Goal: Task Accomplishment & Management: Manage account settings

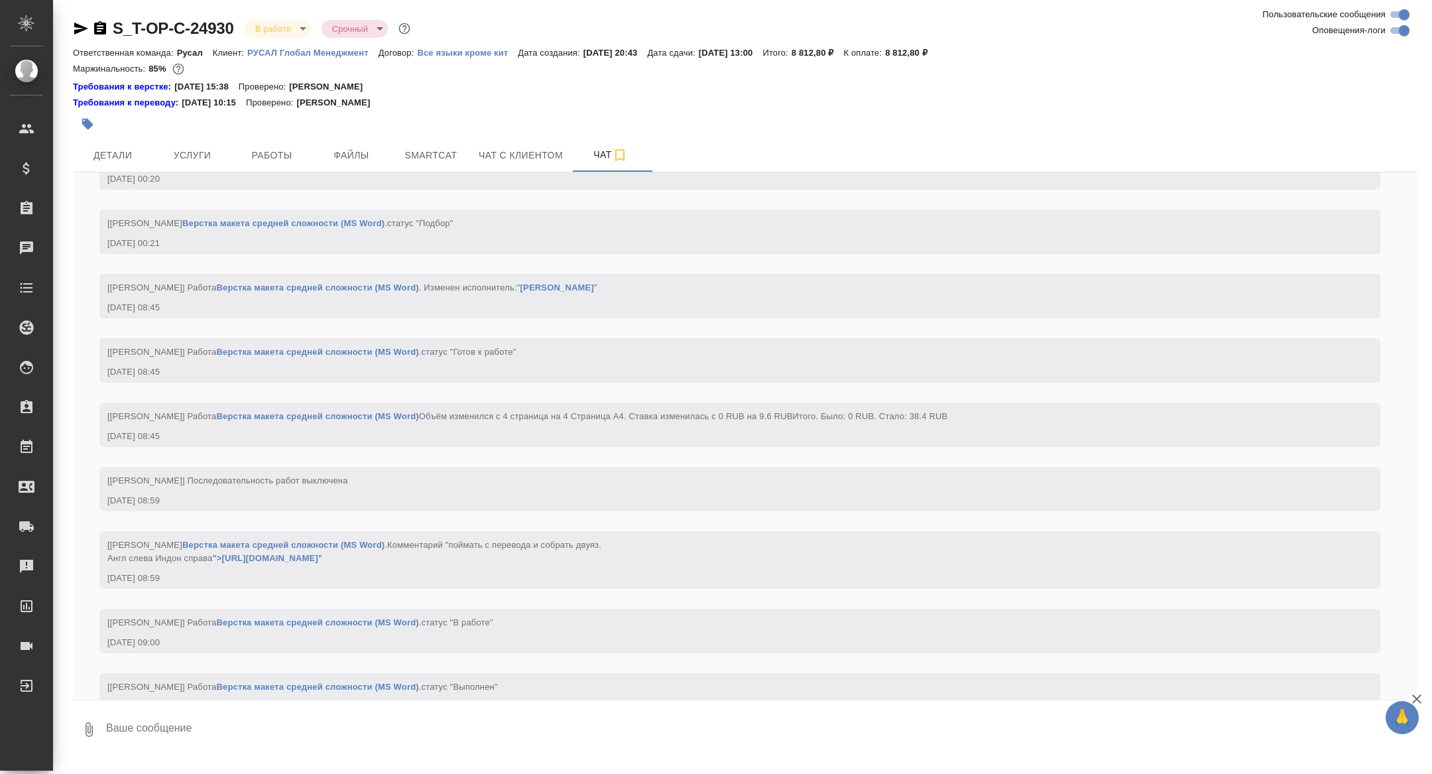
scroll to position [1612, 0]
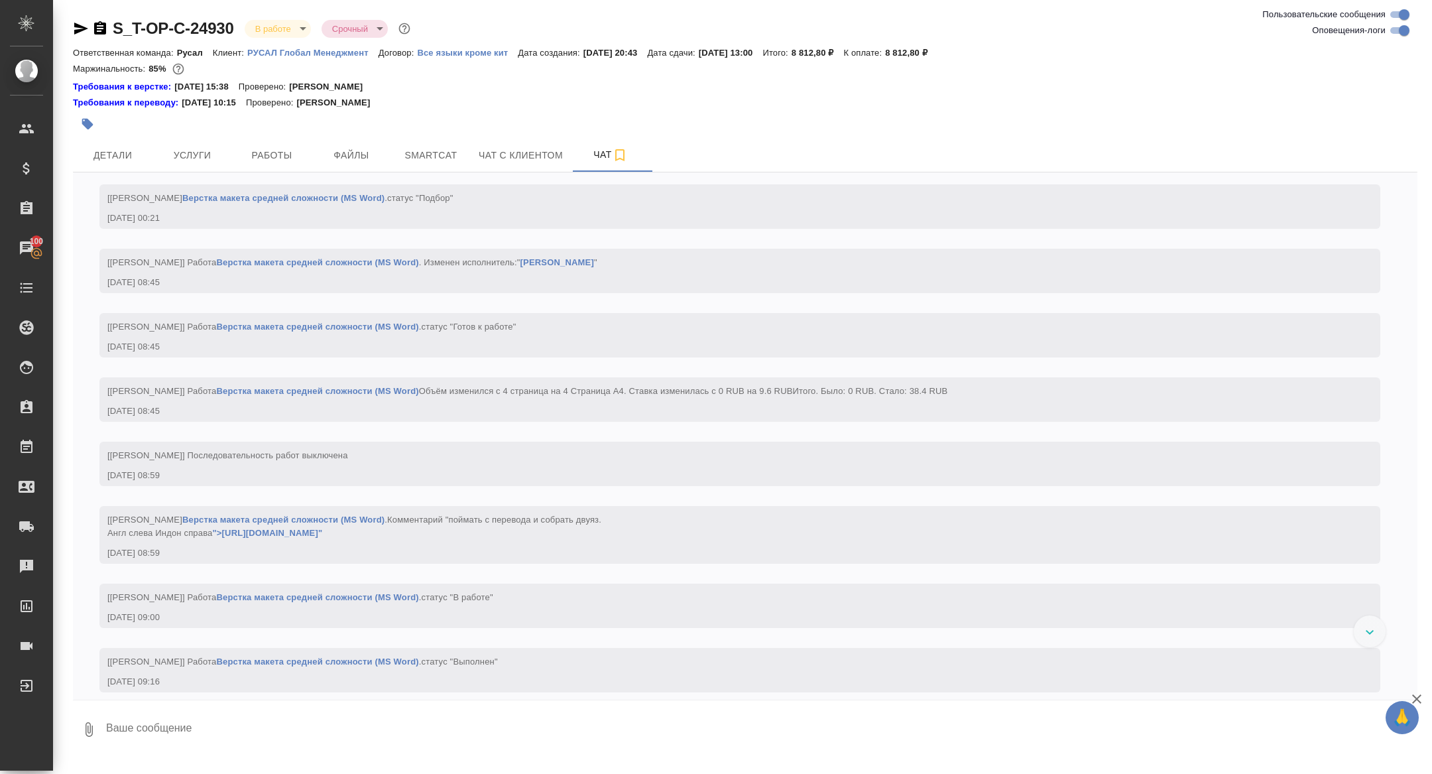
scroll to position [1612, 0]
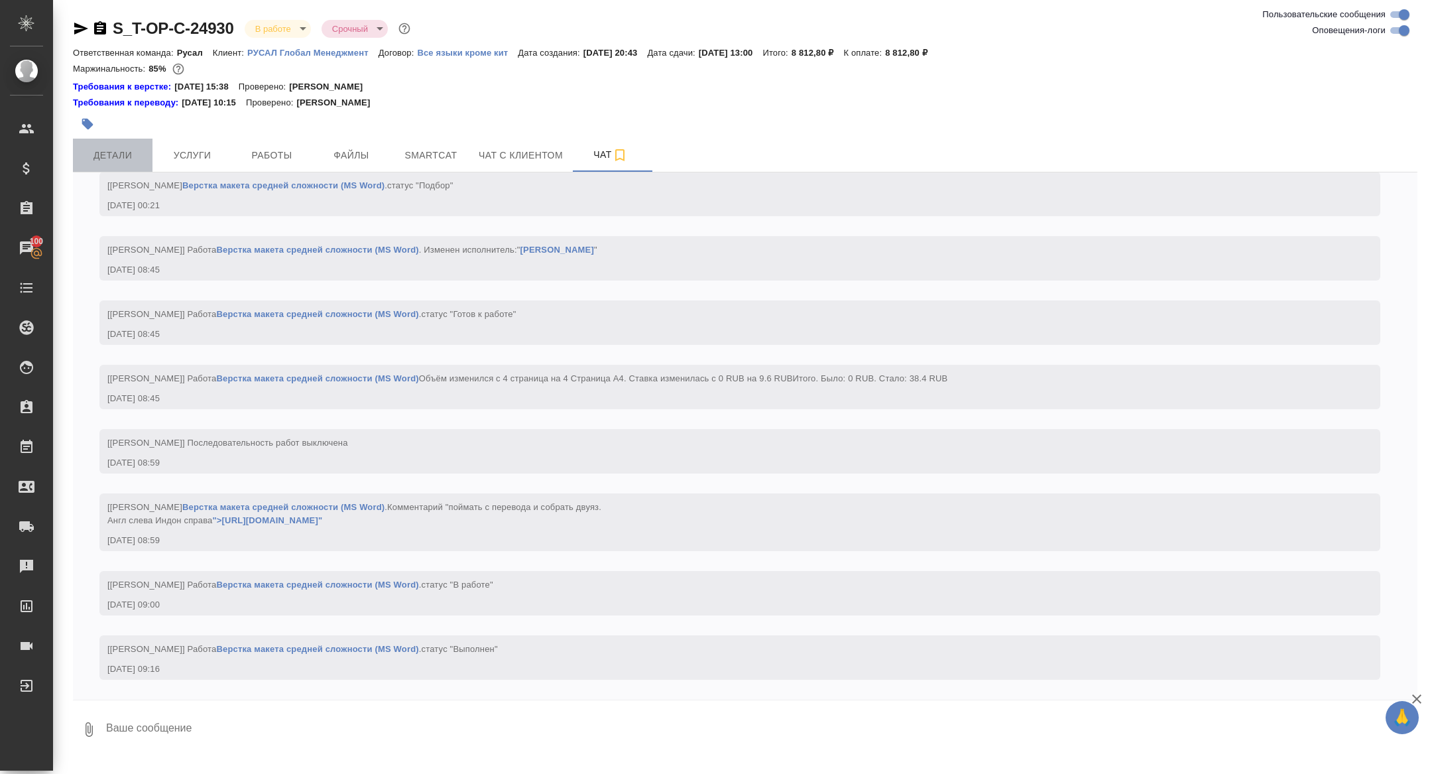
click at [123, 149] on span "Детали" at bounding box center [113, 155] width 64 height 17
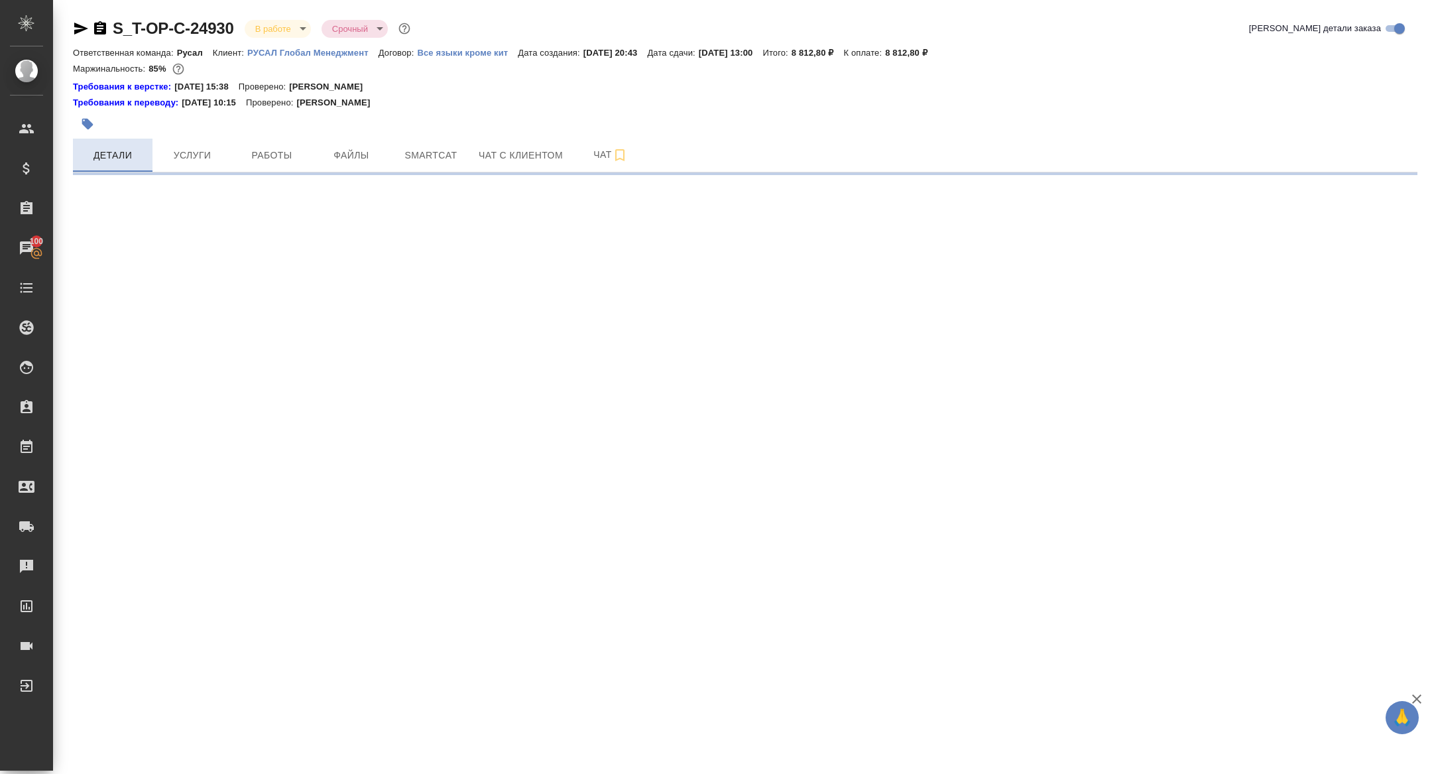
select select "RU"
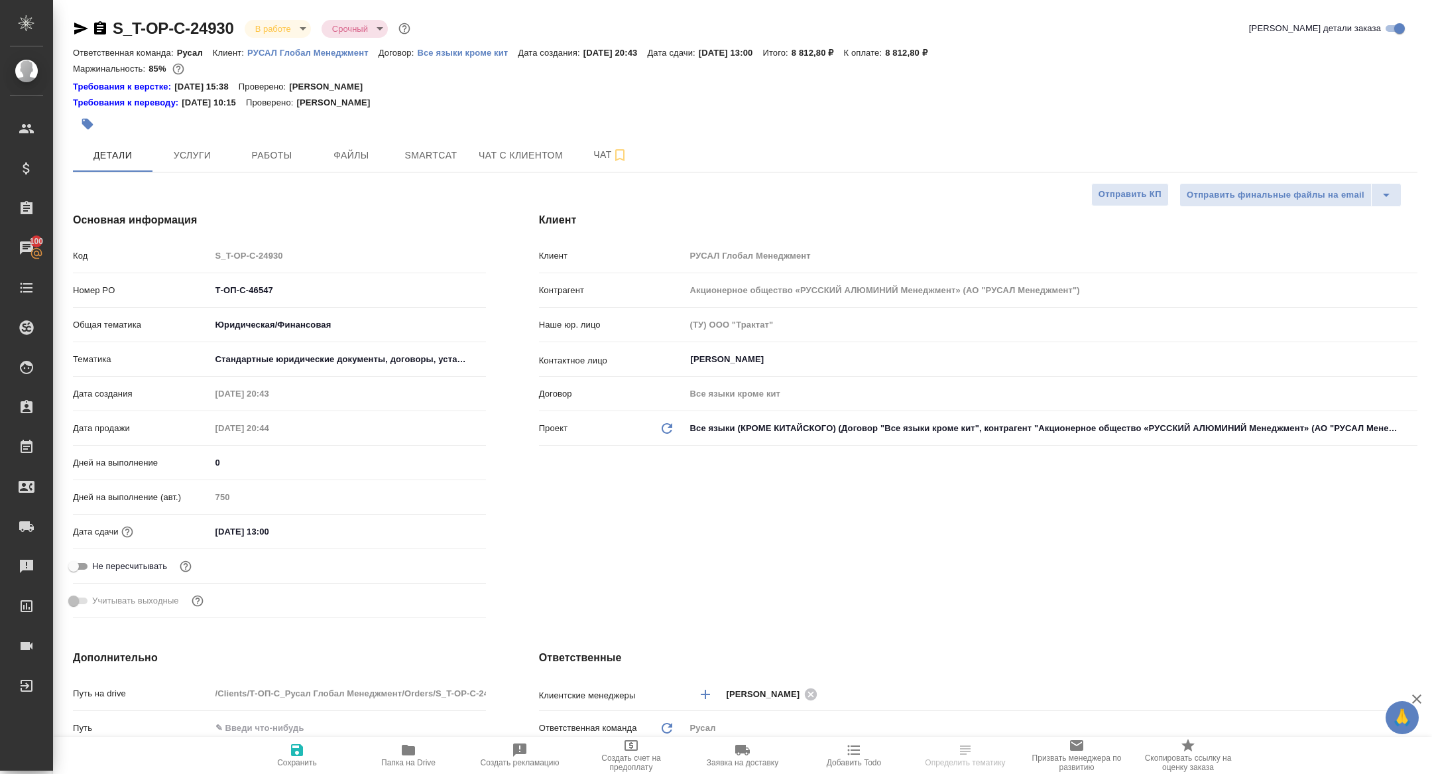
type textarea "x"
type input "[PERSON_NAME] [PERSON_NAME]"
type input "Журавлева [PERSON_NAME]"
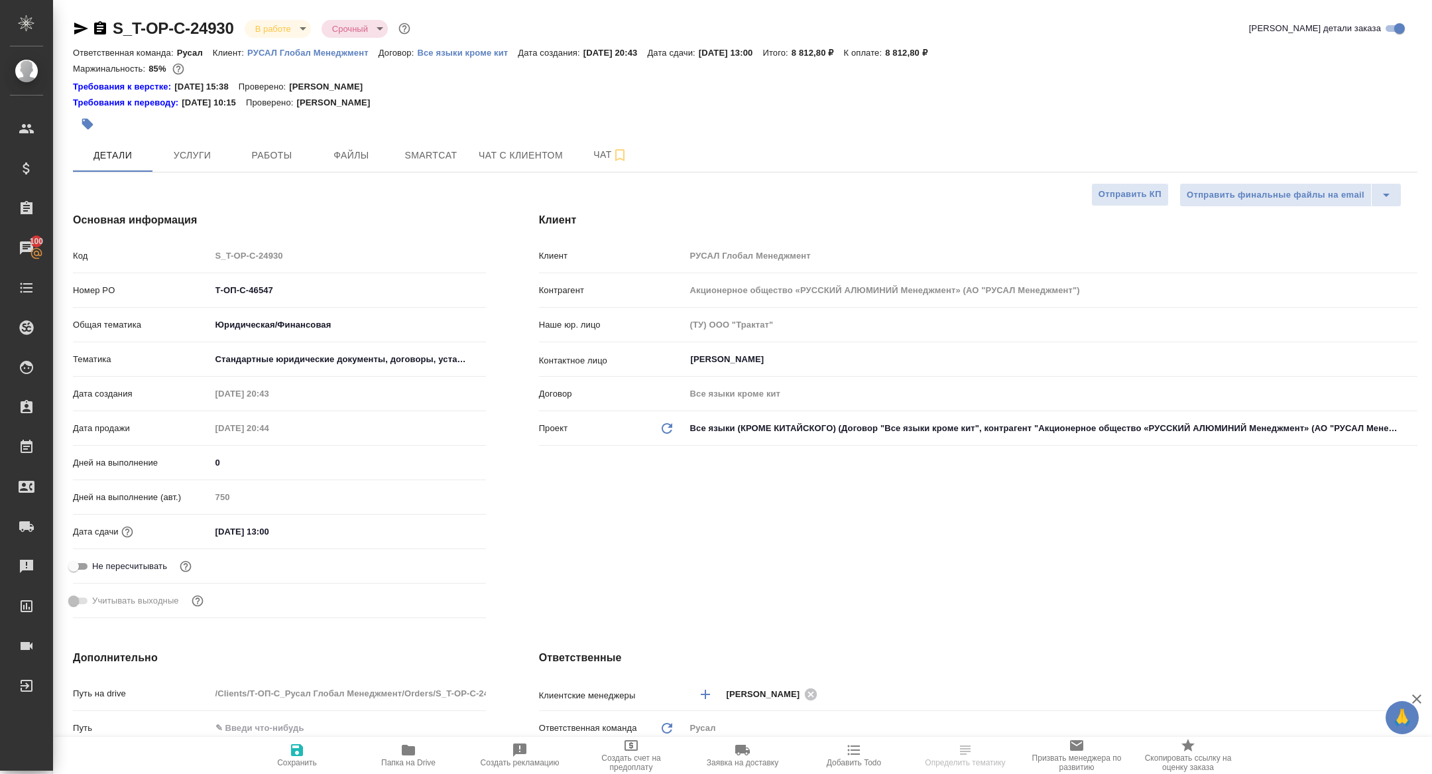
click at [413, 759] on span "Папка на Drive" at bounding box center [408, 762] width 54 height 9
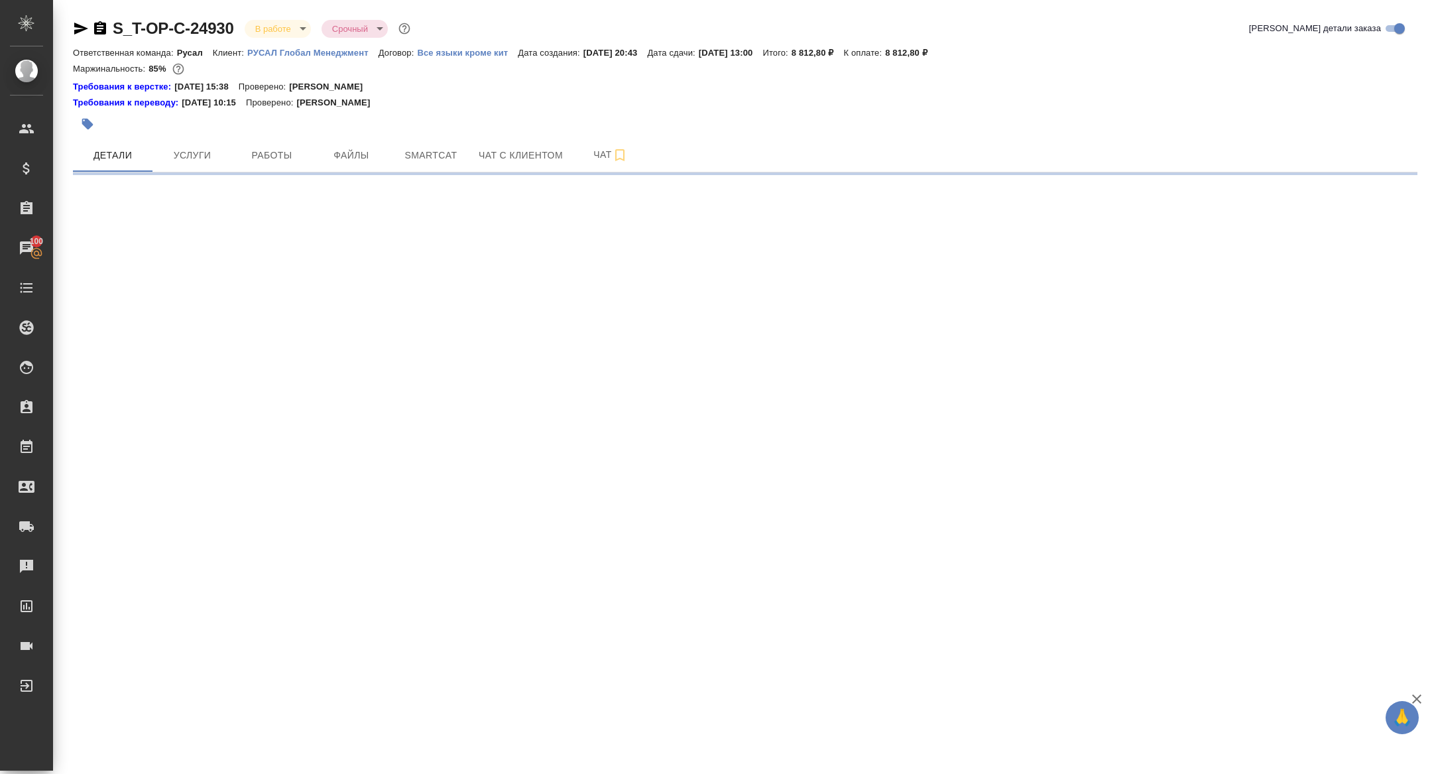
select select "RU"
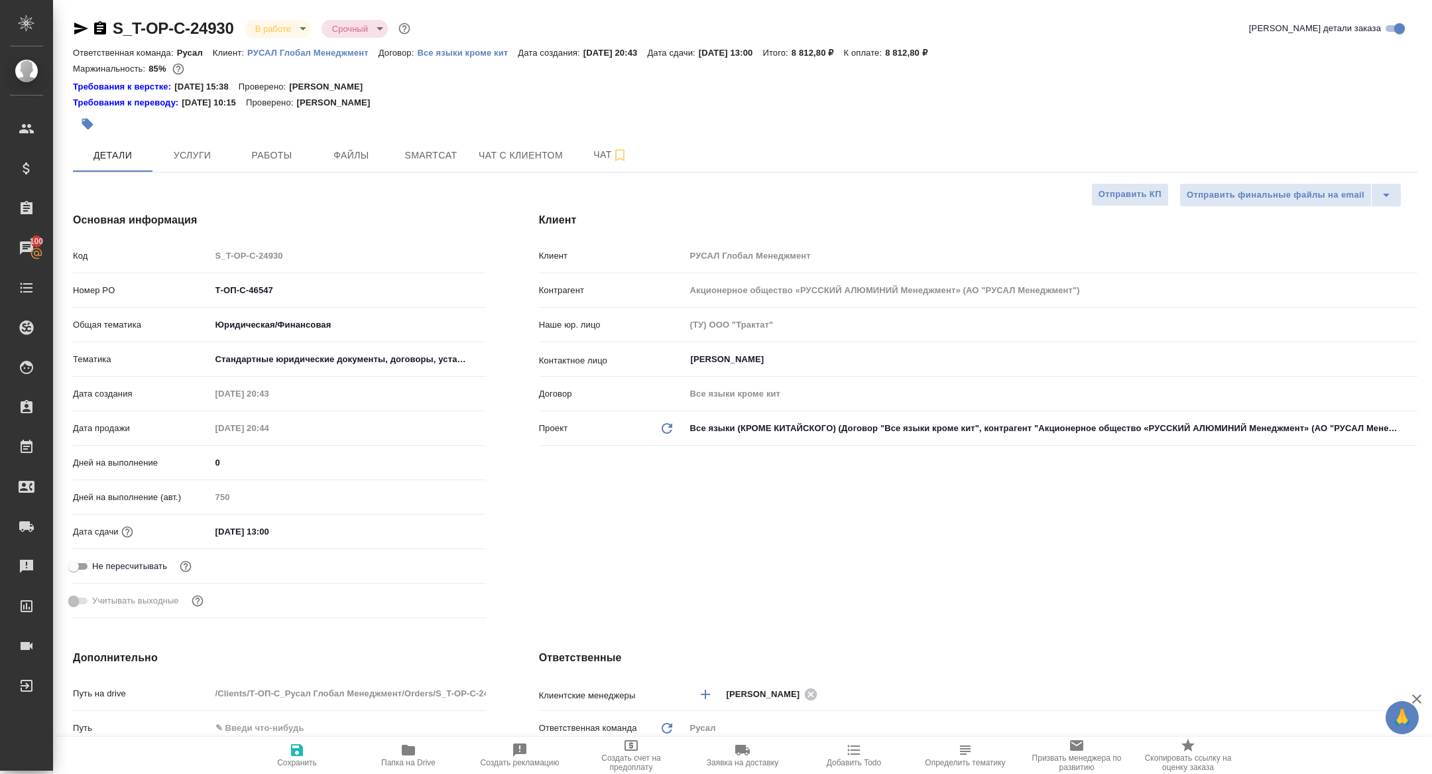
type textarea "x"
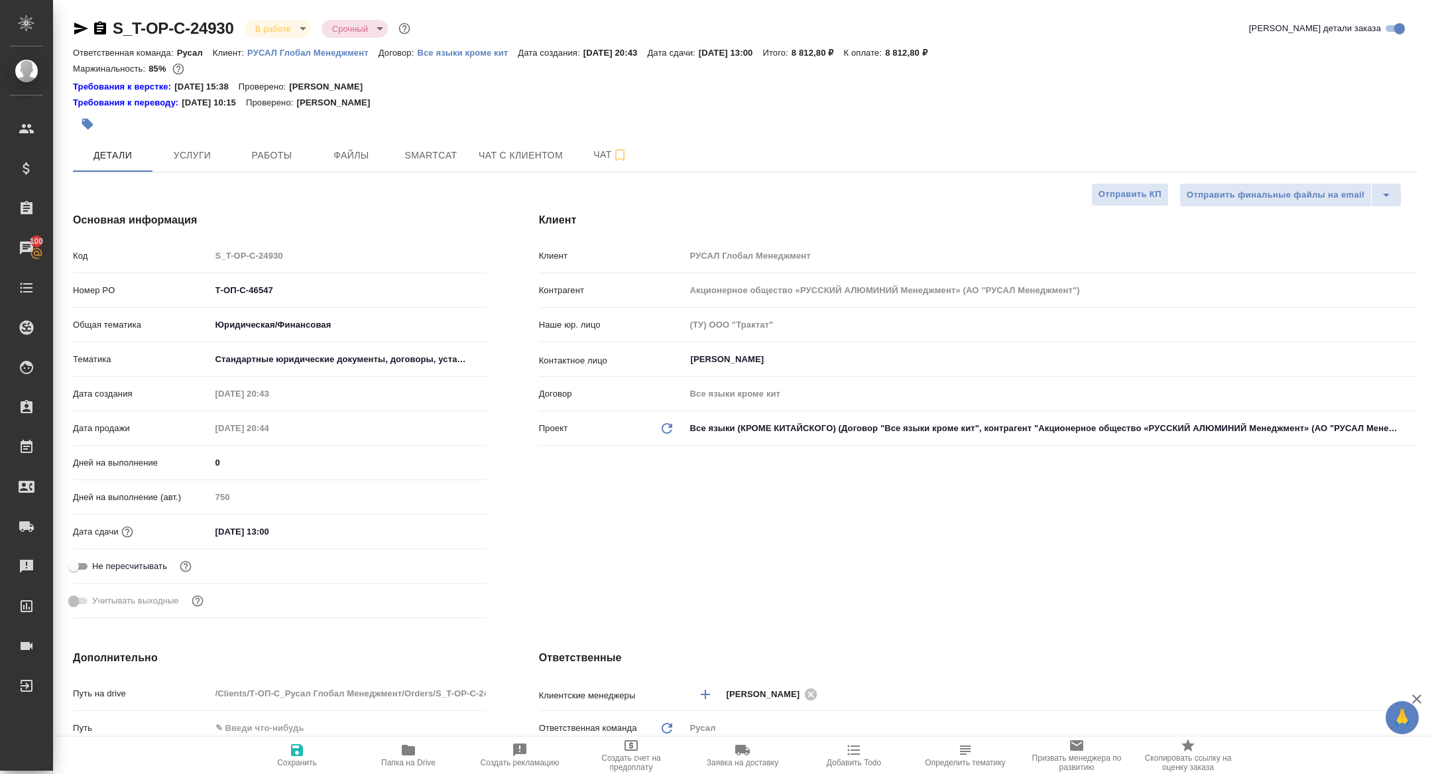
type textarea "x"
click at [208, 133] on div at bounding box center [521, 123] width 897 height 29
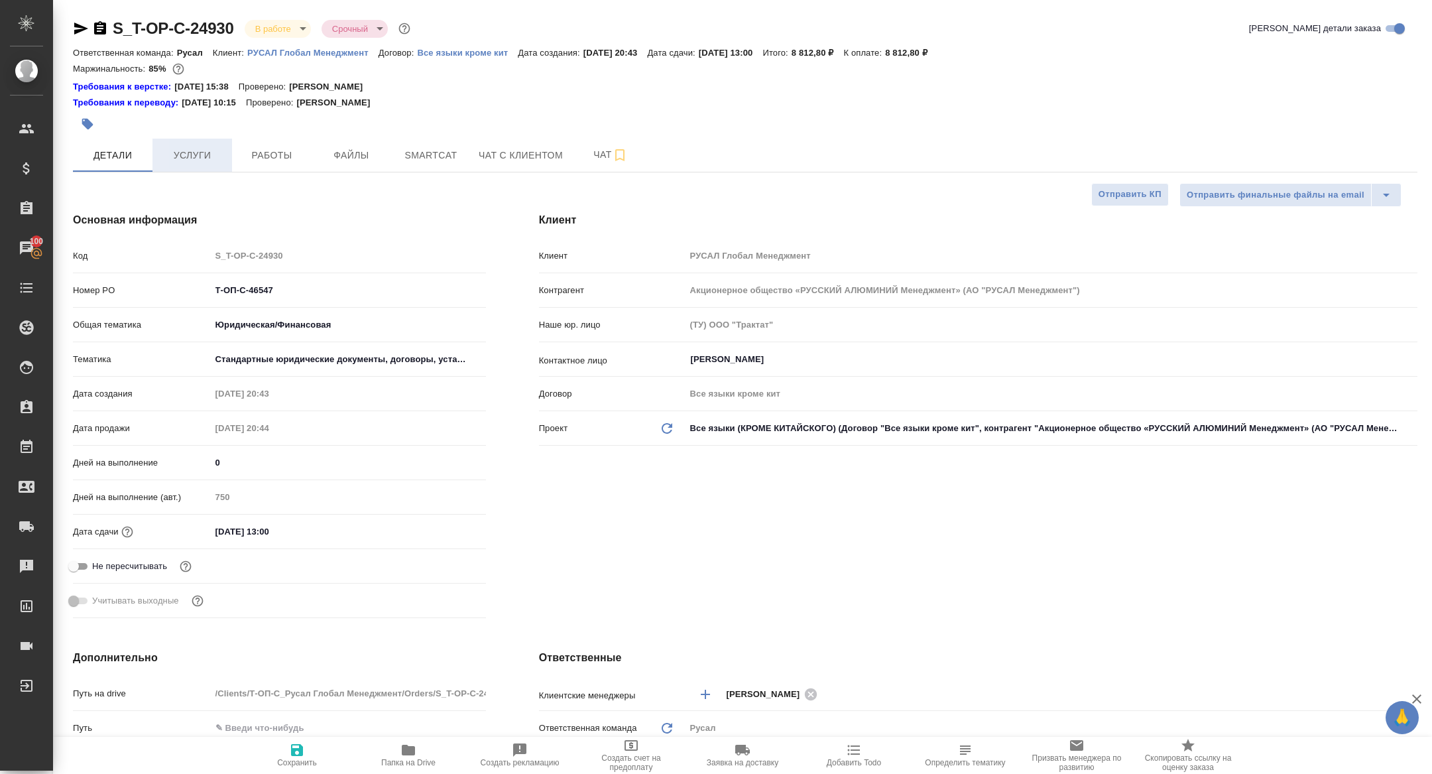
click at [202, 158] on span "Услуги" at bounding box center [192, 155] width 64 height 17
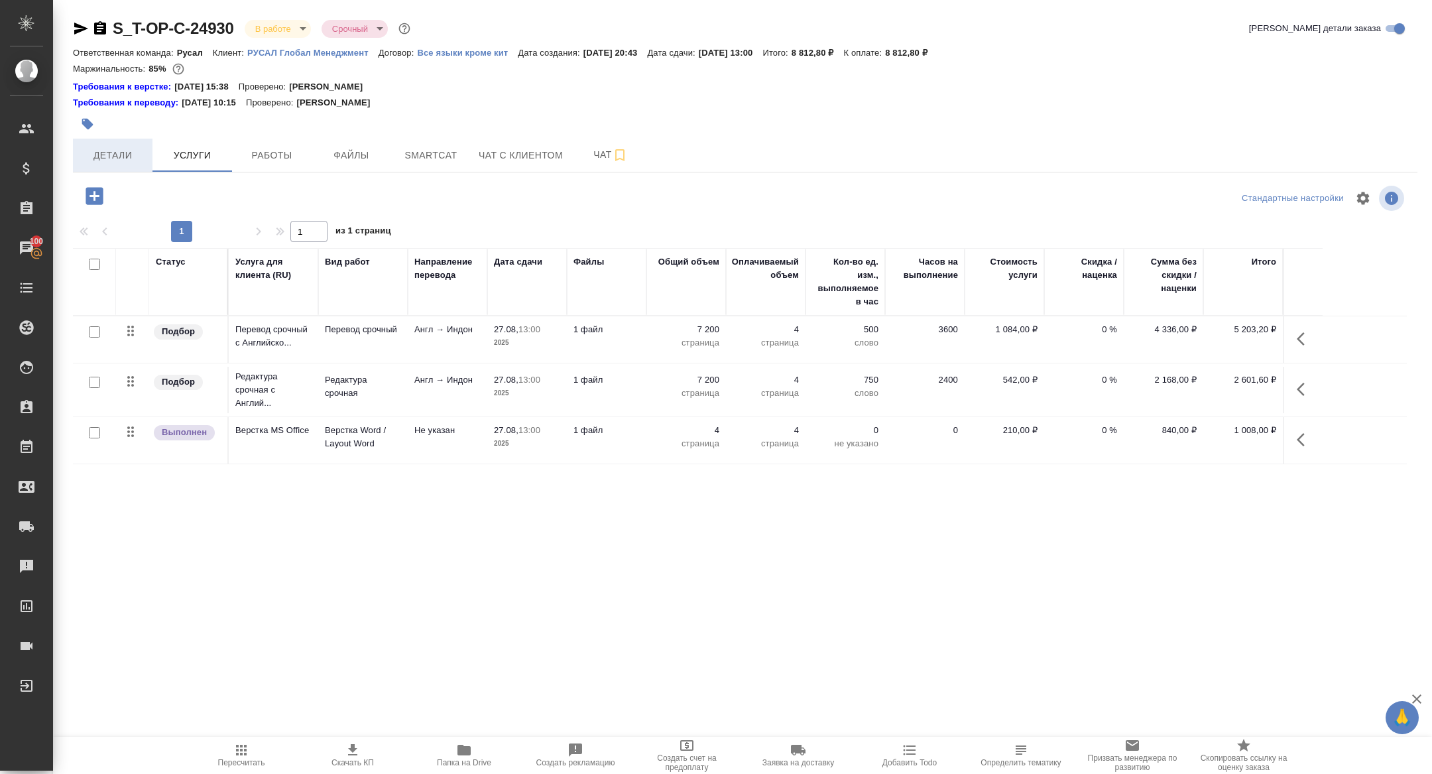
click at [124, 157] on span "Детали" at bounding box center [113, 155] width 64 height 17
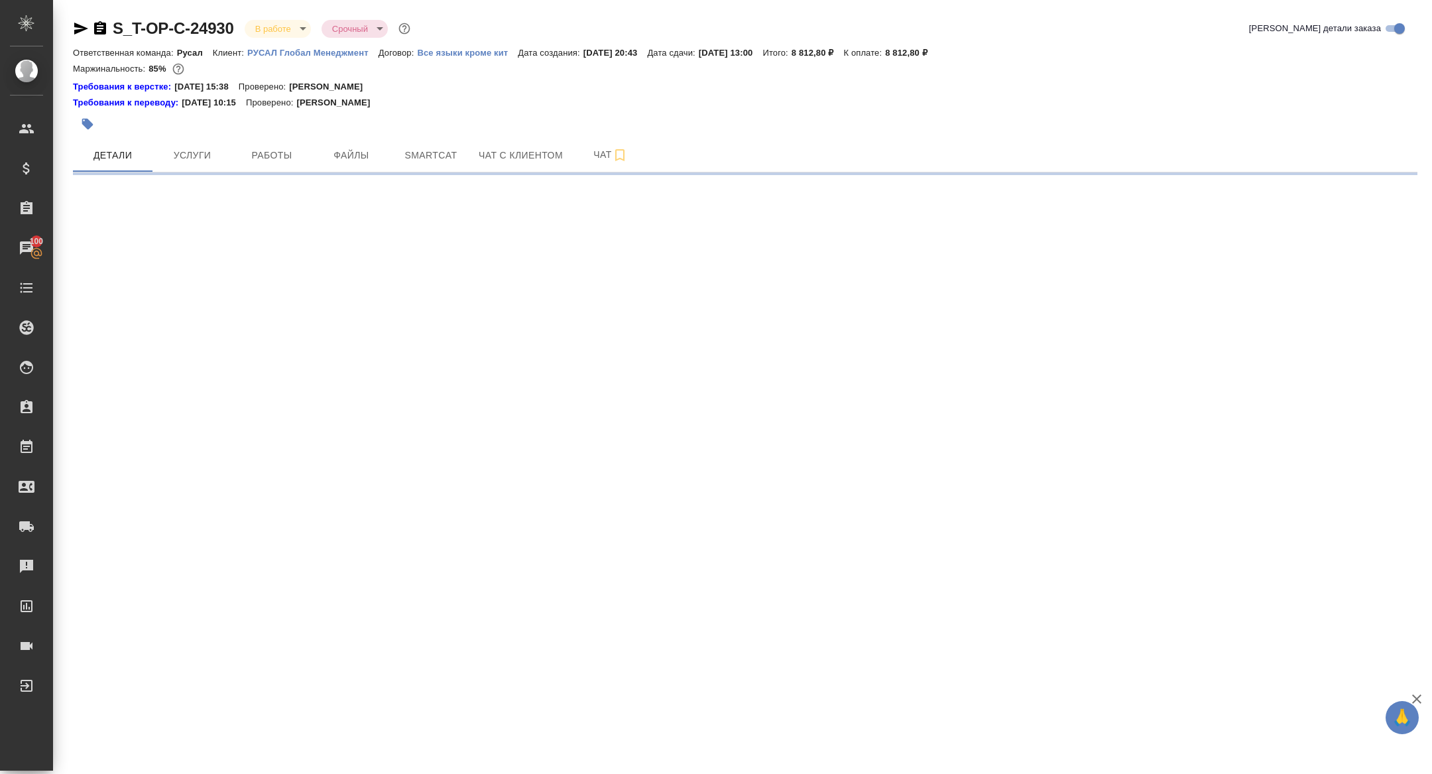
select select "RU"
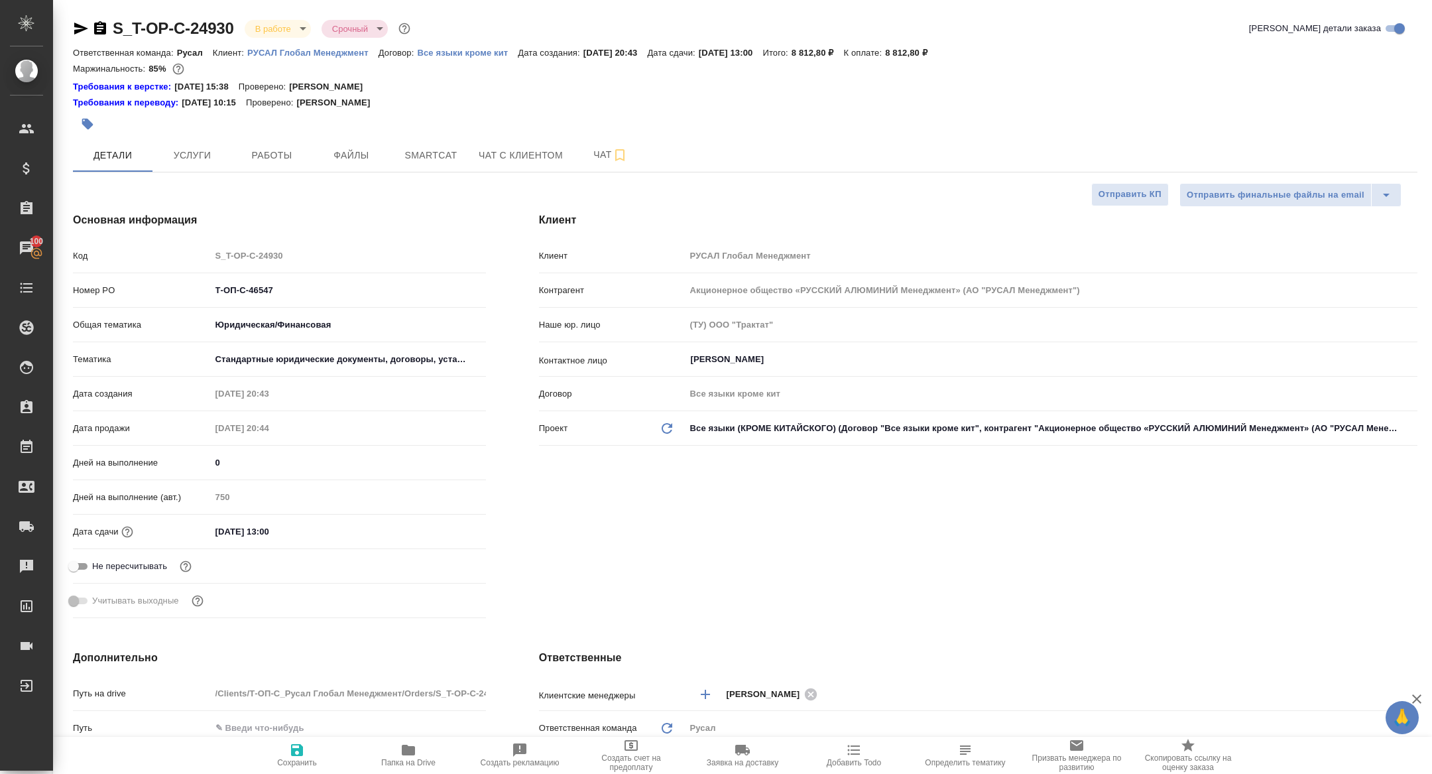
type textarea "x"
drag, startPoint x: 300, startPoint y: 288, endPoint x: 144, endPoint y: 285, distance: 155.9
click at [145, 286] on div "Номер PO Т-ОП-С-46547" at bounding box center [279, 290] width 413 height 23
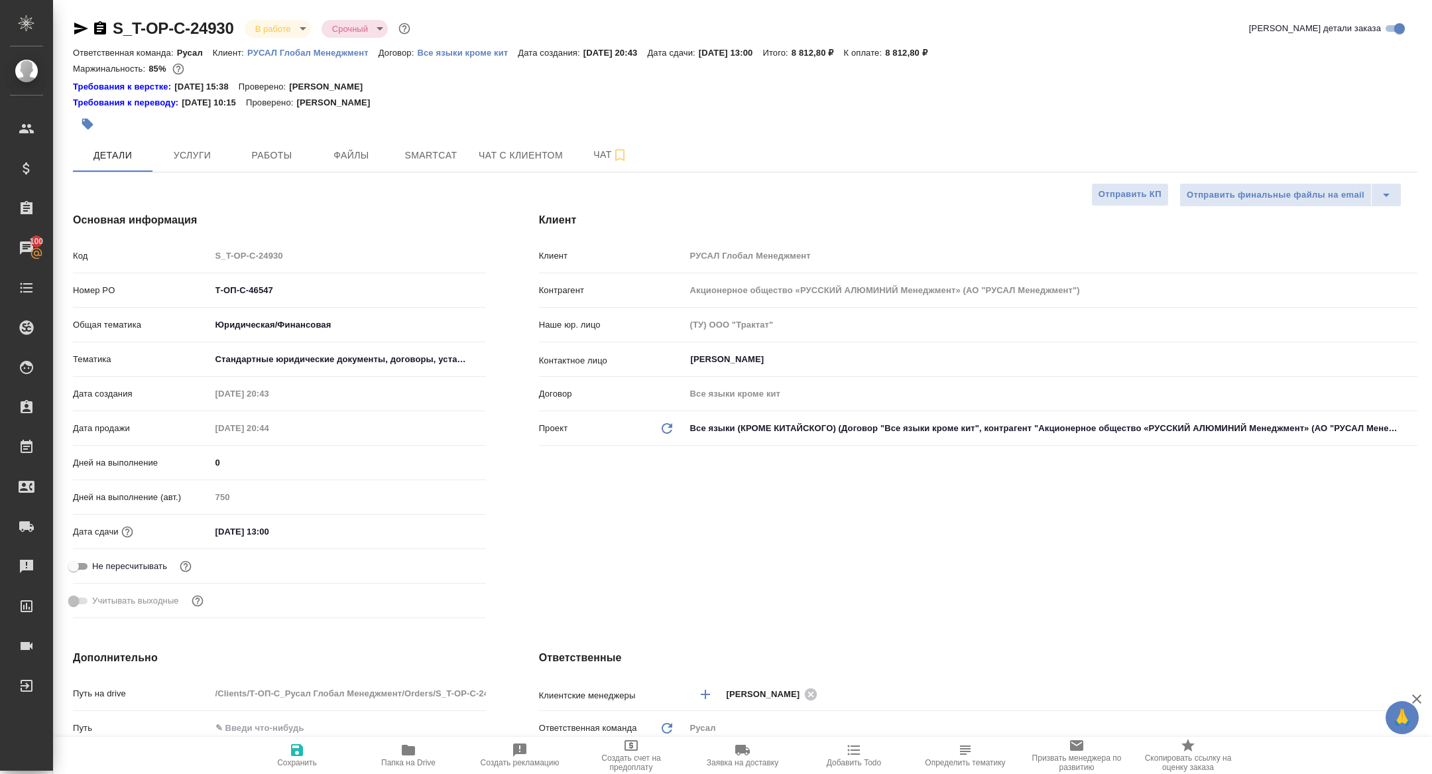
type textarea "x"
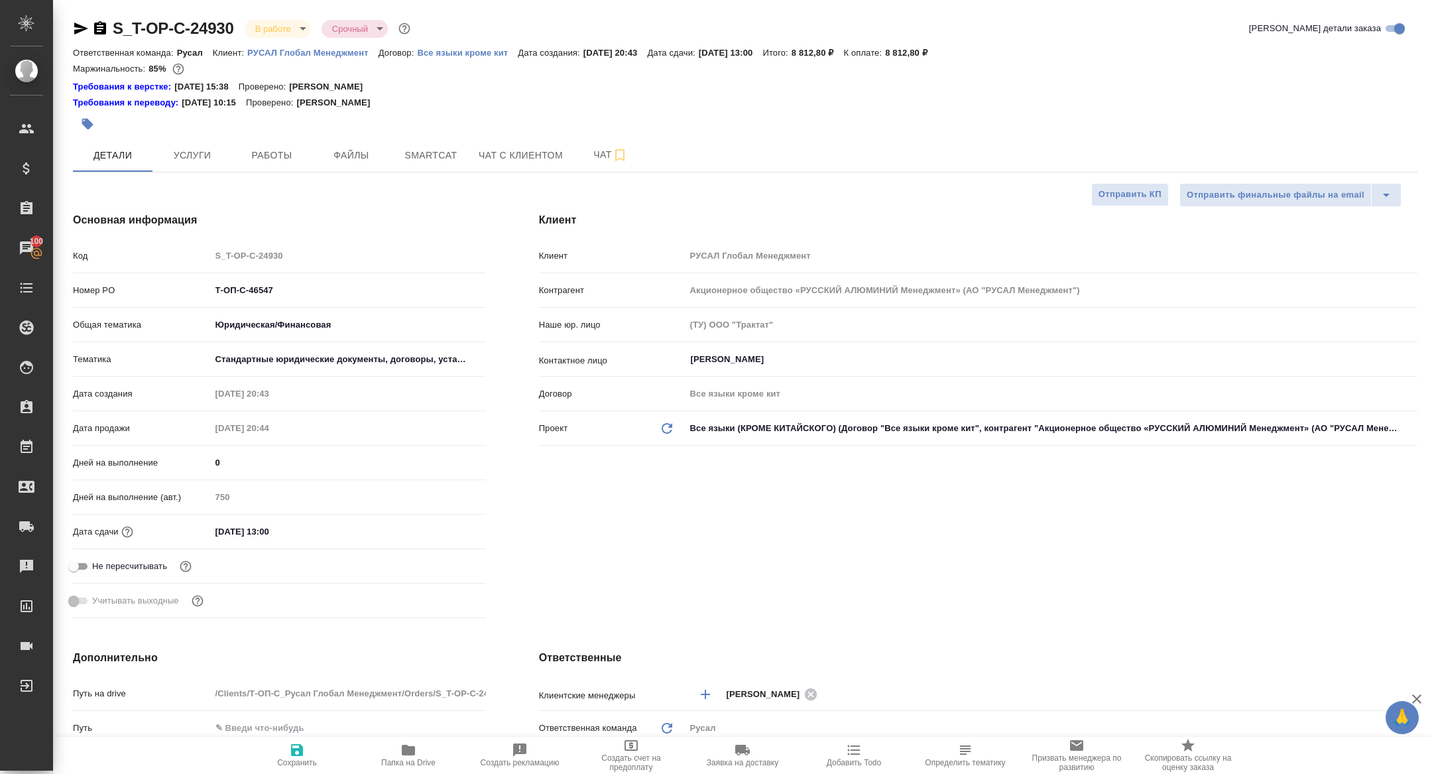
type textarea "x"
click at [264, 28] on body "🙏 .cls-1 fill:#fff; AWATERA Zhuravleva Alexandra Клиенты Спецификации Заказы 10…" at bounding box center [716, 387] width 1432 height 774
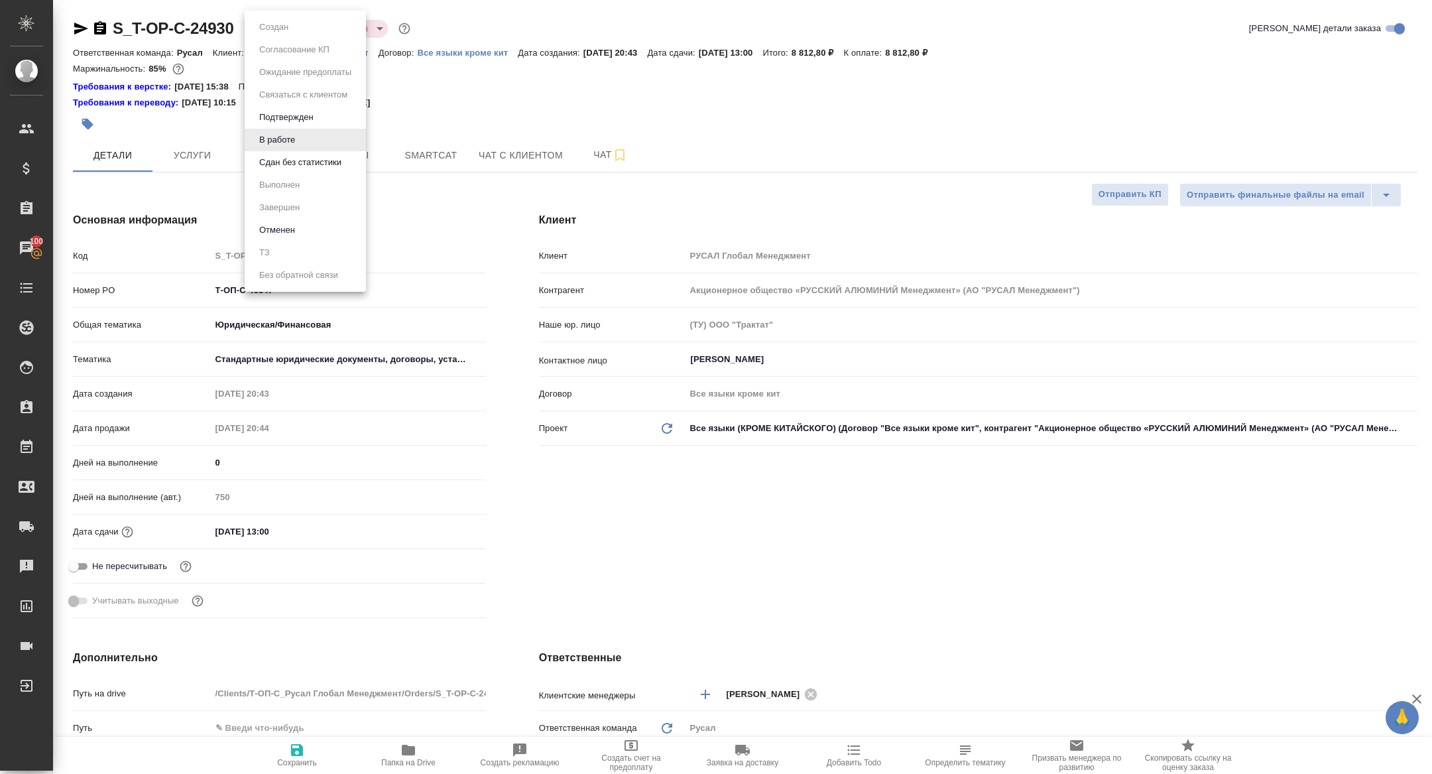
click at [324, 159] on button "Сдан без статистики" at bounding box center [300, 162] width 90 height 15
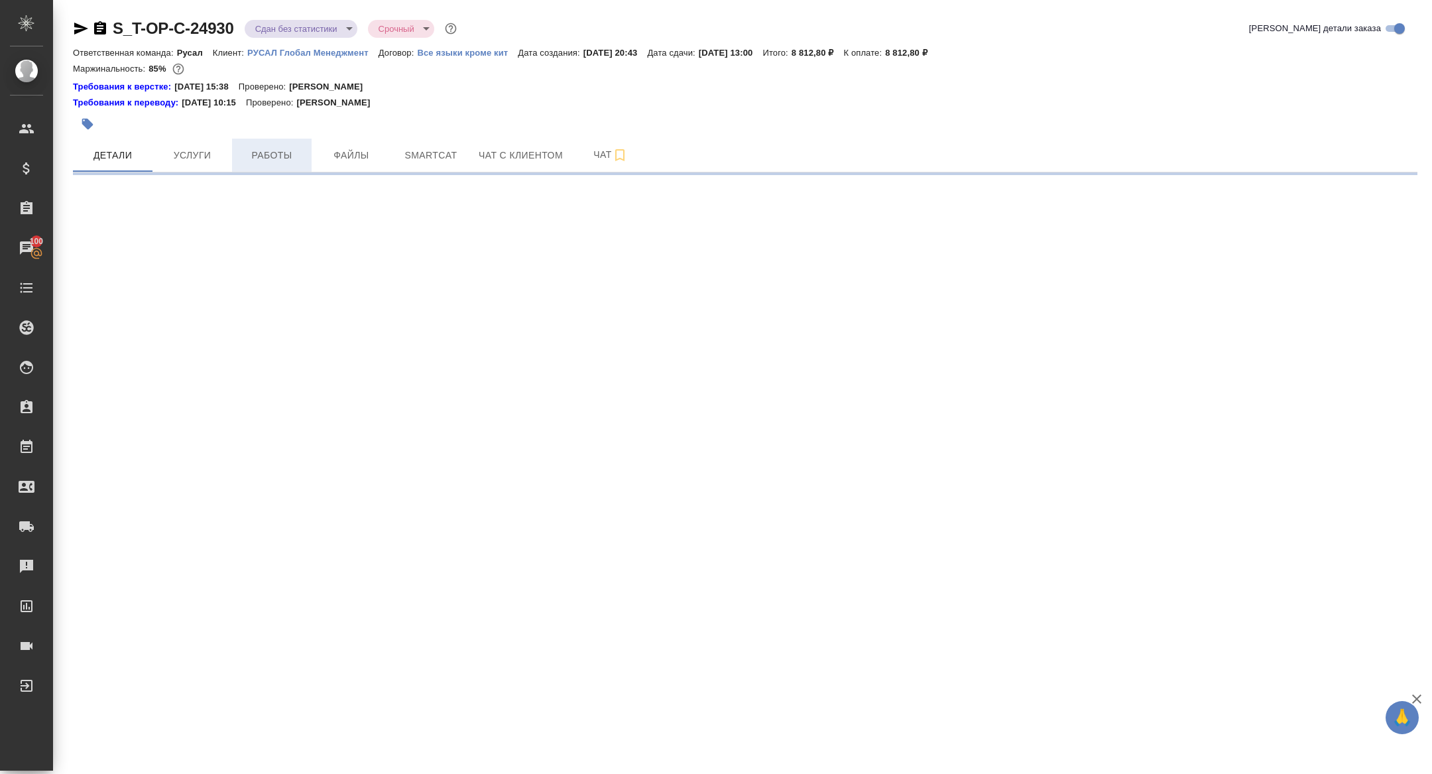
click at [283, 155] on span "Работы" at bounding box center [272, 155] width 64 height 17
select select "RU"
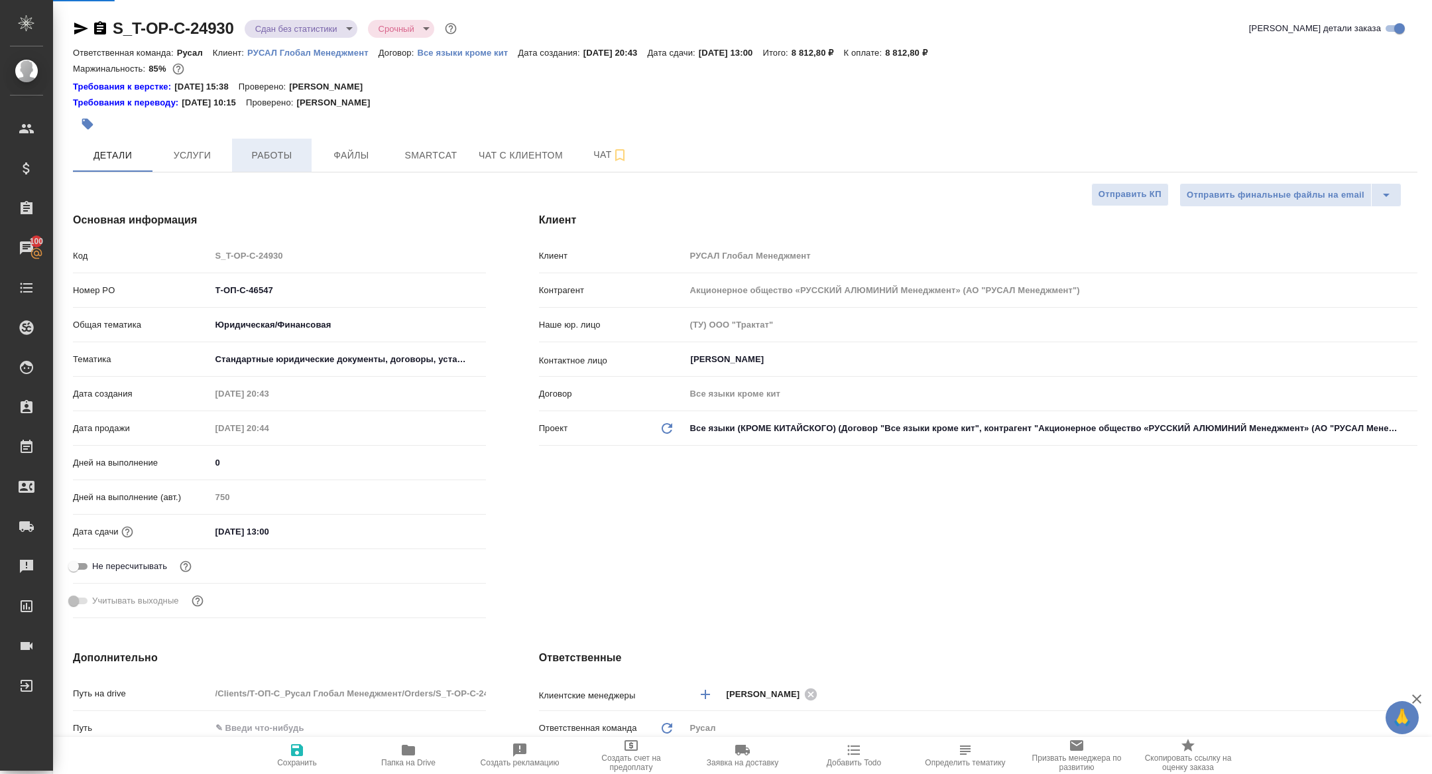
type textarea "x"
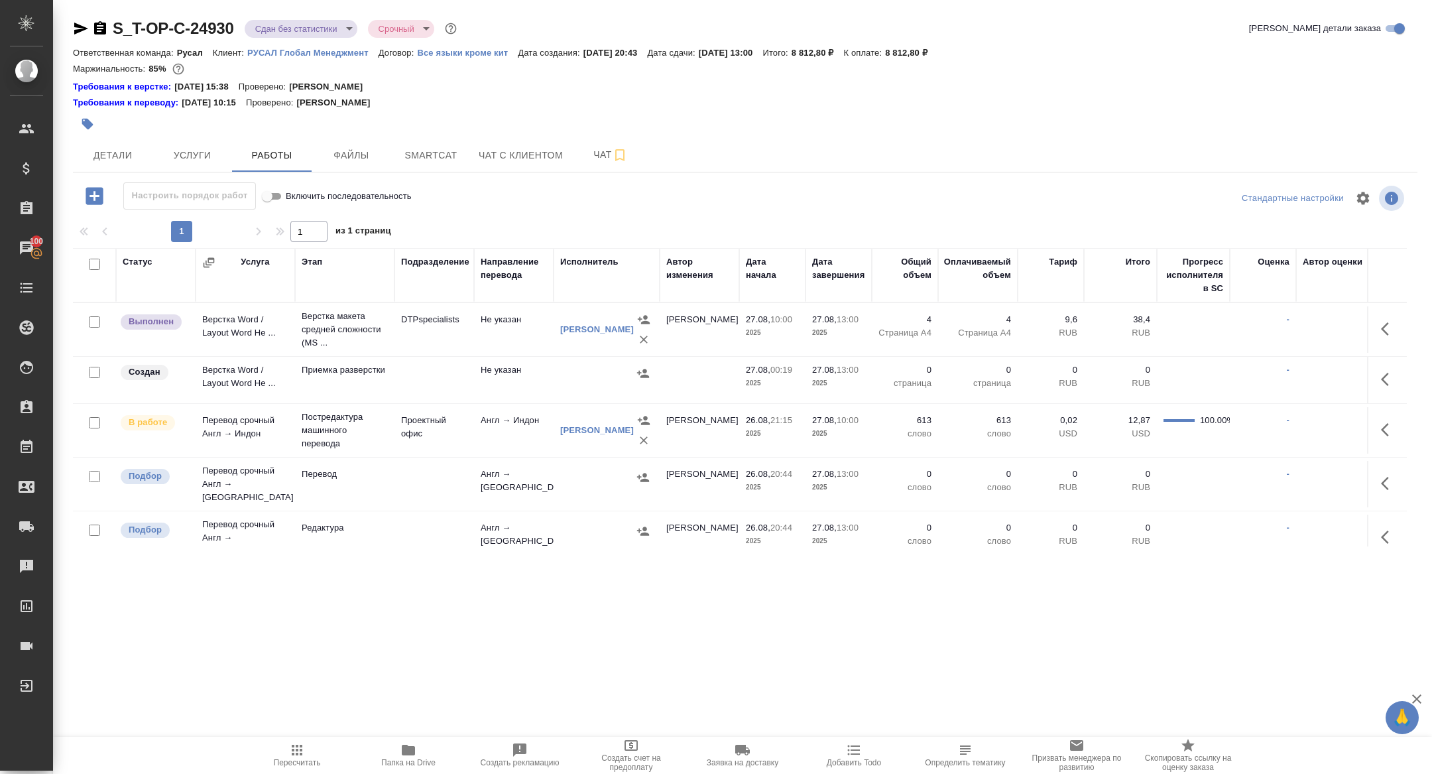
click at [95, 265] on input "checkbox" at bounding box center [94, 264] width 11 height 11
checkbox input "true"
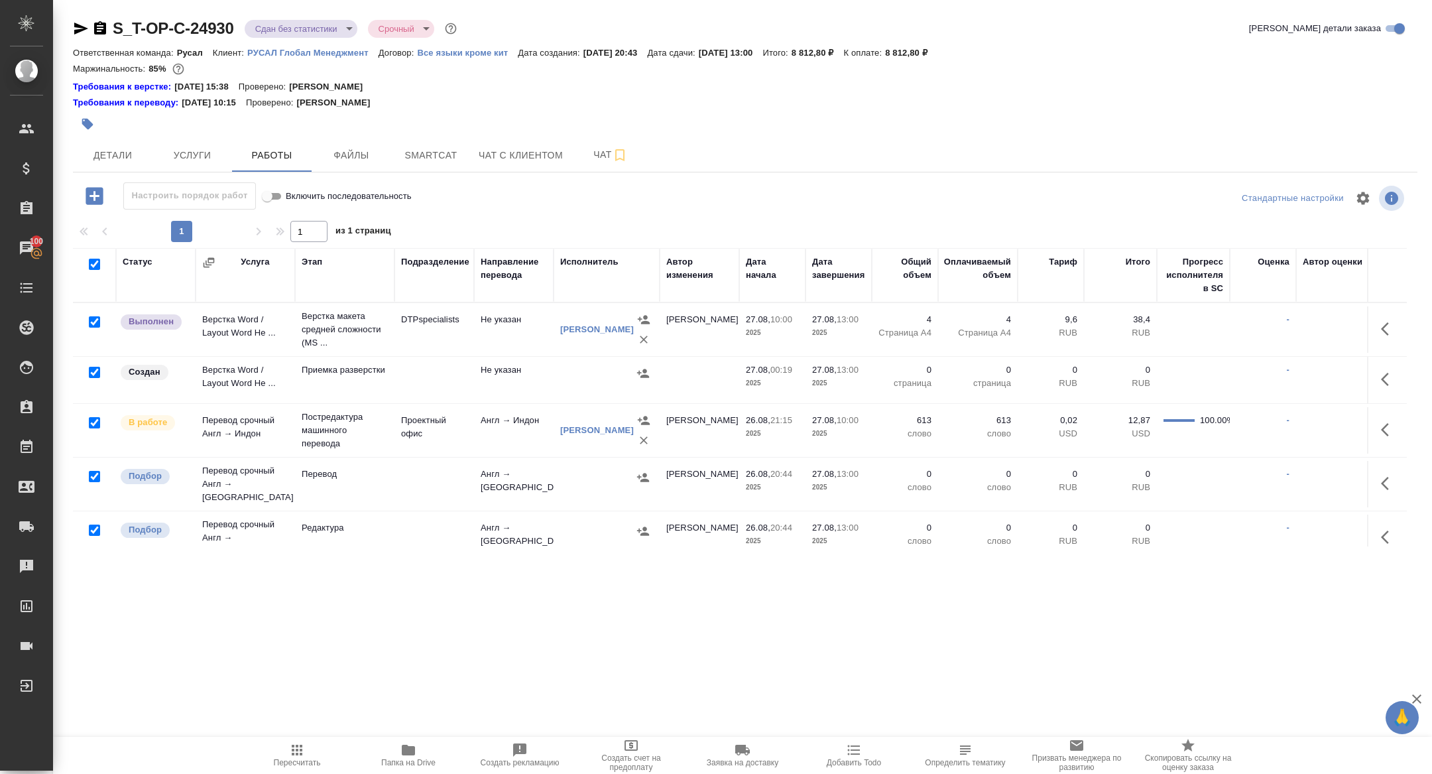
checkbox input "true"
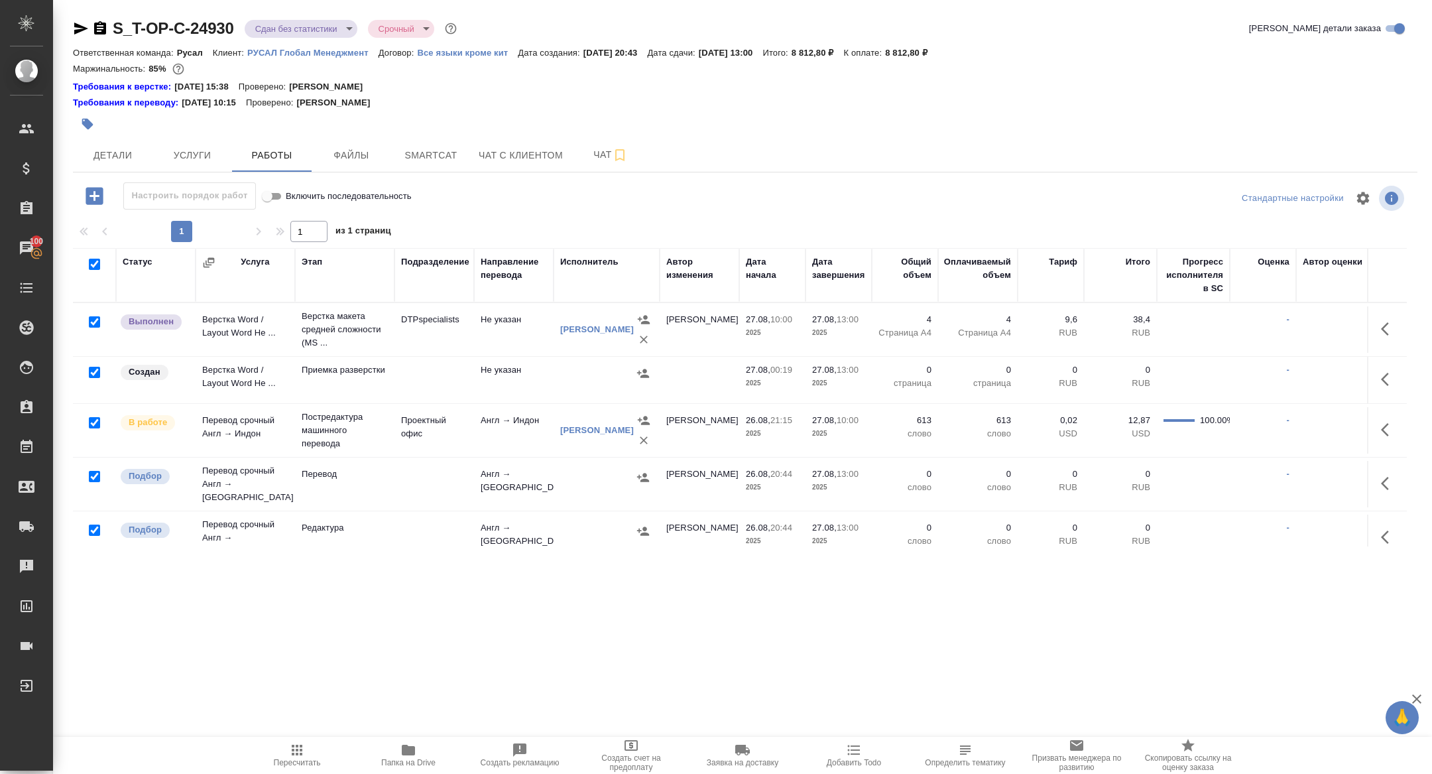
checkbox input "true"
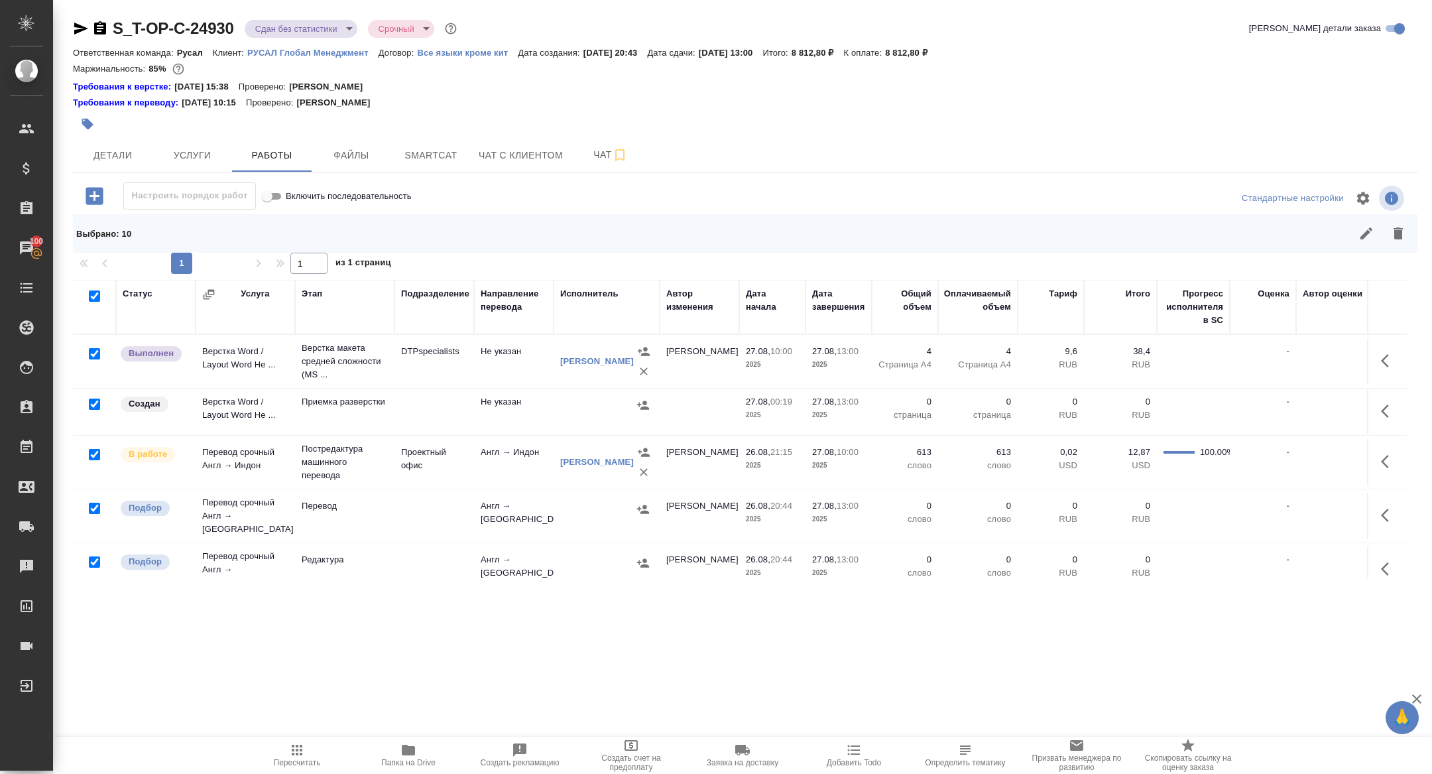
click at [92, 354] on input "checkbox" at bounding box center [94, 353] width 11 height 11
checkbox input "false"
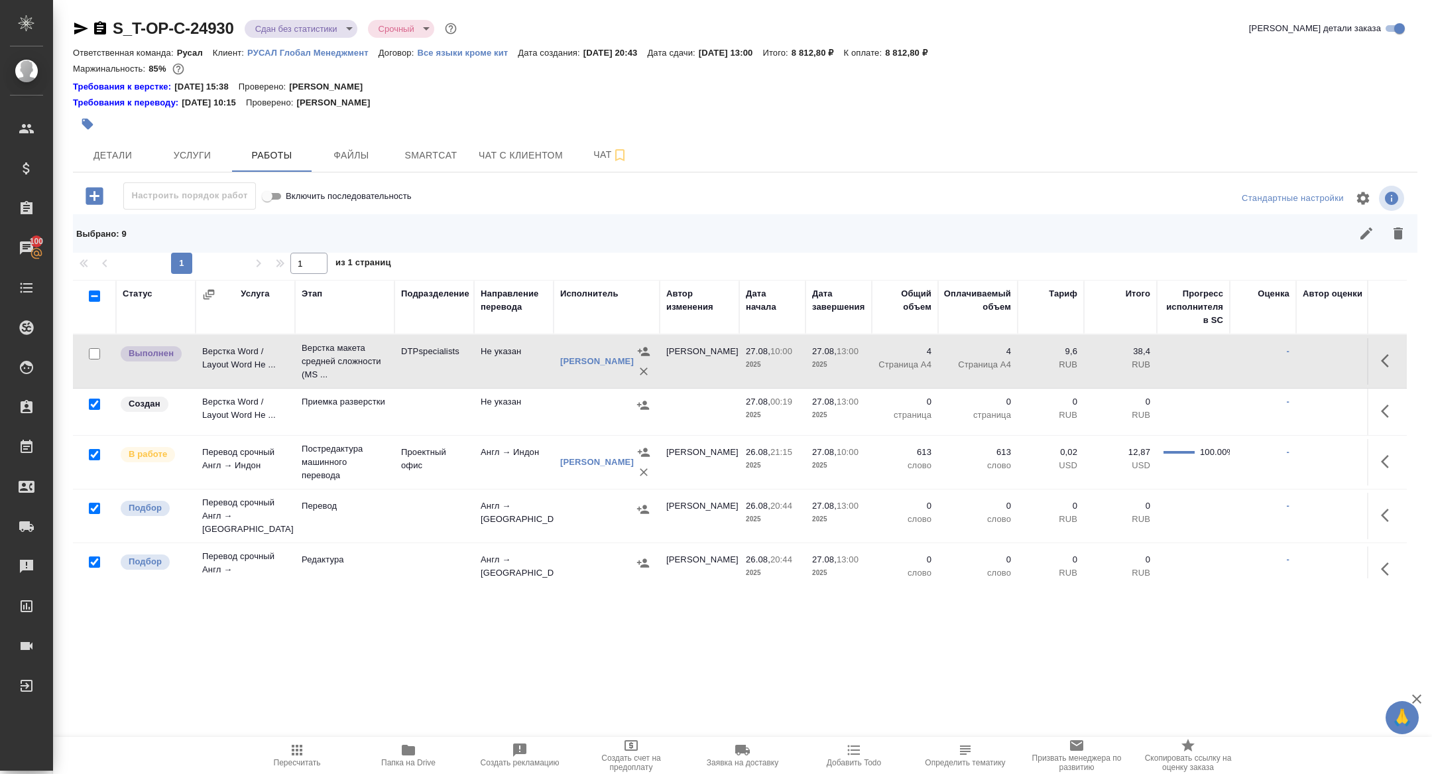
click at [91, 454] on input "checkbox" at bounding box center [94, 454] width 11 height 11
checkbox input "false"
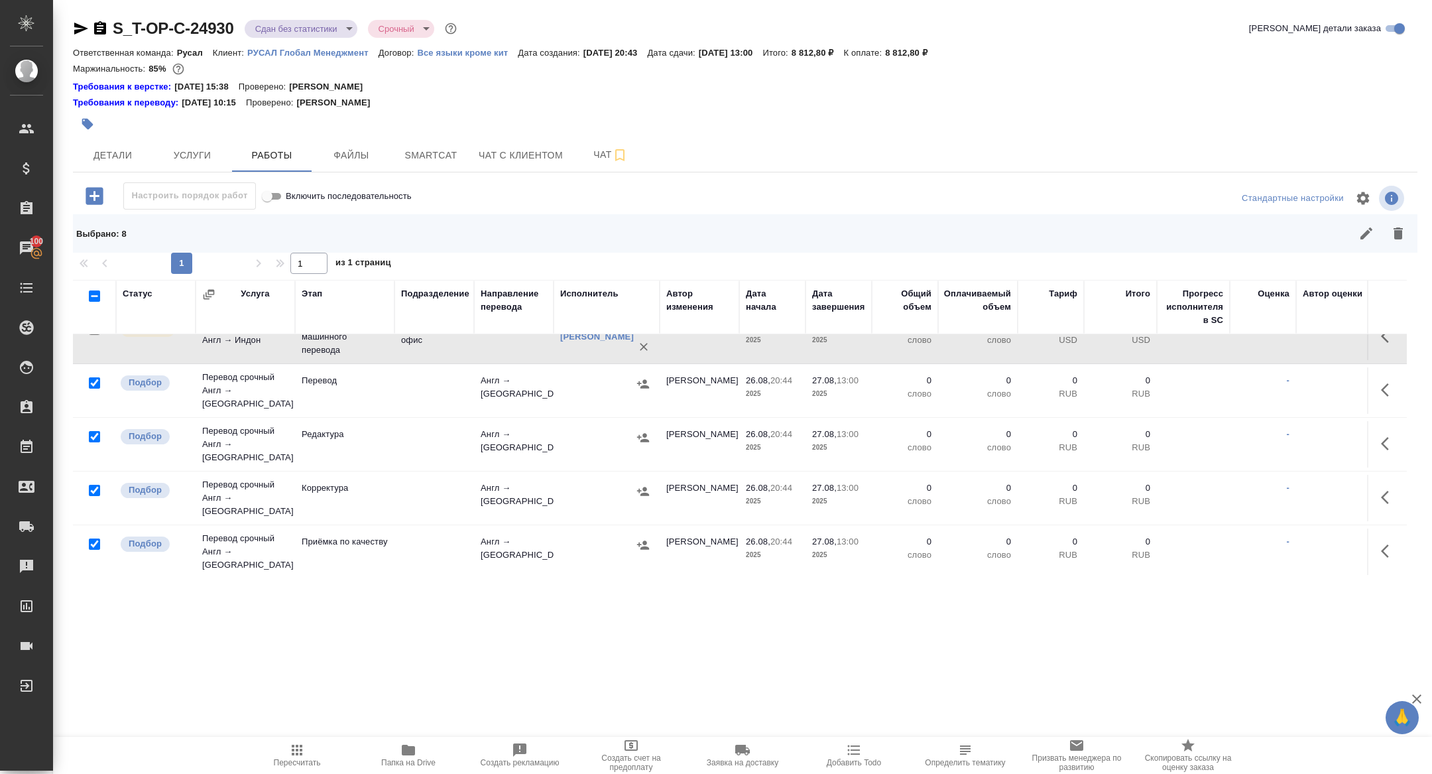
scroll to position [239, 0]
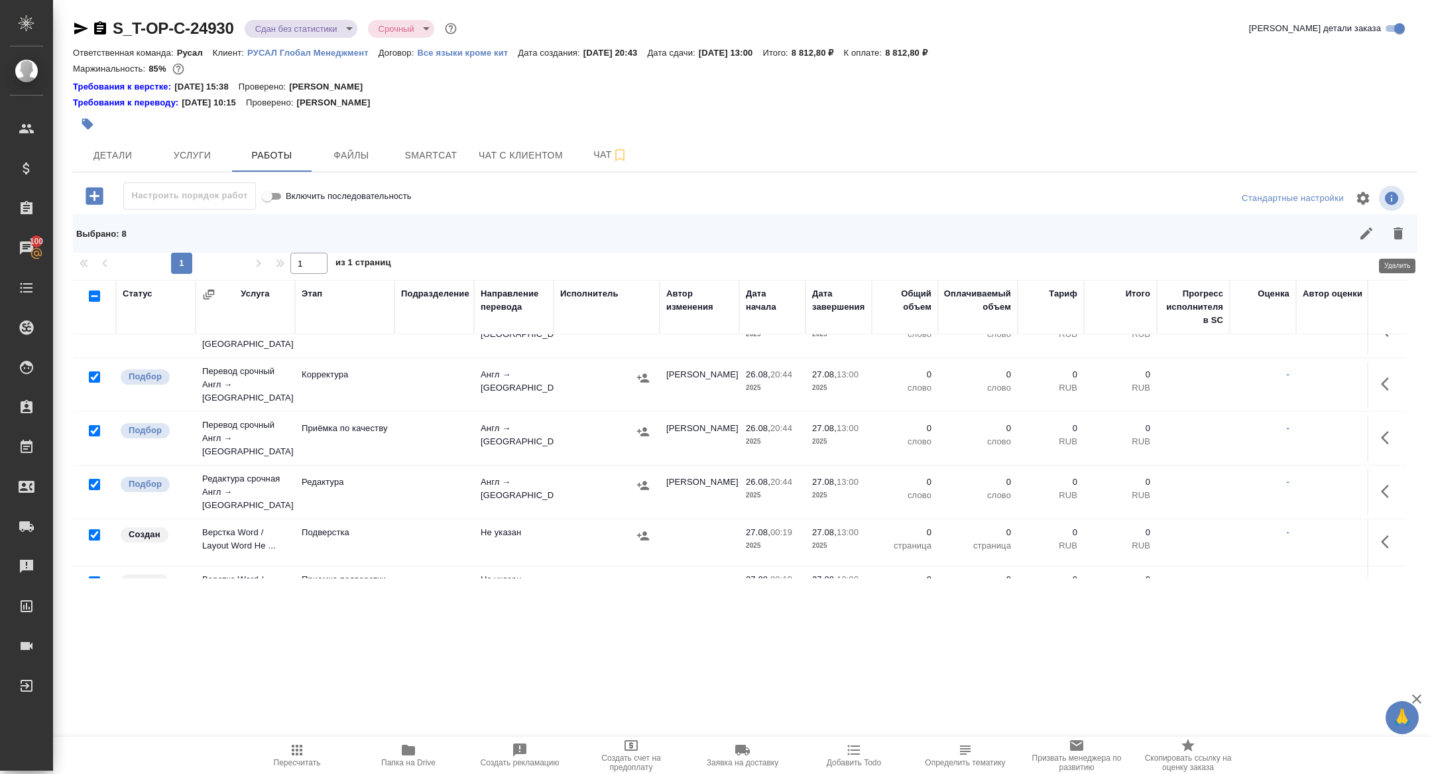
drag, startPoint x: 1409, startPoint y: 233, endPoint x: 1151, endPoint y: 306, distance: 268.3
click at [1409, 233] on button "button" at bounding box center [1399, 234] width 32 height 32
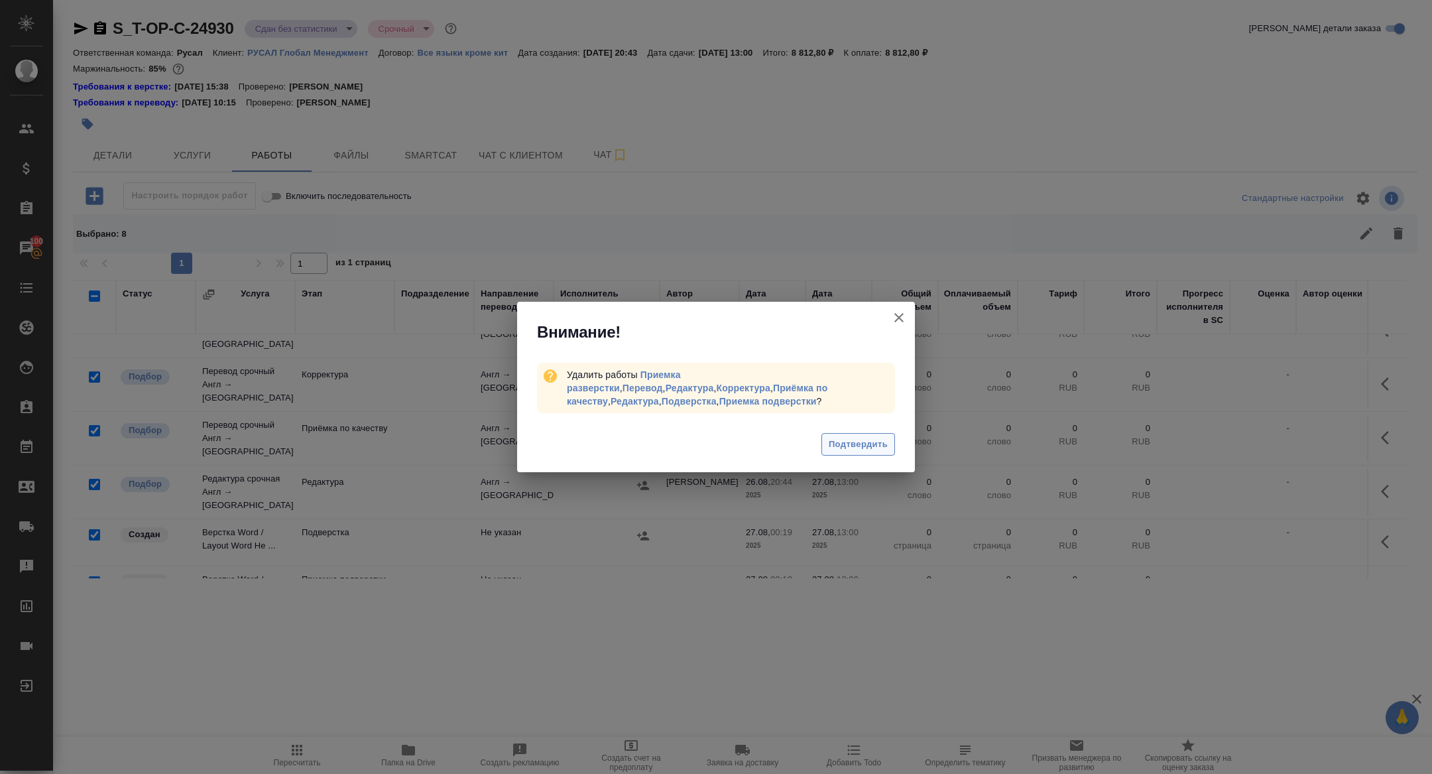
click at [842, 439] on span "Подтвердить" at bounding box center [858, 444] width 59 height 15
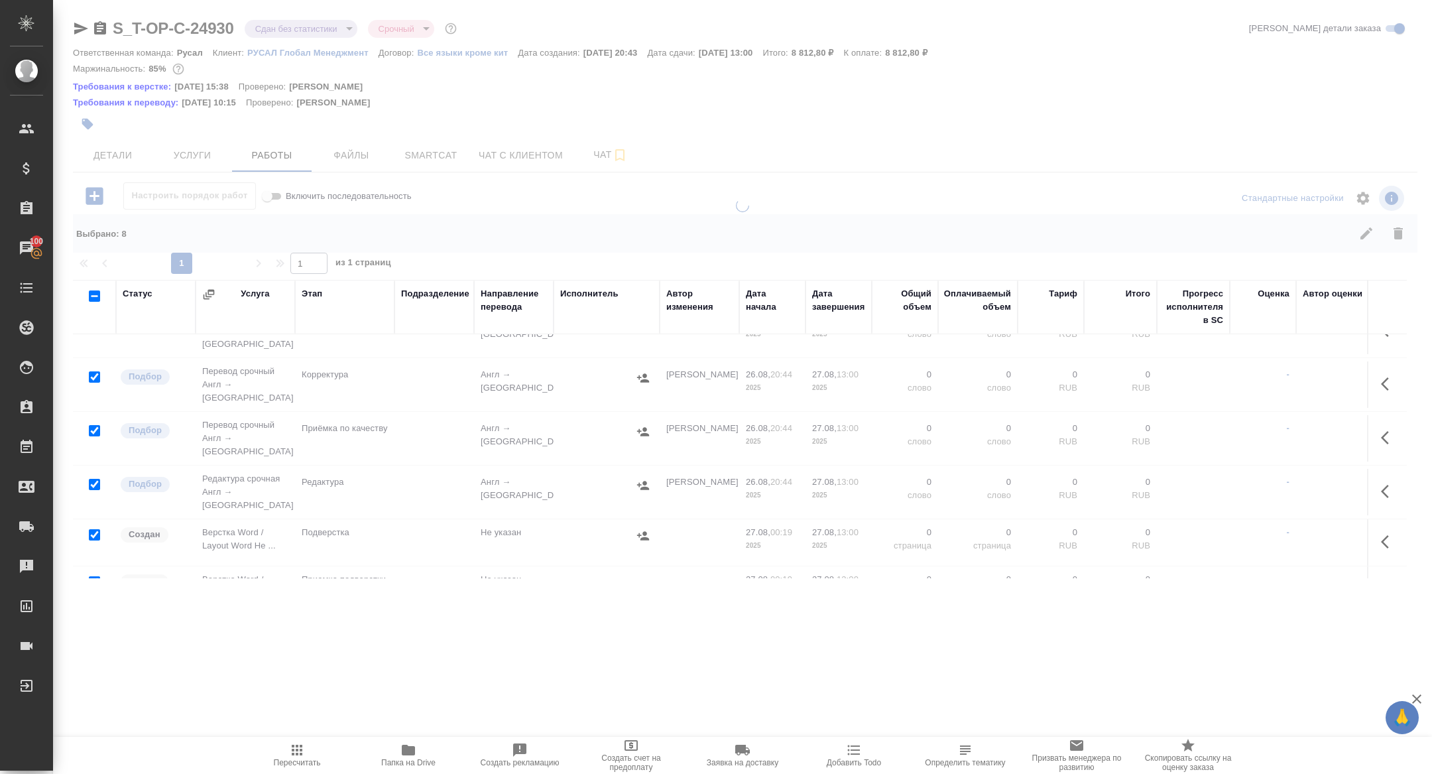
click at [422, 135] on div at bounding box center [742, 306] width 1379 height 612
click at [428, 153] on div at bounding box center [742, 306] width 1379 height 612
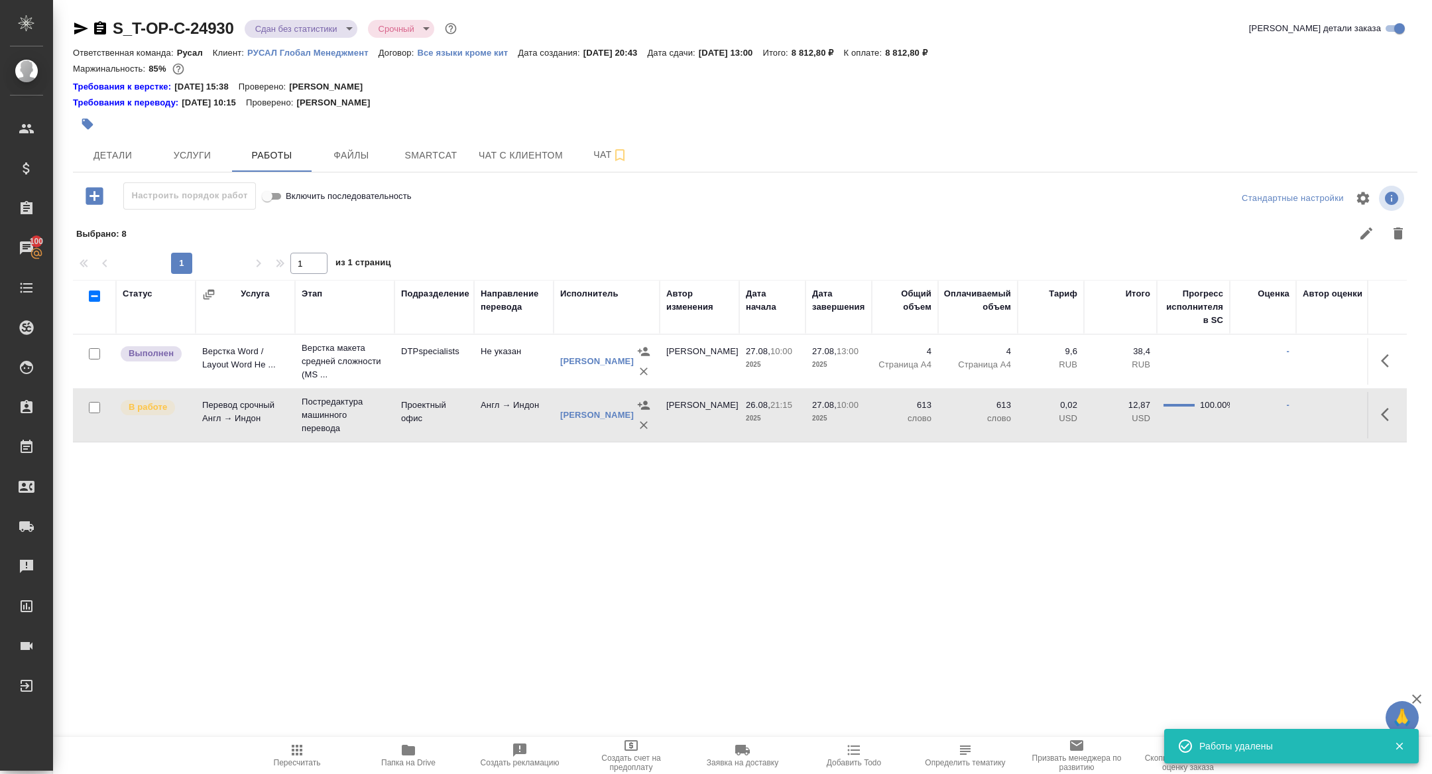
scroll to position [0, 0]
click at [428, 153] on span "Smartcat" at bounding box center [431, 155] width 64 height 17
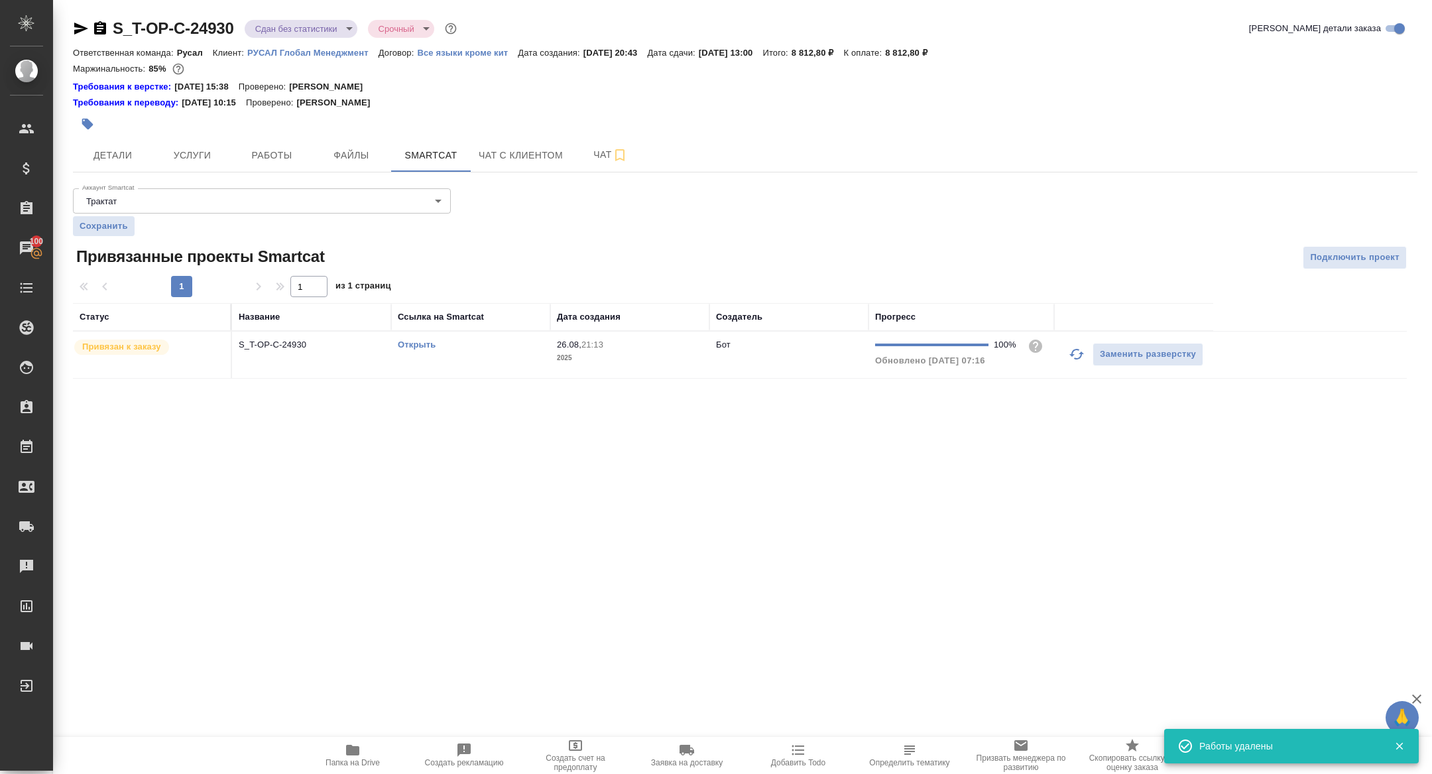
click at [410, 342] on link "Открыть" at bounding box center [417, 345] width 38 height 10
click at [277, 156] on span "Работы" at bounding box center [272, 155] width 64 height 17
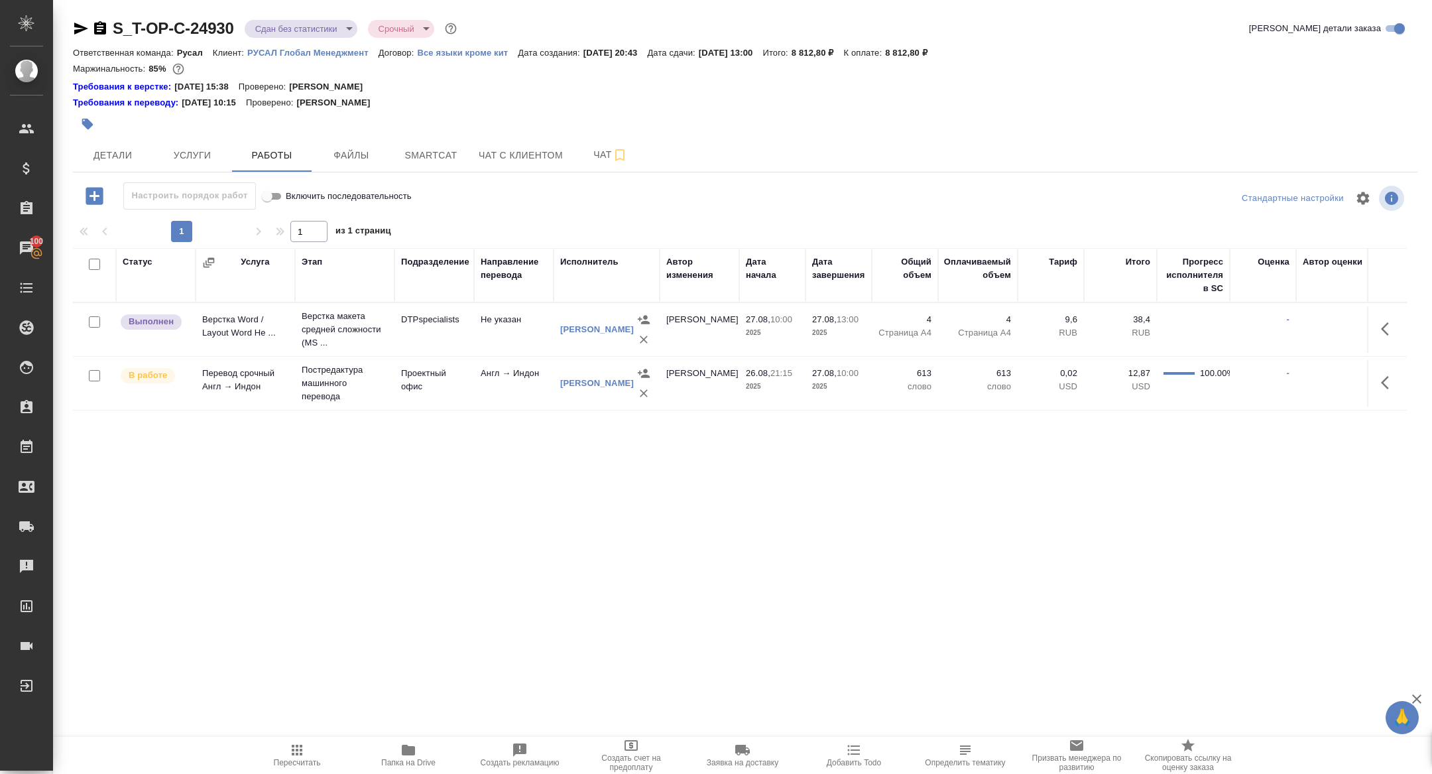
click at [1388, 376] on icon "button" at bounding box center [1385, 382] width 8 height 13
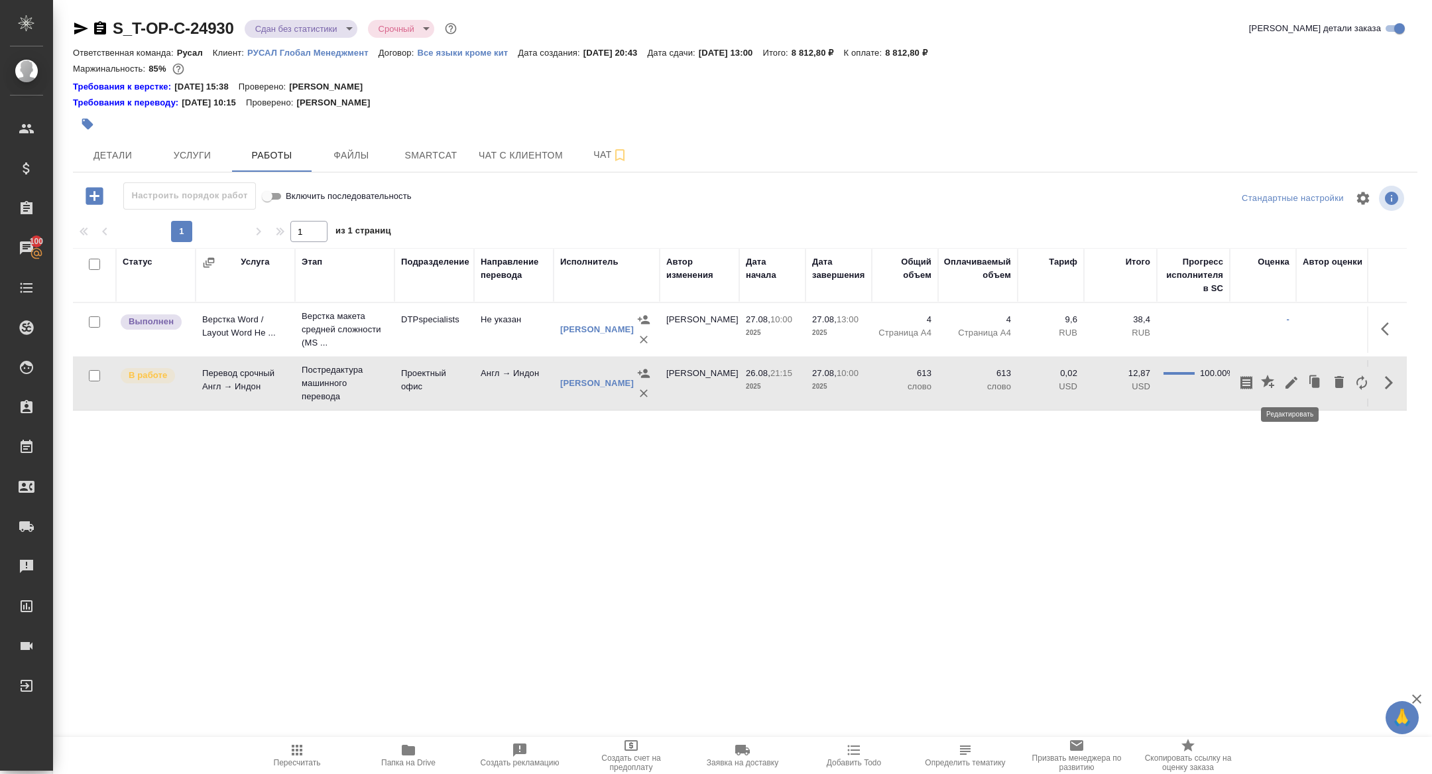
click at [1289, 382] on icon "button" at bounding box center [1292, 383] width 16 height 16
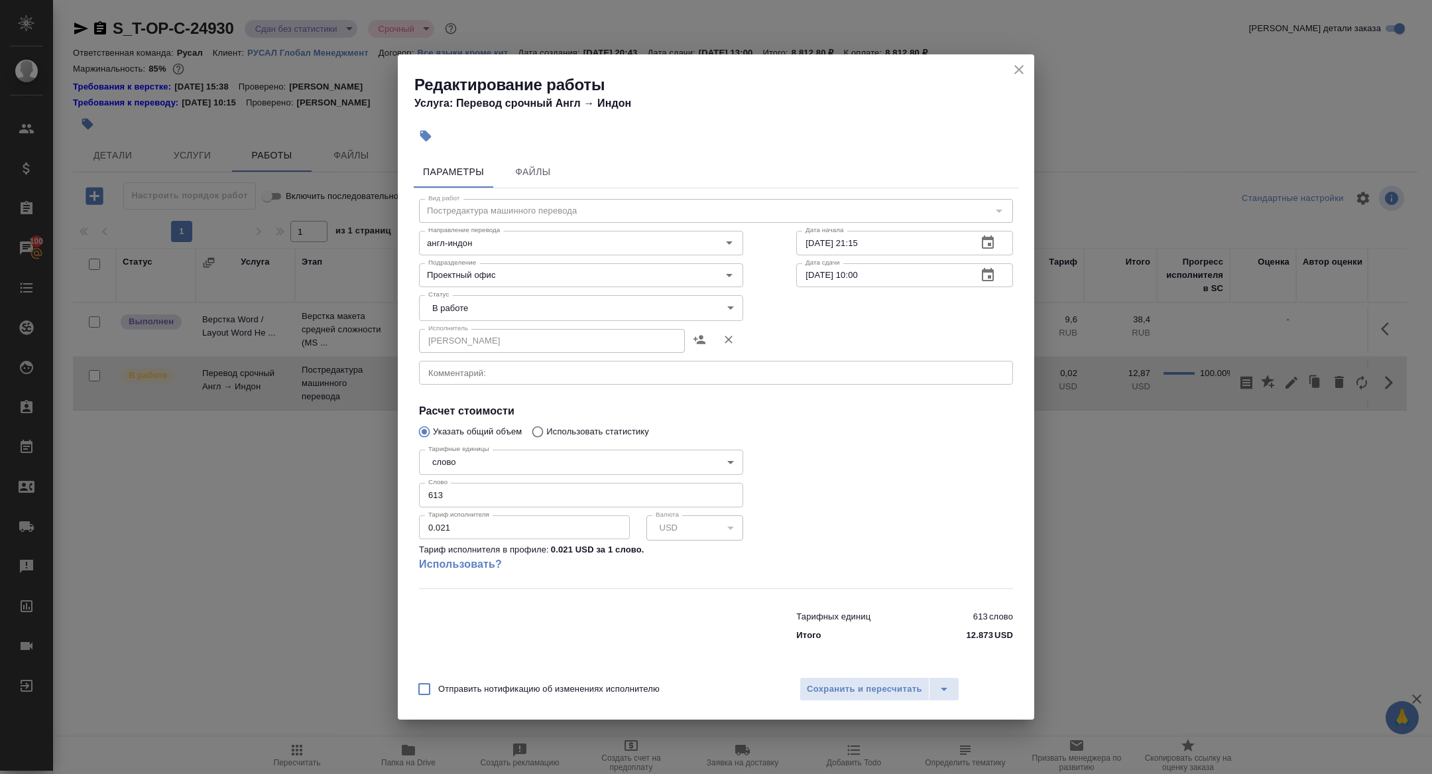
click at [459, 497] on input "613" at bounding box center [581, 495] width 324 height 24
click at [469, 307] on body "🙏 .cls-1 fill:#fff; AWATERA Zhuravleva Alexandra Клиенты Спецификации Заказы 10…" at bounding box center [716, 387] width 1432 height 774
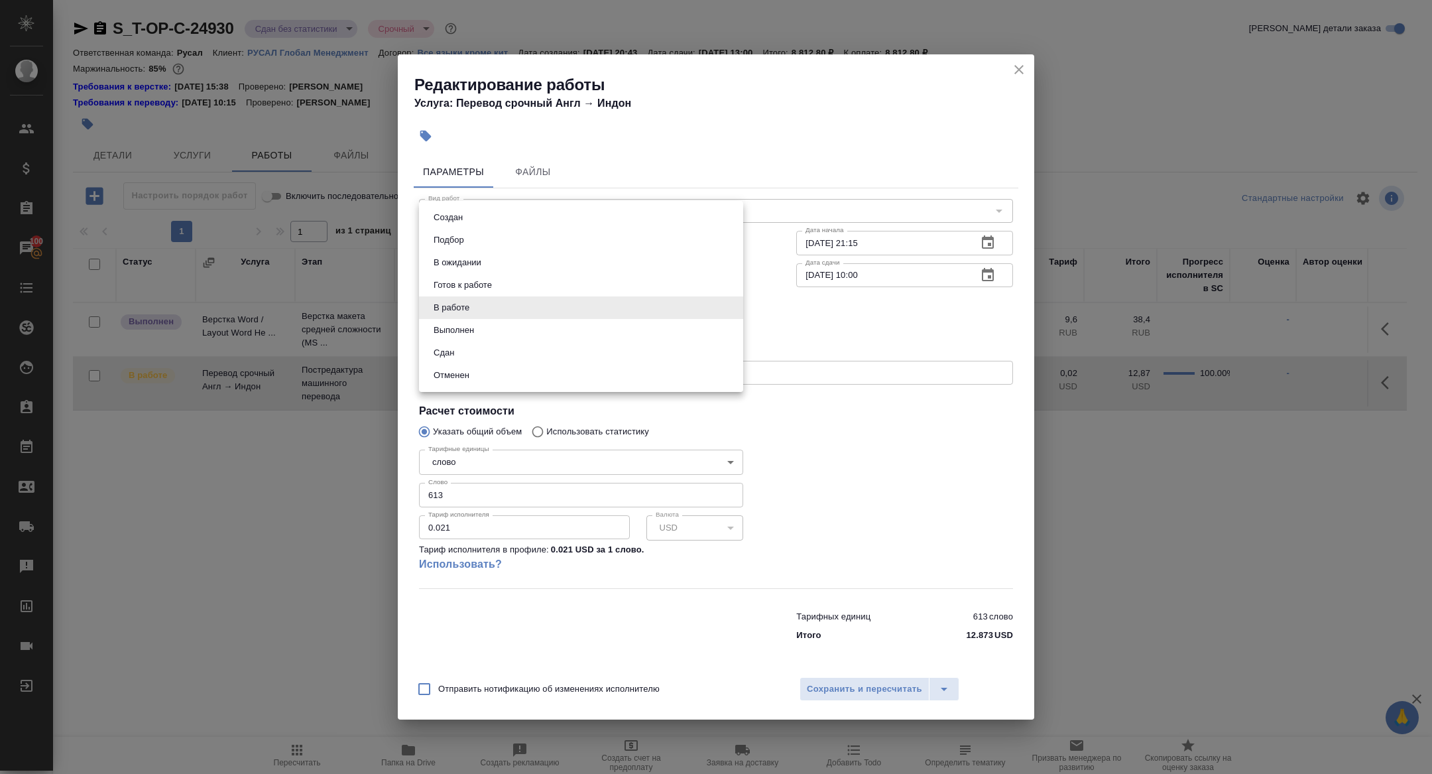
click at [448, 350] on button "Сдан" at bounding box center [444, 353] width 29 height 15
type input "closed"
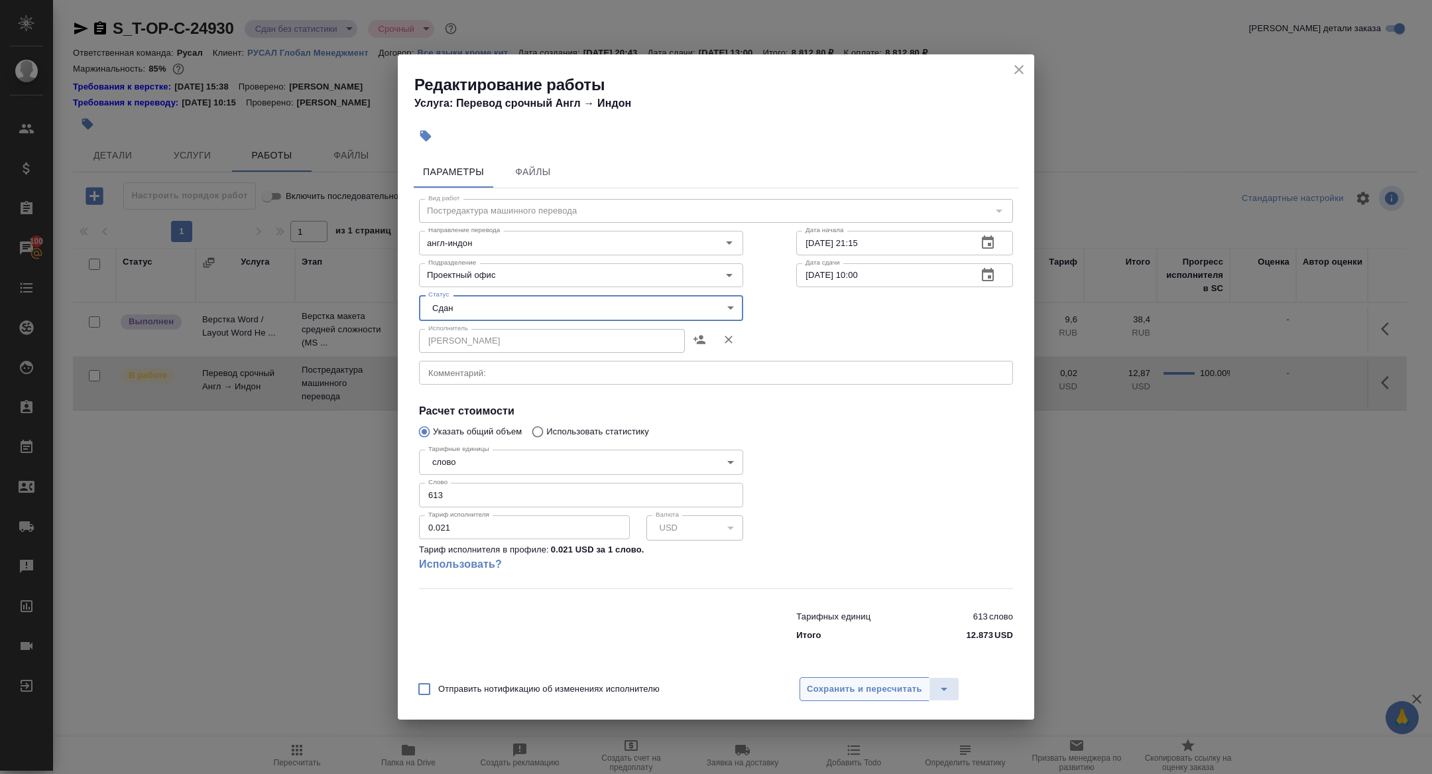
click at [844, 691] on span "Сохранить и пересчитать" at bounding box center [864, 689] width 115 height 15
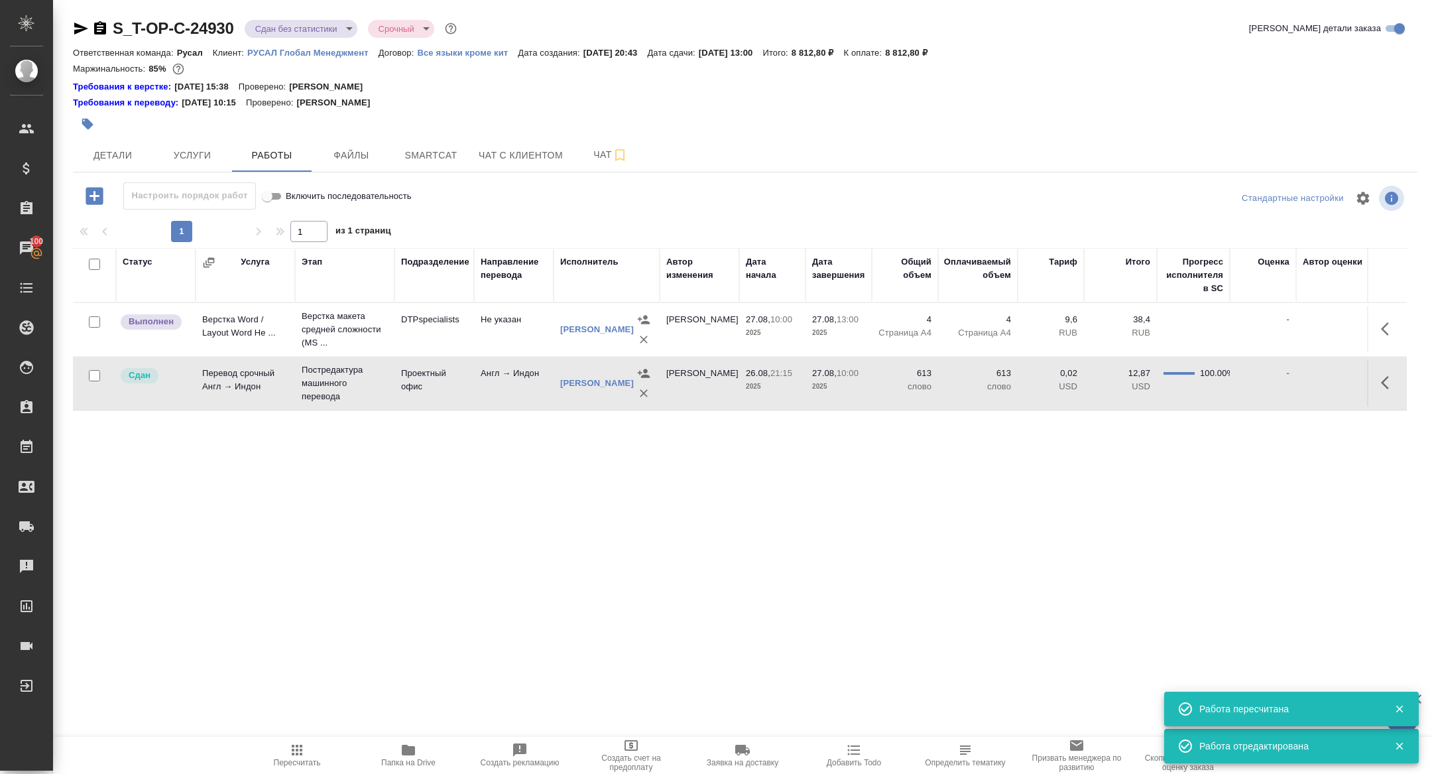
click at [1385, 328] on icon "button" at bounding box center [1389, 329] width 16 height 16
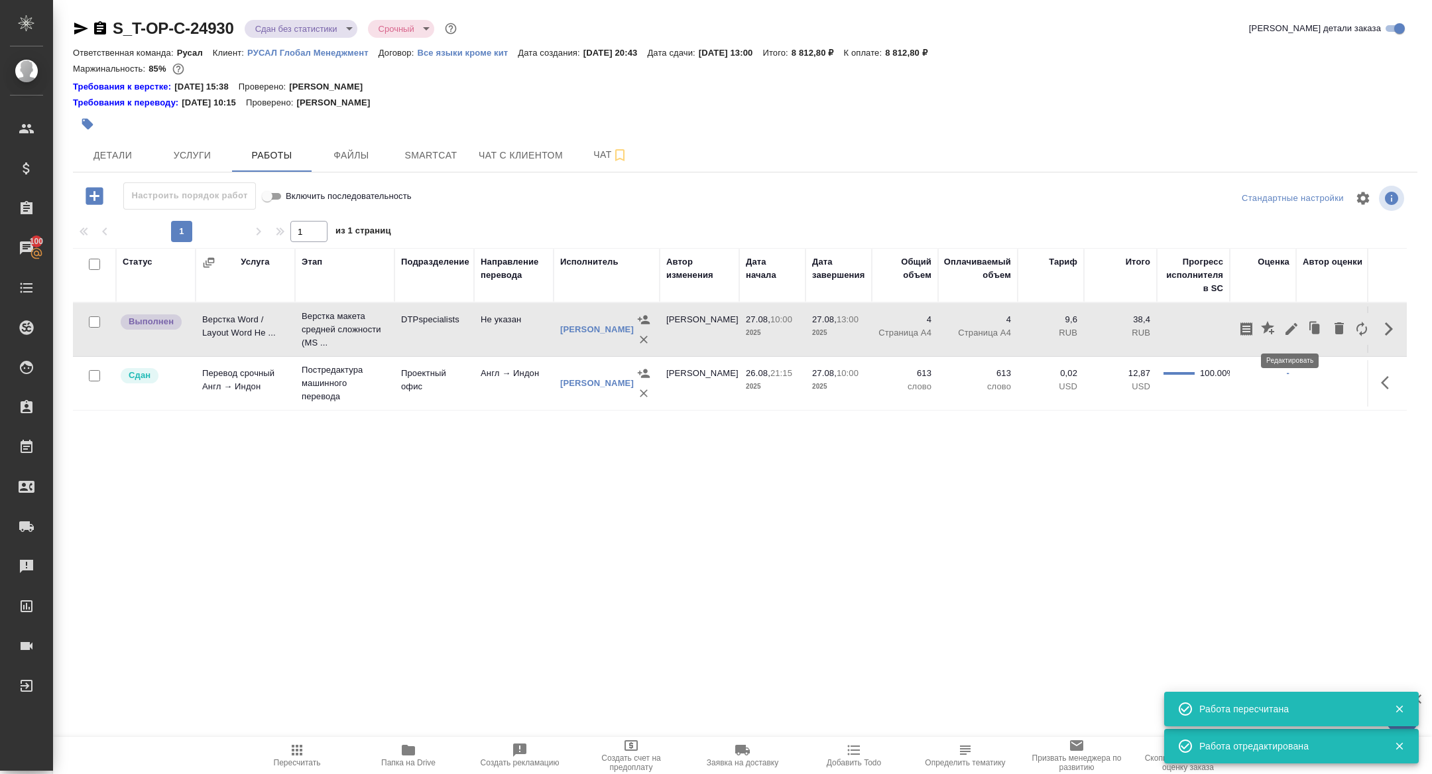
click at [1296, 325] on icon "button" at bounding box center [1292, 329] width 12 height 12
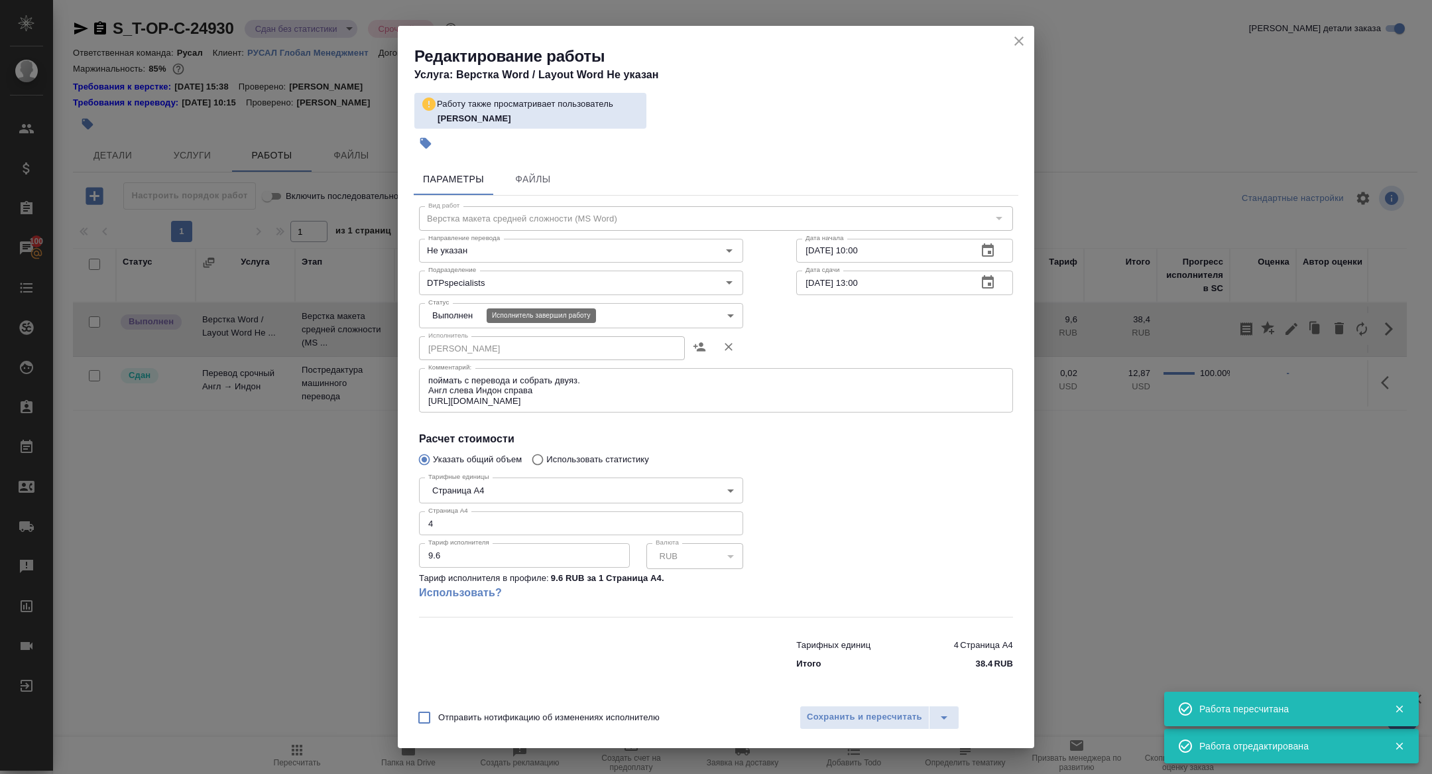
click at [463, 313] on body "🙏 .cls-1 fill:#fff; AWATERA Zhuravleva Alexandra Клиенты Спецификации Заказы 10…" at bounding box center [716, 387] width 1432 height 774
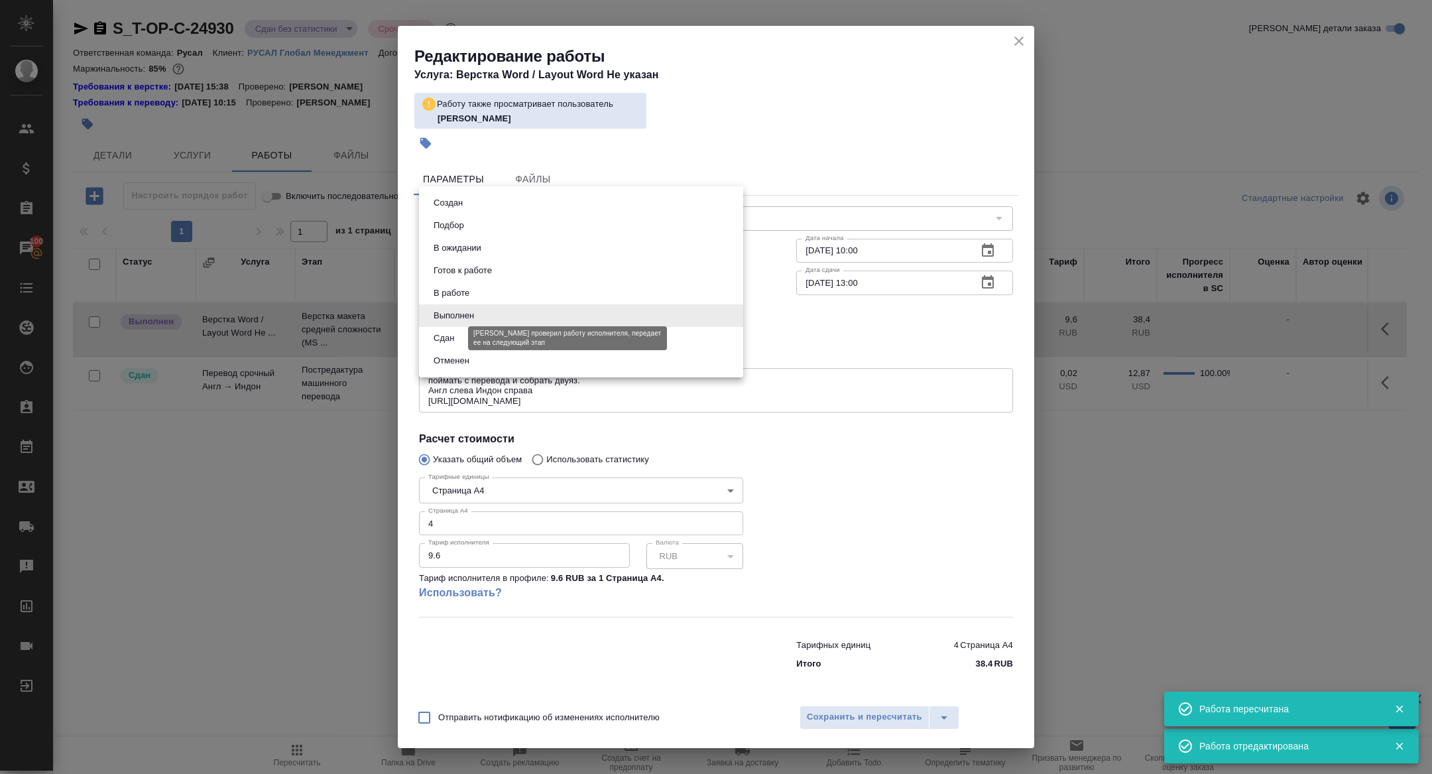
click at [454, 340] on button "Сдан" at bounding box center [444, 338] width 29 height 15
type input "closed"
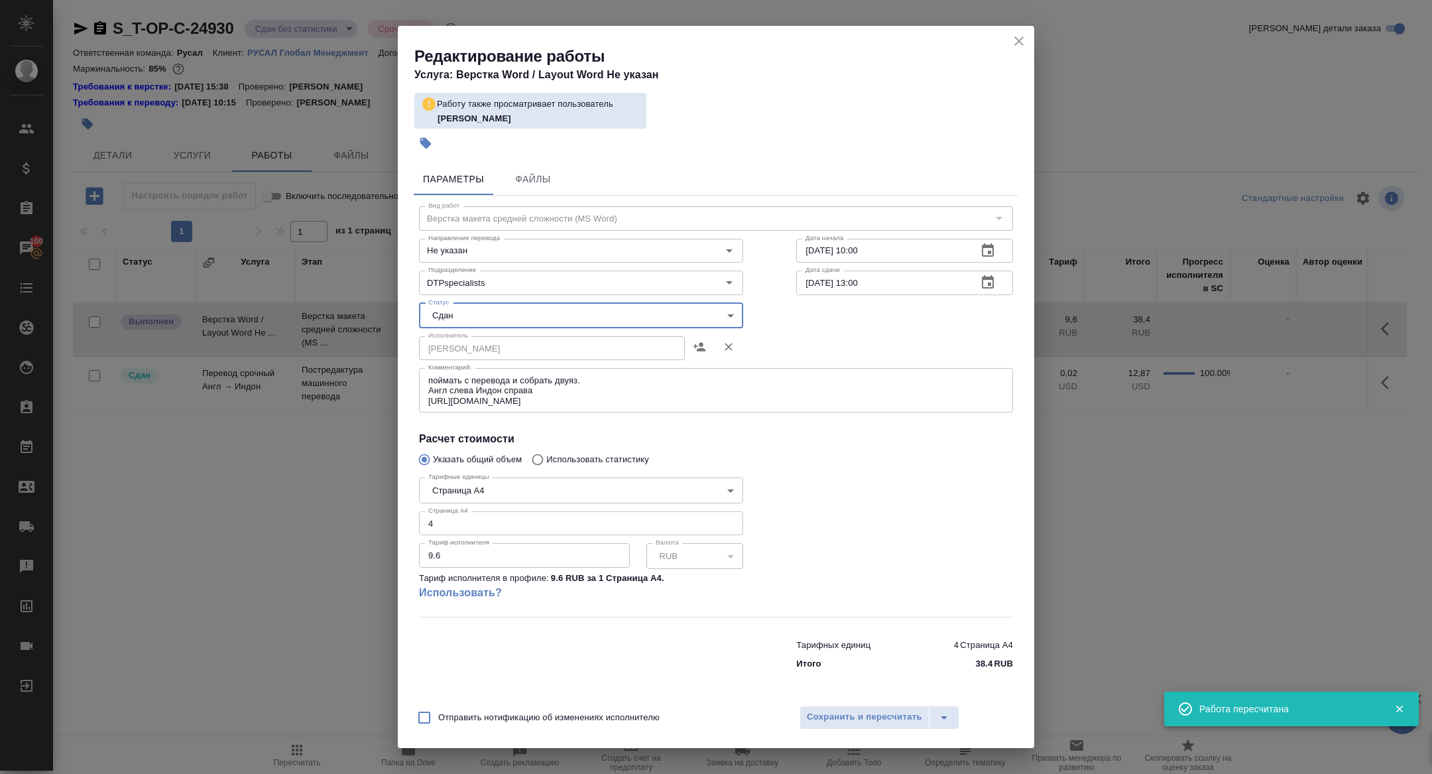
click at [860, 694] on div "Параметры Файлы Вид работ Верстка макета средней сложности (MS Word) Вид работ …" at bounding box center [716, 427] width 637 height 539
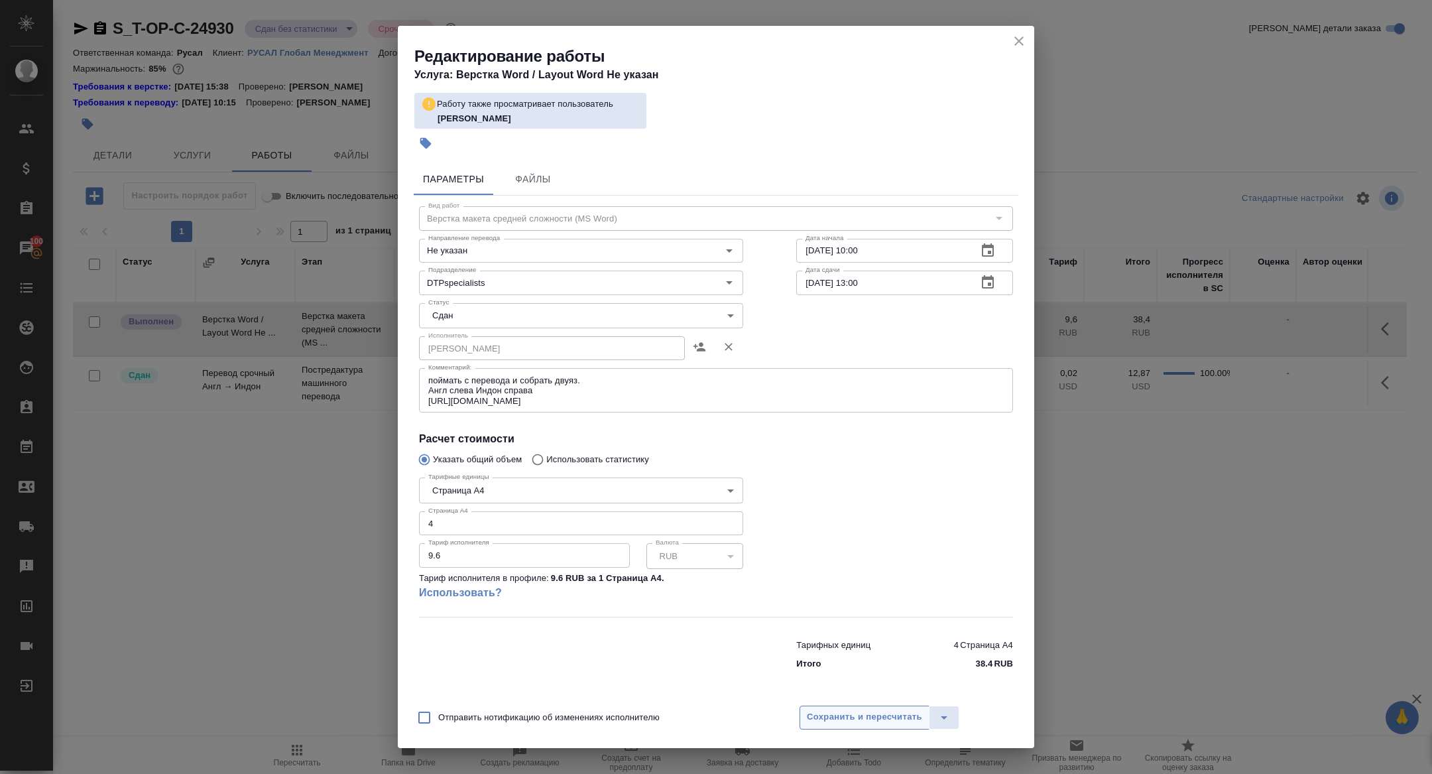
click at [826, 721] on span "Сохранить и пересчитать" at bounding box center [864, 717] width 115 height 15
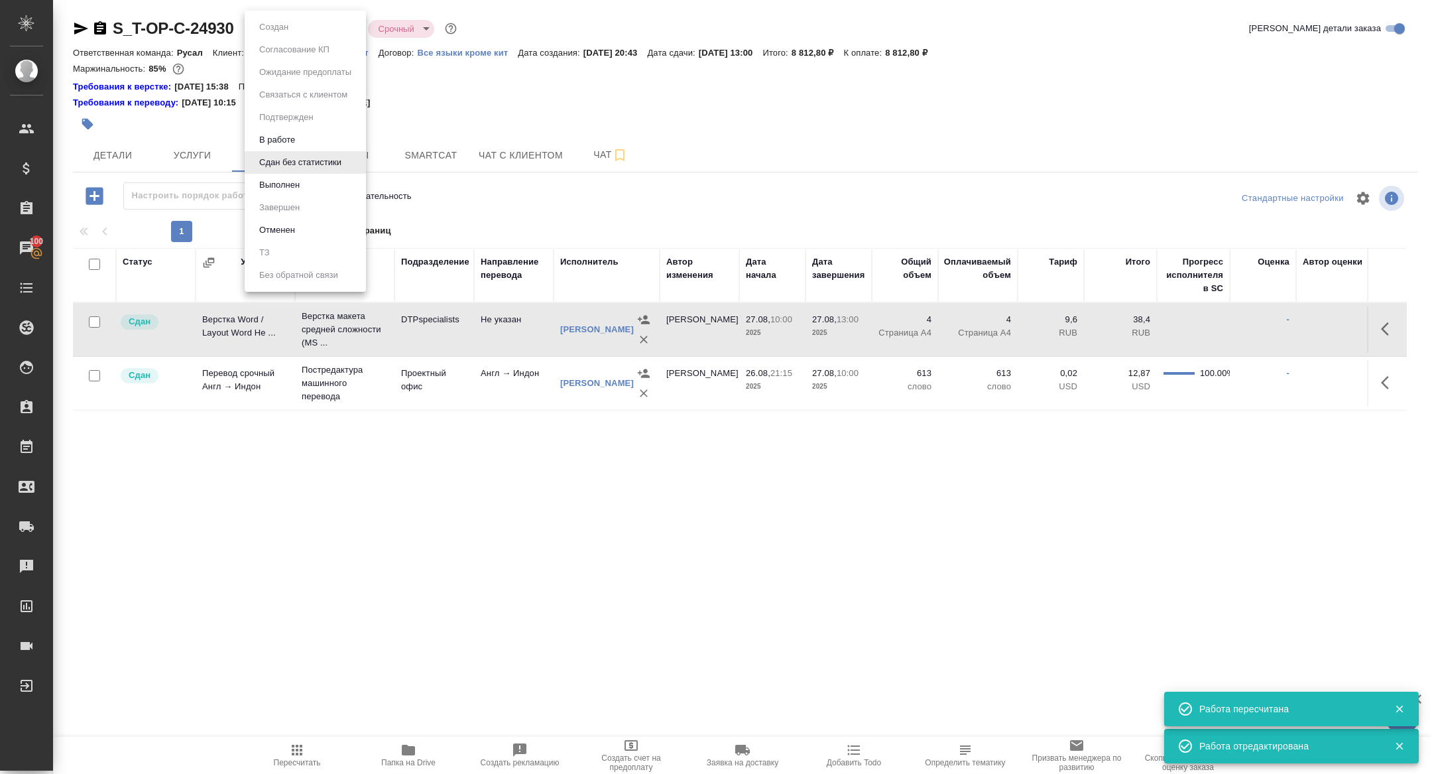
click at [296, 21] on body "🙏 .cls-1 fill:#fff; AWATERA Zhuravleva Alexandra Клиенты Спецификации Заказы 10…" at bounding box center [716, 387] width 1432 height 774
click at [265, 179] on button "Выполнен" at bounding box center [279, 185] width 48 height 15
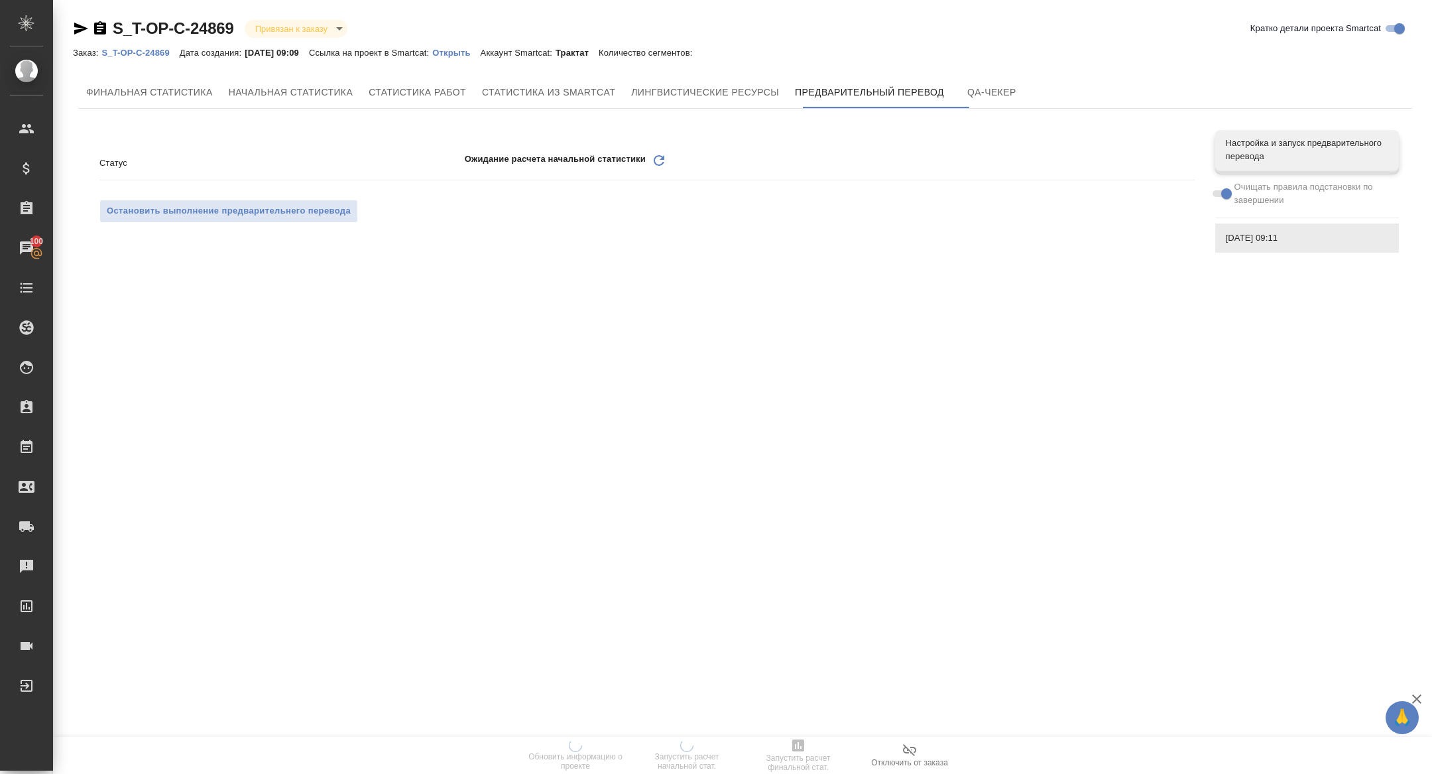
click at [663, 161] on icon "Обновить" at bounding box center [659, 161] width 16 height 16
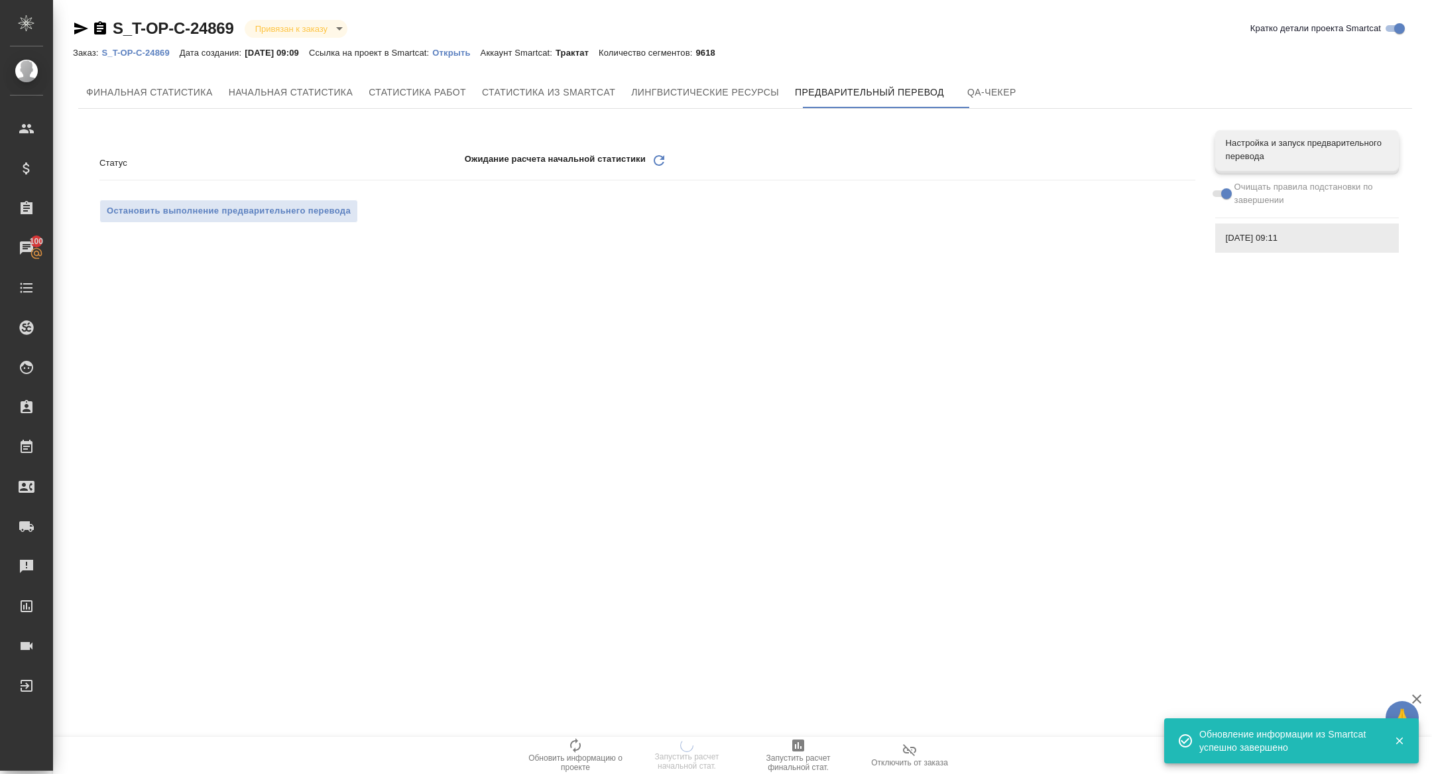
click at [657, 168] on icon "Обновить" at bounding box center [659, 161] width 16 height 16
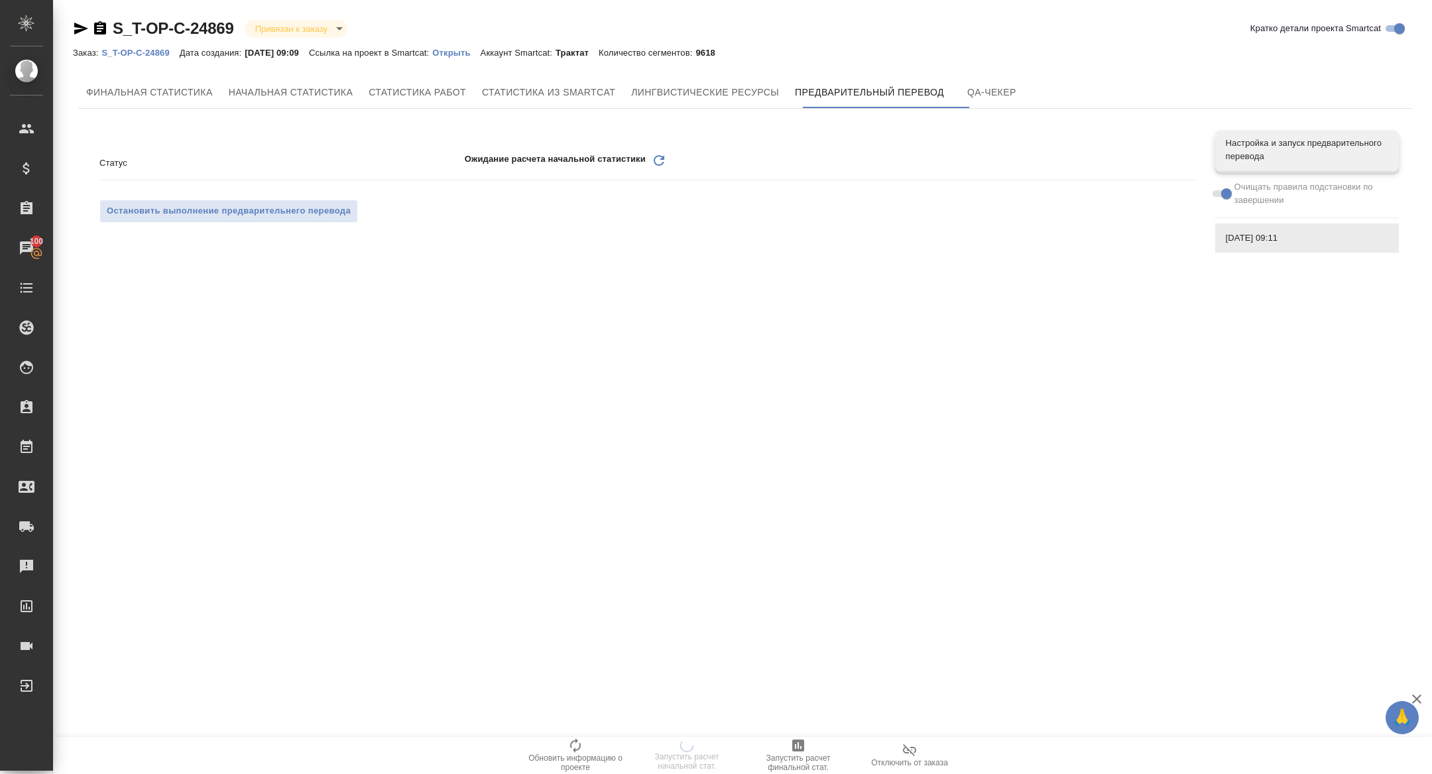
click at [667, 167] on icon "Обновить" at bounding box center [659, 161] width 16 height 16
click at [656, 160] on icon at bounding box center [659, 160] width 11 height 11
click at [658, 164] on icon at bounding box center [659, 160] width 11 height 11
click at [660, 162] on icon "Обновить" at bounding box center [659, 161] width 16 height 16
click at [655, 158] on icon at bounding box center [659, 160] width 11 height 11
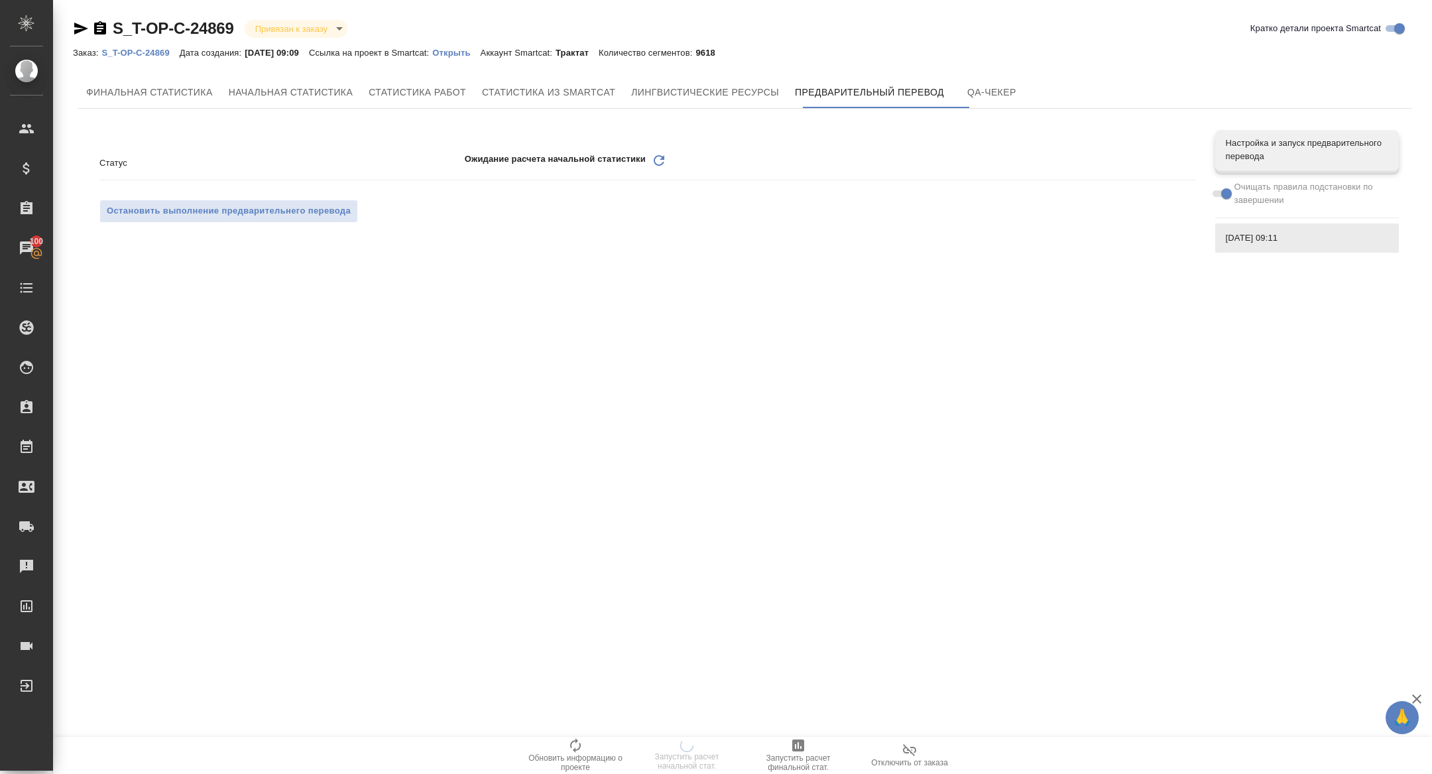
click at [658, 157] on icon at bounding box center [659, 160] width 11 height 11
click at [655, 158] on icon "Обновить" at bounding box center [659, 161] width 16 height 16
click at [663, 161] on icon "Обновить" at bounding box center [659, 161] width 16 height 16
click at [664, 159] on icon at bounding box center [659, 160] width 11 height 11
click at [659, 169] on div "Обновить" at bounding box center [659, 163] width 16 height 21
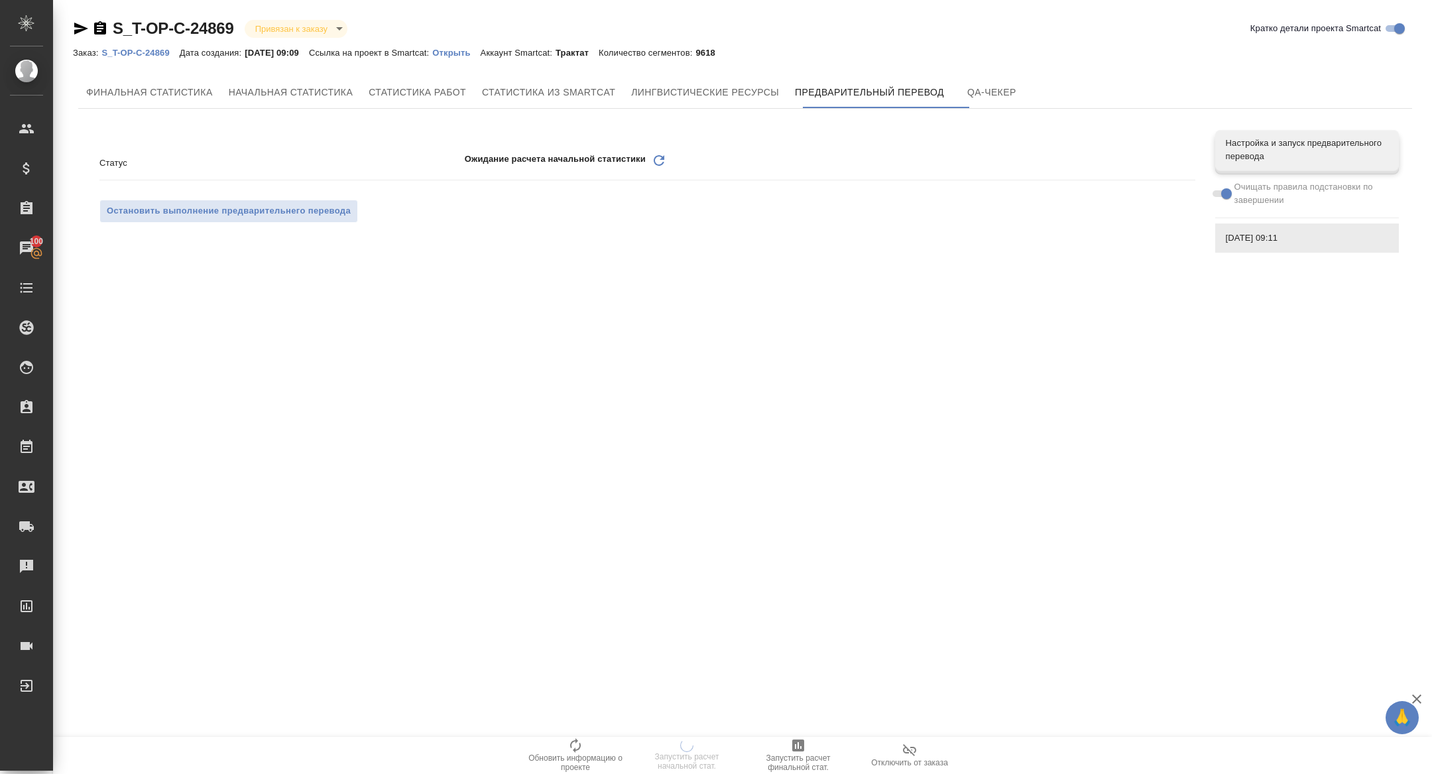
click at [659, 162] on icon "Обновить" at bounding box center [659, 161] width 16 height 16
click at [664, 164] on icon at bounding box center [659, 160] width 11 height 11
click at [661, 158] on icon "Обновить" at bounding box center [659, 161] width 16 height 16
click at [657, 159] on icon "Обновить" at bounding box center [659, 161] width 16 height 16
click at [664, 162] on icon at bounding box center [659, 160] width 11 height 11
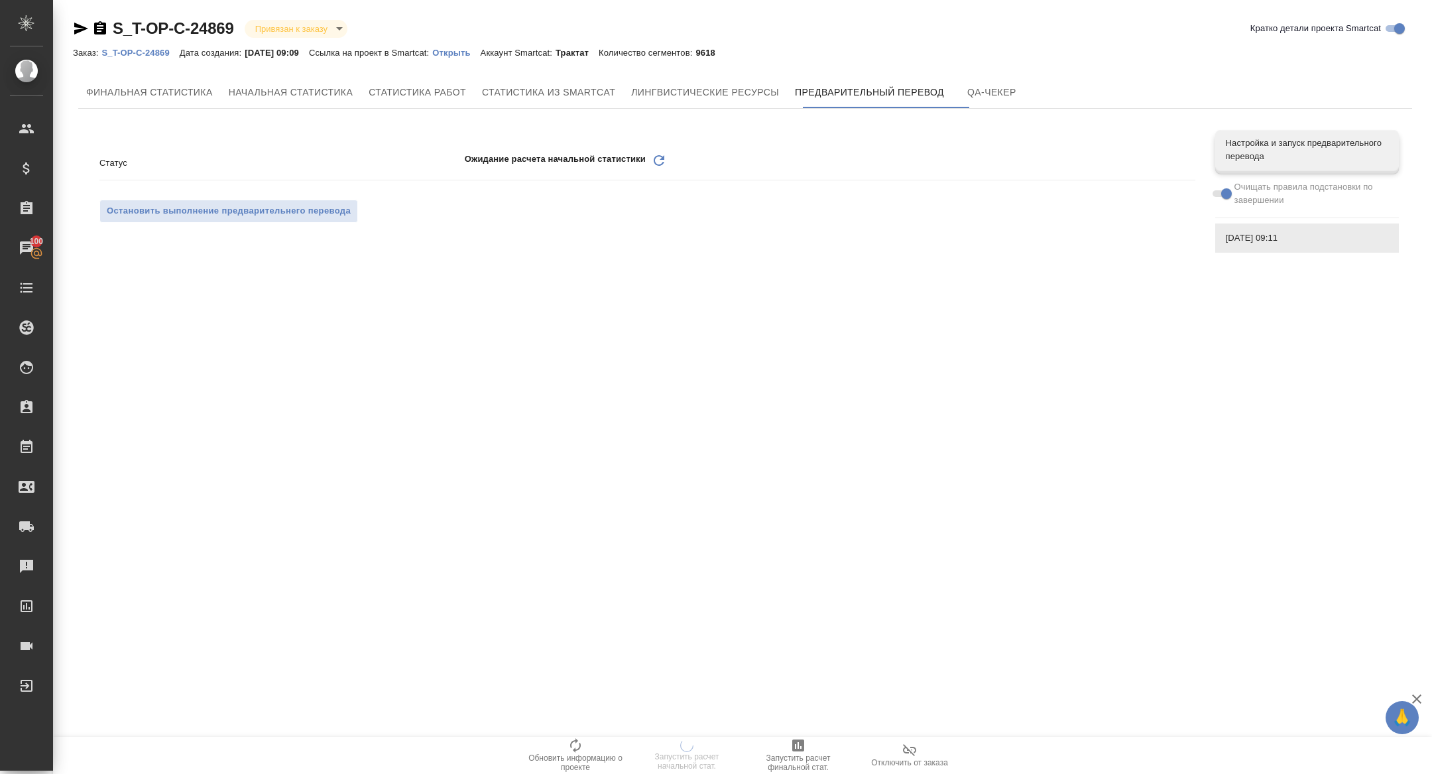
click at [663, 153] on icon "Обновить" at bounding box center [659, 161] width 16 height 16
click at [655, 168] on icon "Обновить" at bounding box center [659, 161] width 16 height 16
click at [653, 162] on icon "Обновить" at bounding box center [659, 161] width 16 height 16
click at [661, 153] on icon "Обновить" at bounding box center [659, 161] width 16 height 16
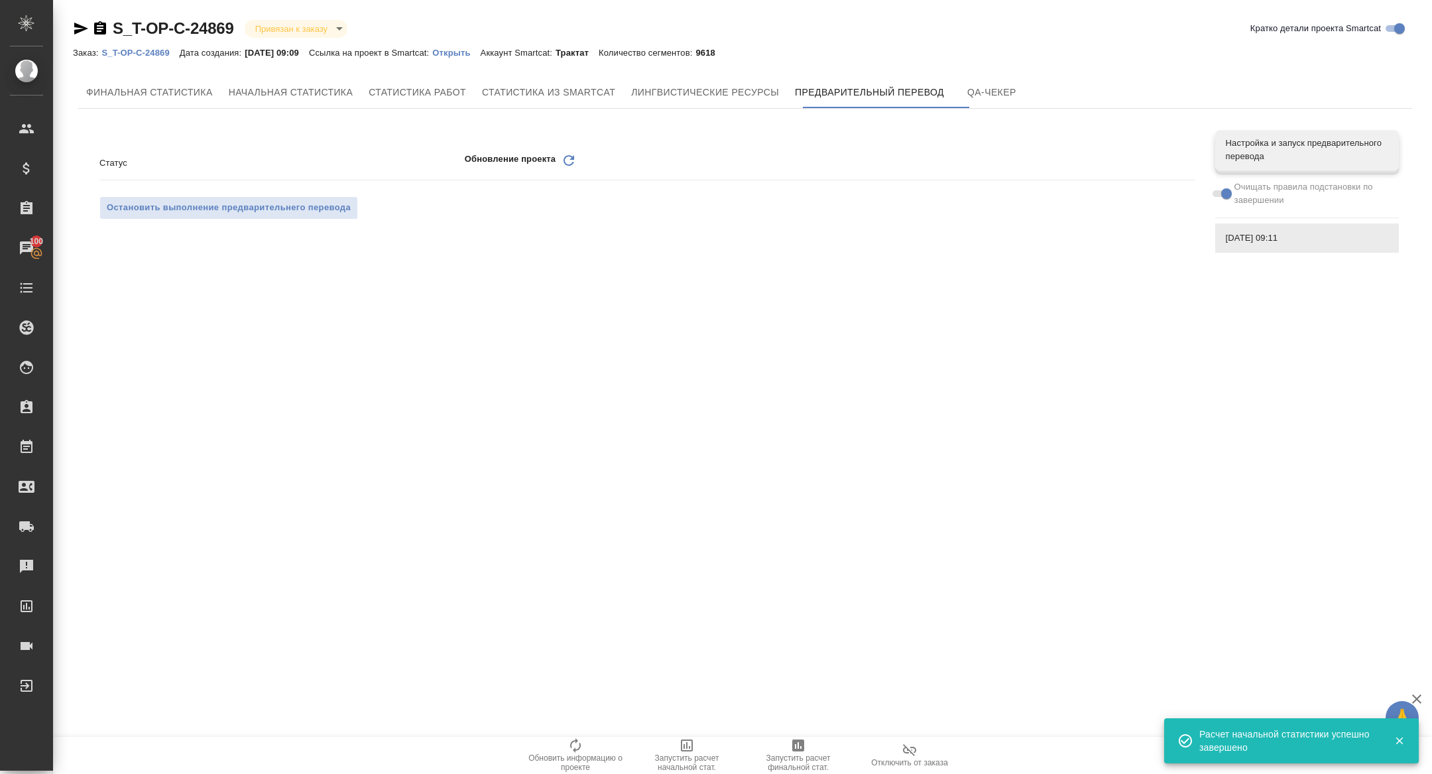
click at [570, 151] on div "Статус Обновление проекта Обновить" at bounding box center [647, 162] width 1096 height 23
click at [568, 165] on icon at bounding box center [569, 160] width 11 height 11
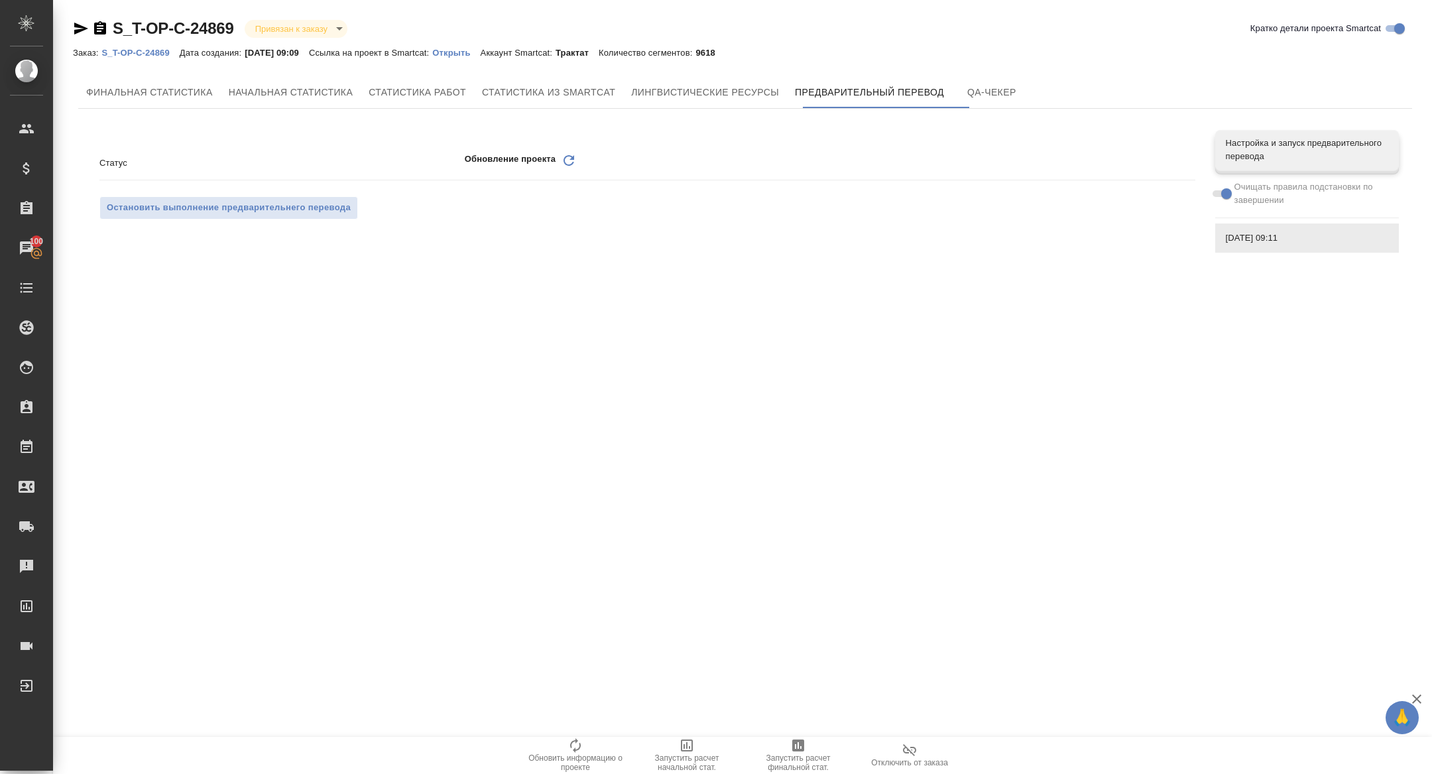
click at [562, 170] on div "Обновить" at bounding box center [569, 163] width 16 height 21
drag, startPoint x: 572, startPoint y: 158, endPoint x: 507, endPoint y: 157, distance: 65.7
click at [572, 158] on icon at bounding box center [569, 160] width 11 height 11
click at [566, 157] on icon at bounding box center [569, 160] width 11 height 11
click at [568, 153] on icon "Обновить" at bounding box center [569, 161] width 16 height 16
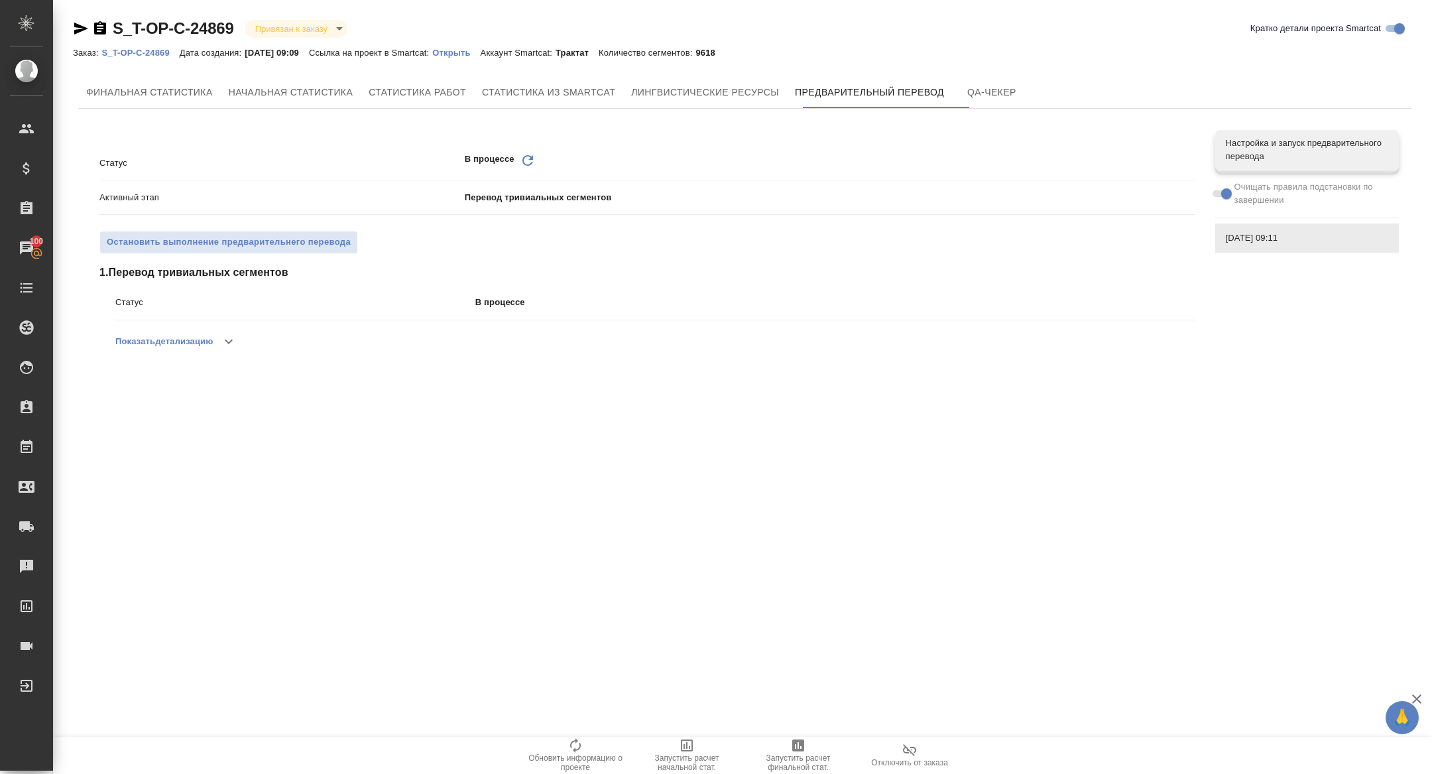
click at [521, 156] on icon "Обновить" at bounding box center [528, 161] width 16 height 16
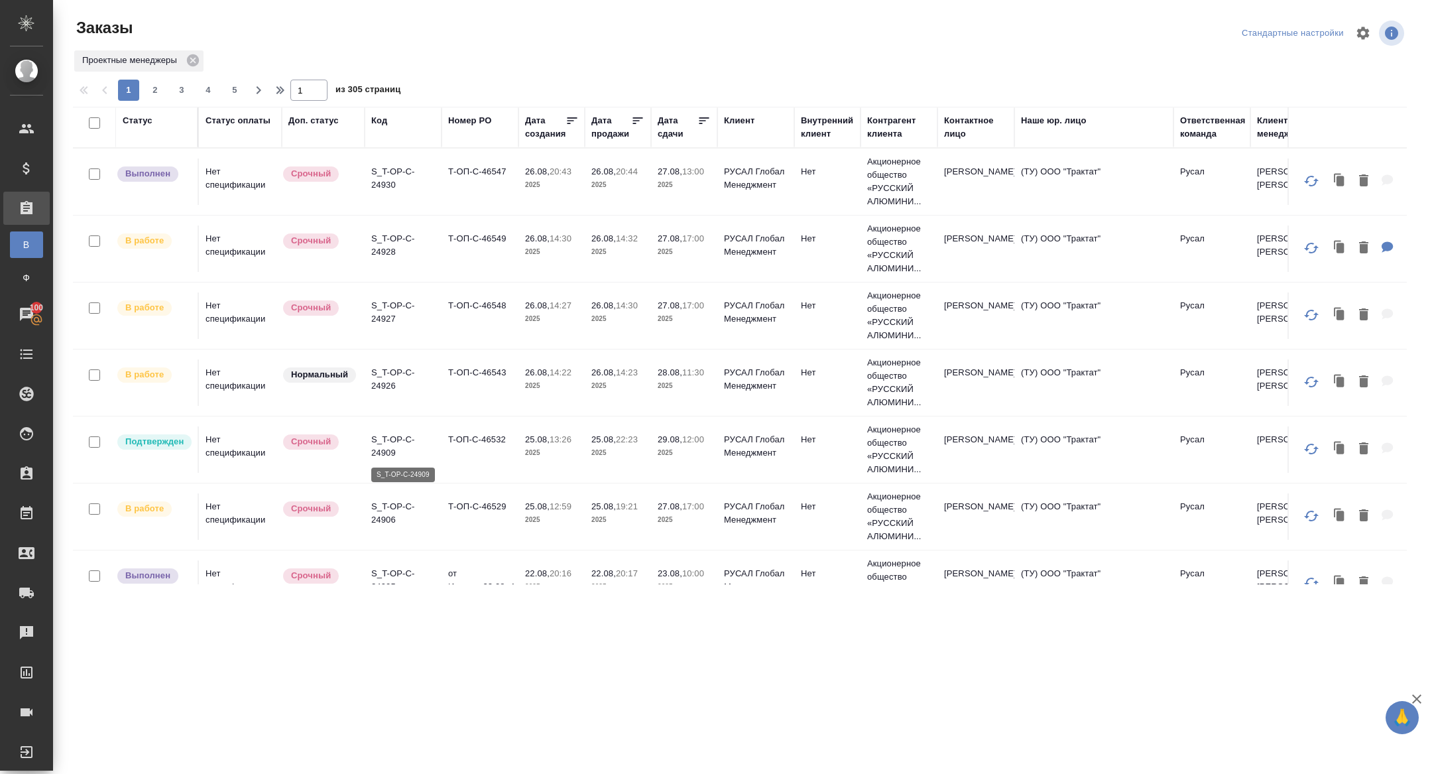
click at [379, 442] on p "S_T-OP-C-24909" at bounding box center [403, 446] width 64 height 27
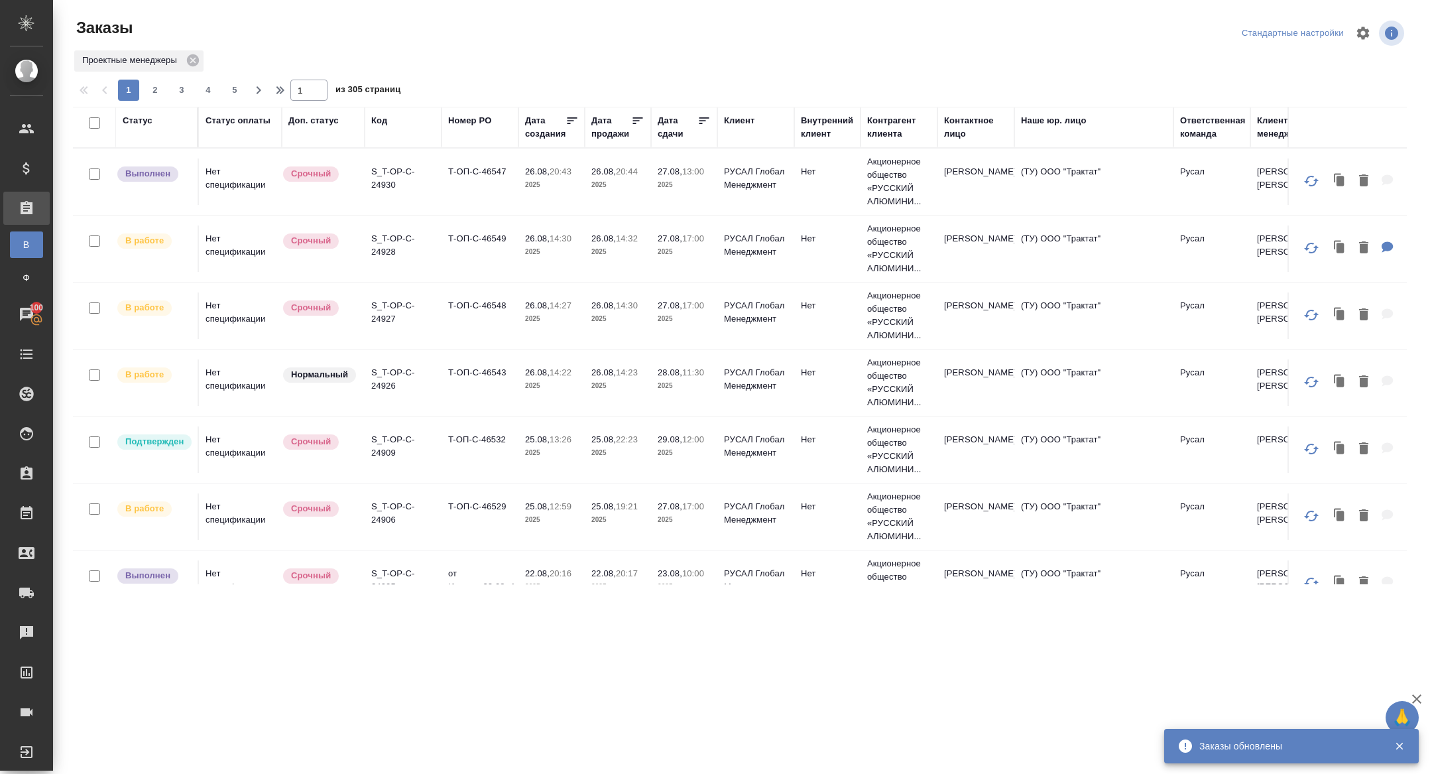
click at [664, 140] on div "Дата сдачи" at bounding box center [678, 127] width 40 height 27
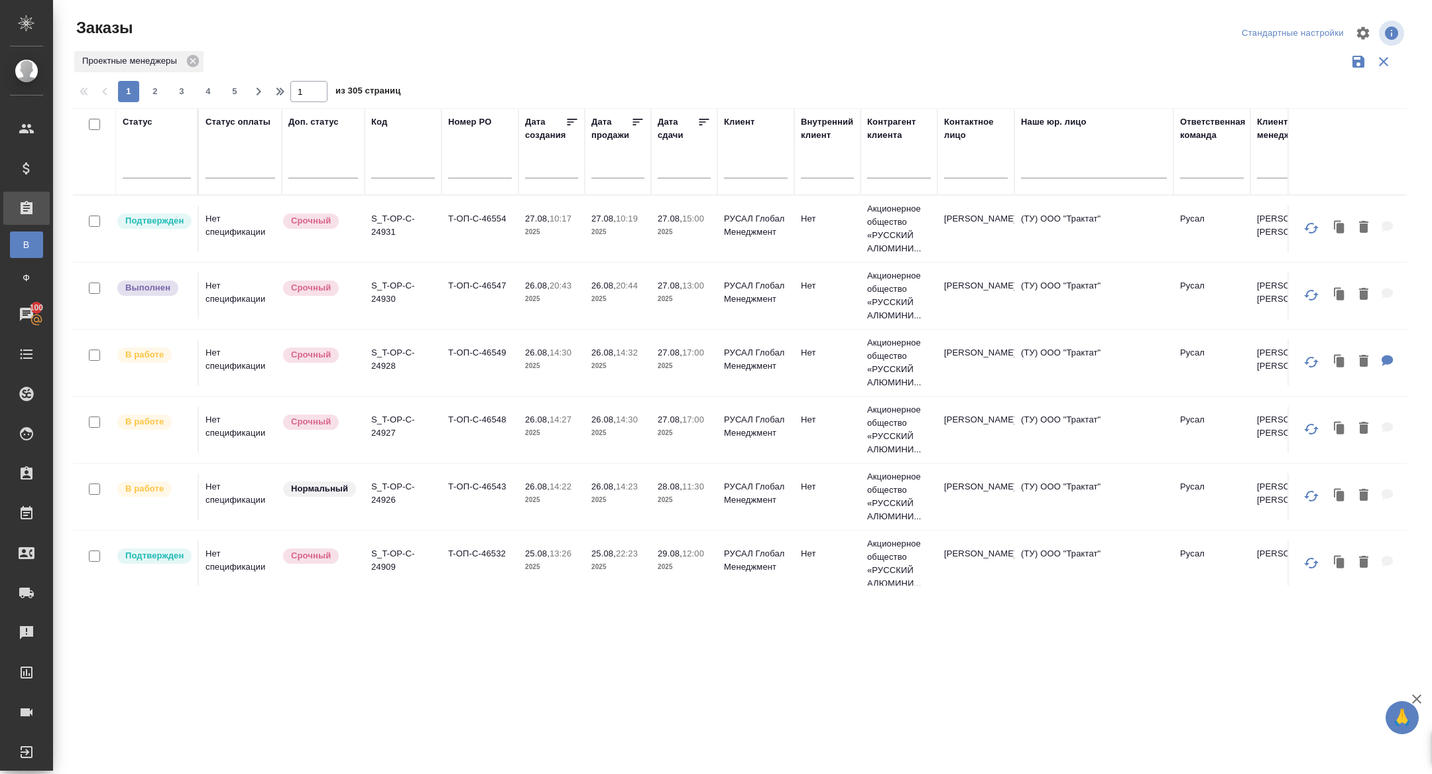
click at [674, 164] on input "text" at bounding box center [688, 167] width 45 height 19
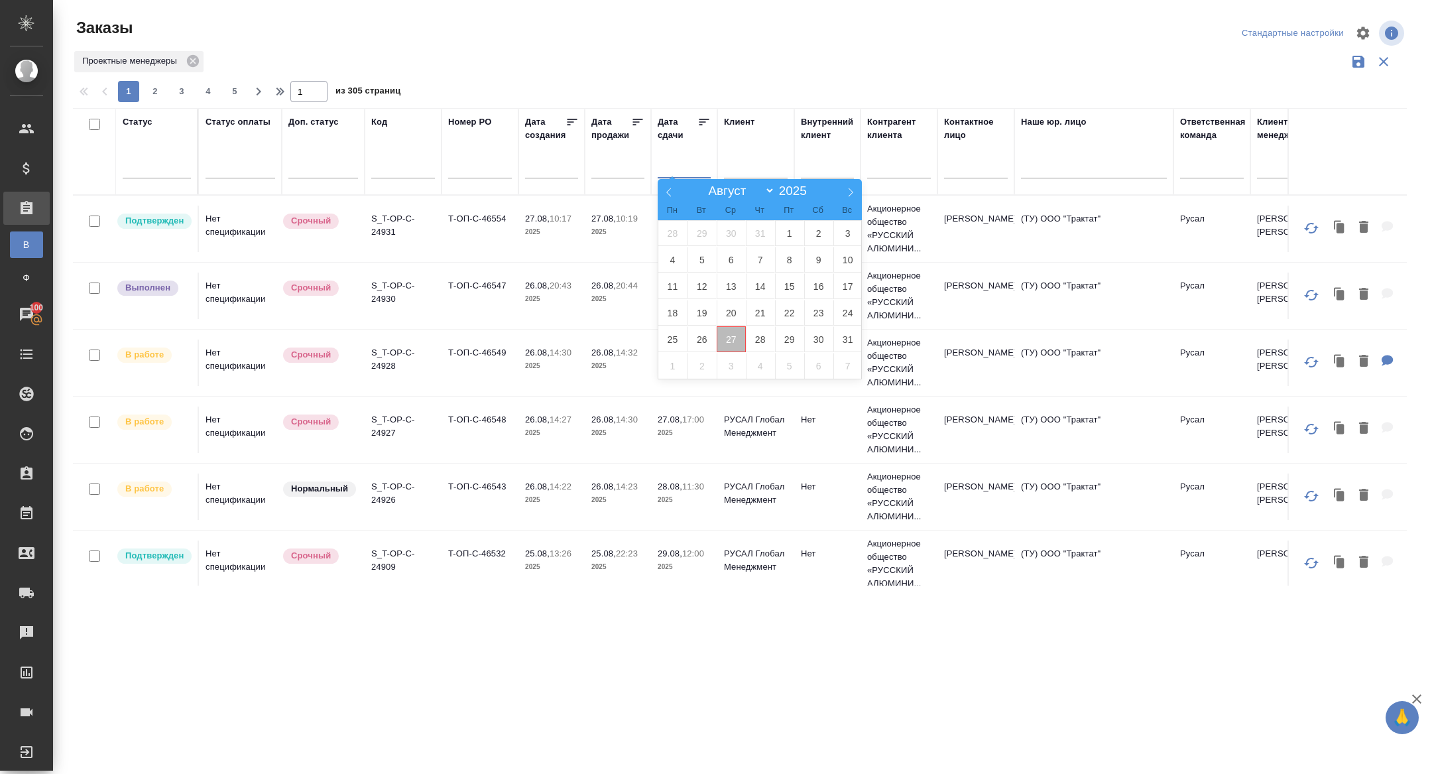
click at [735, 342] on span "27" at bounding box center [731, 339] width 29 height 26
type div "2025-08-26T21:00:00.000Z"
click at [755, 342] on span "28" at bounding box center [760, 339] width 29 height 26
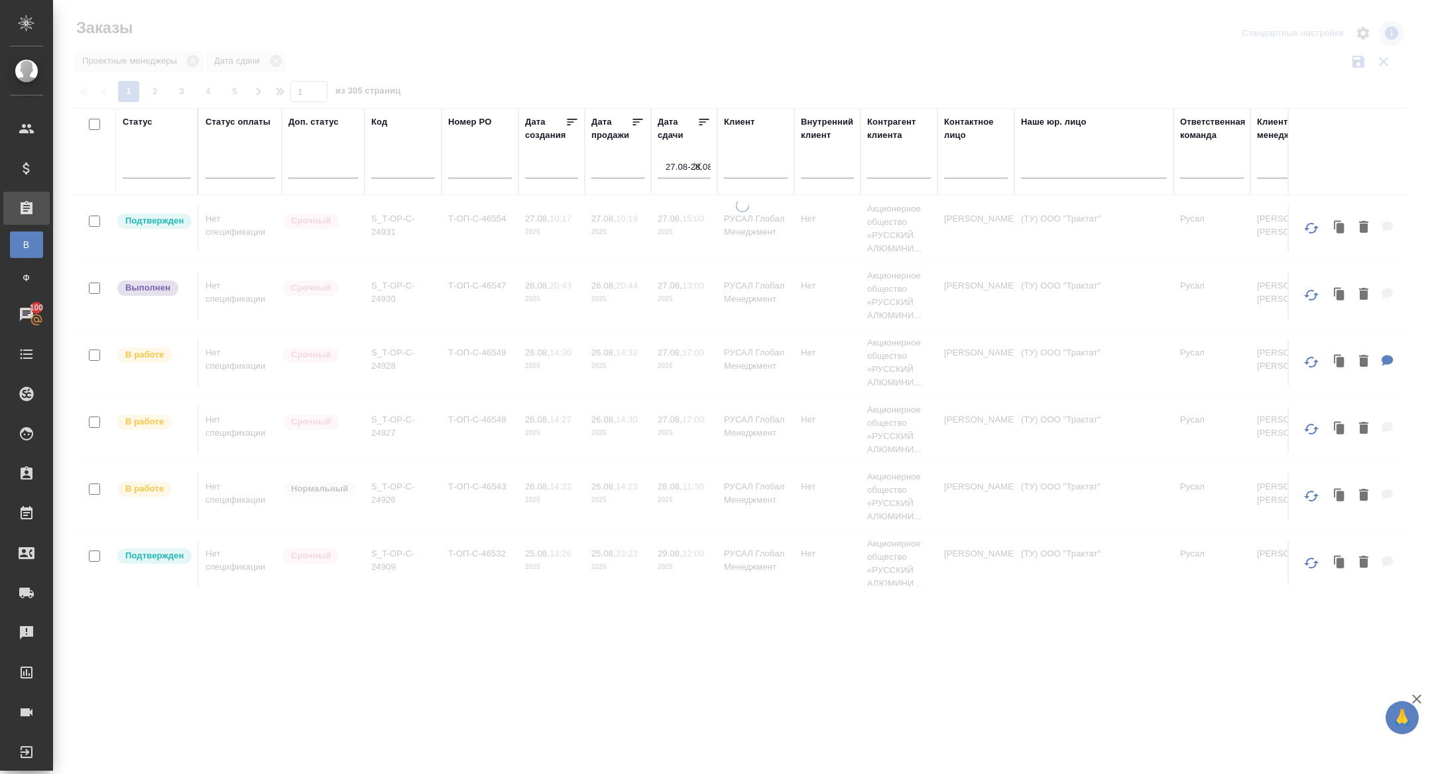
click at [704, 123] on icon at bounding box center [704, 121] width 13 height 13
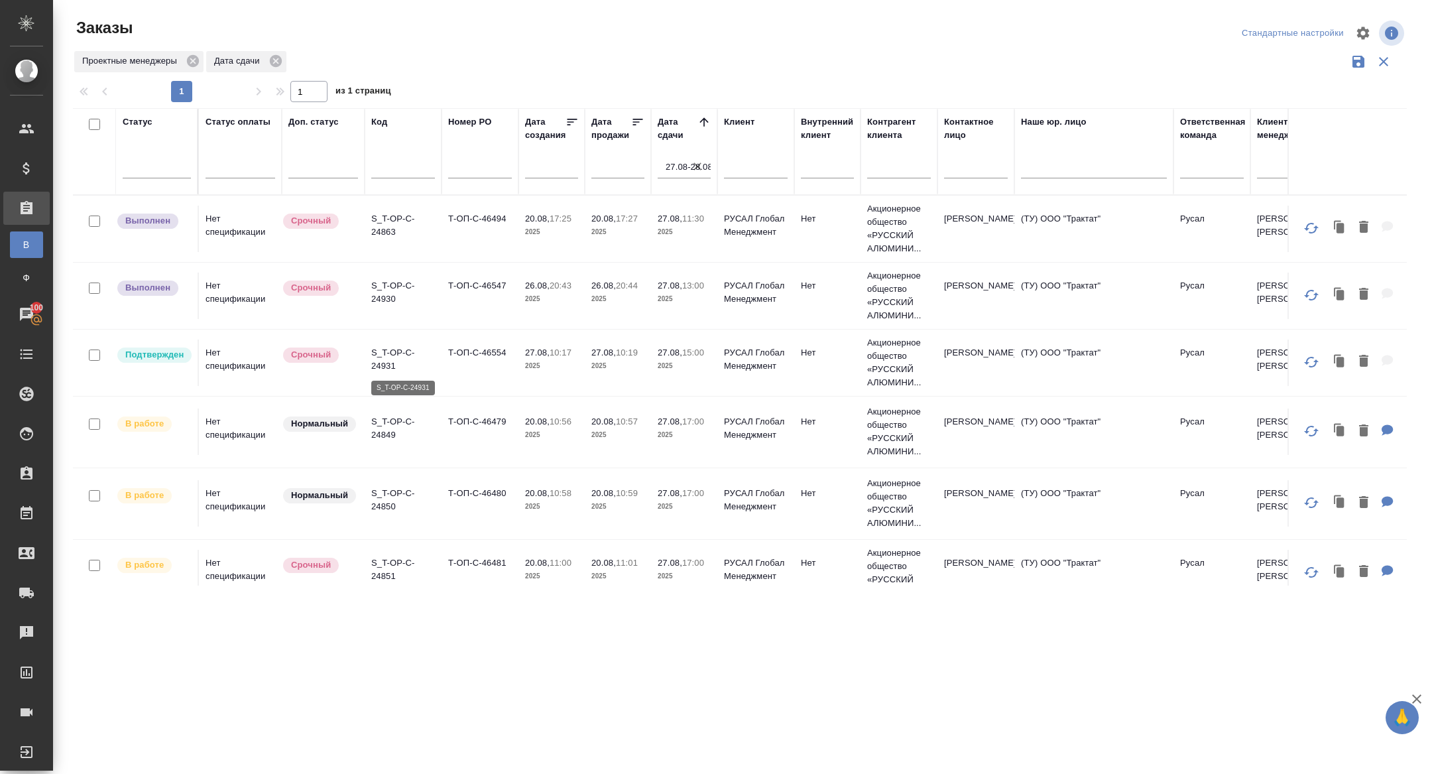
click at [397, 362] on p "S_T-OP-C-24931" at bounding box center [403, 359] width 64 height 27
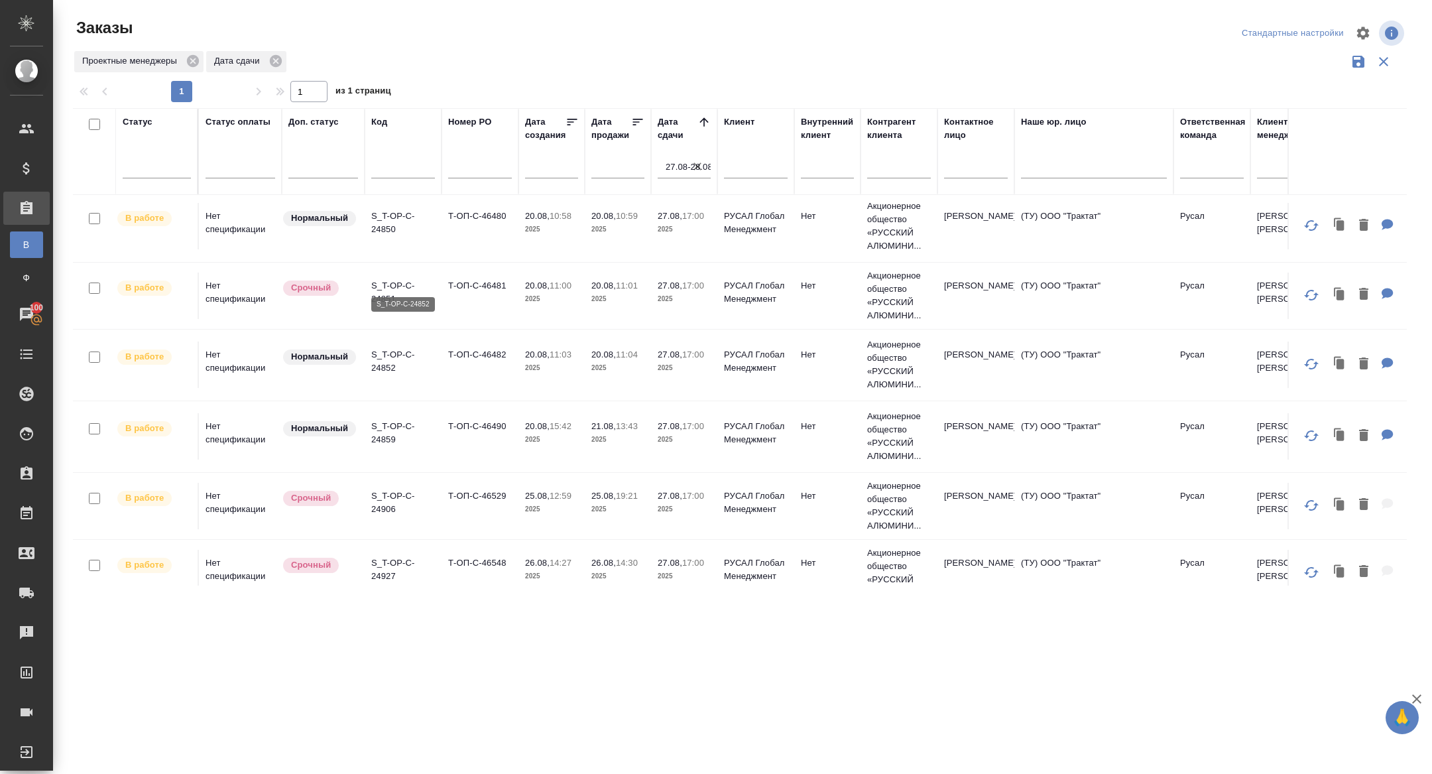
scroll to position [362, 0]
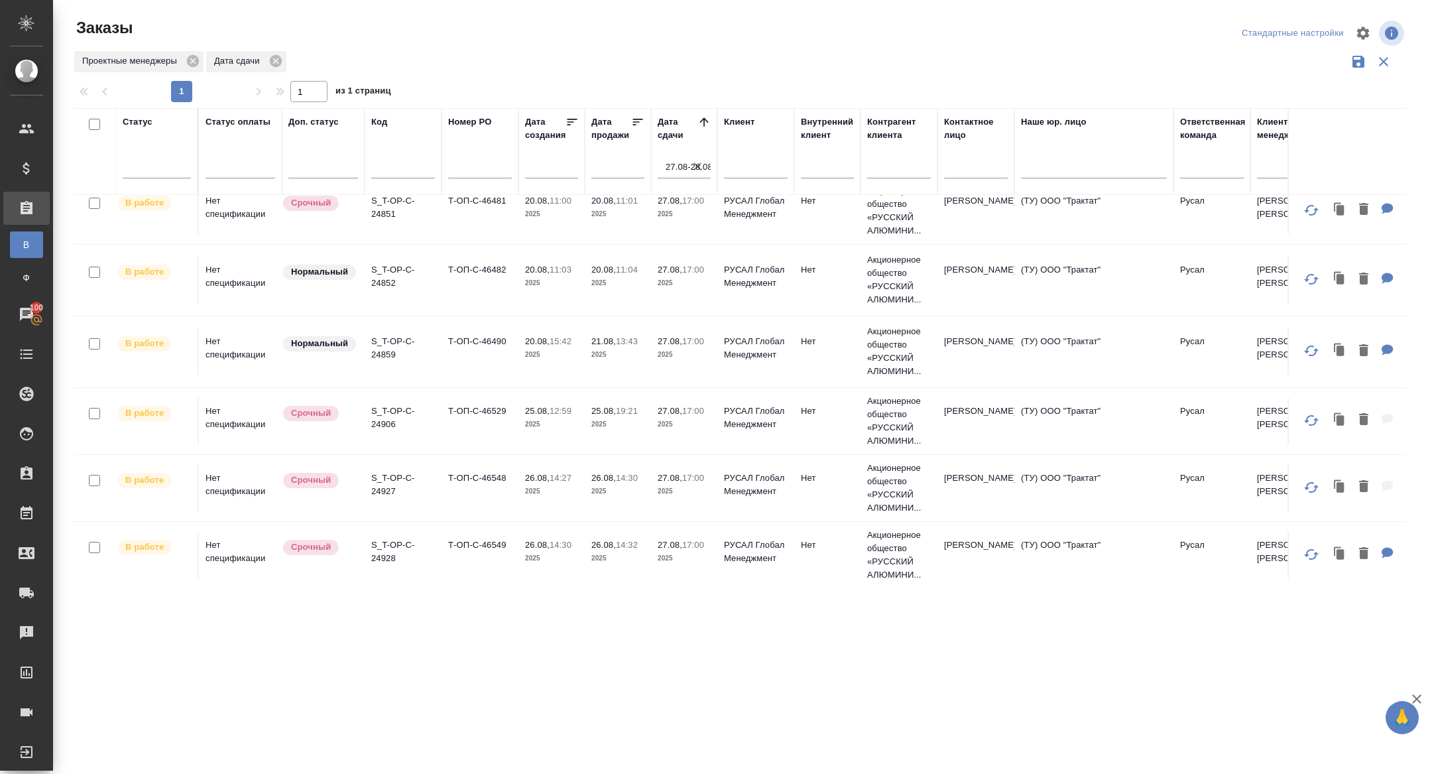
click at [384, 420] on p "S_T-OP-C-24906" at bounding box center [403, 418] width 64 height 27
click at [385, 486] on p "S_T-OP-C-24927" at bounding box center [403, 485] width 64 height 27
click at [387, 539] on p "S_T-OP-C-24928" at bounding box center [403, 551] width 64 height 27
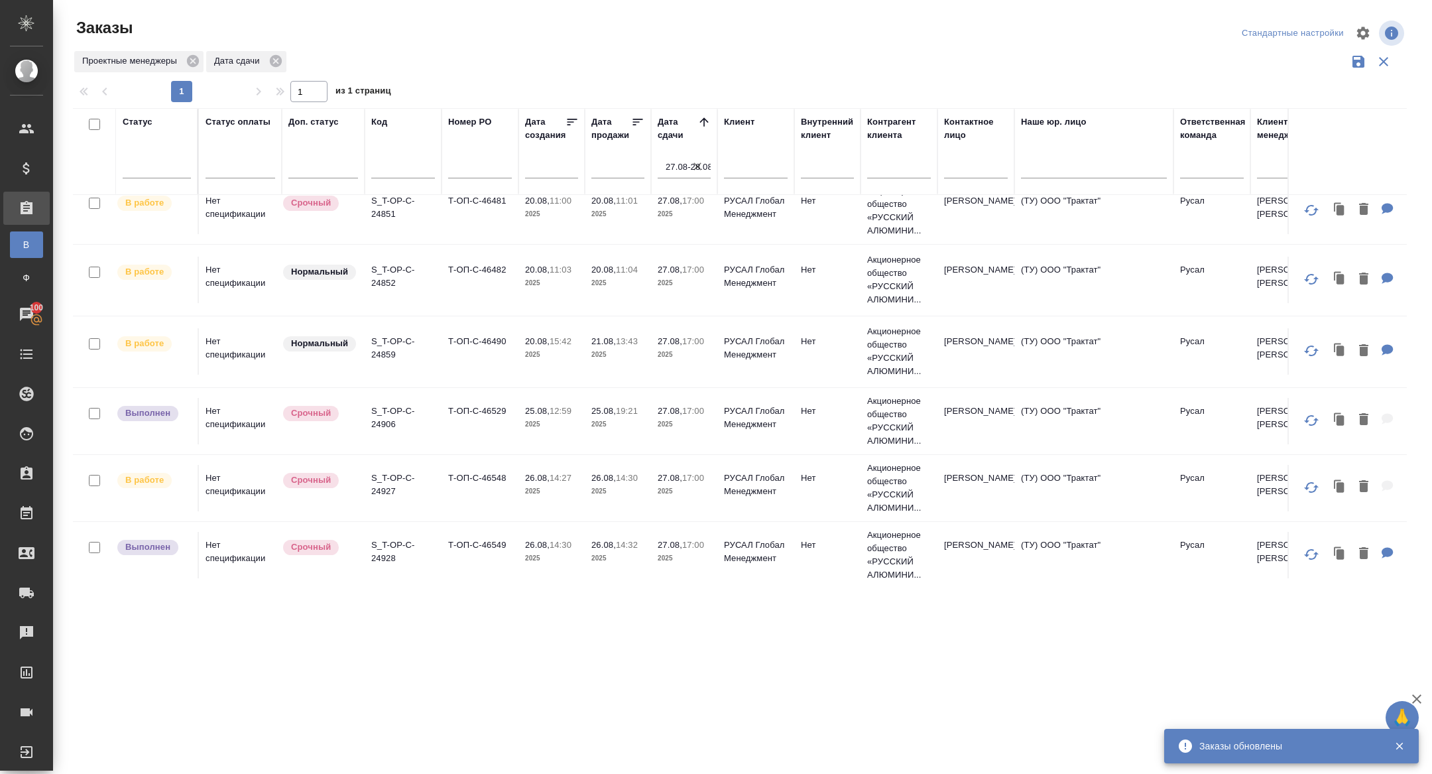
scroll to position [0, 0]
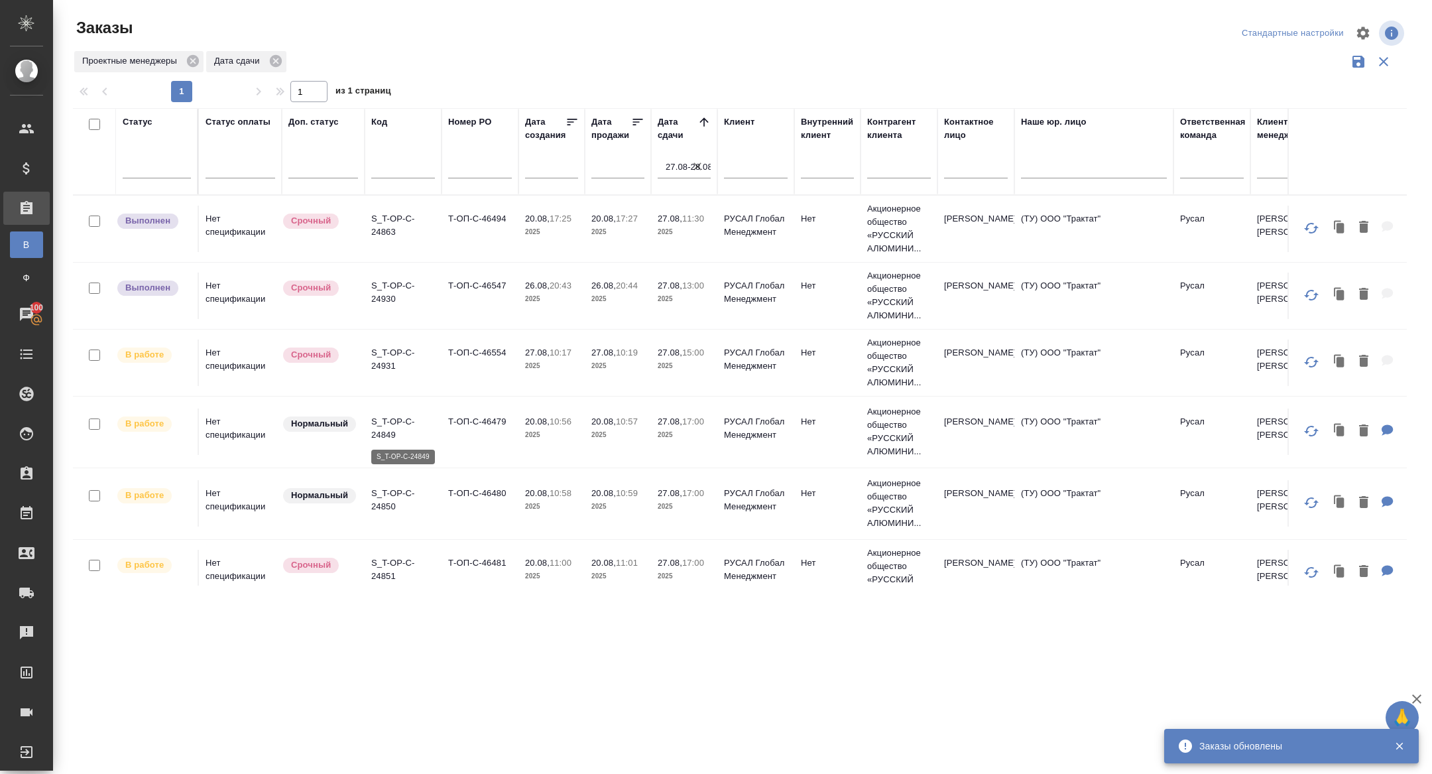
click at [391, 416] on p "S_T-OP-C-24849" at bounding box center [403, 428] width 64 height 27
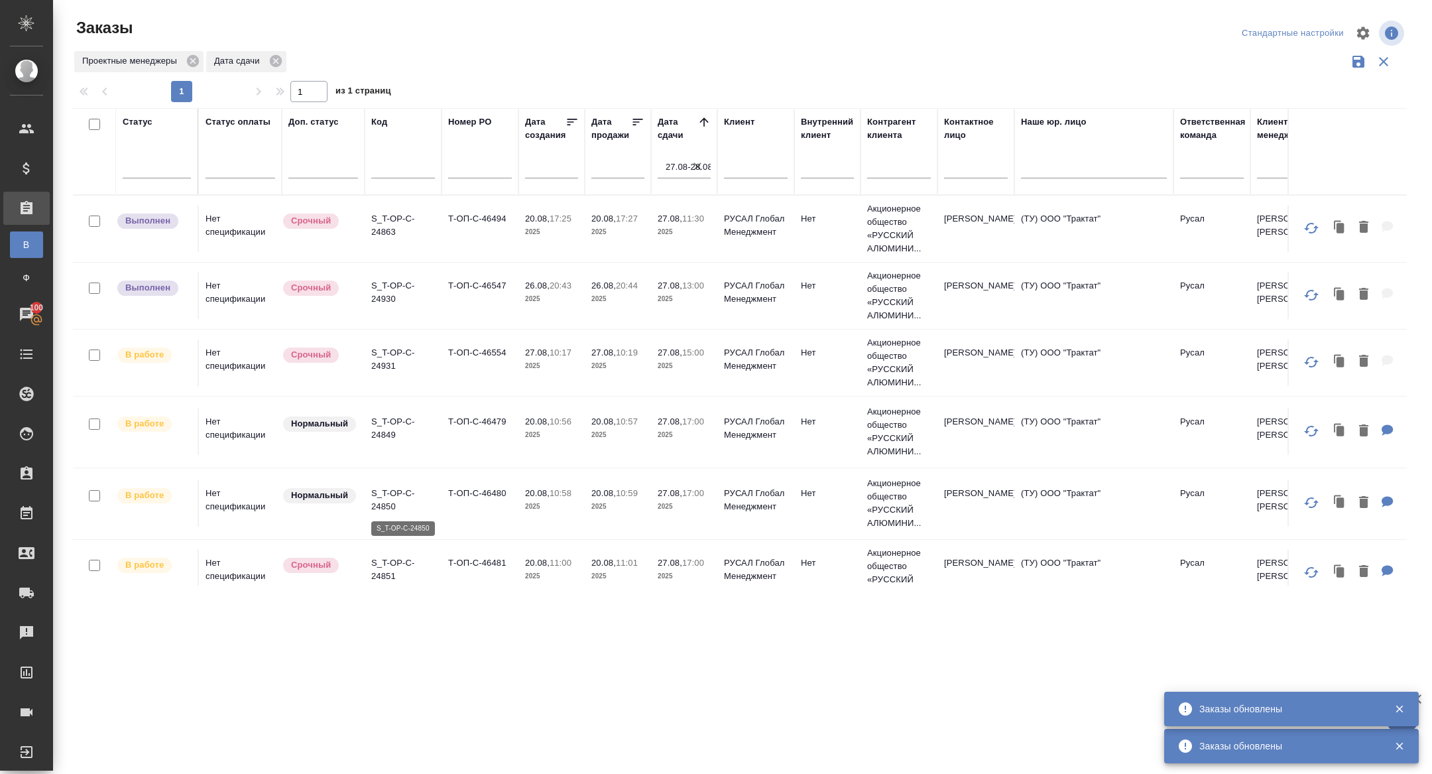
click at [385, 499] on p "S_T-OP-C-24850" at bounding box center [403, 500] width 64 height 27
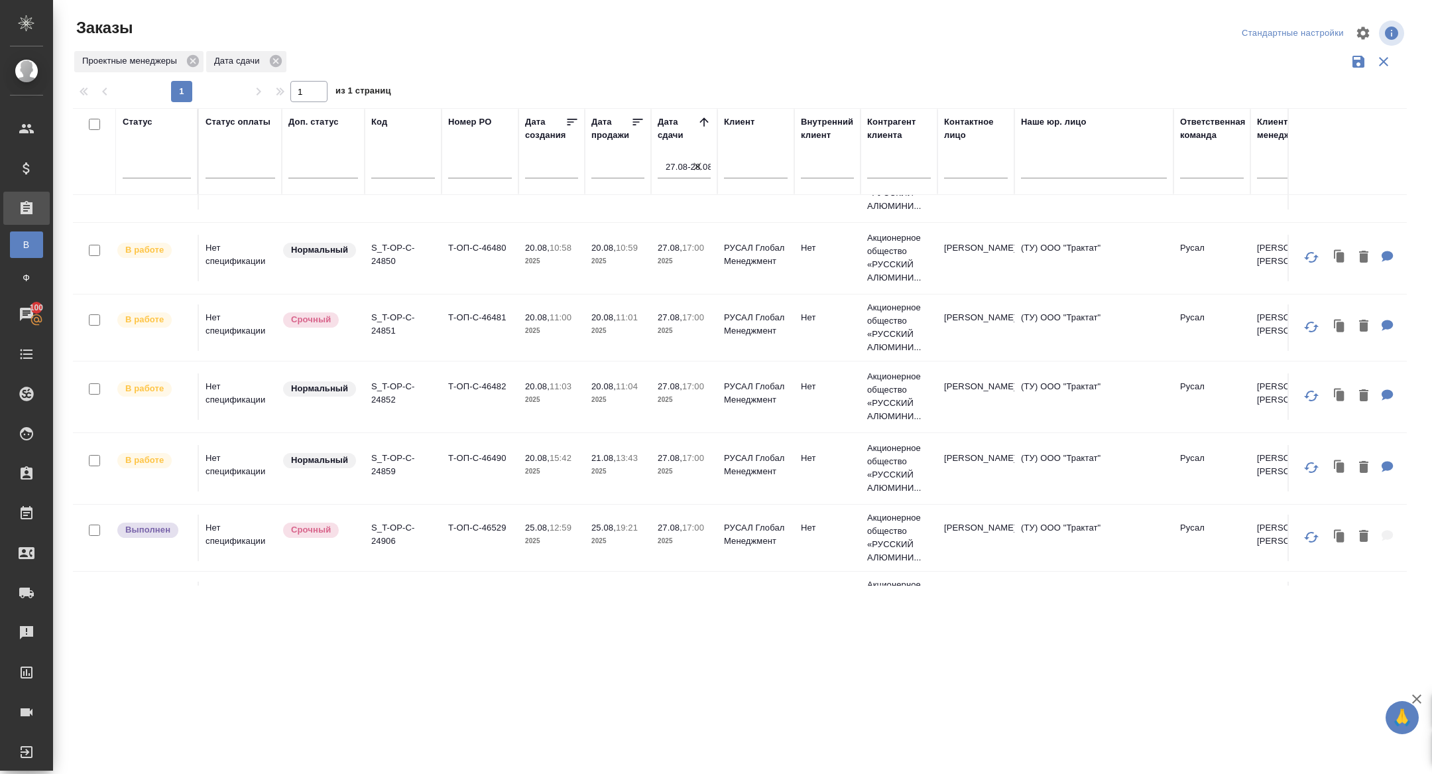
scroll to position [295, 0]
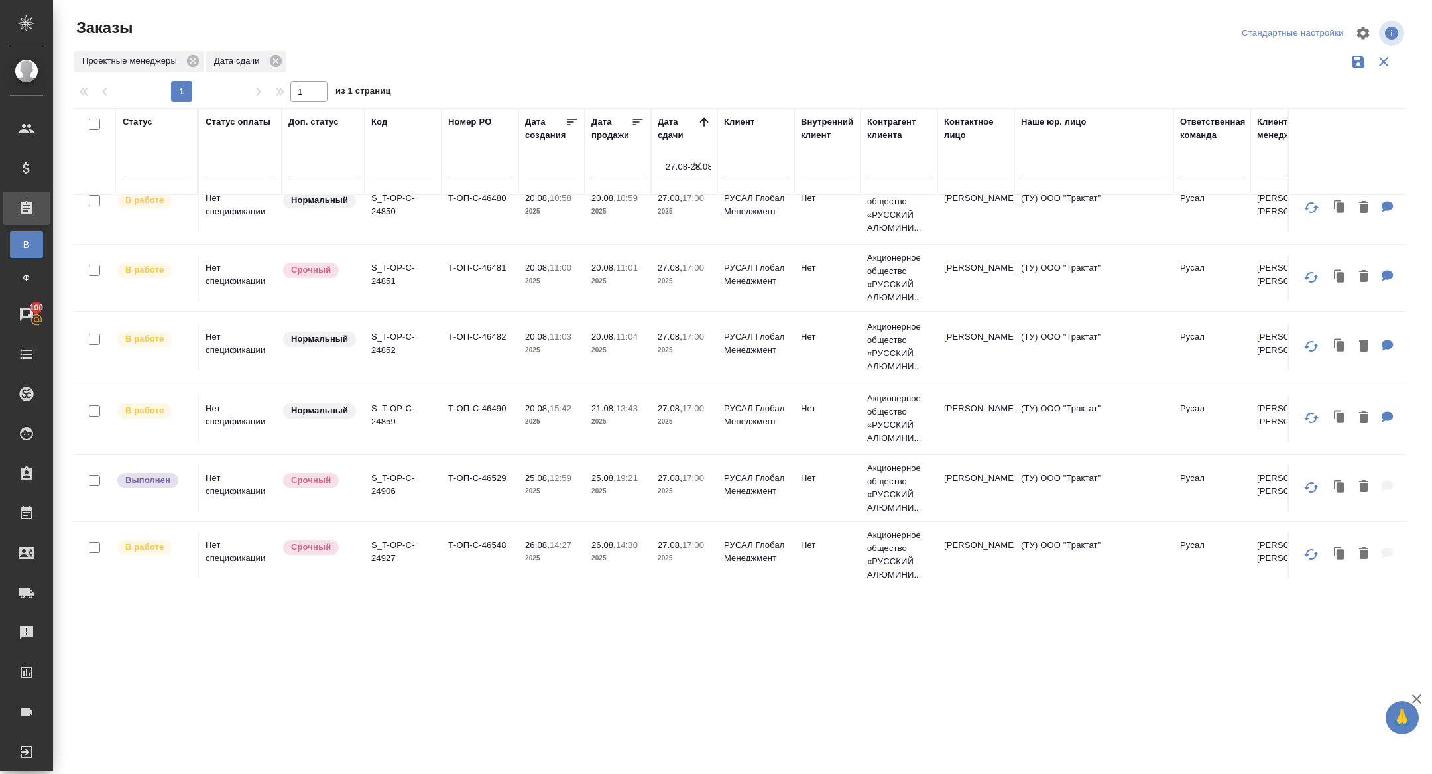
click at [383, 347] on p "S_T-OP-C-24852" at bounding box center [403, 343] width 64 height 27
click at [383, 414] on p "S_T-OP-C-24859" at bounding box center [403, 415] width 64 height 27
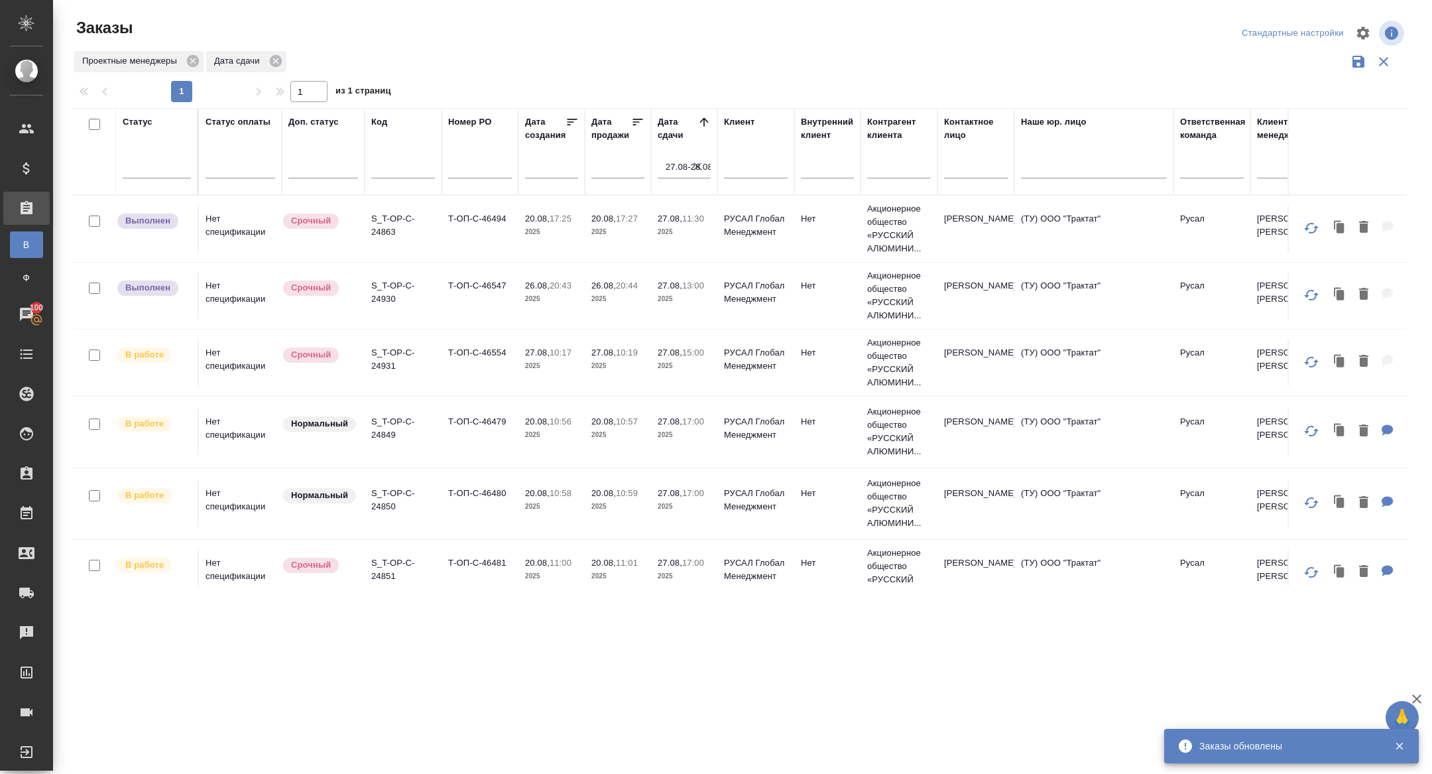
click at [385, 436] on p "S_T-OP-C-24849" at bounding box center [403, 428] width 64 height 27
click at [387, 505] on p "S_T-OP-C-24850" at bounding box center [403, 500] width 64 height 27
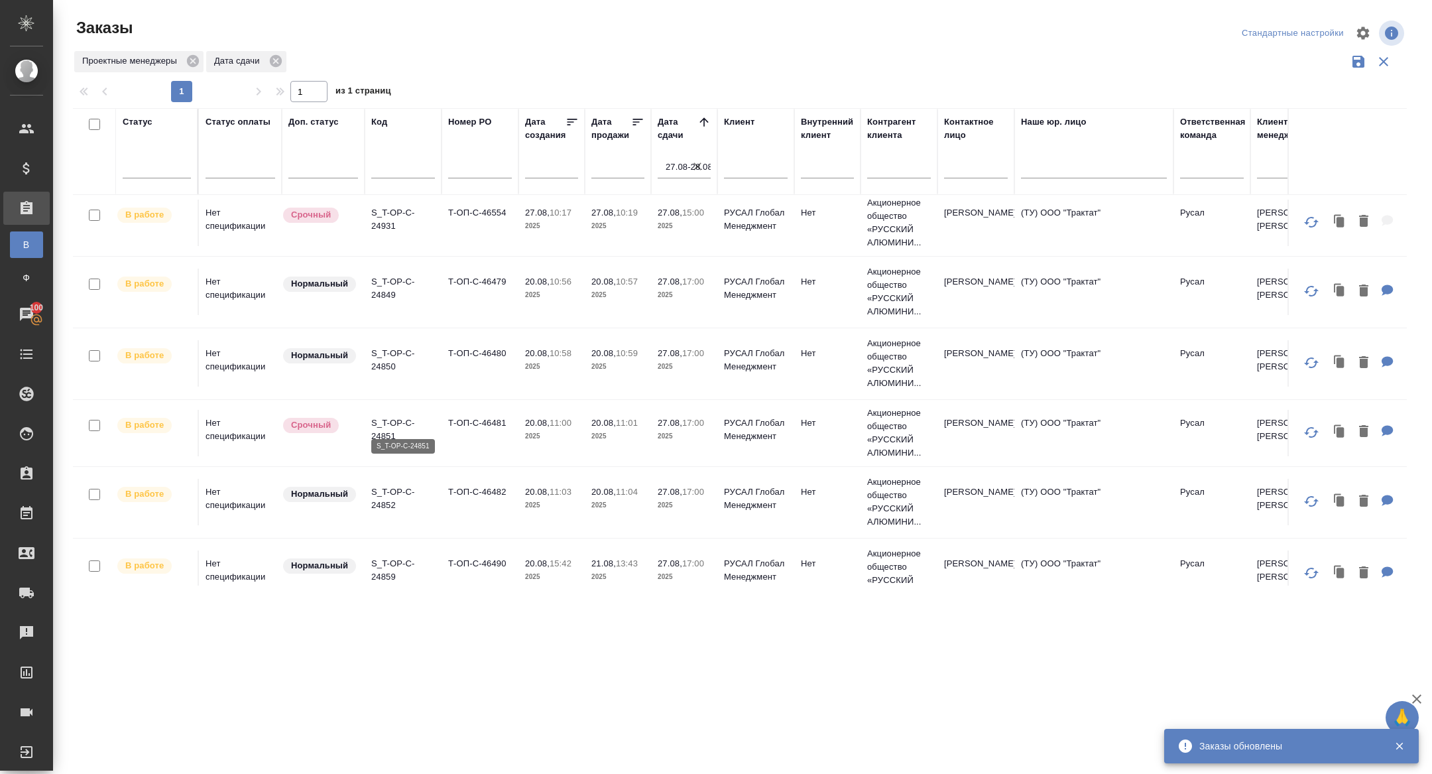
scroll to position [179, 0]
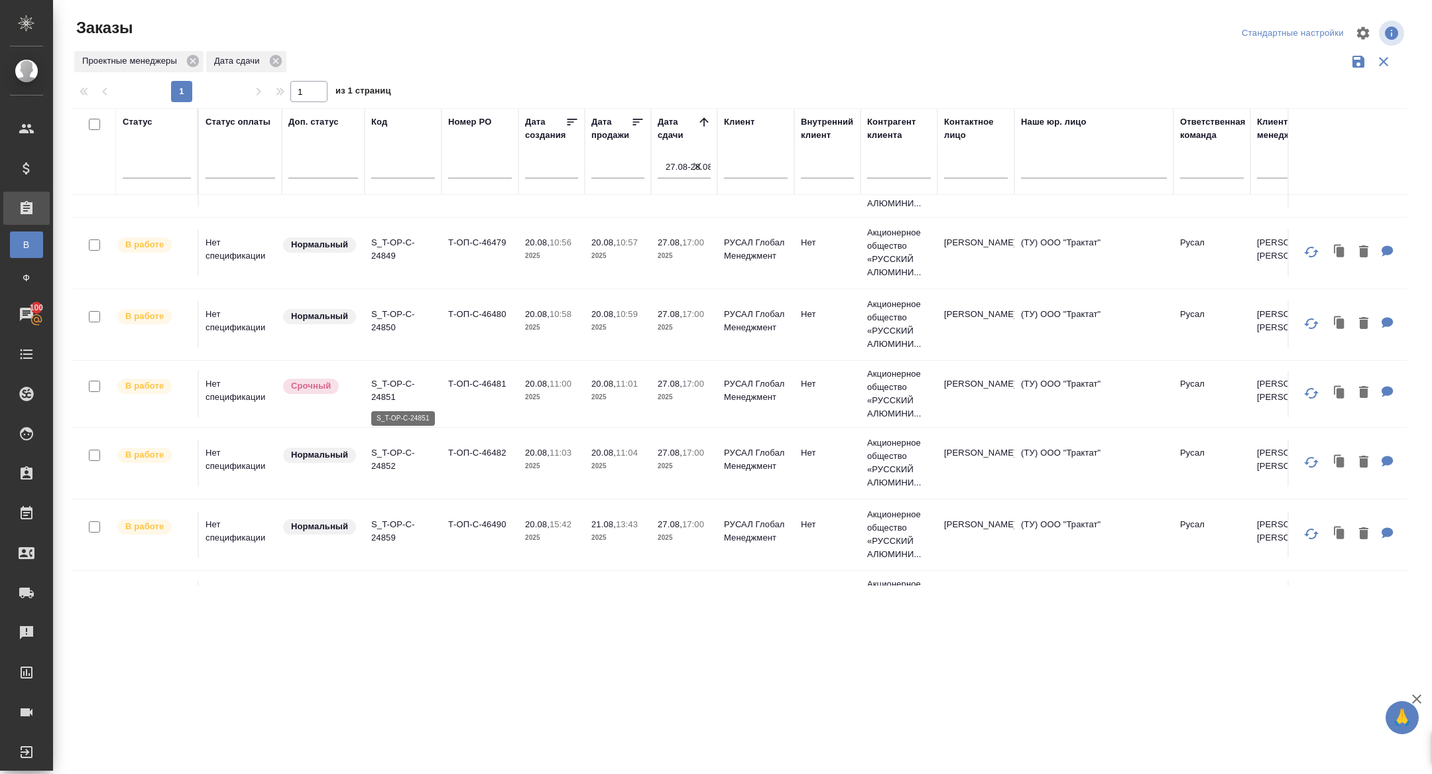
click at [387, 385] on p "S_T-OP-C-24851" at bounding box center [403, 390] width 64 height 27
click at [382, 530] on p "S_T-OP-C-24859" at bounding box center [403, 531] width 64 height 27
click at [381, 452] on p "S_T-OP-C-24852" at bounding box center [403, 459] width 64 height 27
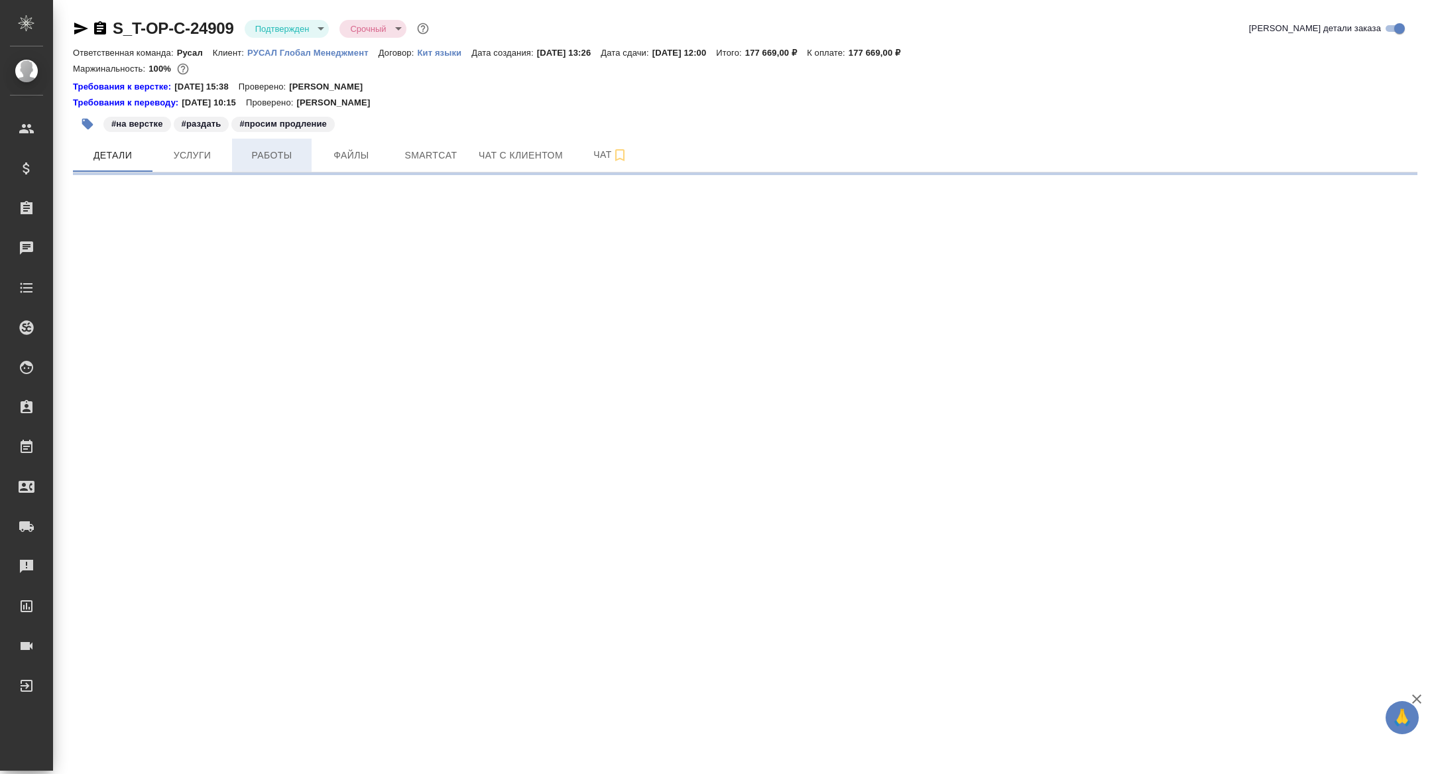
click at [277, 153] on span "Работы" at bounding box center [272, 155] width 64 height 17
select select "RU"
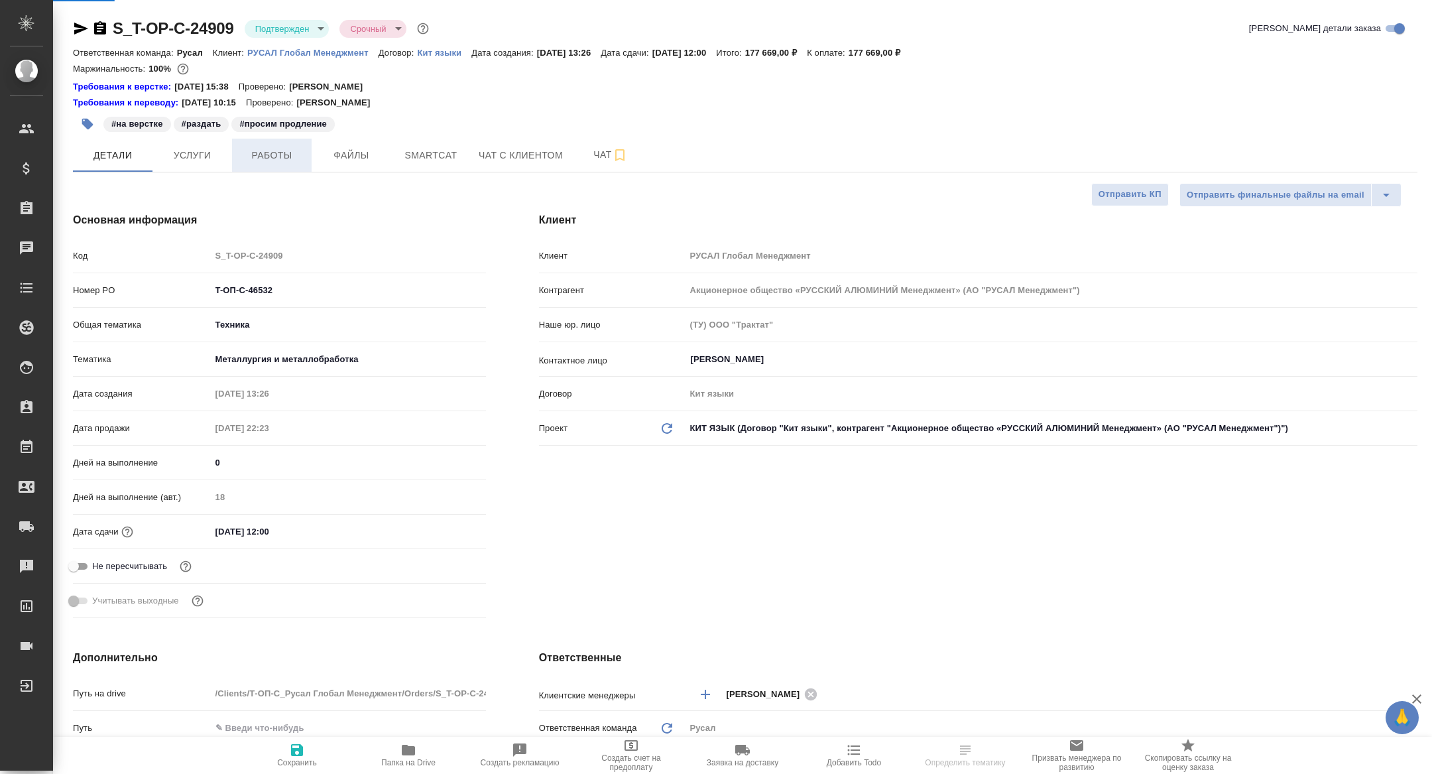
type textarea "x"
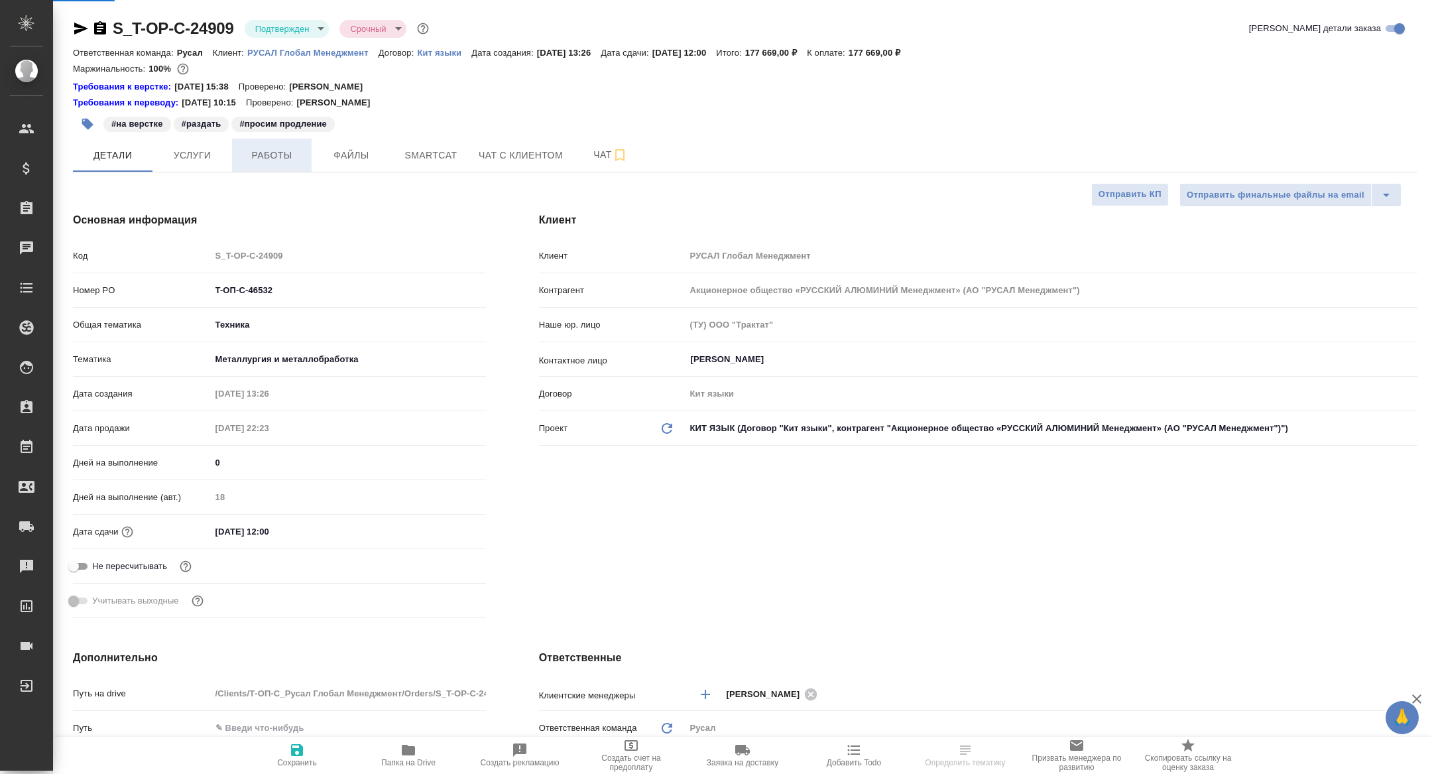
type textarea "x"
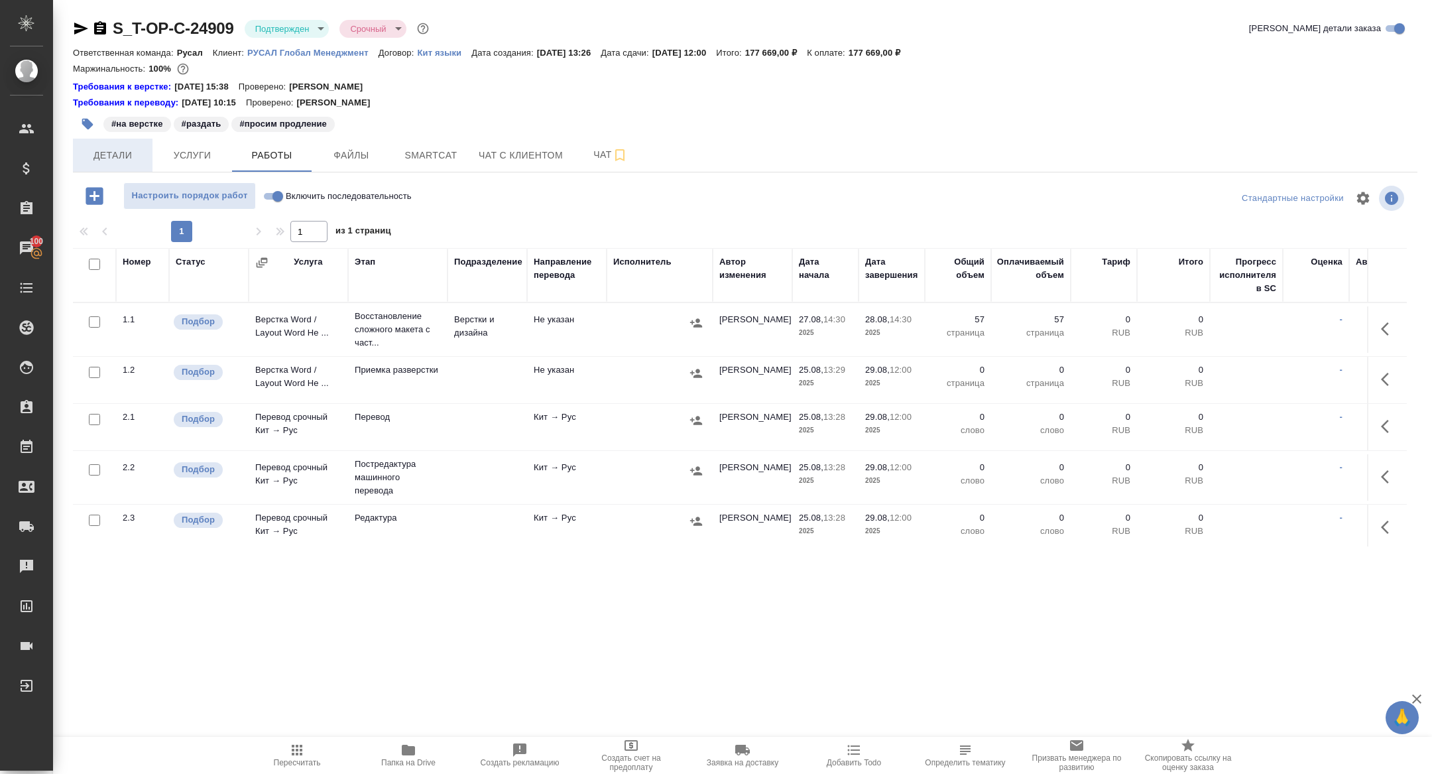
click at [99, 158] on span "Детали" at bounding box center [113, 155] width 64 height 17
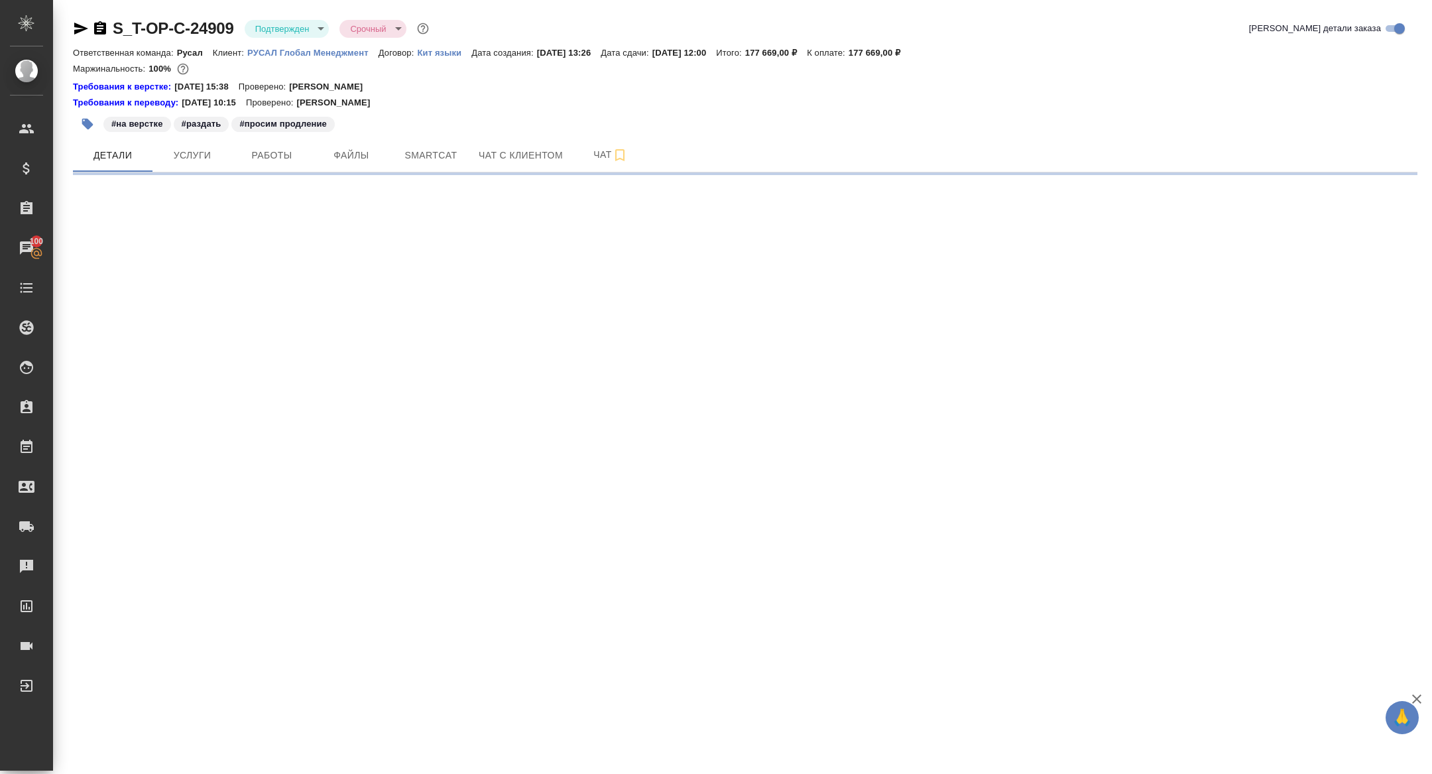
select select "RU"
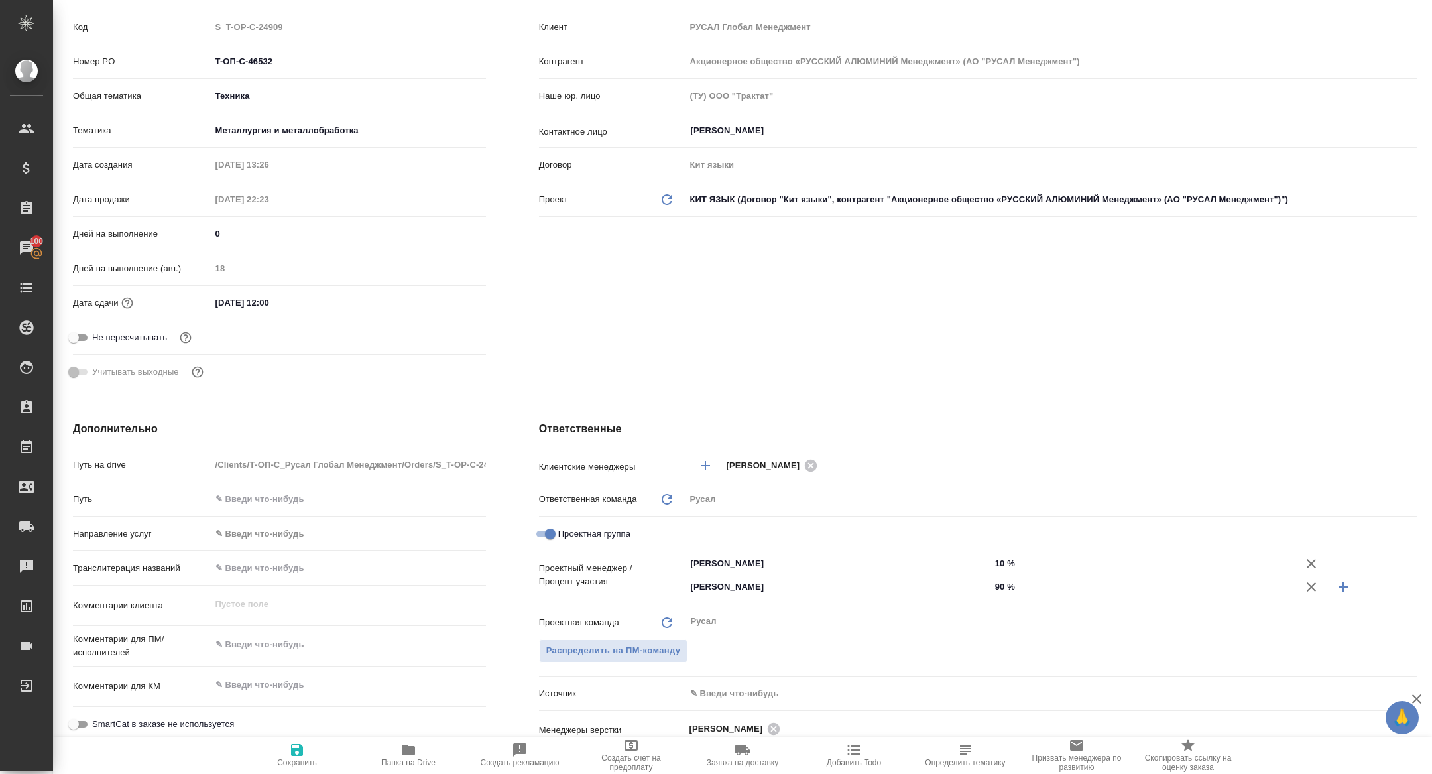
type textarea "x"
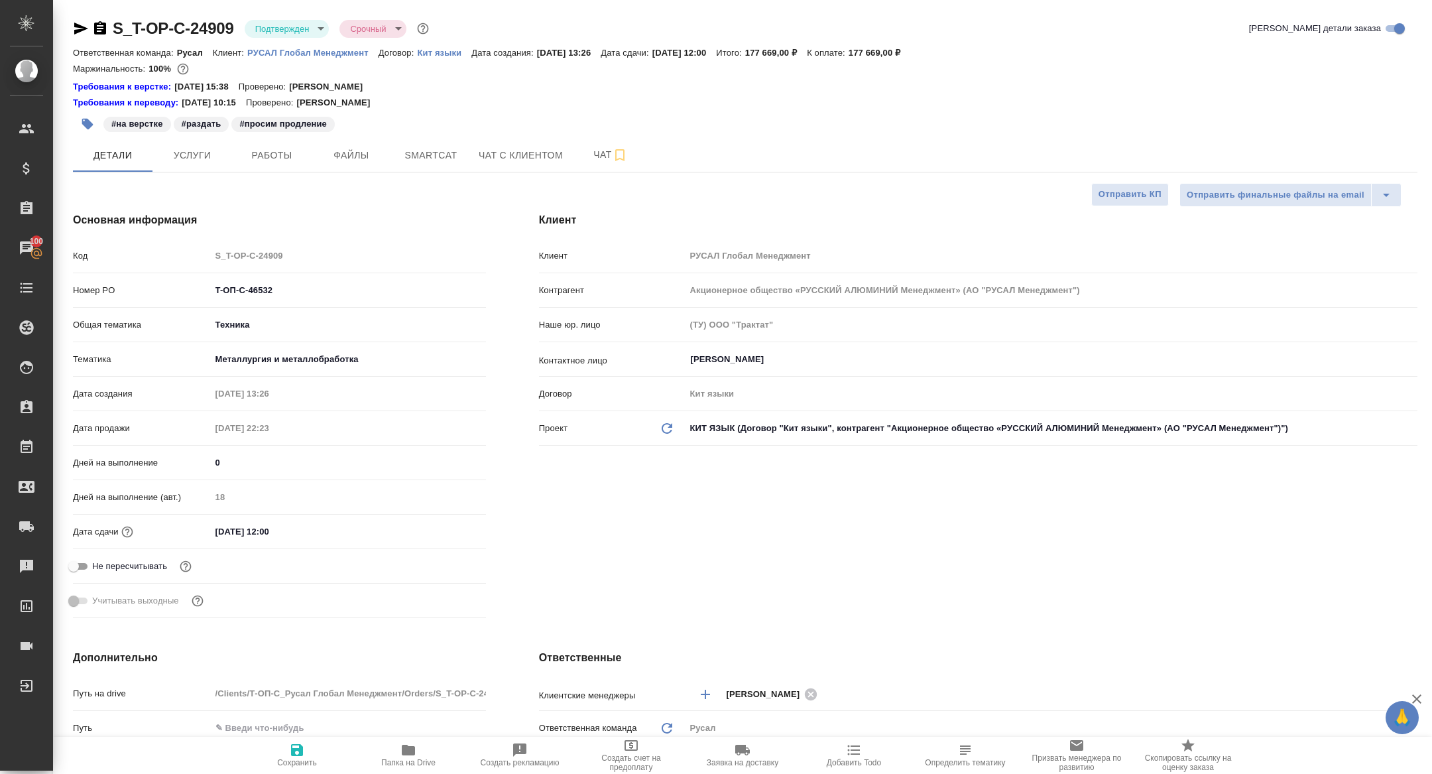
click at [76, 37] on div "S_T-OP-C-24909 Подтвержден confirmed Срочный urgent" at bounding box center [252, 28] width 359 height 21
click at [78, 32] on icon "button" at bounding box center [81, 29] width 14 height 12
type textarea "x"
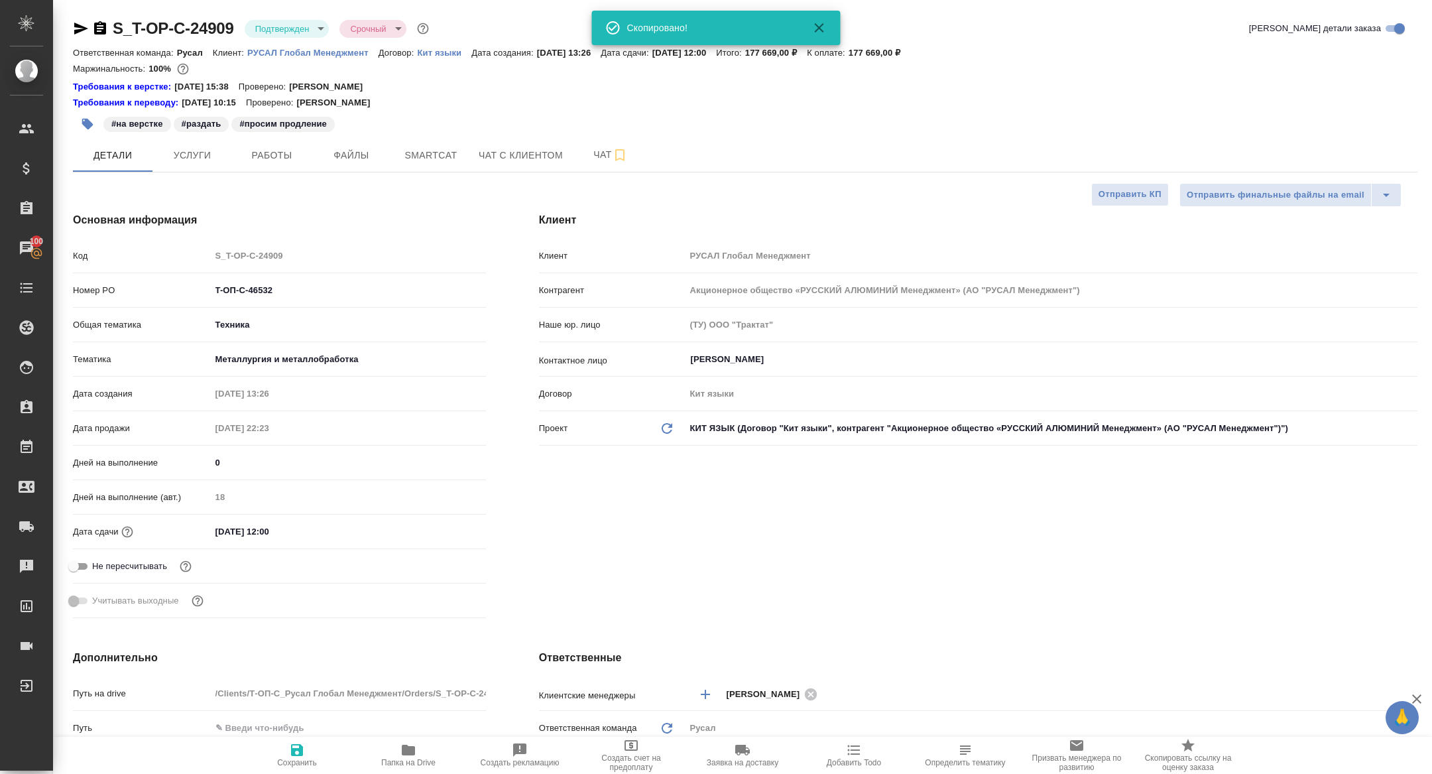
type textarea "x"
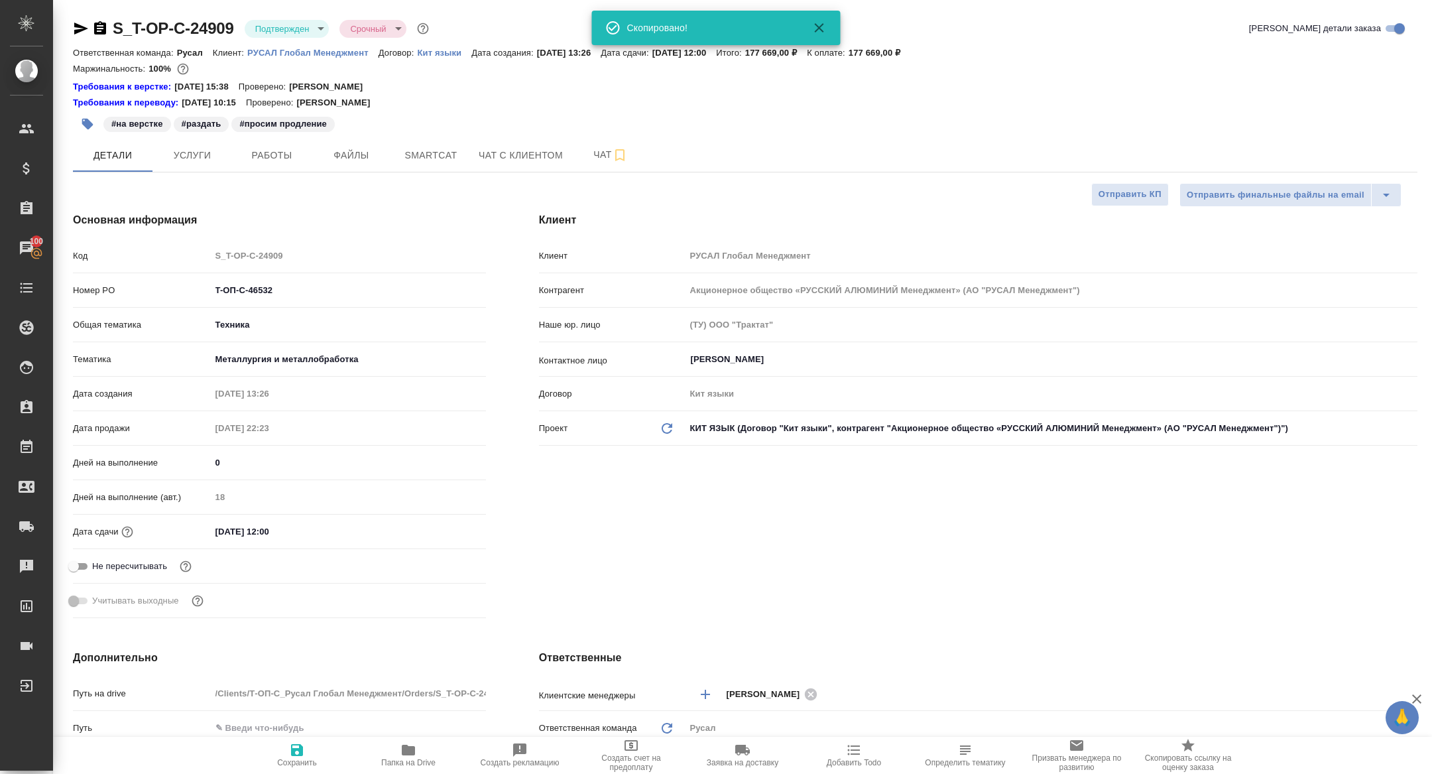
type textarea "x"
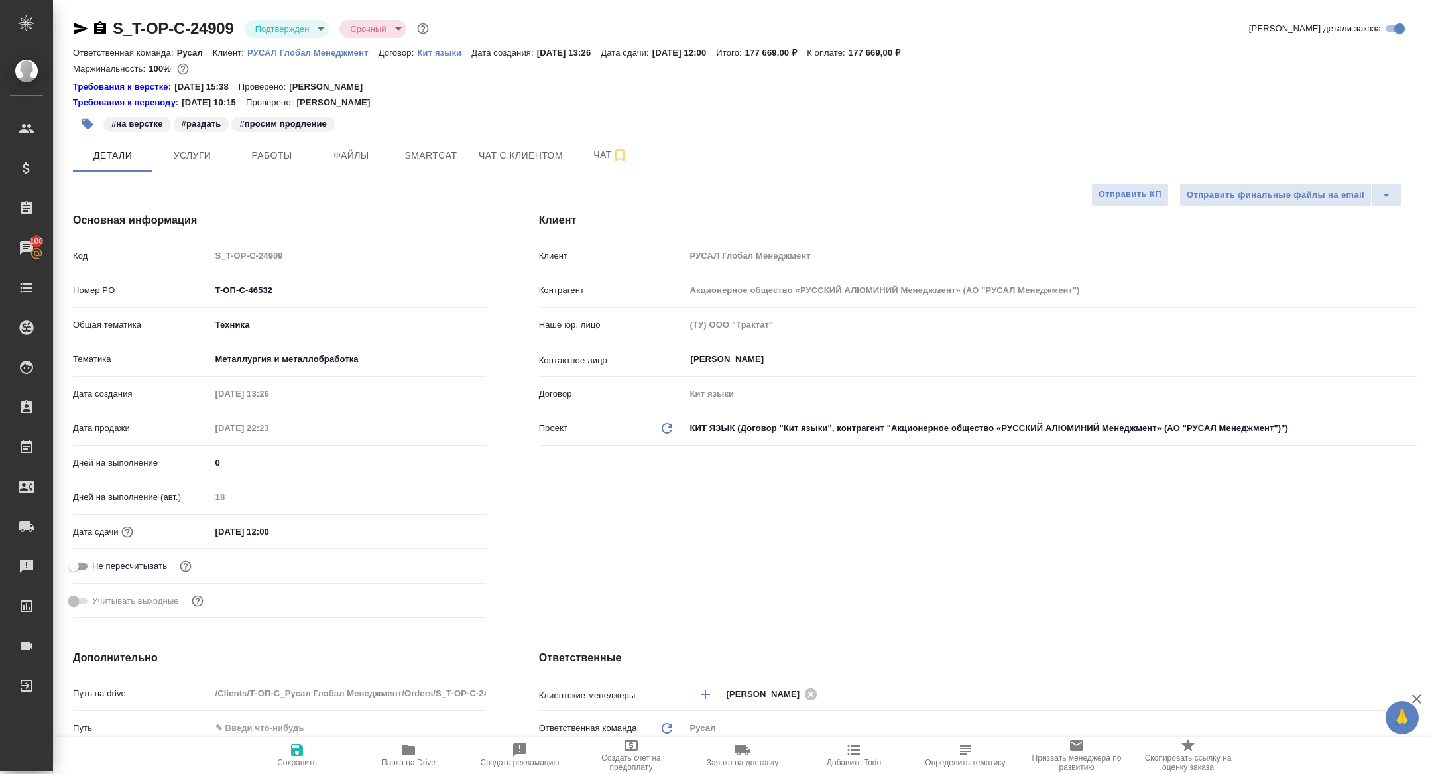
type textarea "x"
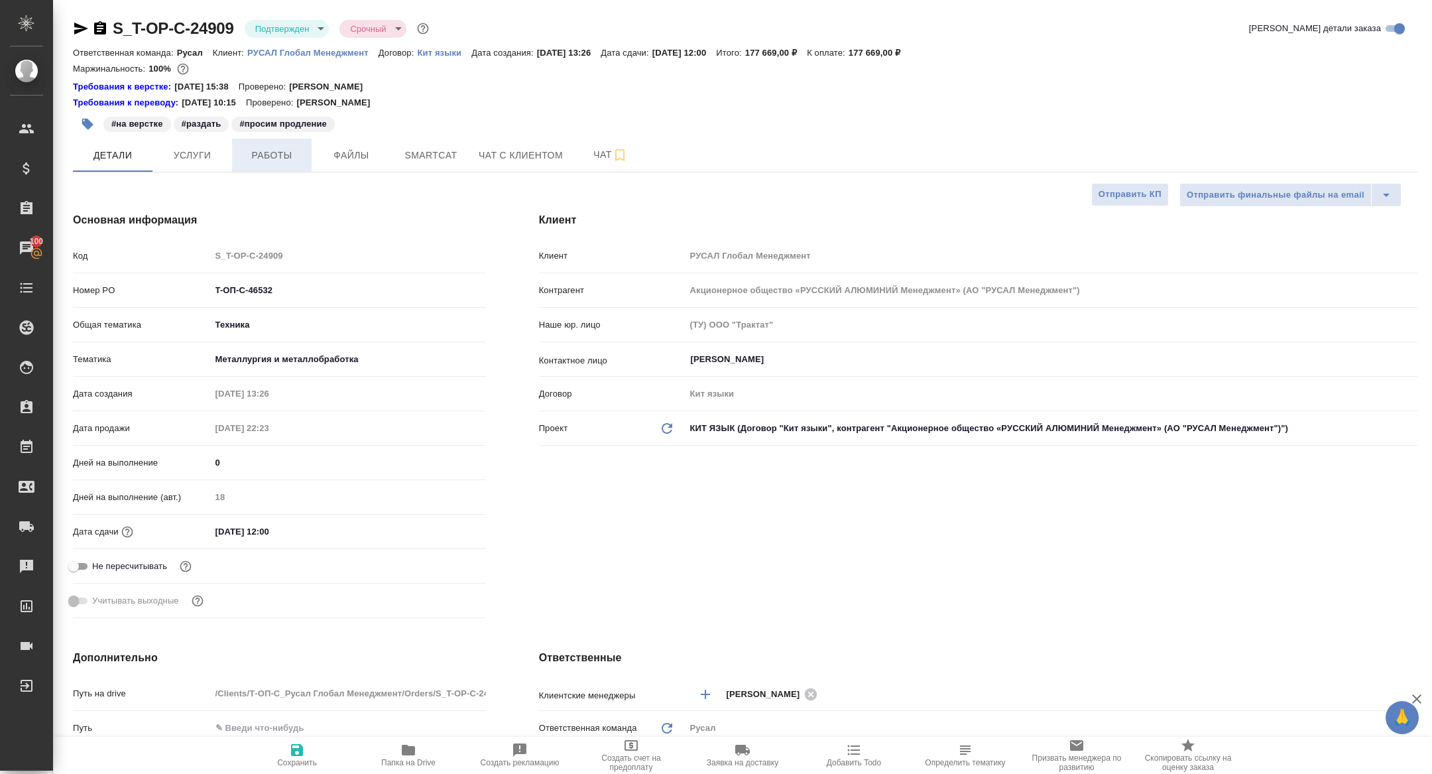
click at [266, 164] on button "Работы" at bounding box center [272, 155] width 80 height 33
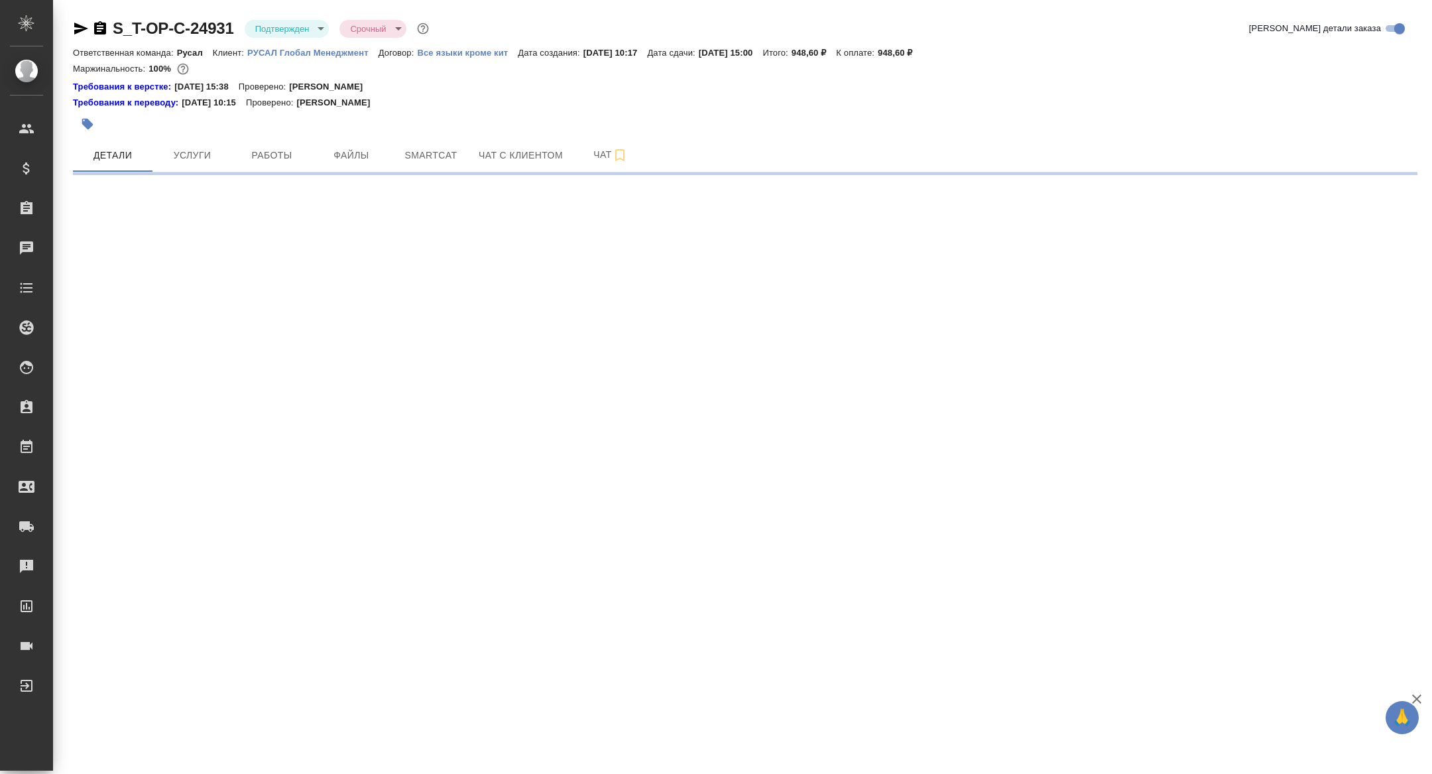
select select "RU"
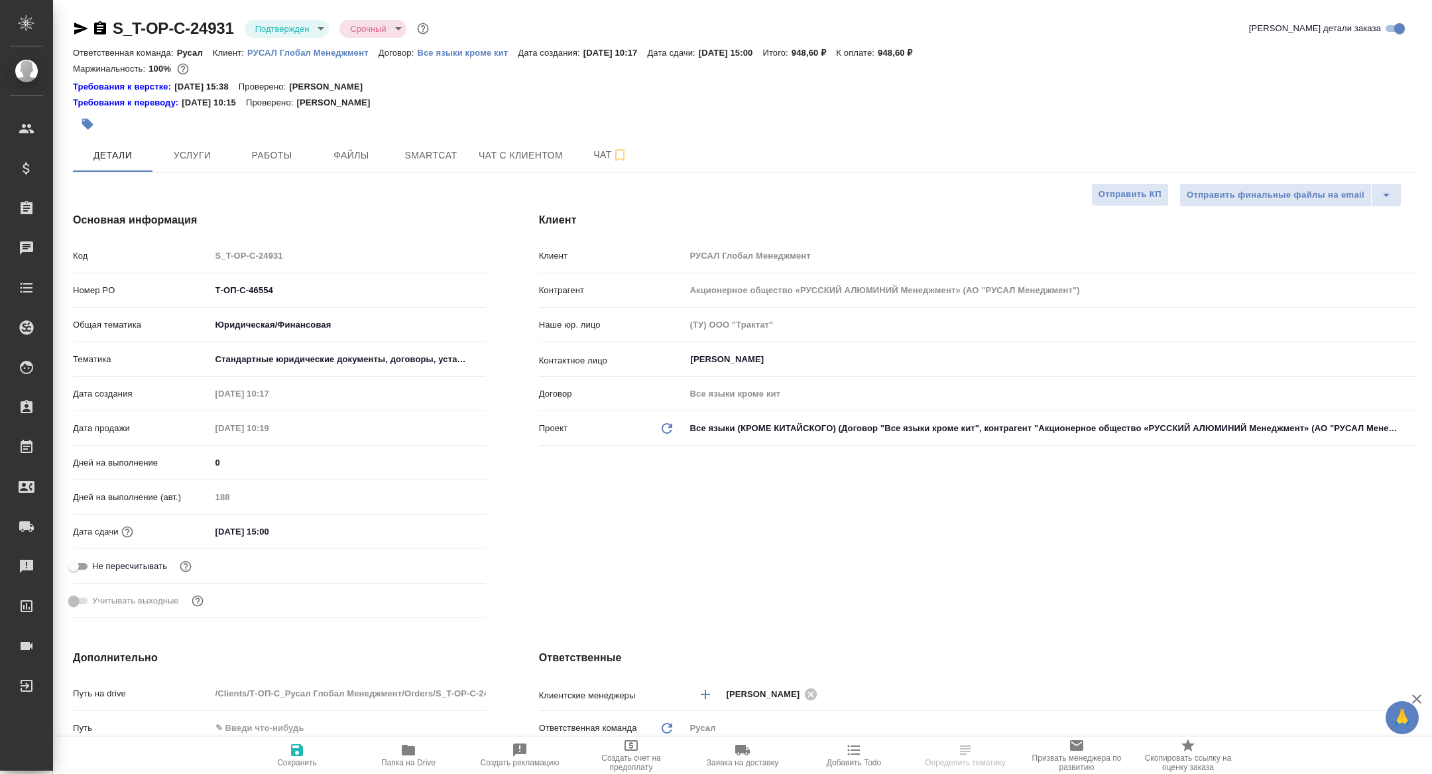
type textarea "x"
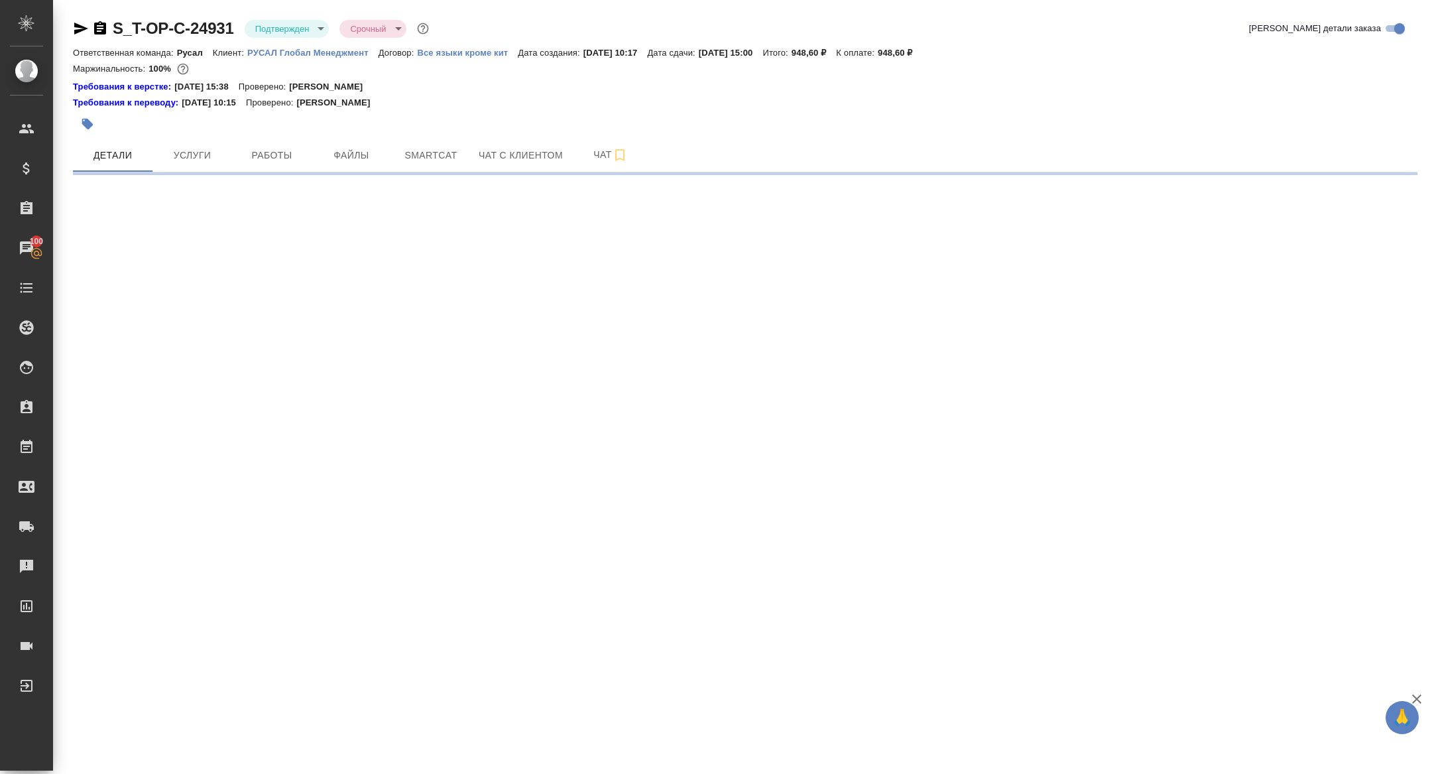
select select "RU"
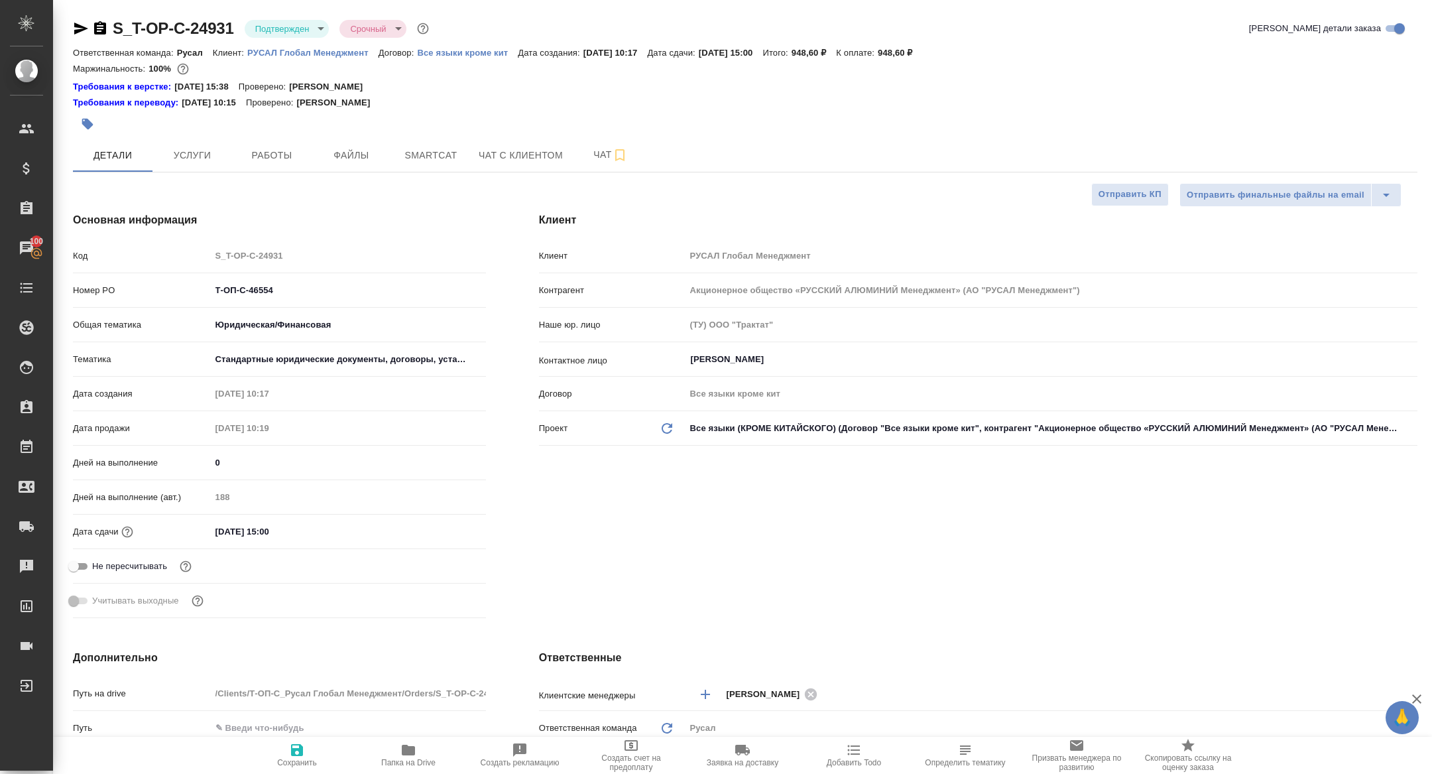
type textarea "x"
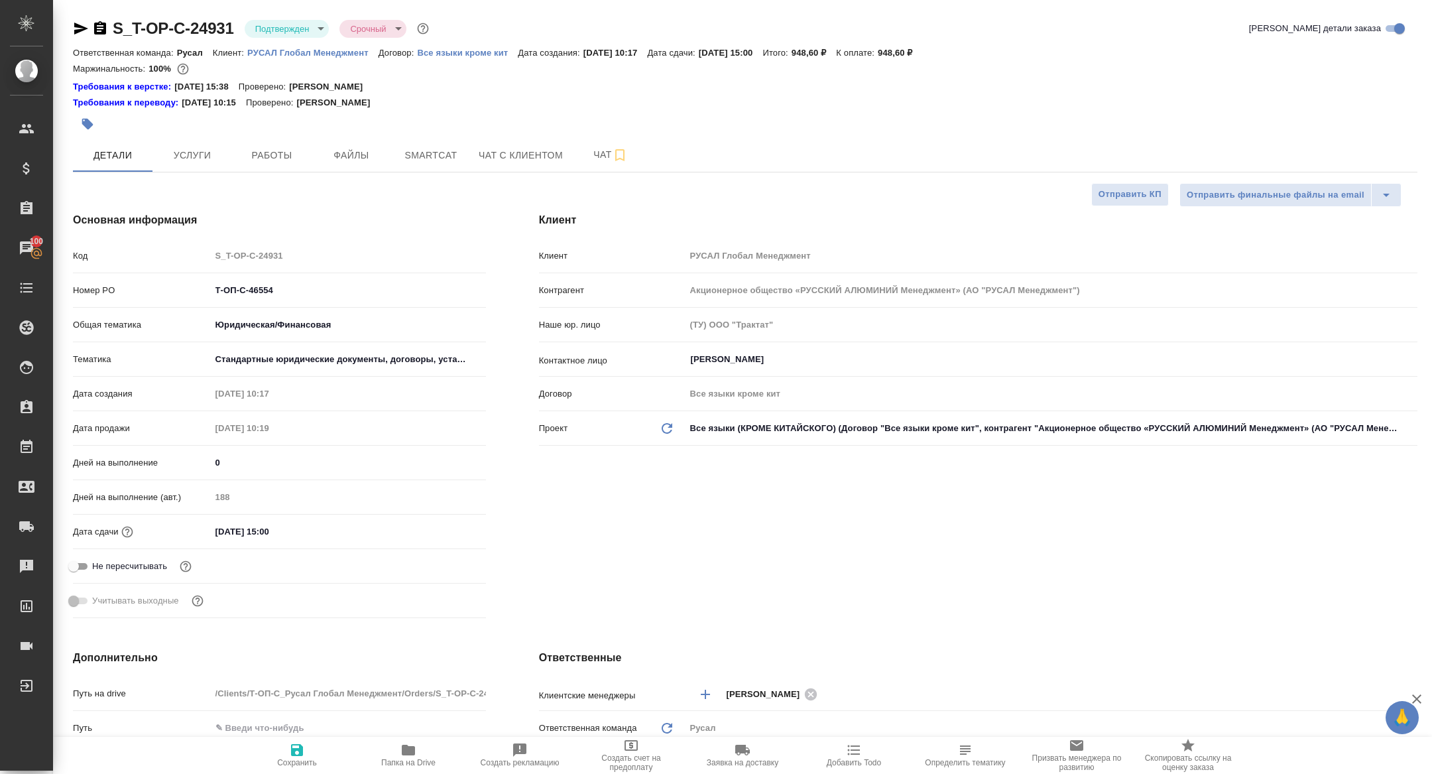
type textarea "x"
click at [421, 765] on span "Папка на Drive" at bounding box center [408, 762] width 54 height 9
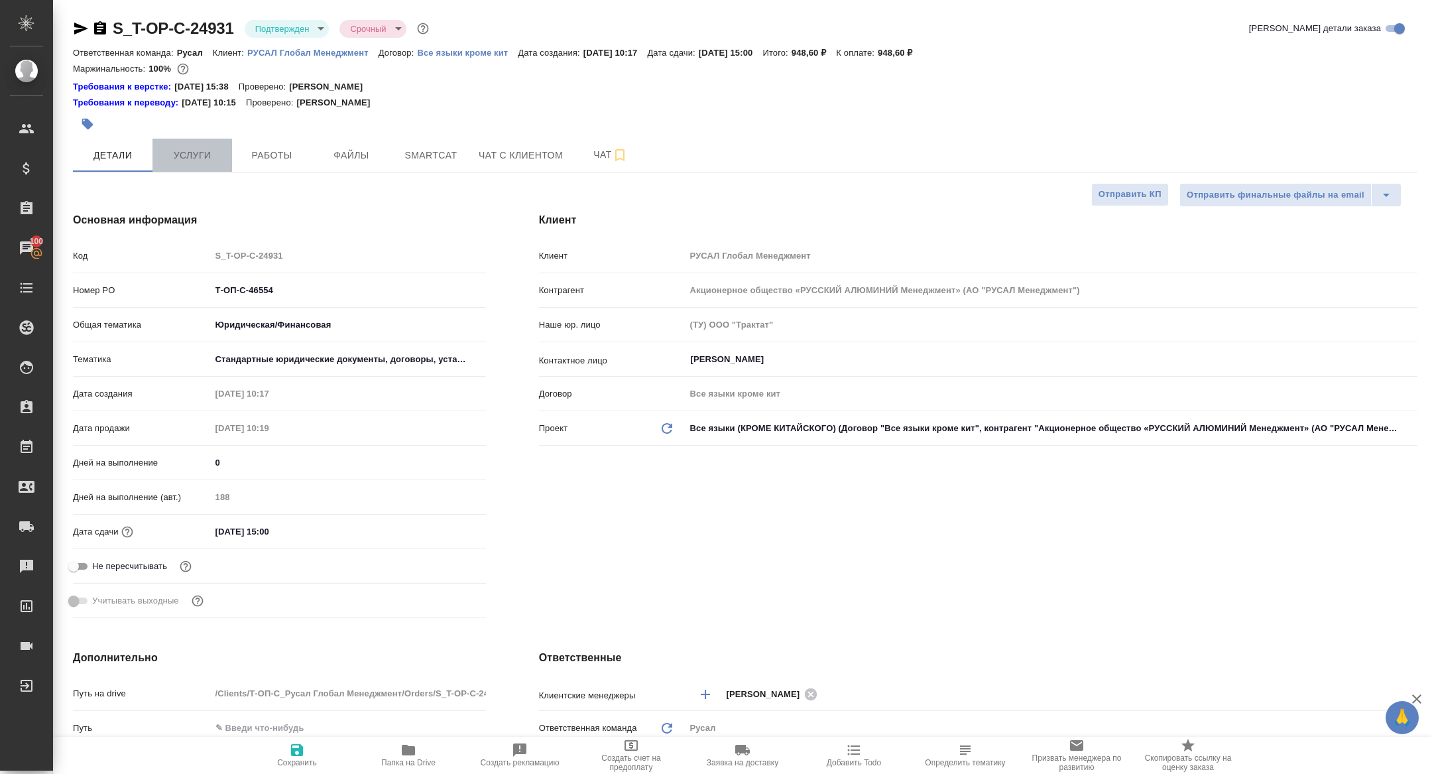
click at [198, 151] on span "Услуги" at bounding box center [192, 155] width 64 height 17
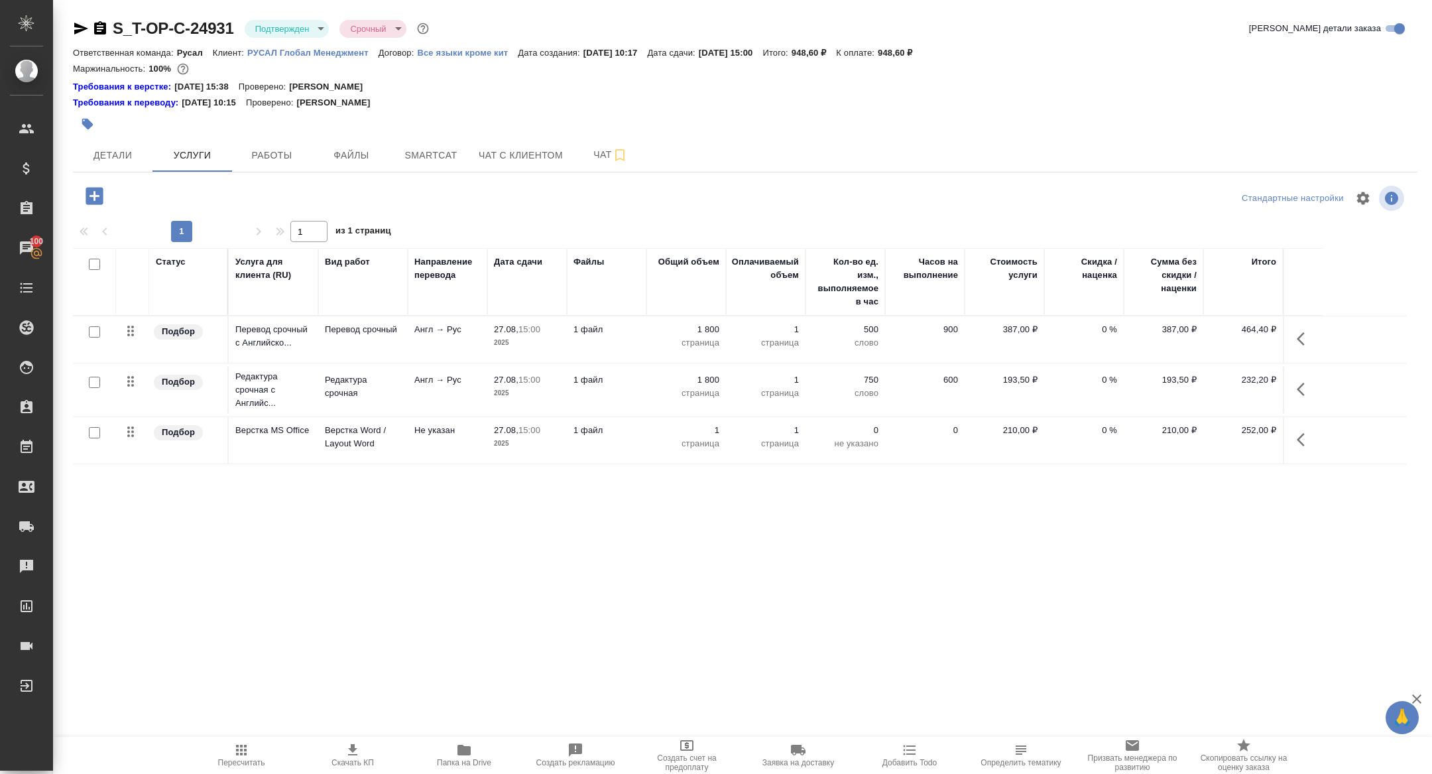
click at [103, 26] on icon "button" at bounding box center [100, 27] width 12 height 13
click at [277, 160] on span "Работы" at bounding box center [272, 155] width 64 height 17
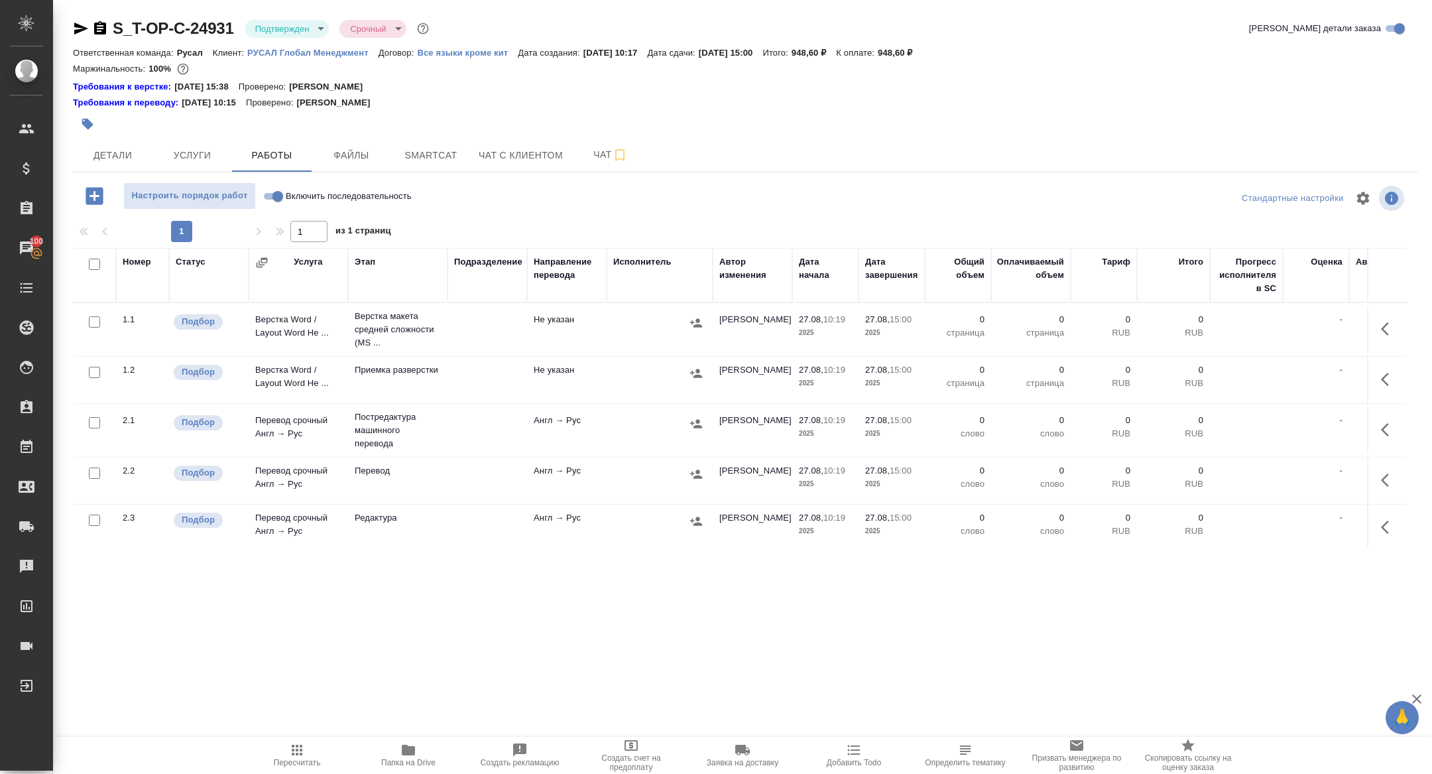
click at [92, 261] on input "checkbox" at bounding box center [94, 264] width 11 height 11
checkbox input "true"
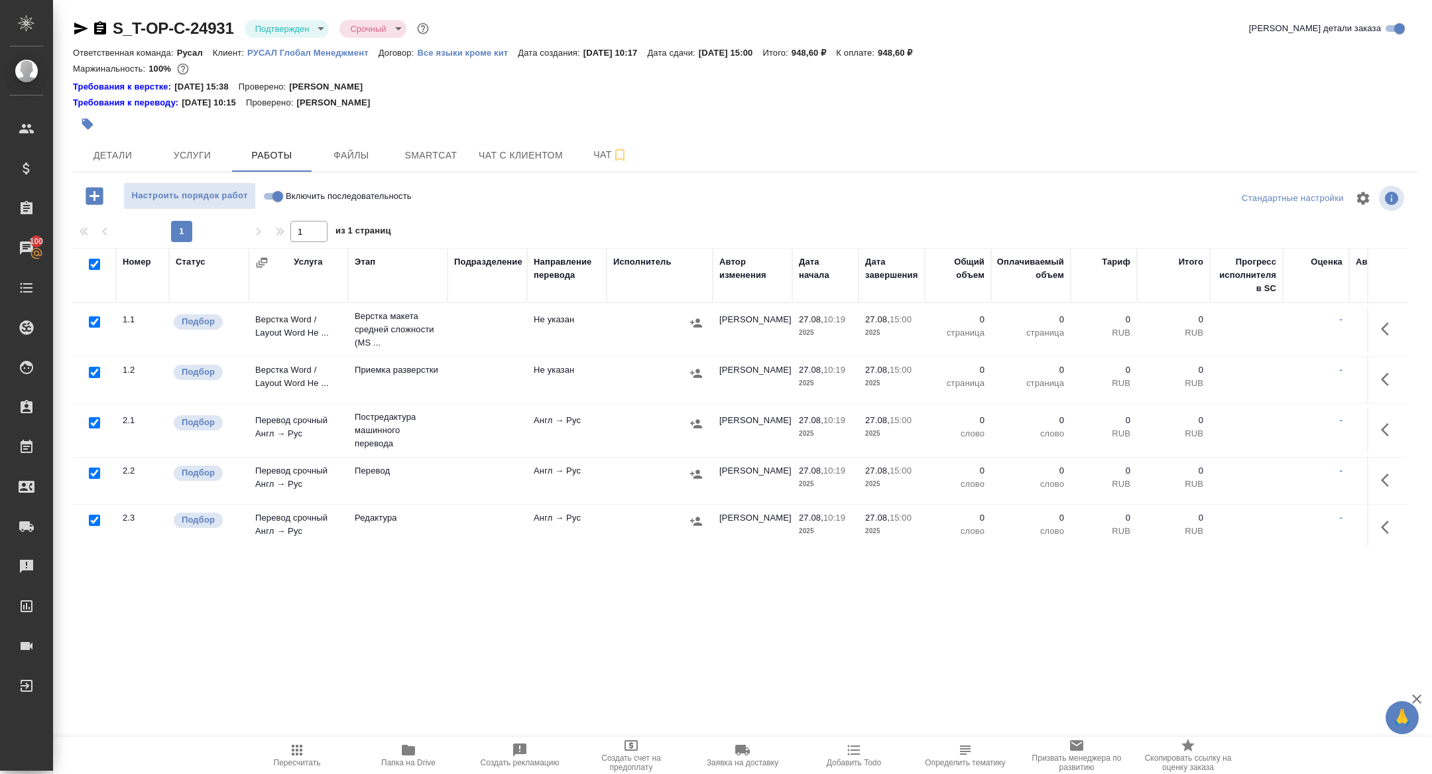
checkbox input "true"
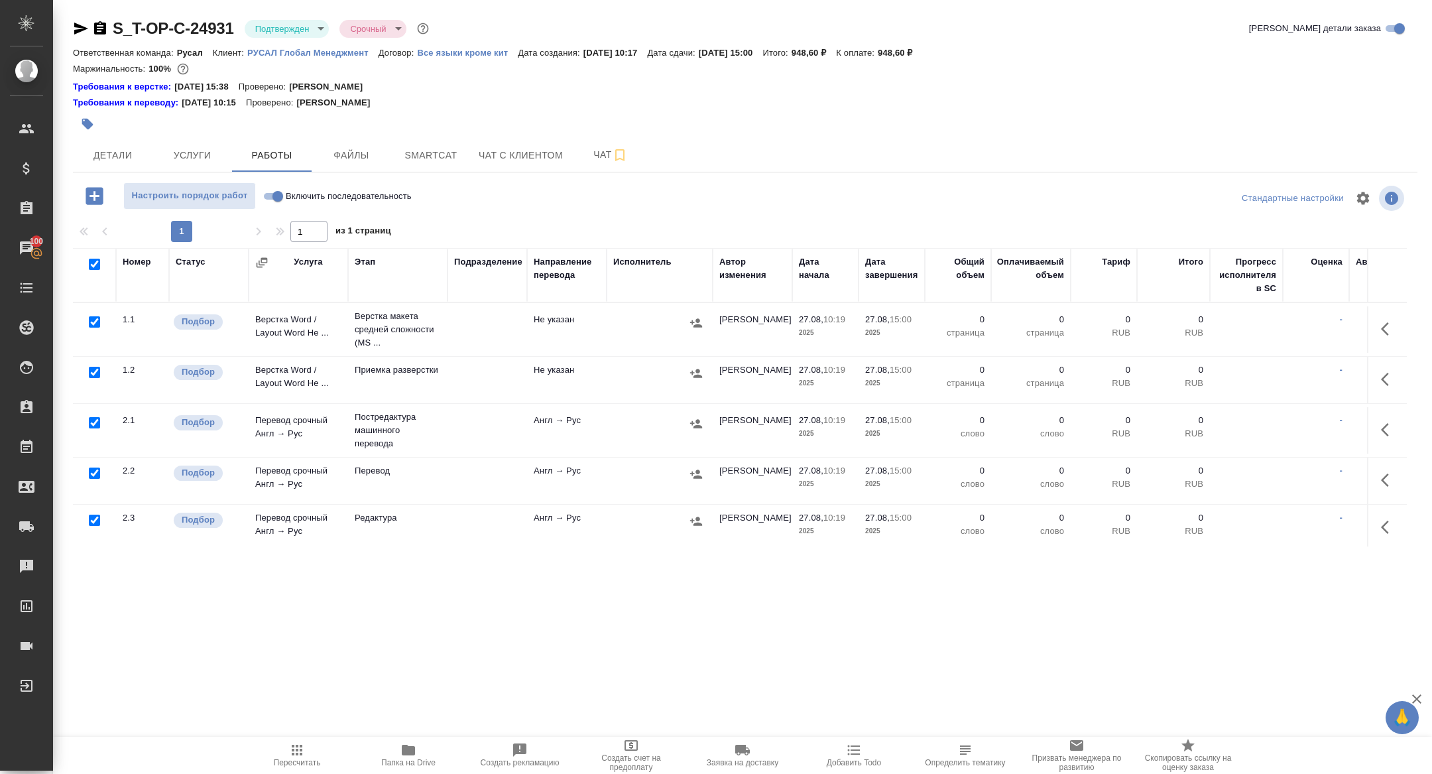
checkbox input "true"
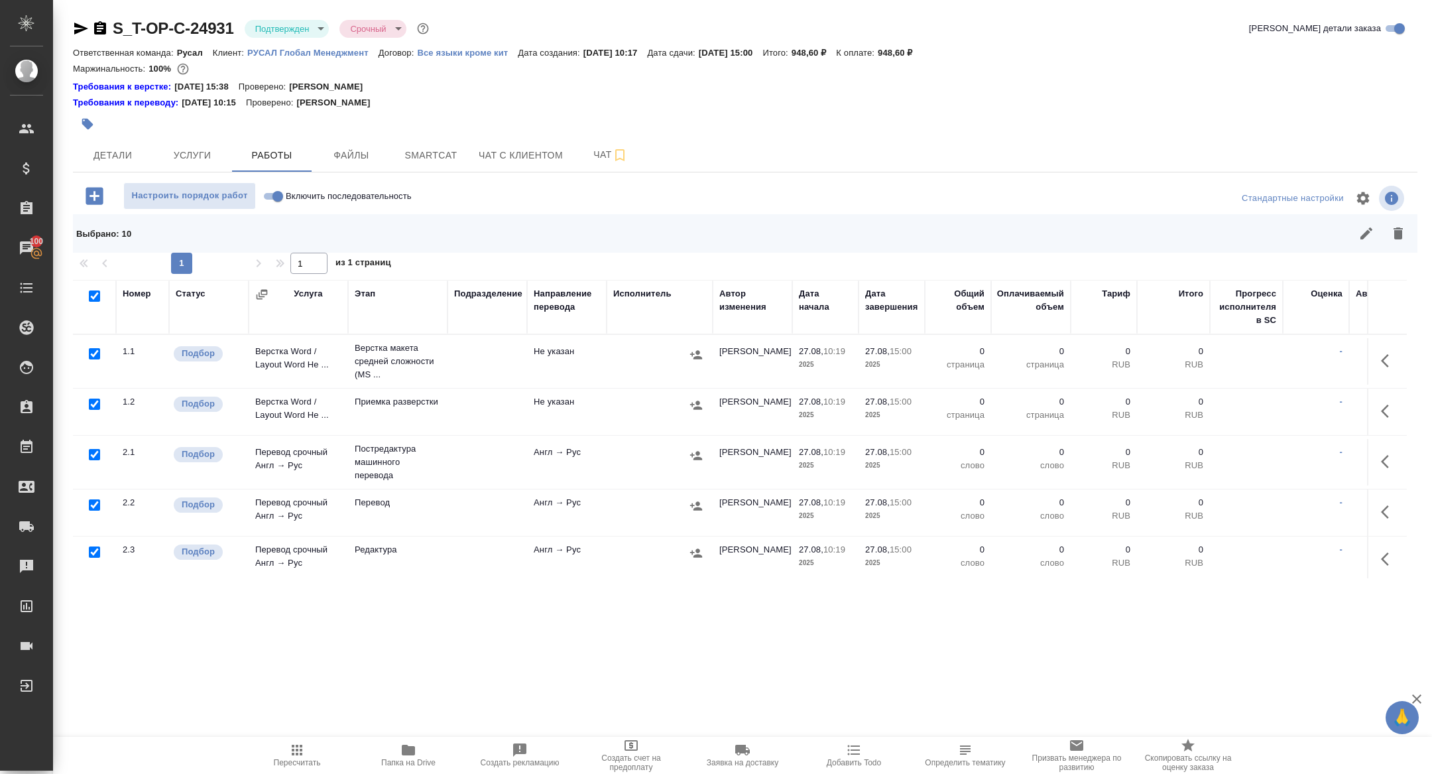
click at [94, 454] on input "checkbox" at bounding box center [94, 454] width 11 height 11
checkbox input "false"
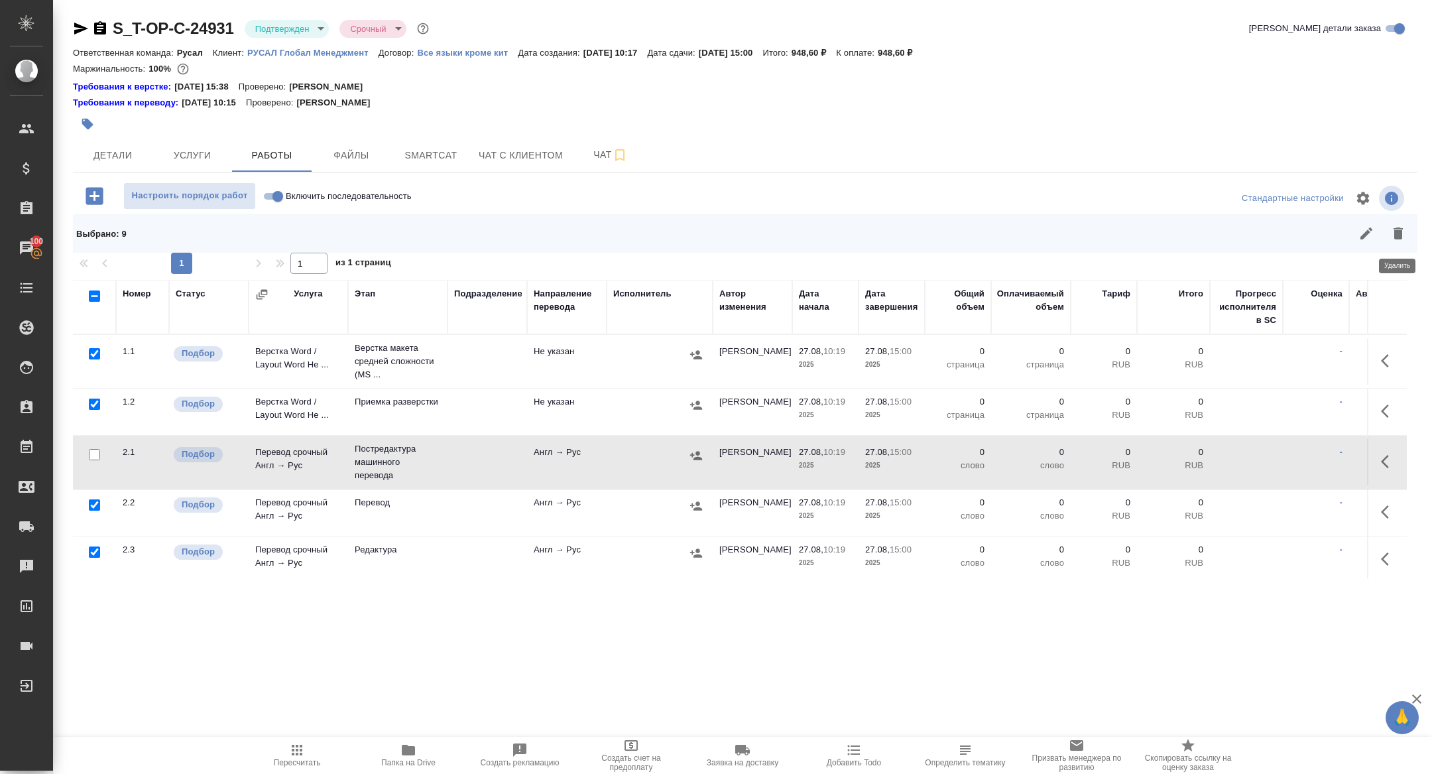
click at [1397, 229] on icon "button" at bounding box center [1399, 233] width 16 height 16
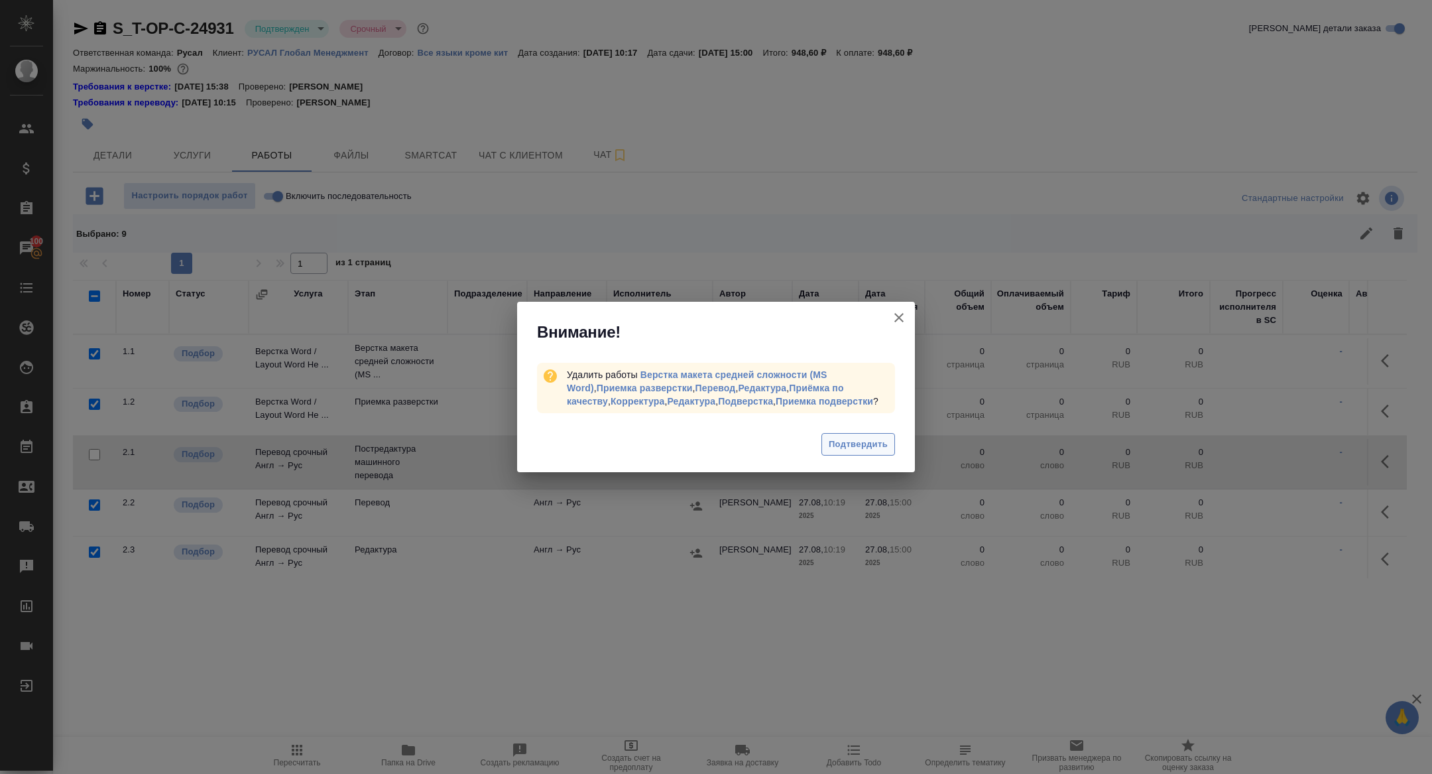
click at [879, 437] on span "Подтвердить" at bounding box center [858, 444] width 59 height 15
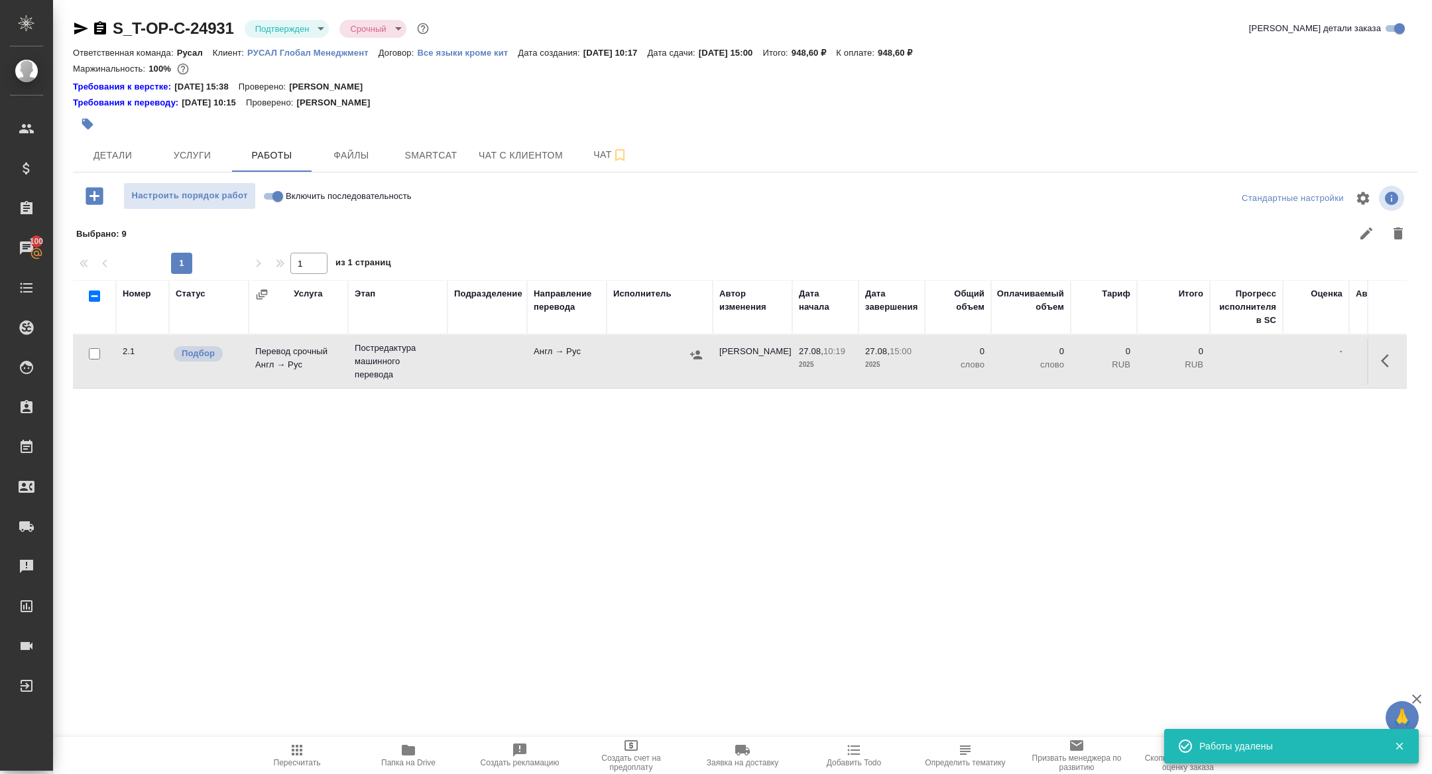
click at [107, 155] on span "Детали" at bounding box center [113, 155] width 64 height 17
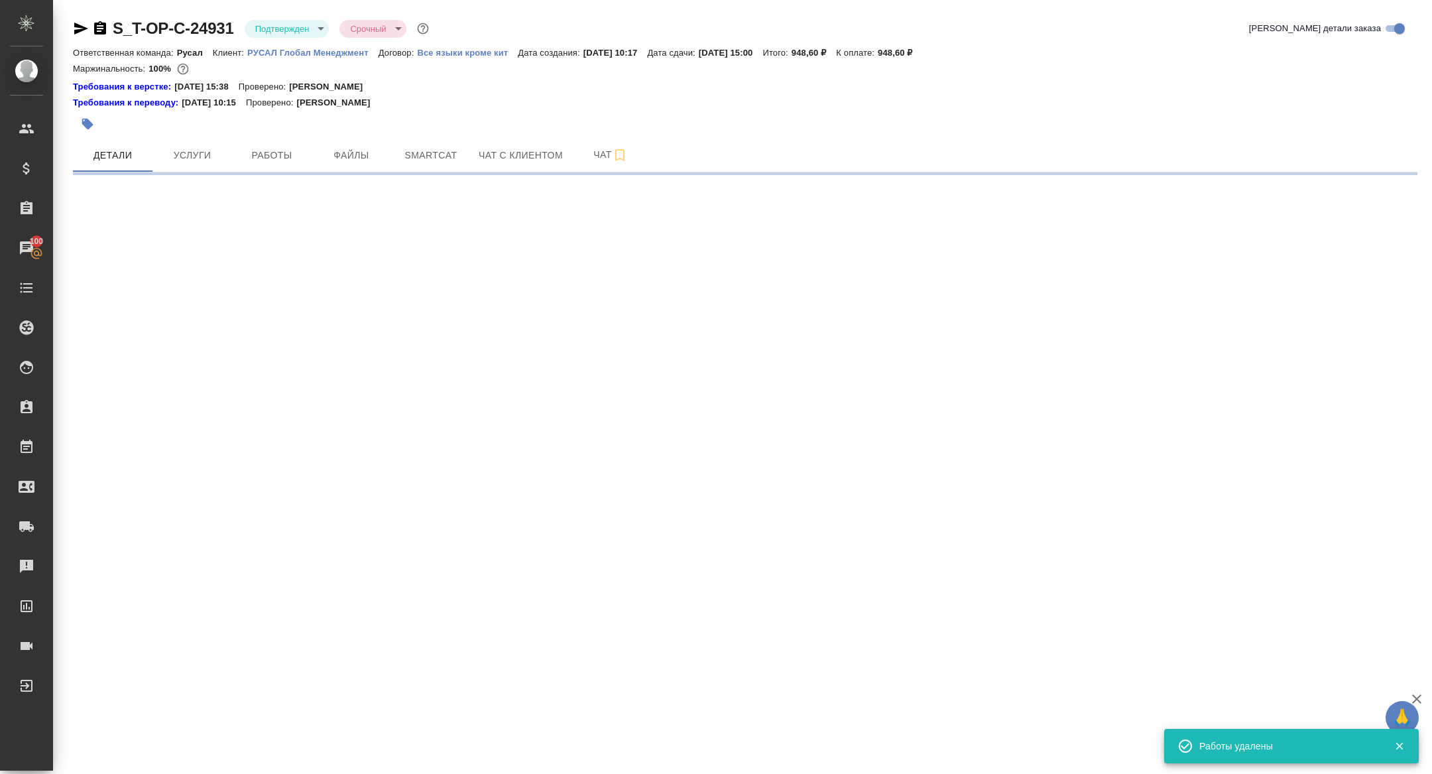
select select "RU"
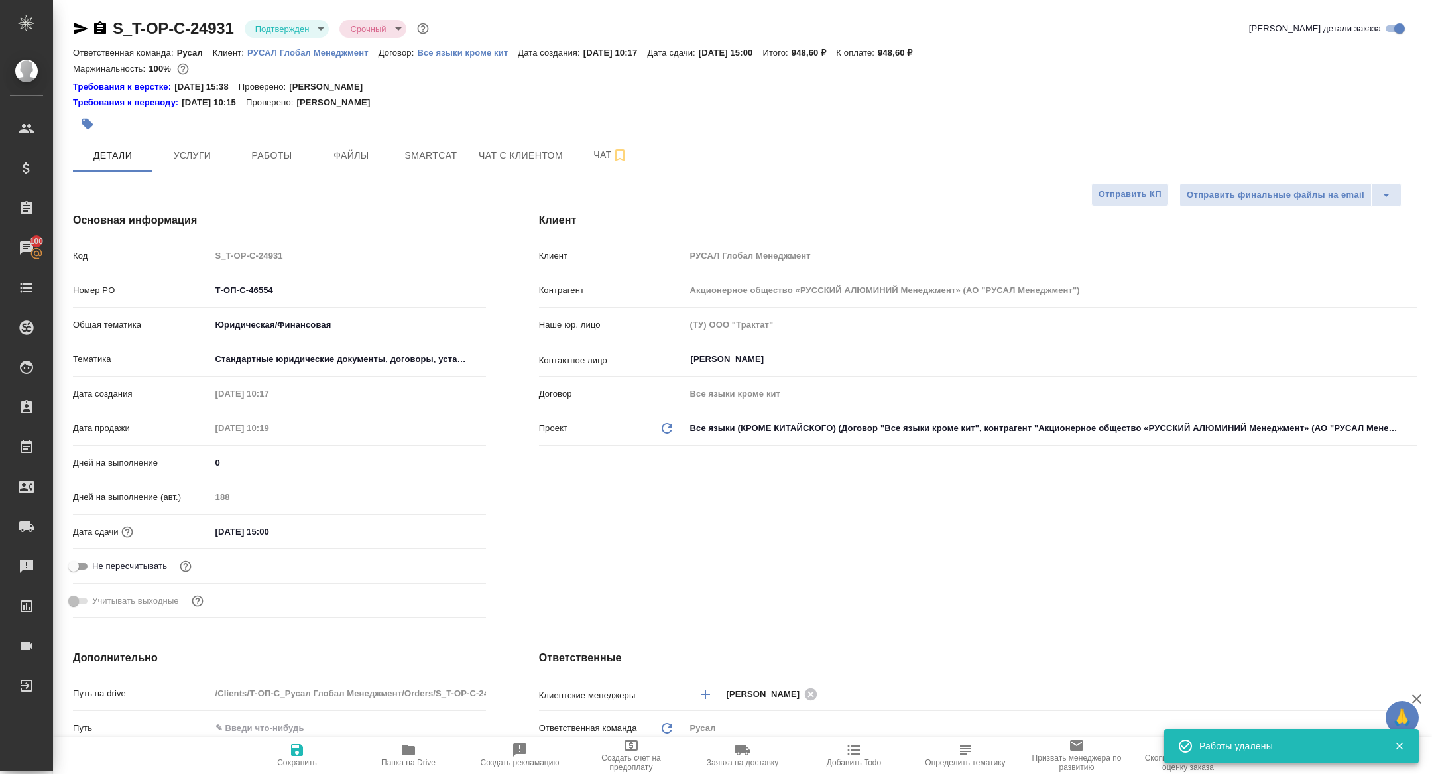
type textarea "x"
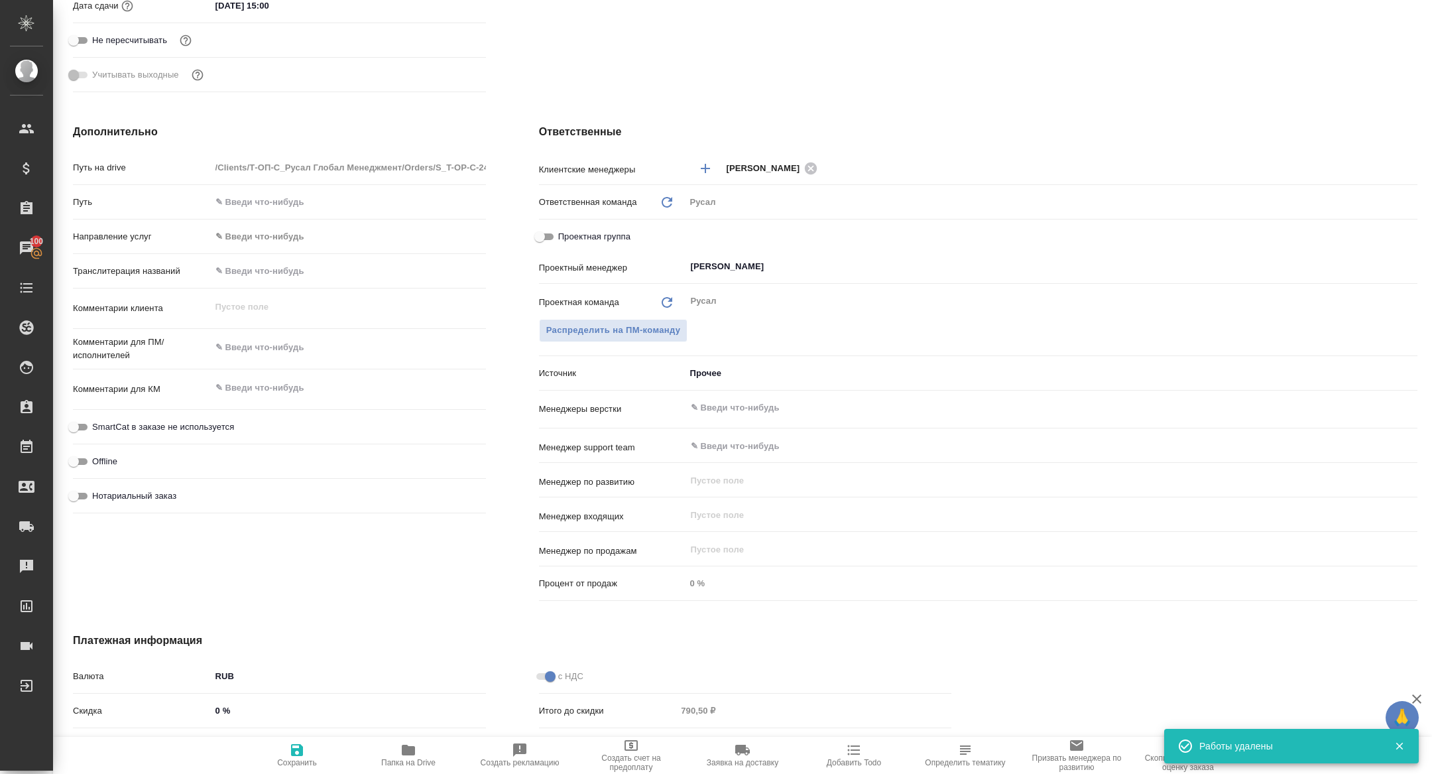
scroll to position [657, 0]
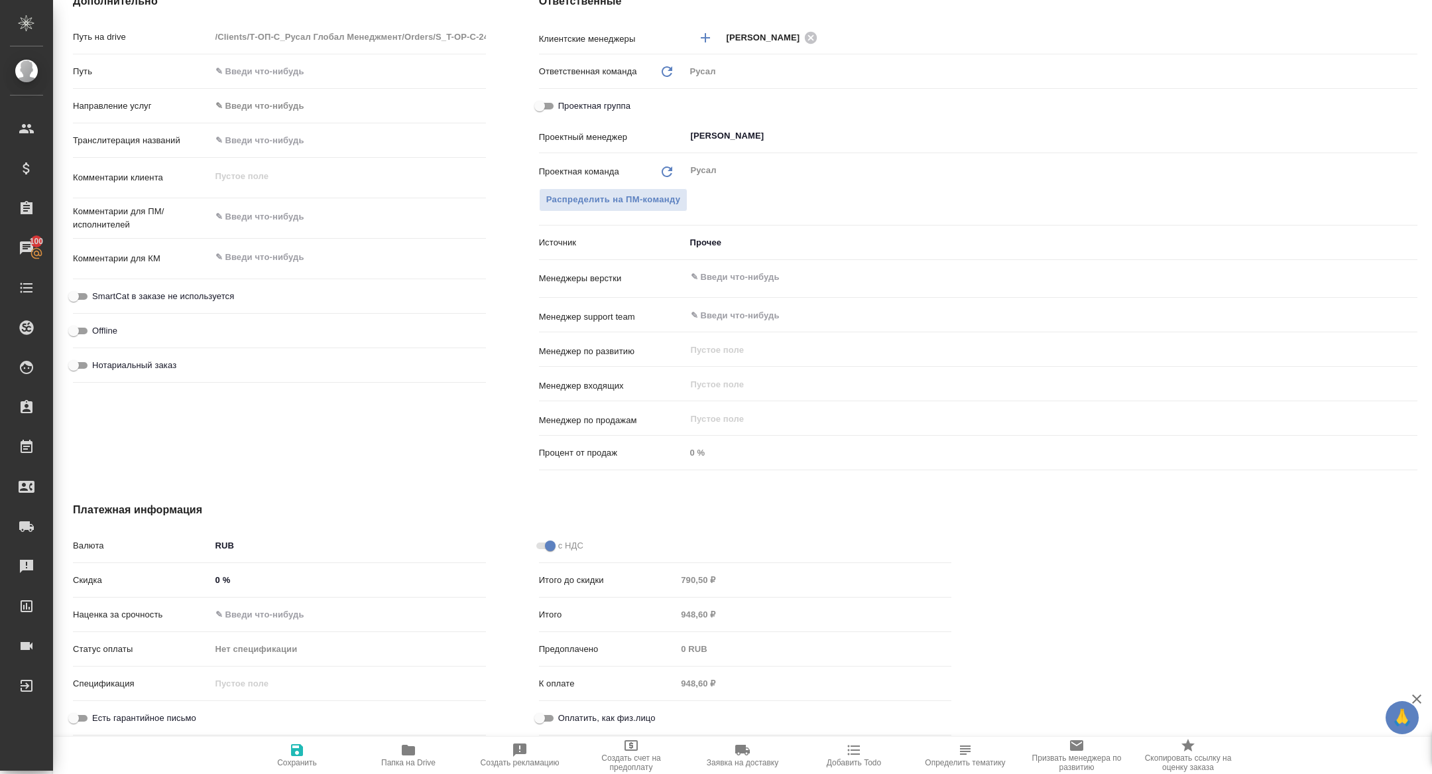
type textarea "x"
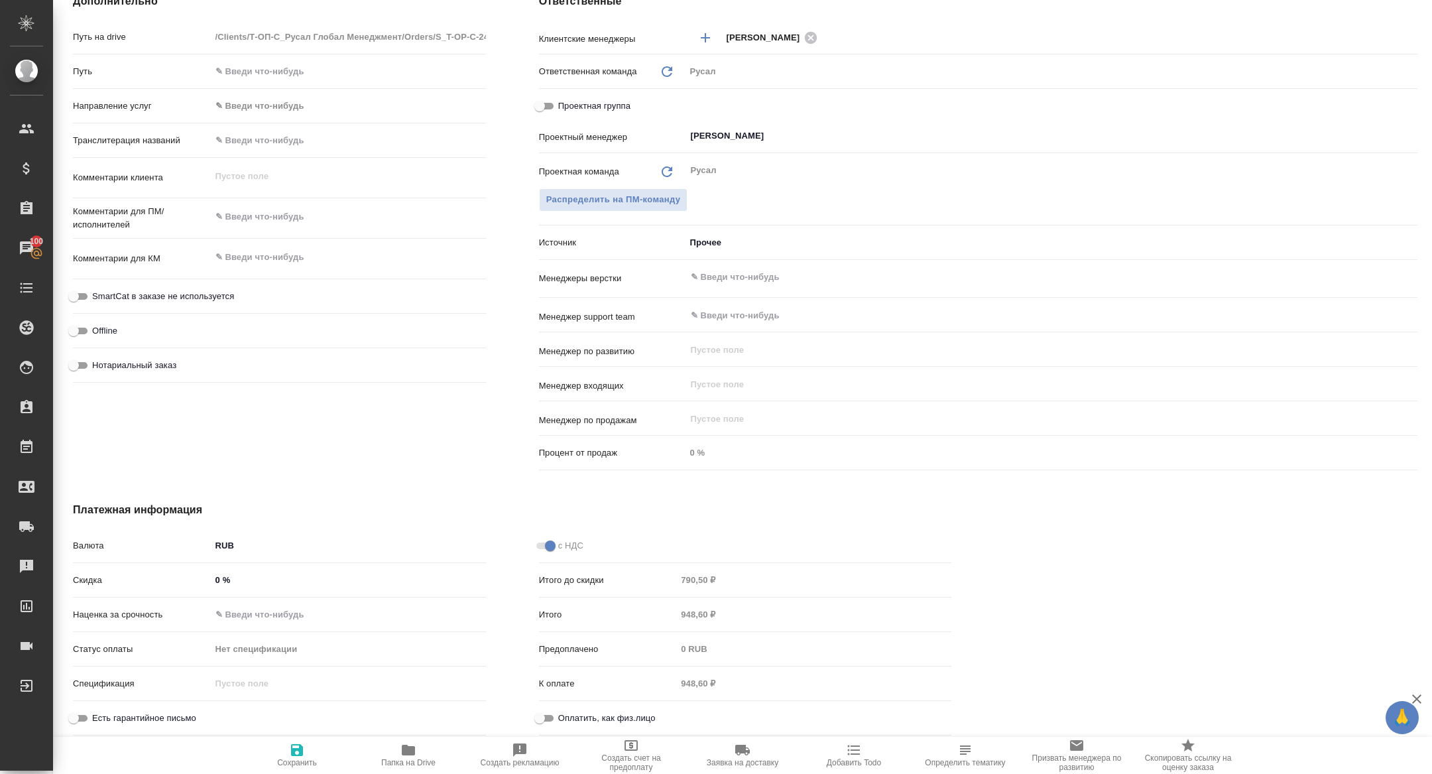
type textarea "x"
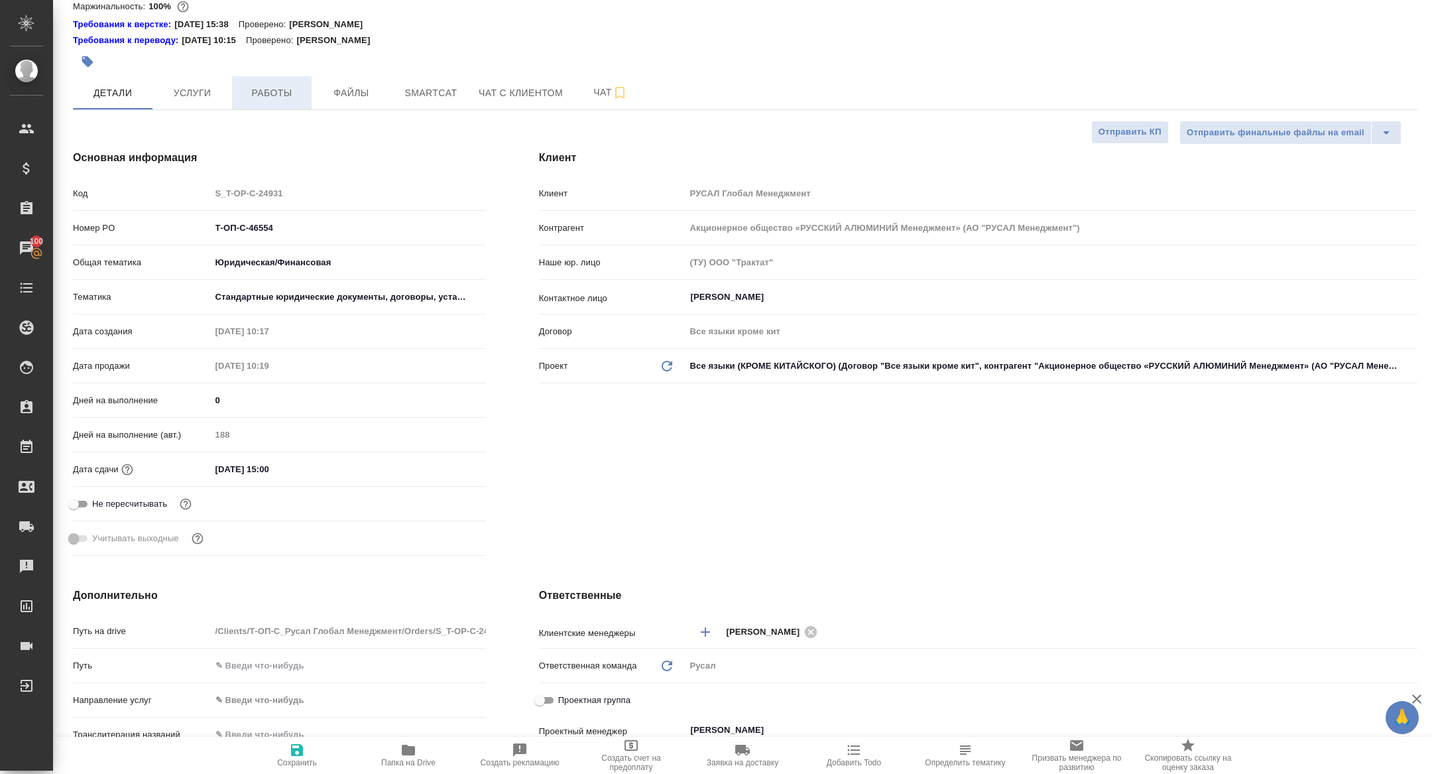
click at [278, 95] on span "Работы" at bounding box center [272, 93] width 64 height 17
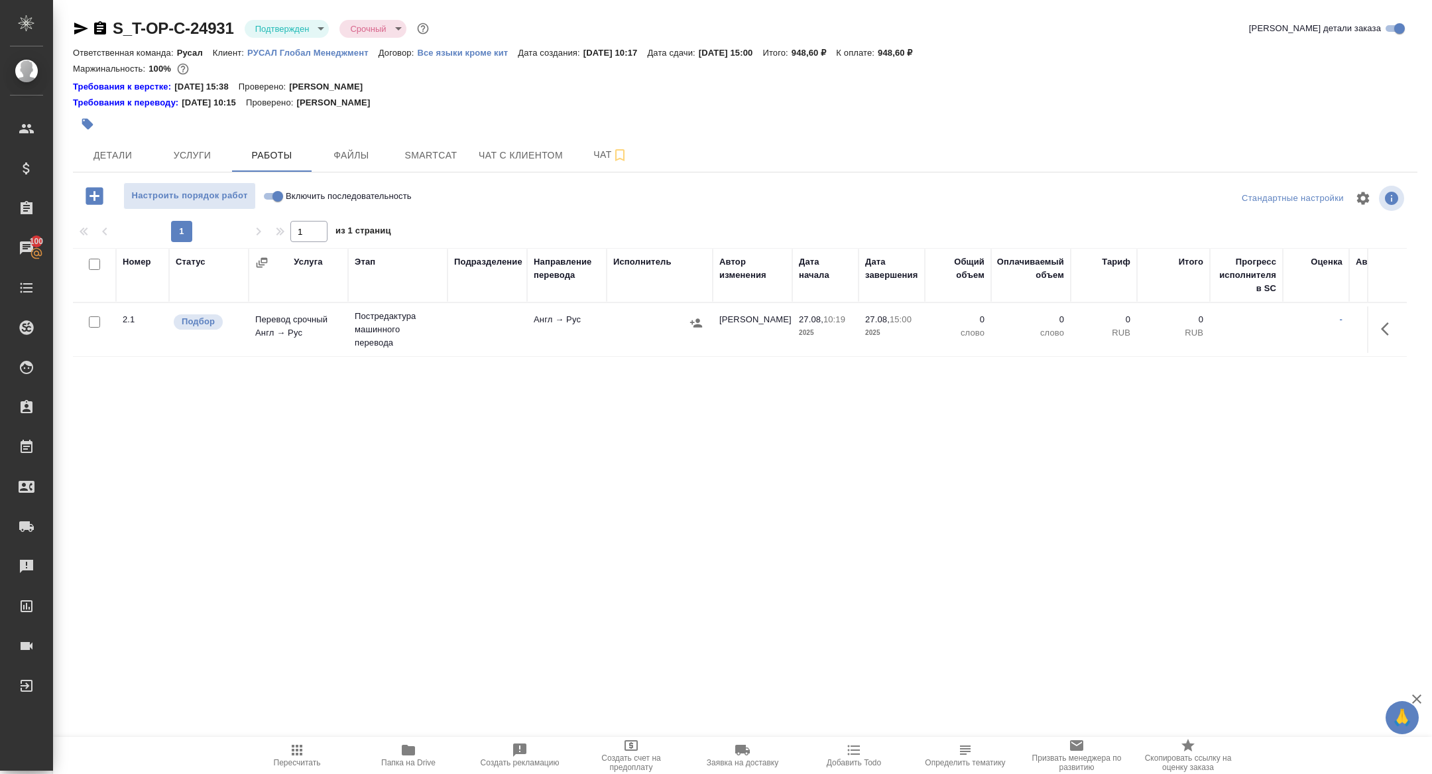
click at [1393, 336] on icon "button" at bounding box center [1389, 329] width 16 height 16
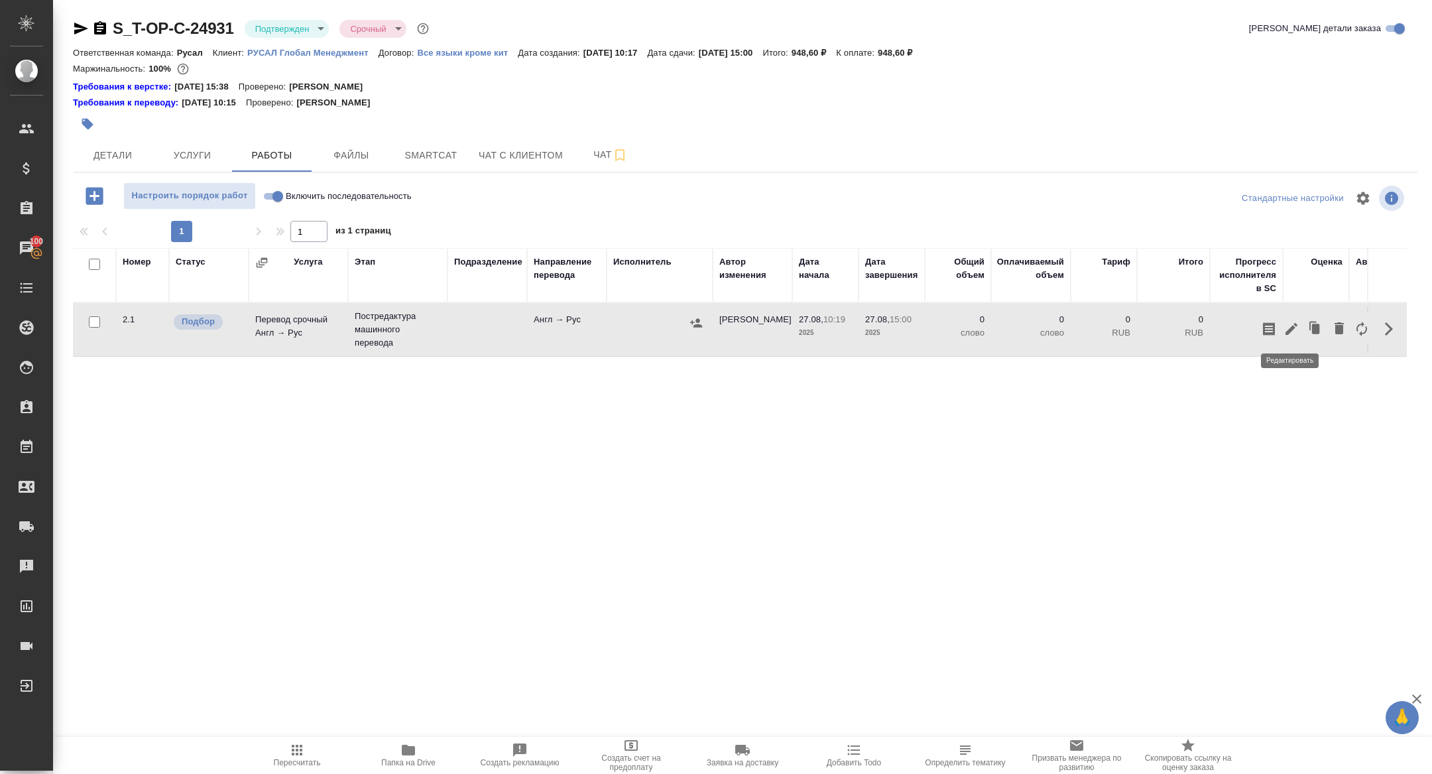
click at [1293, 335] on icon "button" at bounding box center [1292, 329] width 16 height 16
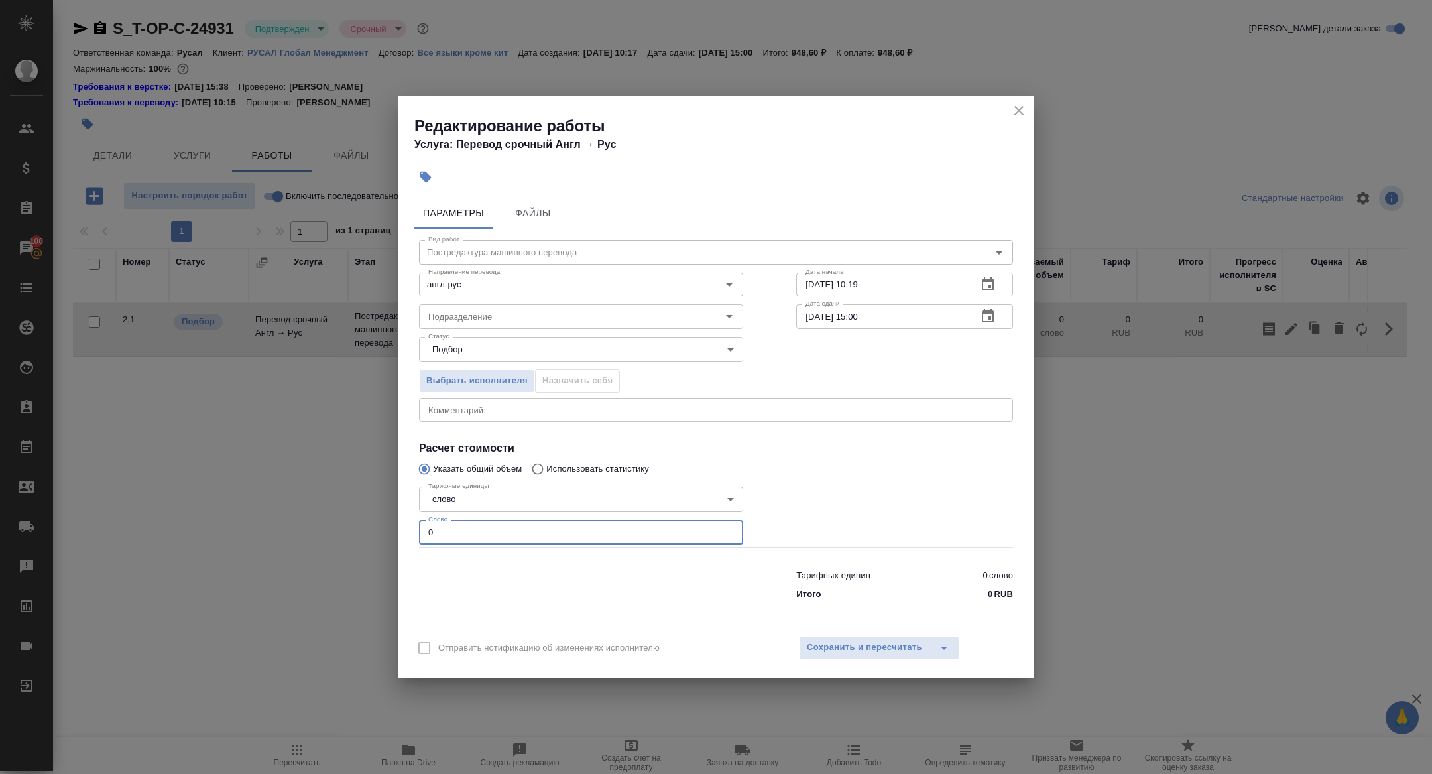
drag, startPoint x: 455, startPoint y: 531, endPoint x: 313, endPoint y: 530, distance: 141.9
click at [313, 530] on div "Редактирование работы Услуга: Перевод срочный Англ → Рус Параметры Файлы Вид ра…" at bounding box center [716, 387] width 1432 height 774
type input "100"
click at [859, 641] on span "Сохранить и пересчитать" at bounding box center [864, 647] width 115 height 15
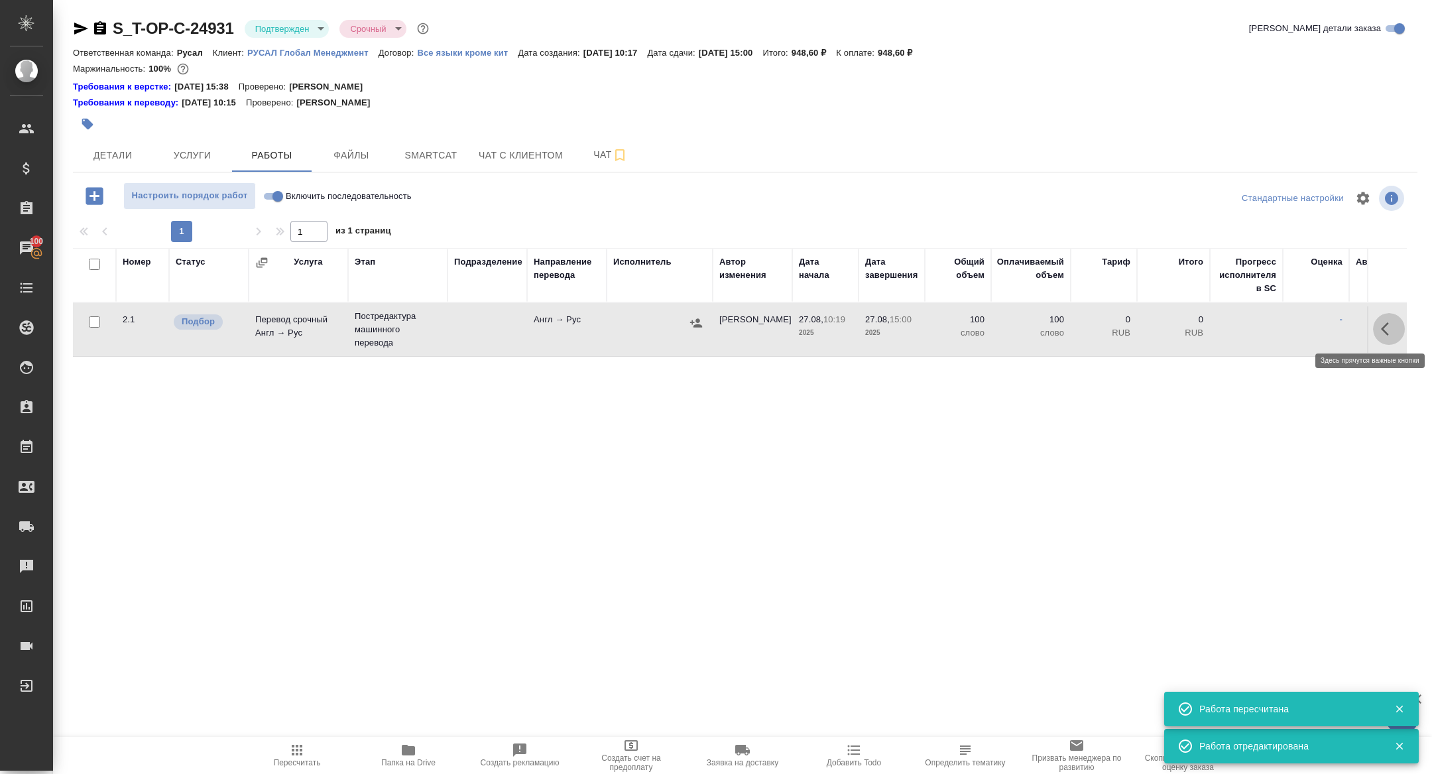
click at [1381, 331] on icon "button" at bounding box center [1389, 329] width 16 height 16
click at [1293, 327] on icon "button" at bounding box center [1292, 329] width 12 height 12
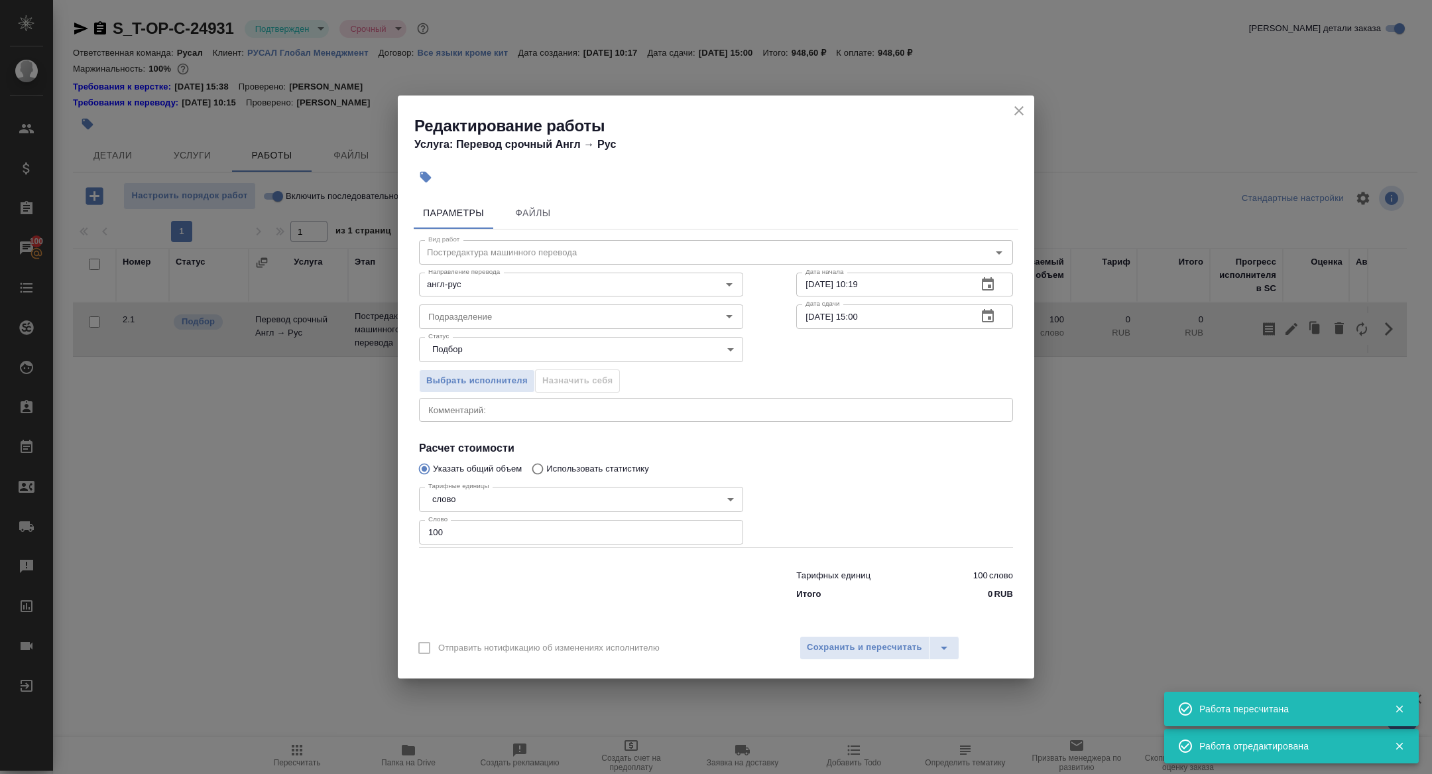
click at [1003, 318] on button "button" at bounding box center [988, 316] width 32 height 32
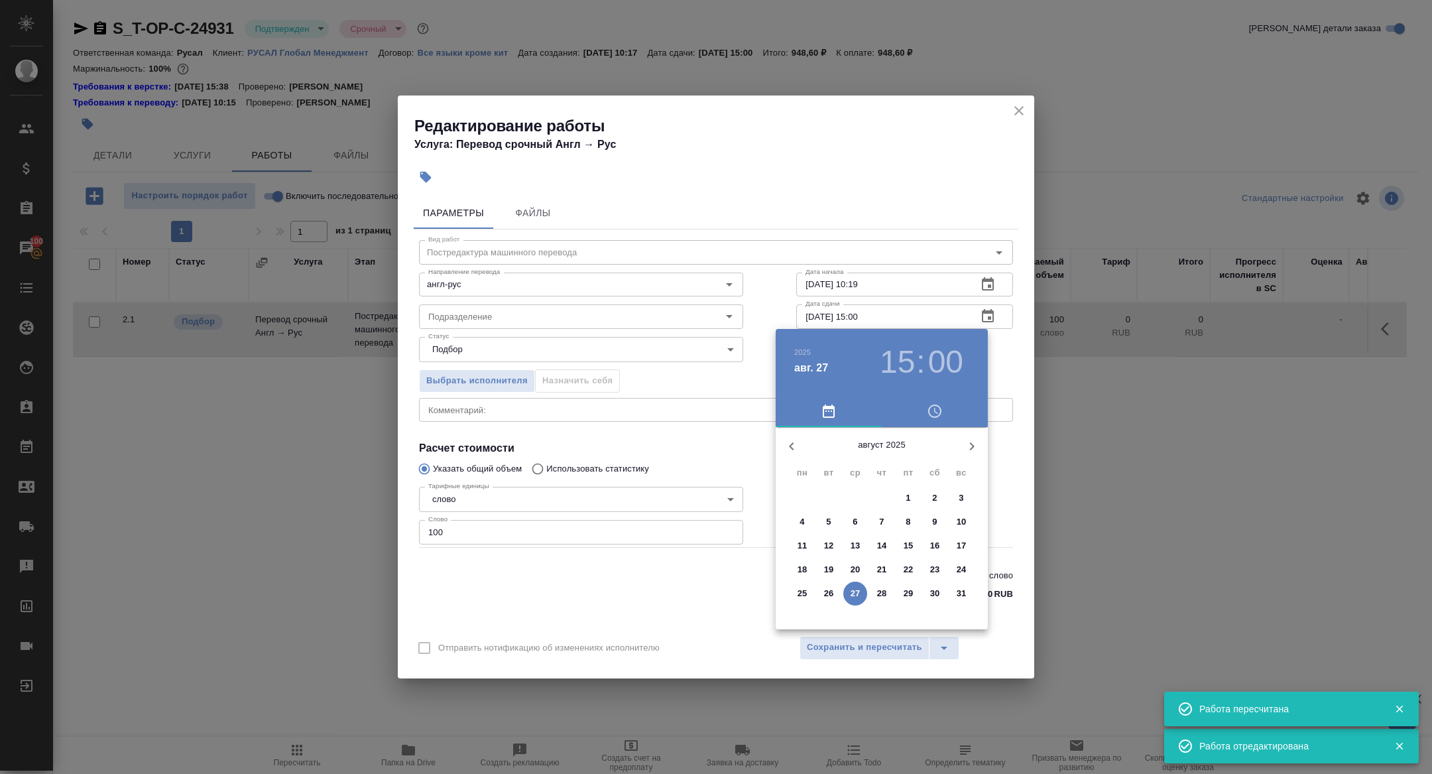
click at [886, 363] on h3 "15" at bounding box center [897, 362] width 35 height 37
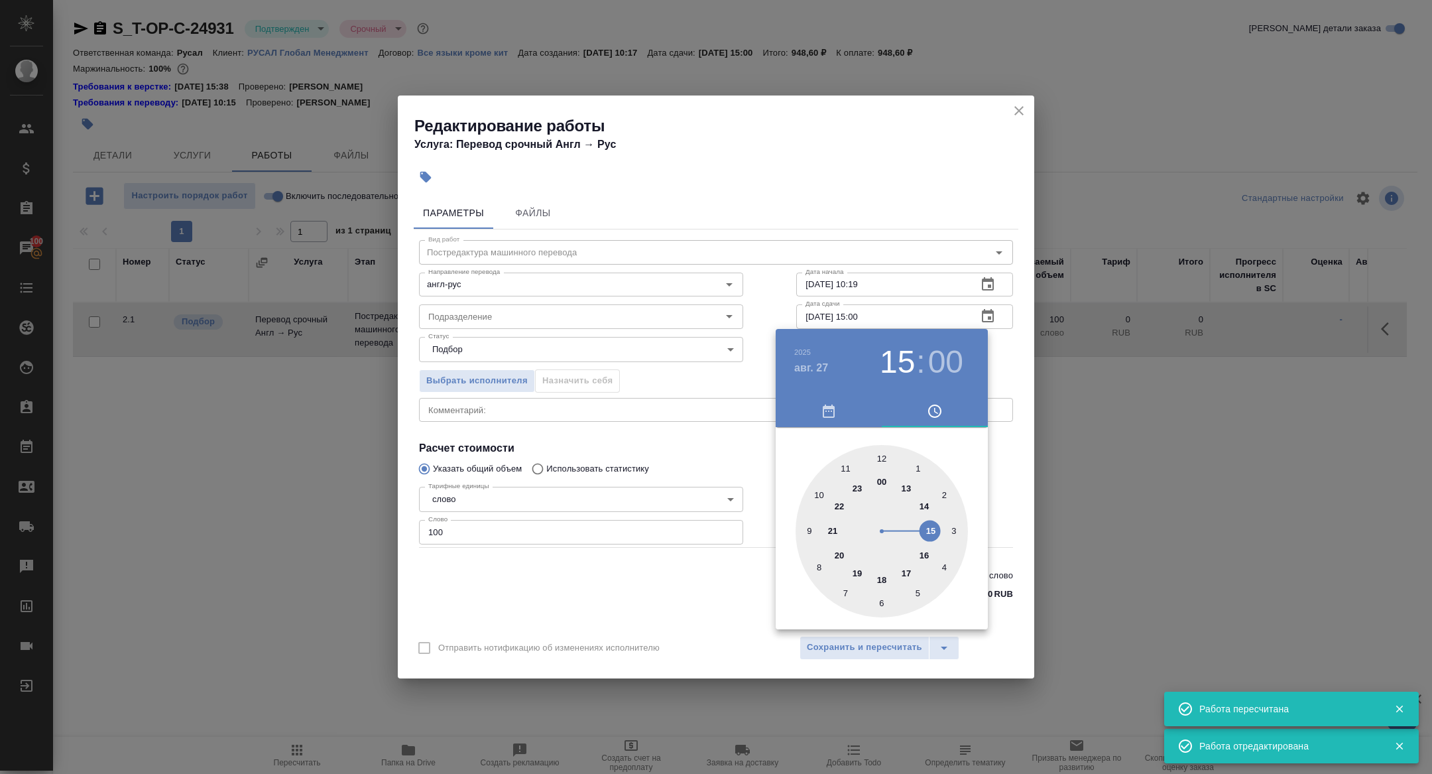
click at [924, 509] on div at bounding box center [882, 531] width 172 height 172
type input "27.08.2025 14:00"
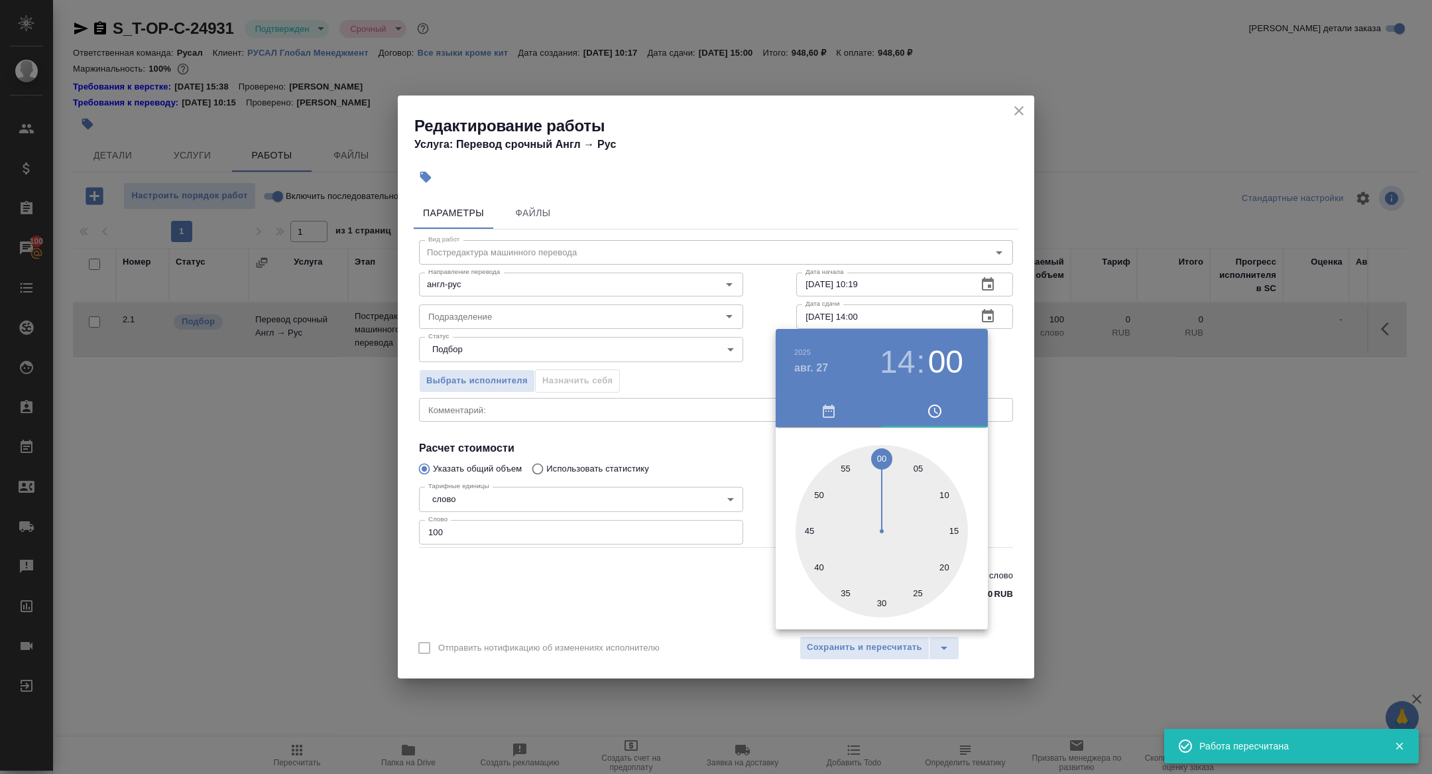
click at [861, 644] on div at bounding box center [716, 387] width 1432 height 774
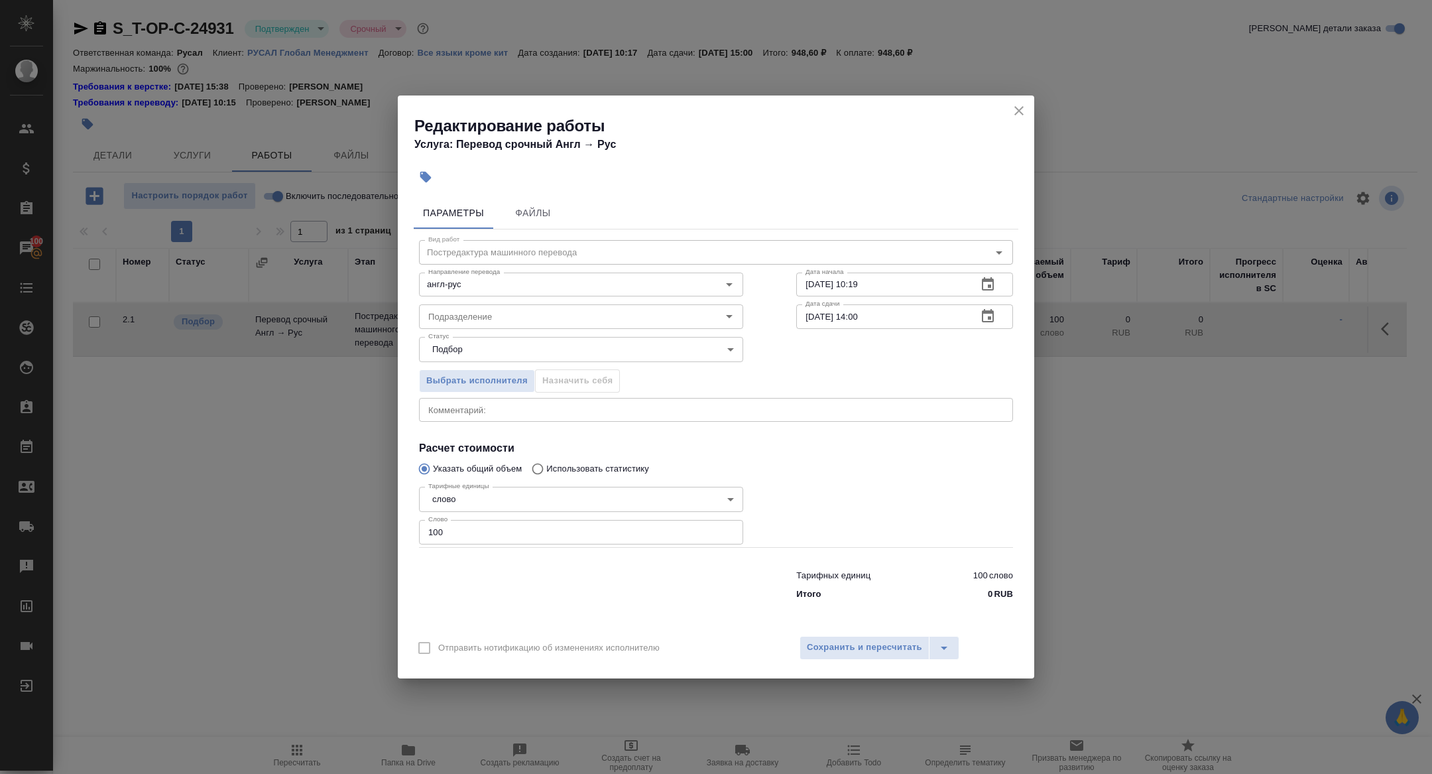
click at [835, 646] on span "Сохранить и пересчитать" at bounding box center [864, 647] width 115 height 15
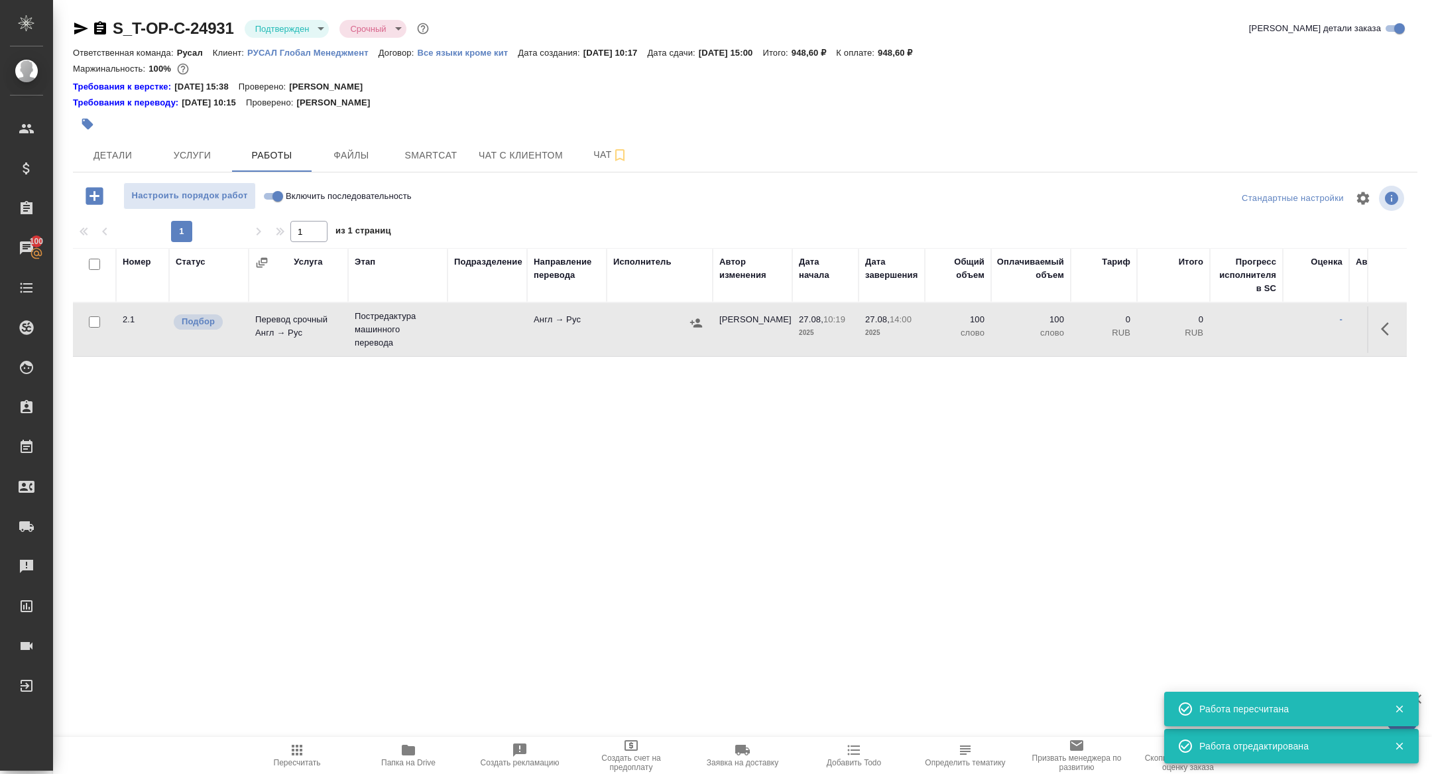
click at [269, 338] on td "Перевод срочный Англ → Рус" at bounding box center [298, 329] width 99 height 46
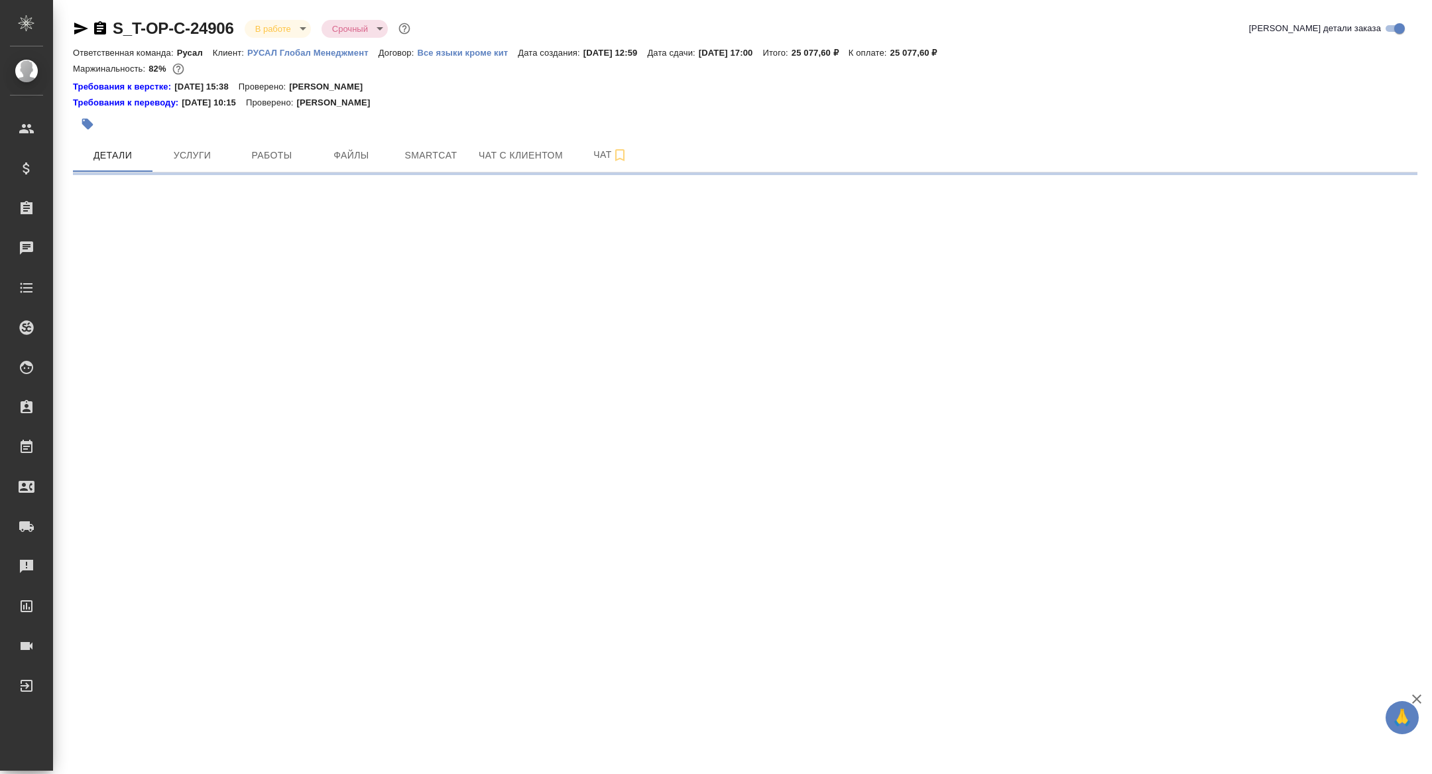
select select "RU"
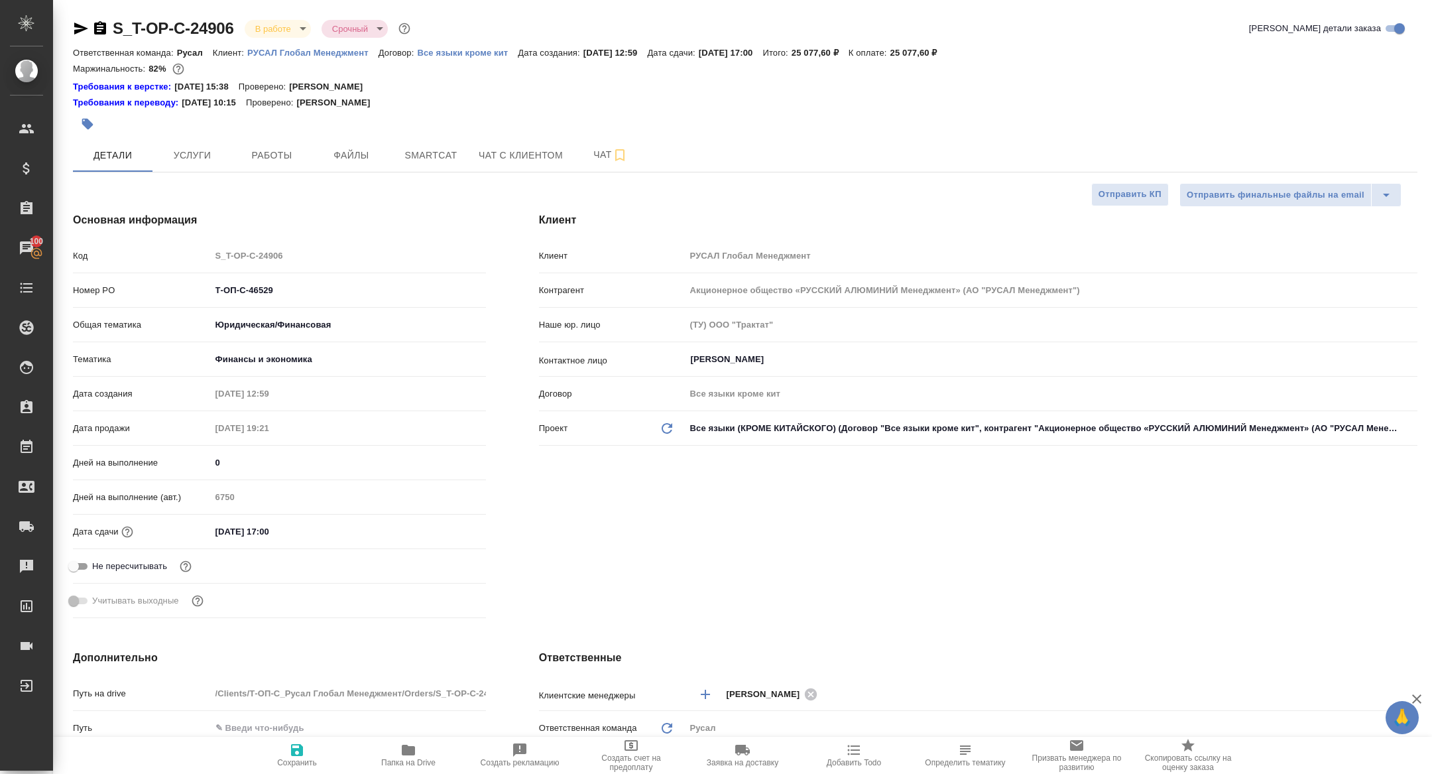
type textarea "x"
drag, startPoint x: 303, startPoint y: 295, endPoint x: 79, endPoint y: 263, distance: 226.5
click at [79, 263] on div "Код S_T-OP-C-24906 Номер PO Т-ОП-С-46529 Общая тематика Юридическая/Финансовая …" at bounding box center [279, 433] width 413 height 379
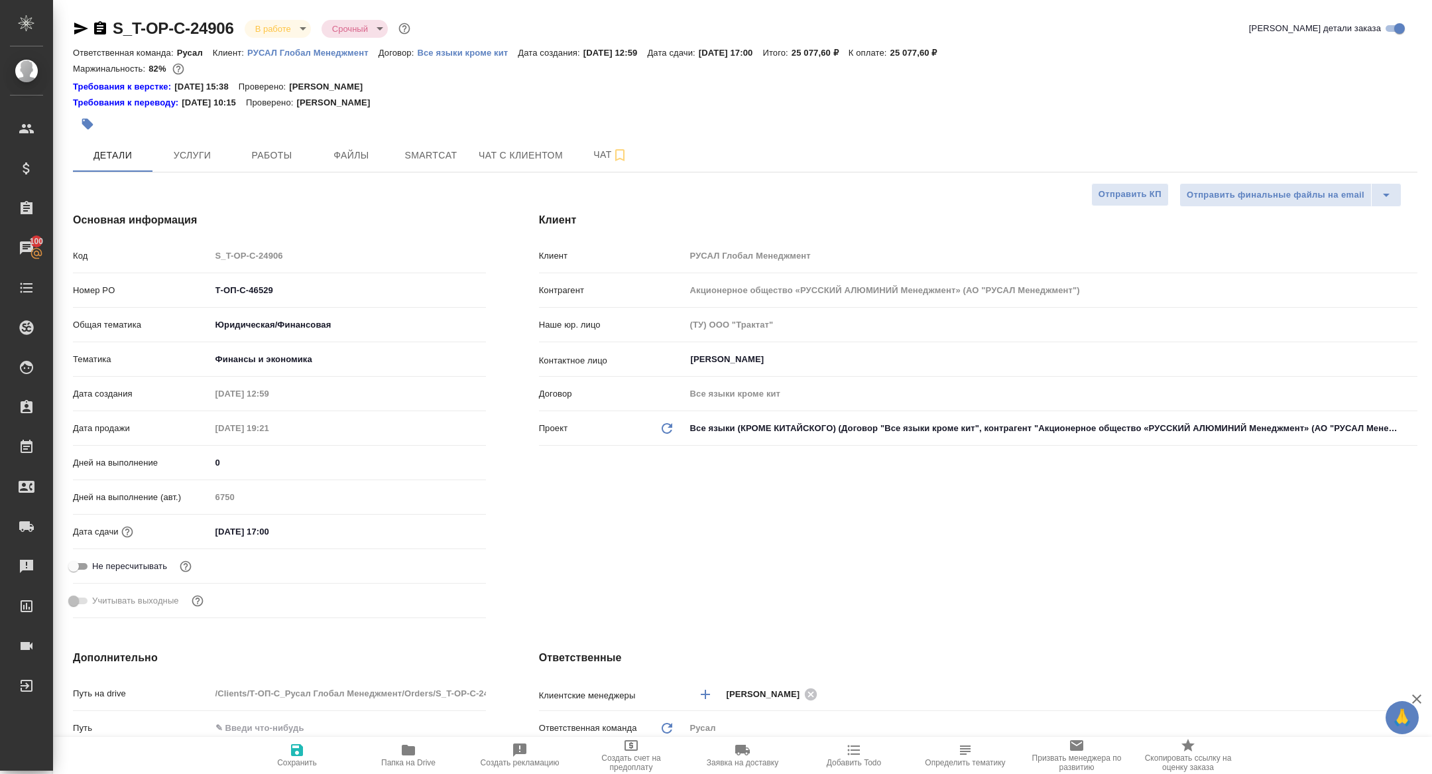
type textarea "x"
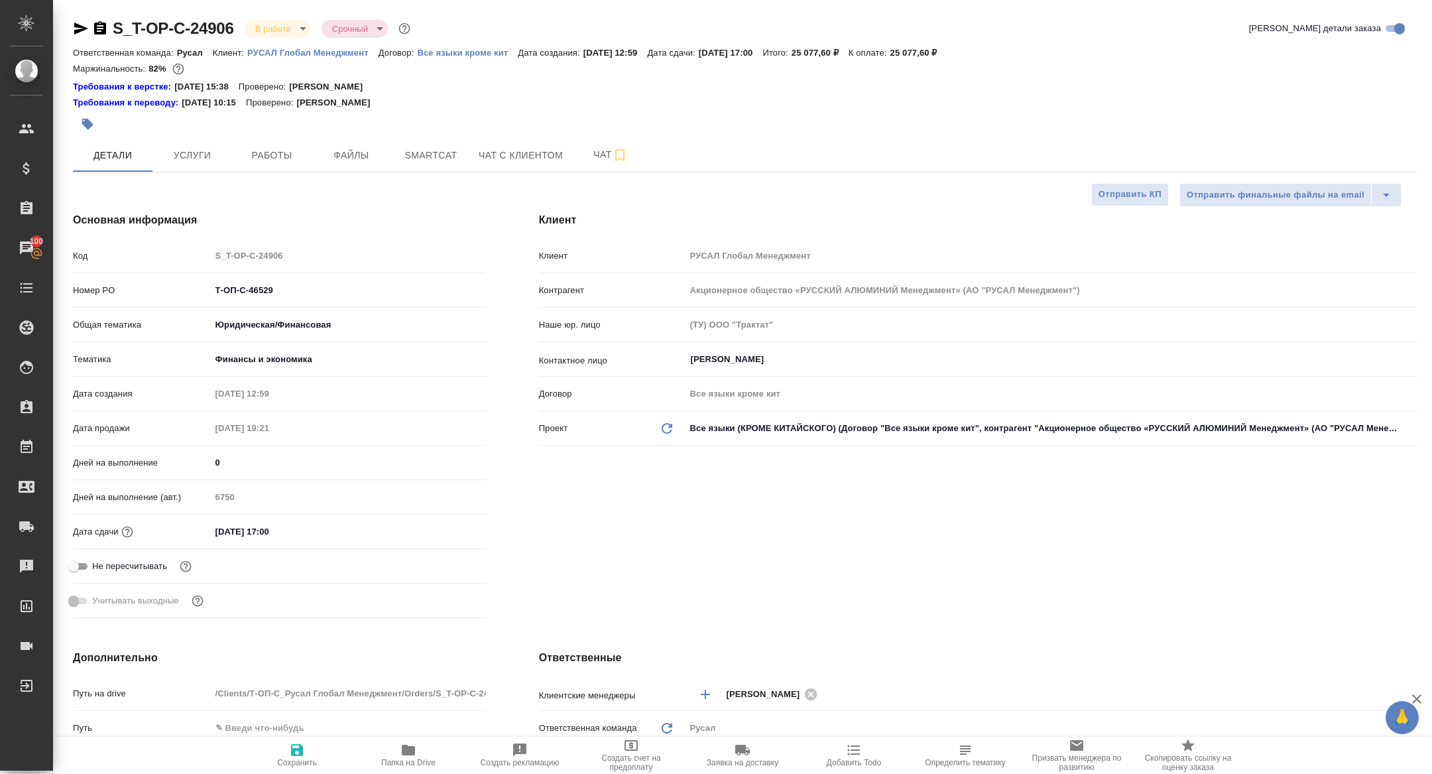
type textarea "x"
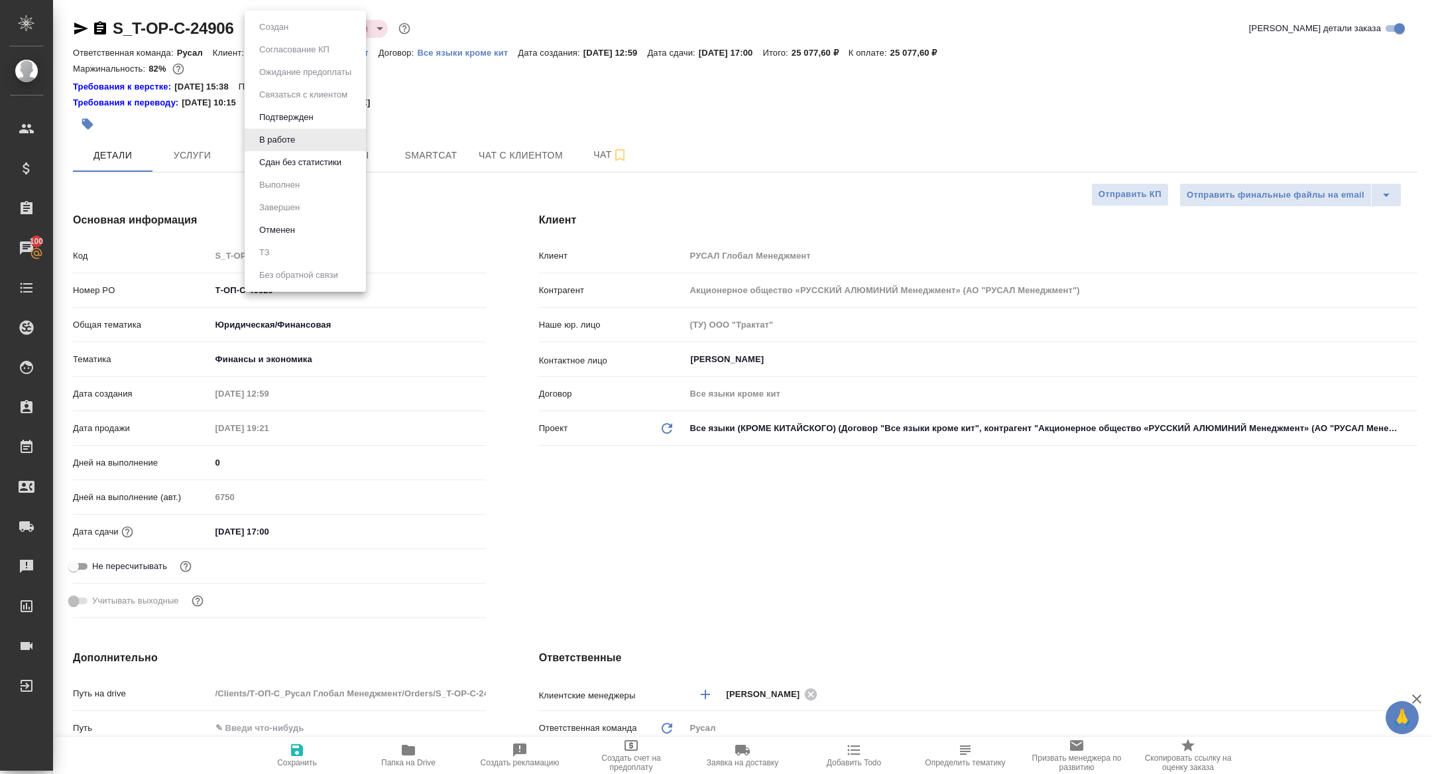
click at [273, 26] on body "🙏 .cls-1 fill:#fff; AWATERA [PERSON_NAME] Спецификации Заказы 100 Чаты Todo Про…" at bounding box center [716, 387] width 1432 height 774
click at [292, 158] on button "Сдан без статистики" at bounding box center [300, 162] width 90 height 15
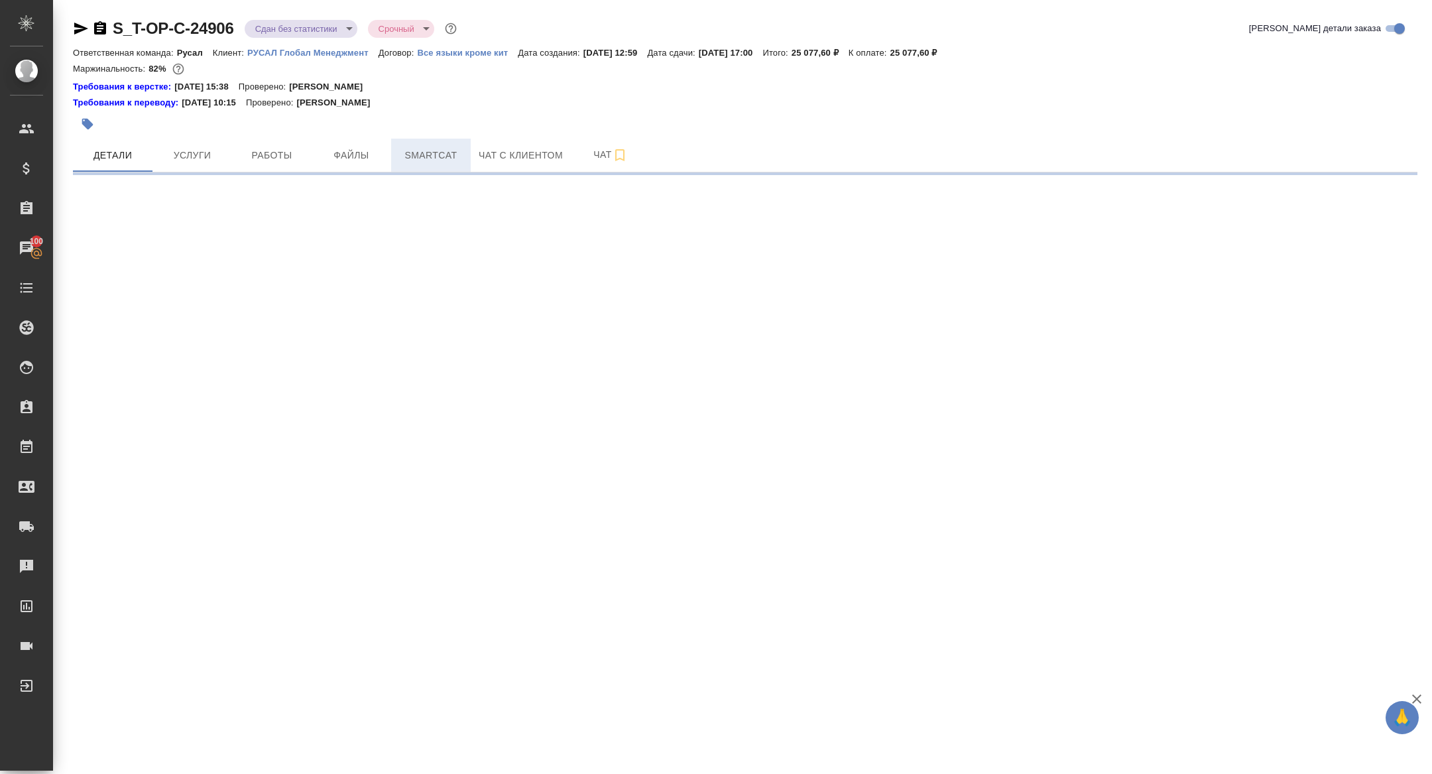
click at [427, 155] on span "Smartcat" at bounding box center [431, 155] width 64 height 17
select select "RU"
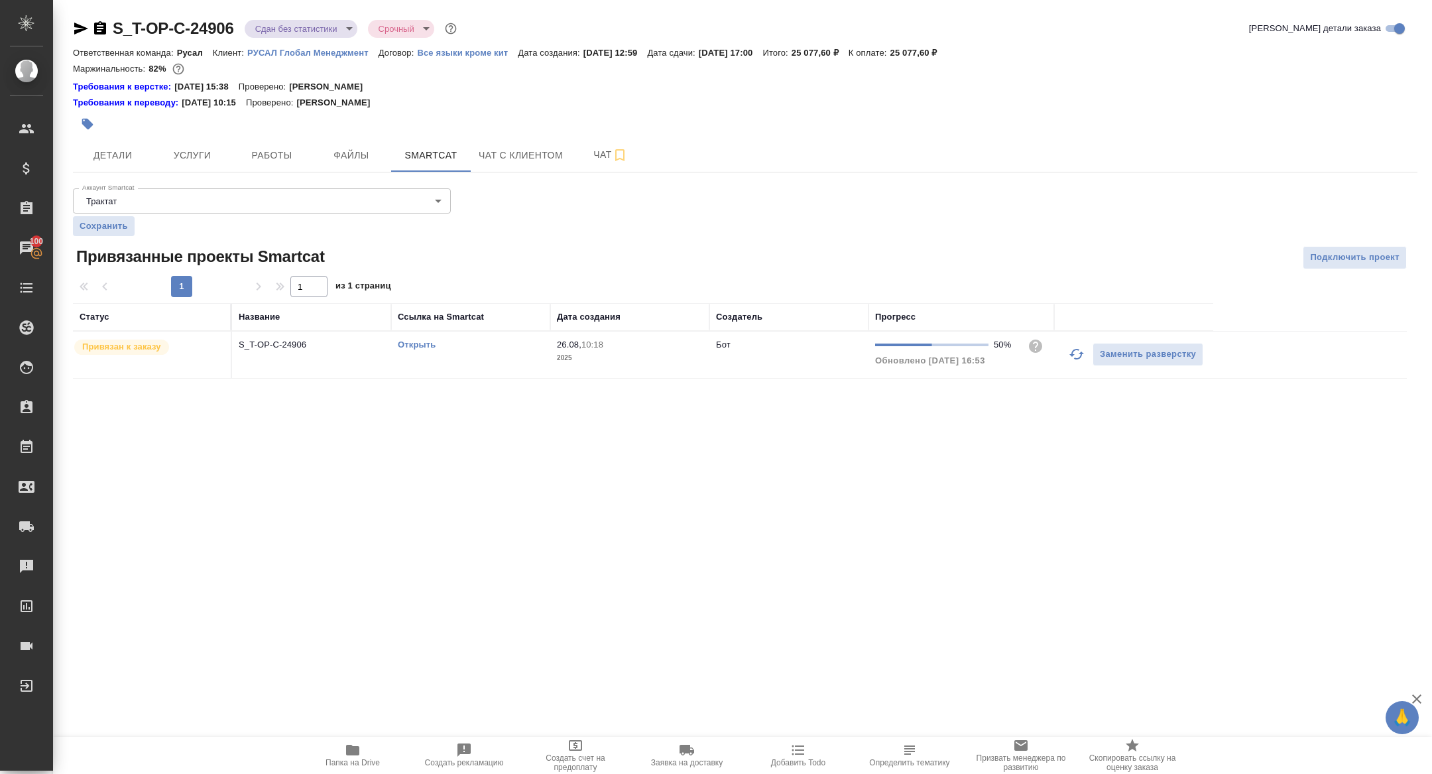
click at [269, 355] on td "S_T-OP-C-24906" at bounding box center [311, 355] width 159 height 46
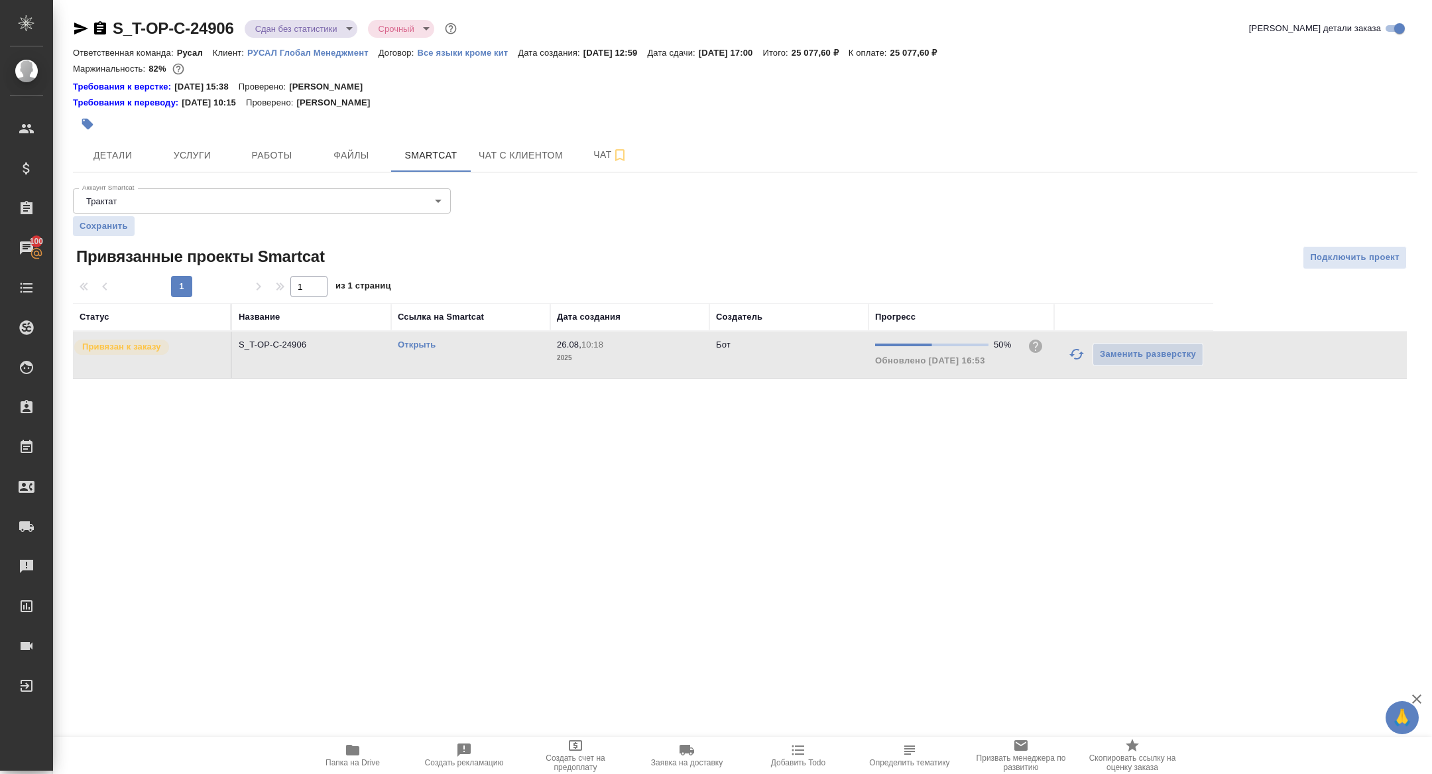
click at [269, 355] on td "S_T-OP-C-24906" at bounding box center [311, 355] width 159 height 46
click at [416, 344] on link "Открыть" at bounding box center [417, 345] width 38 height 10
click at [271, 151] on span "Работы" at bounding box center [272, 155] width 64 height 17
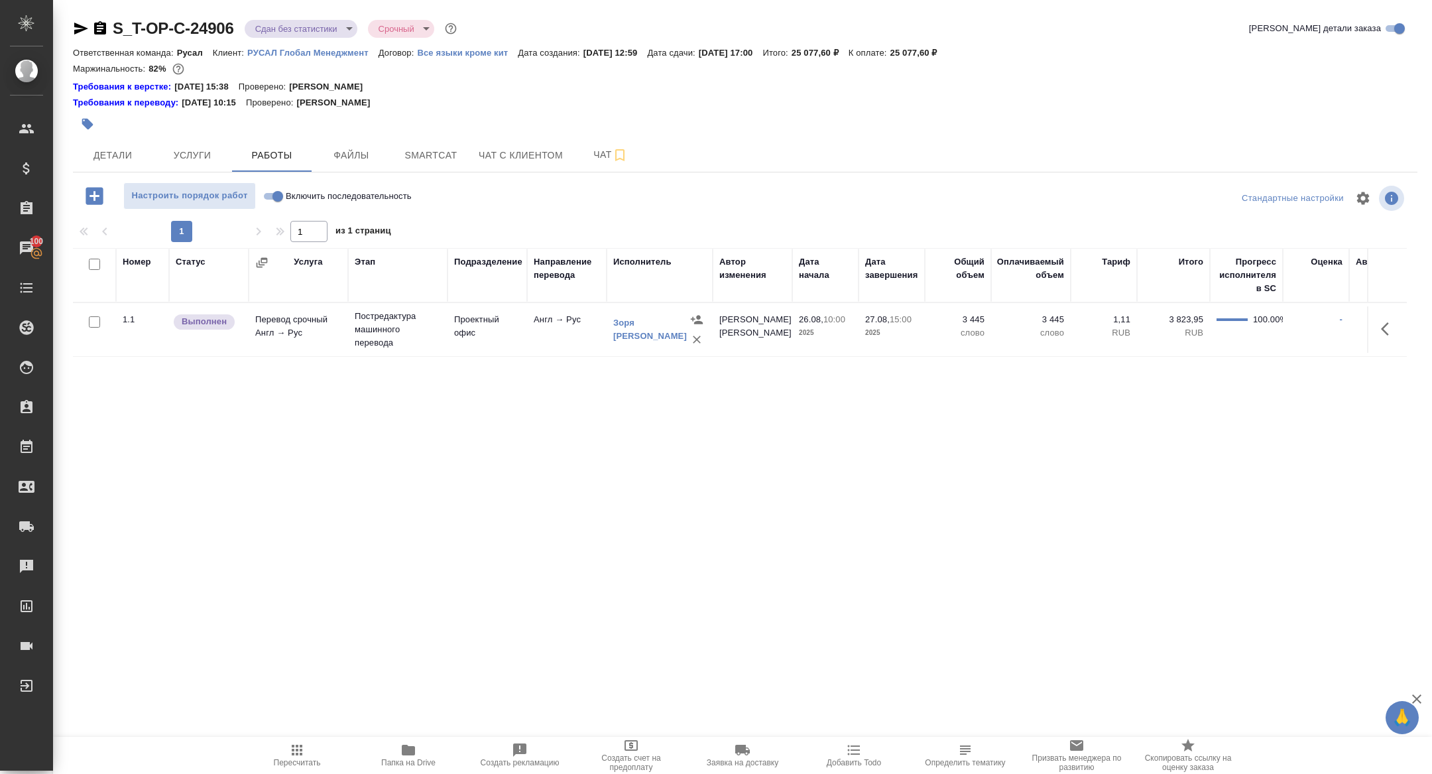
click at [1381, 329] on icon "button" at bounding box center [1389, 329] width 16 height 16
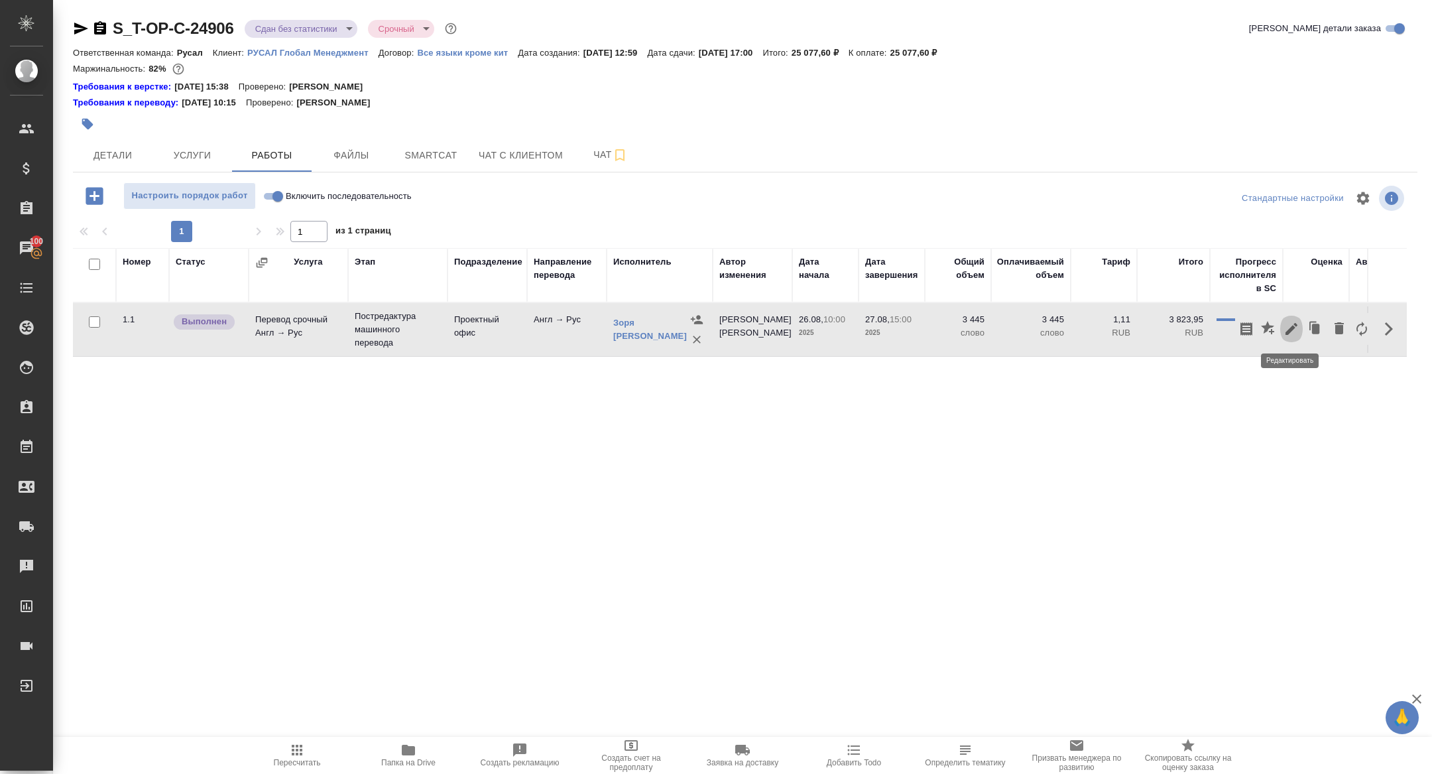
click at [1294, 328] on icon "button" at bounding box center [1292, 329] width 16 height 16
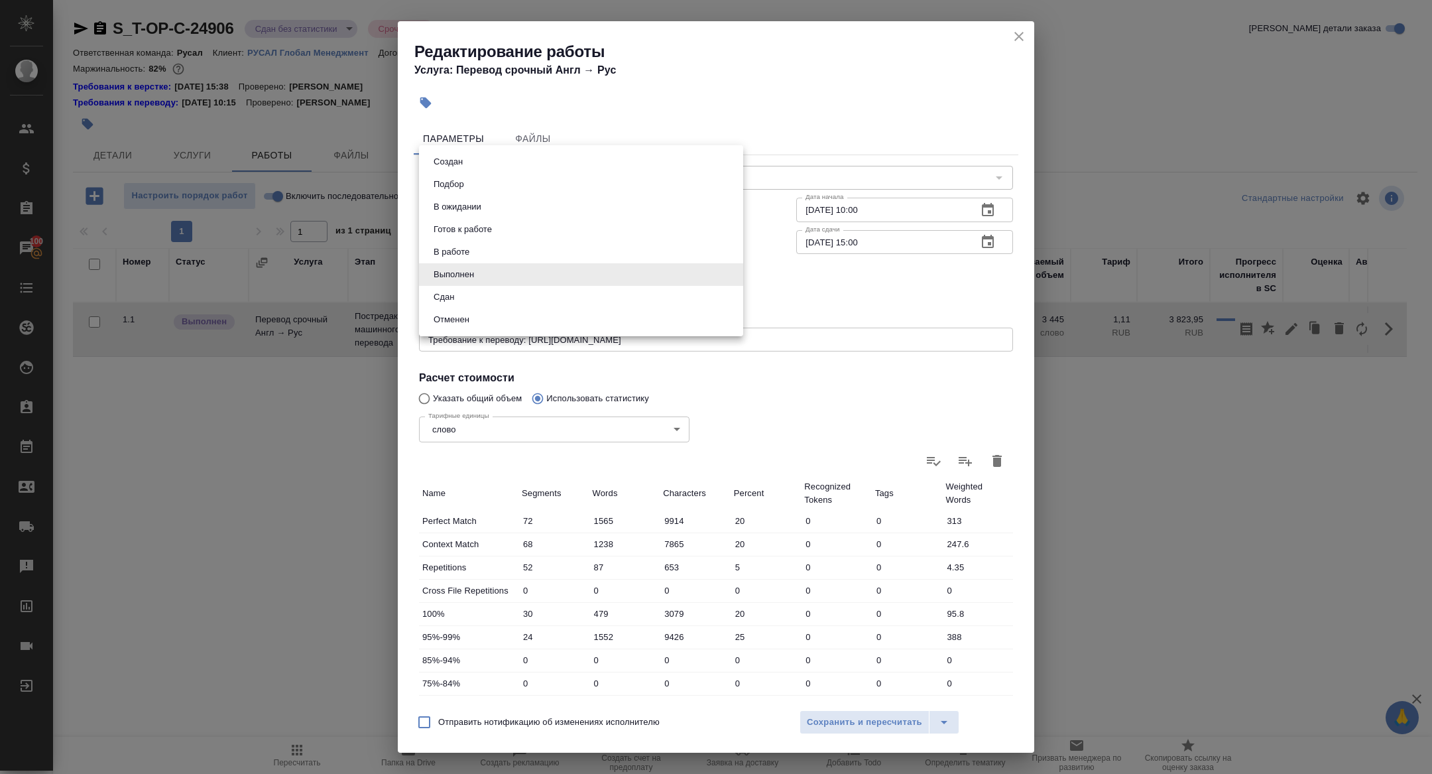
click at [440, 279] on body "🙏 .cls-1 fill:#fff; AWATERA [PERSON_NAME] Спецификации Заказы 100 Чаты Todo Про…" at bounding box center [716, 387] width 1432 height 774
click at [436, 296] on button "Сдан" at bounding box center [444, 297] width 29 height 15
type input "closed"
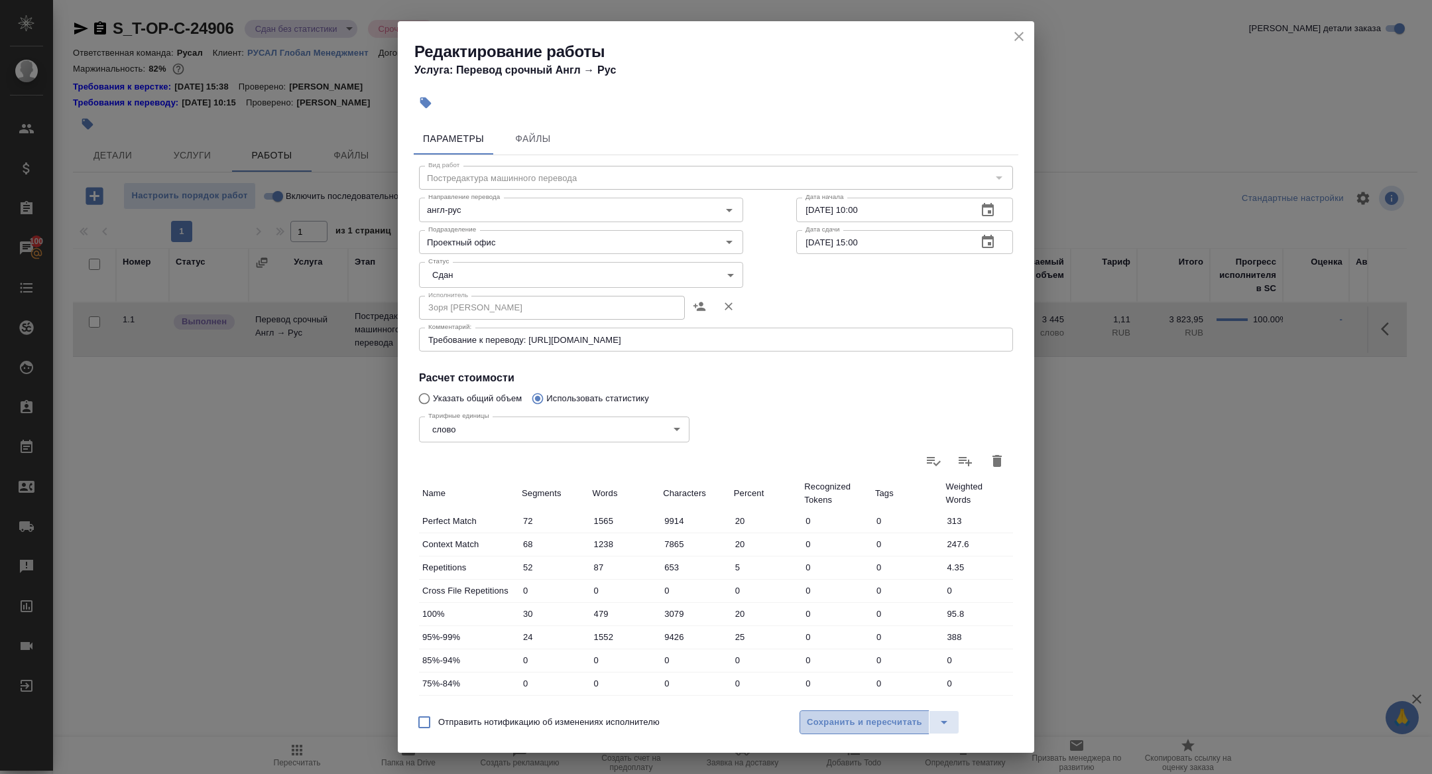
click at [855, 727] on span "Сохранить и пересчитать" at bounding box center [864, 722] width 115 height 15
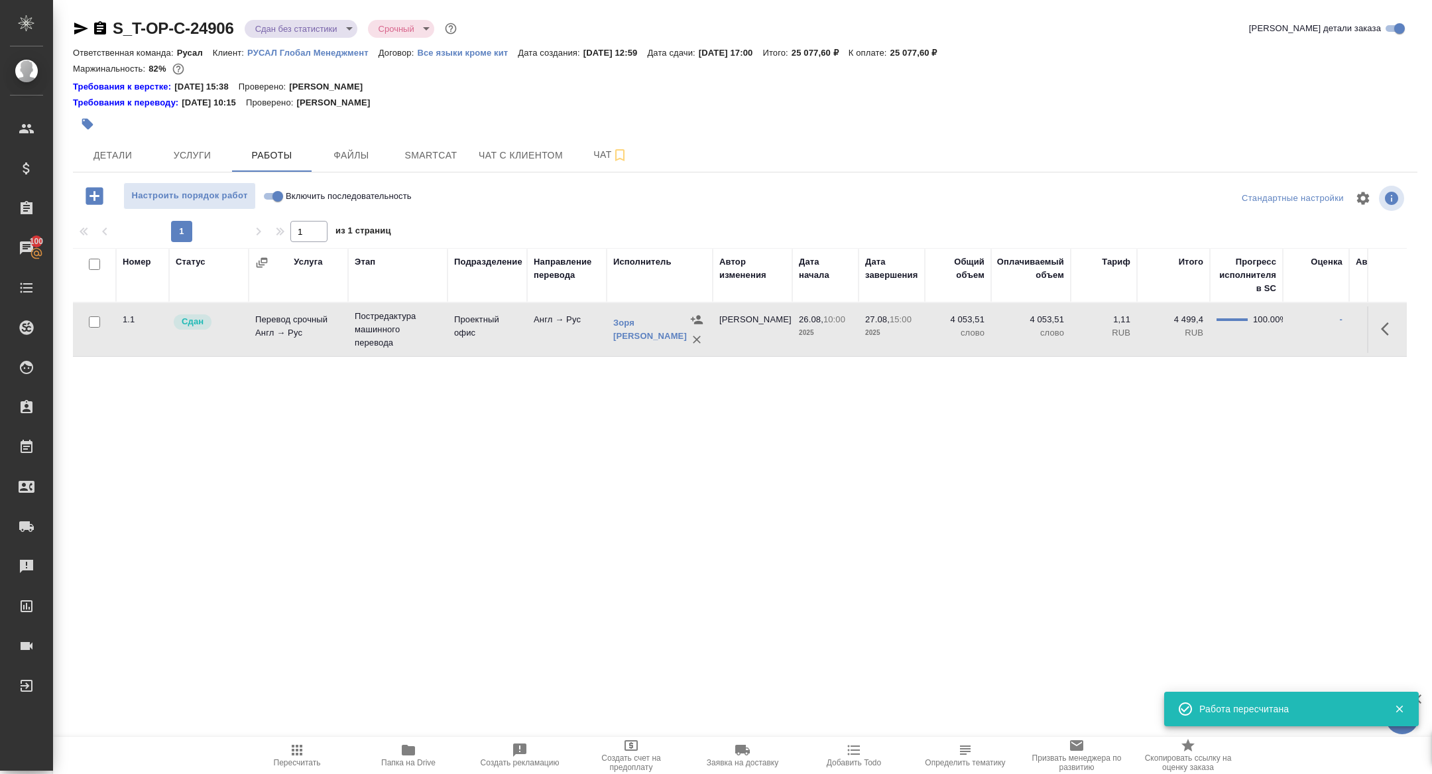
click at [290, 27] on body "🙏 .cls-1 fill:#fff; AWATERA Zhuravleva Alexandra Клиенты Спецификации Заказы 10…" at bounding box center [716, 387] width 1432 height 774
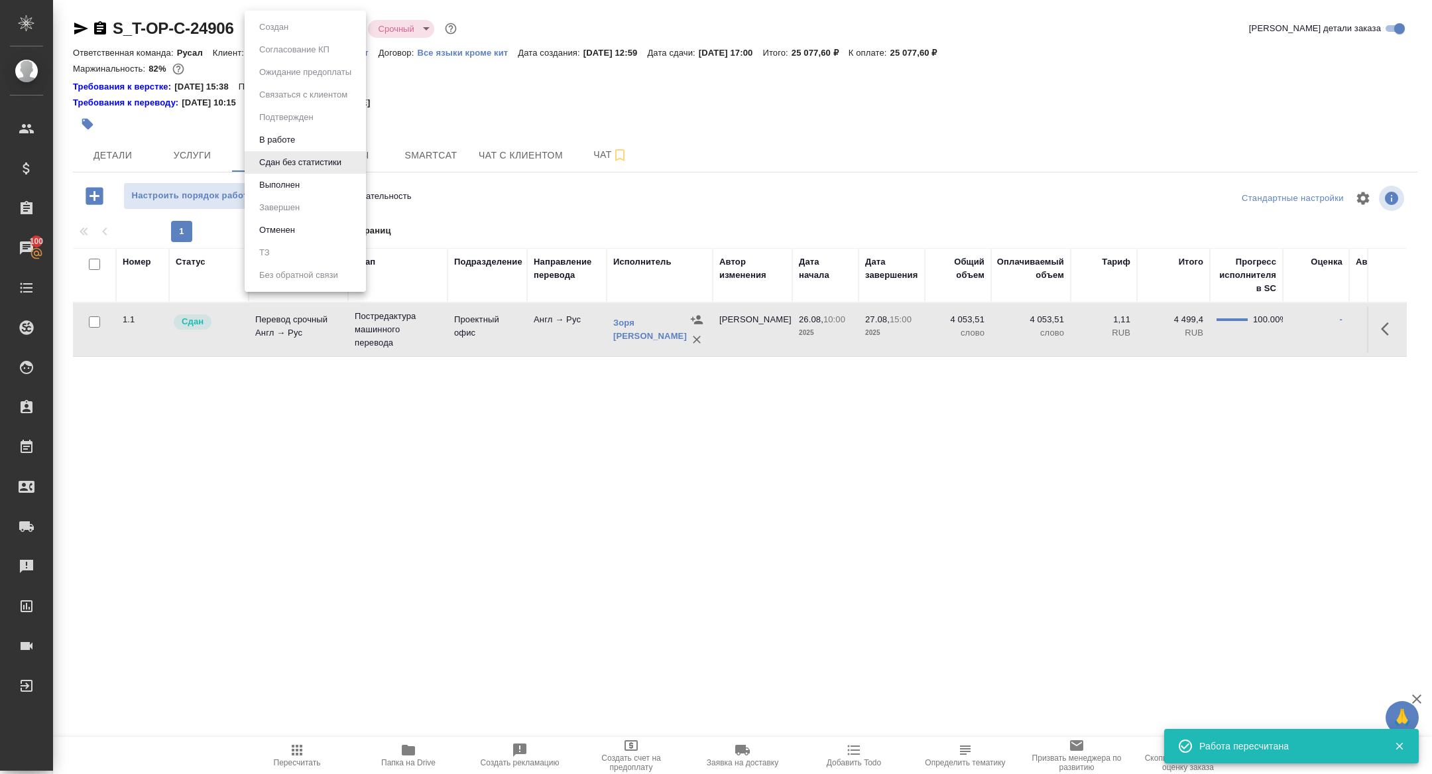
click at [267, 181] on button "Выполнен" at bounding box center [279, 185] width 48 height 15
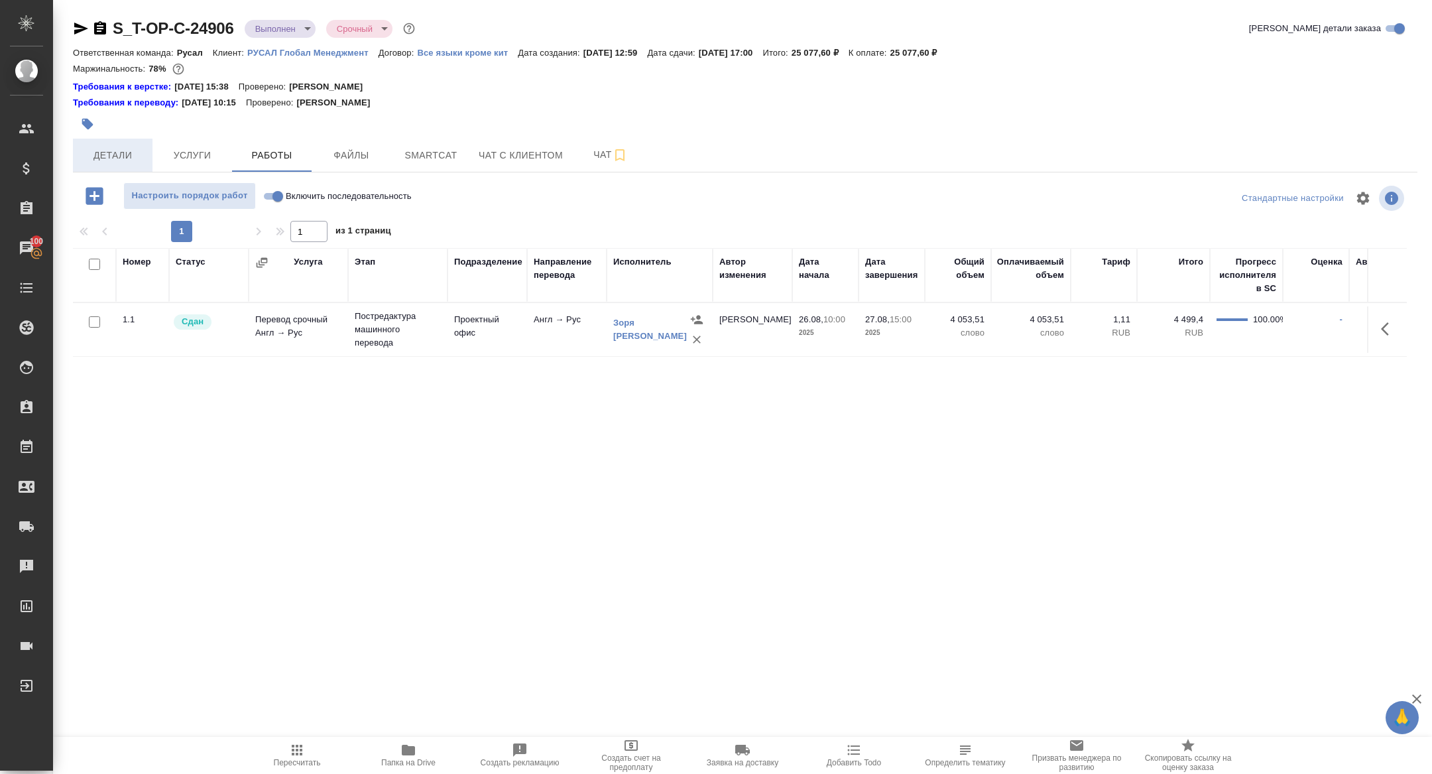
click at [106, 150] on span "Детали" at bounding box center [113, 155] width 64 height 17
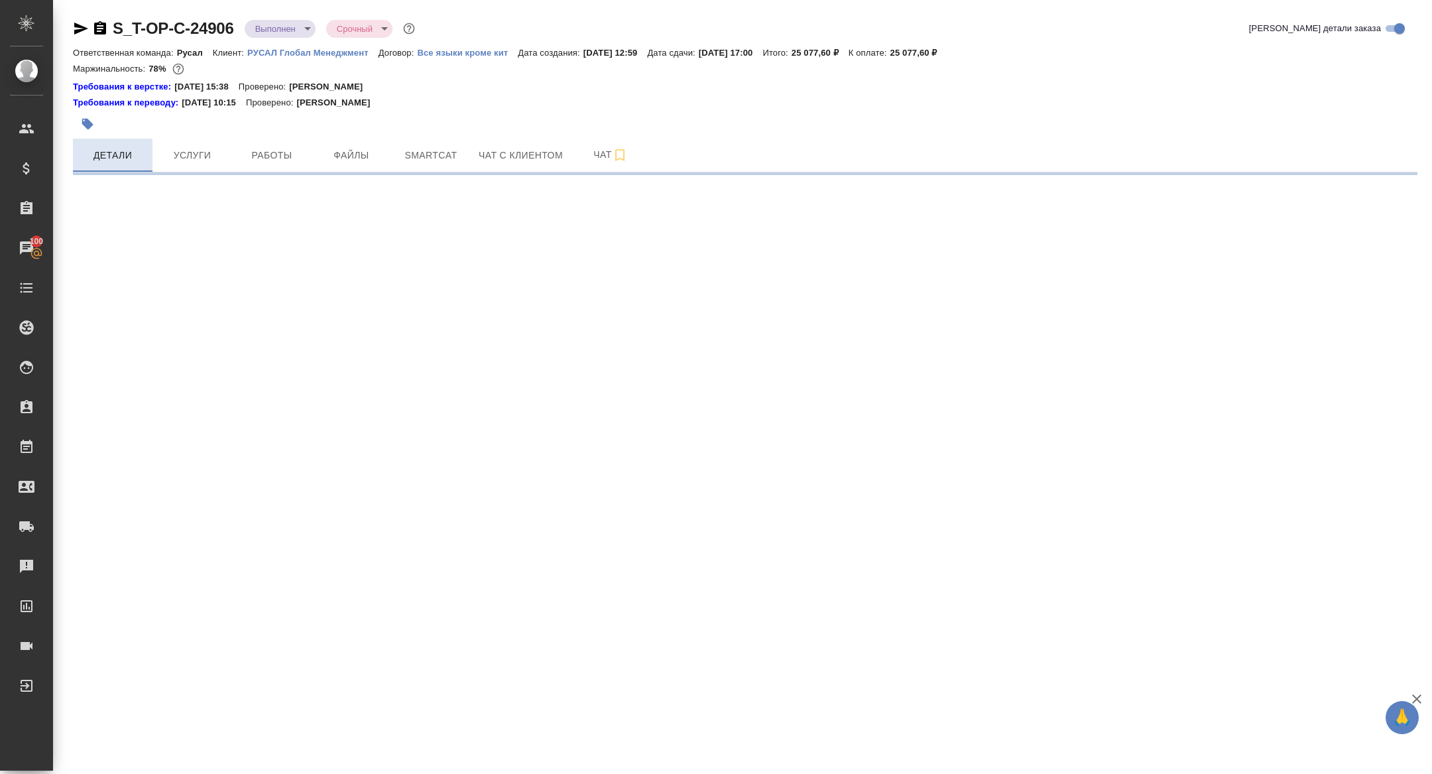
select select "RU"
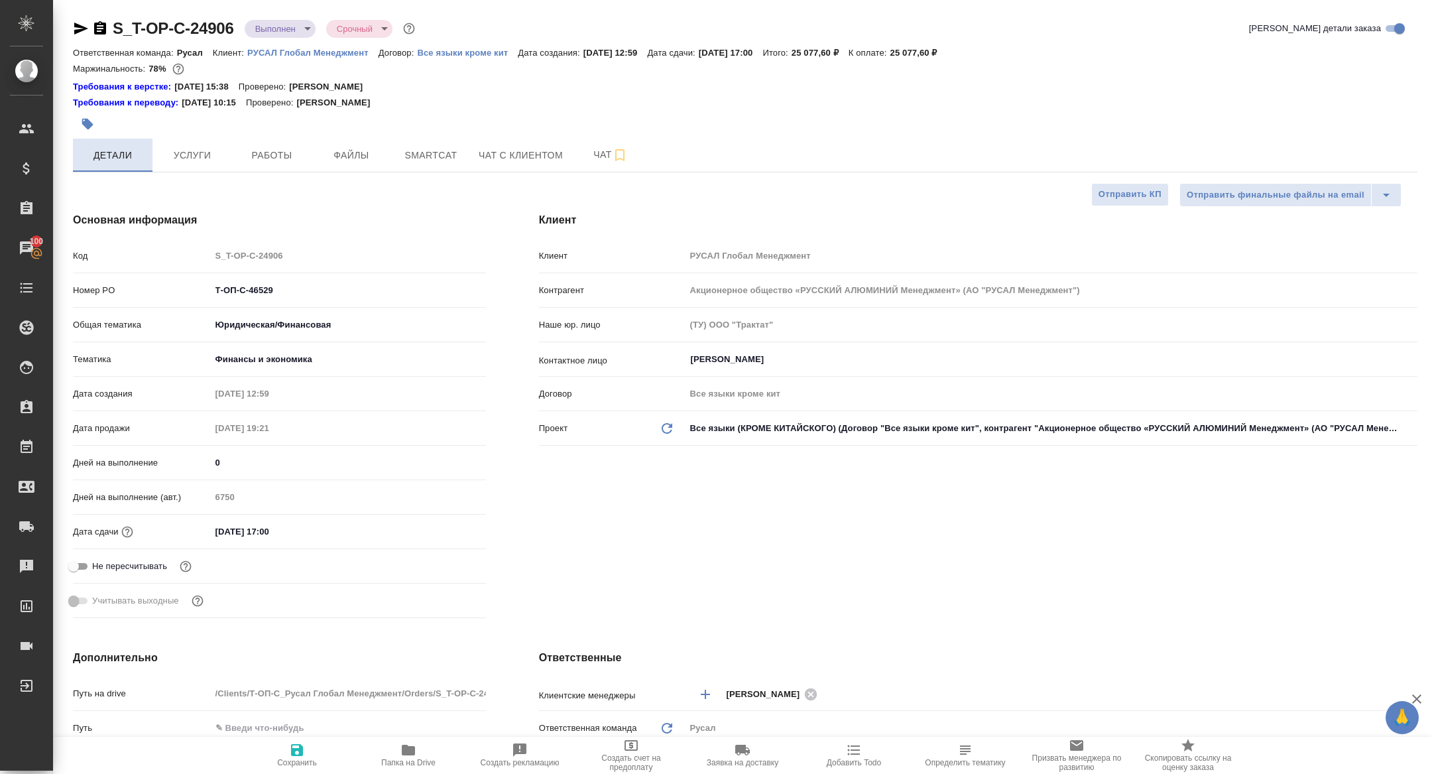
type textarea "x"
click at [256, 155] on span "Работы" at bounding box center [272, 155] width 64 height 17
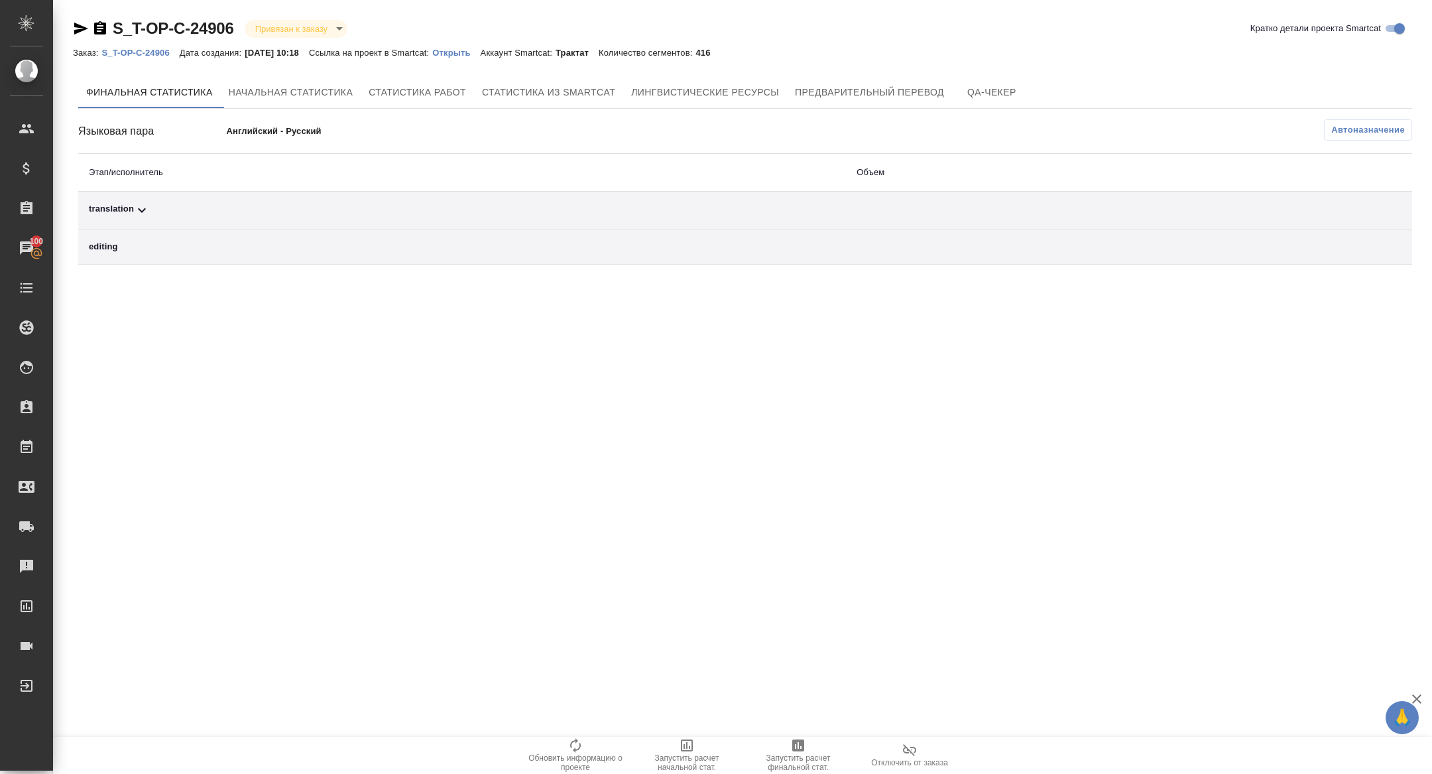
click at [235, 204] on div "translation" at bounding box center [462, 210] width 747 height 16
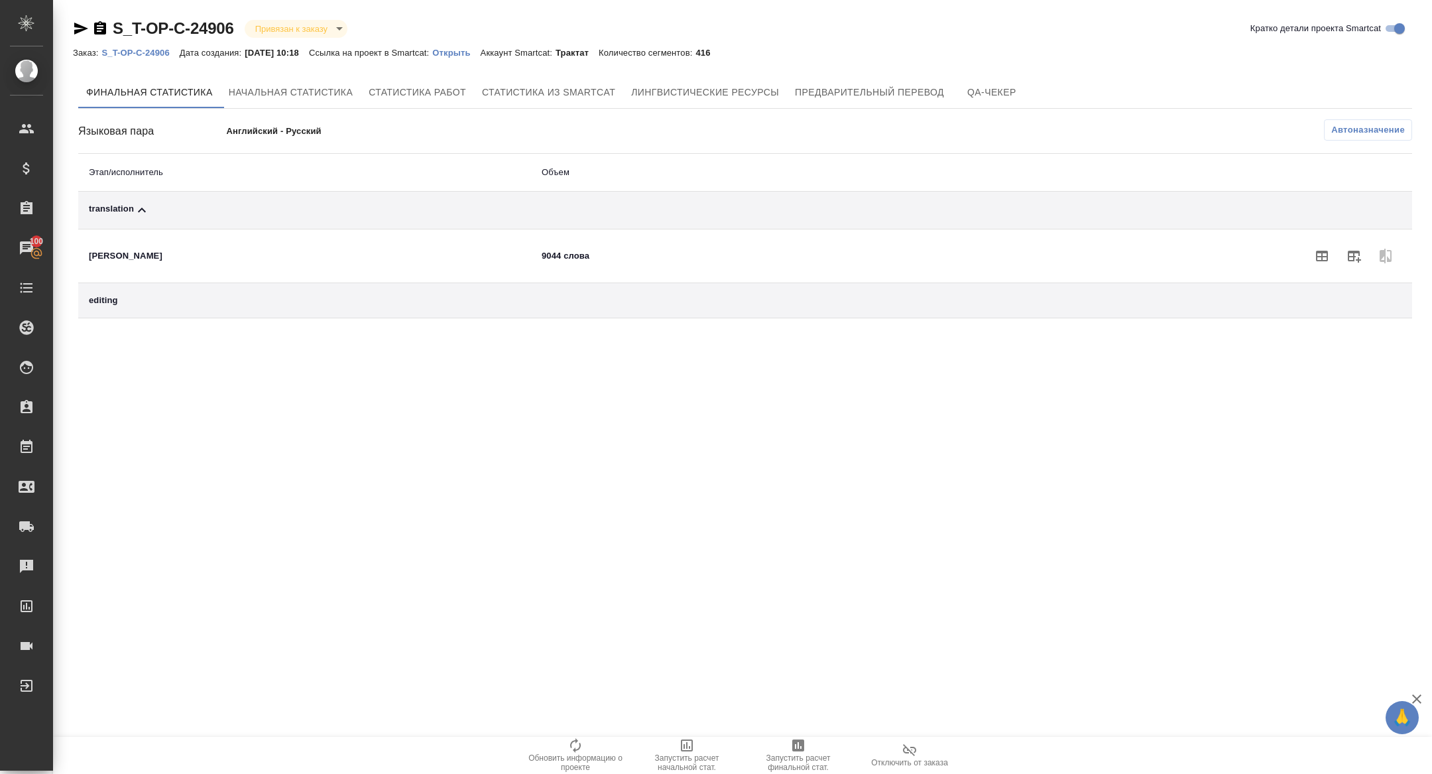
click at [203, 300] on div "editing" at bounding box center [305, 300] width 432 height 13
click at [203, 317] on table "Этап/исполнитель Объем translation [PERSON_NAME] 9044 слова editing" at bounding box center [745, 236] width 1334 height 164
click at [1357, 120] on button "Автоназначение" at bounding box center [1368, 129] width 88 height 21
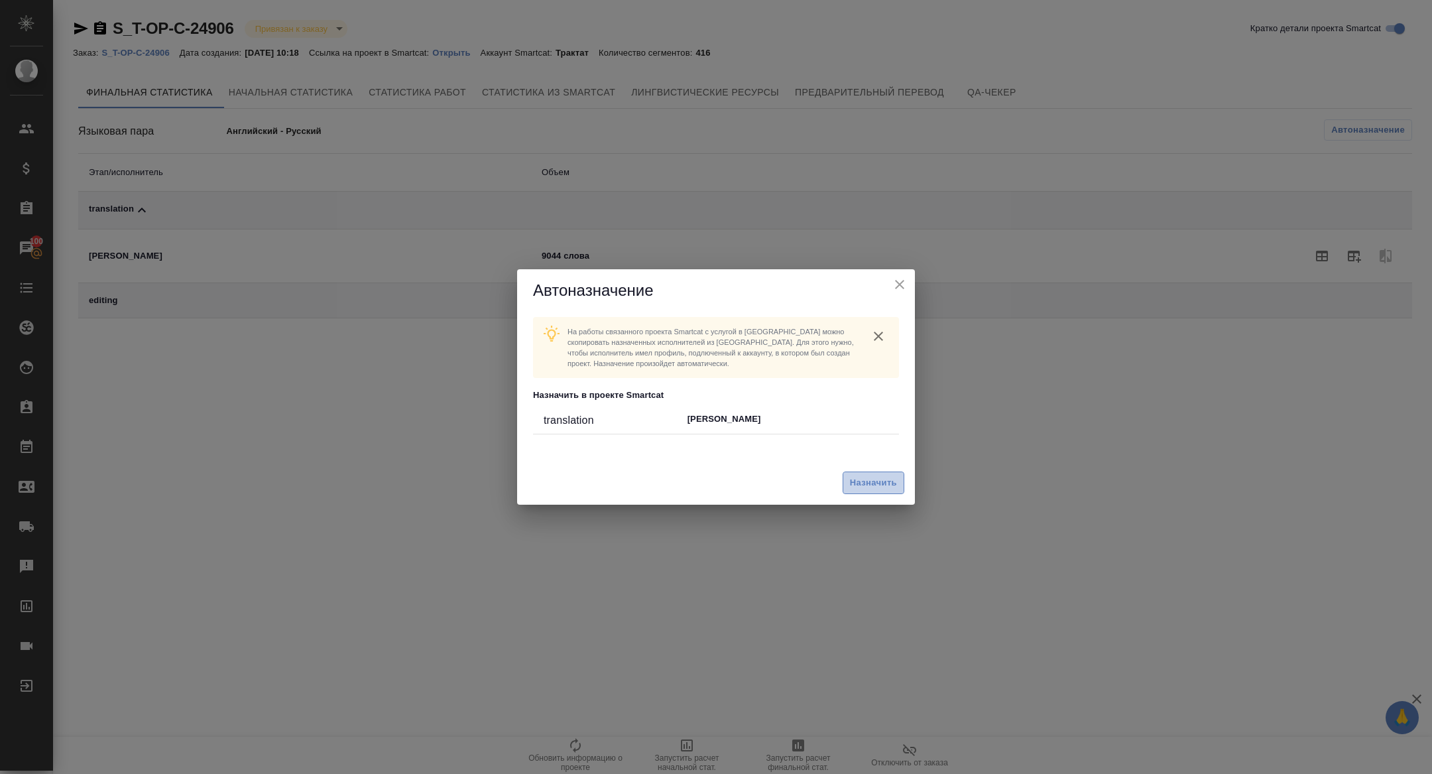
click at [885, 488] on span "Назначить" at bounding box center [873, 482] width 47 height 15
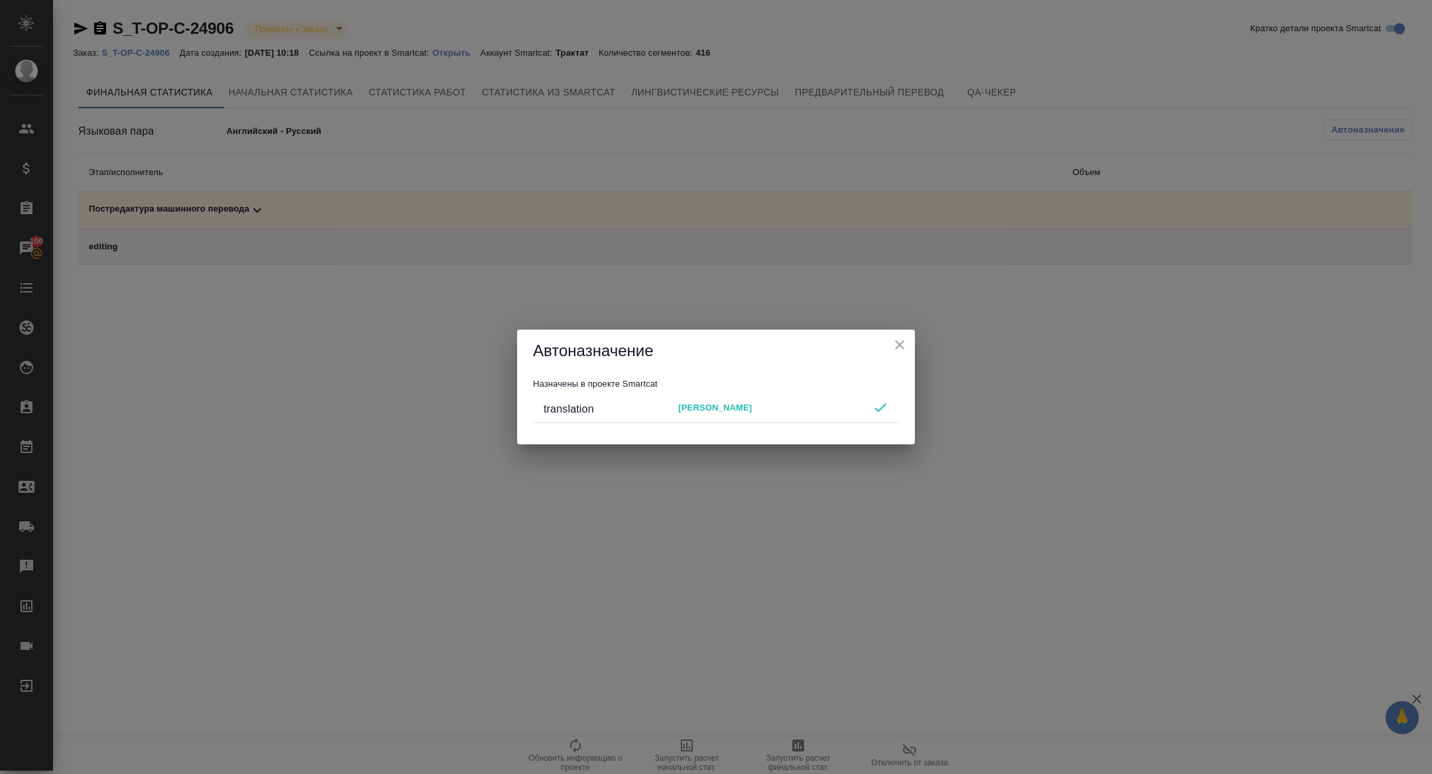
click at [900, 346] on icon "close" at bounding box center [900, 345] width 16 height 16
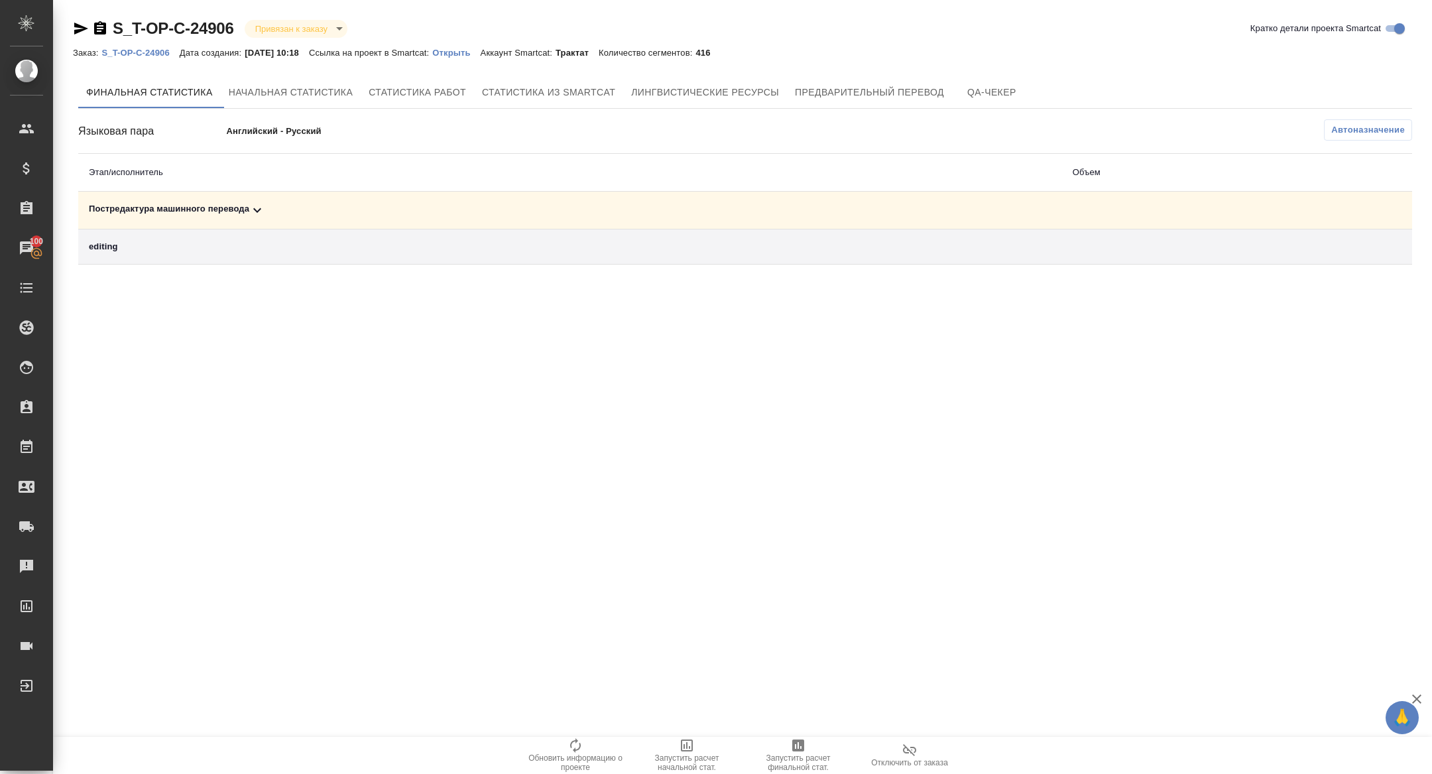
click at [471, 216] on div "Постредактура машинного перевода" at bounding box center [570, 210] width 963 height 16
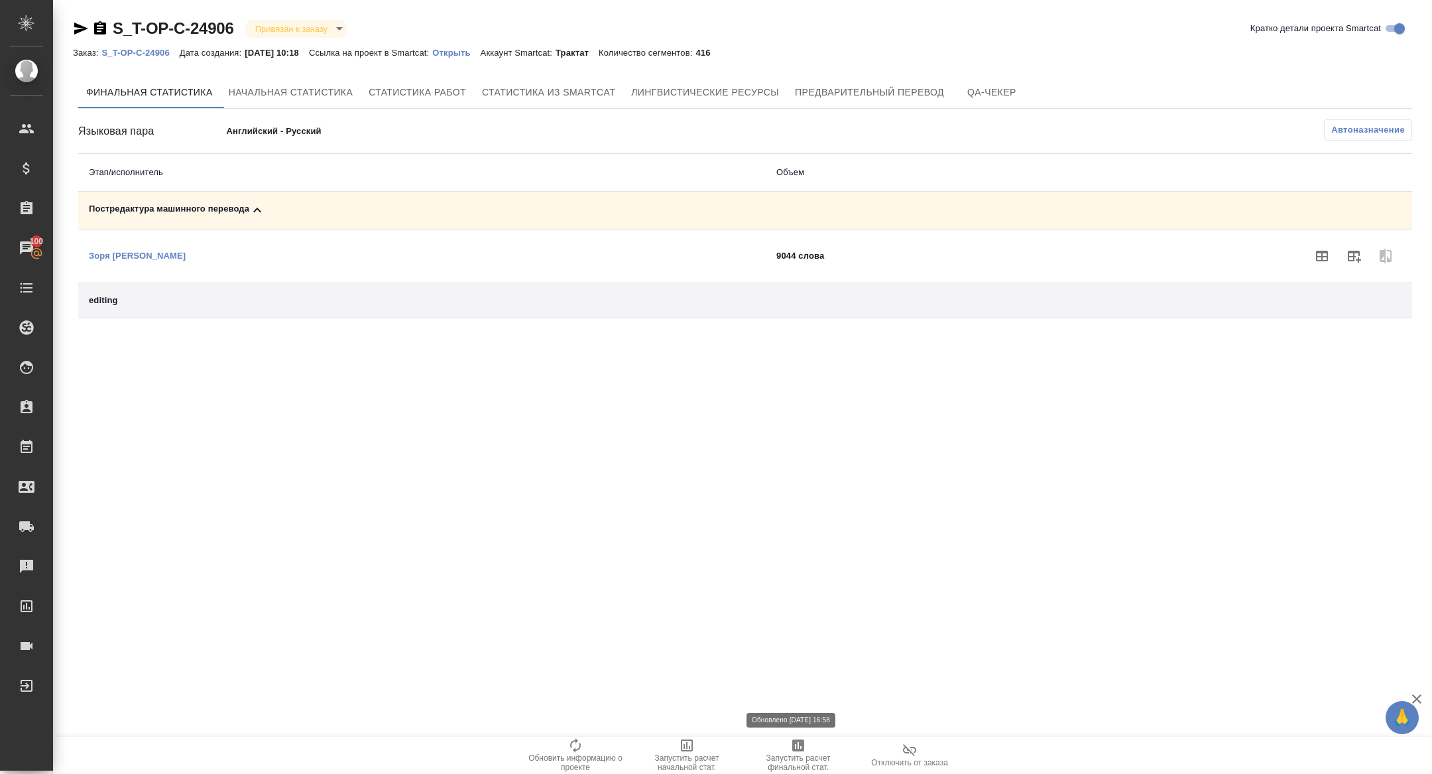
click at [800, 761] on span "Запустить расчет финальной стат." at bounding box center [798, 762] width 95 height 19
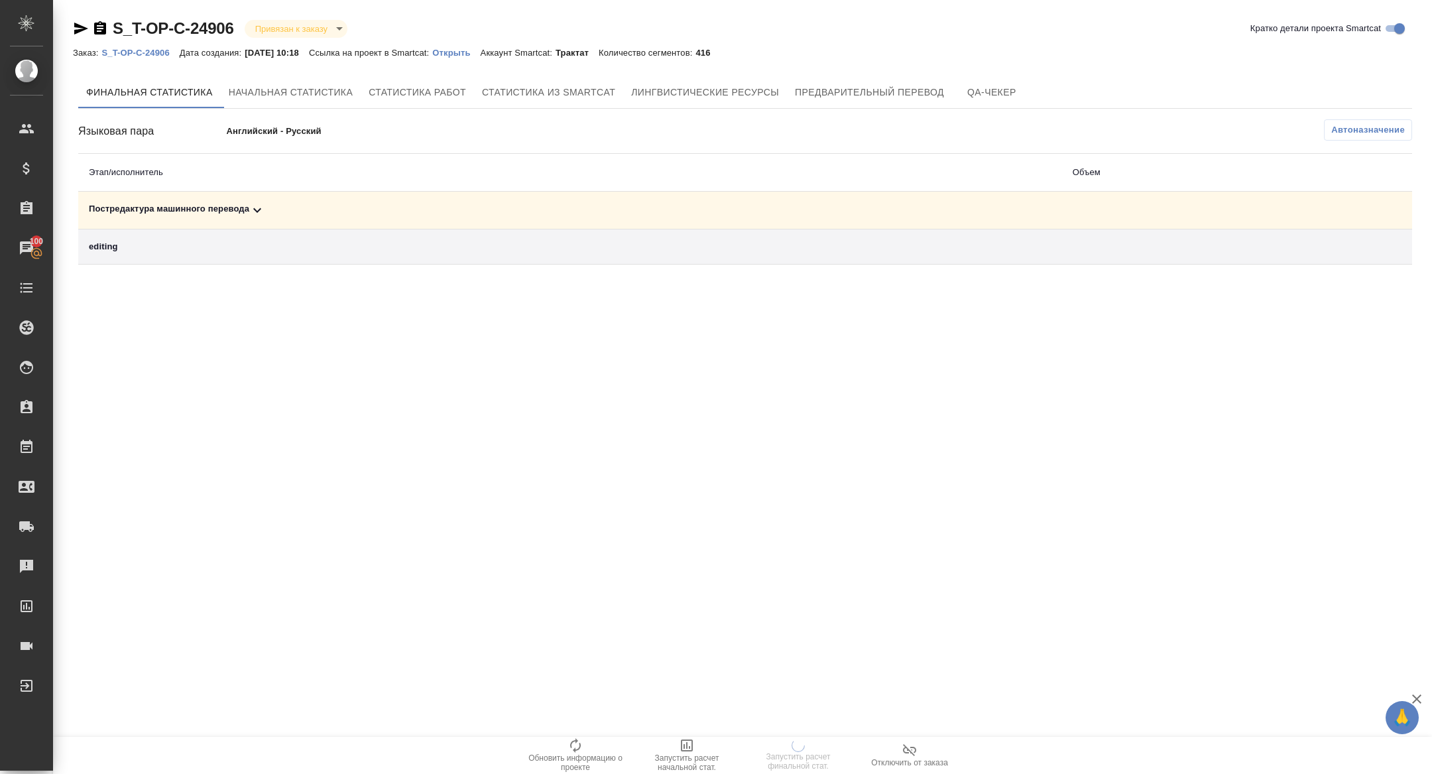
click at [301, 211] on div "Постредактура машинного перевода" at bounding box center [570, 210] width 963 height 16
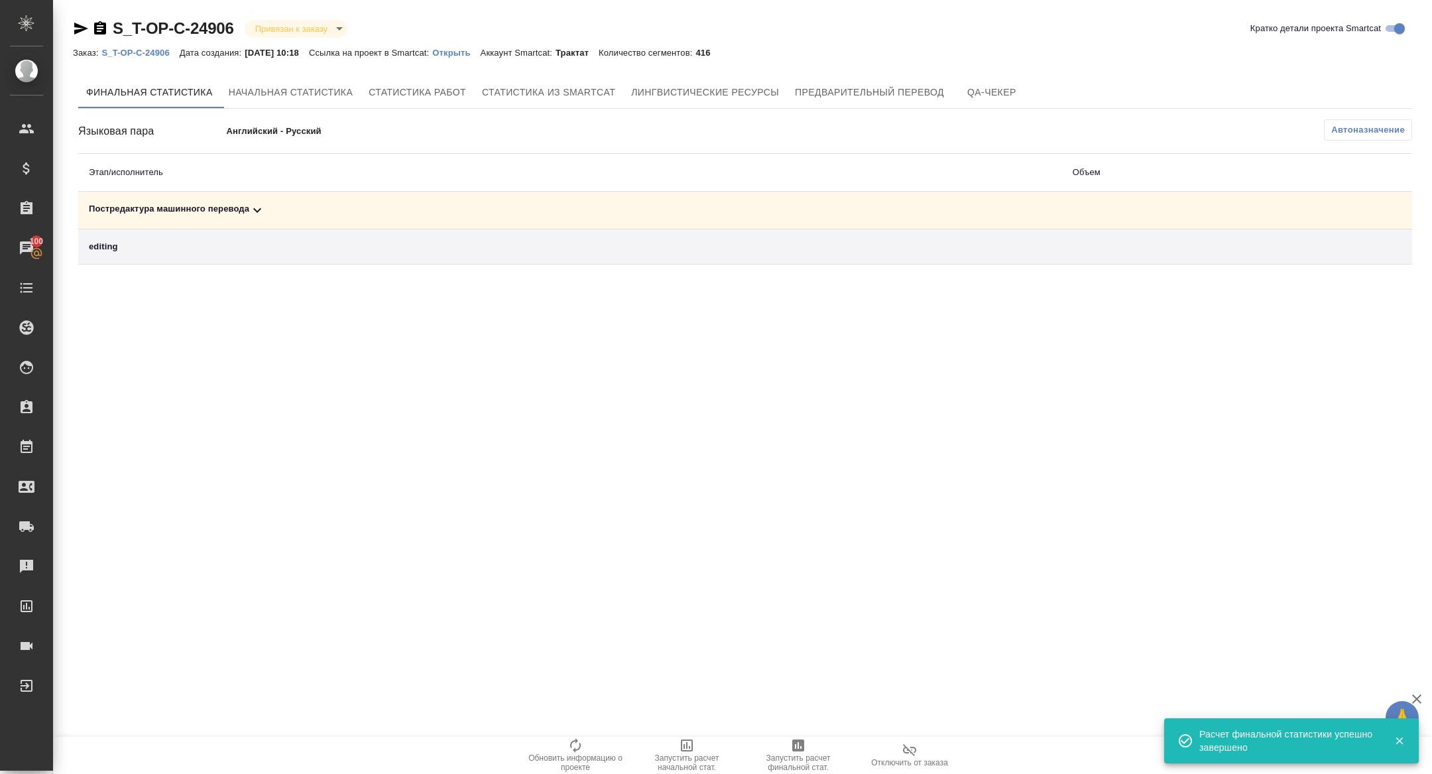
click at [269, 213] on div "Постредактура машинного перевода" at bounding box center [570, 210] width 963 height 16
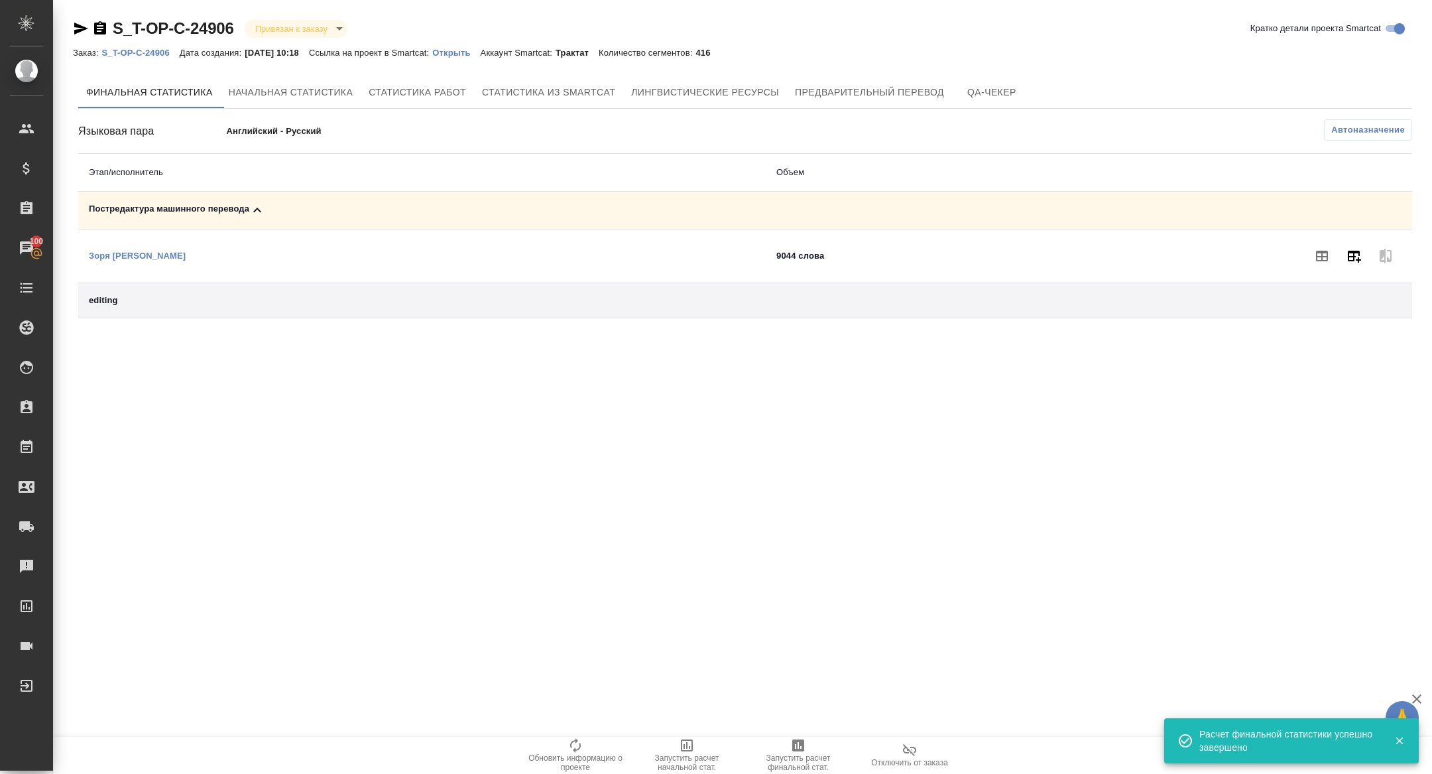
click at [1354, 262] on icon "button" at bounding box center [1354, 256] width 16 height 16
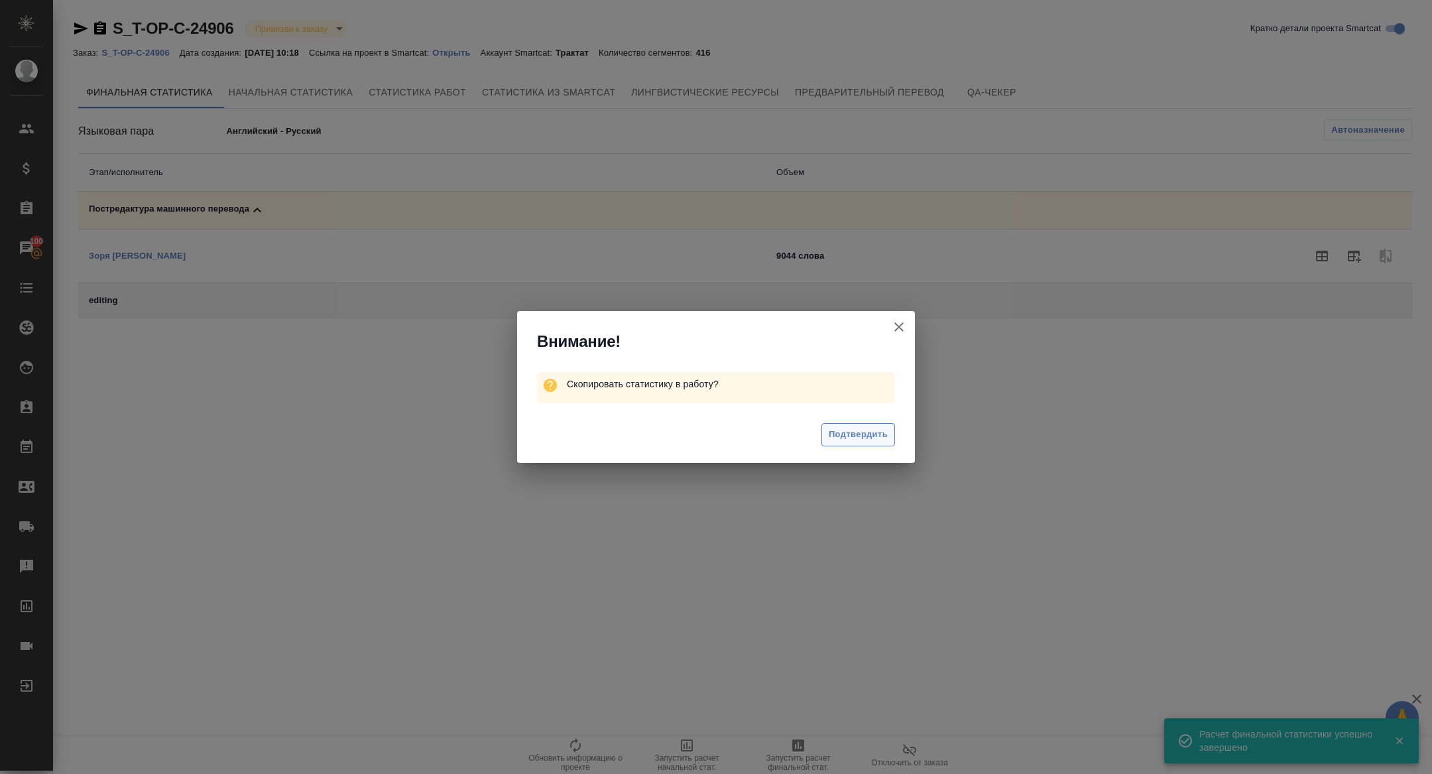
click at [875, 429] on span "Подтвердить" at bounding box center [858, 434] width 59 height 15
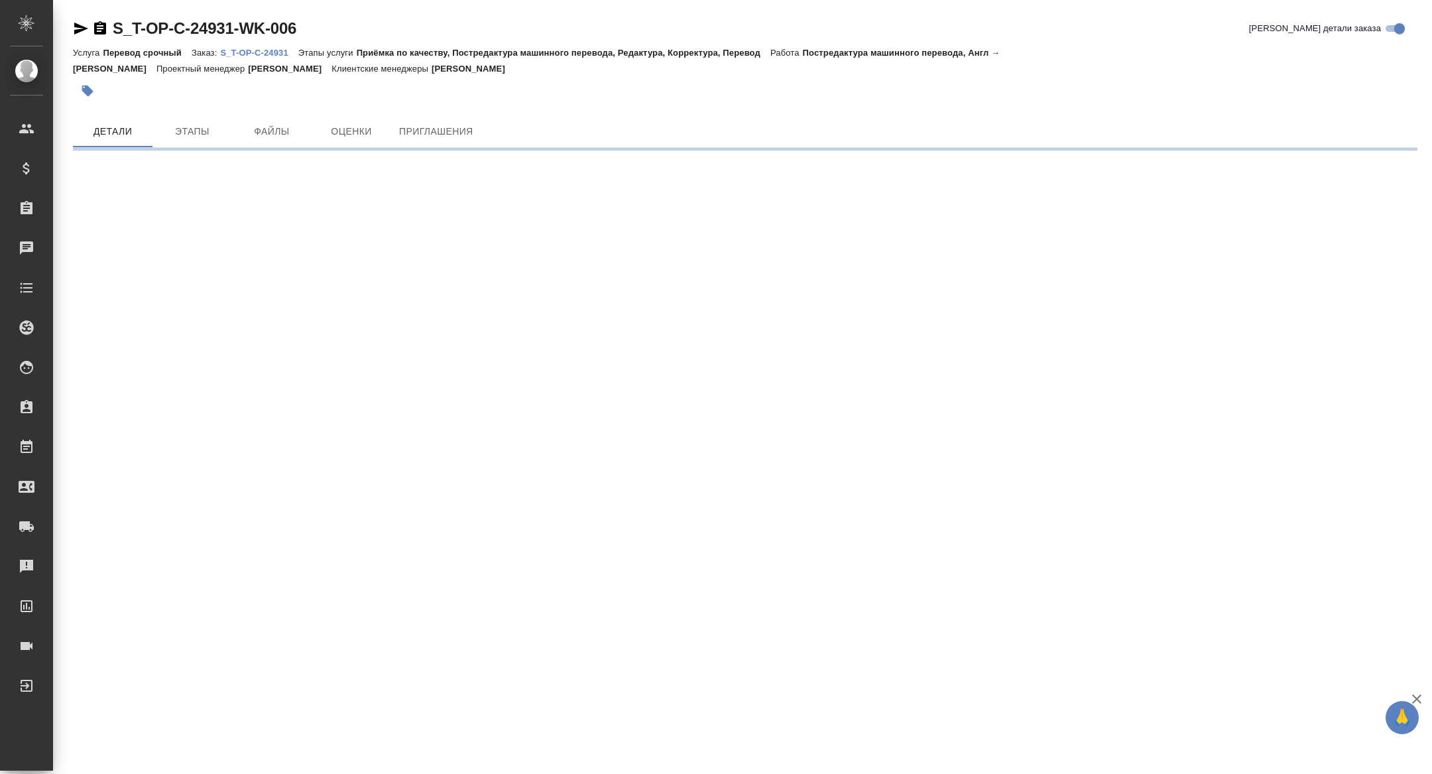
click at [78, 28] on icon "button" at bounding box center [81, 29] width 16 height 16
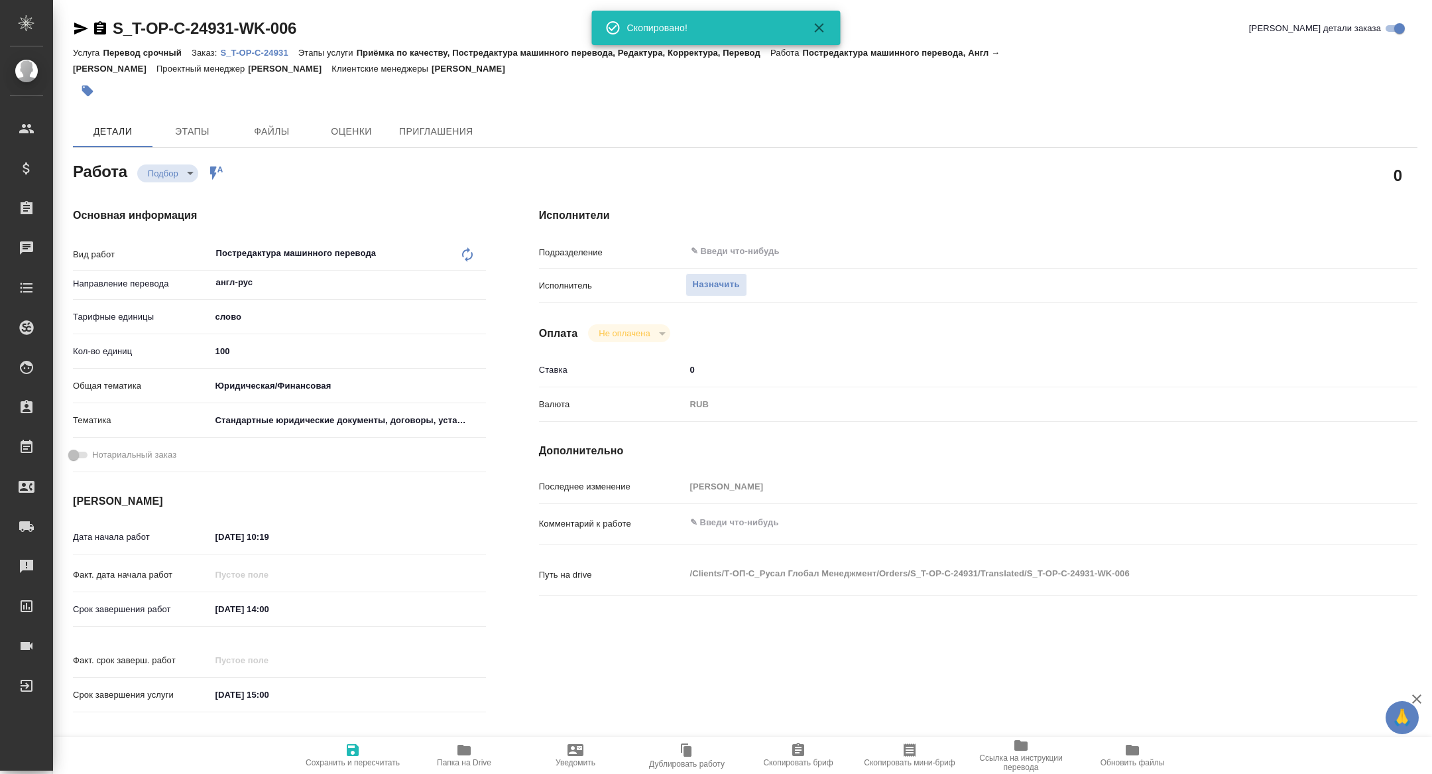
type textarea "x"
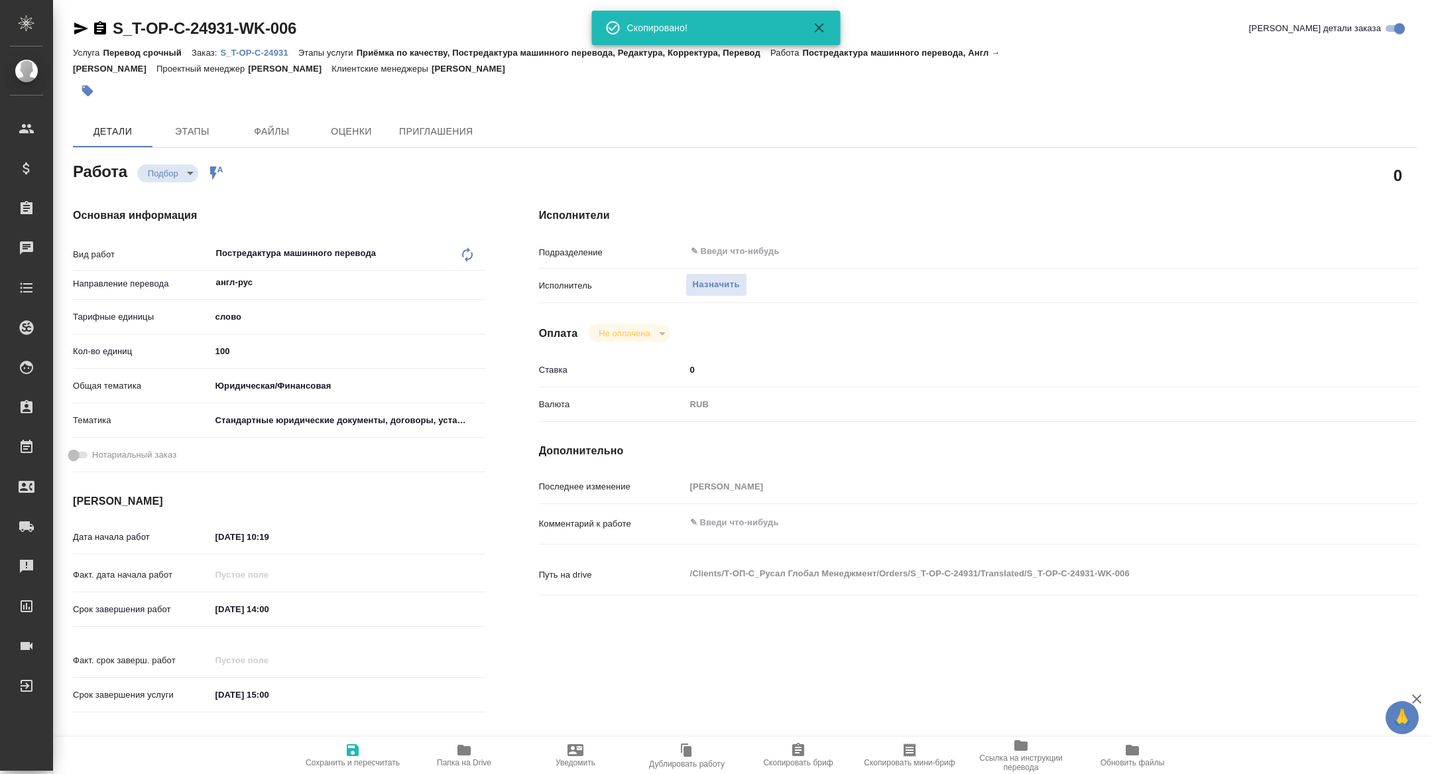
type textarea "x"
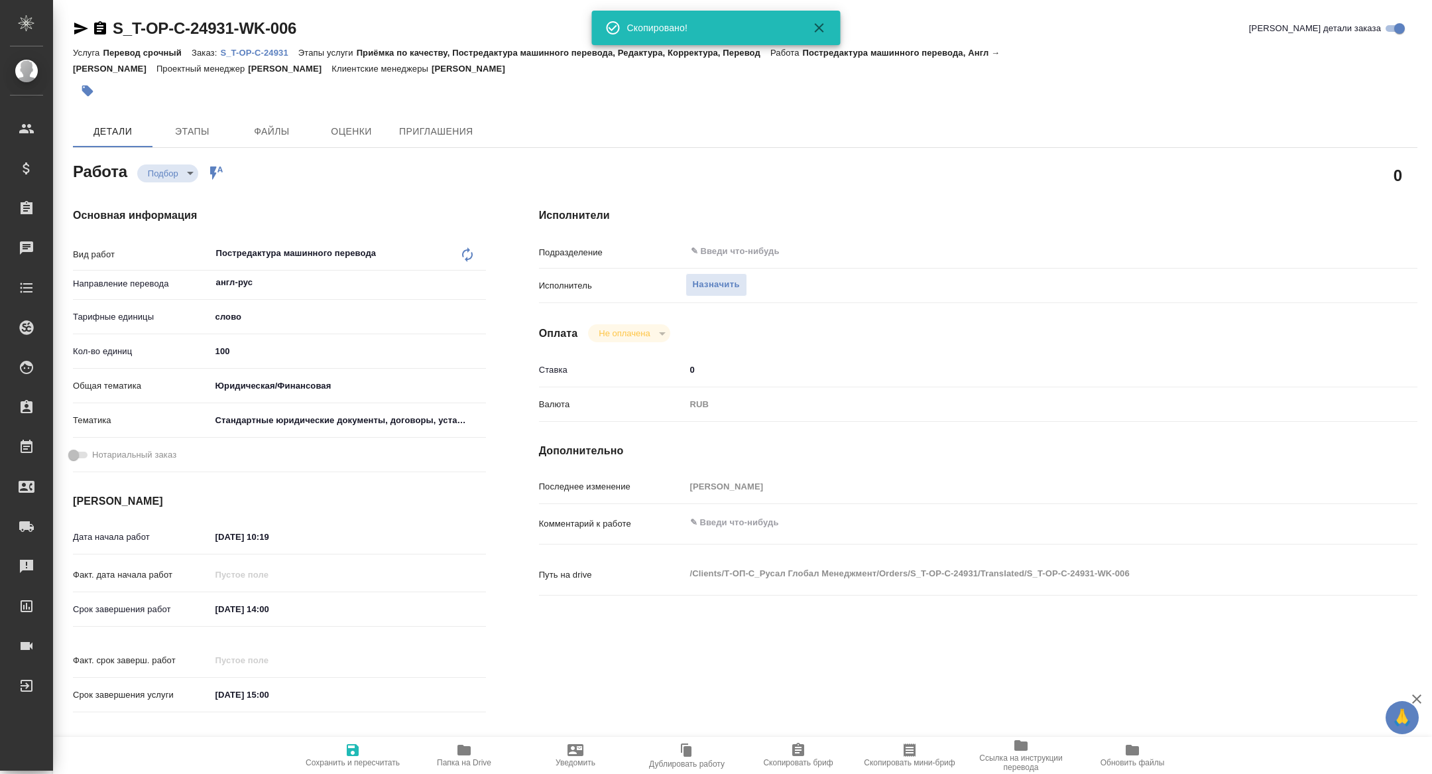
type textarea "x"
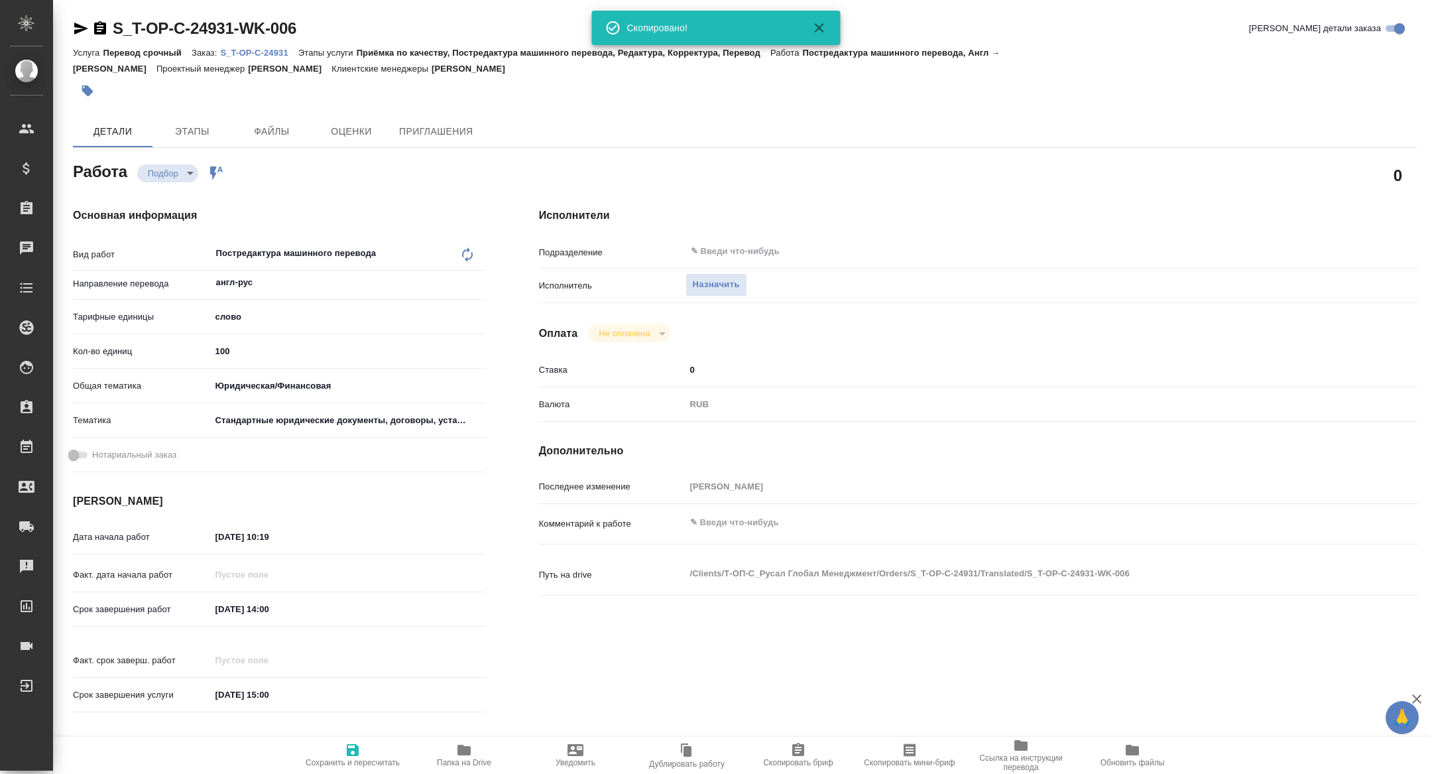
type textarea "x"
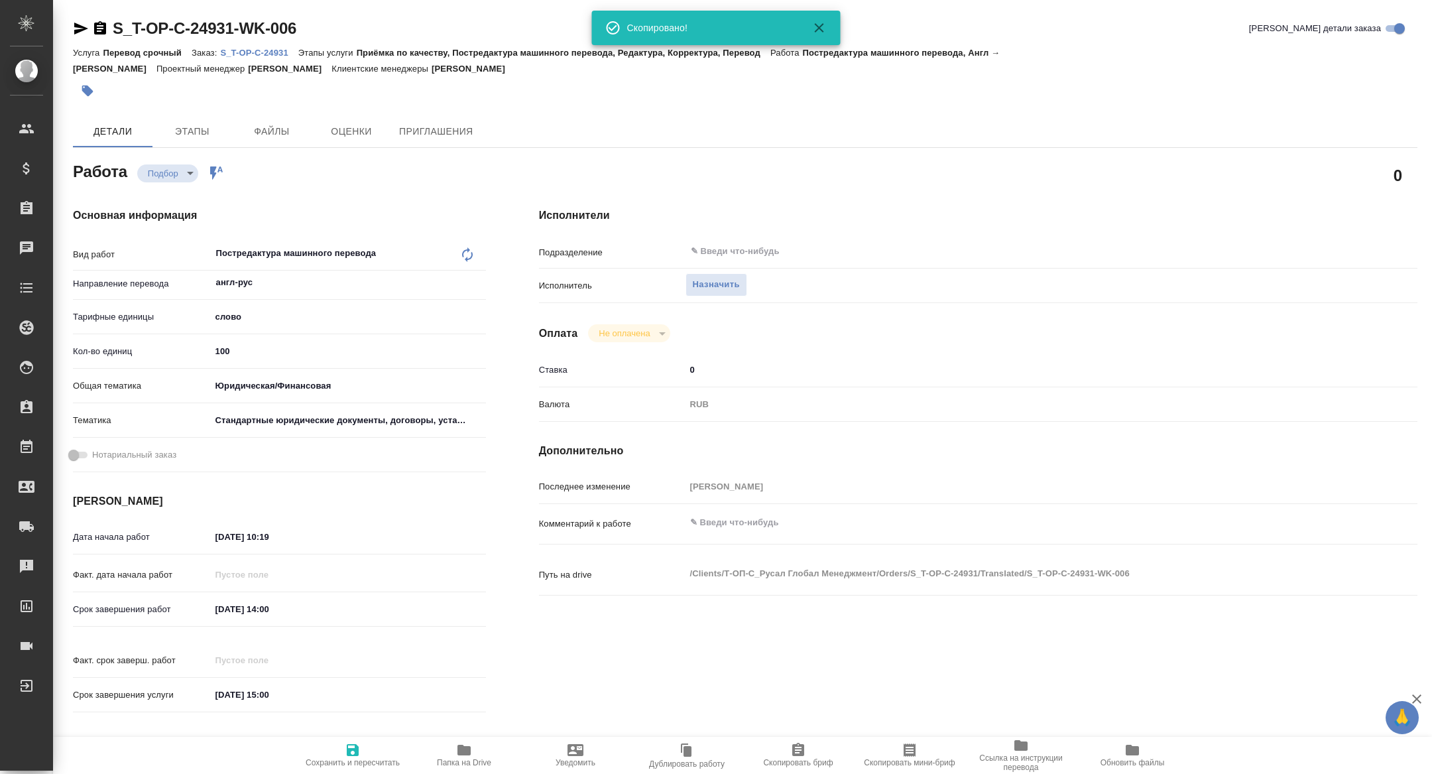
type textarea "x"
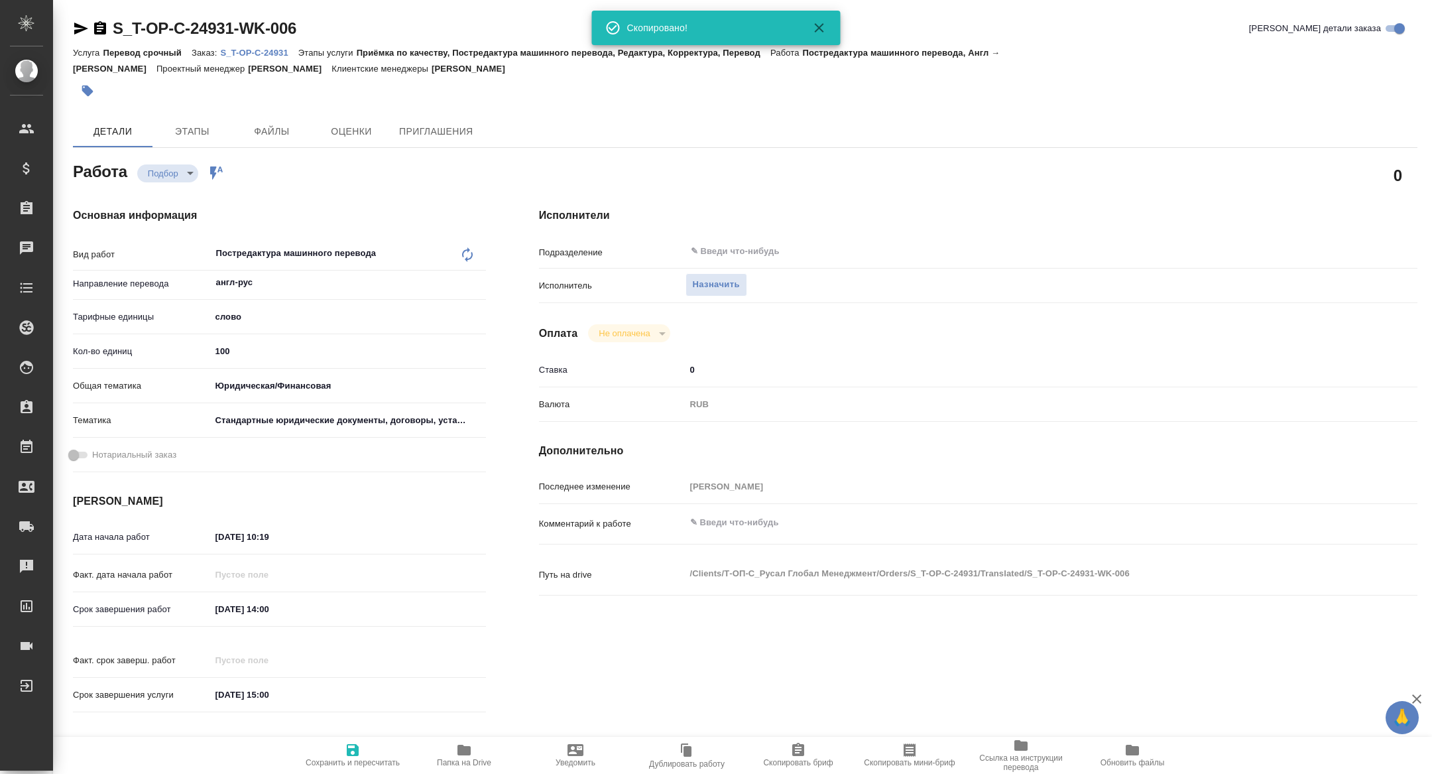
type textarea "x"
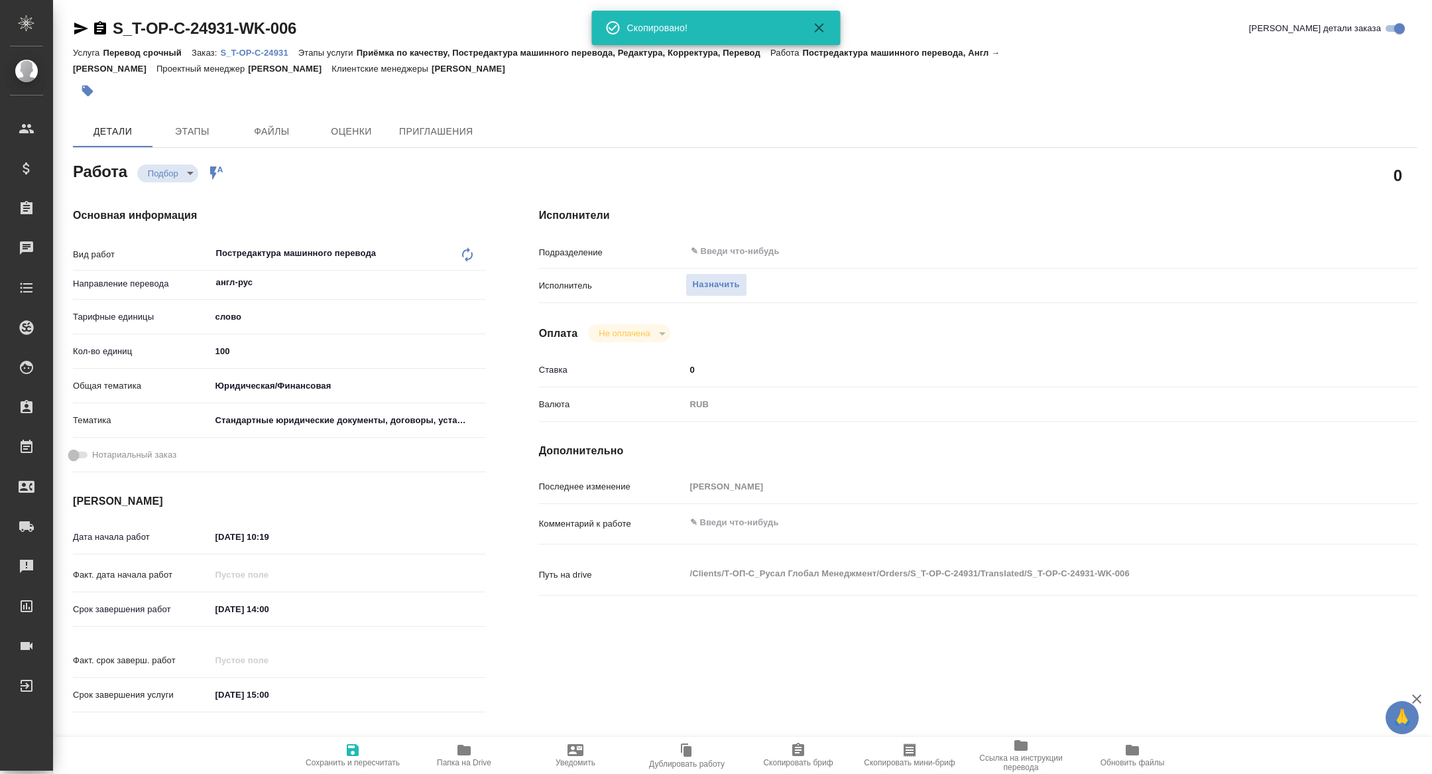
type textarea "x"
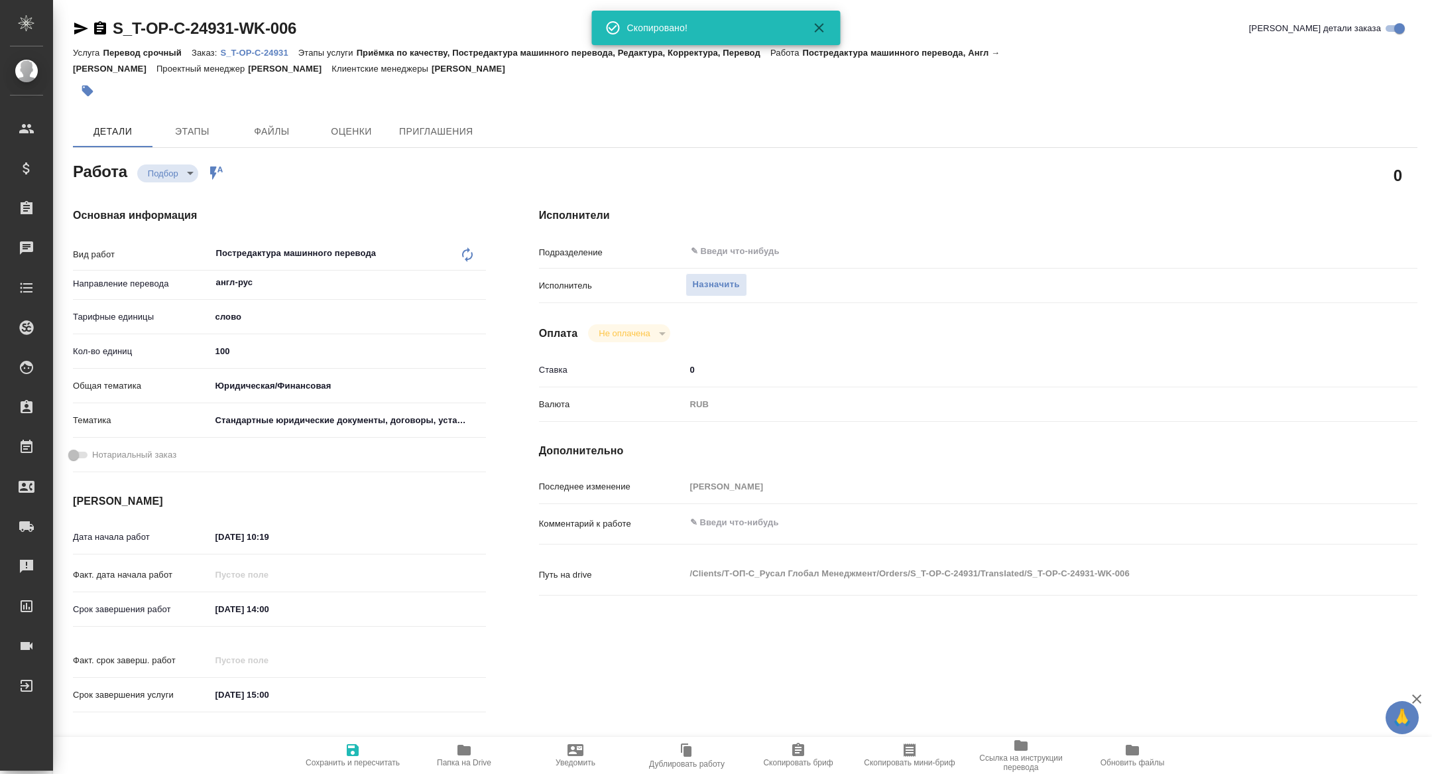
type textarea "x"
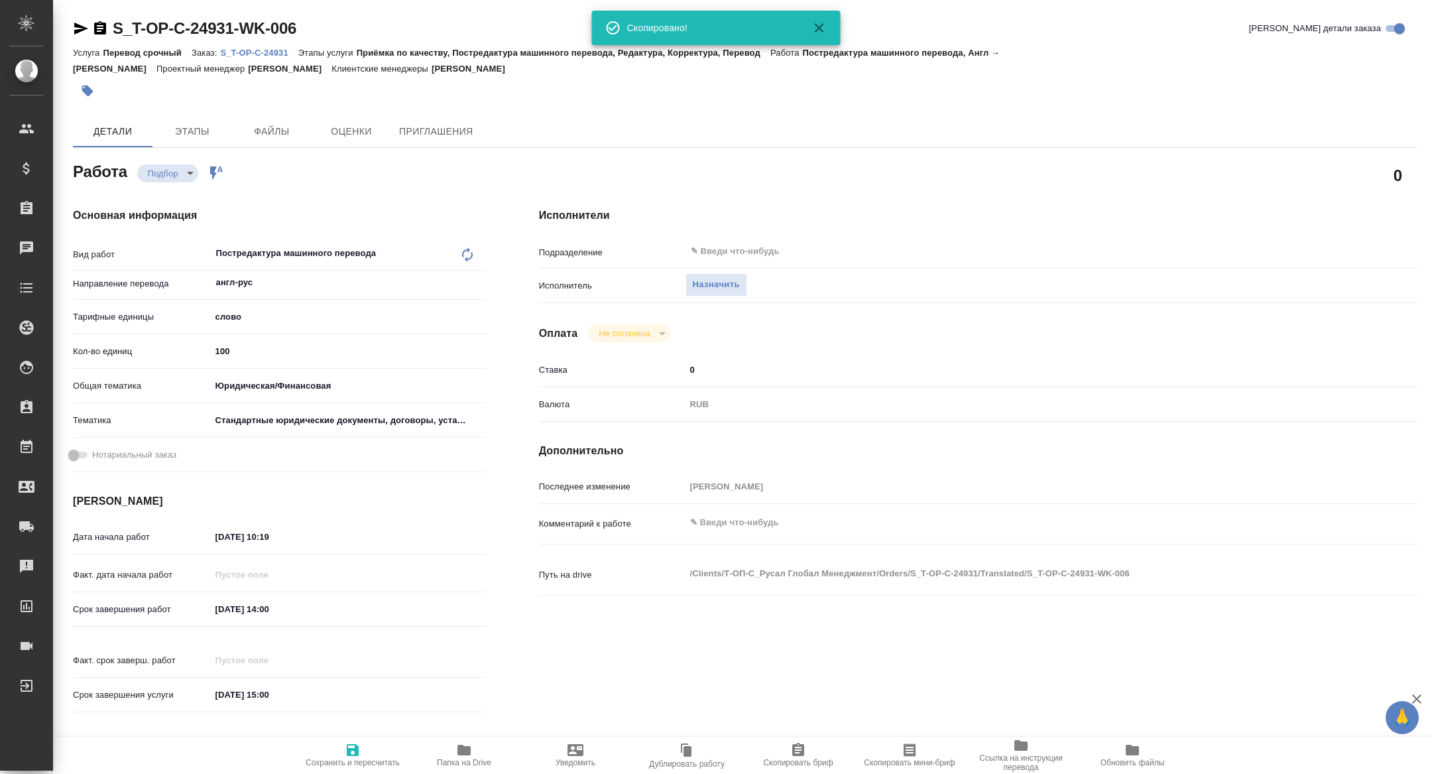
type textarea "x"
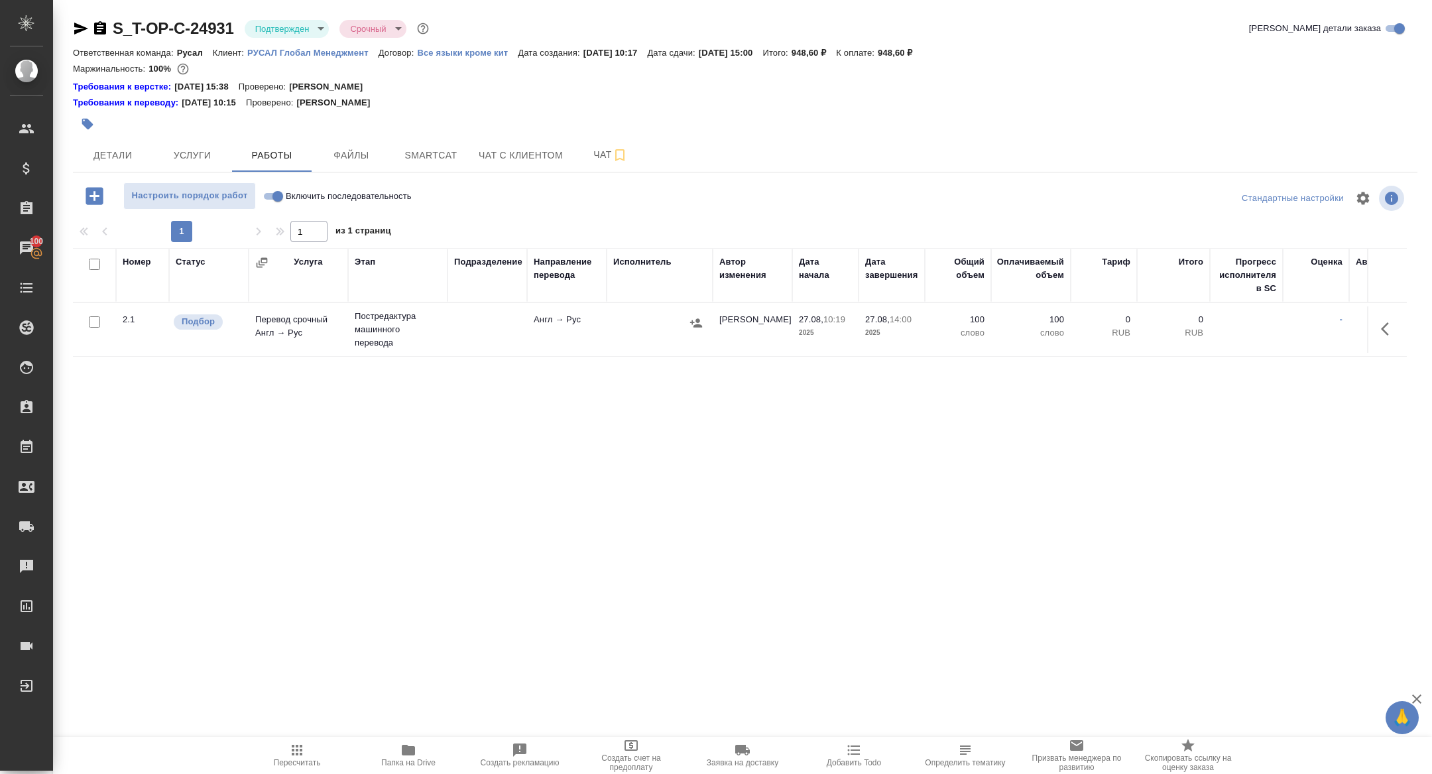
click at [273, 27] on body "🙏 .cls-1 fill:#fff; AWATERA [PERSON_NAME] Спецификации Заказы 100 Чаты Todo Про…" at bounding box center [716, 387] width 1432 height 774
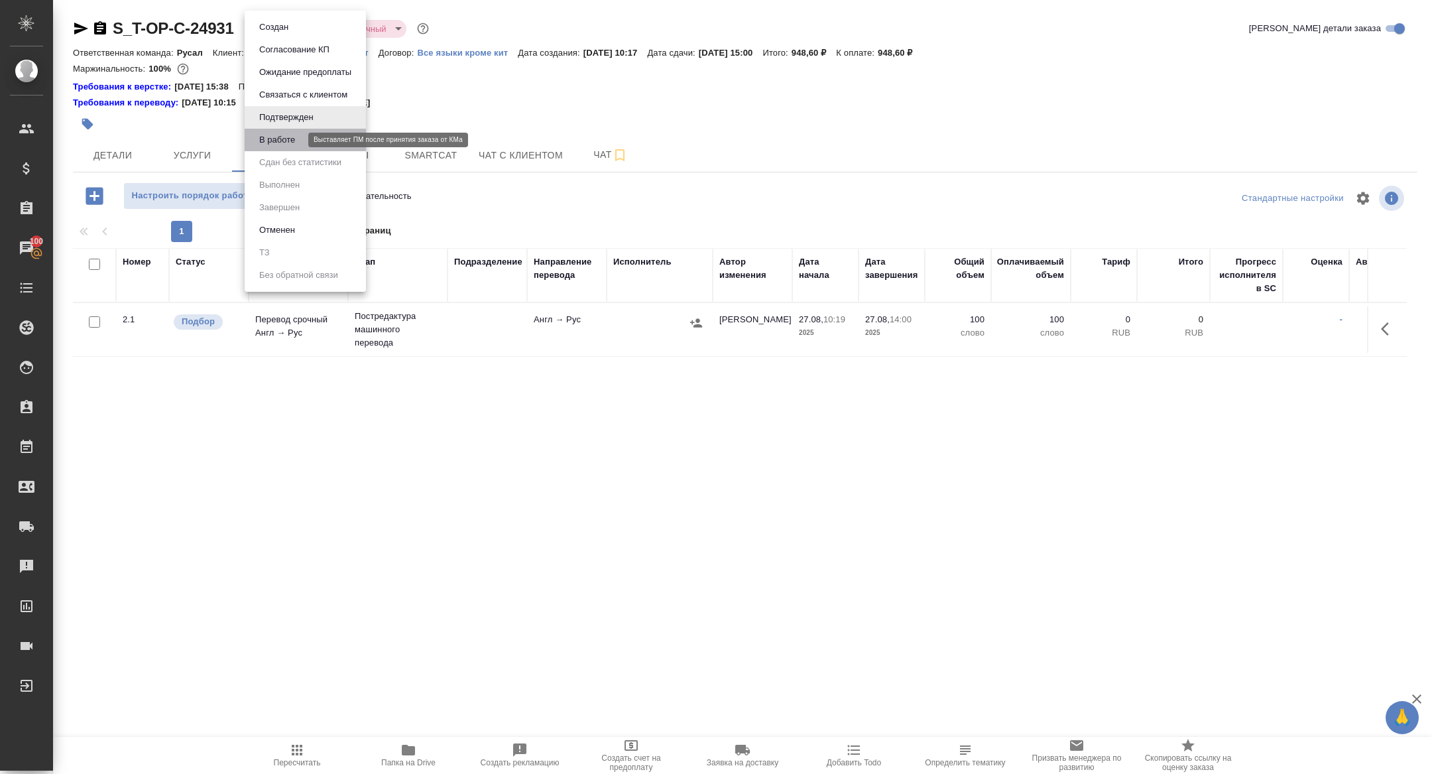
click at [295, 135] on button "В работе" at bounding box center [277, 140] width 44 height 15
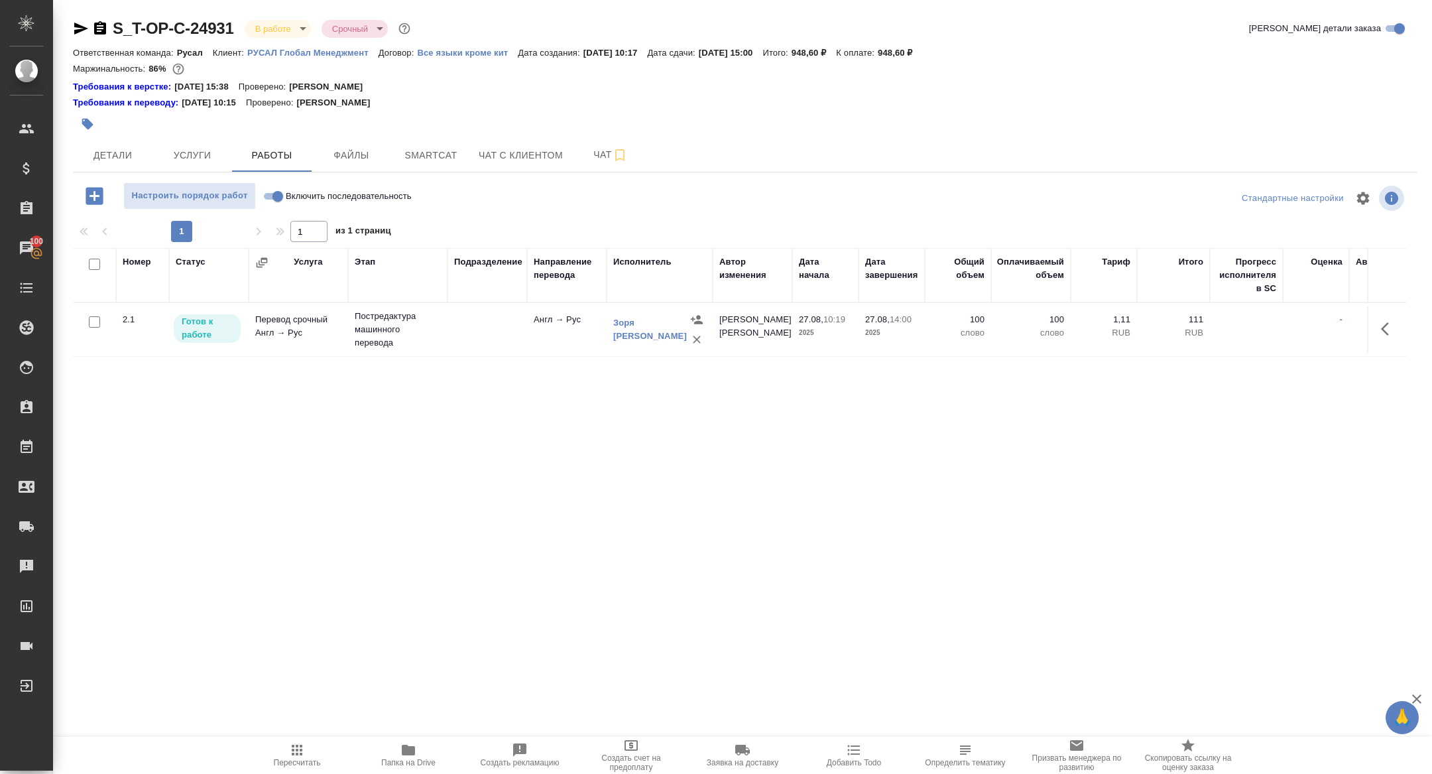
click at [1377, 326] on button "button" at bounding box center [1389, 329] width 32 height 32
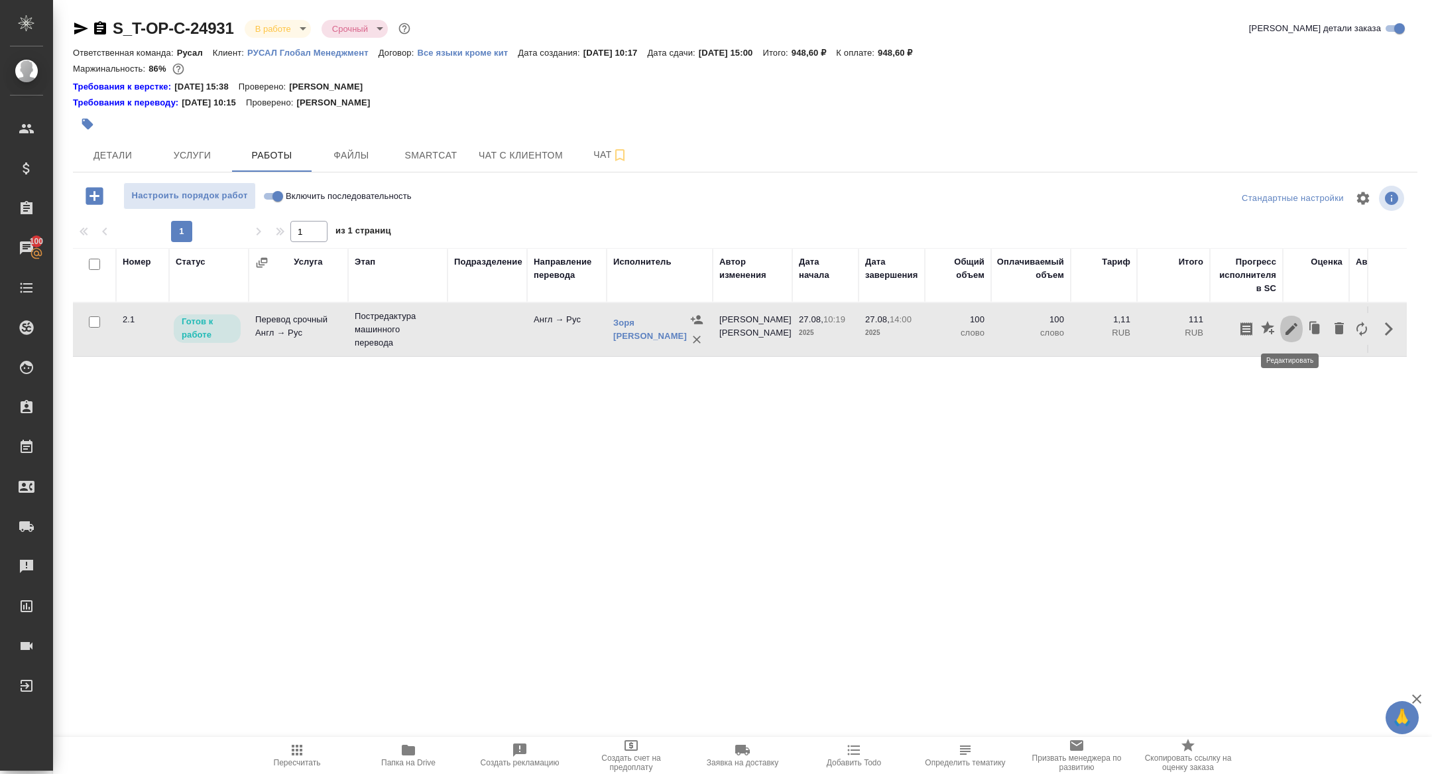
click at [1300, 328] on button "button" at bounding box center [1292, 329] width 23 height 32
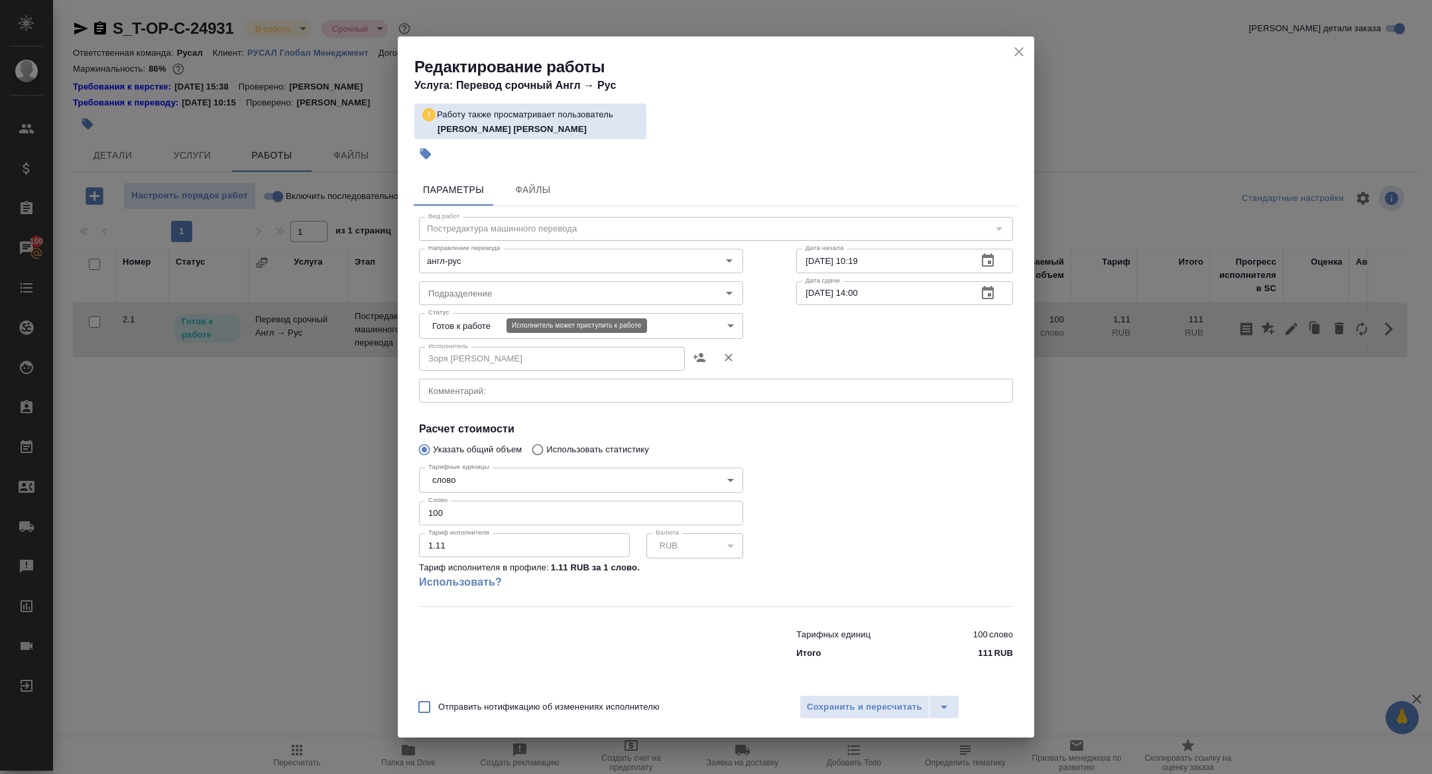
click at [477, 340] on div "Исполнитель [PERSON_NAME] [PERSON_NAME]" at bounding box center [581, 357] width 377 height 85
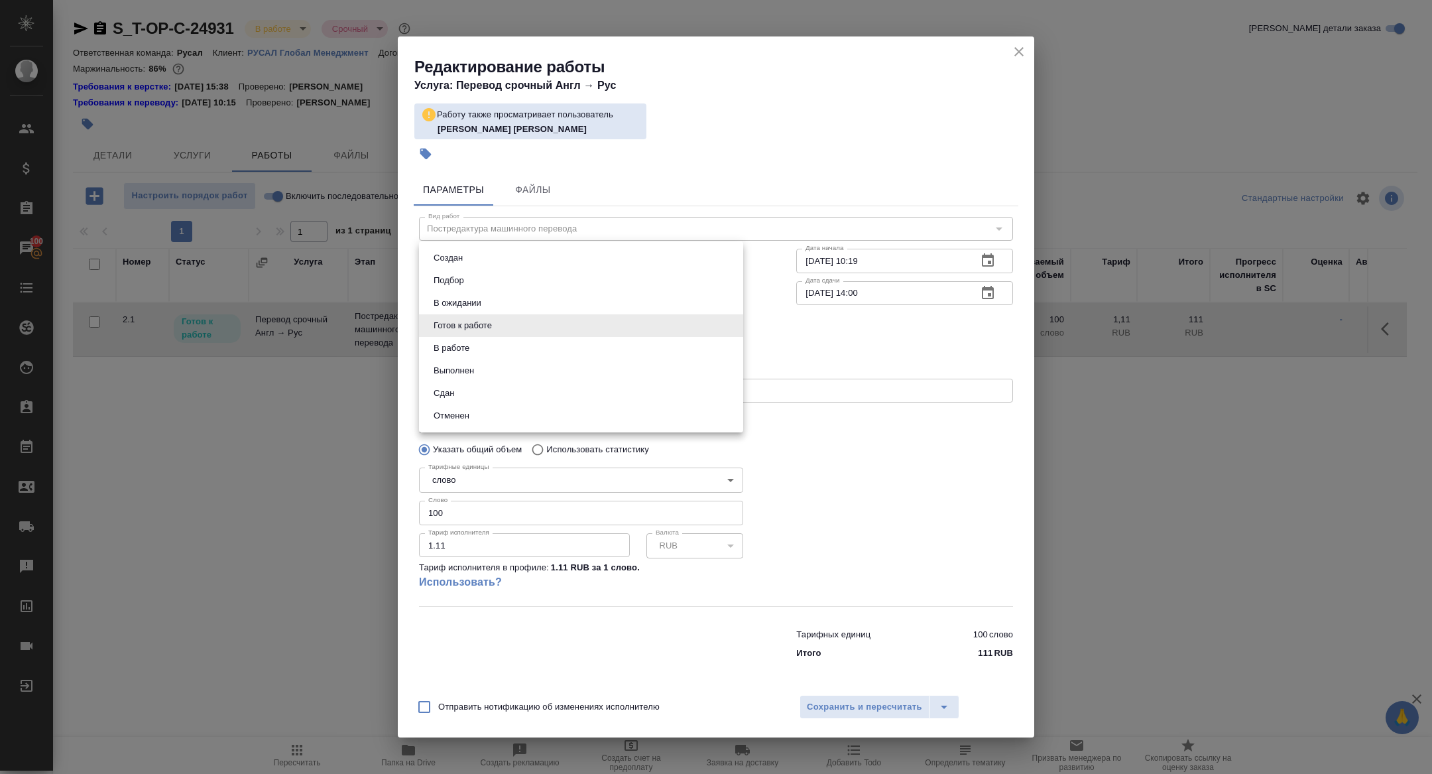
click at [470, 332] on body "🙏 .cls-1 fill:#fff; AWATERA [PERSON_NAME] Спецификации Заказы 100 Чаты Todo Про…" at bounding box center [716, 387] width 1432 height 774
click at [462, 351] on button "В работе" at bounding box center [452, 348] width 44 height 15
type input "inProgress"
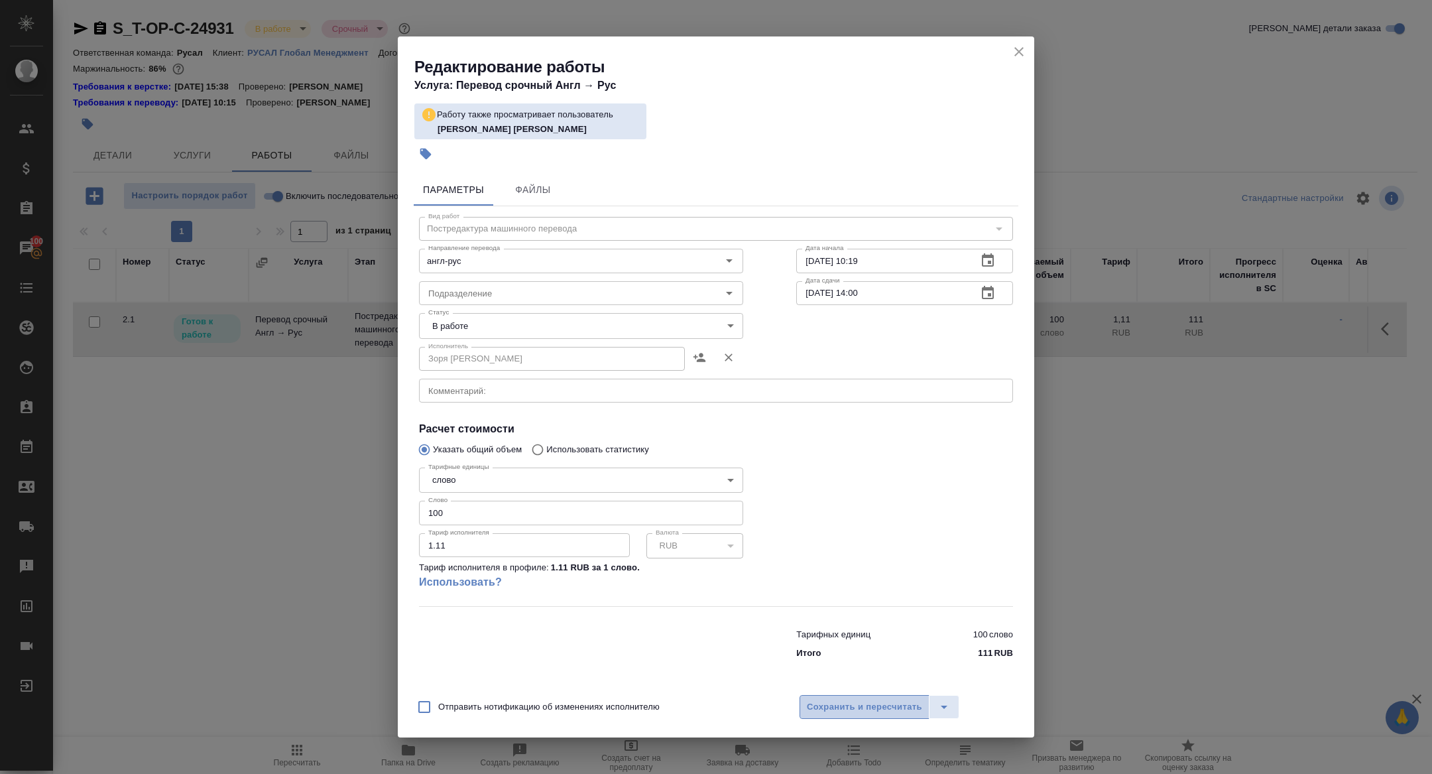
click at [861, 712] on span "Сохранить и пересчитать" at bounding box center [864, 707] width 115 height 15
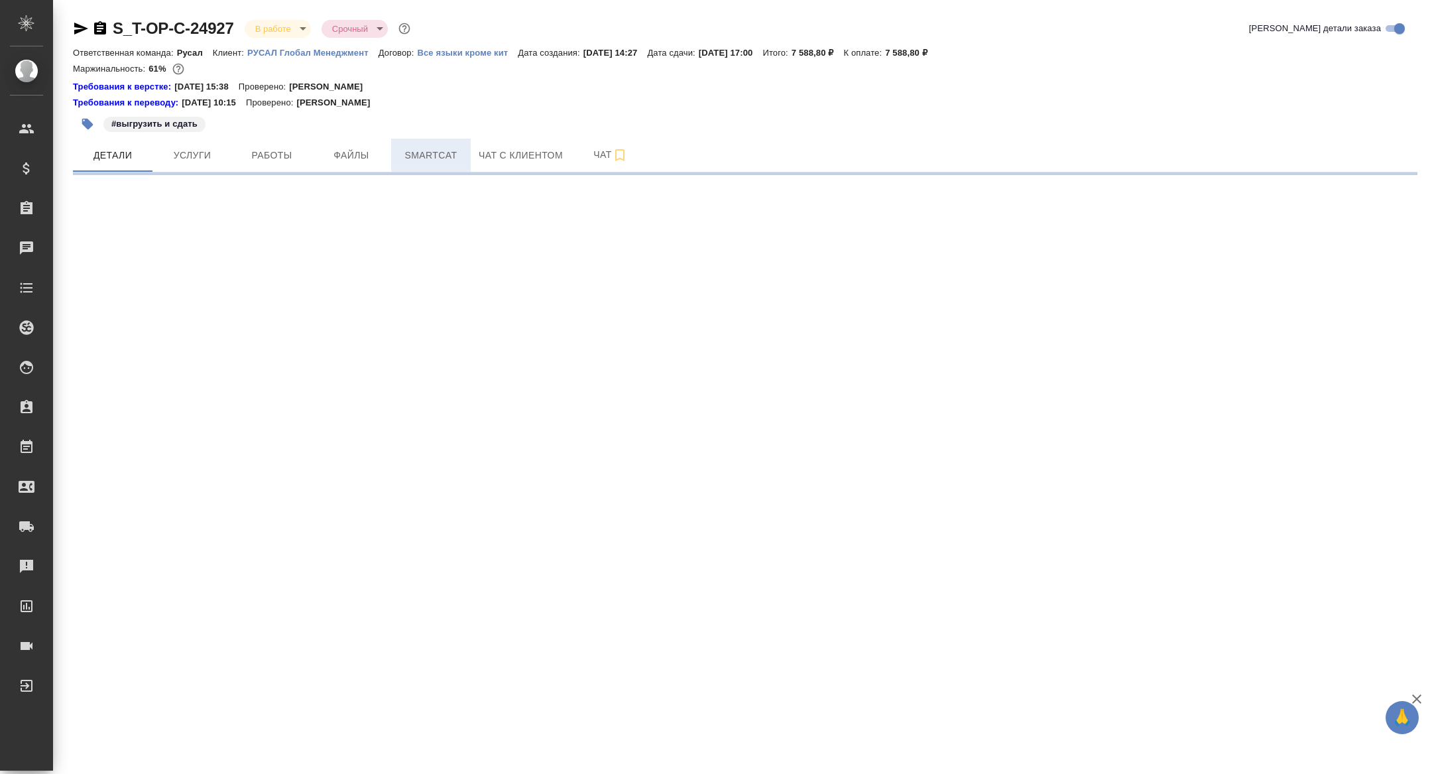
select select "RU"
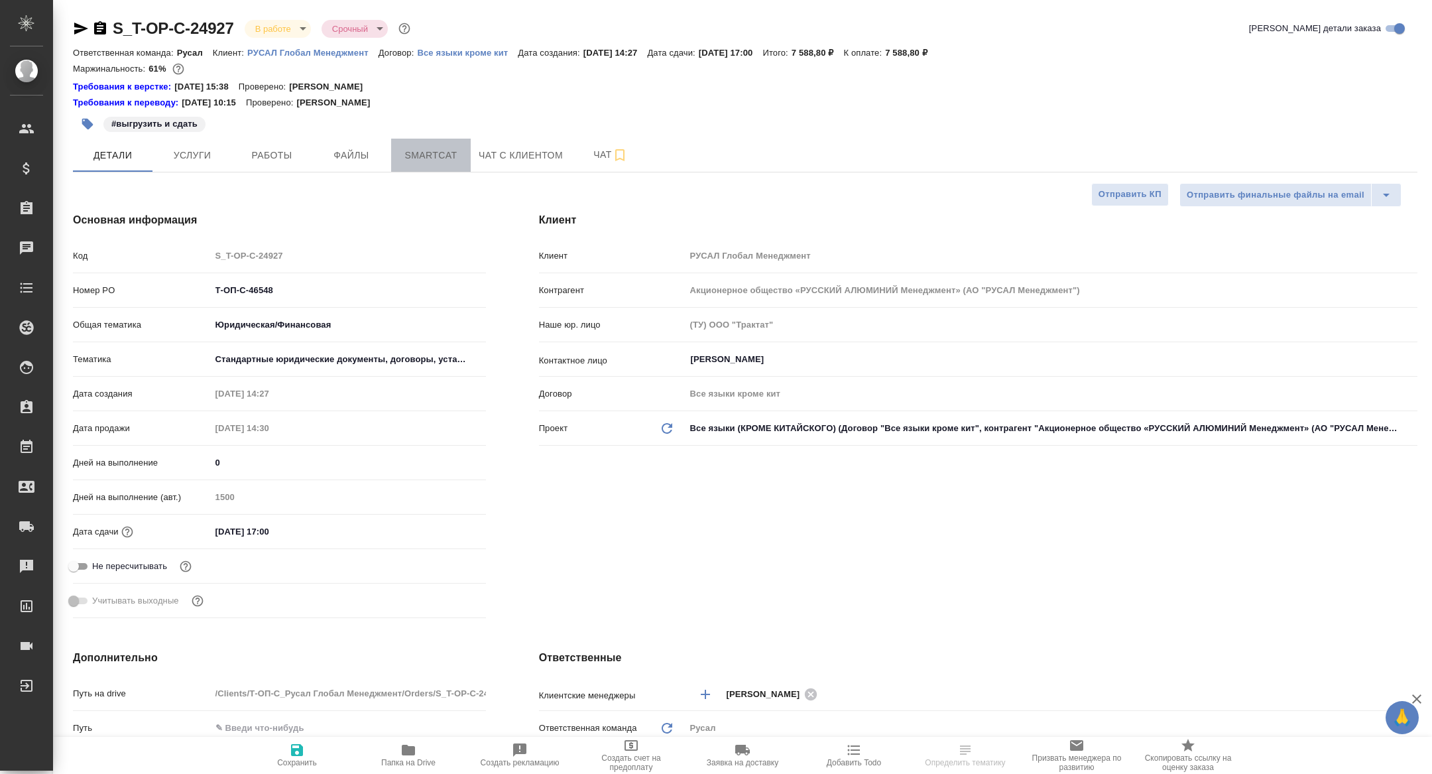
click at [434, 165] on button "Smartcat" at bounding box center [431, 155] width 80 height 33
type textarea "x"
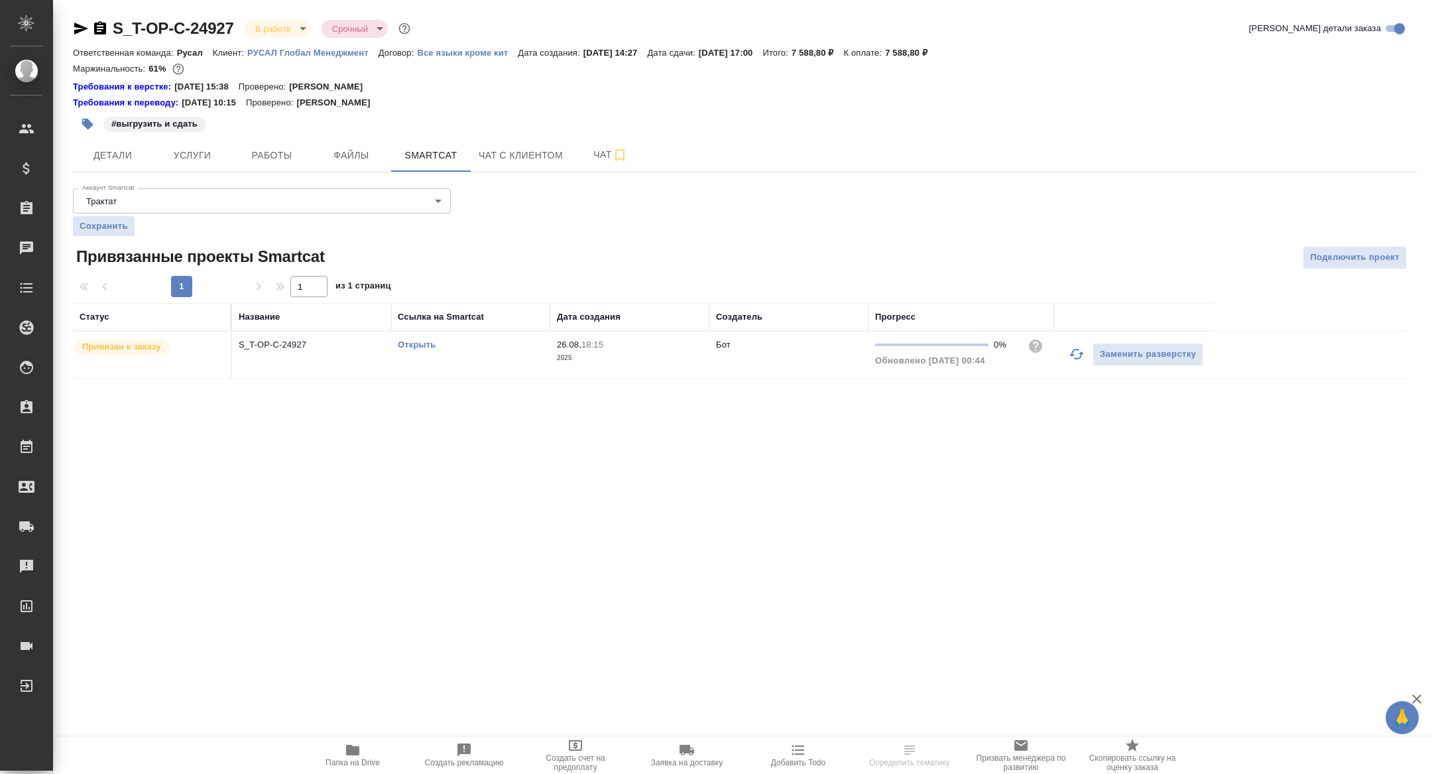
click at [1076, 357] on icon "button" at bounding box center [1077, 354] width 16 height 16
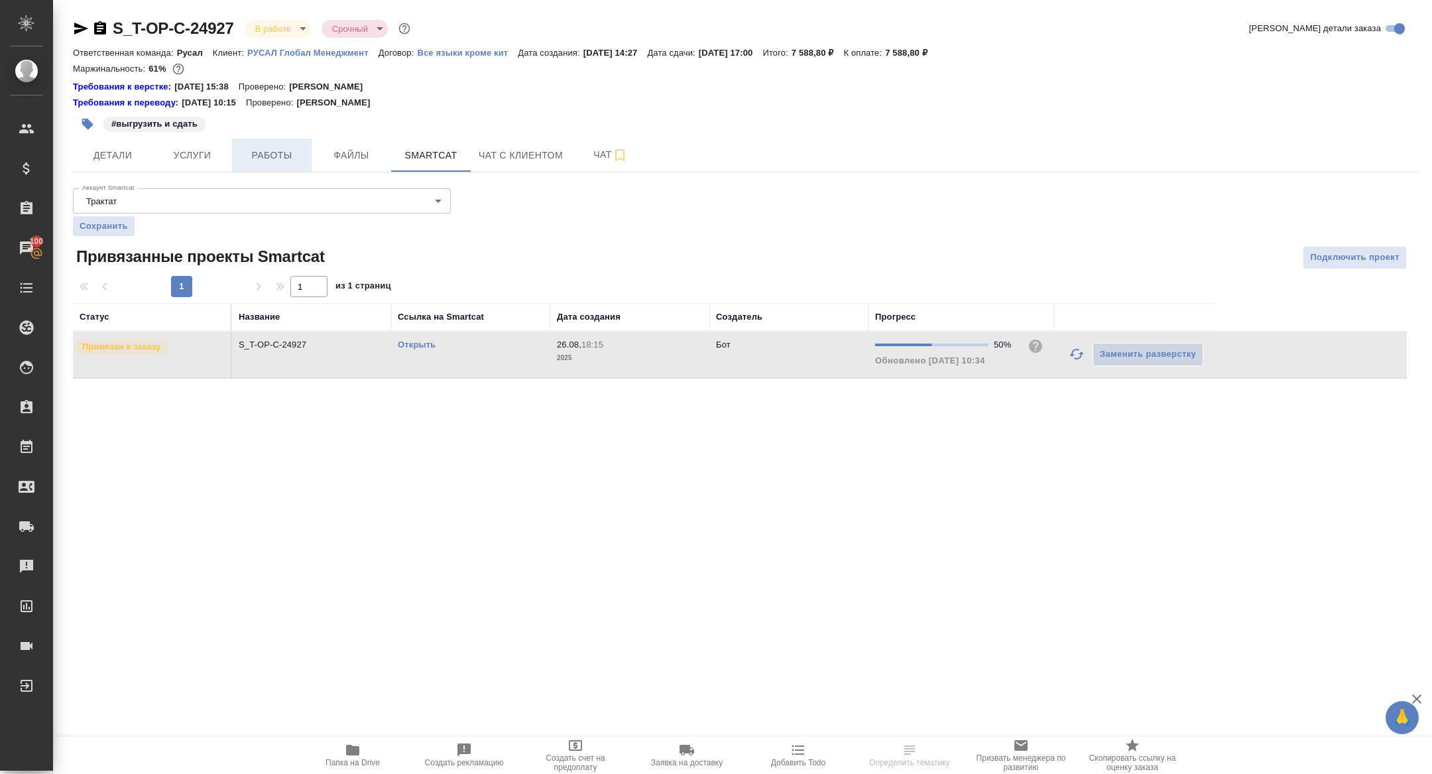
click at [290, 160] on span "Работы" at bounding box center [272, 155] width 64 height 17
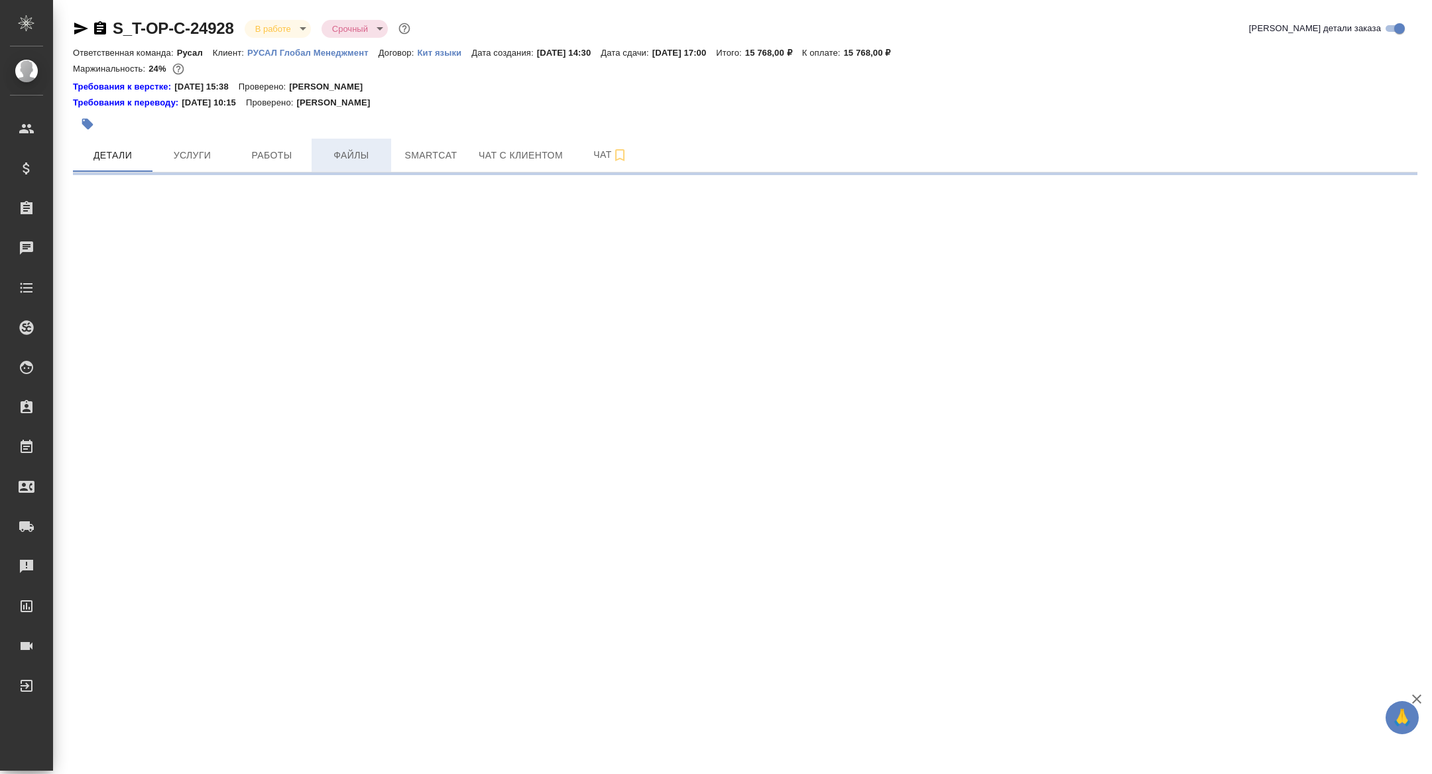
select select "RU"
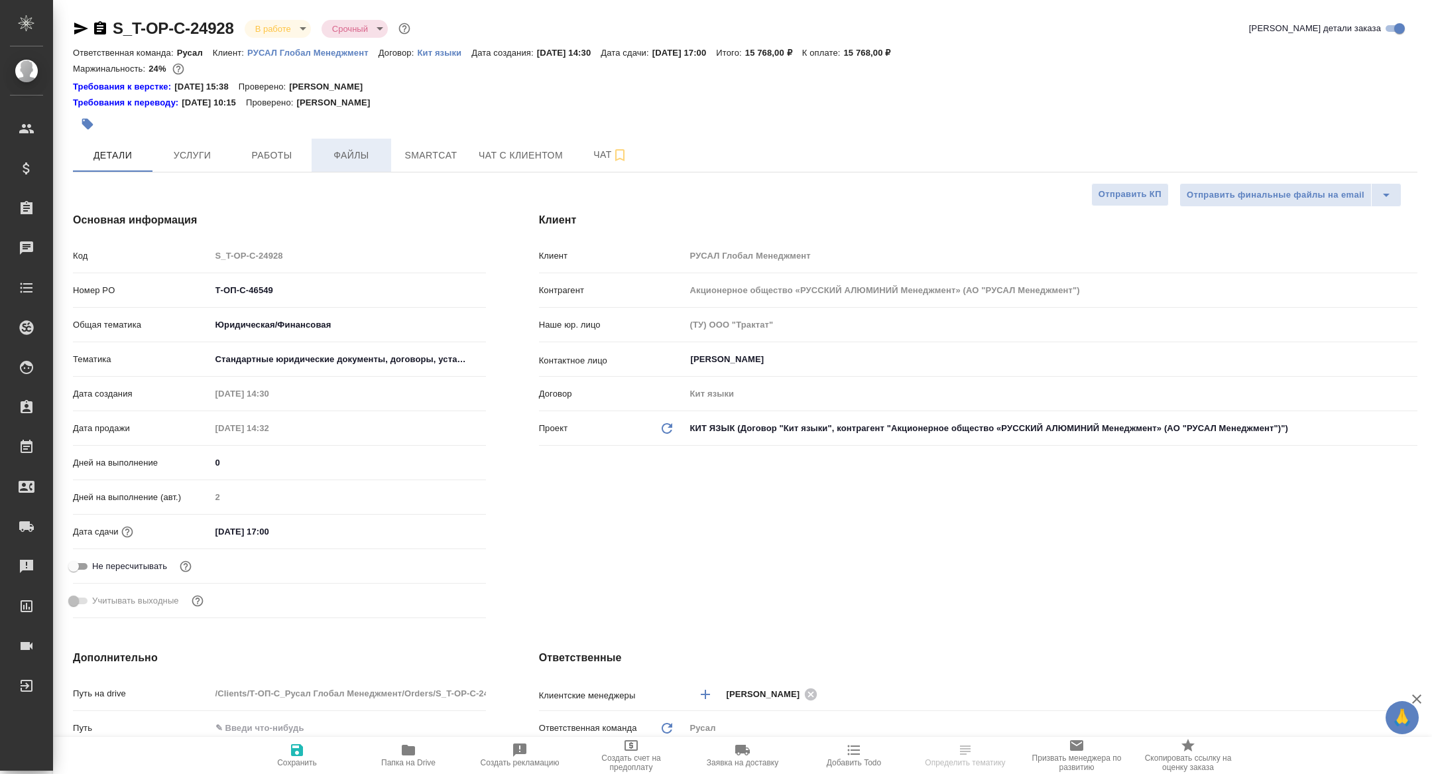
click at [317, 162] on button "Файлы" at bounding box center [352, 155] width 80 height 33
type textarea "x"
click at [276, 156] on span "Работы" at bounding box center [272, 155] width 64 height 17
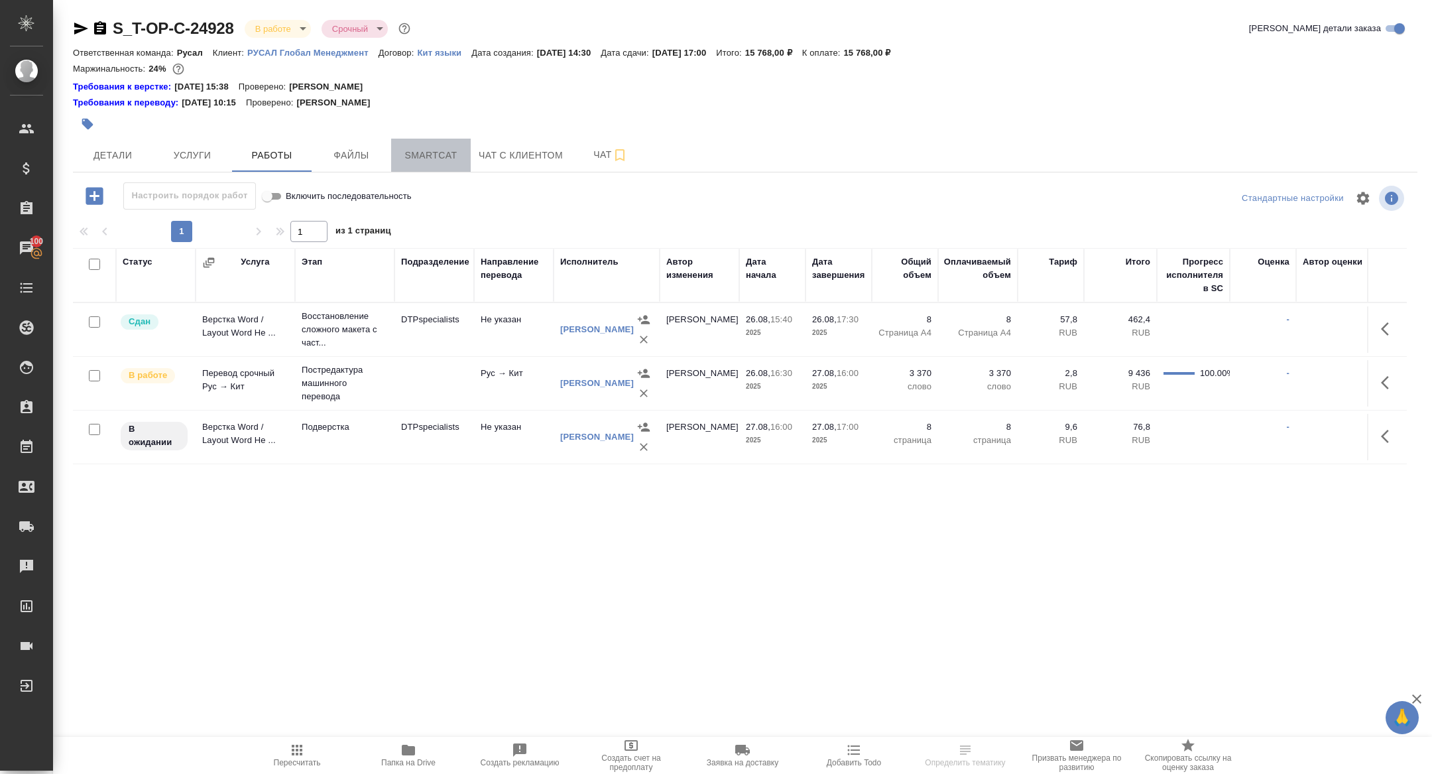
click at [424, 162] on span "Smartcat" at bounding box center [431, 155] width 64 height 17
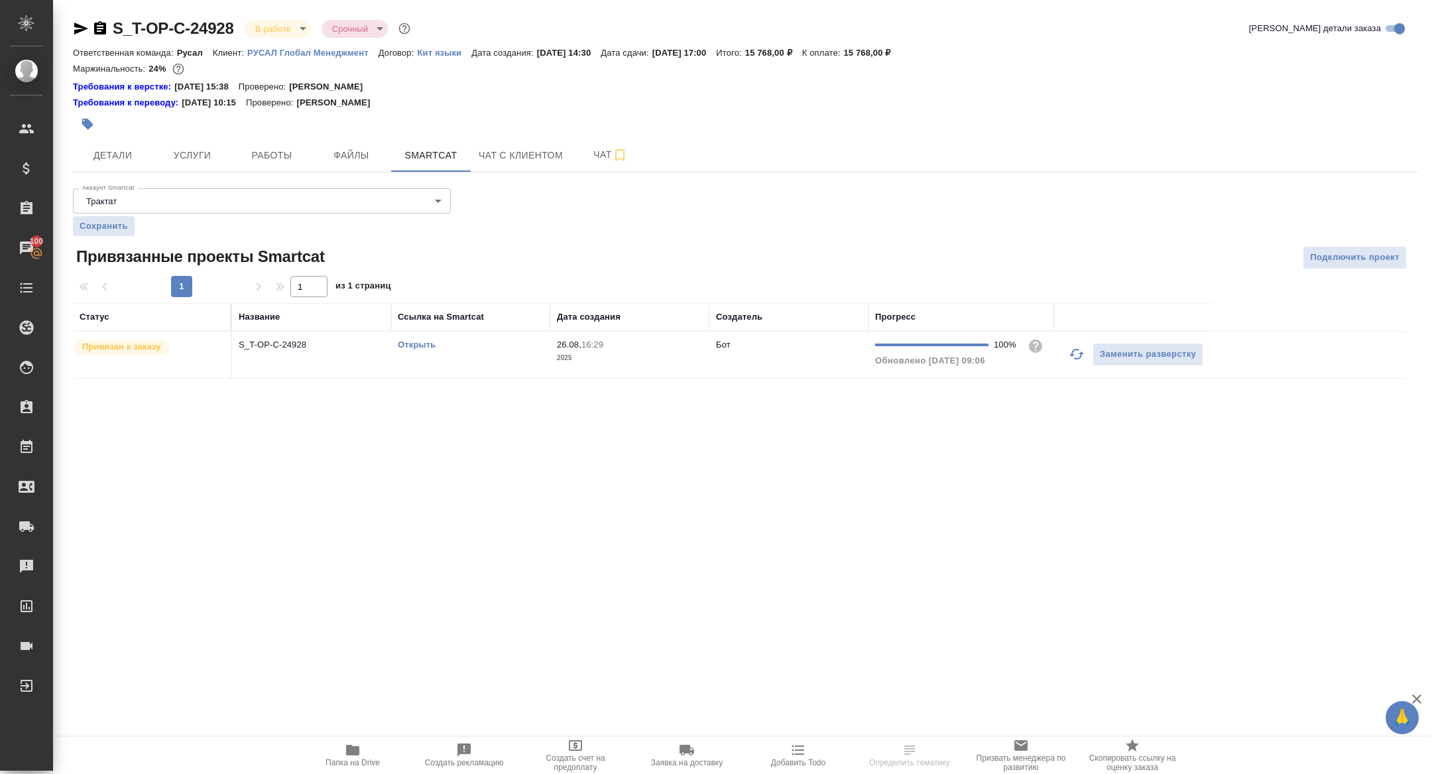
click at [424, 348] on link "Открыть" at bounding box center [417, 345] width 38 height 10
click at [376, 761] on span "Папка на Drive" at bounding box center [353, 762] width 54 height 9
click at [265, 146] on button "Работы" at bounding box center [272, 155] width 80 height 33
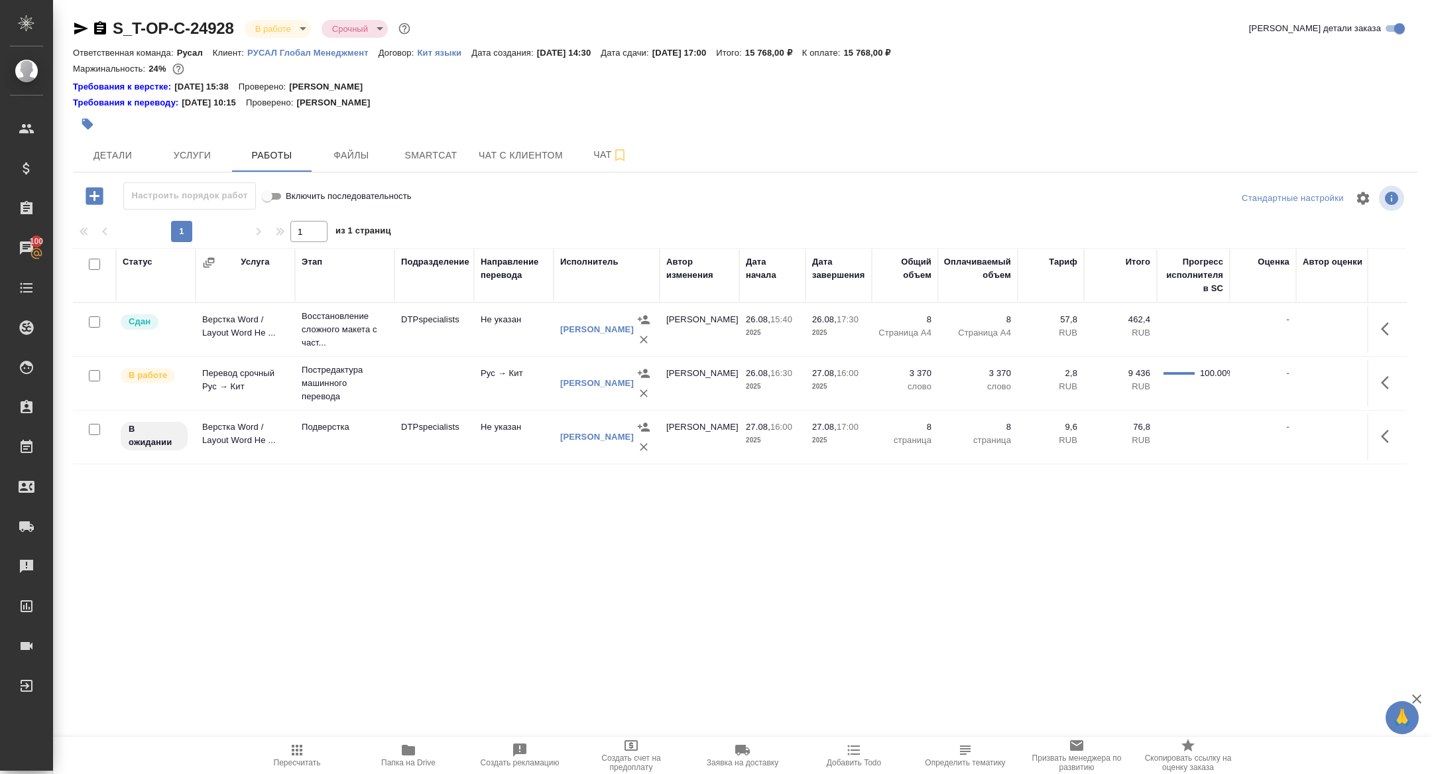
click at [1405, 426] on td at bounding box center [1387, 437] width 40 height 46
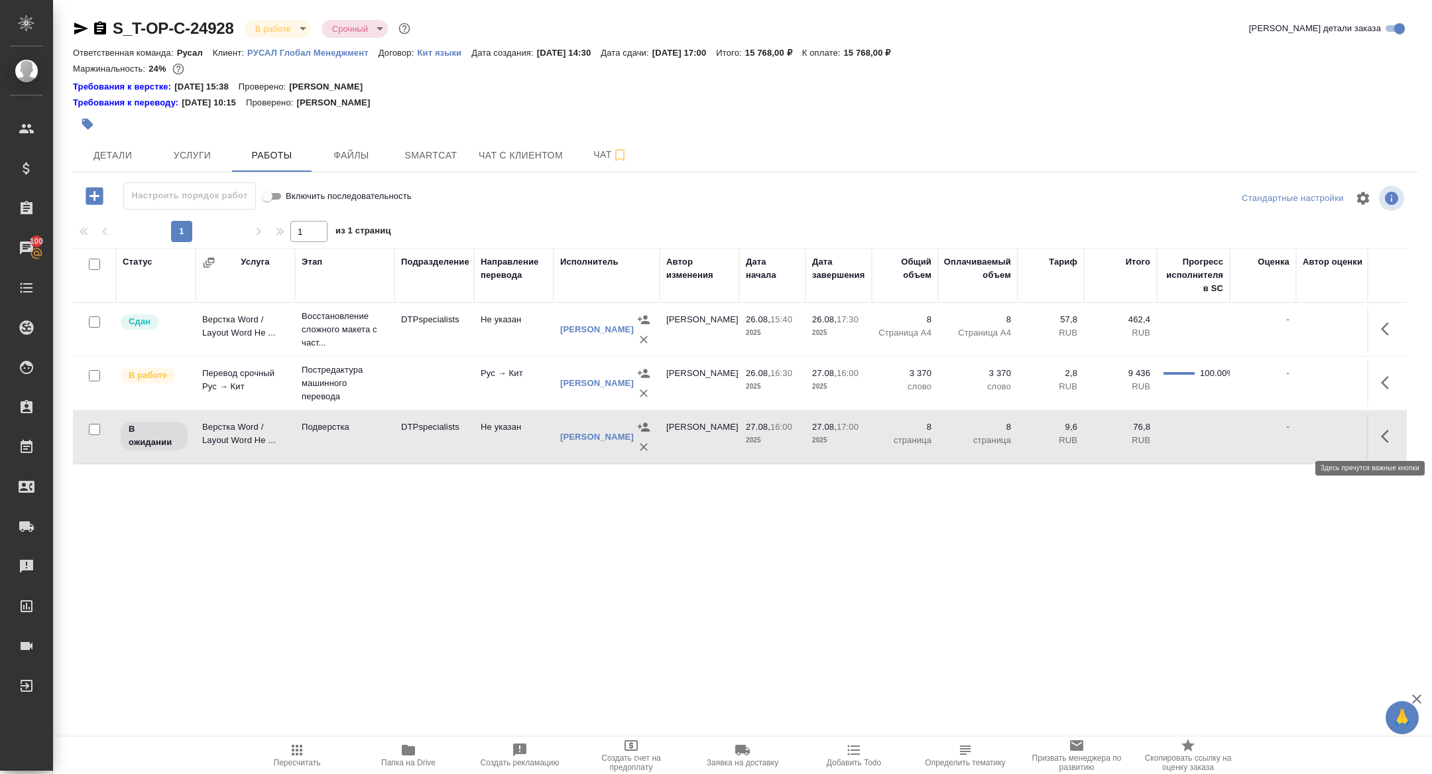
click at [1385, 428] on icon "button" at bounding box center [1389, 436] width 16 height 16
click at [1284, 434] on icon "button" at bounding box center [1292, 436] width 16 height 16
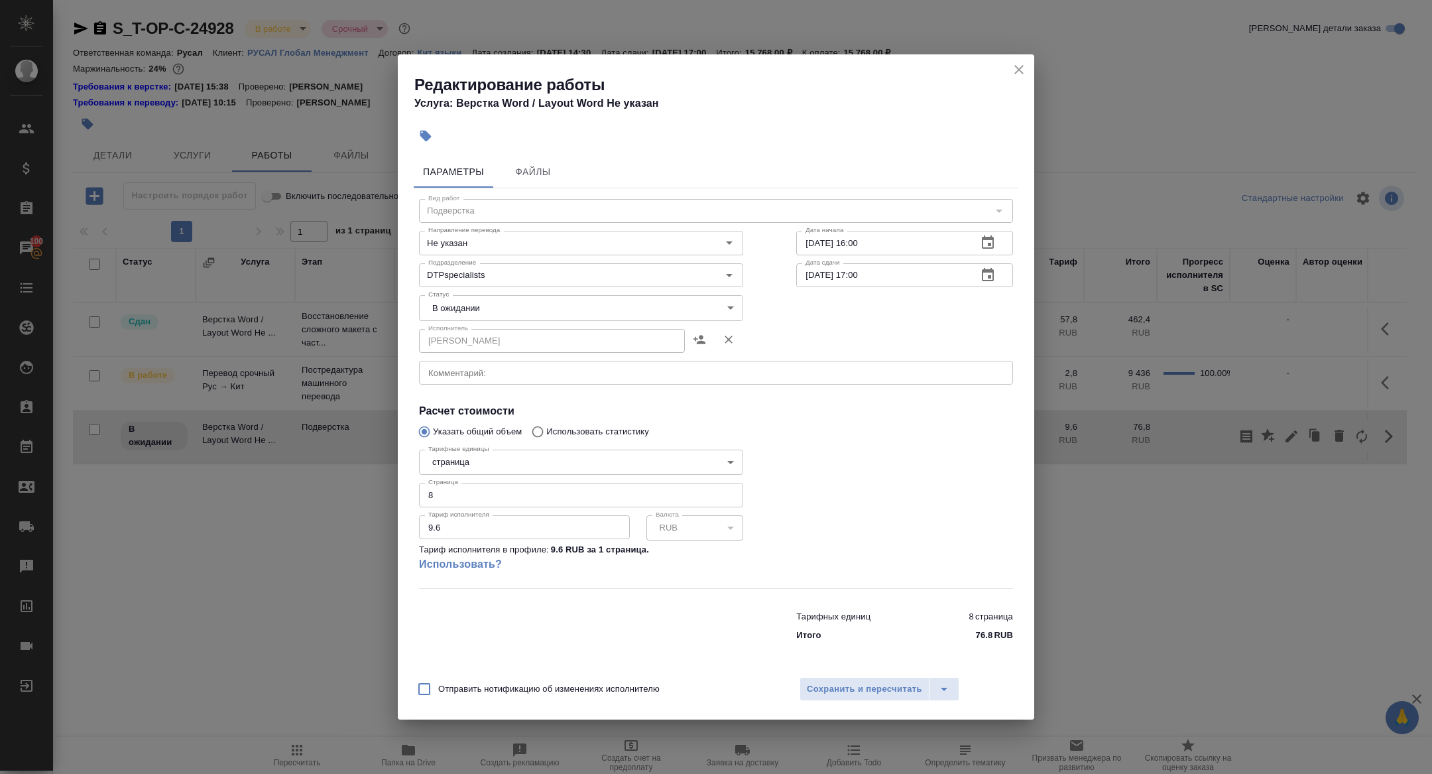
click at [489, 379] on div "x Комментарий:" at bounding box center [716, 373] width 594 height 24
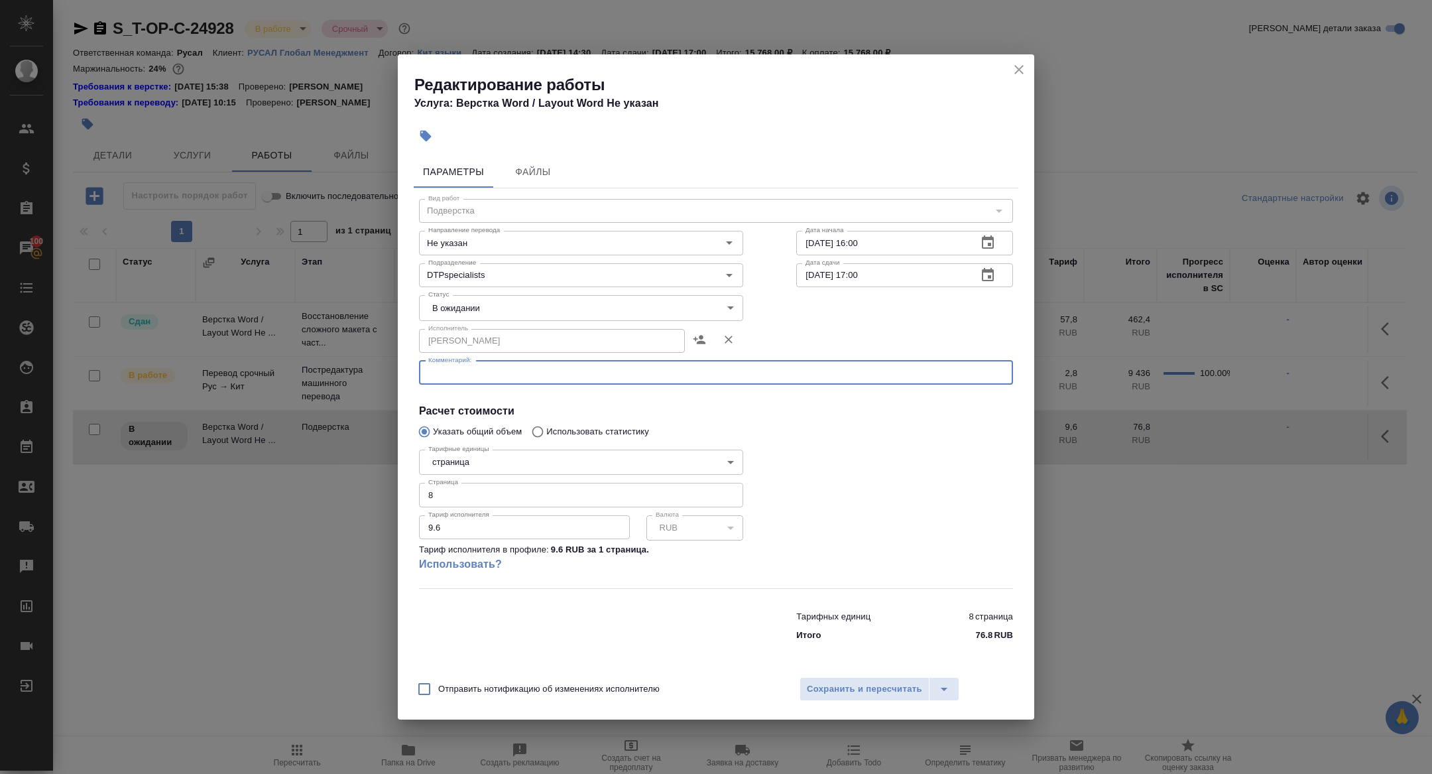
paste textarea "[URL][DOMAIN_NAME]"
type textarea "[URL][DOMAIN_NAME]"
click at [487, 302] on body "🙏 .cls-1 fill:#fff; AWATERA Zhuravleva Alexandra Клиенты Спецификации Заказы 10…" at bounding box center [716, 387] width 1432 height 774
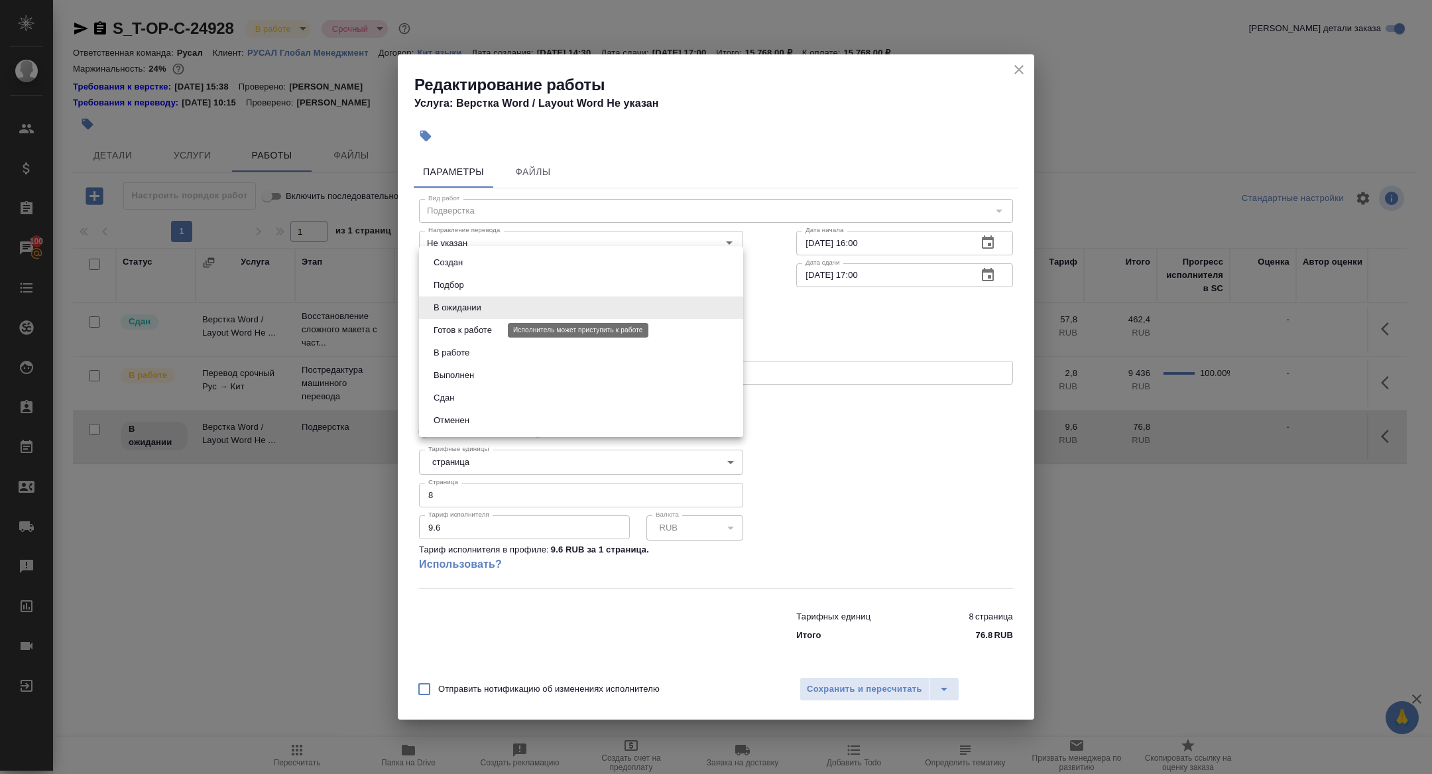
click at [479, 325] on button "Готов к работе" at bounding box center [463, 330] width 66 height 15
type input "readyForWork"
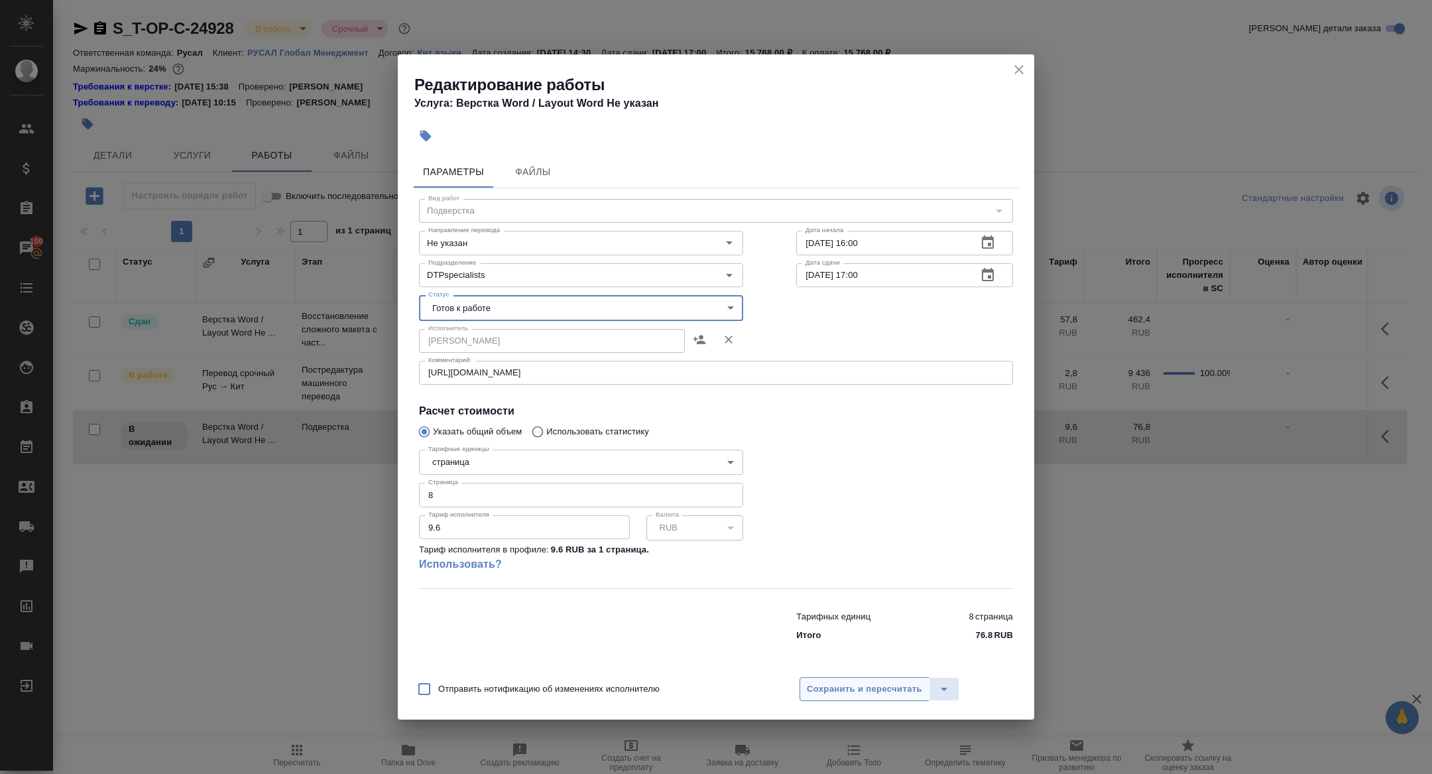
click at [844, 680] on button "Сохранить и пересчитать" at bounding box center [865, 689] width 130 height 24
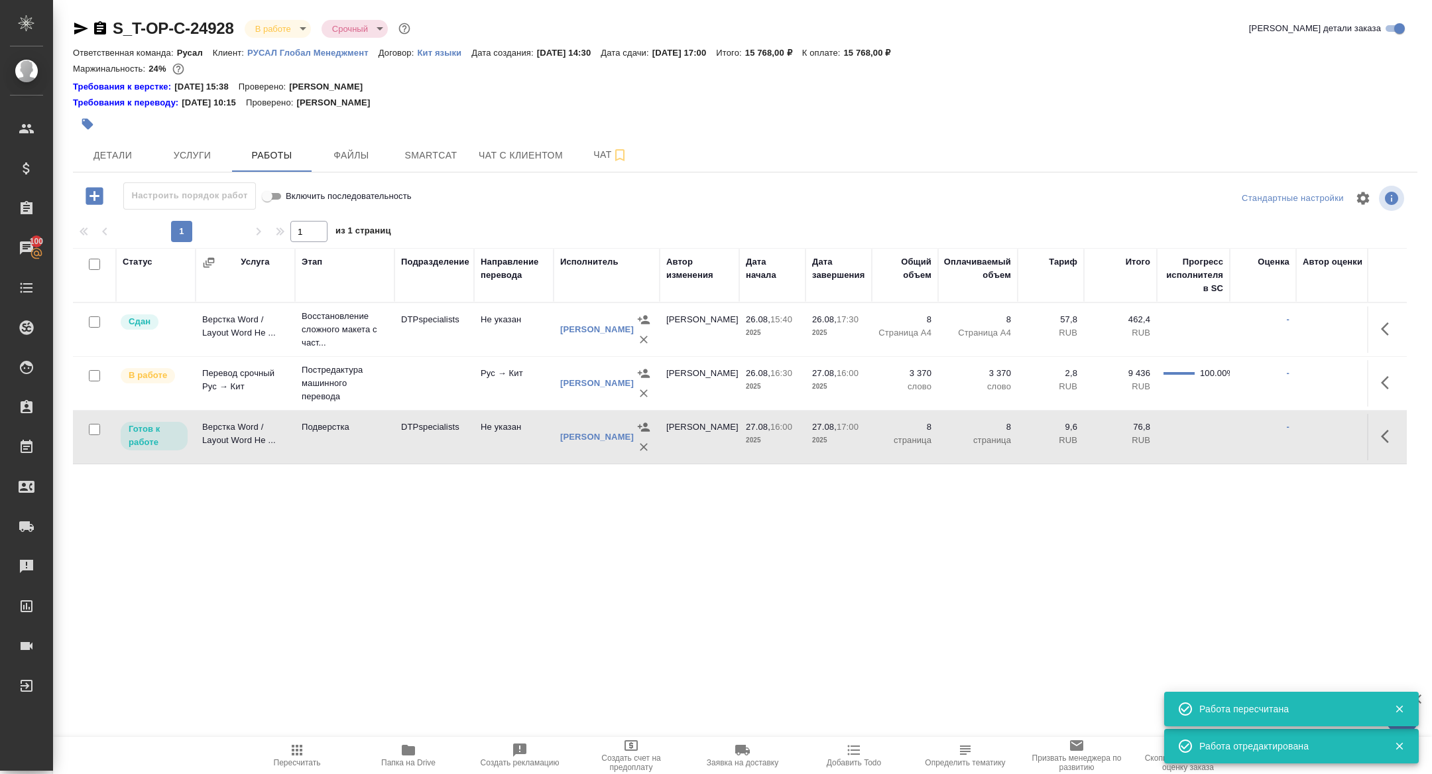
click at [233, 428] on td "Верстка Word / Layout Word Не ..." at bounding box center [245, 437] width 99 height 46
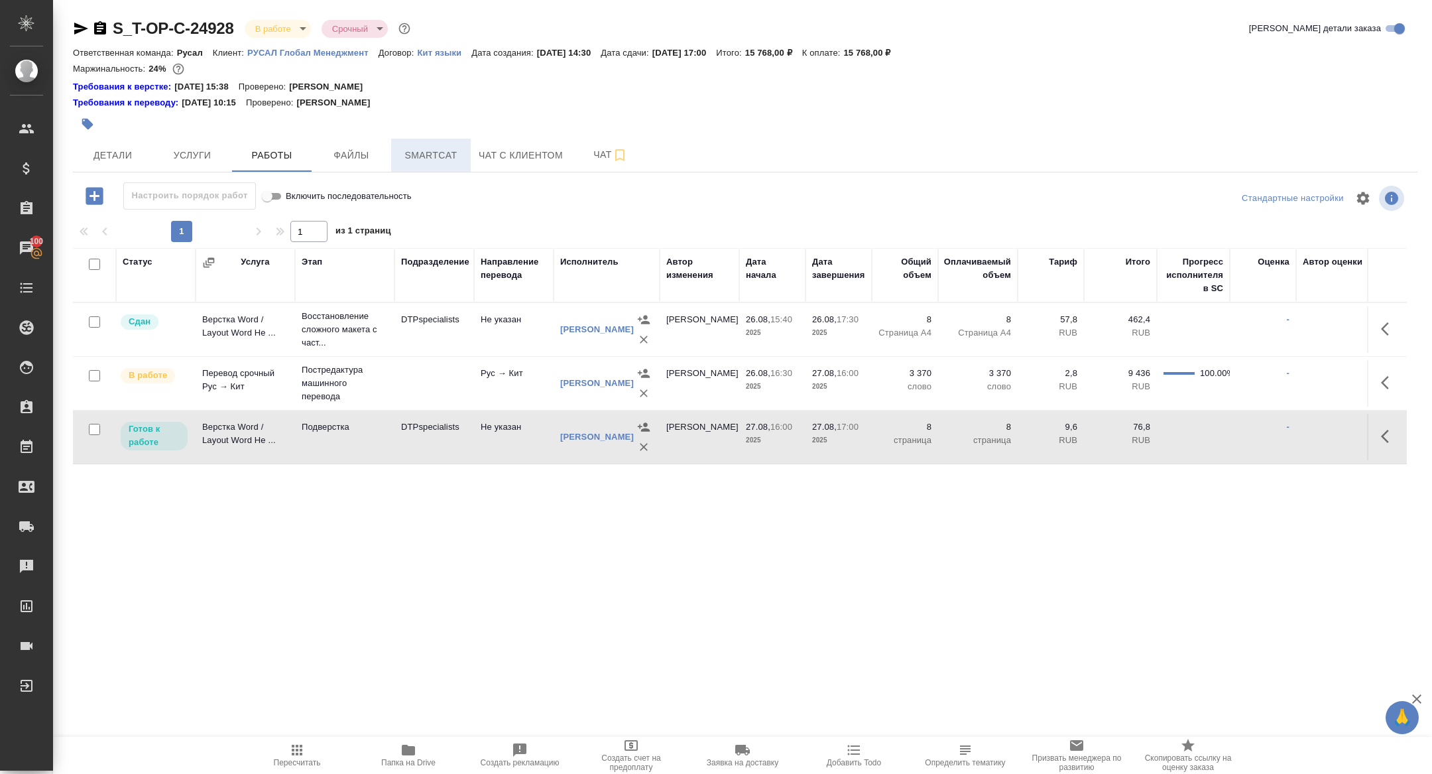
click at [443, 162] on span "Smartcat" at bounding box center [431, 155] width 64 height 17
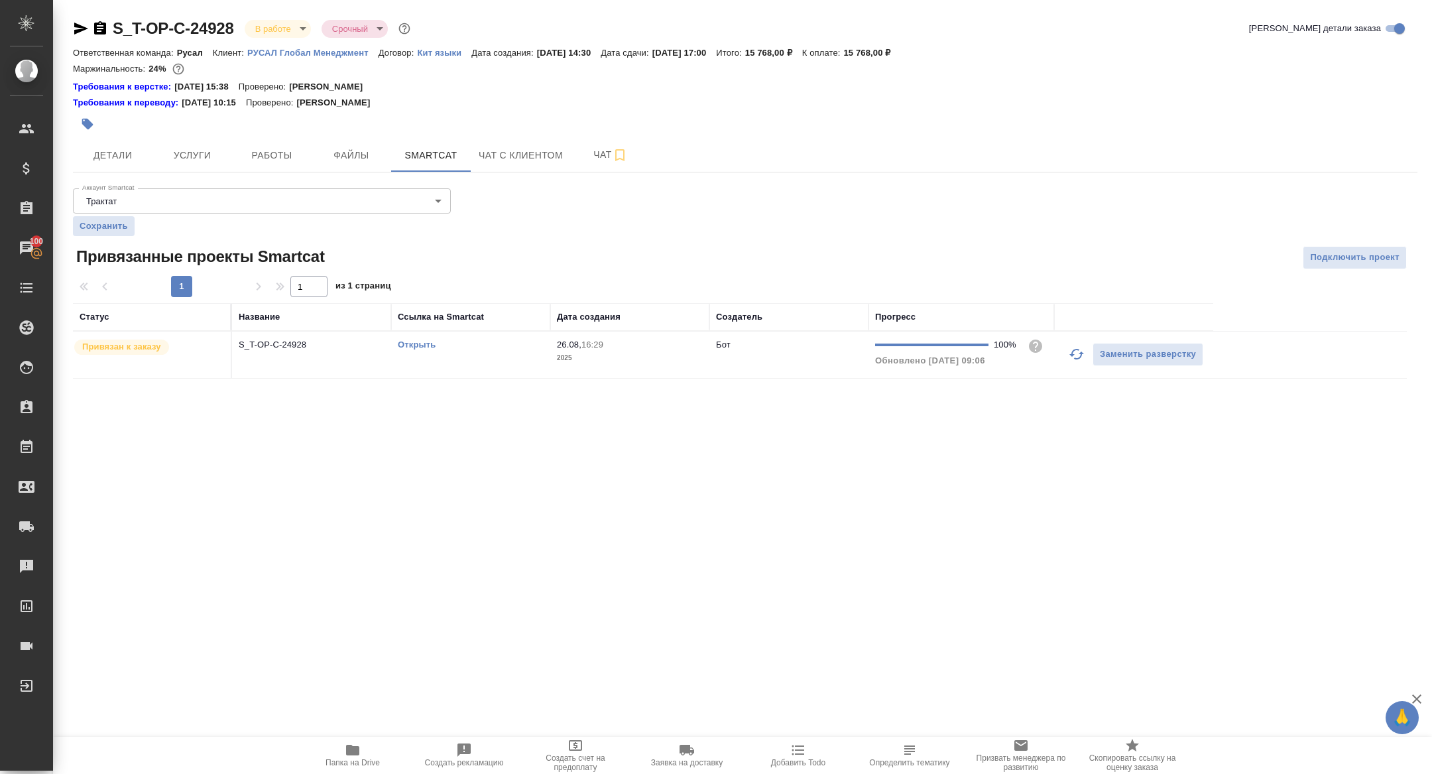
click at [276, 344] on p "S_T-OP-C-24928" at bounding box center [312, 344] width 146 height 13
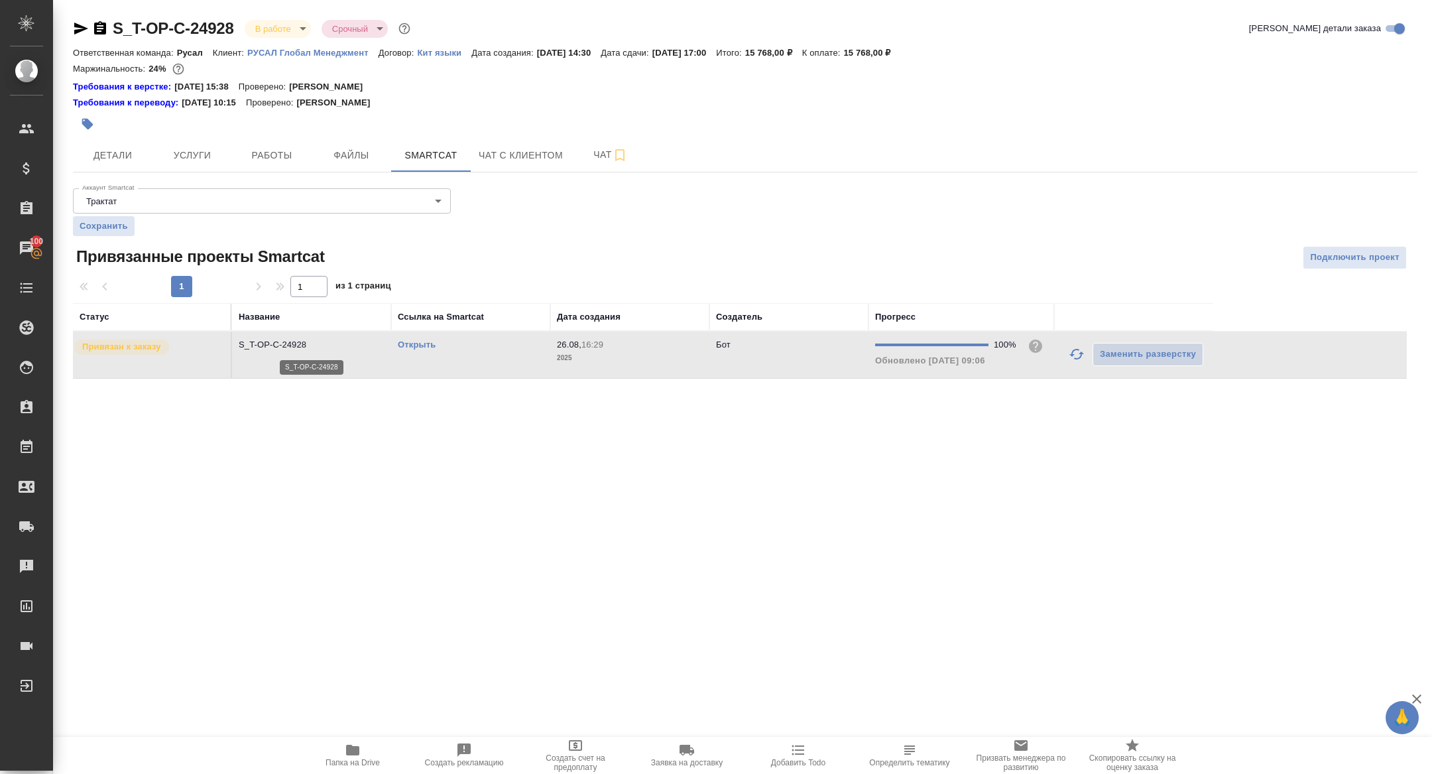
click at [276, 344] on p "S_T-OP-C-24928" at bounding box center [312, 344] width 146 height 13
click at [261, 154] on span "Работы" at bounding box center [272, 155] width 64 height 17
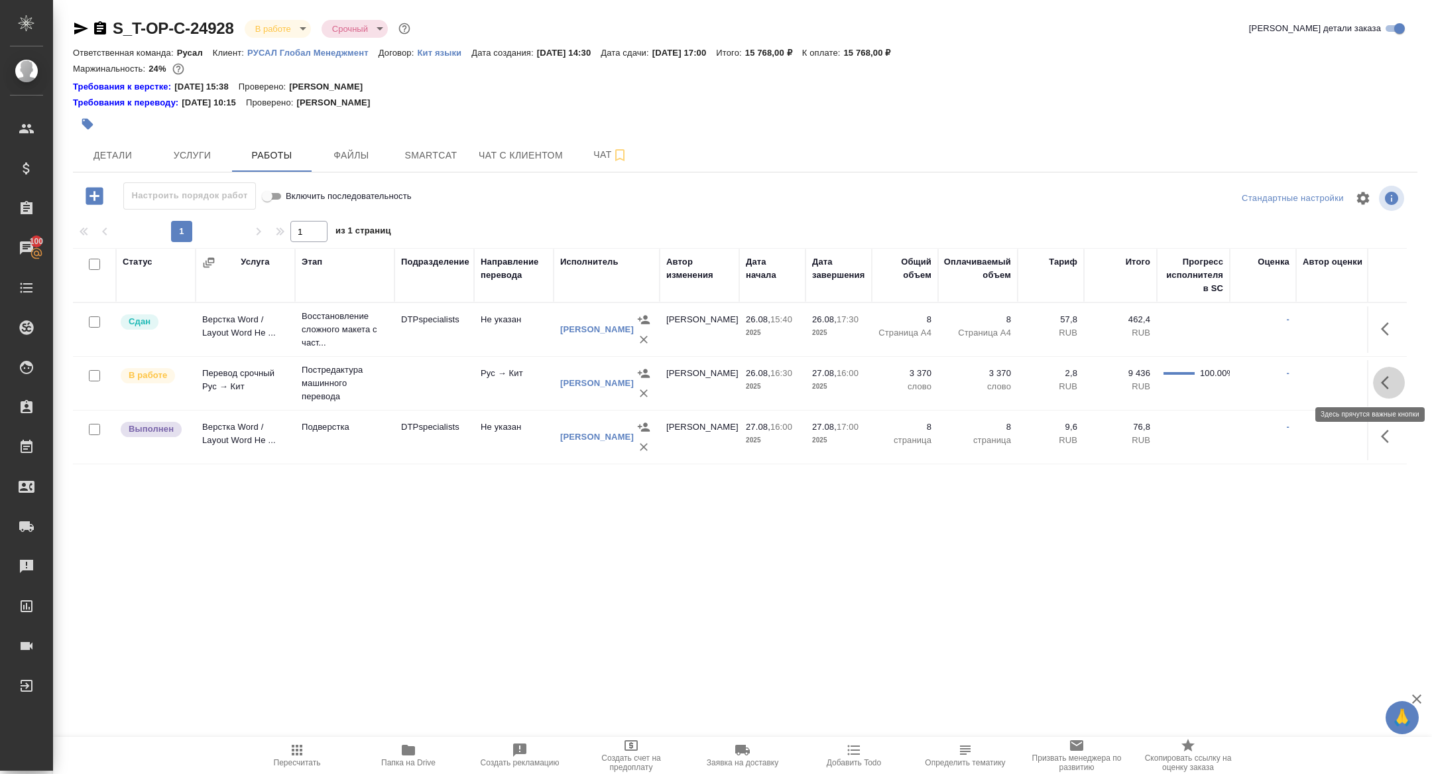
click at [1391, 373] on button "button" at bounding box center [1389, 383] width 32 height 32
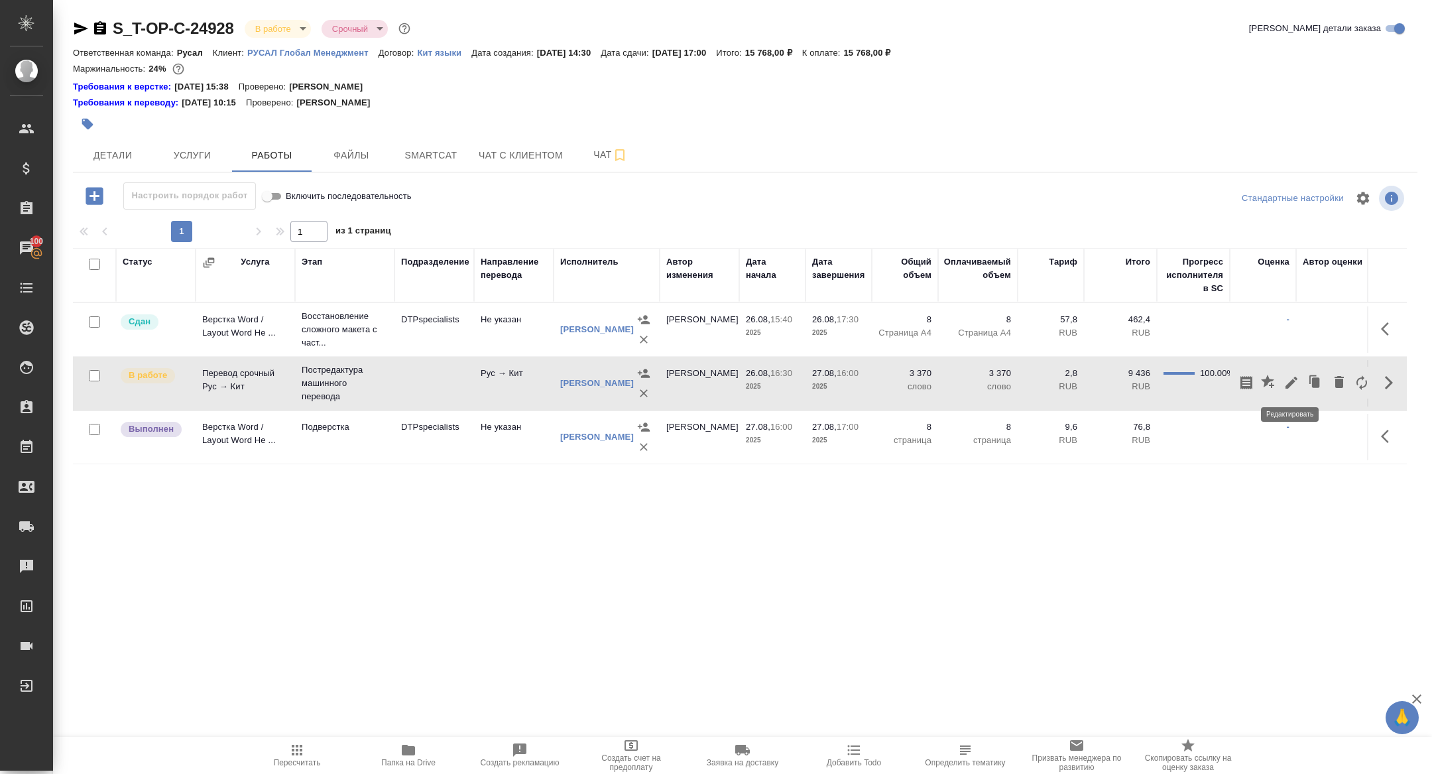
click at [1297, 373] on button "button" at bounding box center [1292, 383] width 23 height 32
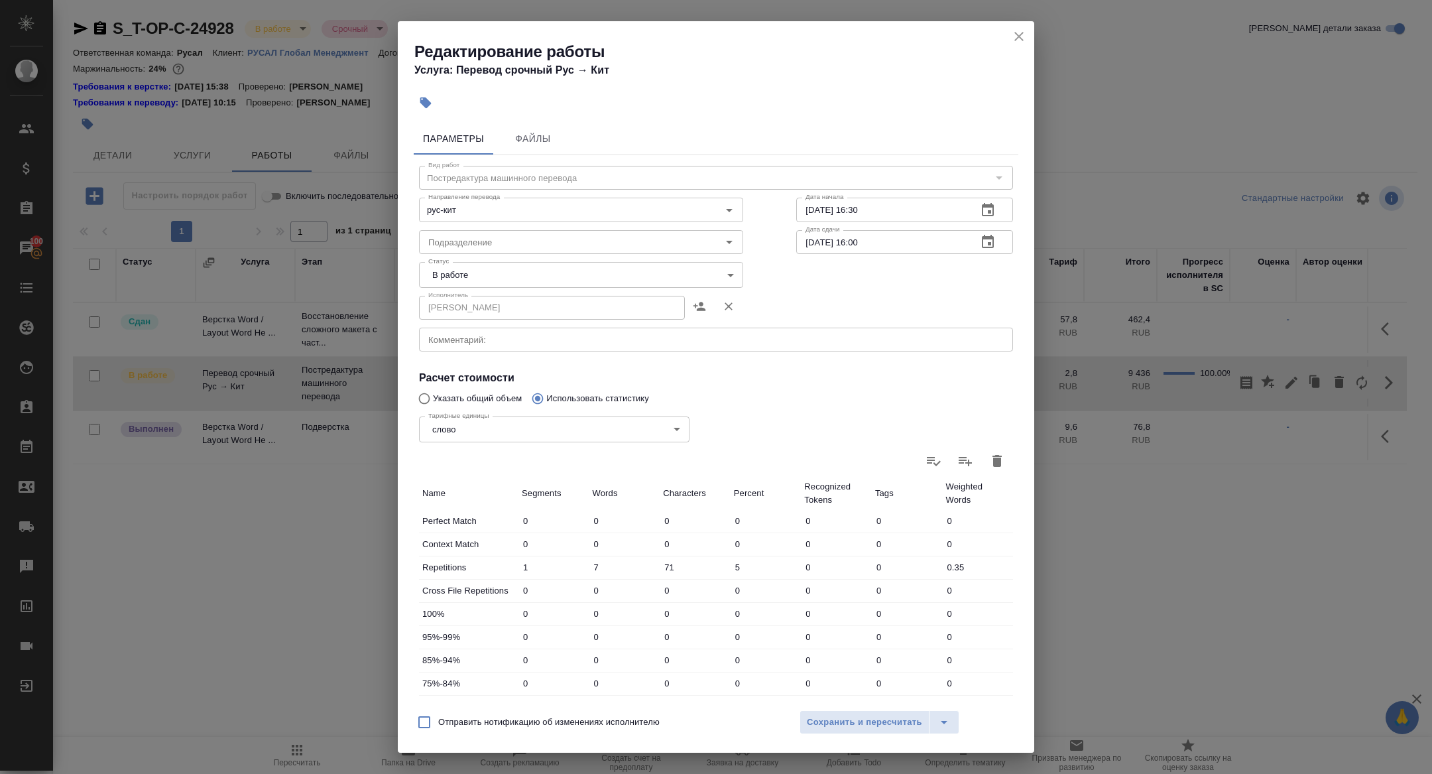
click at [489, 276] on body "🙏 .cls-1 fill:#fff; AWATERA Zhuravleva Alexandra Клиенты Спецификации Заказы 10…" at bounding box center [716, 387] width 1432 height 774
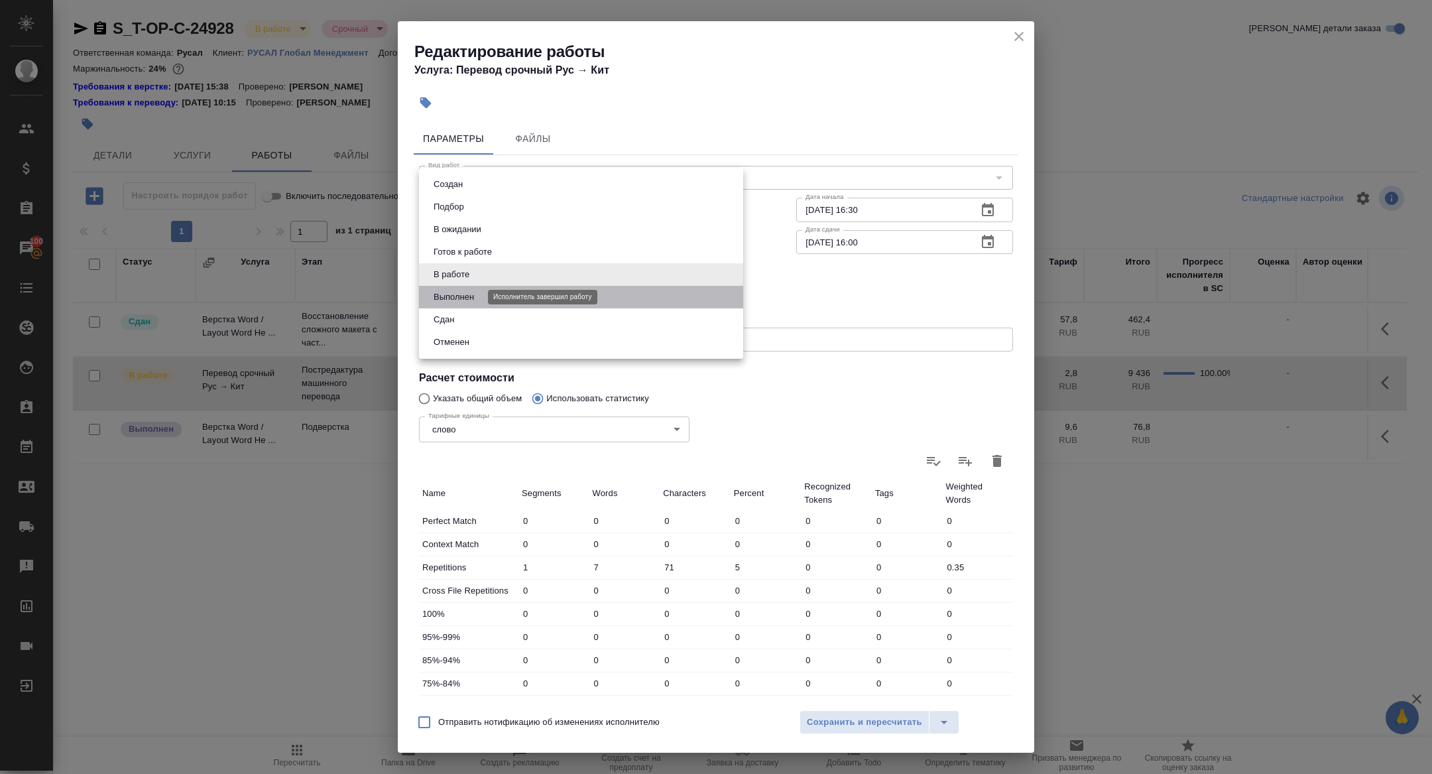
click at [438, 302] on button "Выполнен" at bounding box center [454, 297] width 48 height 15
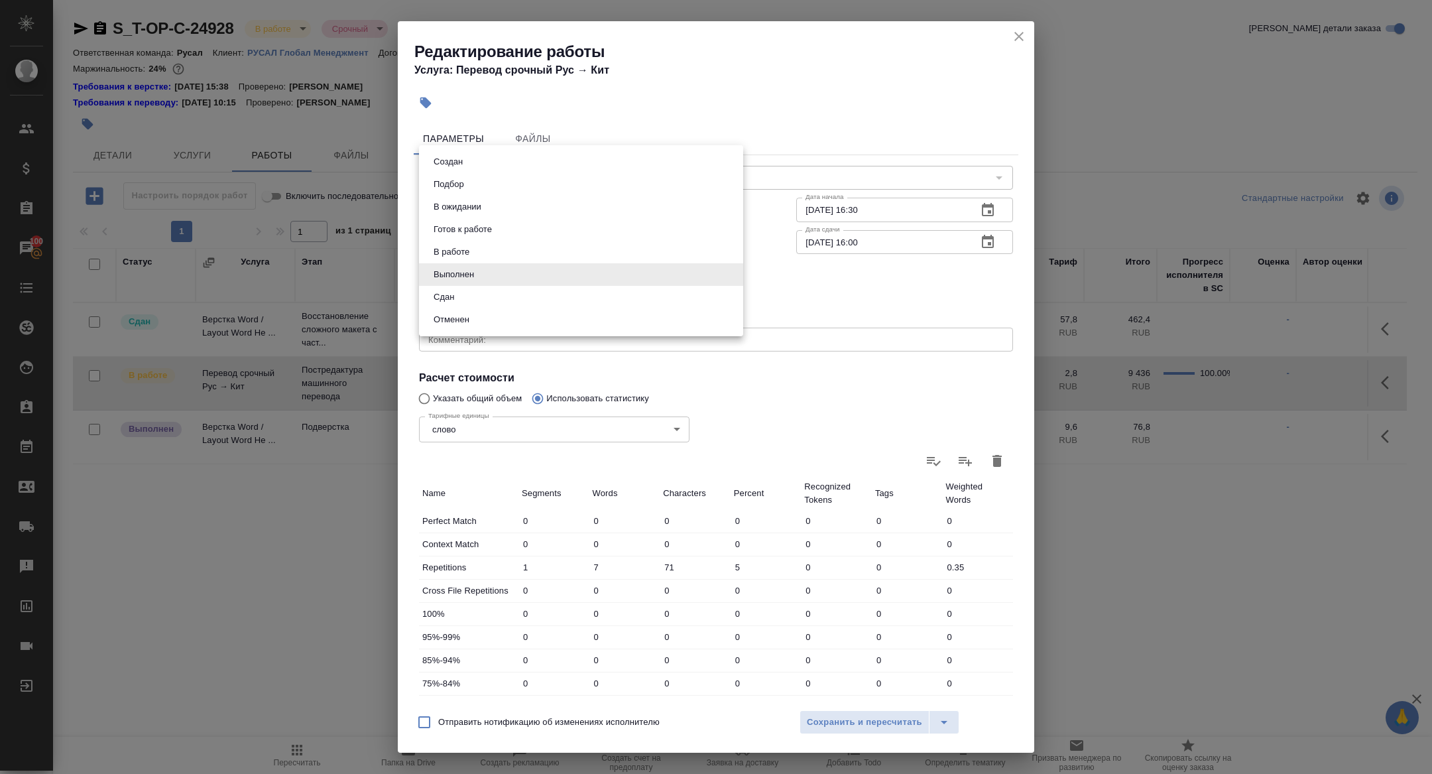
click at [446, 269] on body "🙏 .cls-1 fill:#fff; AWATERA Zhuravleva Alexandra Клиенты Спецификации Заказы 10…" at bounding box center [716, 387] width 1432 height 774
drag, startPoint x: 440, startPoint y: 295, endPoint x: 501, endPoint y: 334, distance: 71.9
click at [440, 295] on button "Сдан" at bounding box center [444, 297] width 29 height 15
type input "closed"
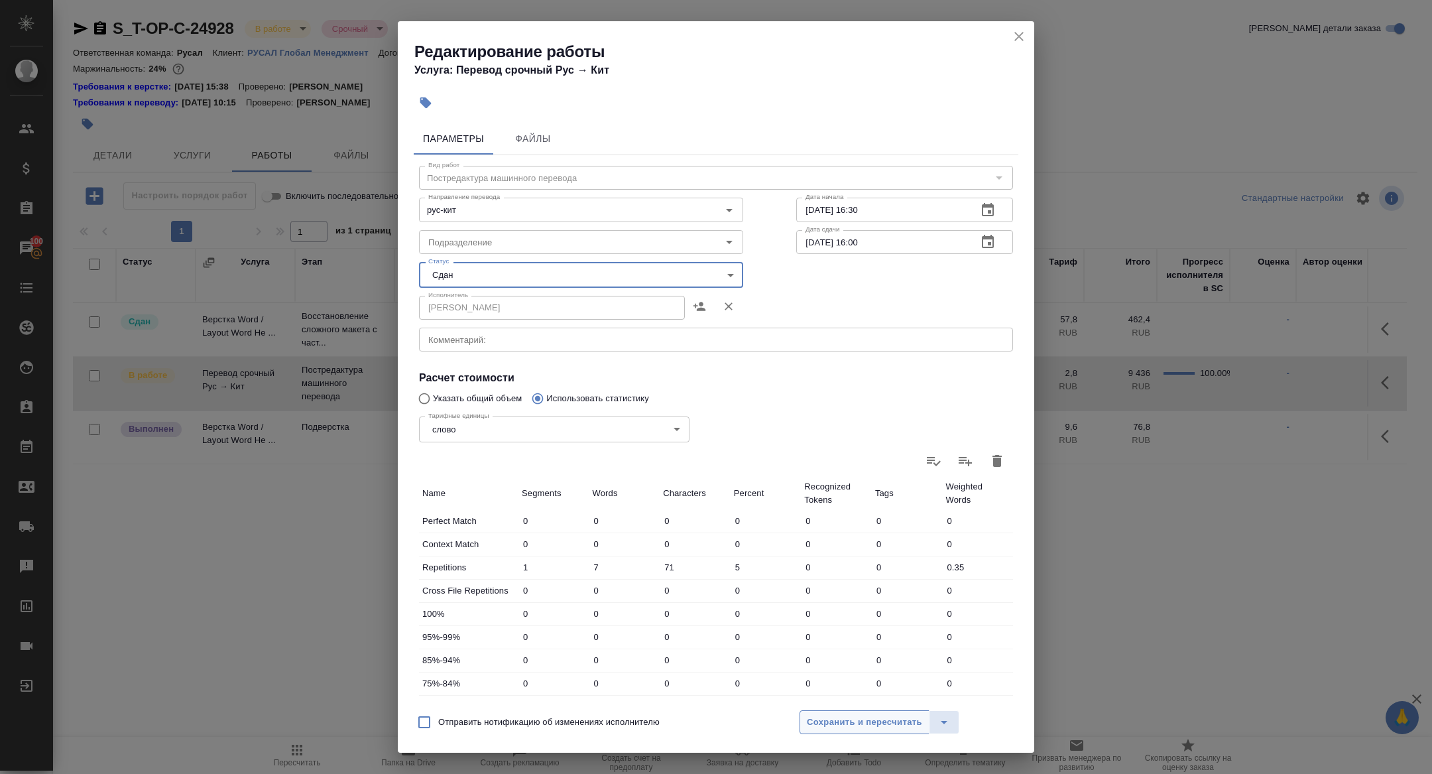
click at [883, 720] on span "Сохранить и пересчитать" at bounding box center [864, 722] width 115 height 15
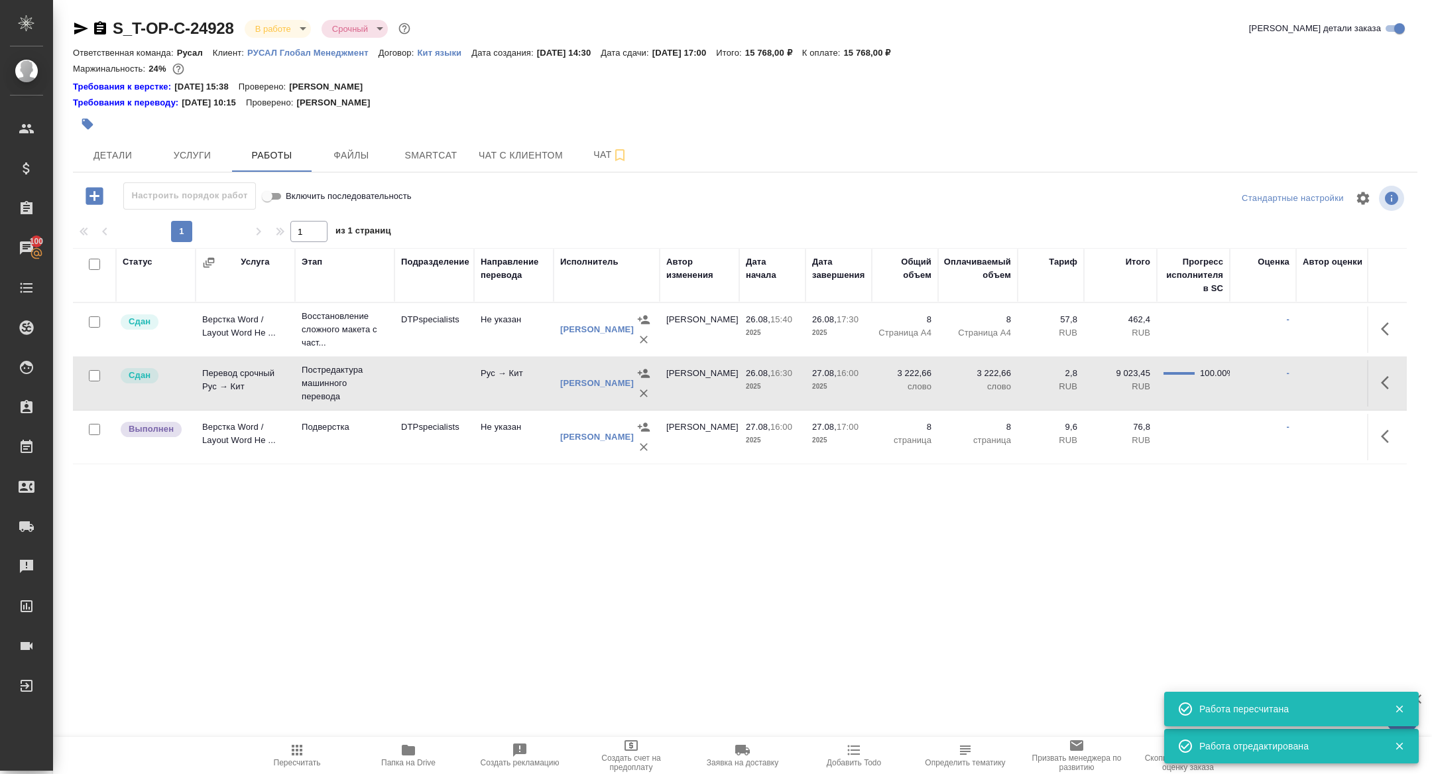
click at [1381, 438] on button "button" at bounding box center [1389, 436] width 32 height 32
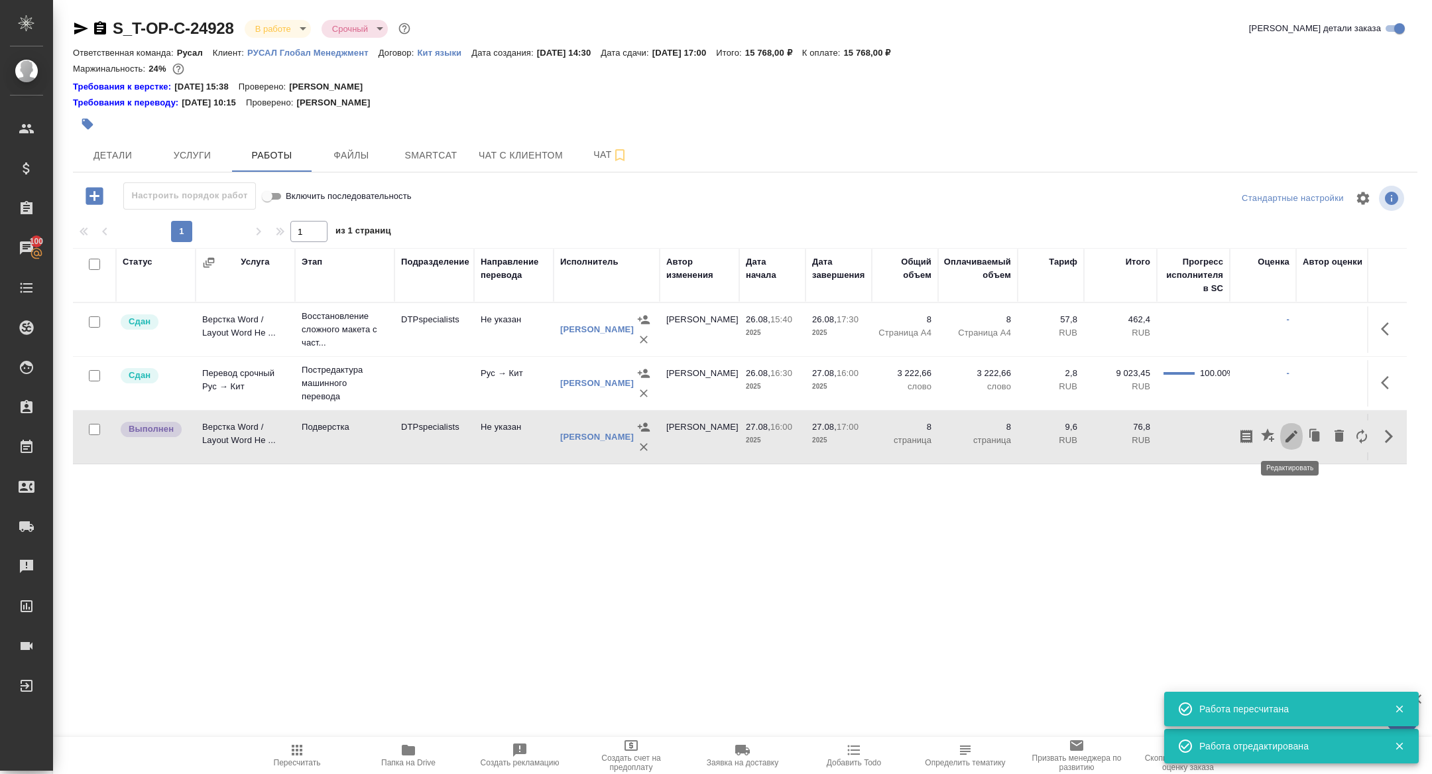
click at [1283, 434] on button "button" at bounding box center [1292, 436] width 23 height 32
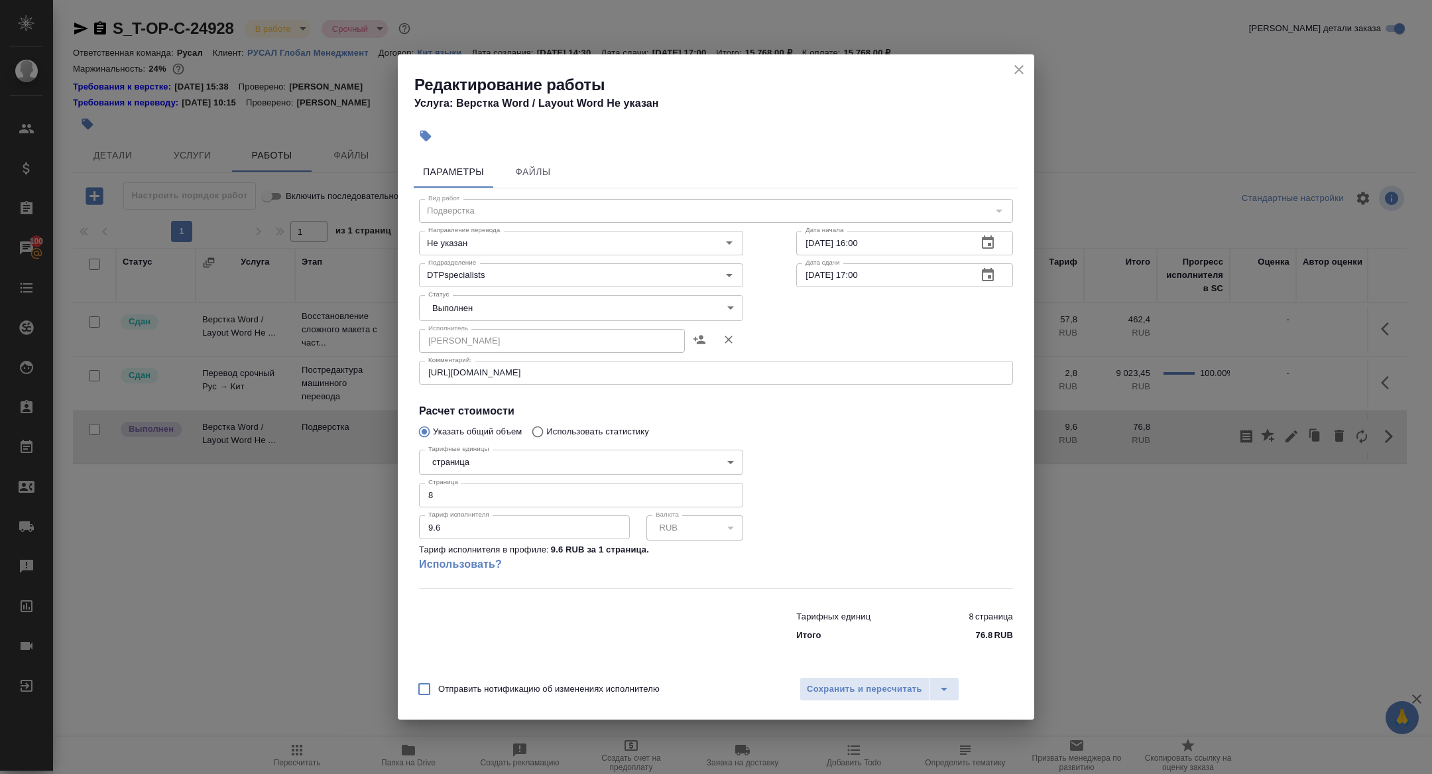
click at [452, 312] on body "🙏 .cls-1 fill:#fff; AWATERA Zhuravleva Alexandra Клиенты Спецификации Заказы 10…" at bounding box center [716, 387] width 1432 height 774
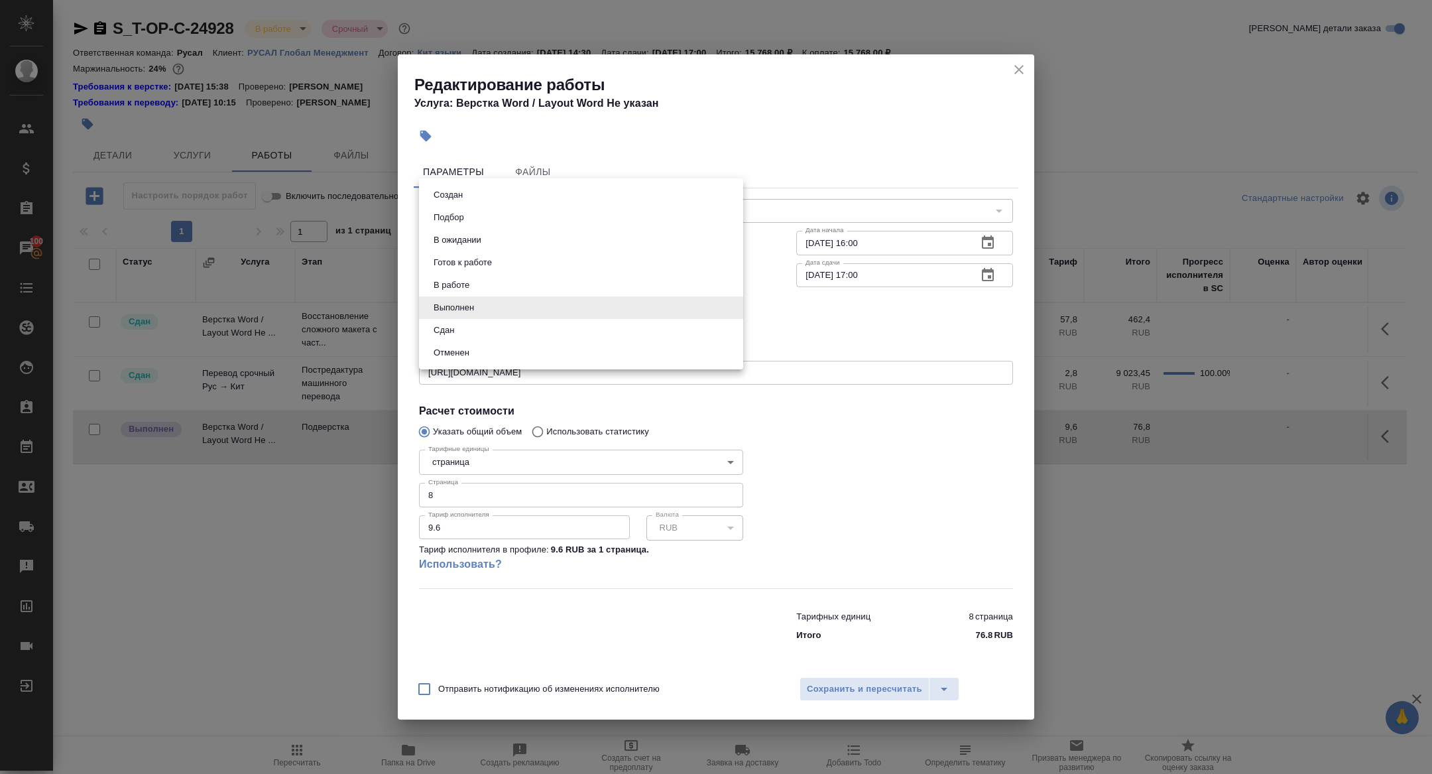
click at [448, 333] on button "Сдан" at bounding box center [444, 330] width 29 height 15
type input "closed"
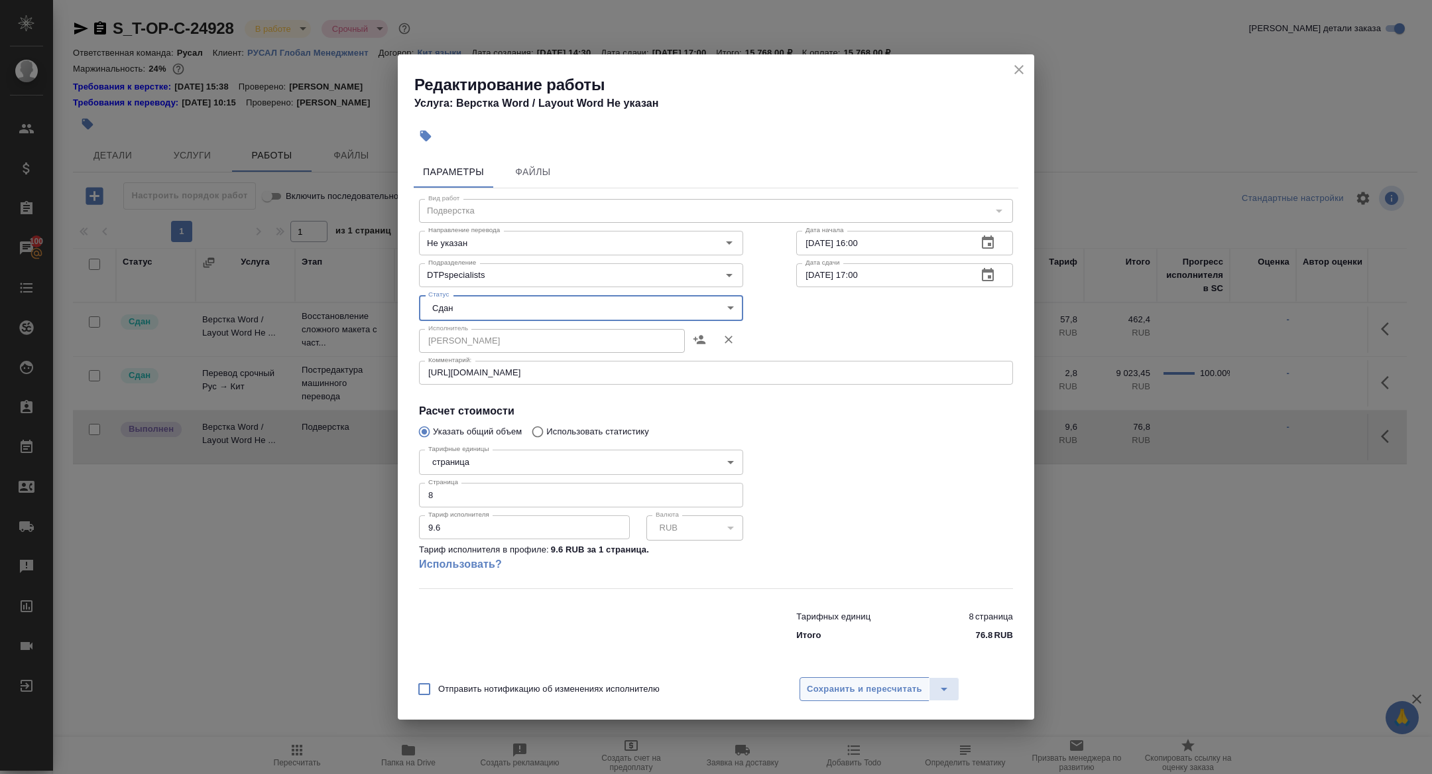
click at [875, 693] on span "Сохранить и пересчитать" at bounding box center [864, 689] width 115 height 15
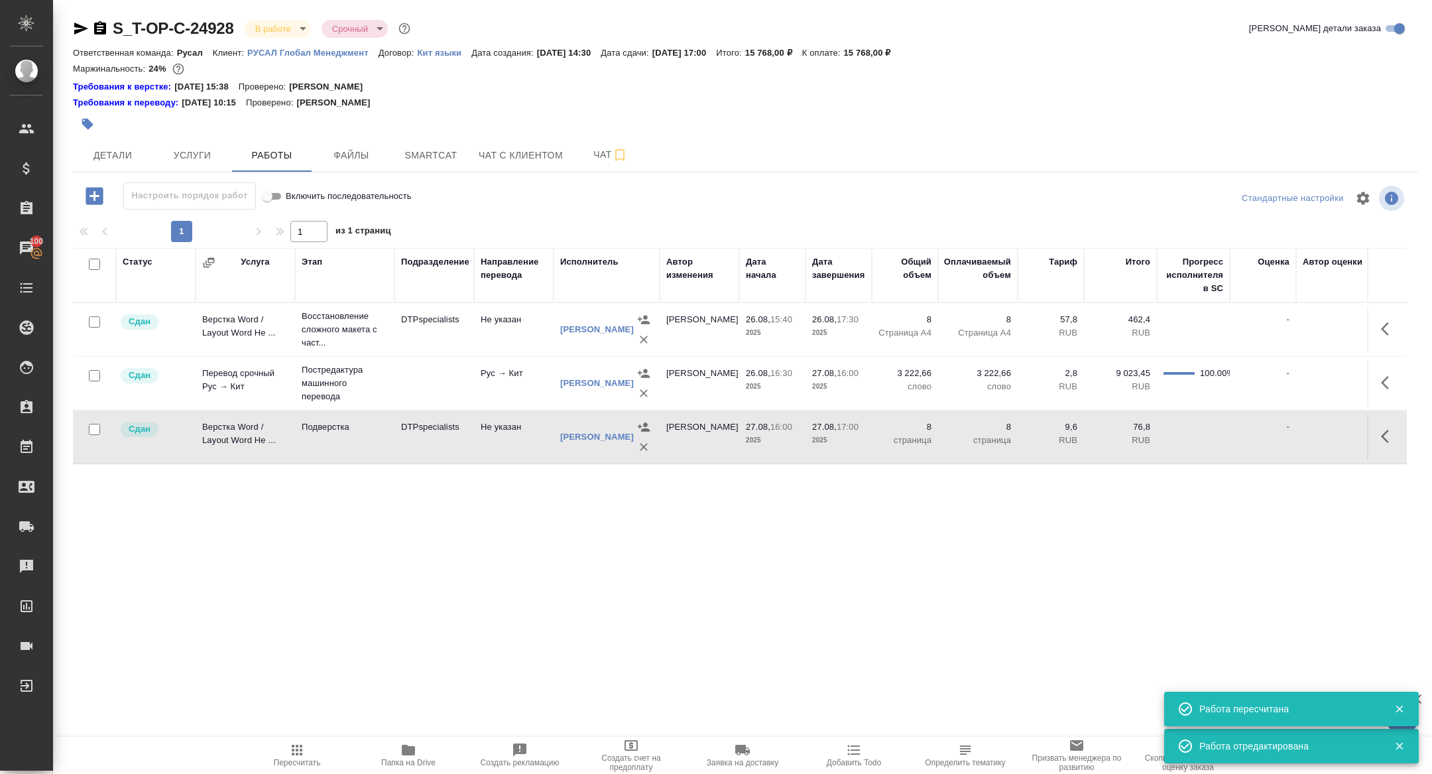
click at [409, 756] on icon "button" at bounding box center [409, 750] width 16 height 16
click at [97, 153] on span "Детали" at bounding box center [113, 155] width 64 height 17
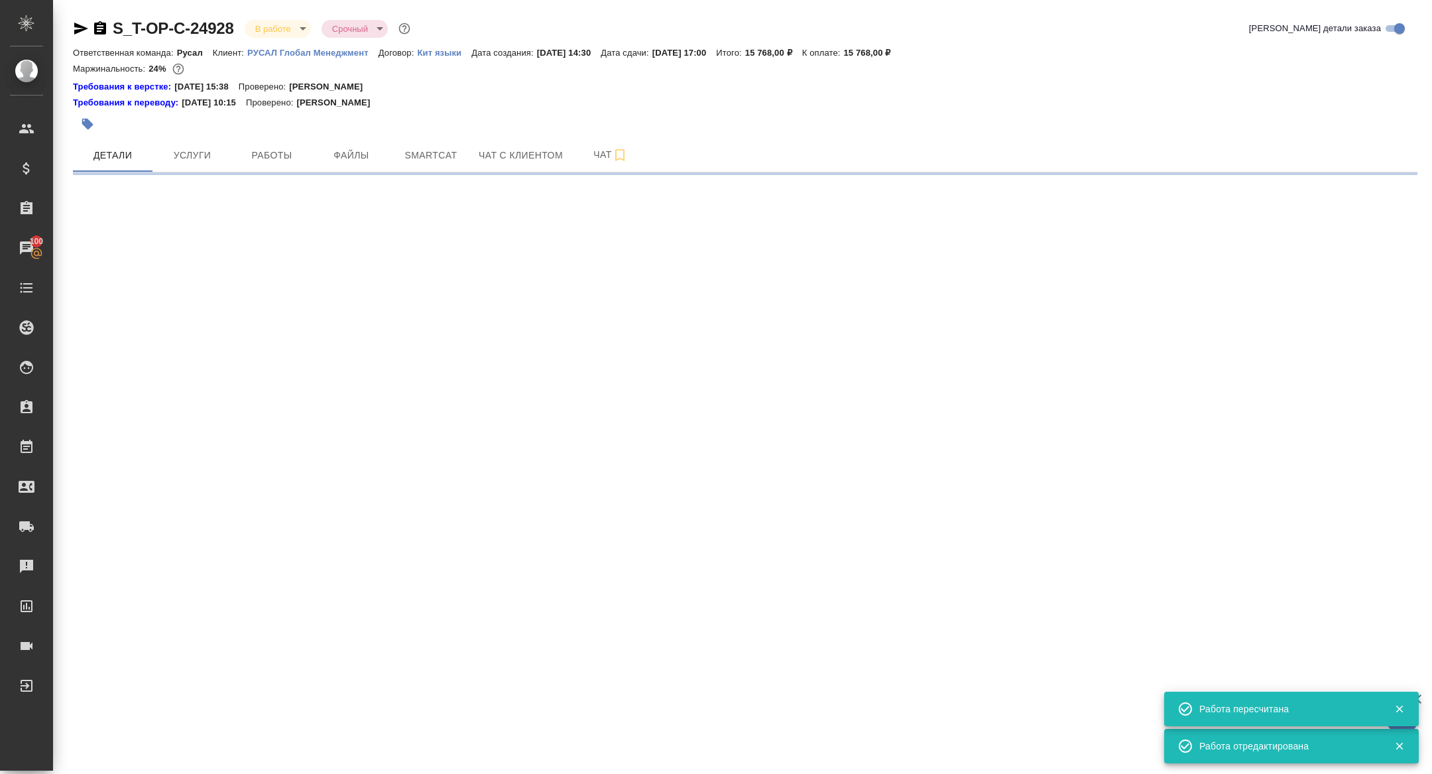
select select "RU"
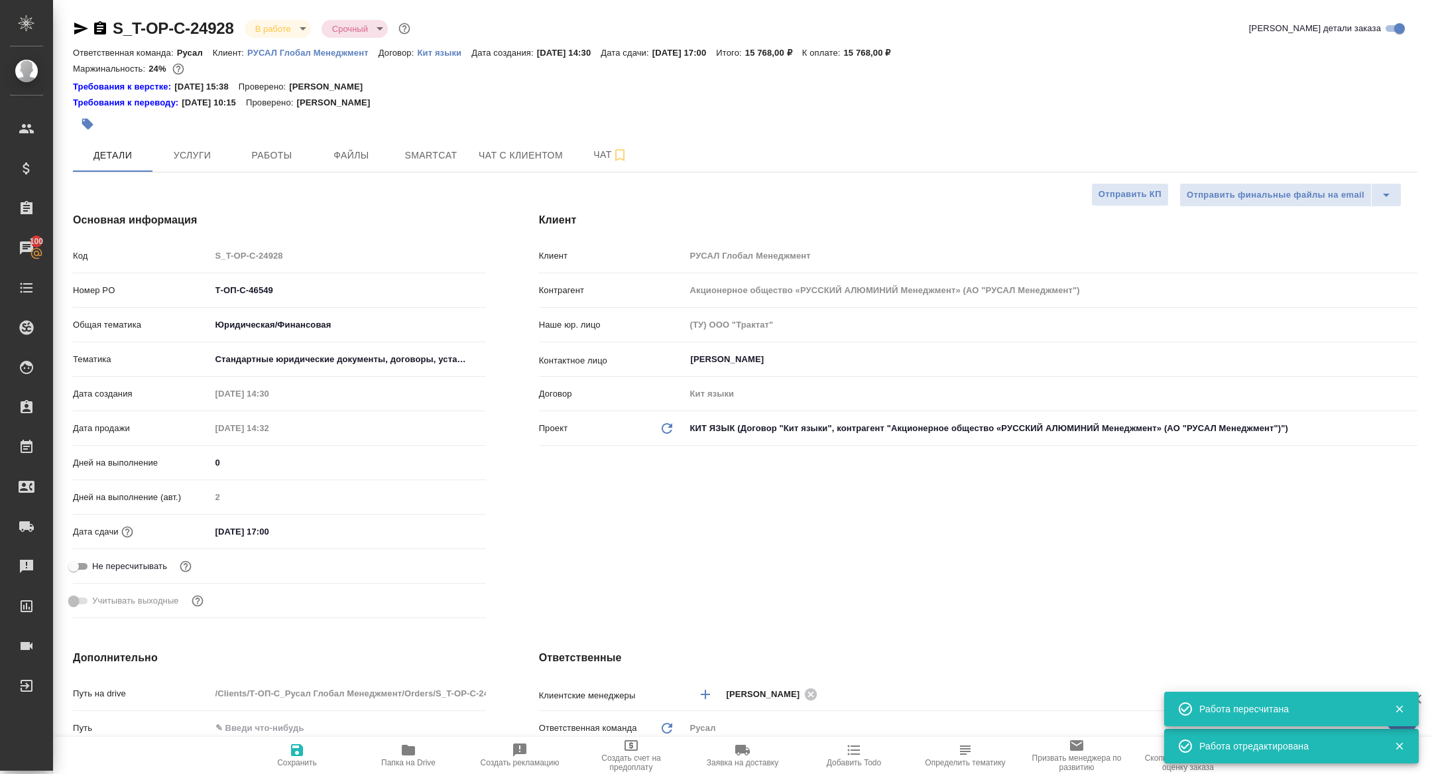
type textarea "x"
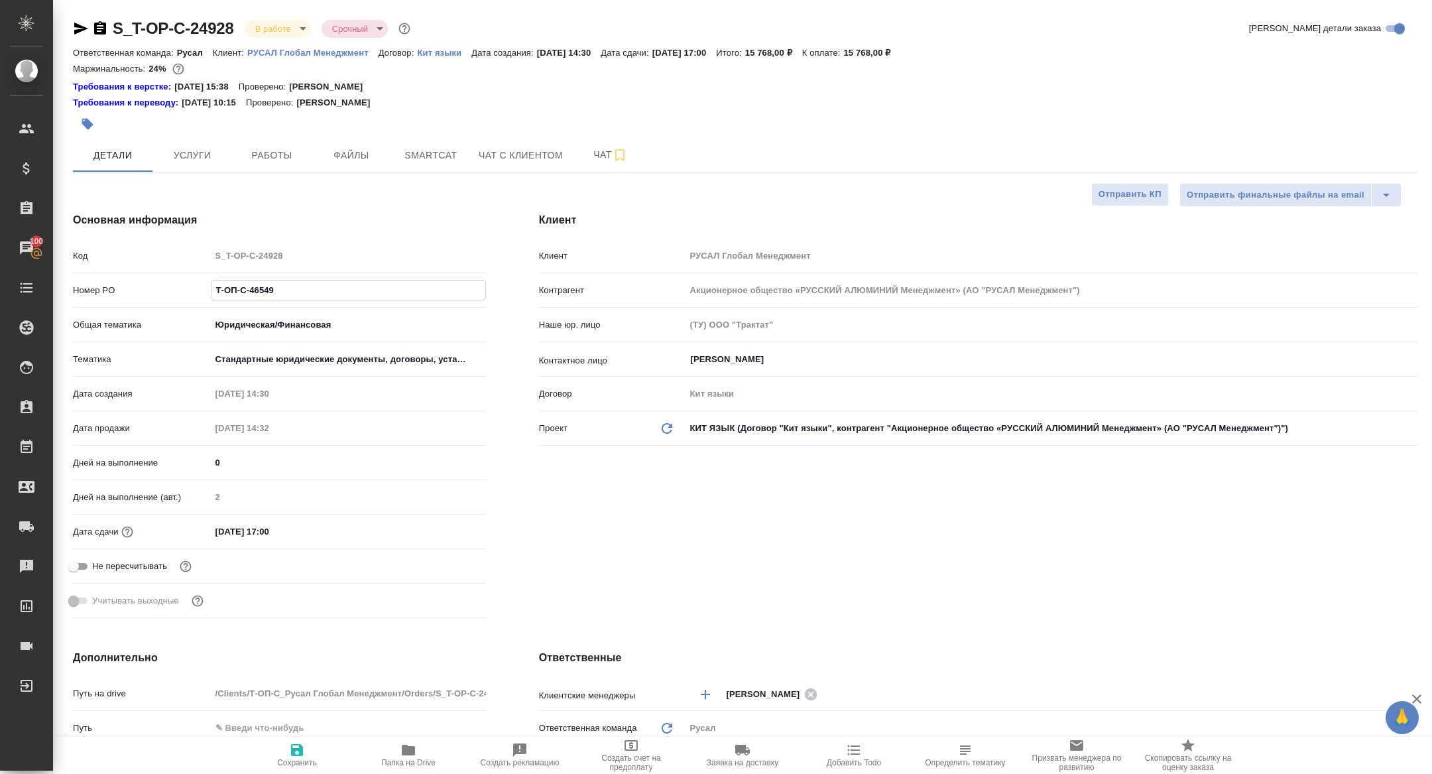
drag, startPoint x: 279, startPoint y: 296, endPoint x: 139, endPoint y: 287, distance: 140.2
click at [141, 287] on div "Номер PO Т-ОП-С-46549" at bounding box center [279, 290] width 413 height 23
type textarea "x"
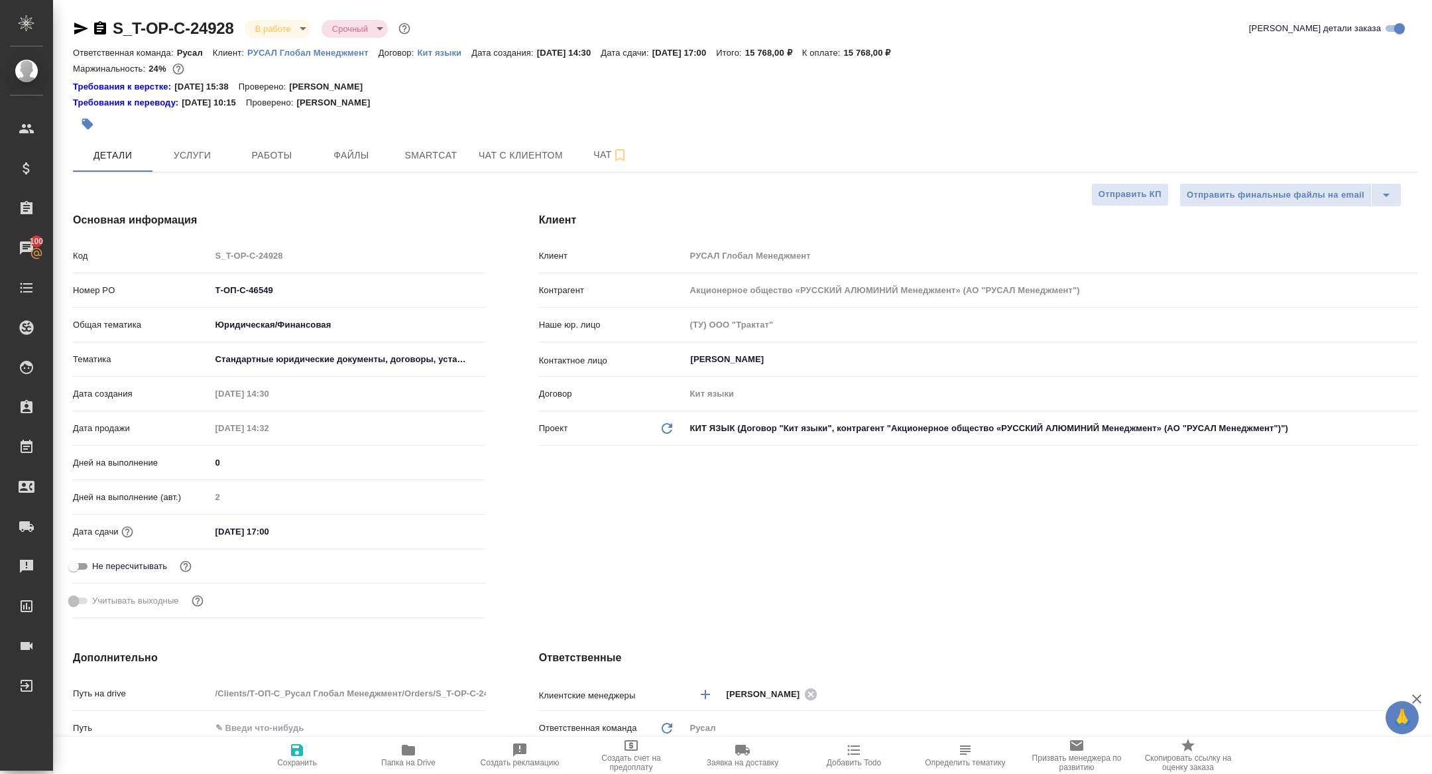
type textarea "x"
click at [185, 162] on span "Услуги" at bounding box center [192, 155] width 64 height 17
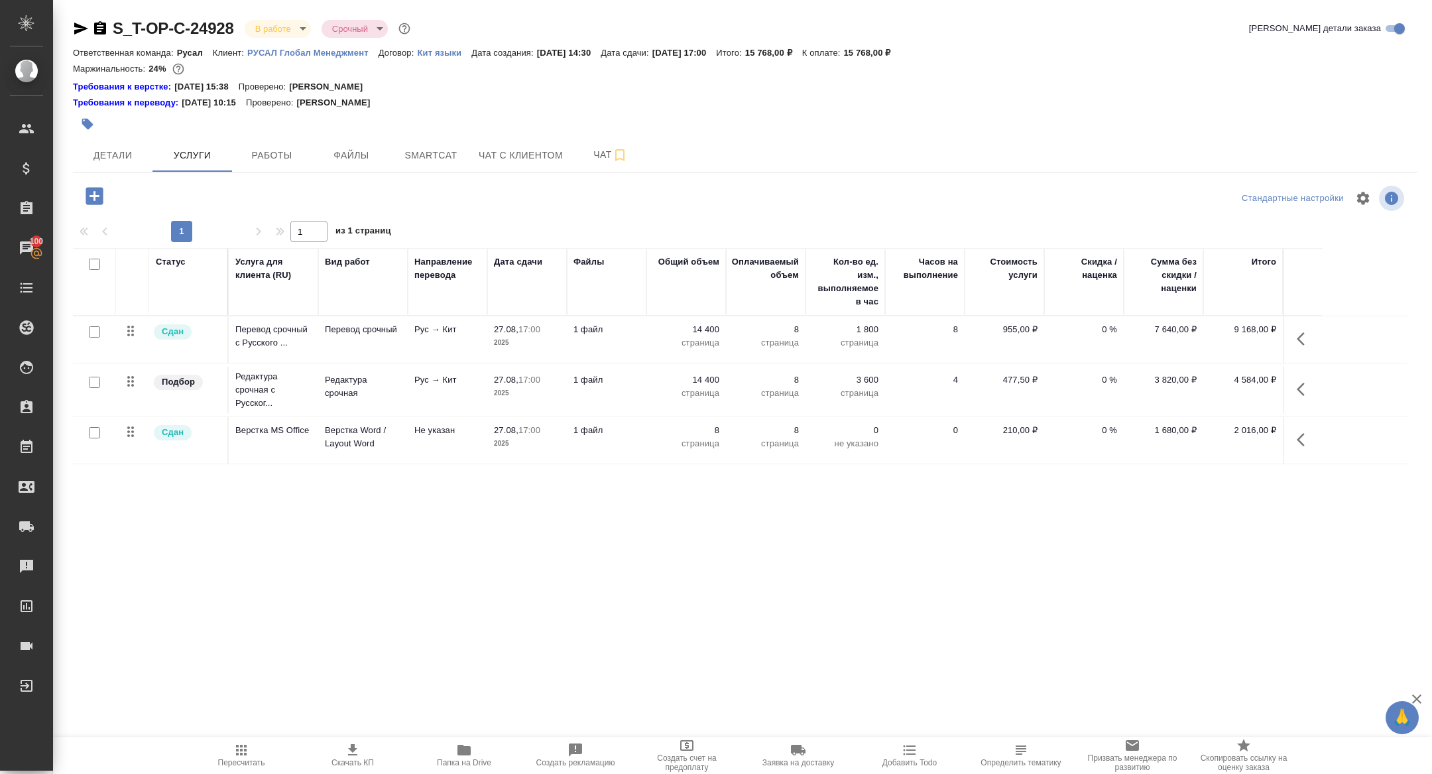
click at [267, 20] on body "🙏 .cls-1 fill:#fff; AWATERA Zhuravleva Alexandra Клиенты Спецификации Заказы 10…" at bounding box center [716, 387] width 1432 height 774
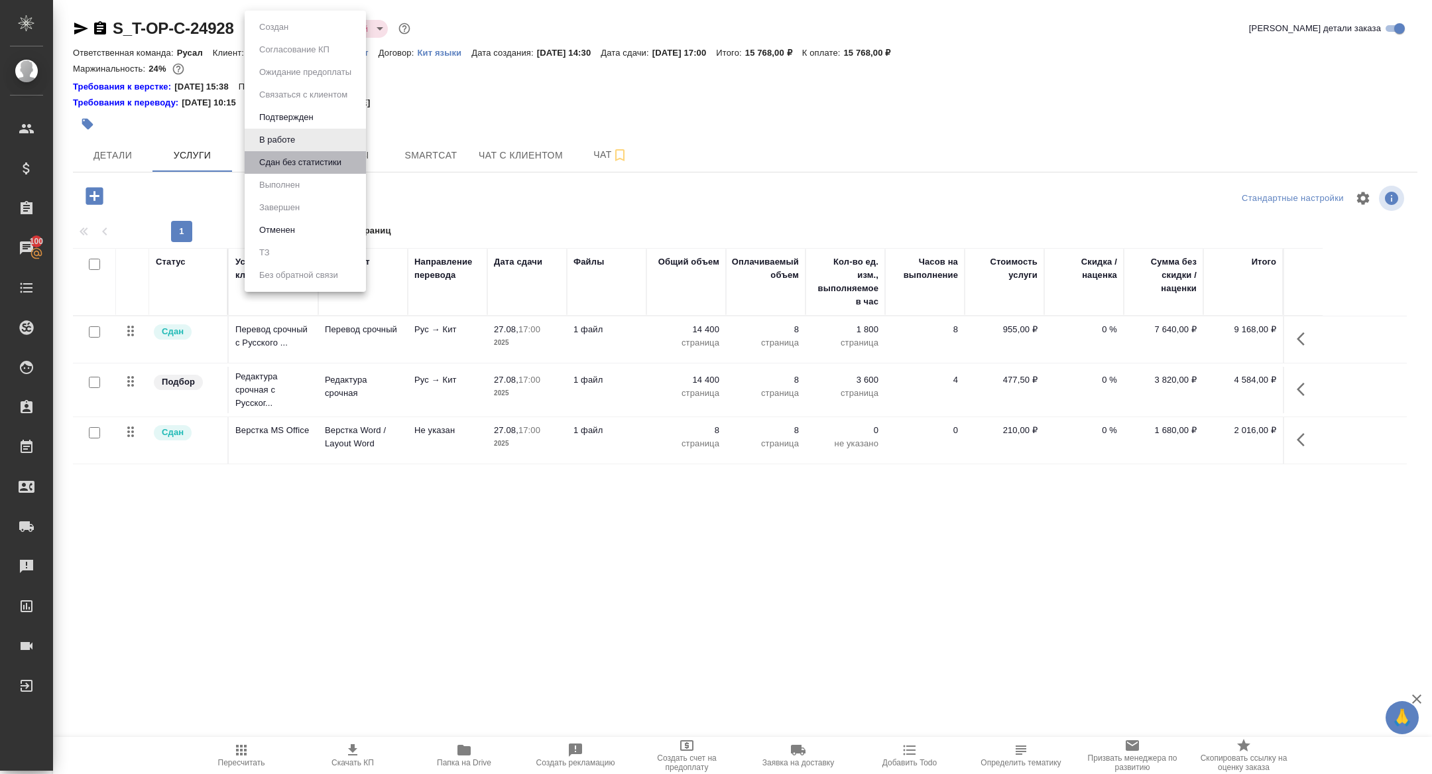
click at [284, 152] on li "Сдан без статистики" at bounding box center [305, 162] width 121 height 23
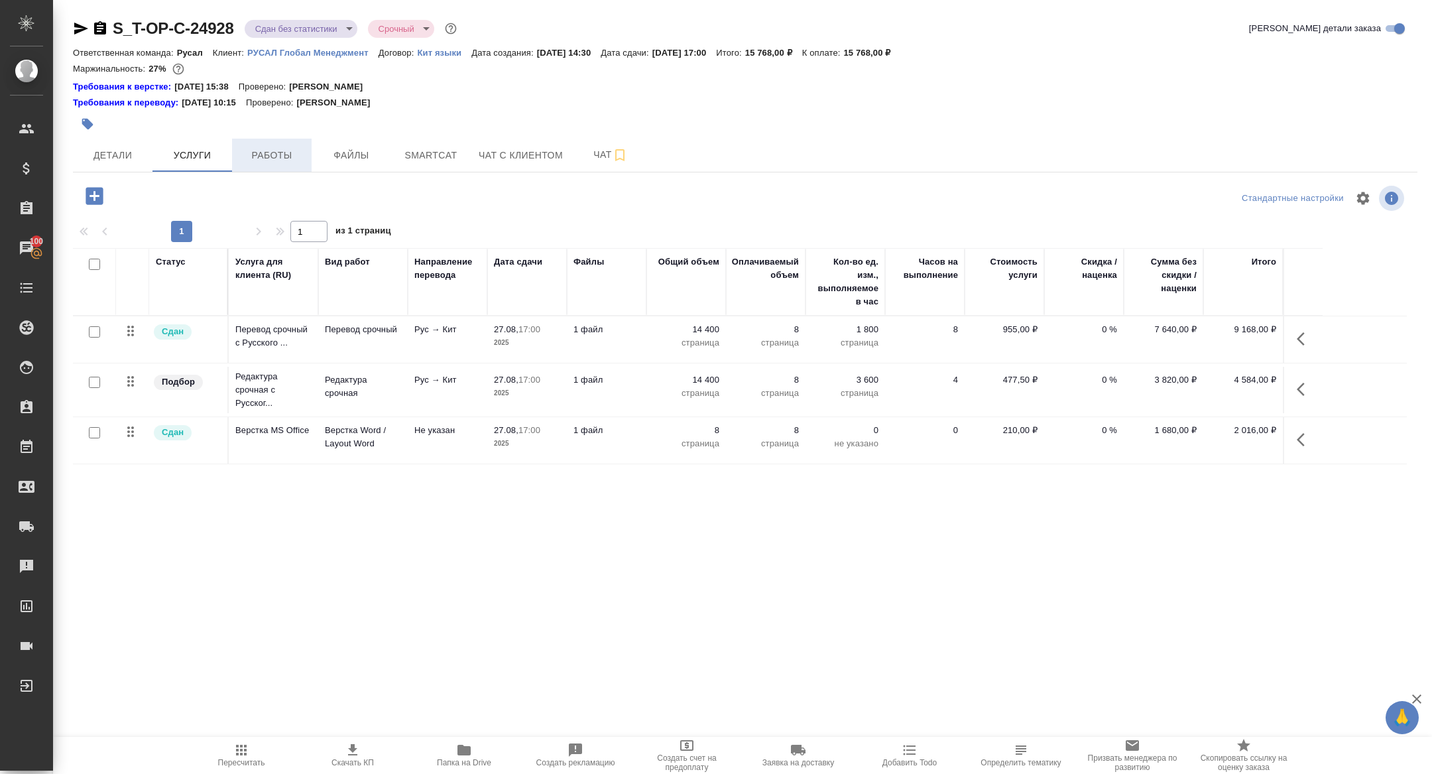
click at [292, 149] on span "Работы" at bounding box center [272, 155] width 64 height 17
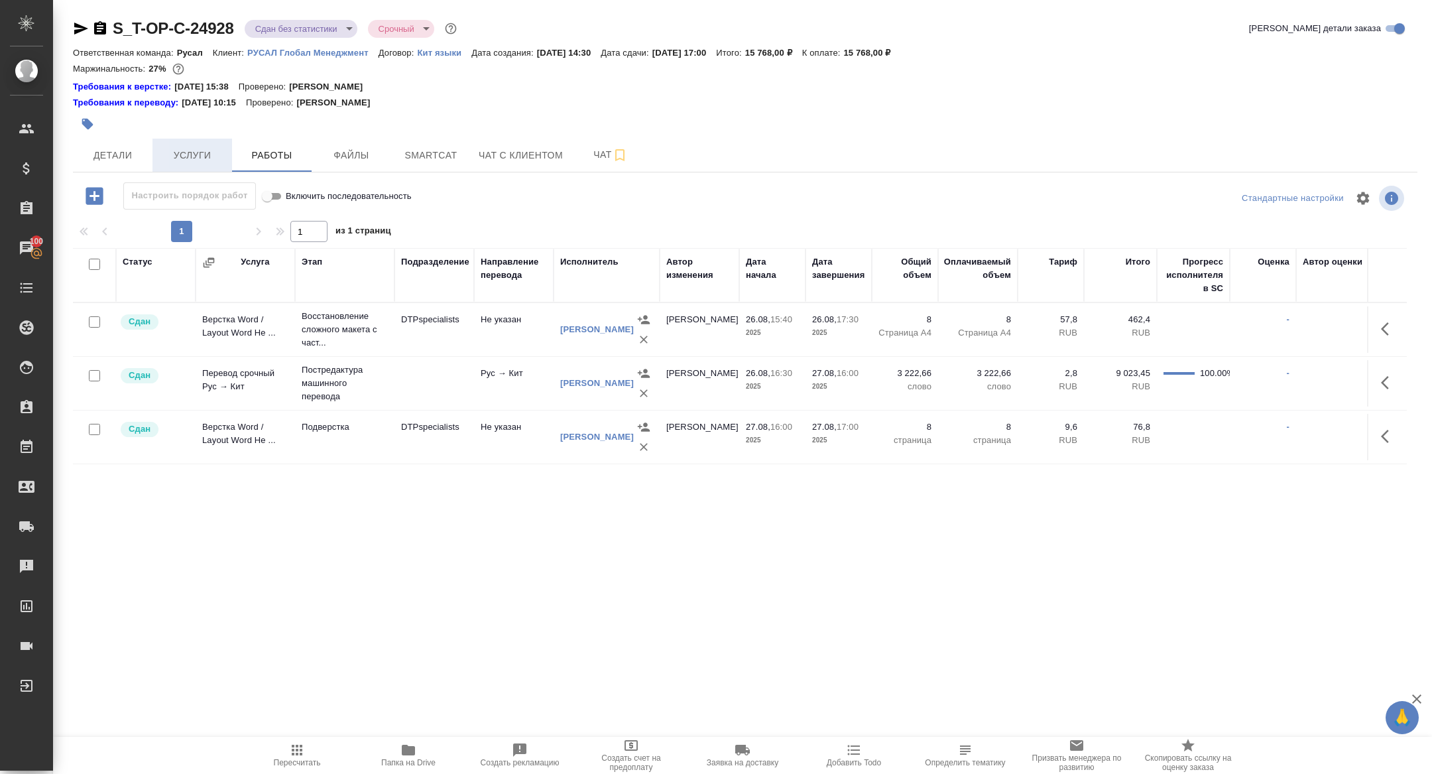
click at [188, 157] on span "Услуги" at bounding box center [192, 155] width 64 height 17
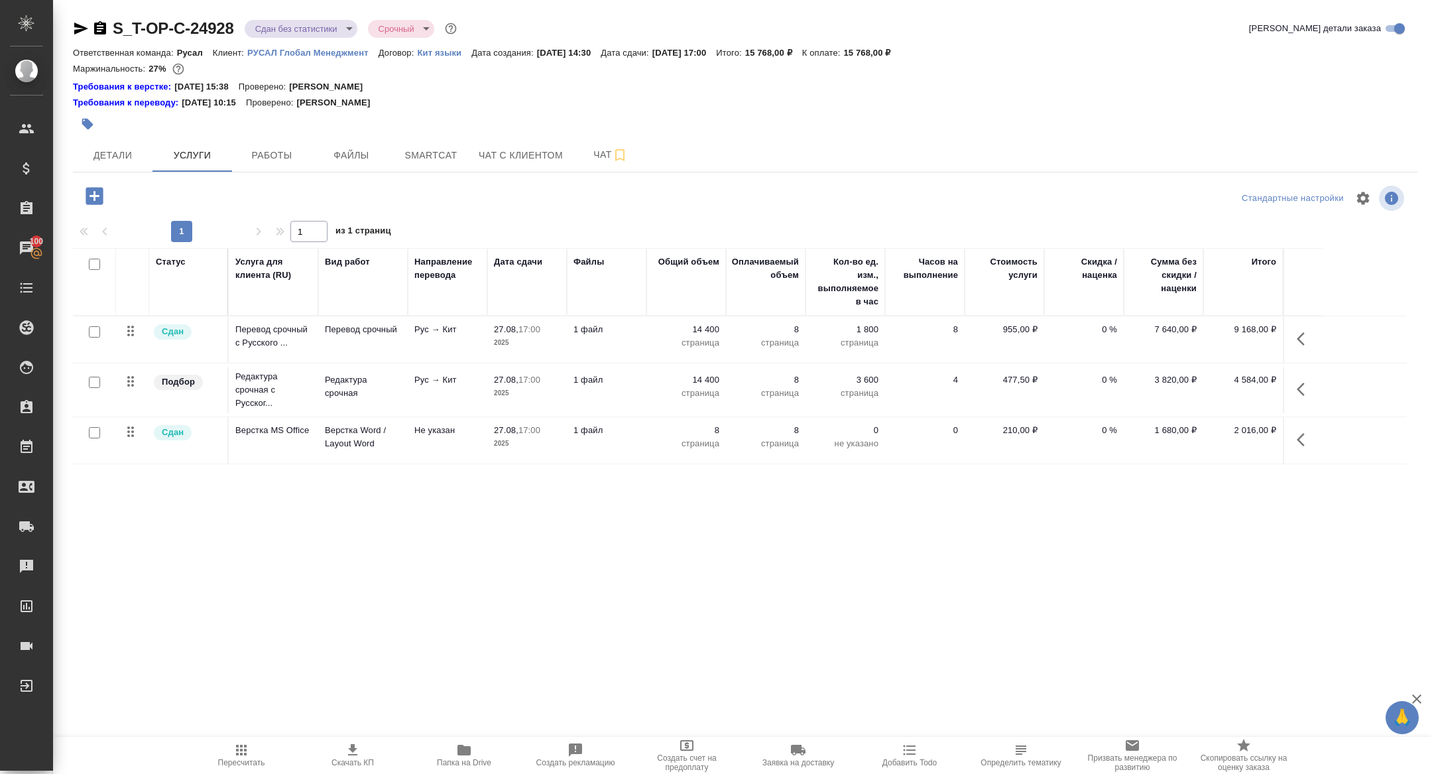
click at [1306, 340] on icon "button" at bounding box center [1305, 339] width 16 height 16
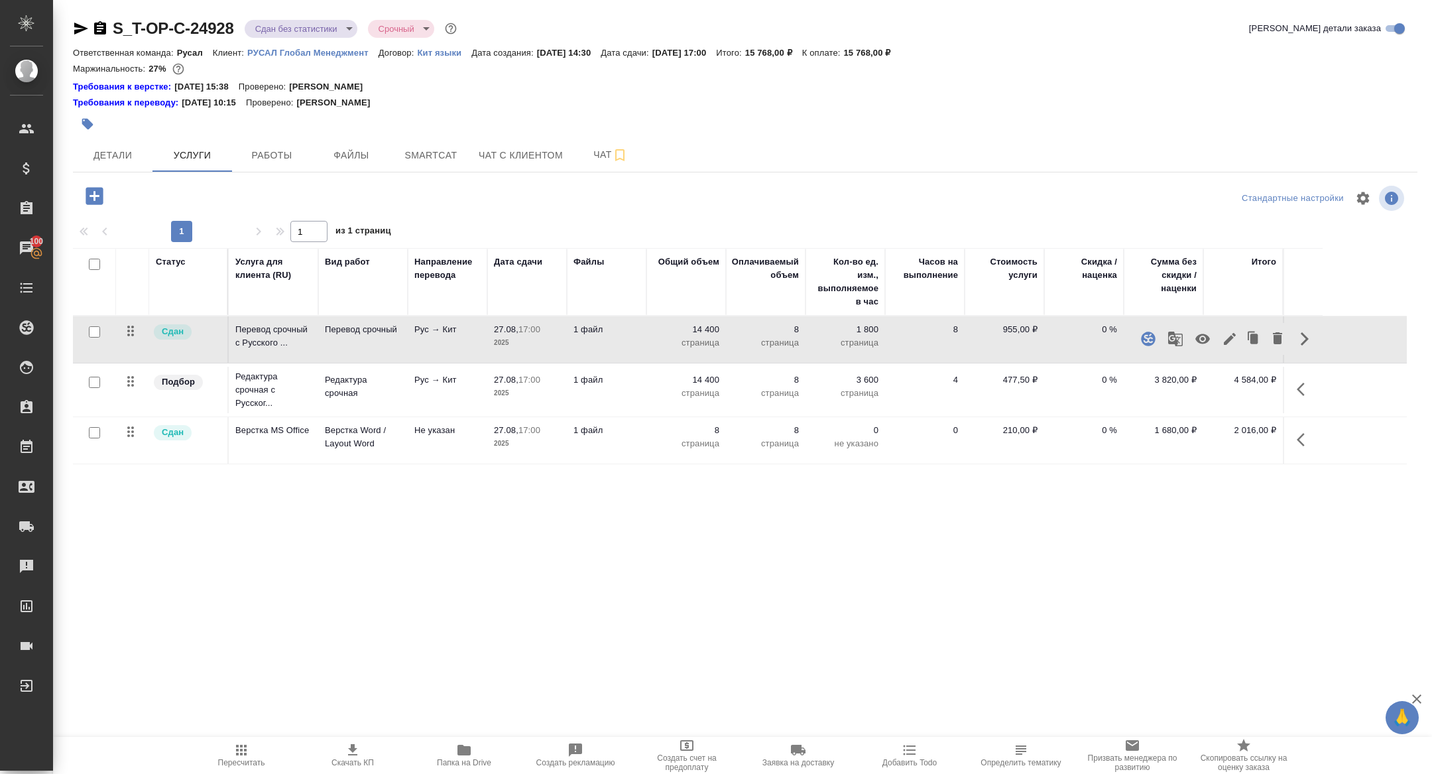
click at [1230, 336] on icon "button" at bounding box center [1230, 339] width 16 height 16
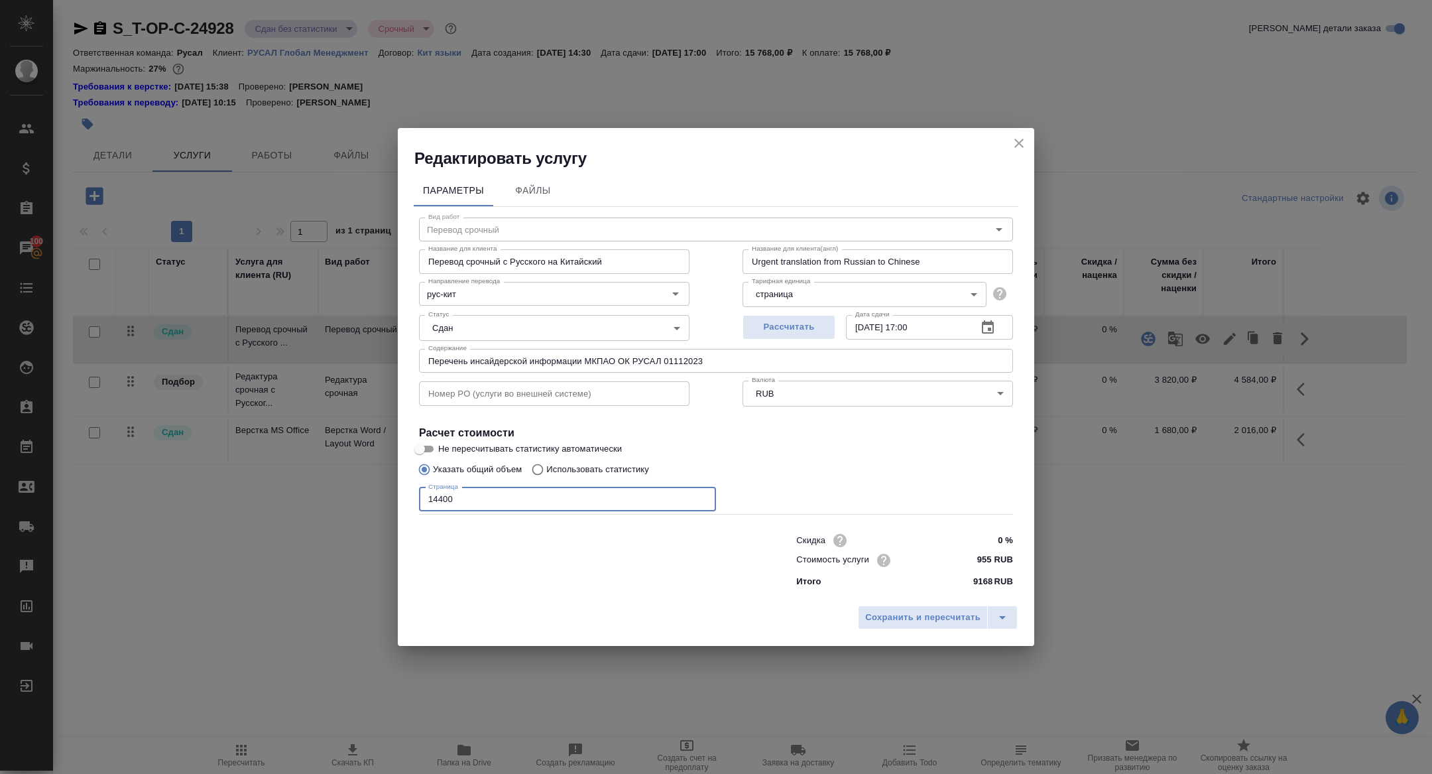
drag, startPoint x: 437, startPoint y: 499, endPoint x: 399, endPoint y: 499, distance: 37.8
click at [411, 499] on div "Параметры Файлы Вид работ Перевод срочный Вид работ Название для клиента Перево…" at bounding box center [716, 384] width 637 height 430
type input "65400"
click at [908, 621] on span "Сохранить и пересчитать" at bounding box center [922, 617] width 115 height 15
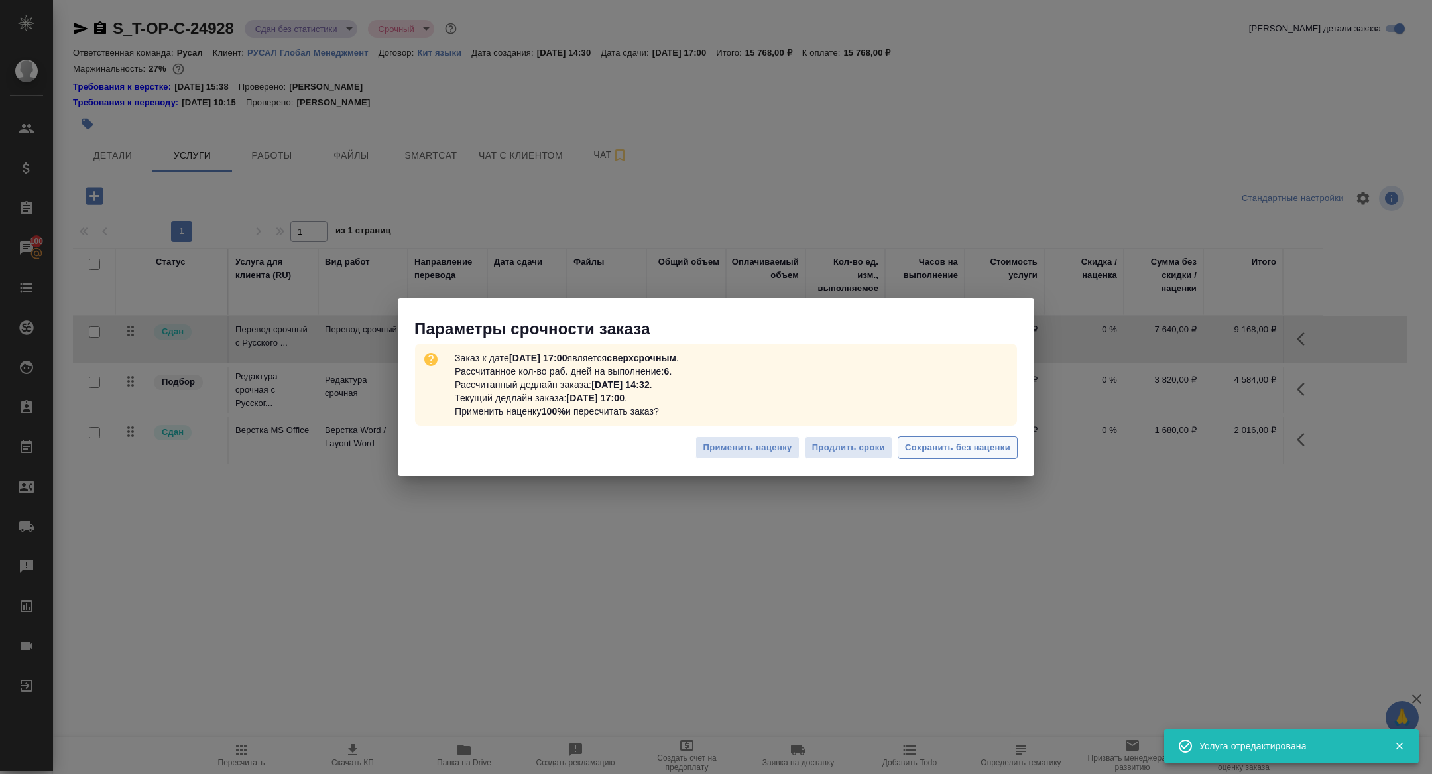
click at [946, 453] on span "Сохранить без наценки" at bounding box center [957, 447] width 105 height 15
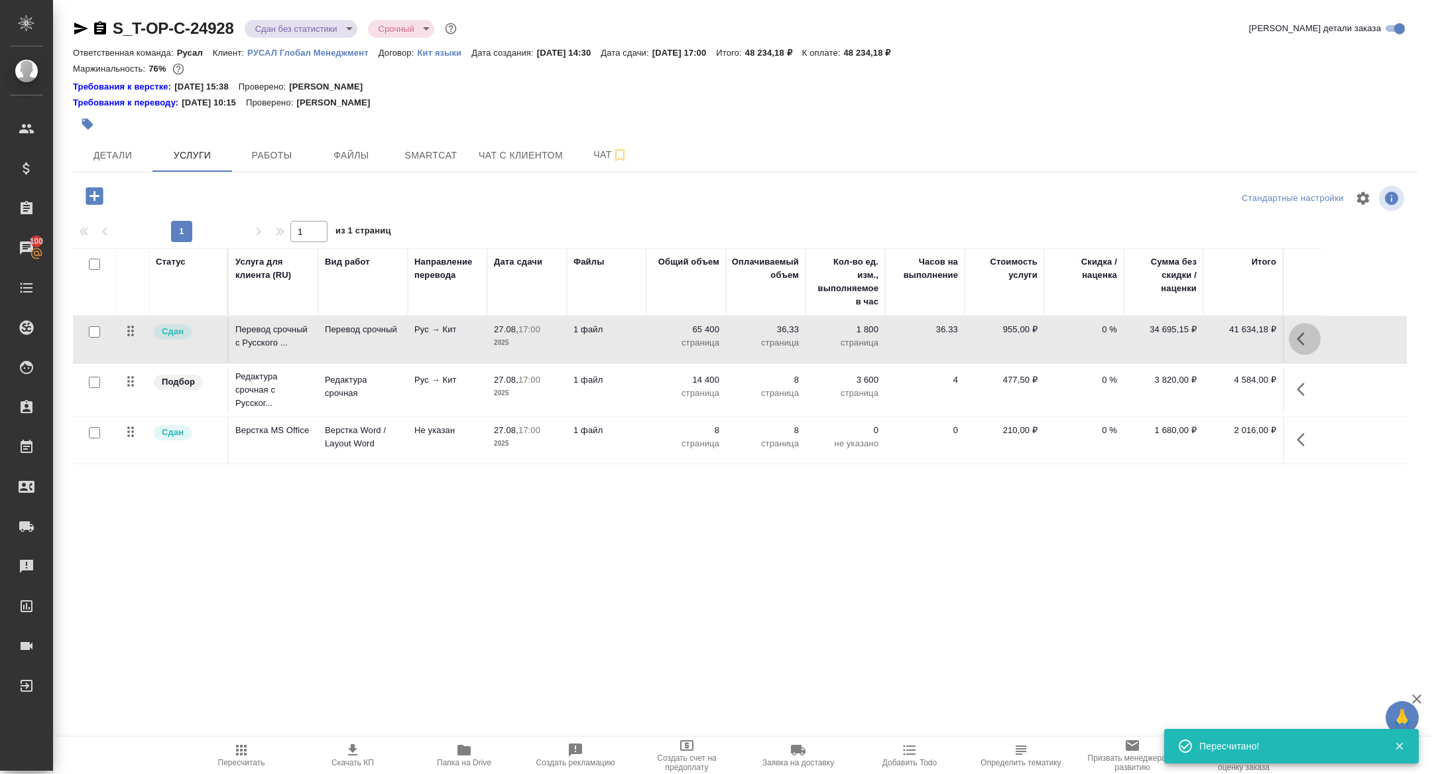
click at [1297, 340] on icon "button" at bounding box center [1305, 339] width 16 height 16
click at [1228, 342] on icon "button" at bounding box center [1230, 339] width 12 height 12
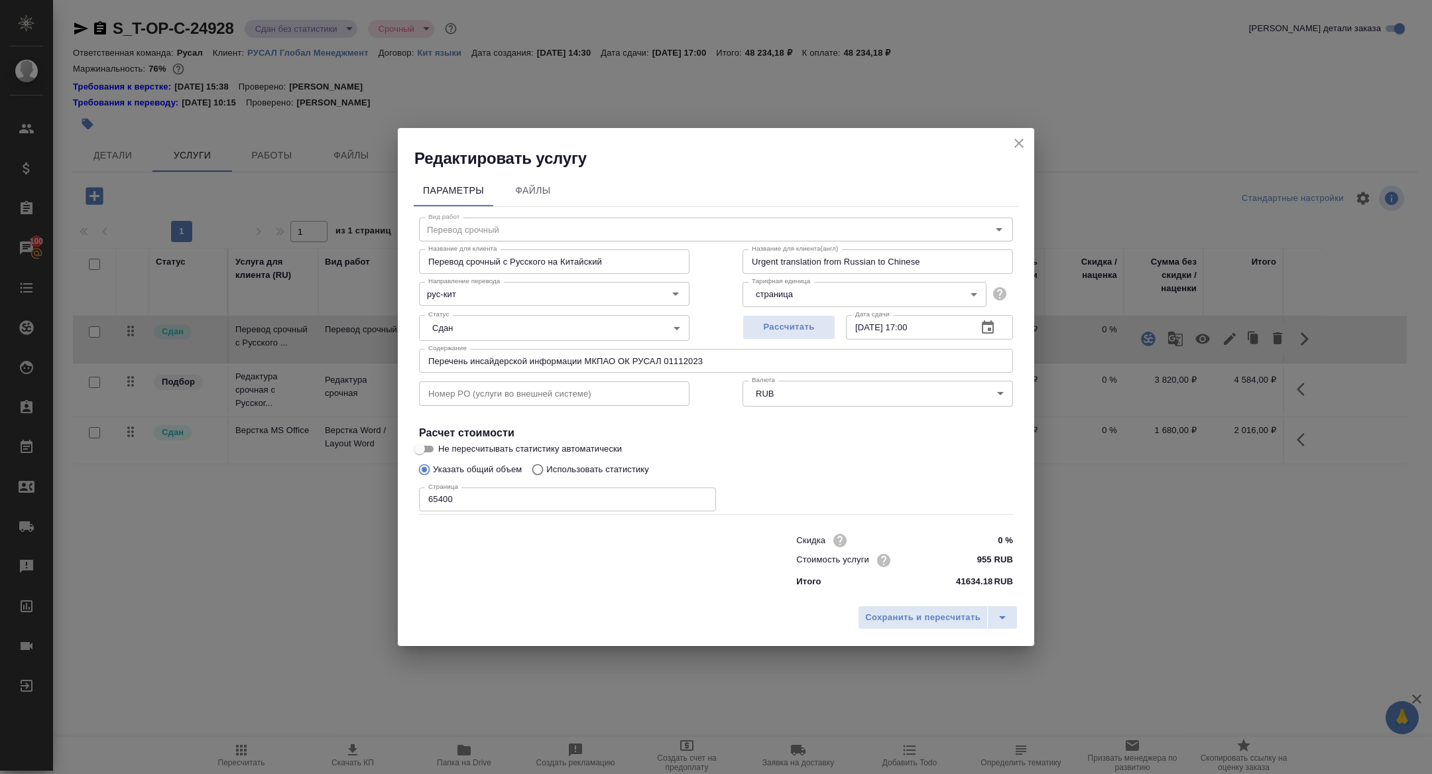
click at [433, 497] on input "65400" at bounding box center [567, 499] width 297 height 24
type input "45400"
click at [909, 618] on span "Сохранить и пересчитать" at bounding box center [922, 617] width 115 height 15
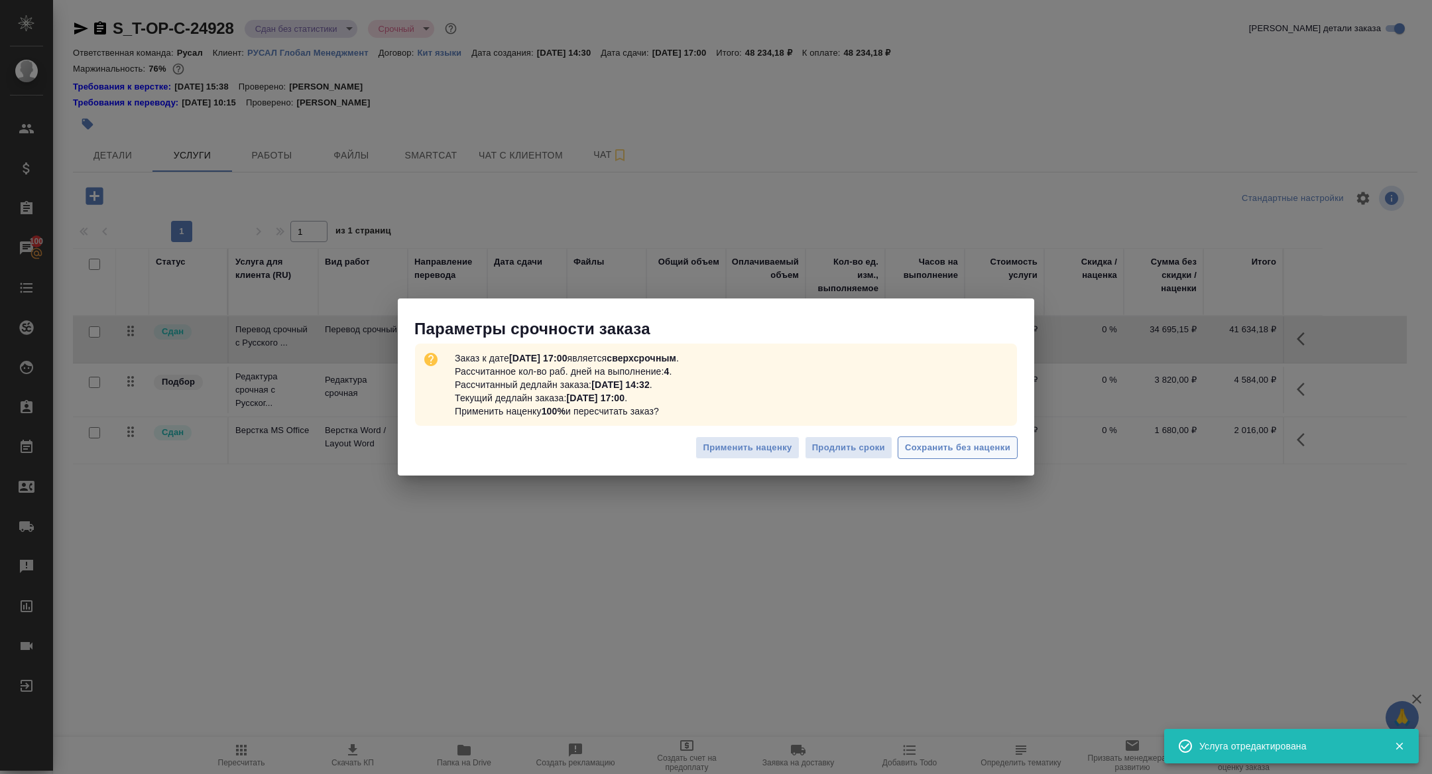
click at [954, 456] on button "Сохранить без наценки" at bounding box center [958, 447] width 120 height 23
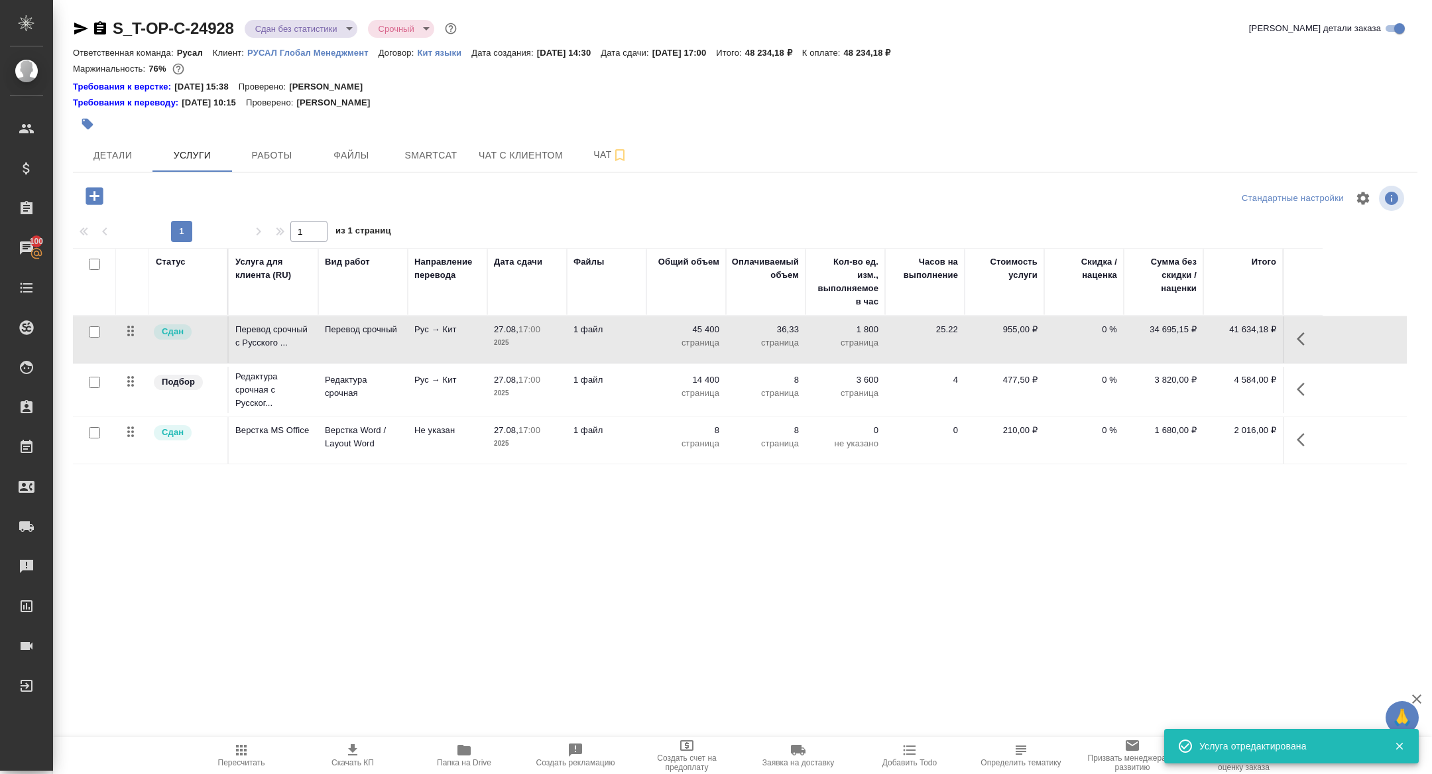
click at [1300, 383] on icon "button" at bounding box center [1305, 389] width 16 height 16
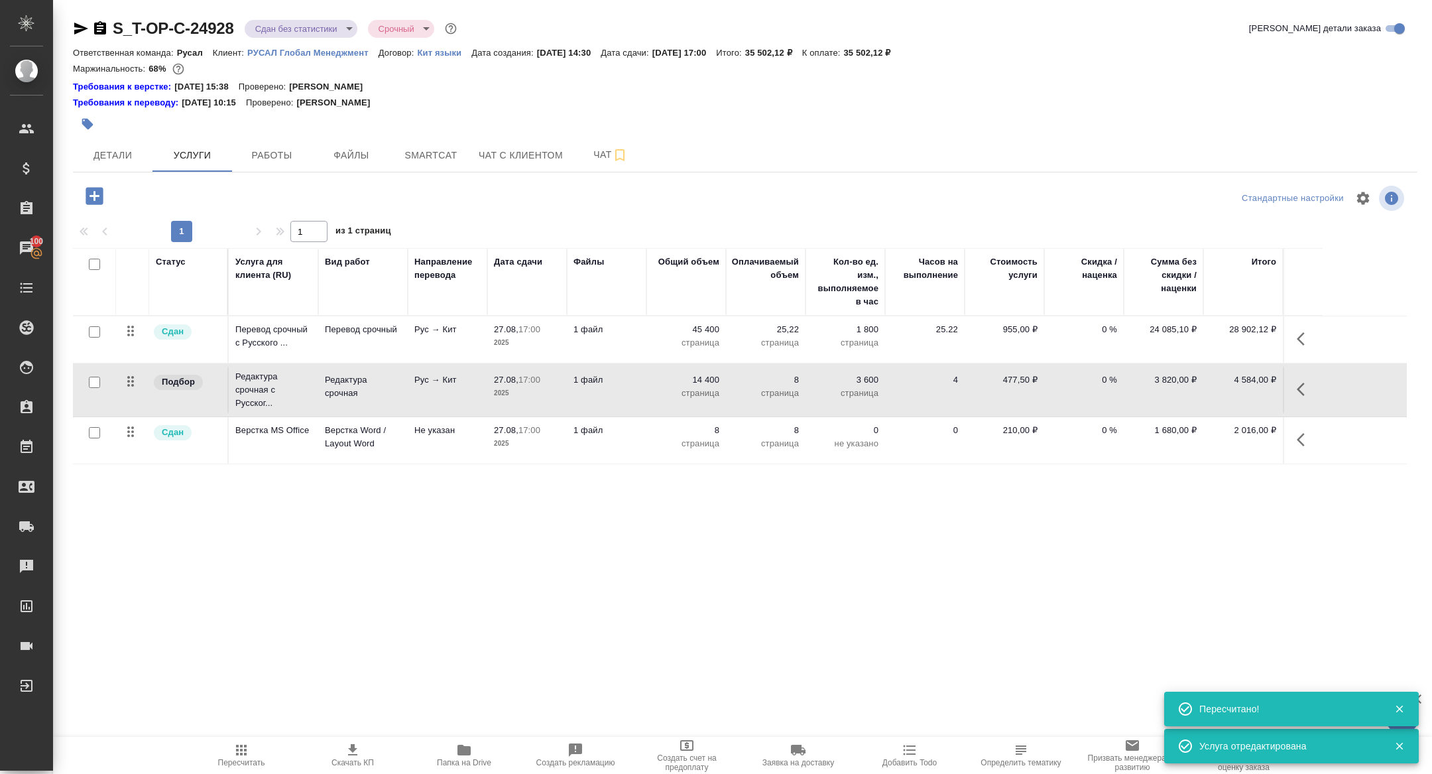
click at [1227, 385] on p "4 584,00 ₽" at bounding box center [1243, 379] width 66 height 13
click at [1299, 383] on icon "button" at bounding box center [1305, 389] width 16 height 16
click at [1228, 391] on icon "button" at bounding box center [1230, 389] width 12 height 12
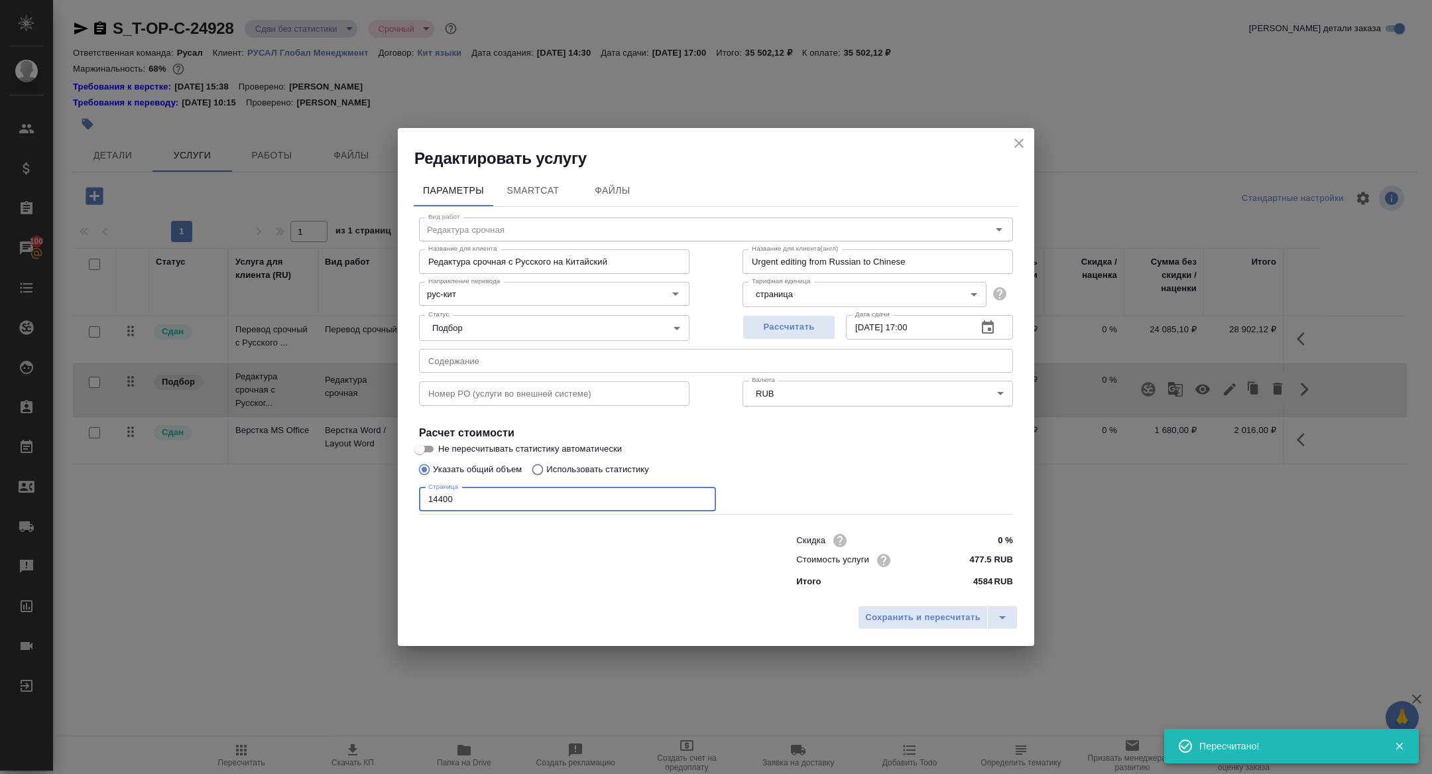
drag, startPoint x: 434, startPoint y: 498, endPoint x: 408, endPoint y: 498, distance: 26.5
click at [409, 498] on div "Параметры SmartCat Файлы Вид работ Редактура срочная Вид работ Название для кли…" at bounding box center [716, 384] width 637 height 430
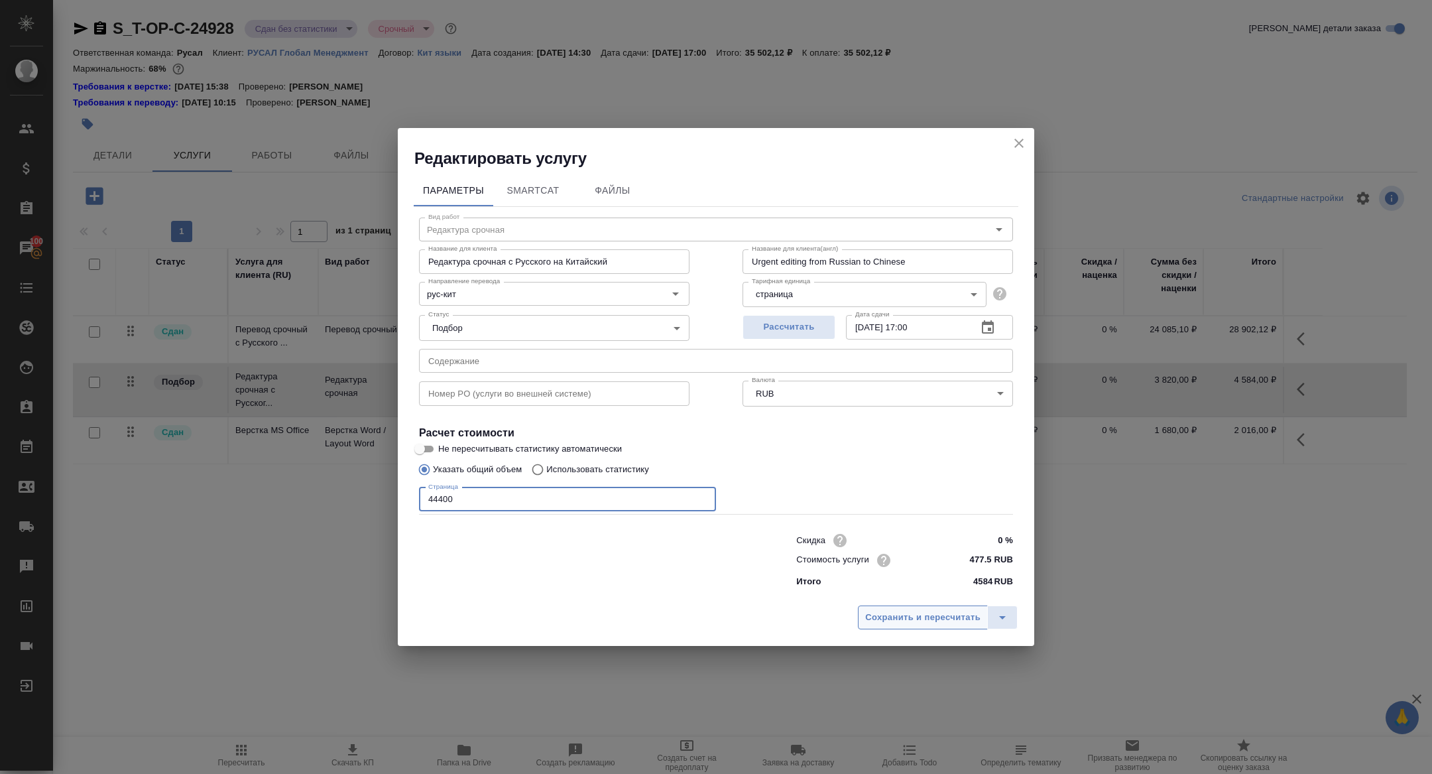
type input "44400"
click at [890, 616] on span "Сохранить и пересчитать" at bounding box center [922, 617] width 115 height 15
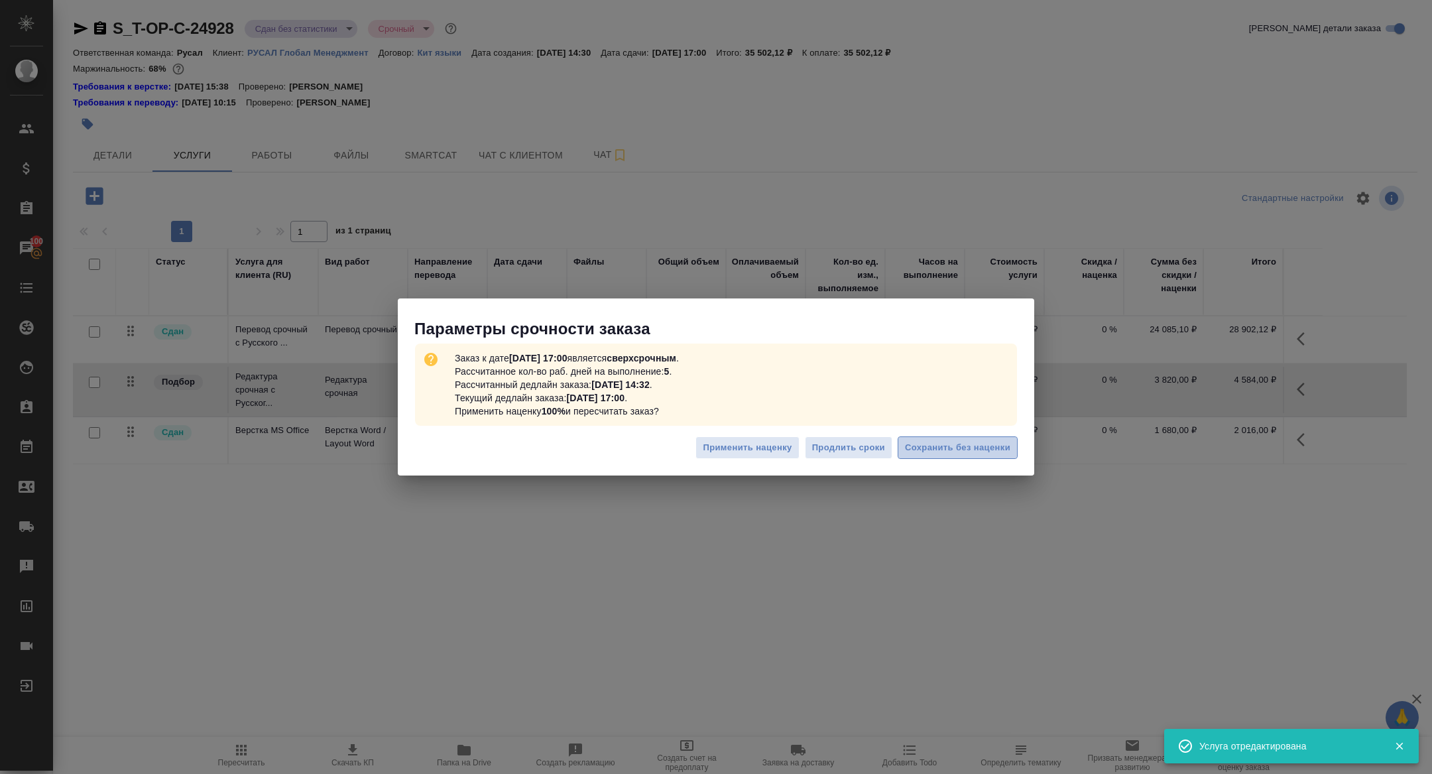
click at [927, 442] on span "Сохранить без наценки" at bounding box center [957, 447] width 105 height 15
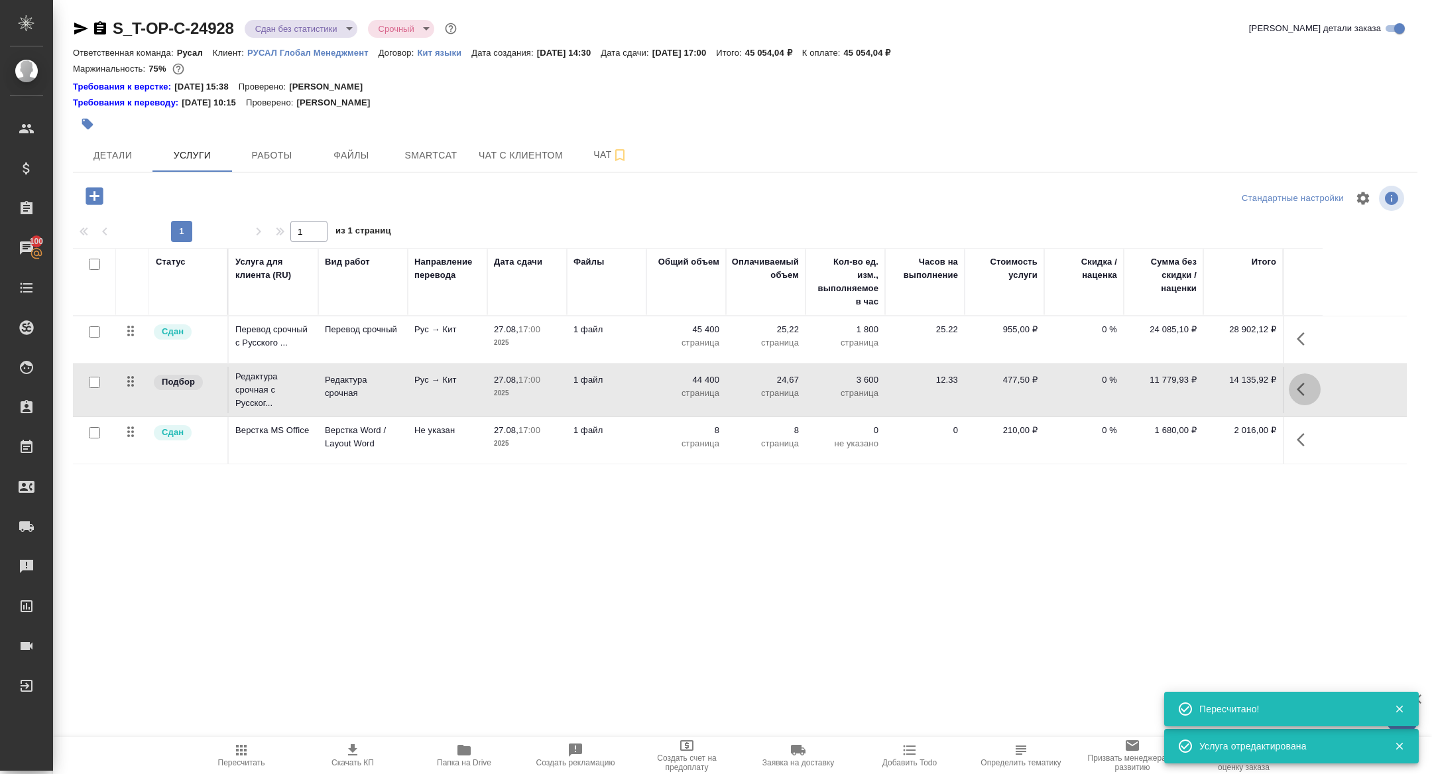
click at [1296, 386] on button "button" at bounding box center [1305, 389] width 32 height 32
click at [1219, 393] on button "button" at bounding box center [1230, 389] width 23 height 32
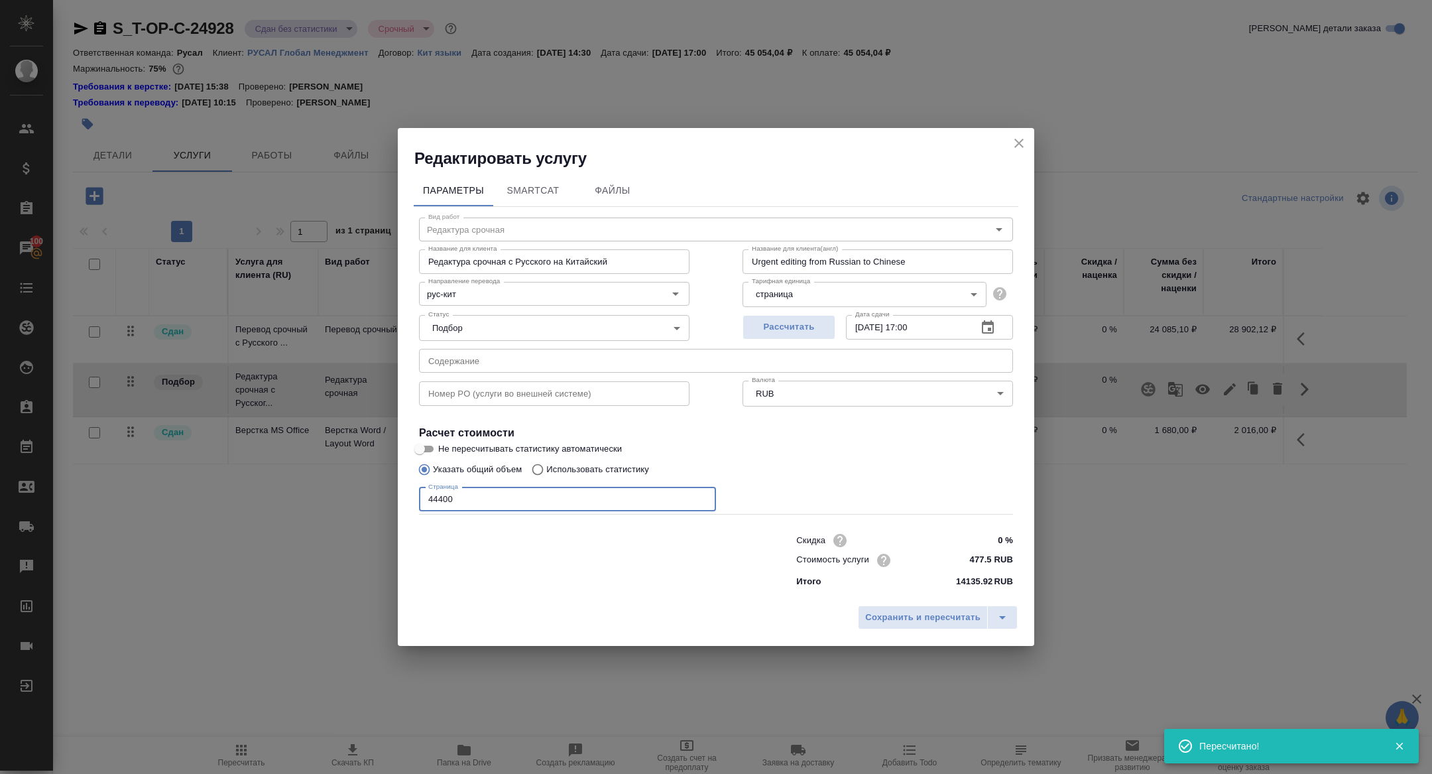
drag, startPoint x: 438, startPoint y: 498, endPoint x: 419, endPoint y: 498, distance: 19.2
click at [420, 498] on input "44400" at bounding box center [567, 499] width 297 height 24
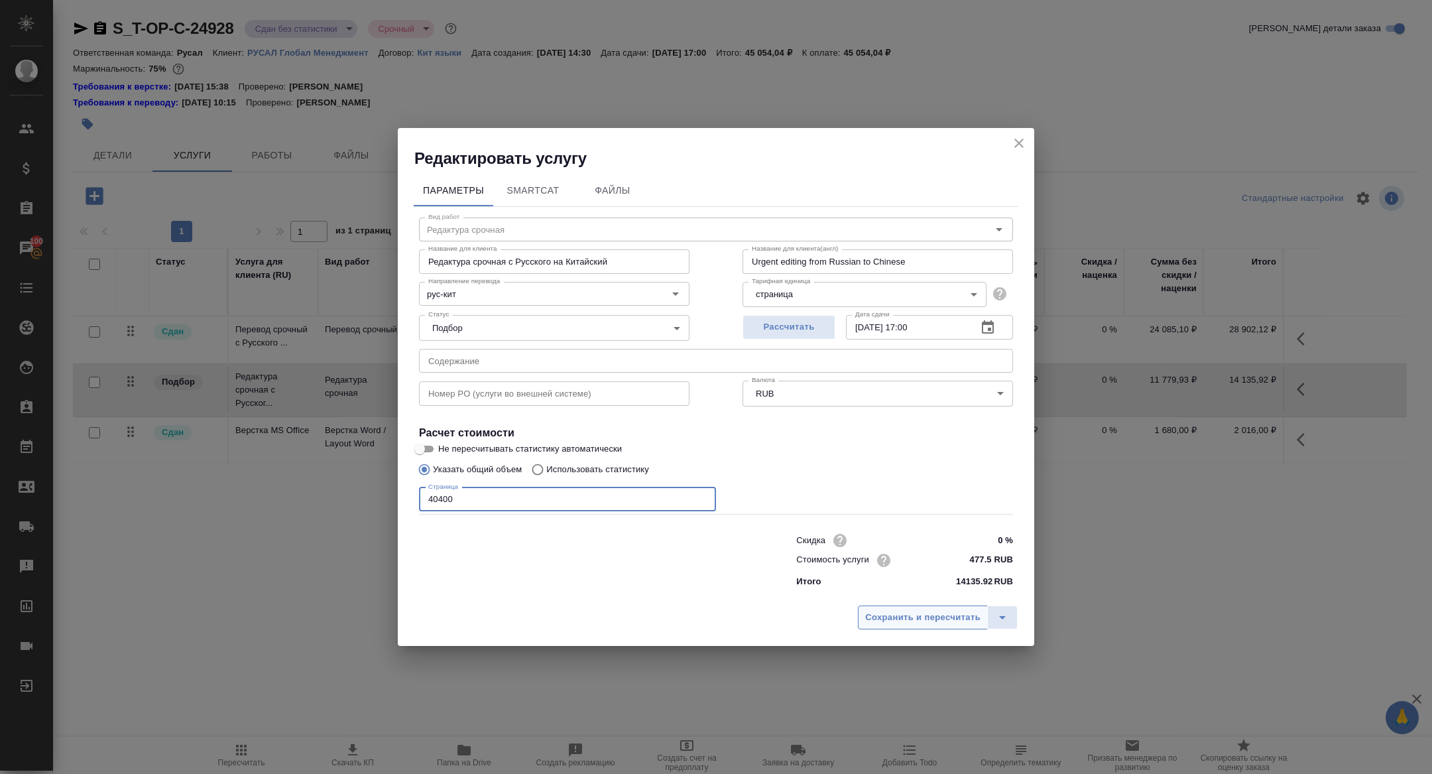
type input "40400"
click at [950, 611] on span "Сохранить и пересчитать" at bounding box center [922, 617] width 115 height 15
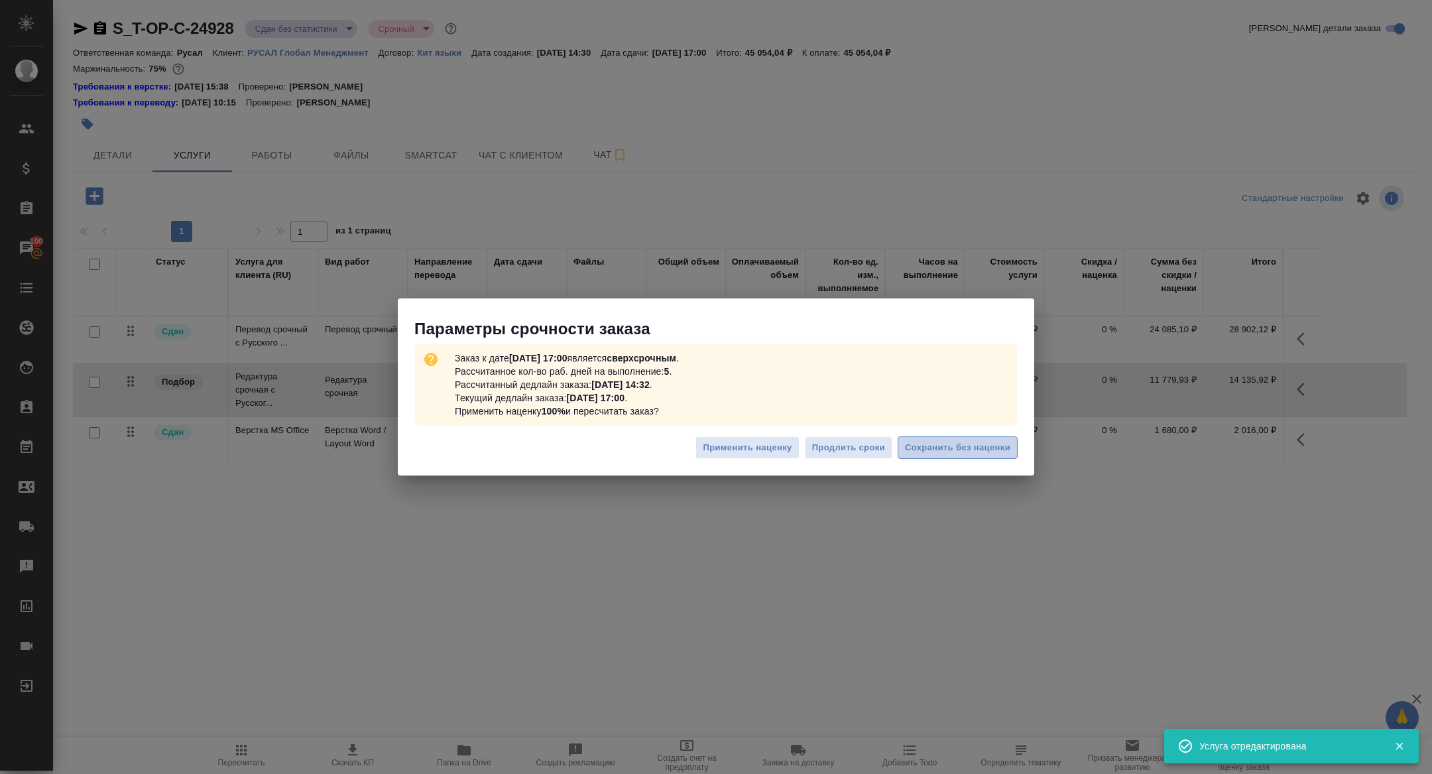
click at [941, 443] on span "Сохранить без наценки" at bounding box center [957, 447] width 105 height 15
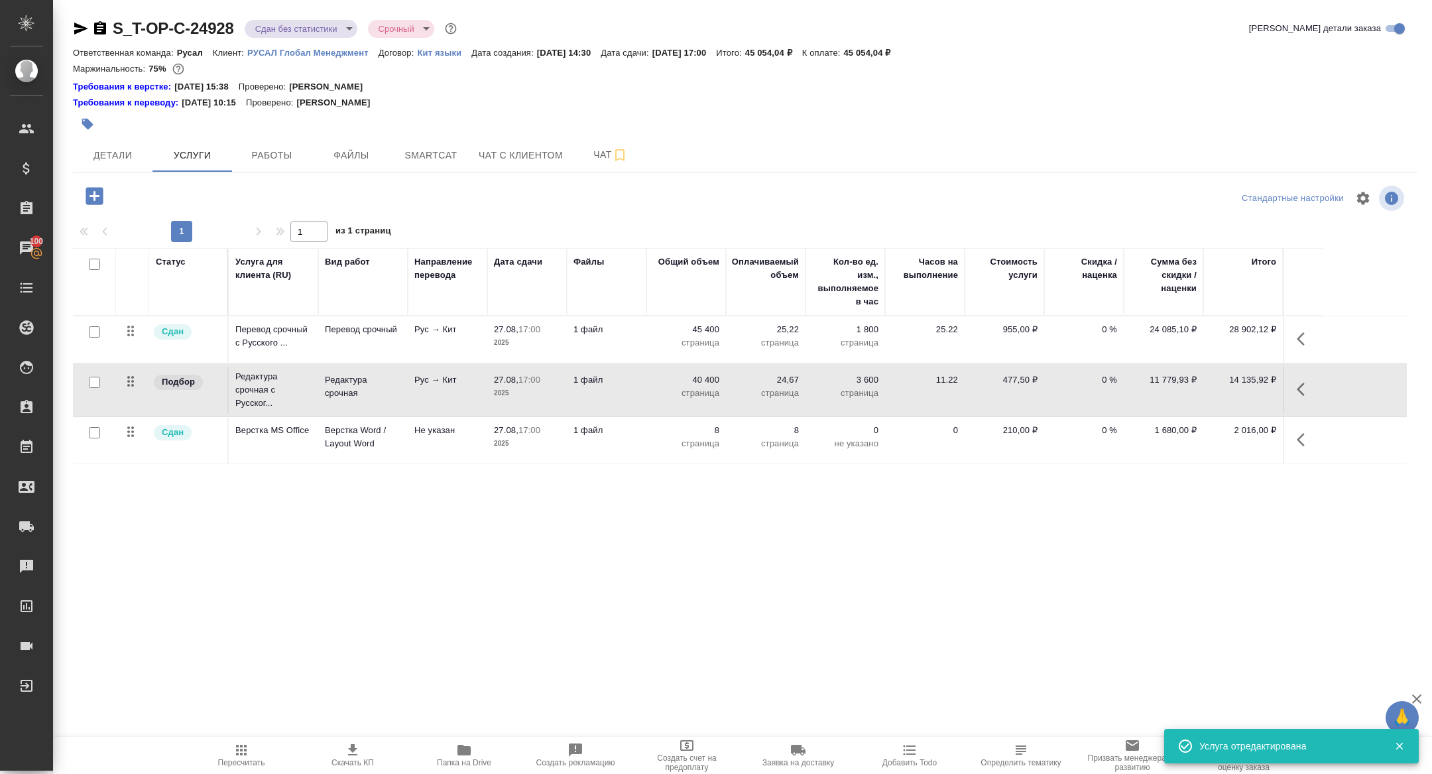
click at [1308, 333] on icon "button" at bounding box center [1305, 339] width 16 height 16
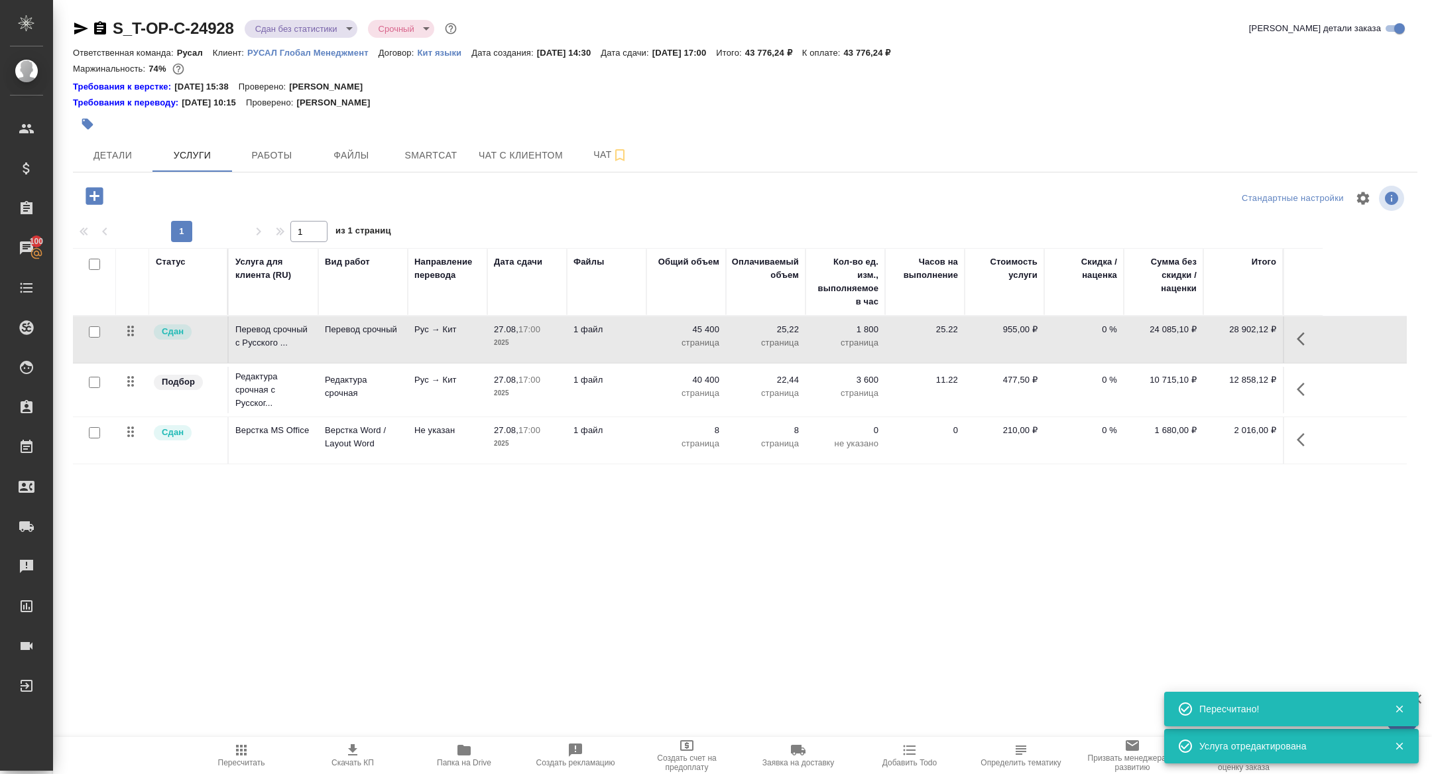
click at [1233, 334] on p "28 902,12 ₽" at bounding box center [1243, 329] width 66 height 13
click at [1289, 340] on td at bounding box center [1303, 339] width 40 height 46
click at [1308, 340] on icon "button" at bounding box center [1305, 339] width 16 height 16
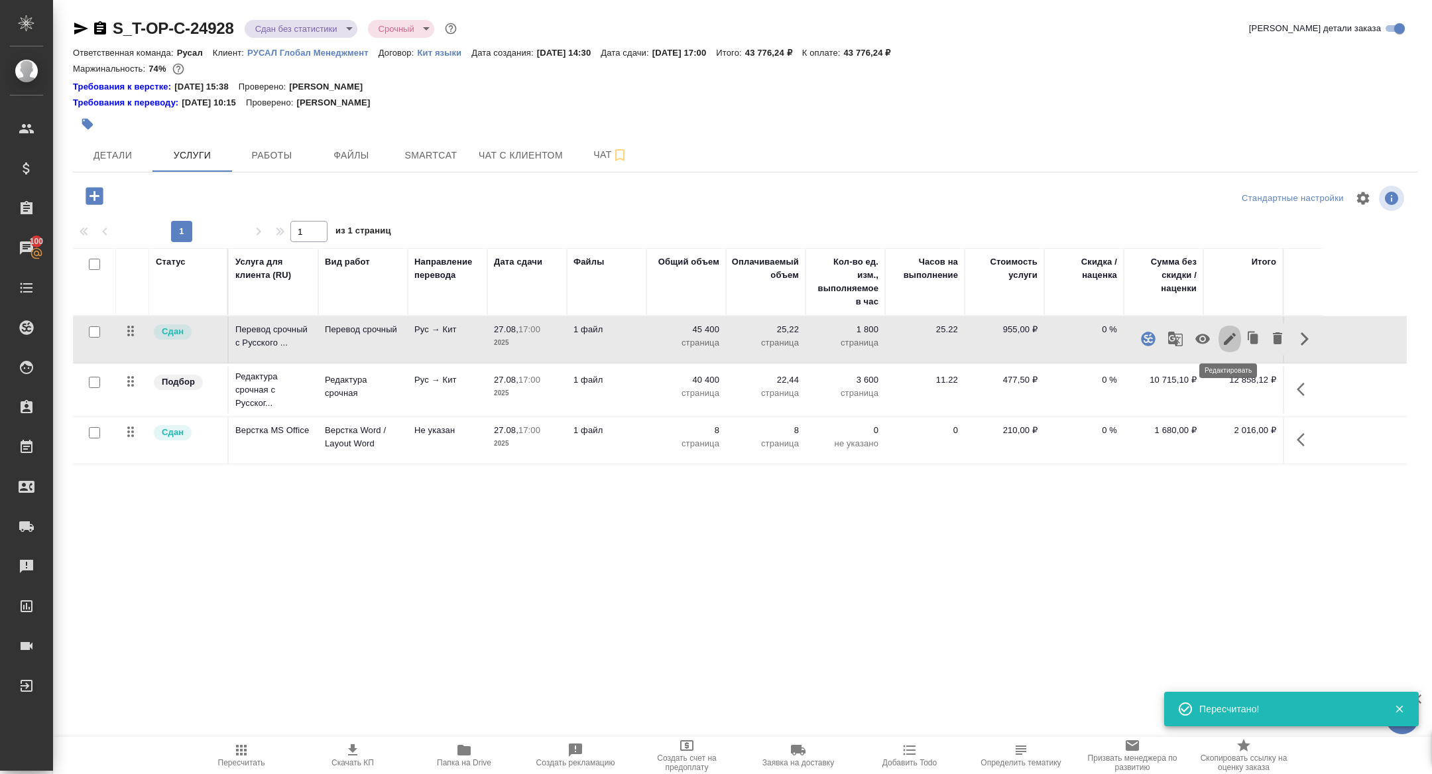
click at [1231, 339] on icon "button" at bounding box center [1230, 339] width 16 height 16
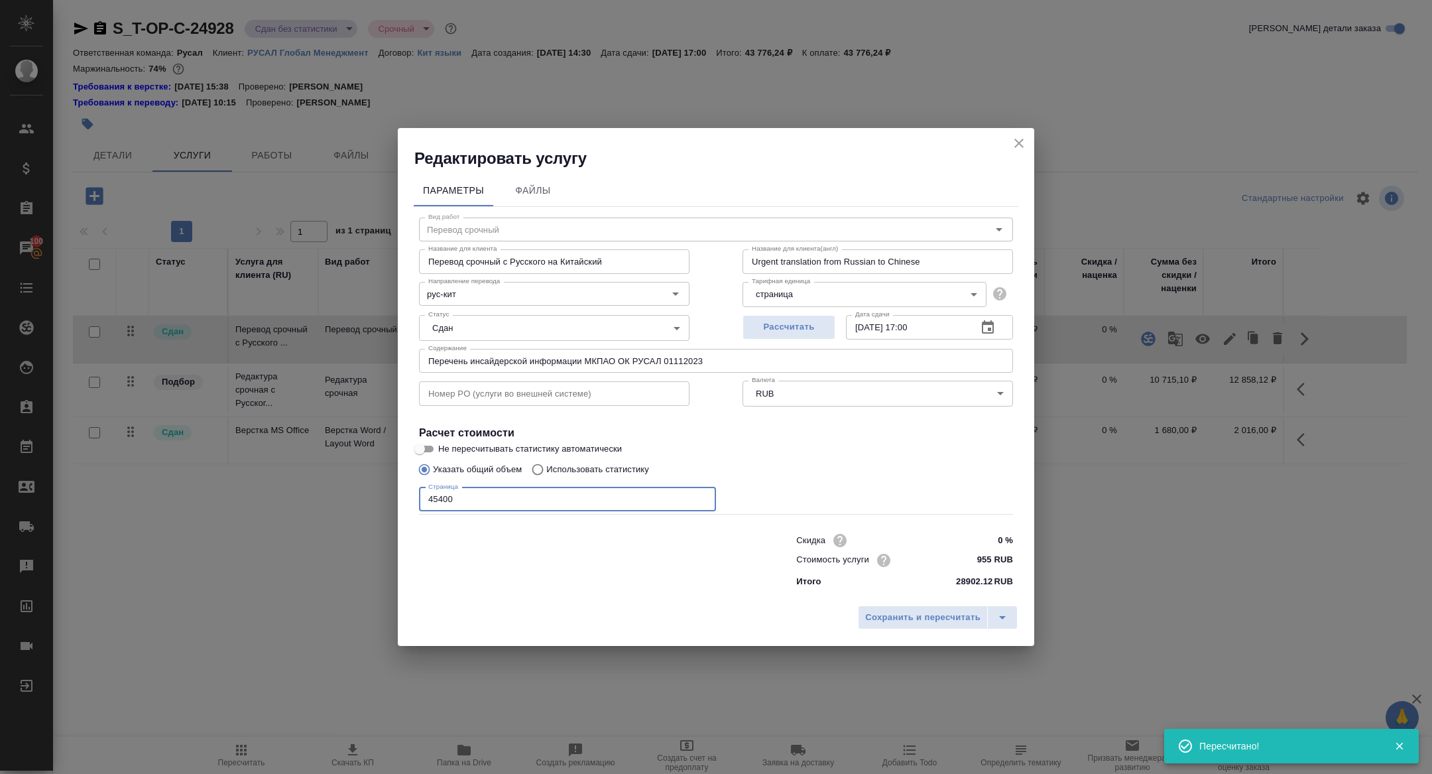
click at [438, 498] on input "45400" at bounding box center [567, 499] width 297 height 24
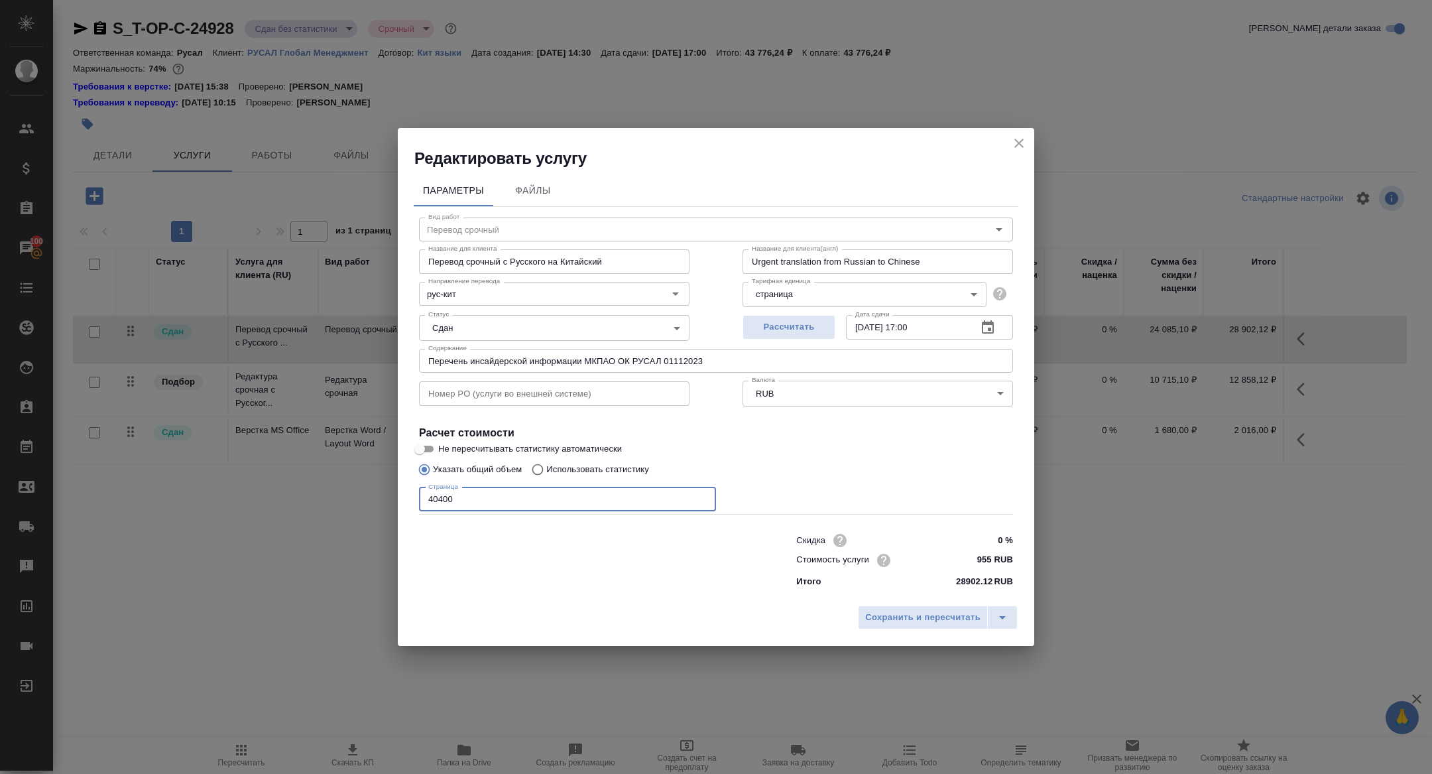
type input "40400"
click at [899, 604] on div "Сохранить и пересчитать" at bounding box center [716, 622] width 637 height 47
click at [901, 621] on span "Сохранить и пересчитать" at bounding box center [922, 617] width 115 height 15
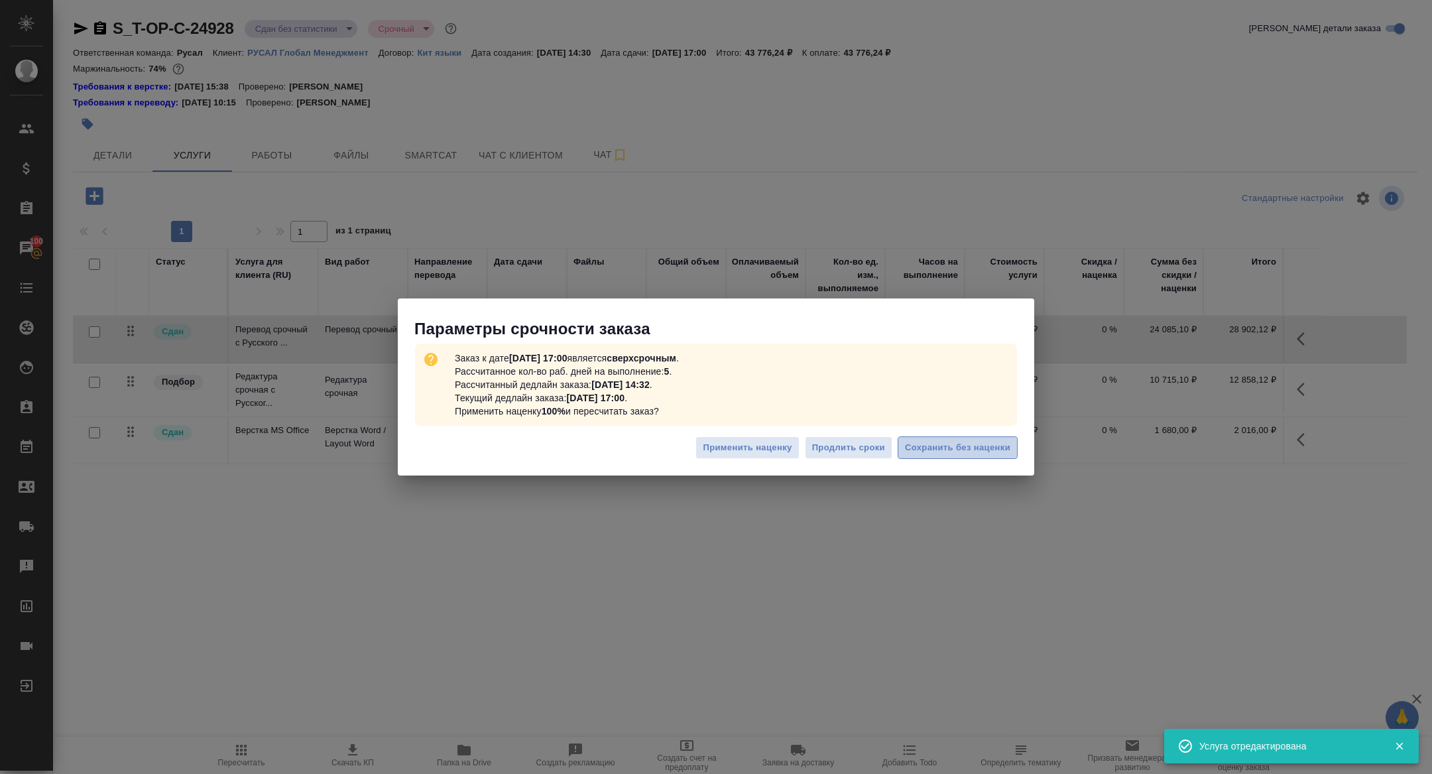
click at [971, 446] on span "Сохранить без наценки" at bounding box center [957, 447] width 105 height 15
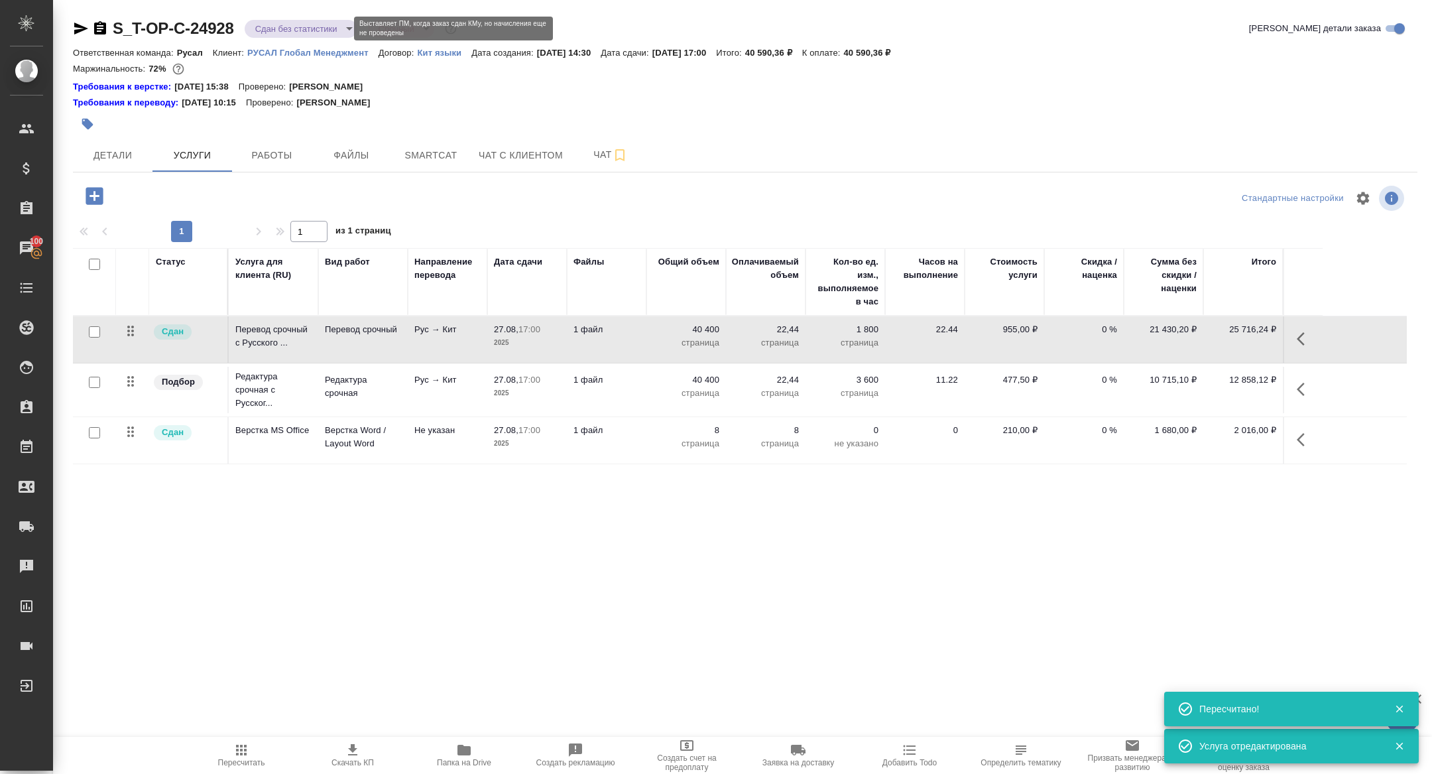
click at [281, 32] on body "🙏 .cls-1 fill:#fff; AWATERA Zhuravleva Alexandra Клиенты Спецификации Заказы 10…" at bounding box center [716, 387] width 1432 height 774
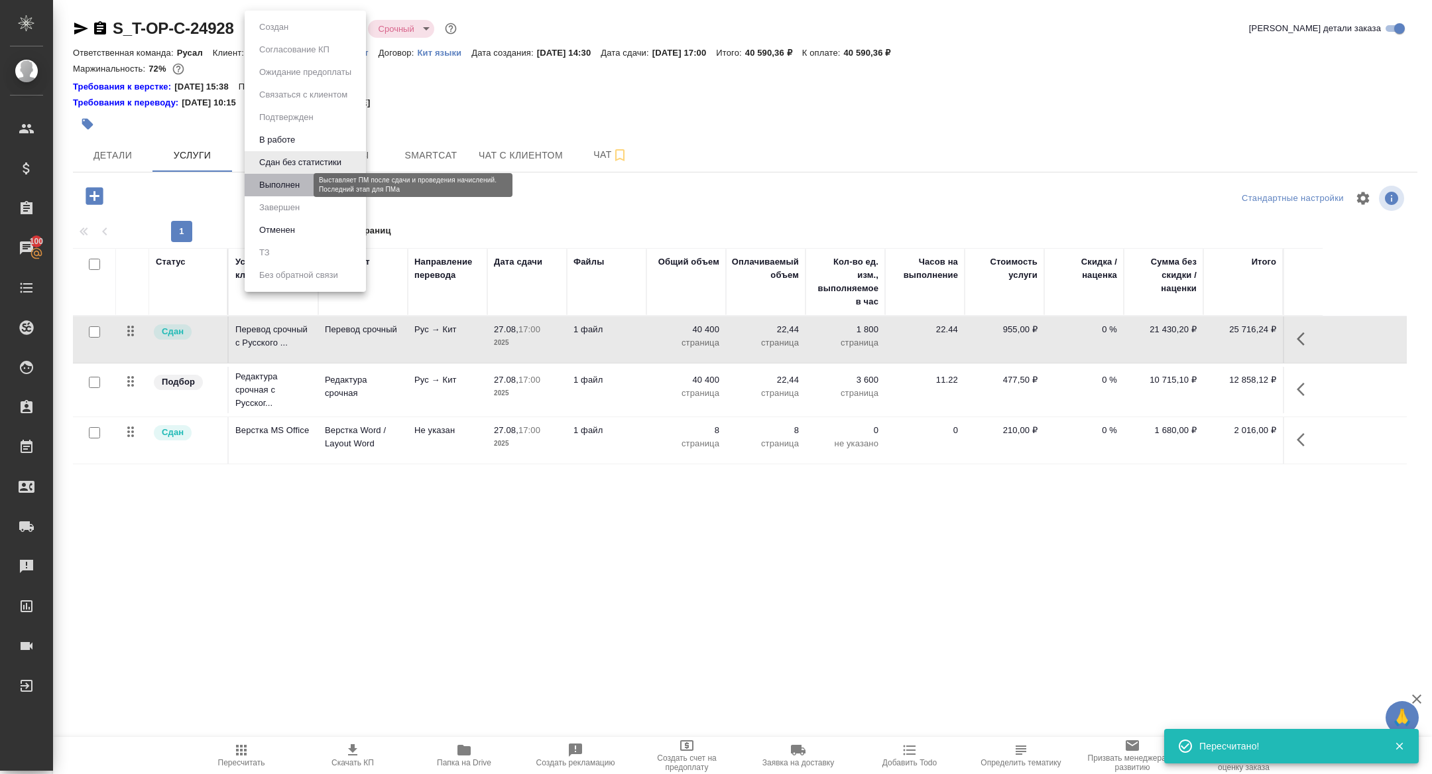
click at [269, 182] on button "Выполнен" at bounding box center [279, 185] width 48 height 15
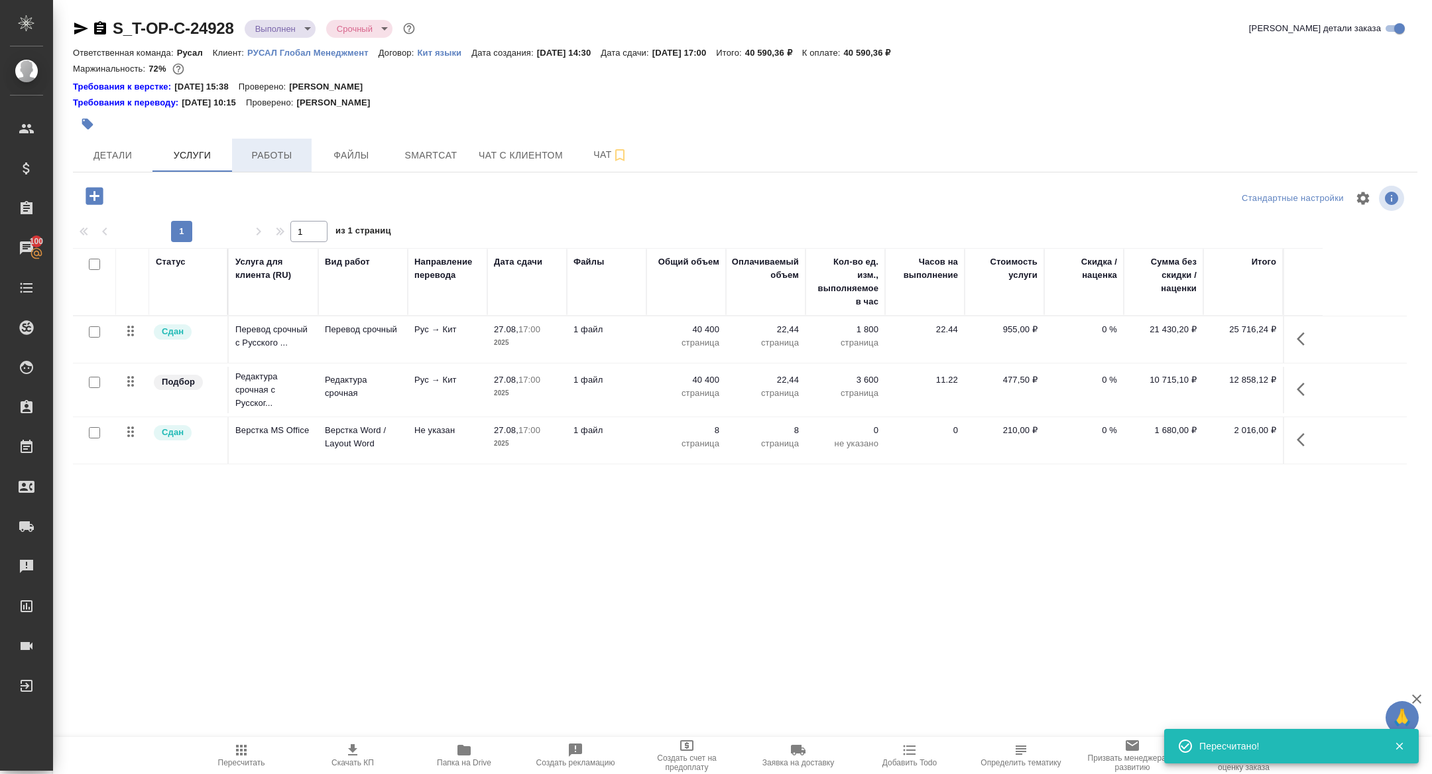
click at [263, 157] on span "Работы" at bounding box center [272, 155] width 64 height 17
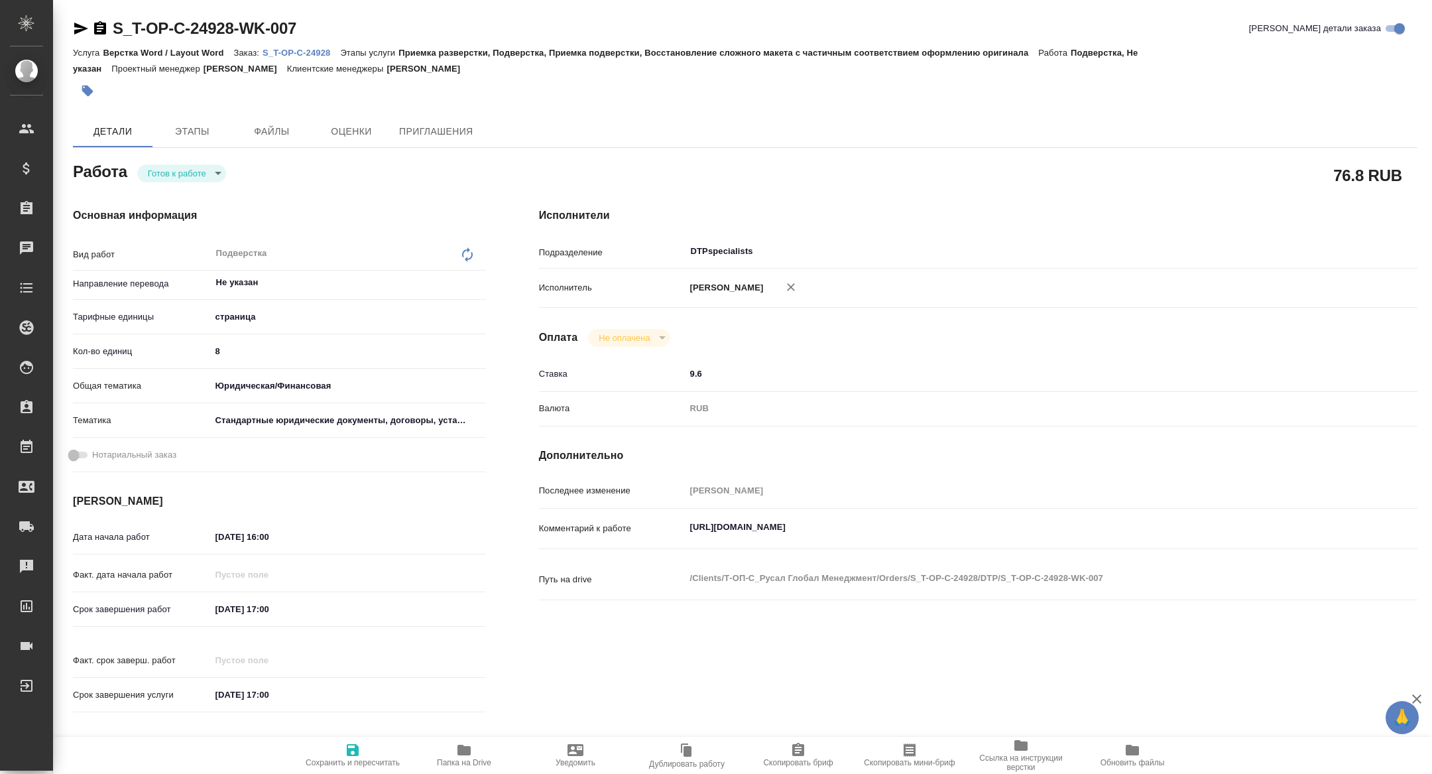
type textarea "x"
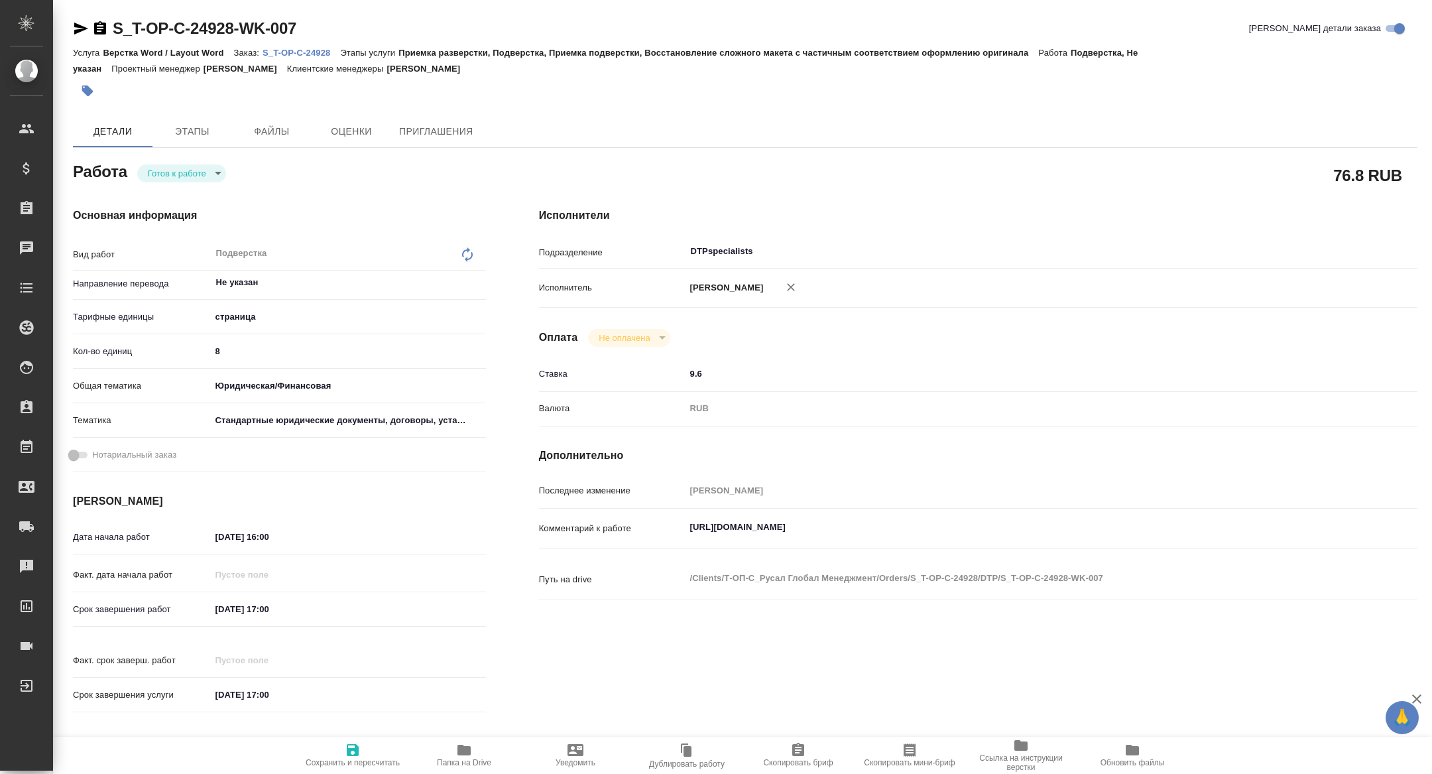
type textarea "x"
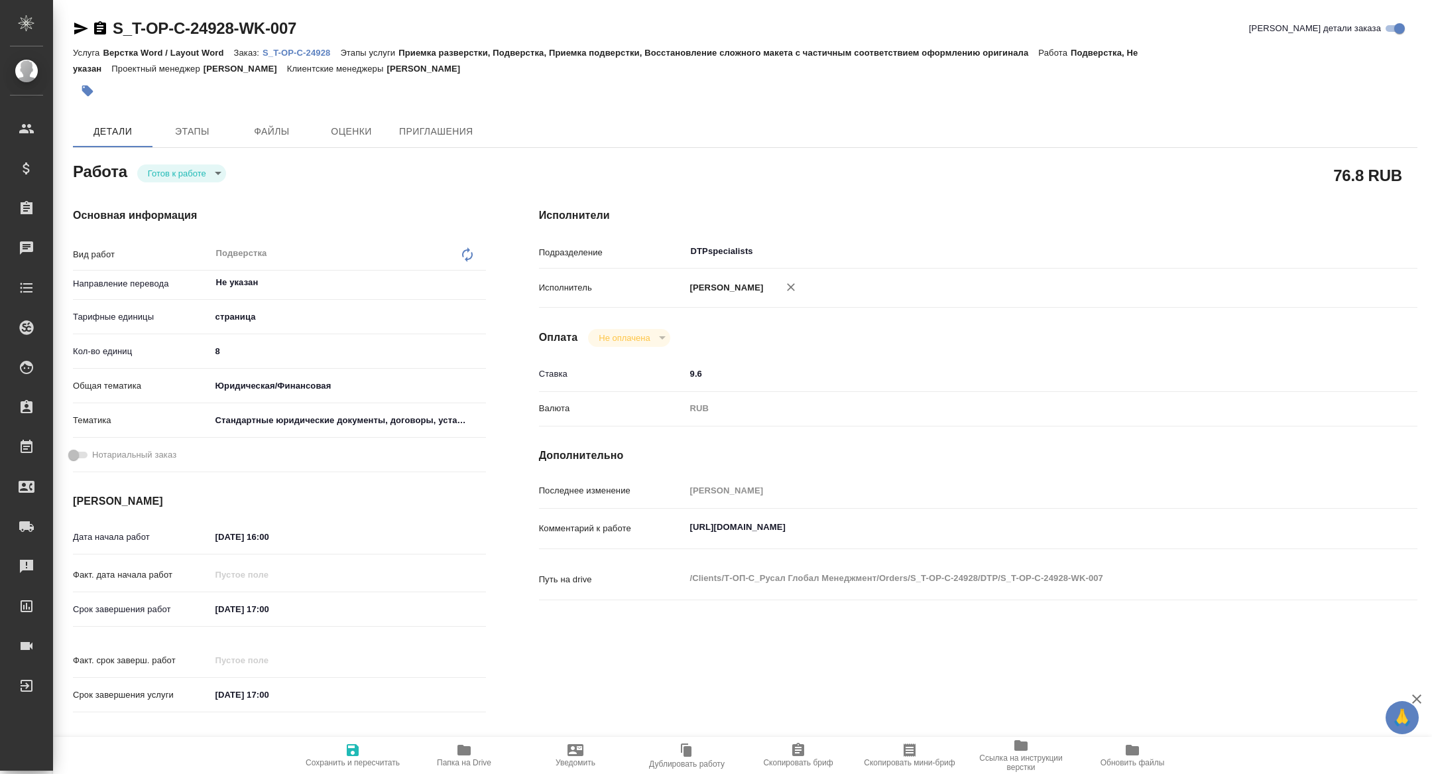
type textarea "x"
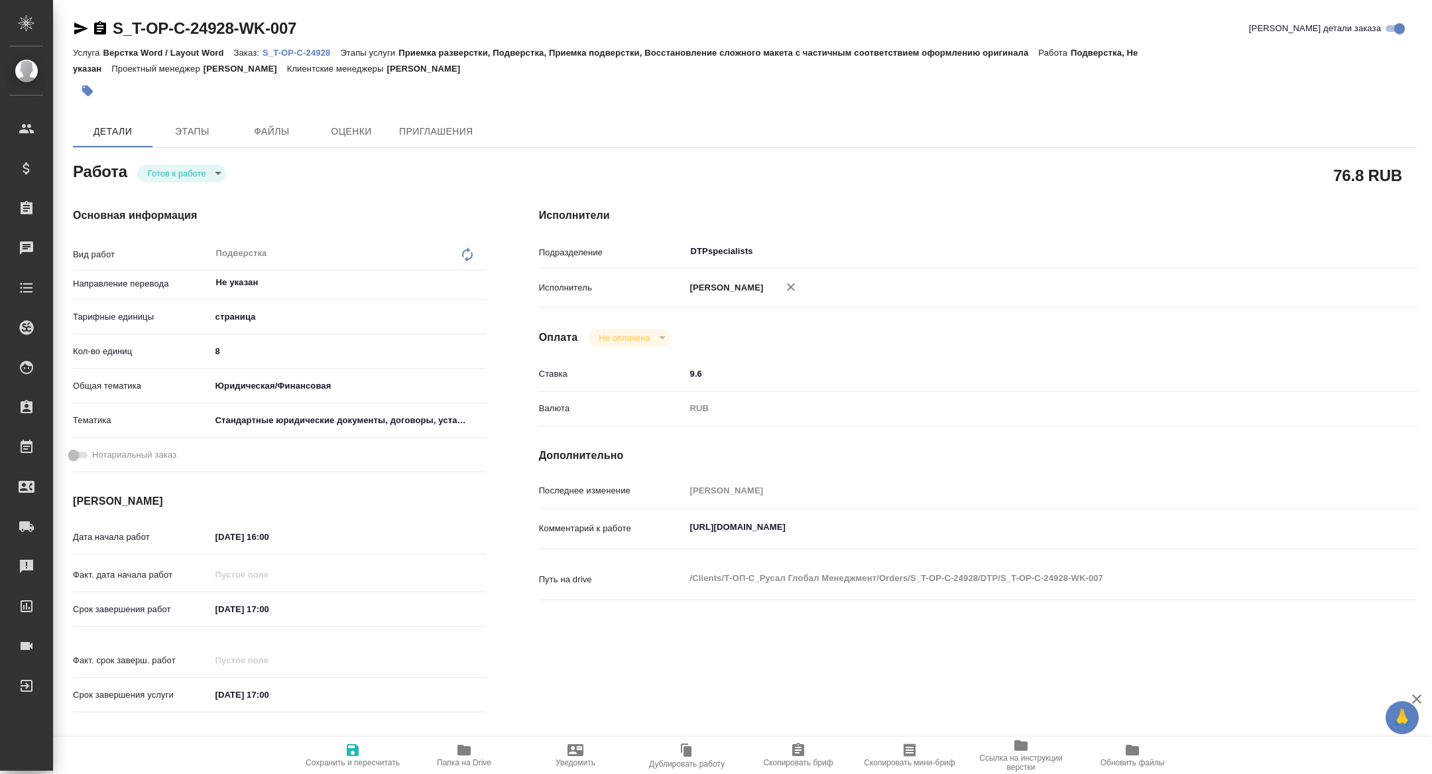
type textarea "x"
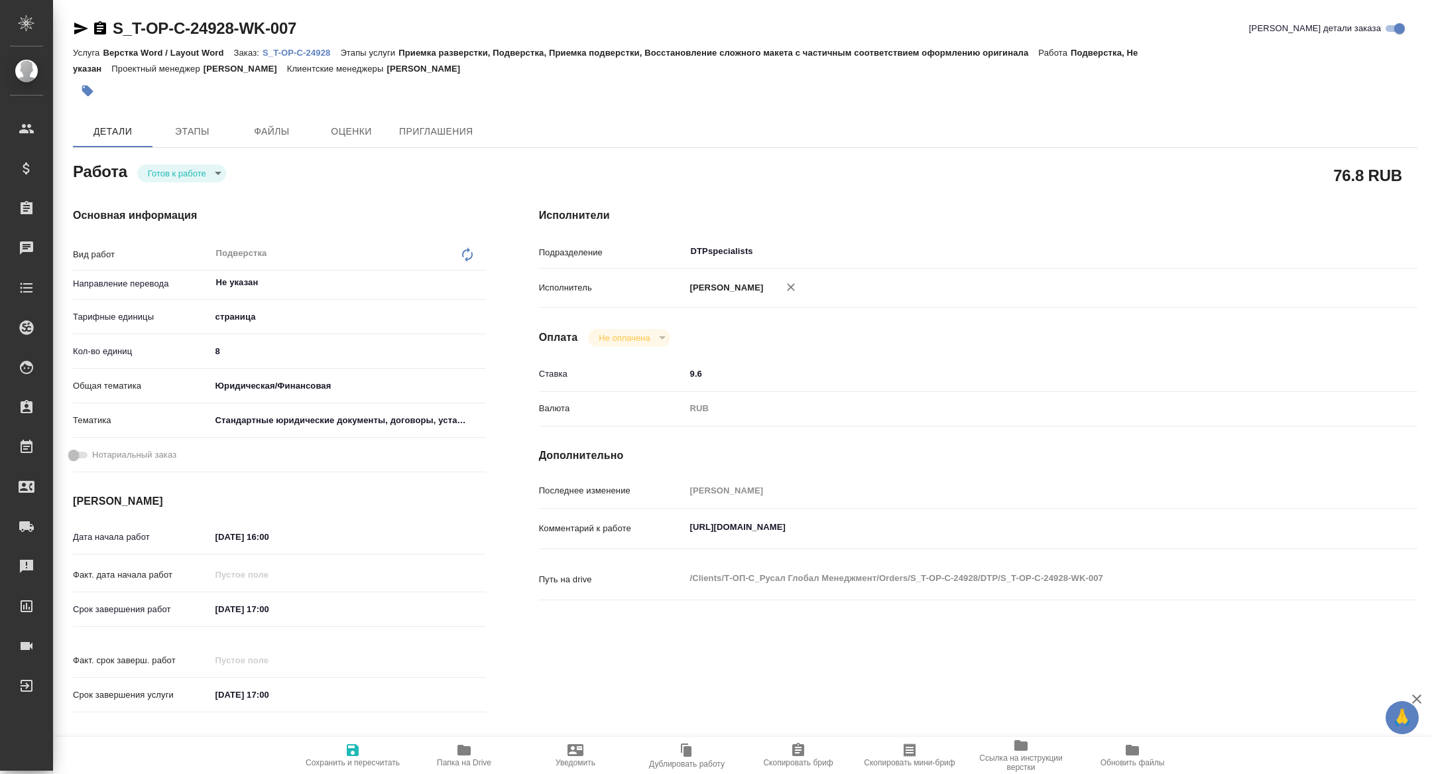
type textarea "x"
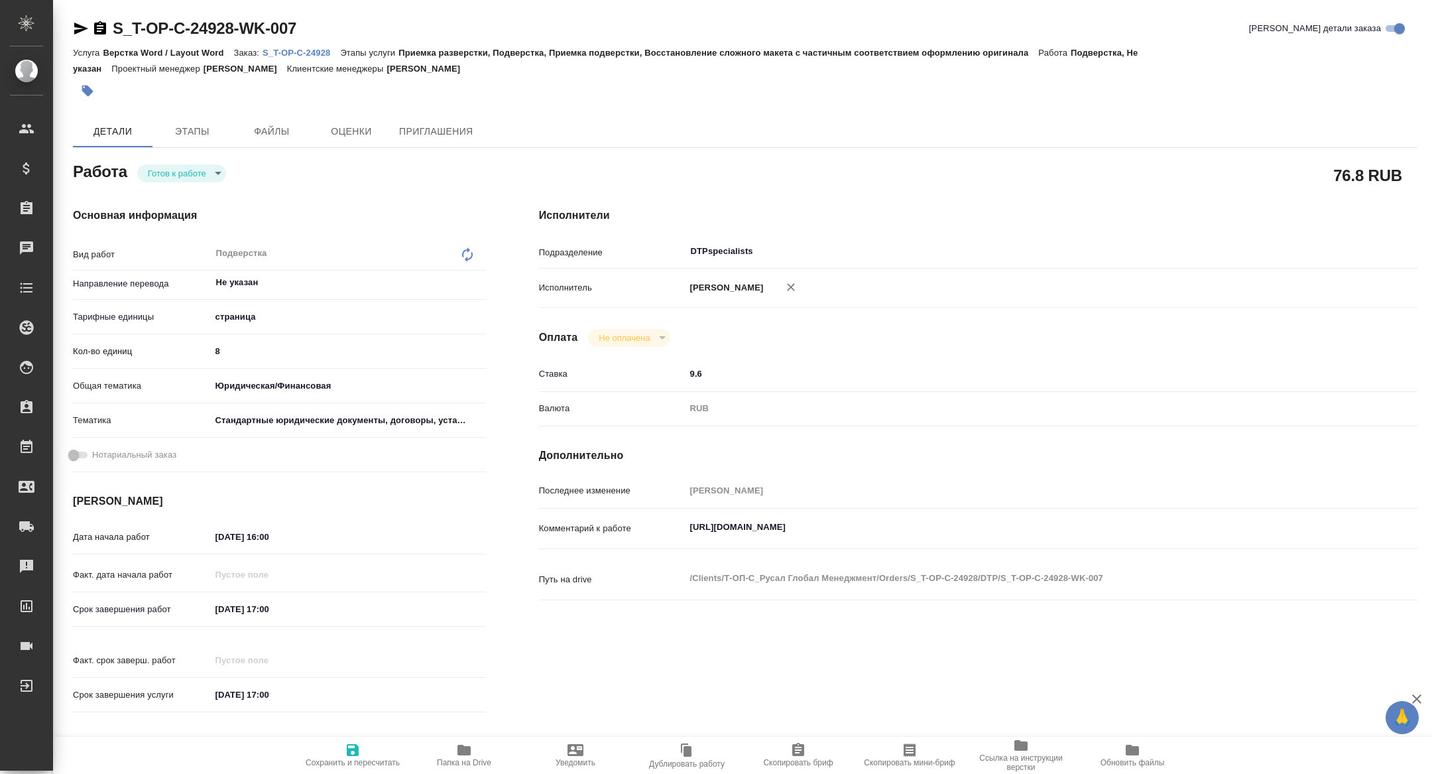
type textarea "x"
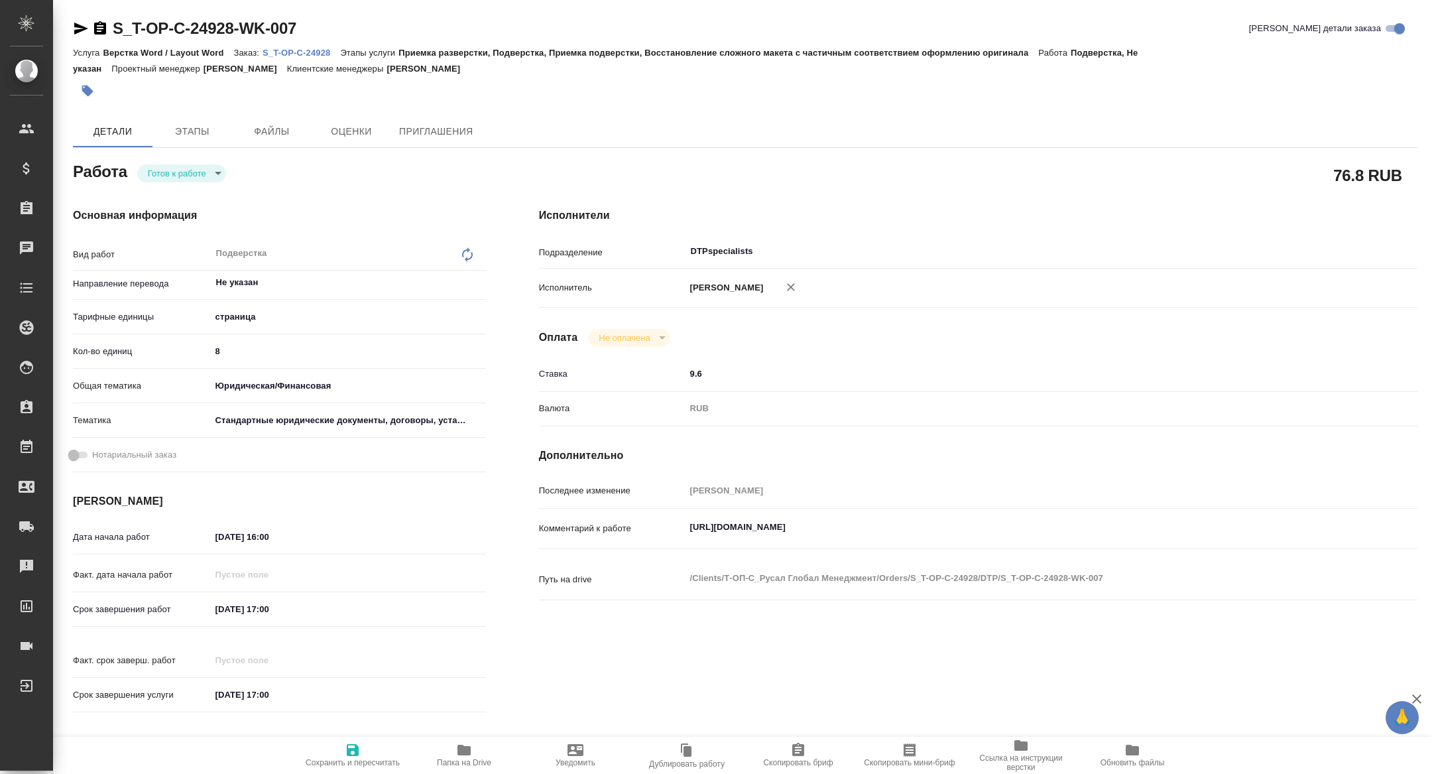
type textarea "x"
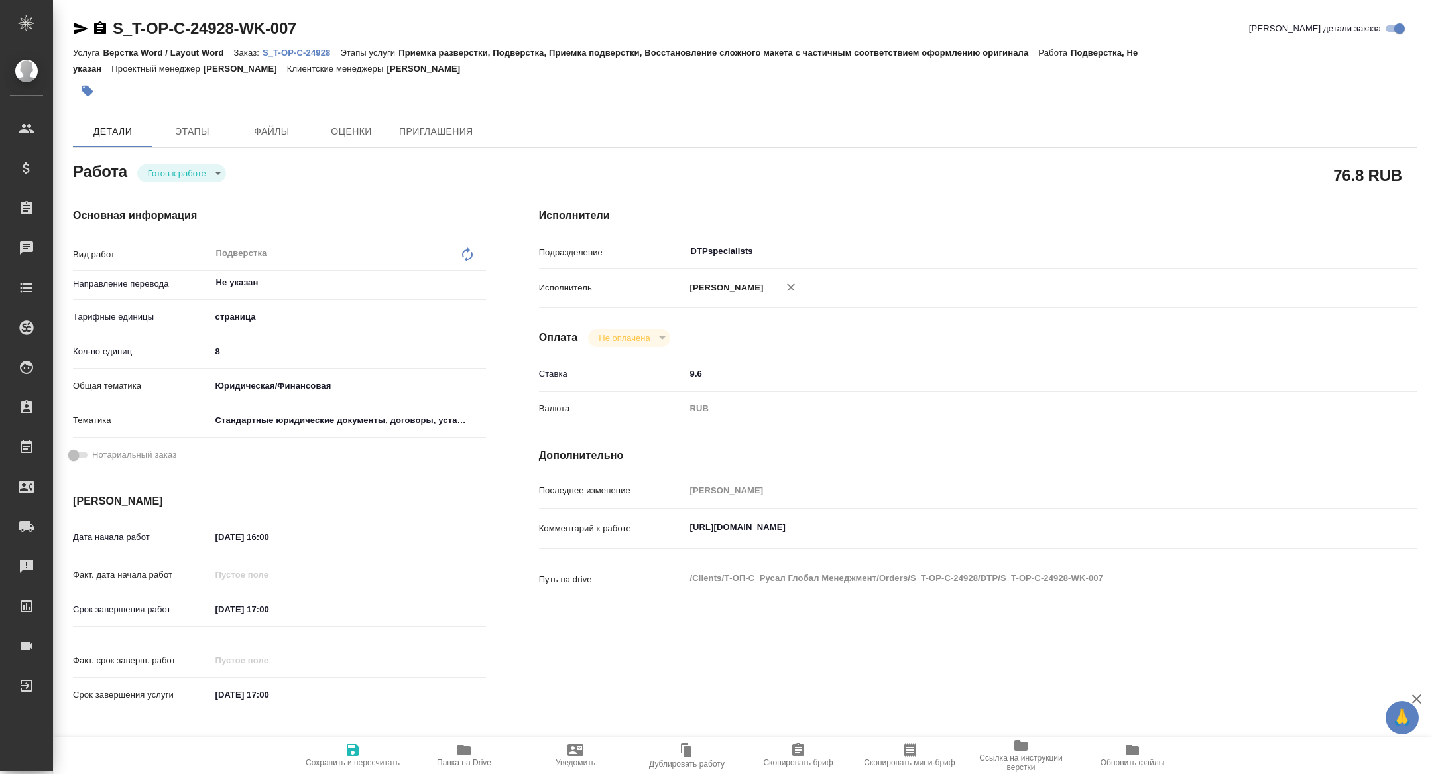
type textarea "x"
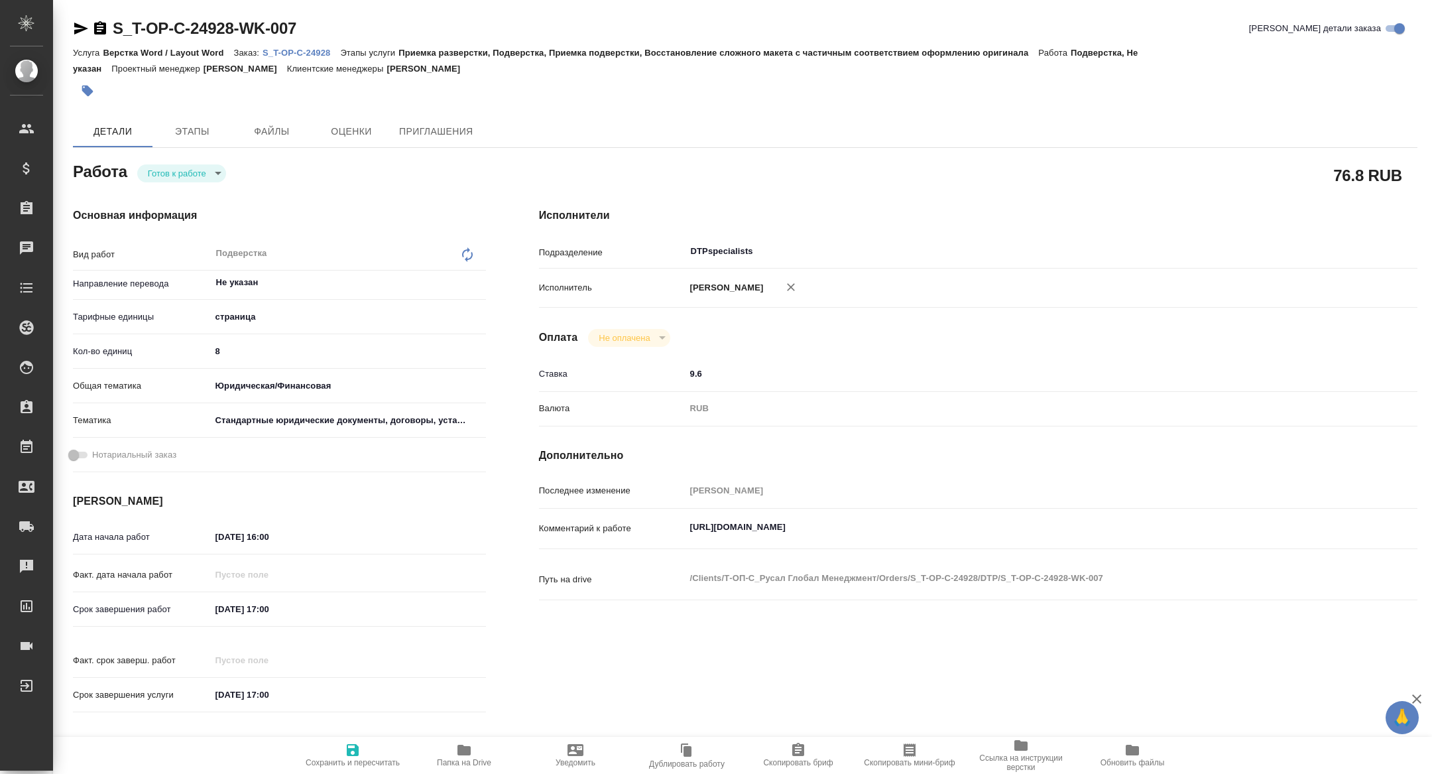
type textarea "x"
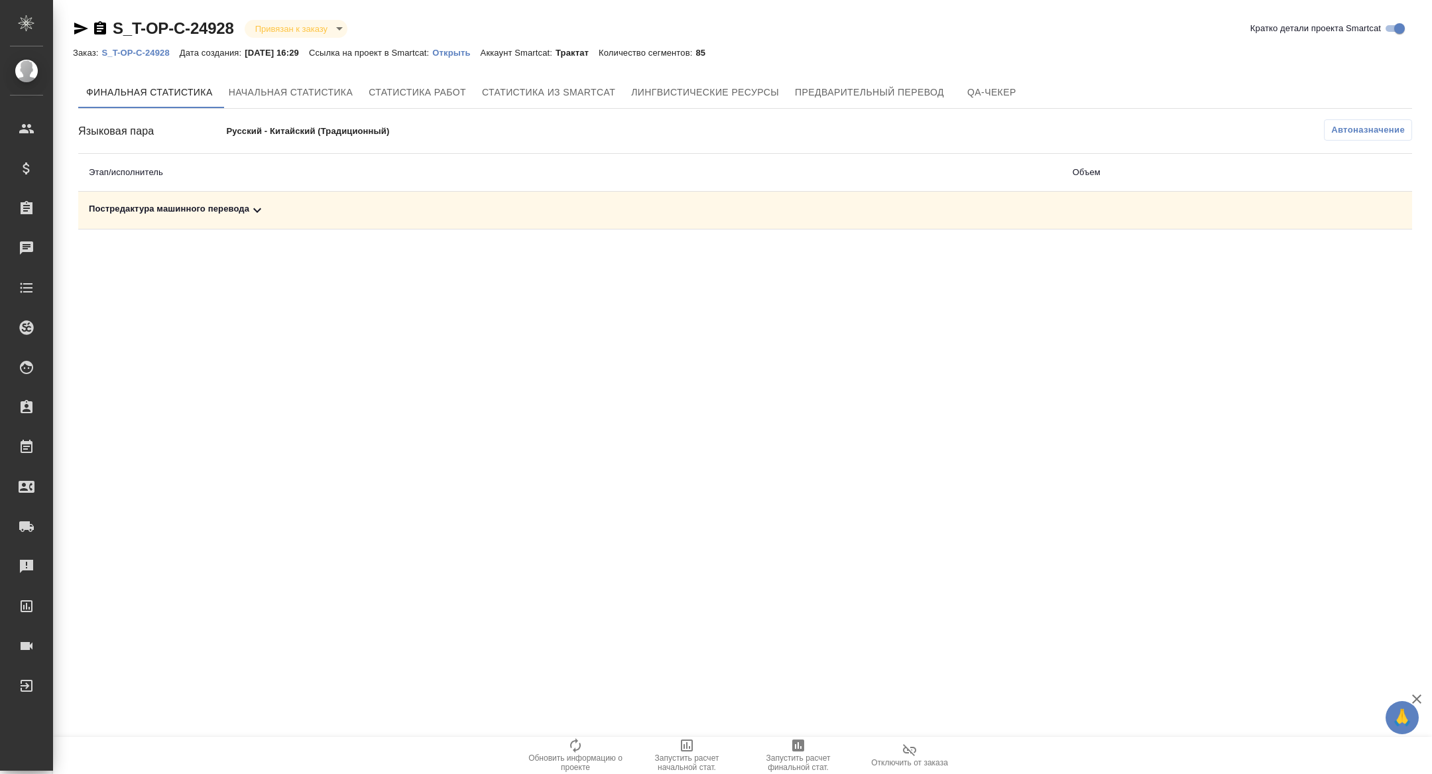
click at [251, 214] on icon at bounding box center [257, 210] width 16 height 16
click at [789, 747] on span "Запустить расчет финальной стат." at bounding box center [798, 754] width 95 height 34
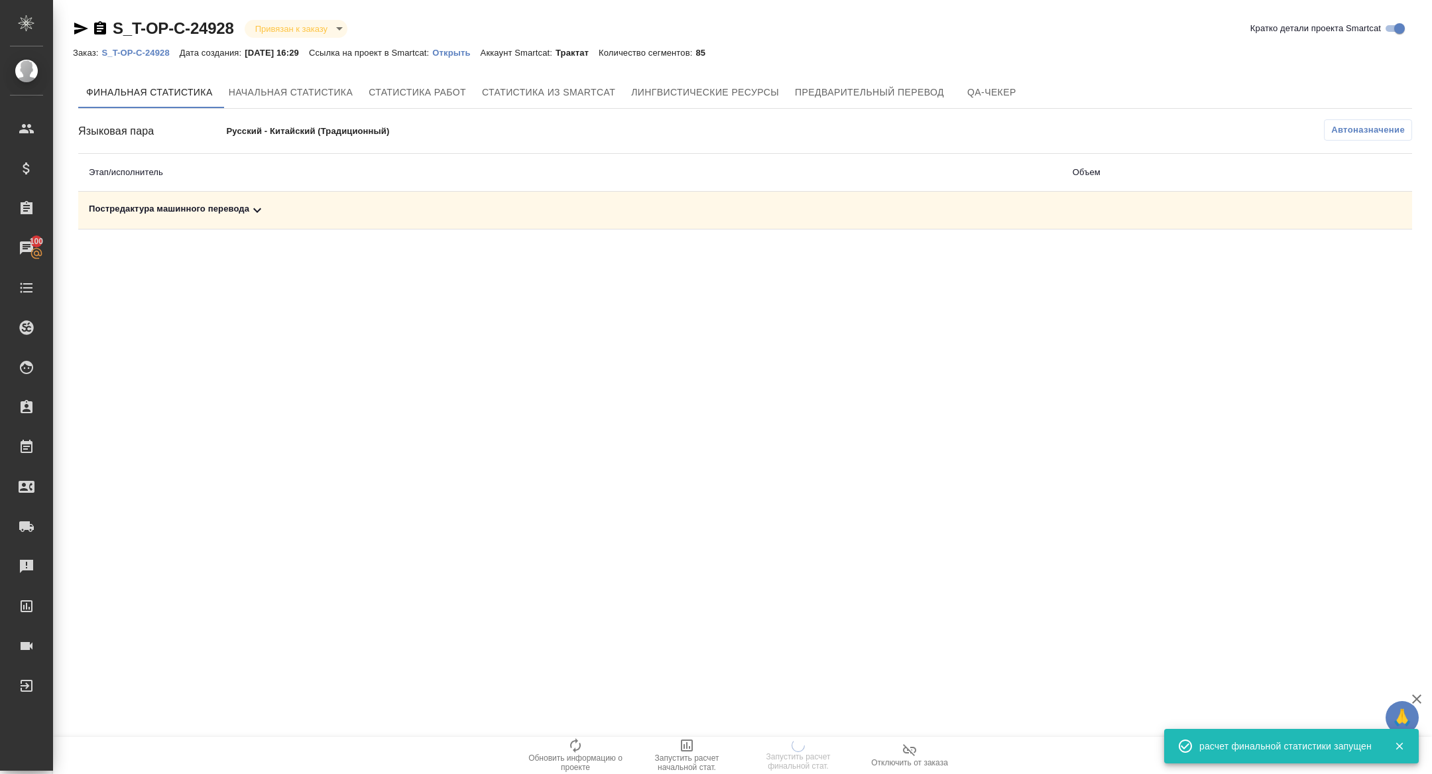
click at [278, 215] on div "Постредактура машинного перевода" at bounding box center [570, 210] width 963 height 16
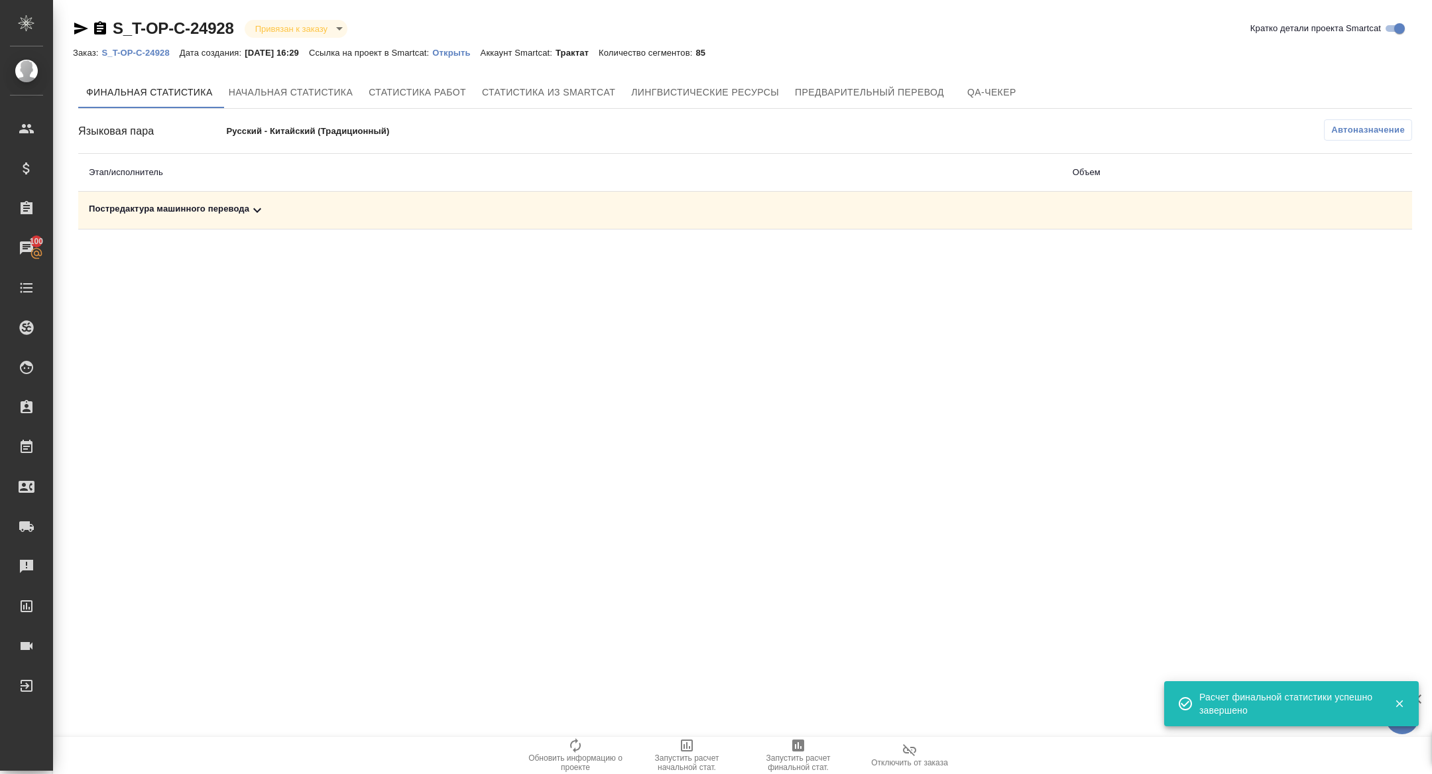
click at [259, 216] on icon at bounding box center [257, 210] width 16 height 16
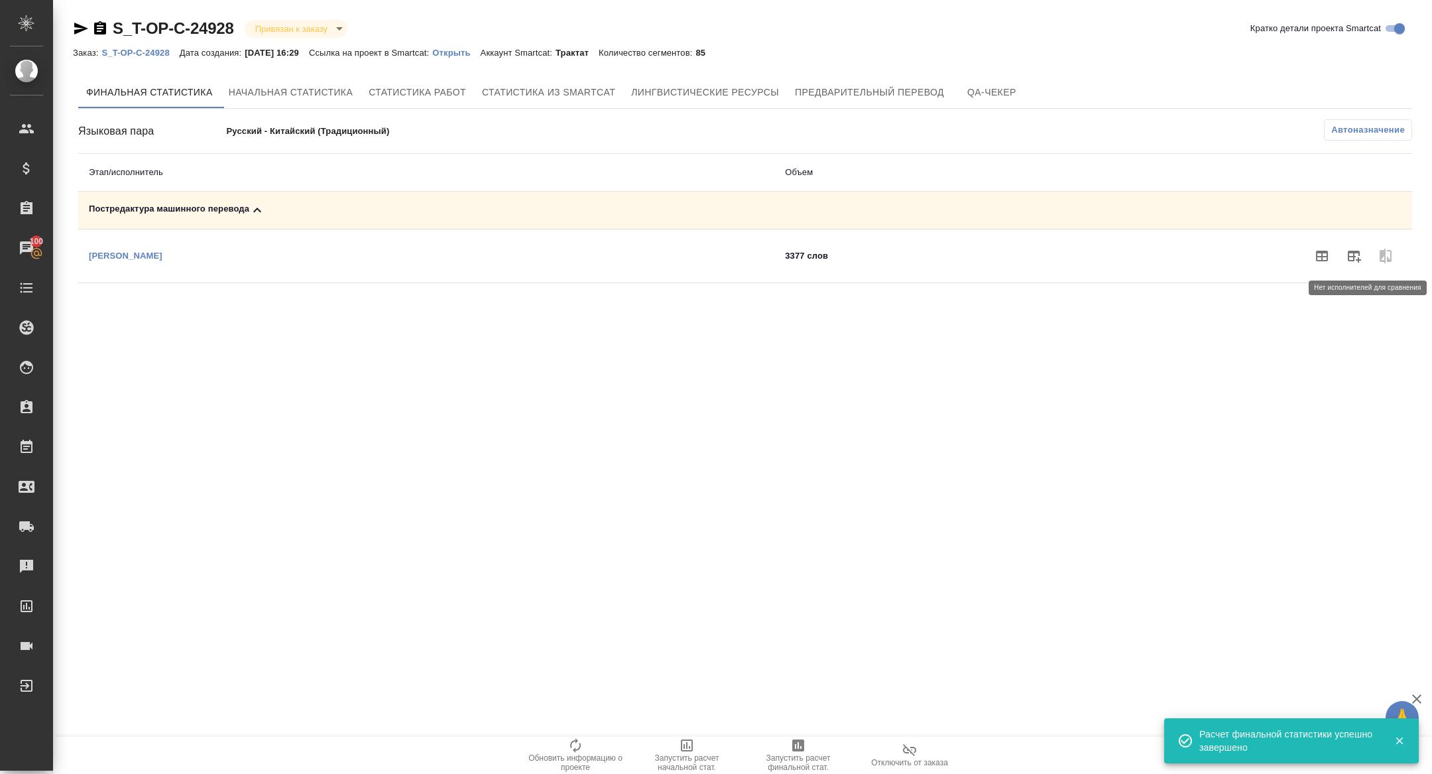
click at [1362, 253] on button "button" at bounding box center [1354, 256] width 32 height 32
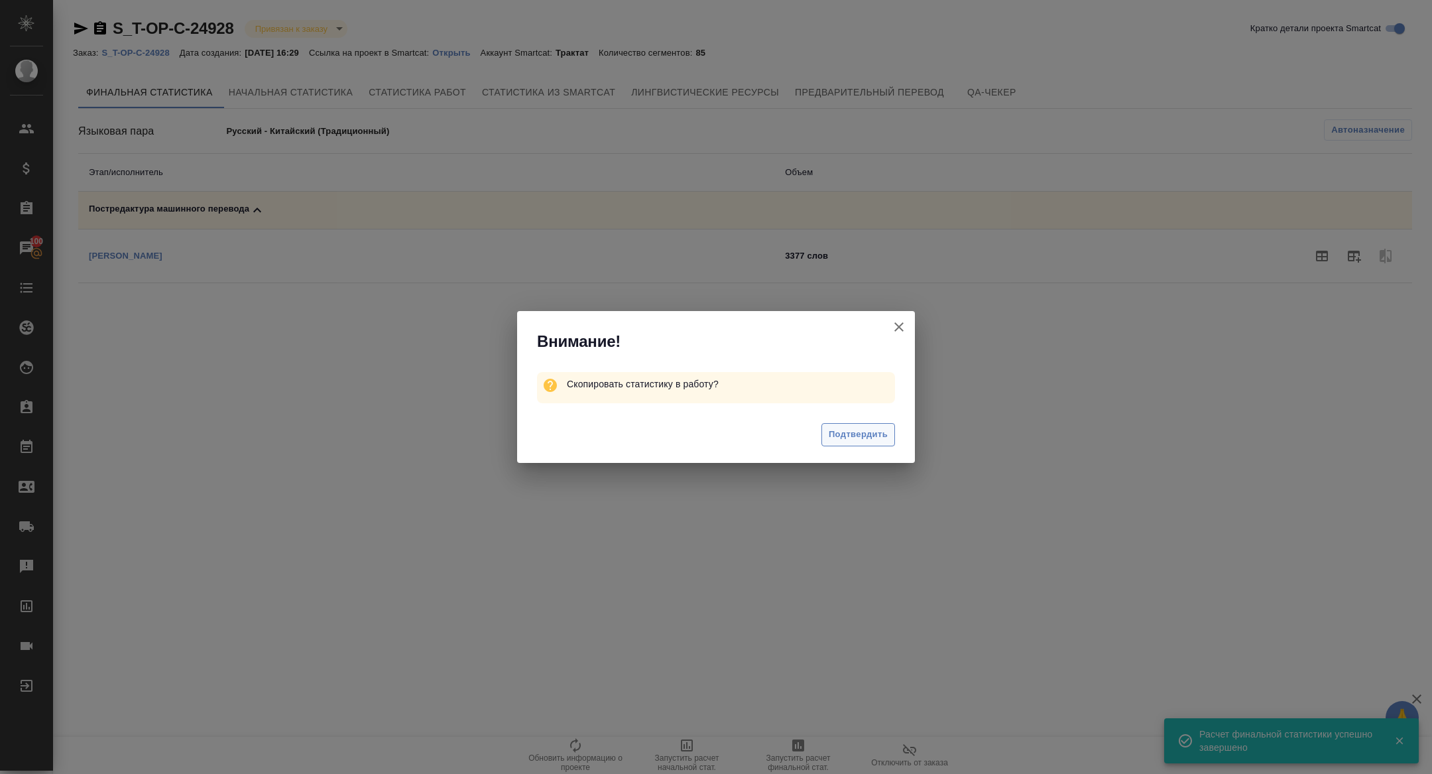
click at [861, 430] on span "Подтвердить" at bounding box center [858, 434] width 59 height 15
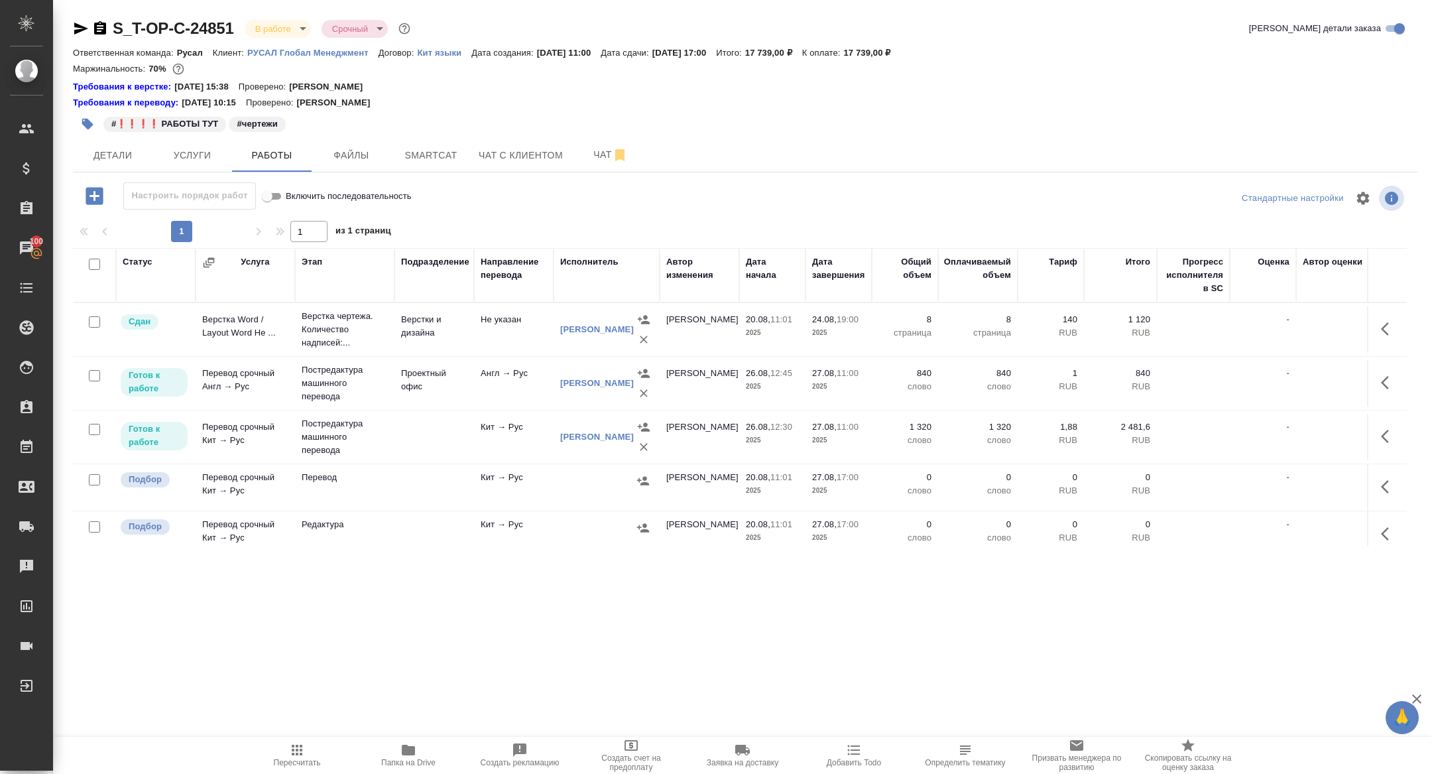
click at [80, 27] on icon "button" at bounding box center [81, 29] width 14 height 12
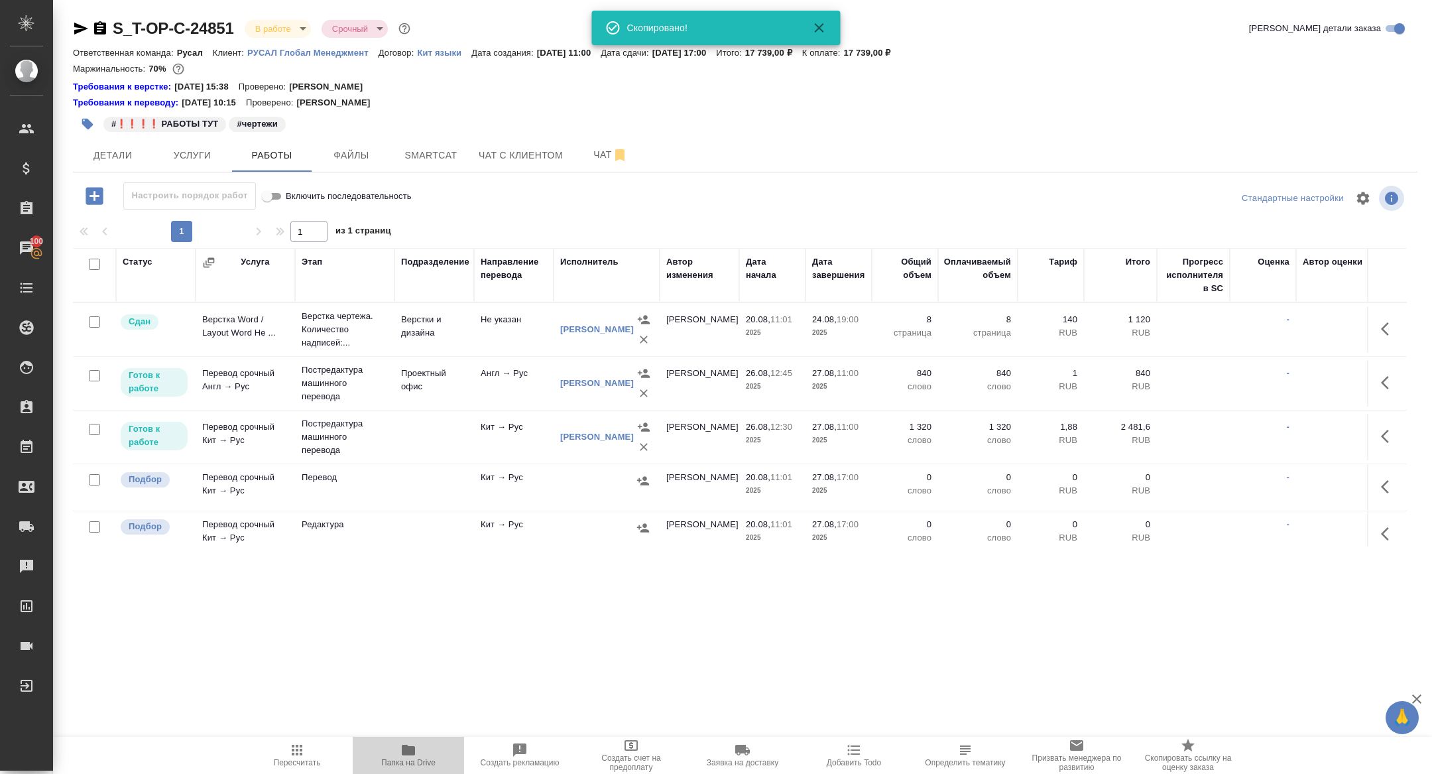
click at [399, 761] on span "Папка на Drive" at bounding box center [408, 762] width 54 height 9
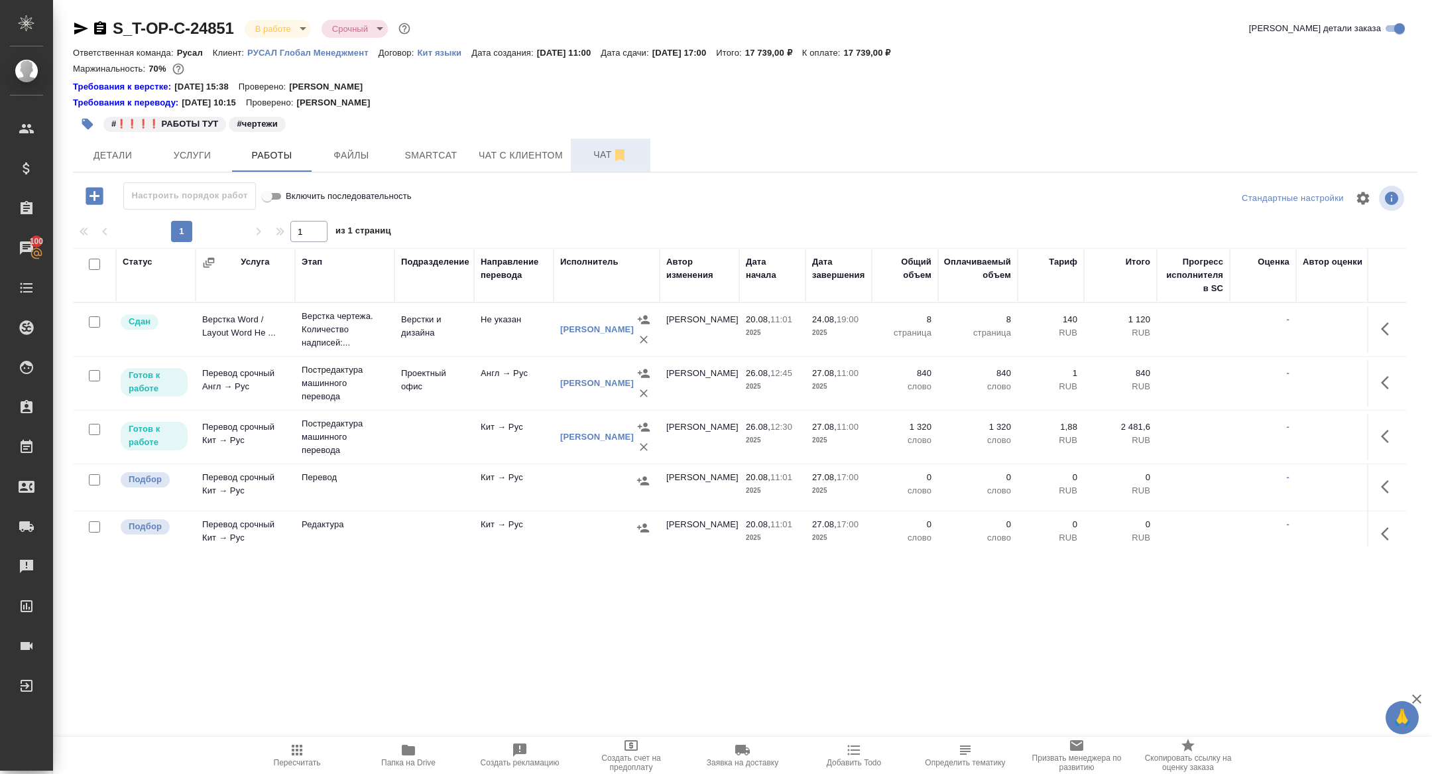
click at [590, 162] on span "Чат" at bounding box center [611, 155] width 64 height 17
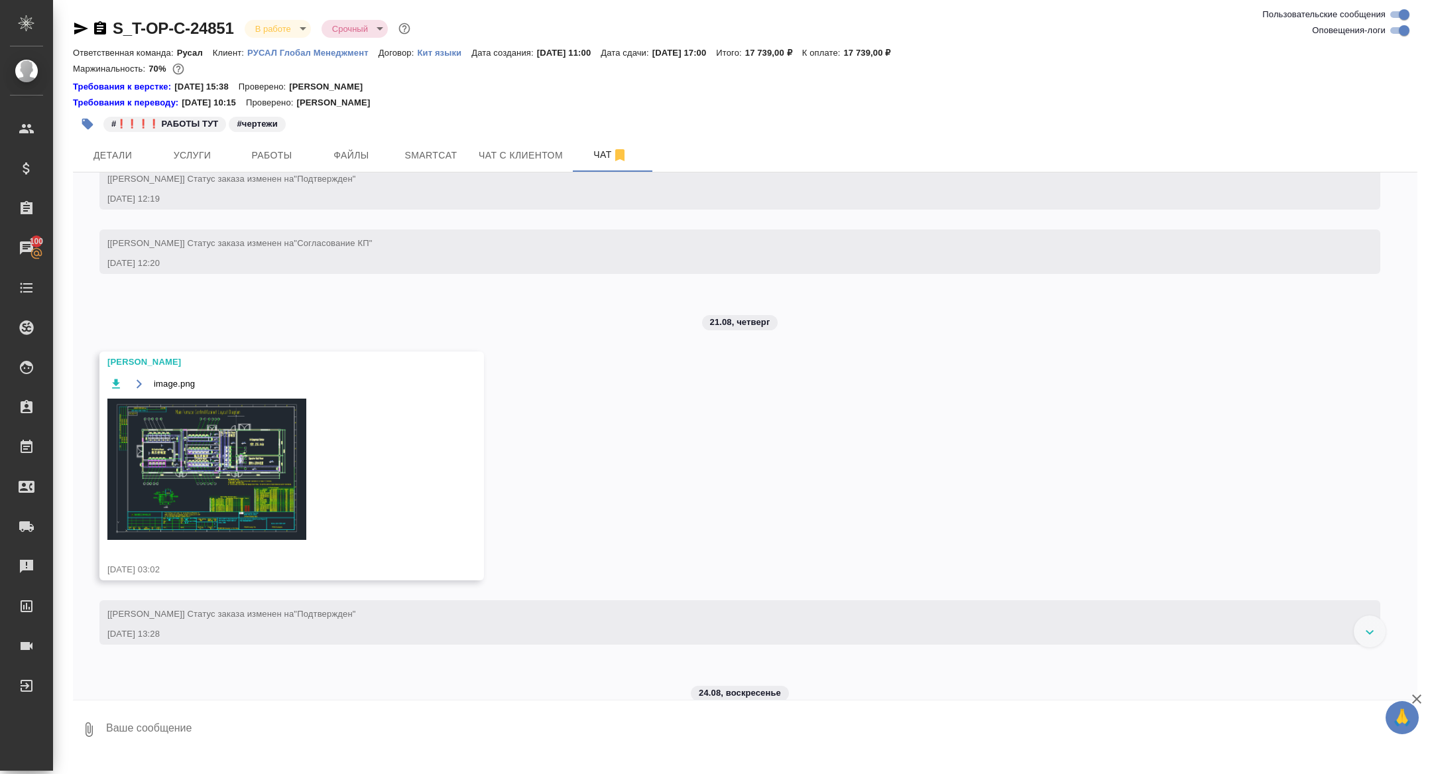
scroll to position [1733, 0]
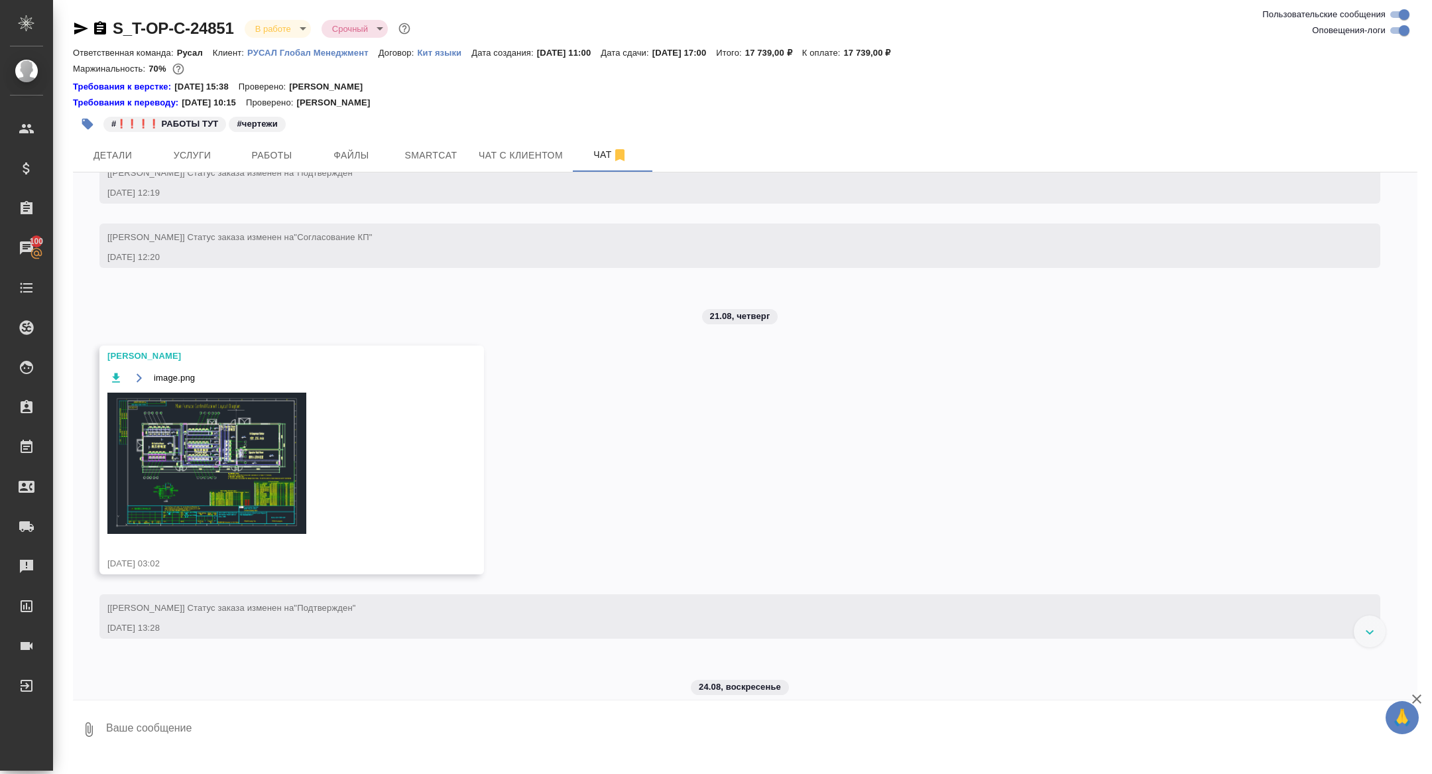
click at [238, 511] on img at bounding box center [206, 463] width 199 height 141
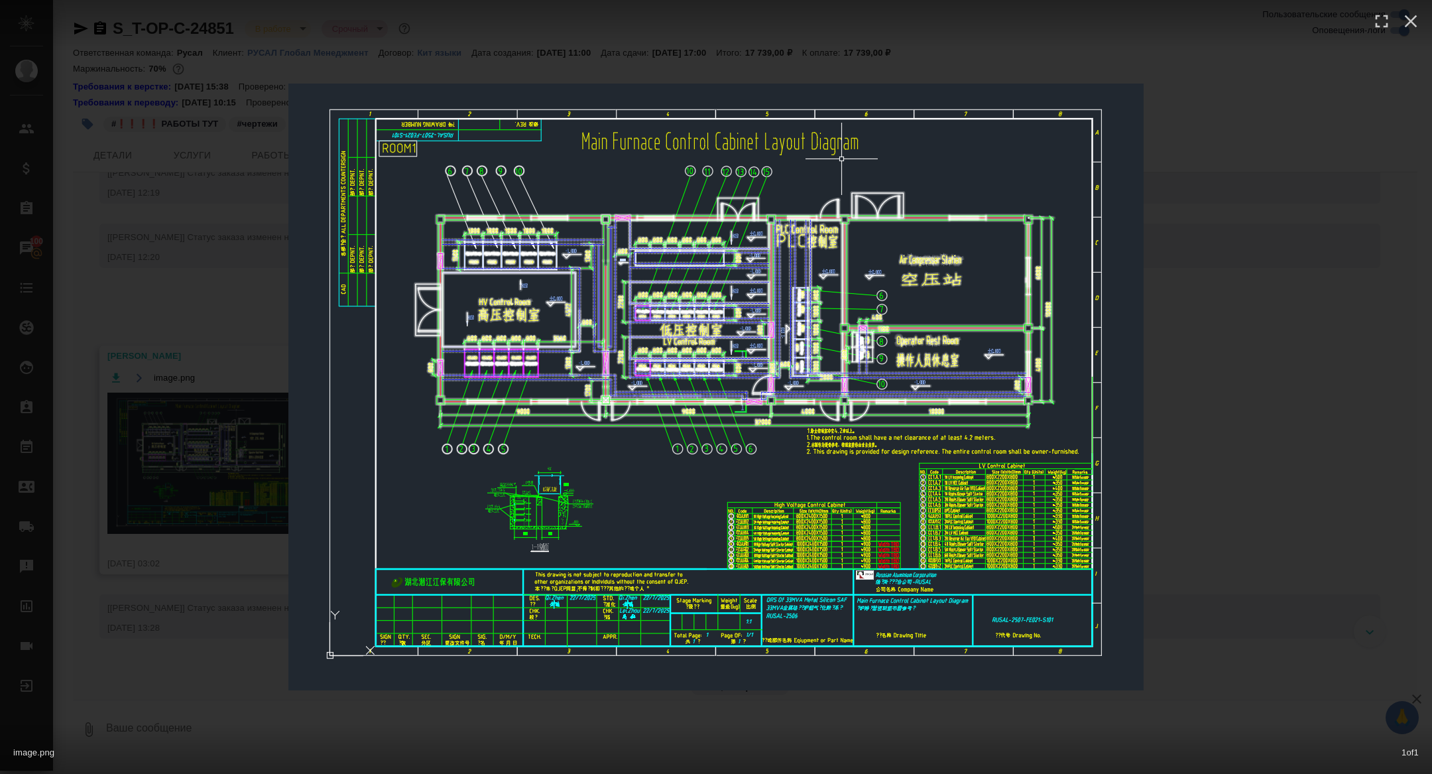
click at [826, 537] on img at bounding box center [715, 387] width 855 height 607
click at [1416, 14] on icon "button" at bounding box center [1411, 21] width 21 height 21
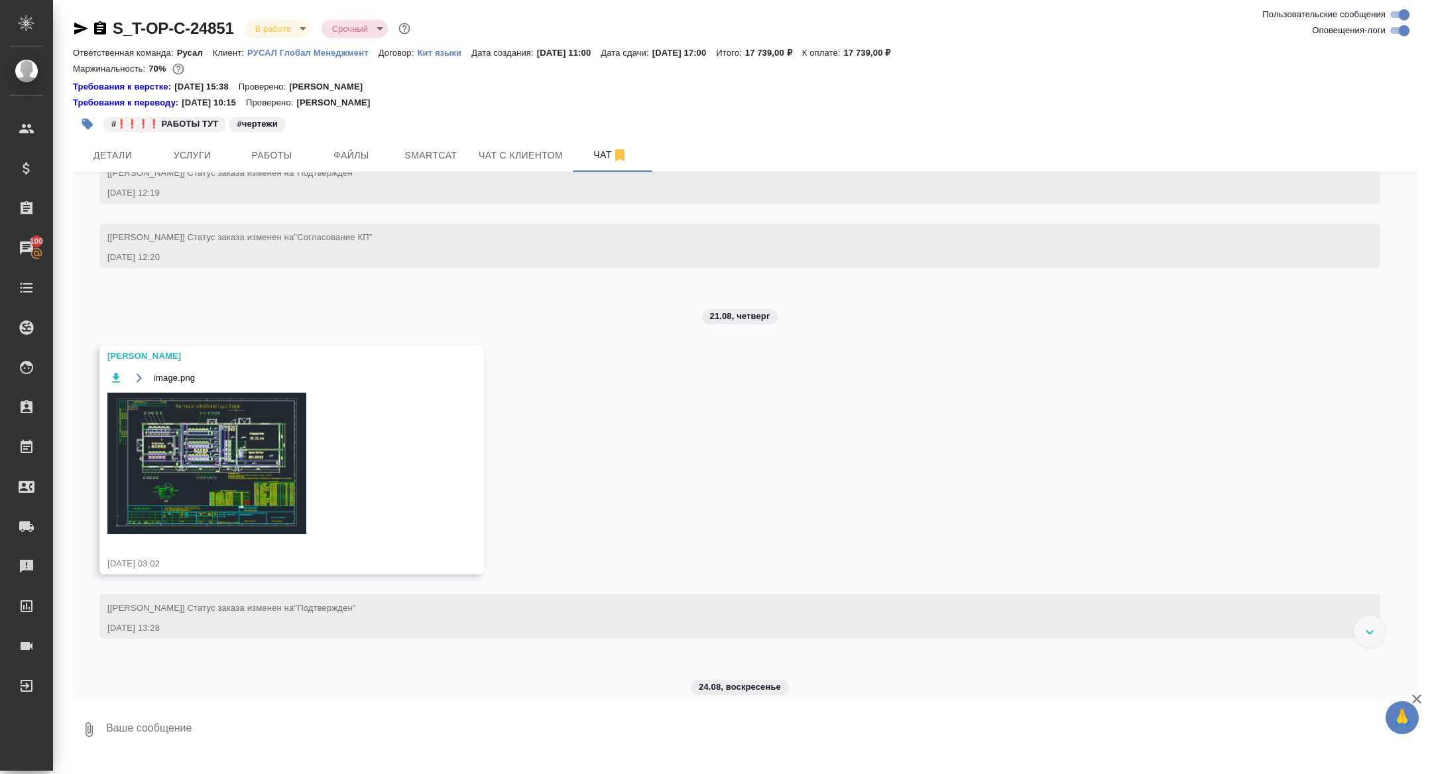
click at [223, 530] on img at bounding box center [206, 463] width 199 height 141
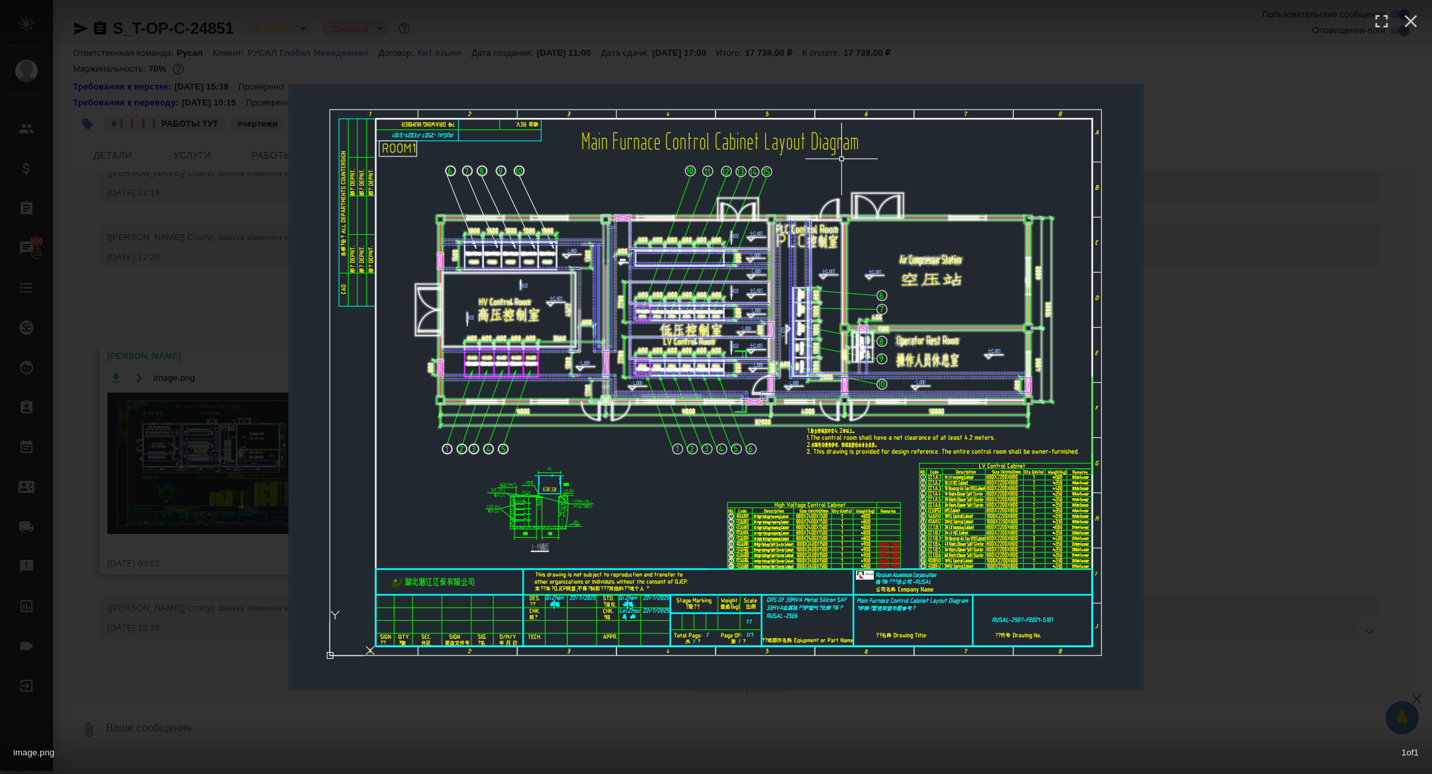
click at [1197, 485] on div "image.png 1 of 1" at bounding box center [716, 387] width 1432 height 774
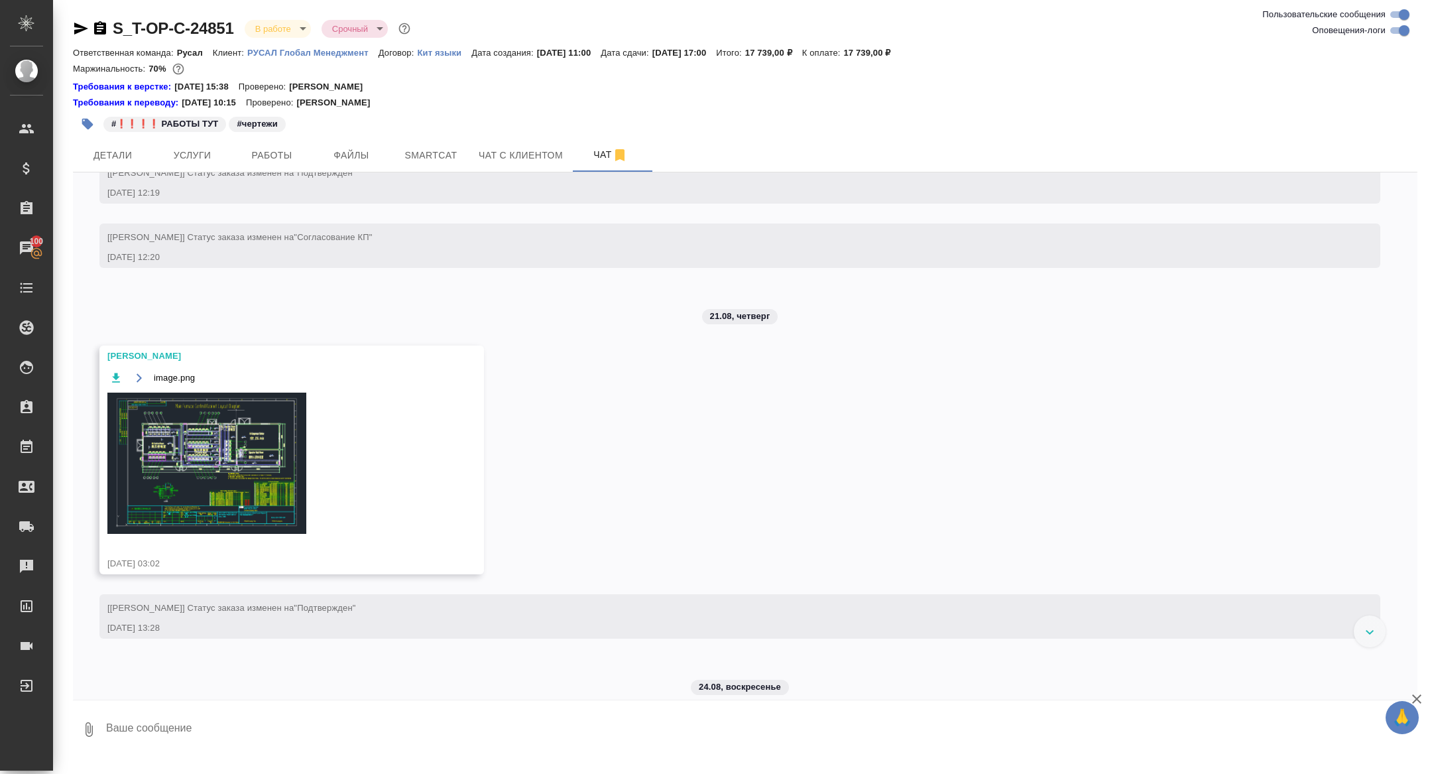
click at [118, 385] on icon "button" at bounding box center [115, 377] width 13 height 13
click at [119, 138] on div "S_T-OP-C-24851 В работе inProgress Срочный urgent Ответственная команда: Русал …" at bounding box center [745, 380] width 1359 height 760
click at [119, 146] on button "Детали" at bounding box center [113, 155] width 80 height 33
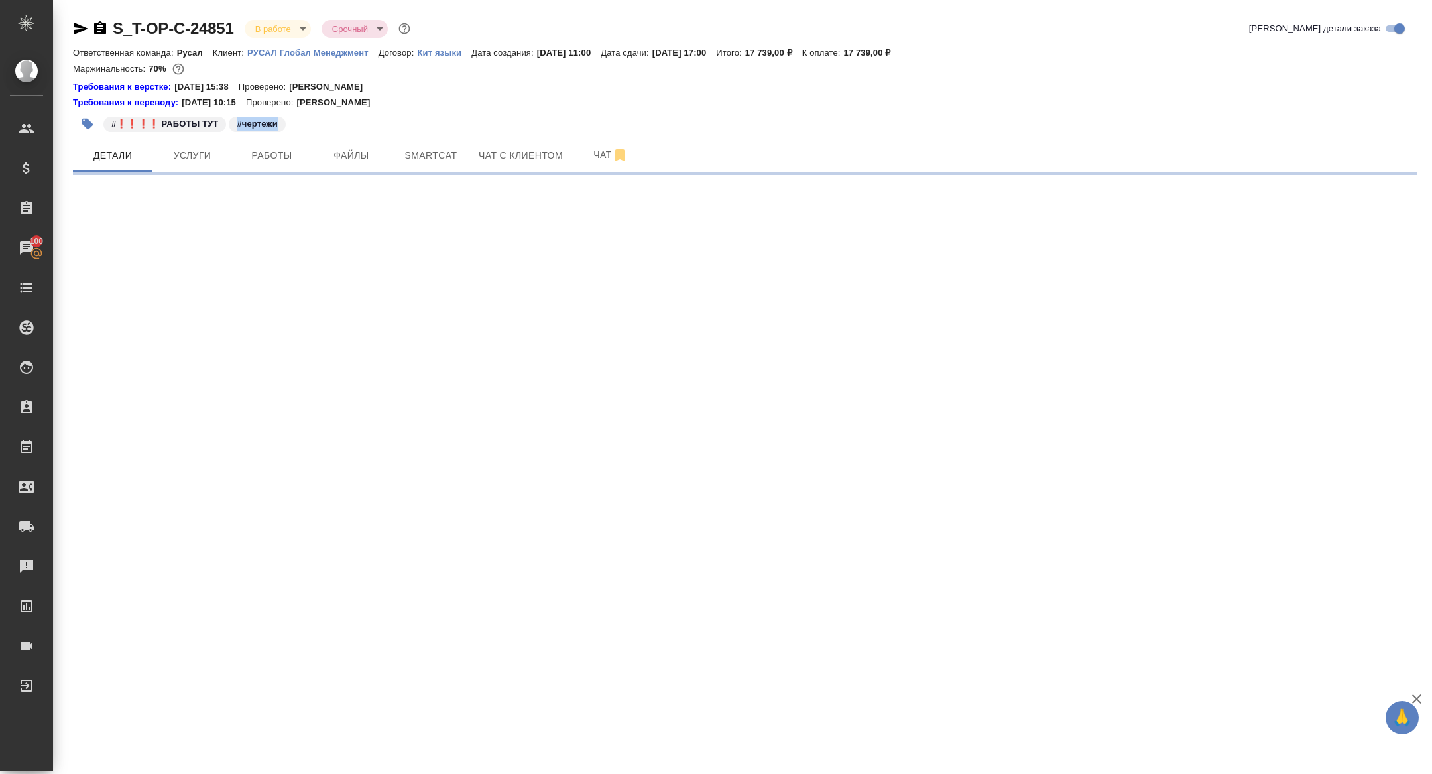
select select "RU"
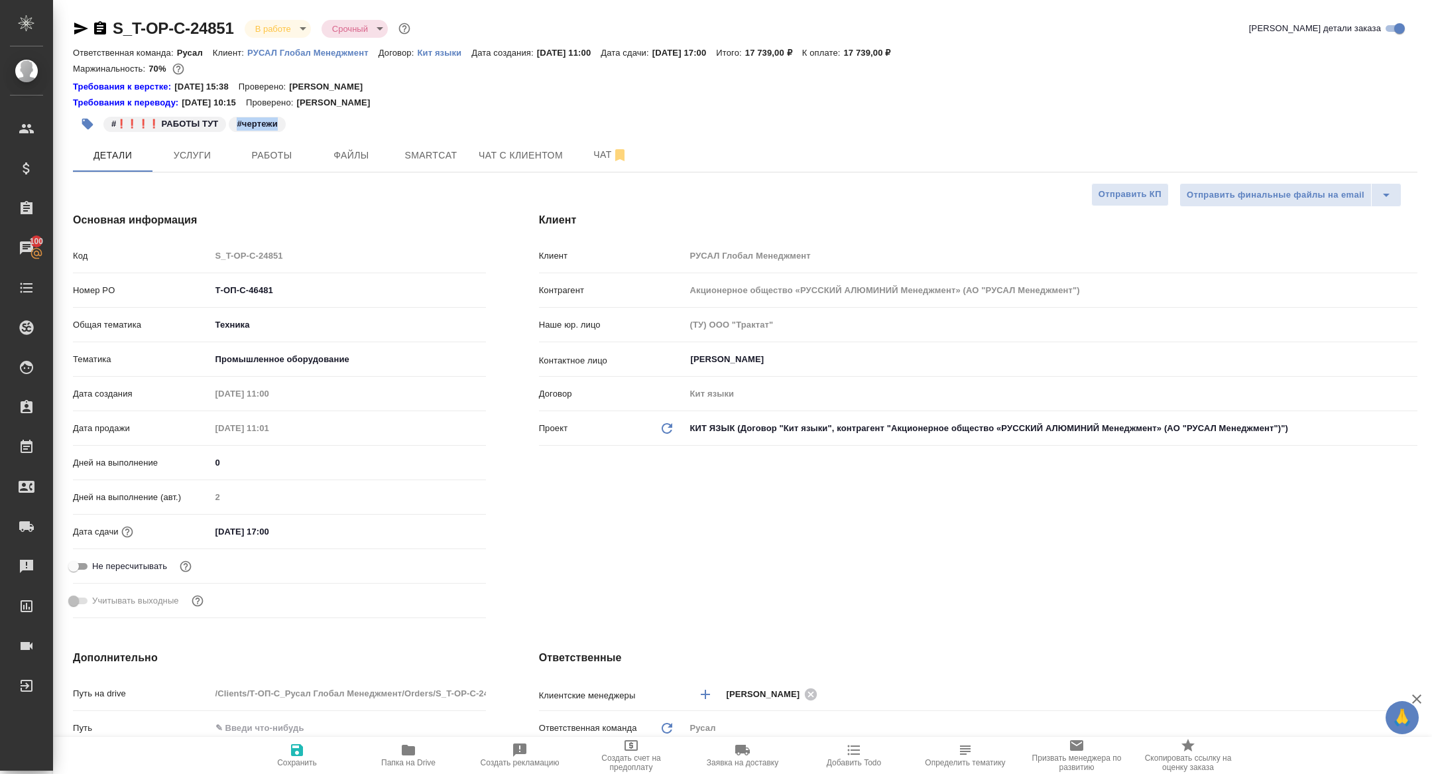
type textarea "x"
click at [432, 749] on span "Папка на Drive" at bounding box center [408, 754] width 95 height 25
type textarea "x"
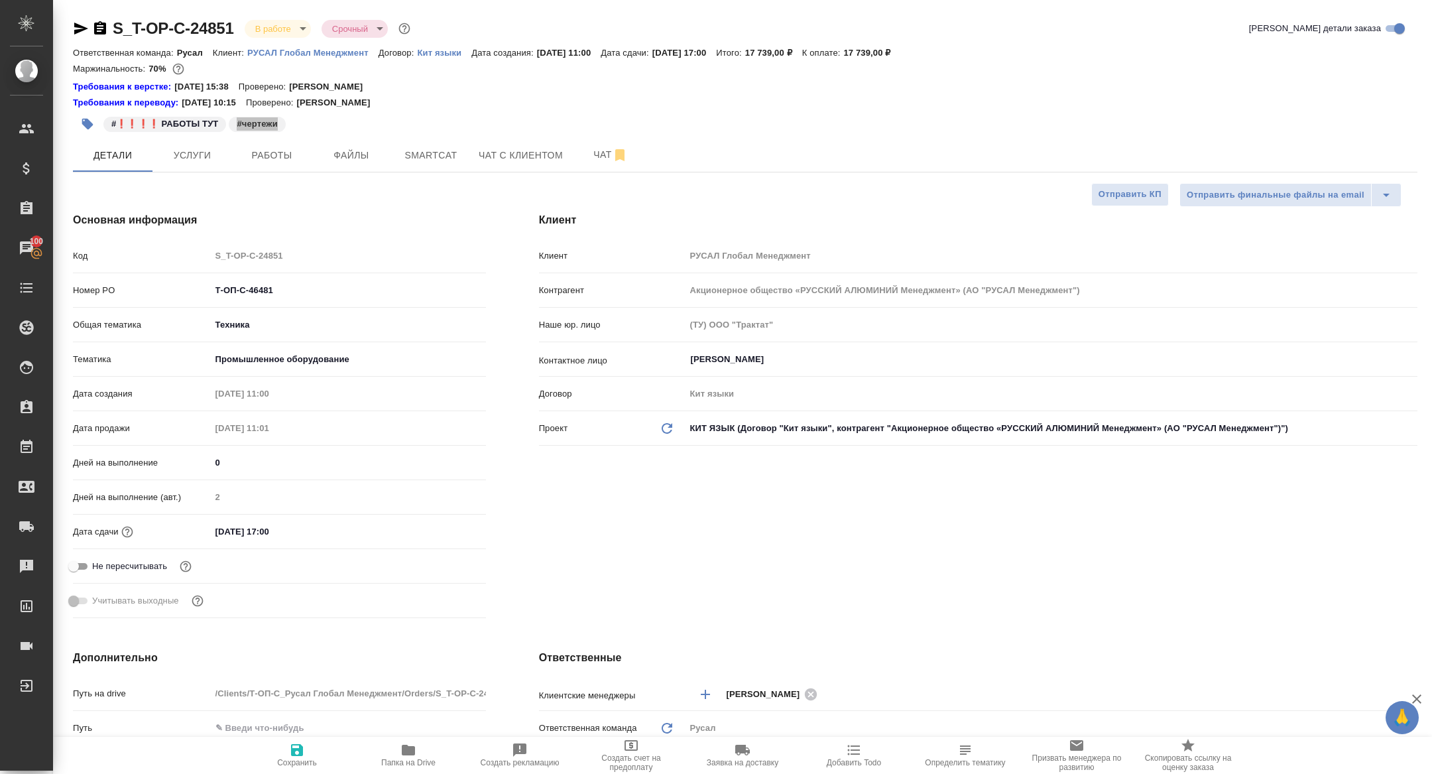
type textarea "x"
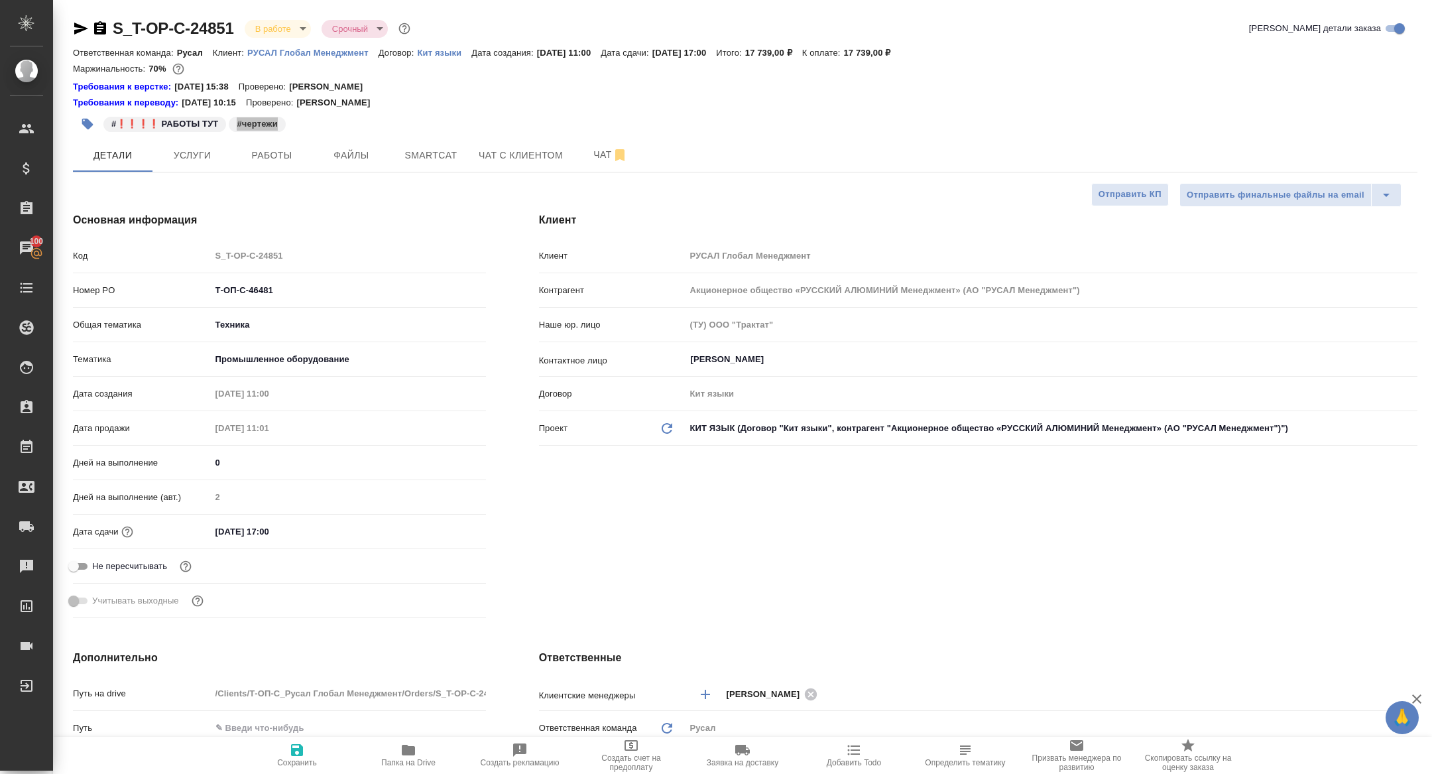
type textarea "x"
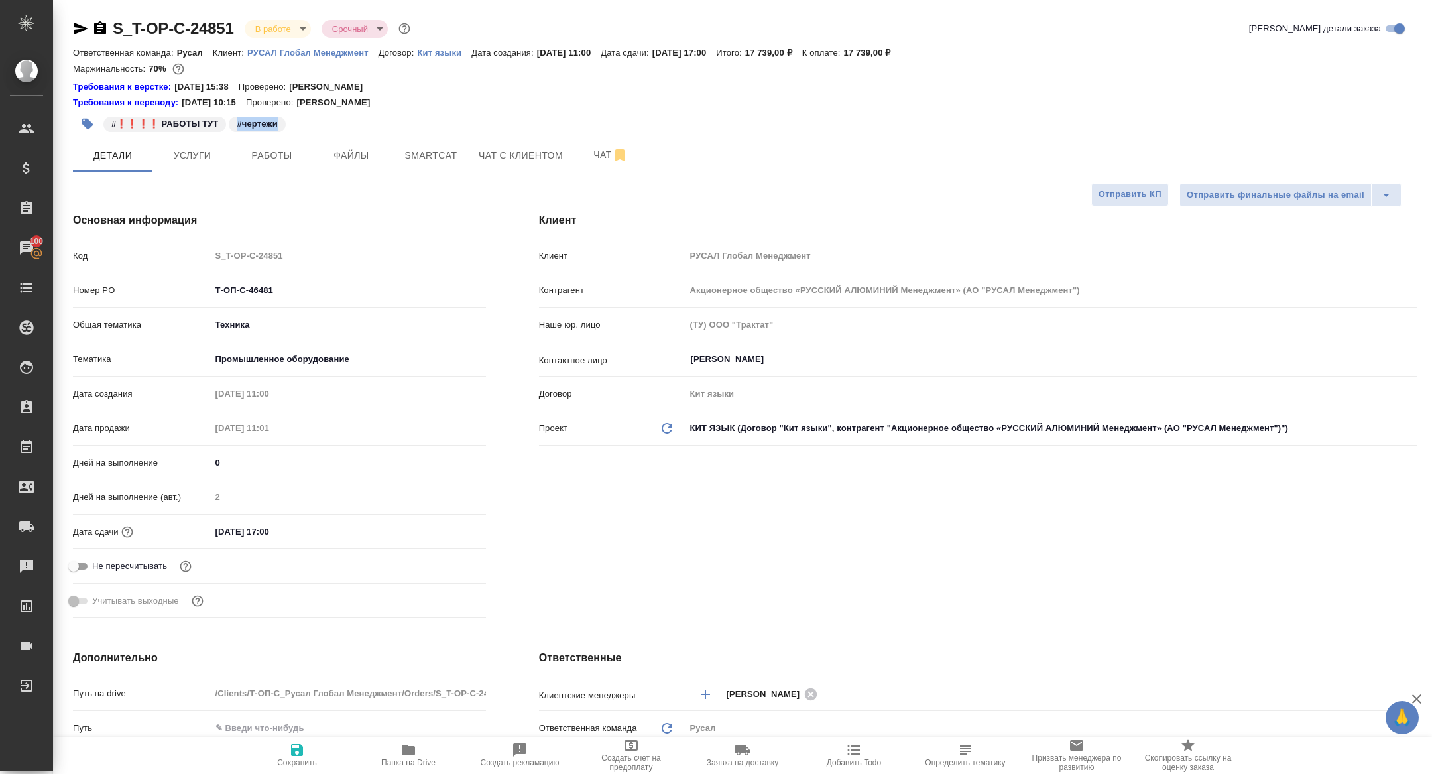
type textarea "x"
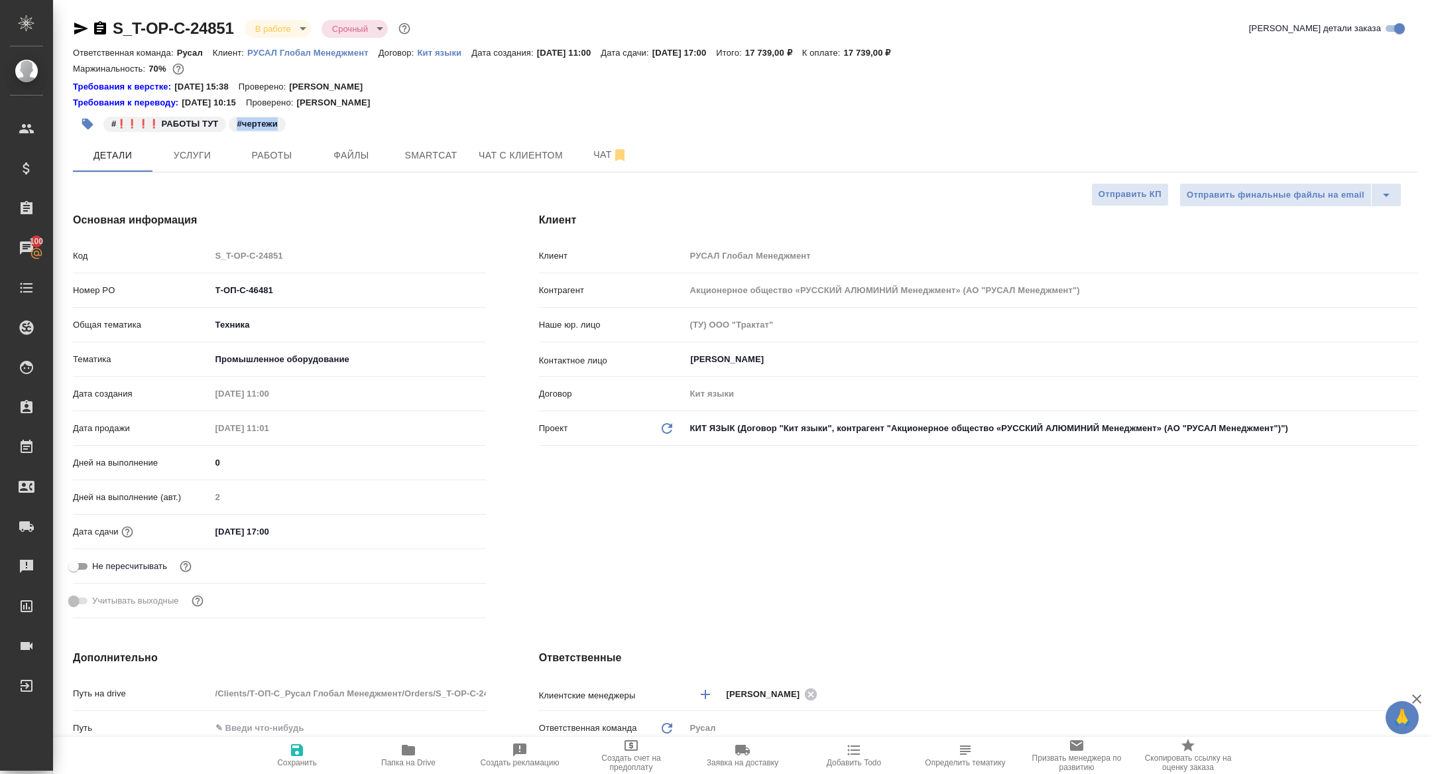
type textarea "x"
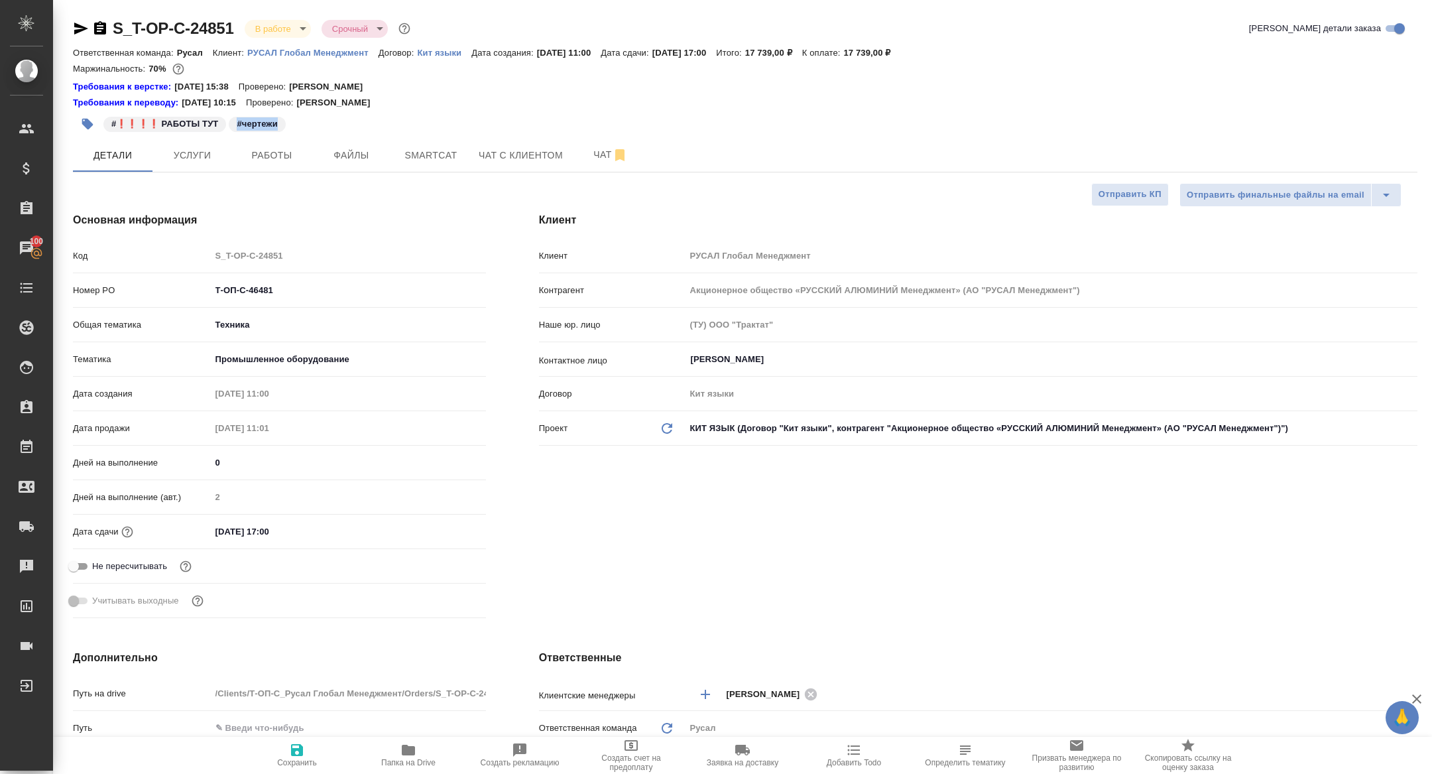
type textarea "x"
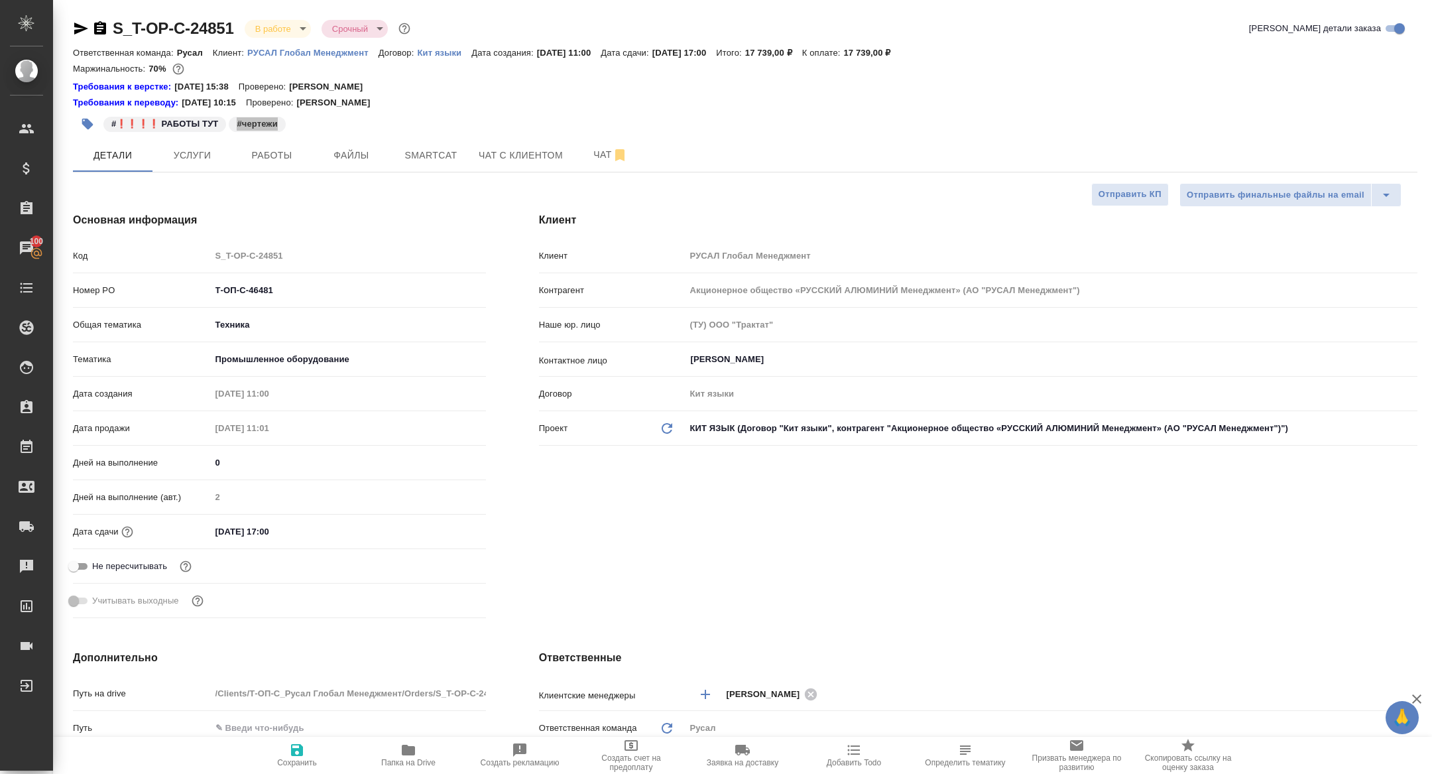
type textarea "x"
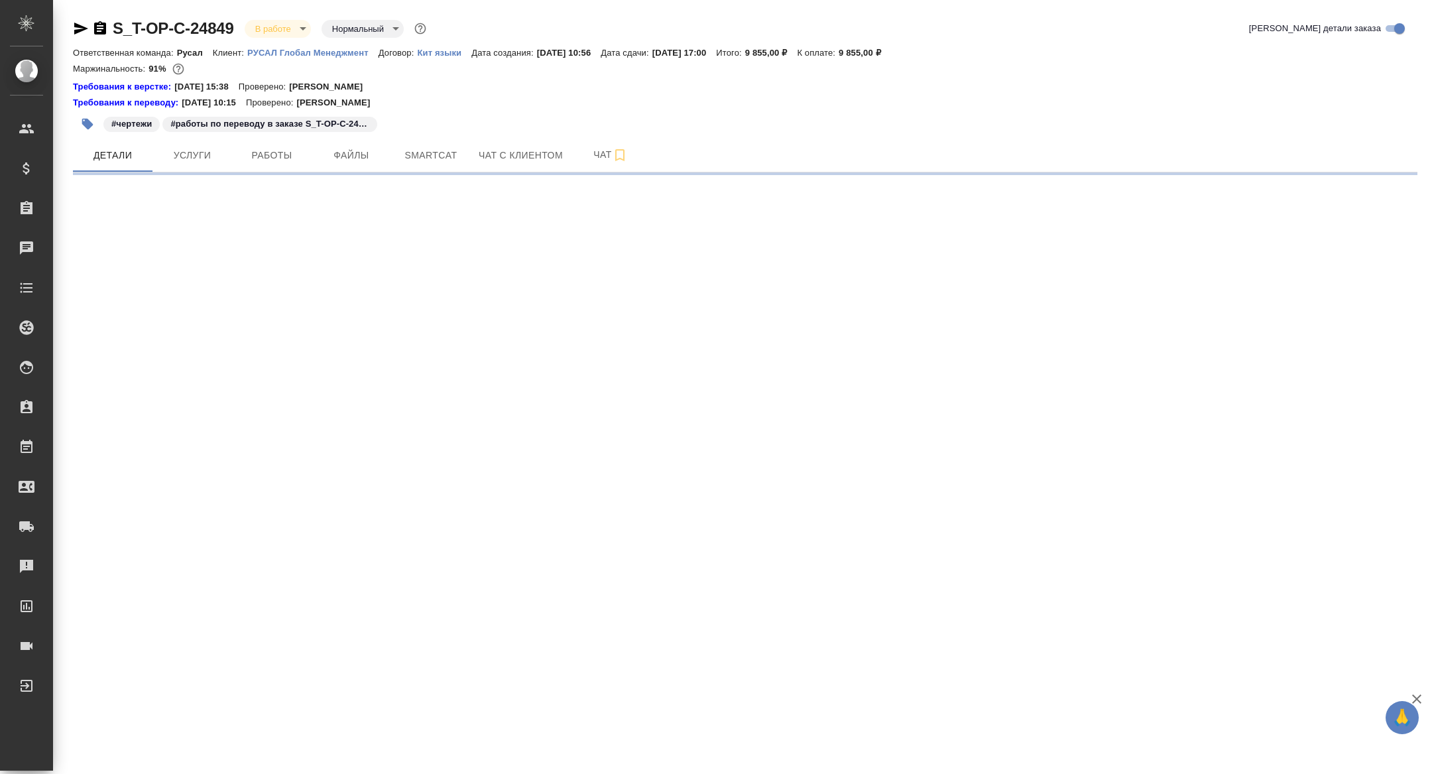
select select "RU"
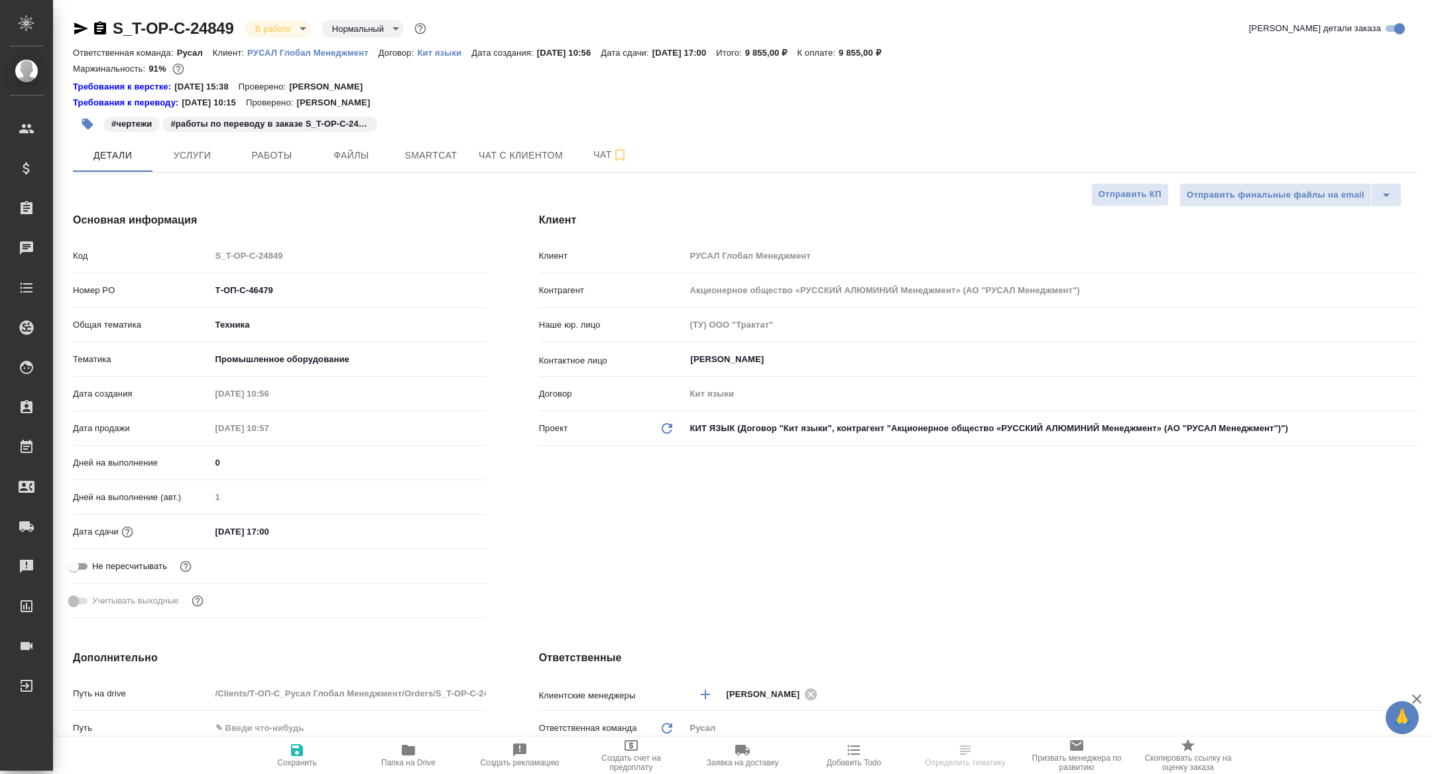
type textarea "x"
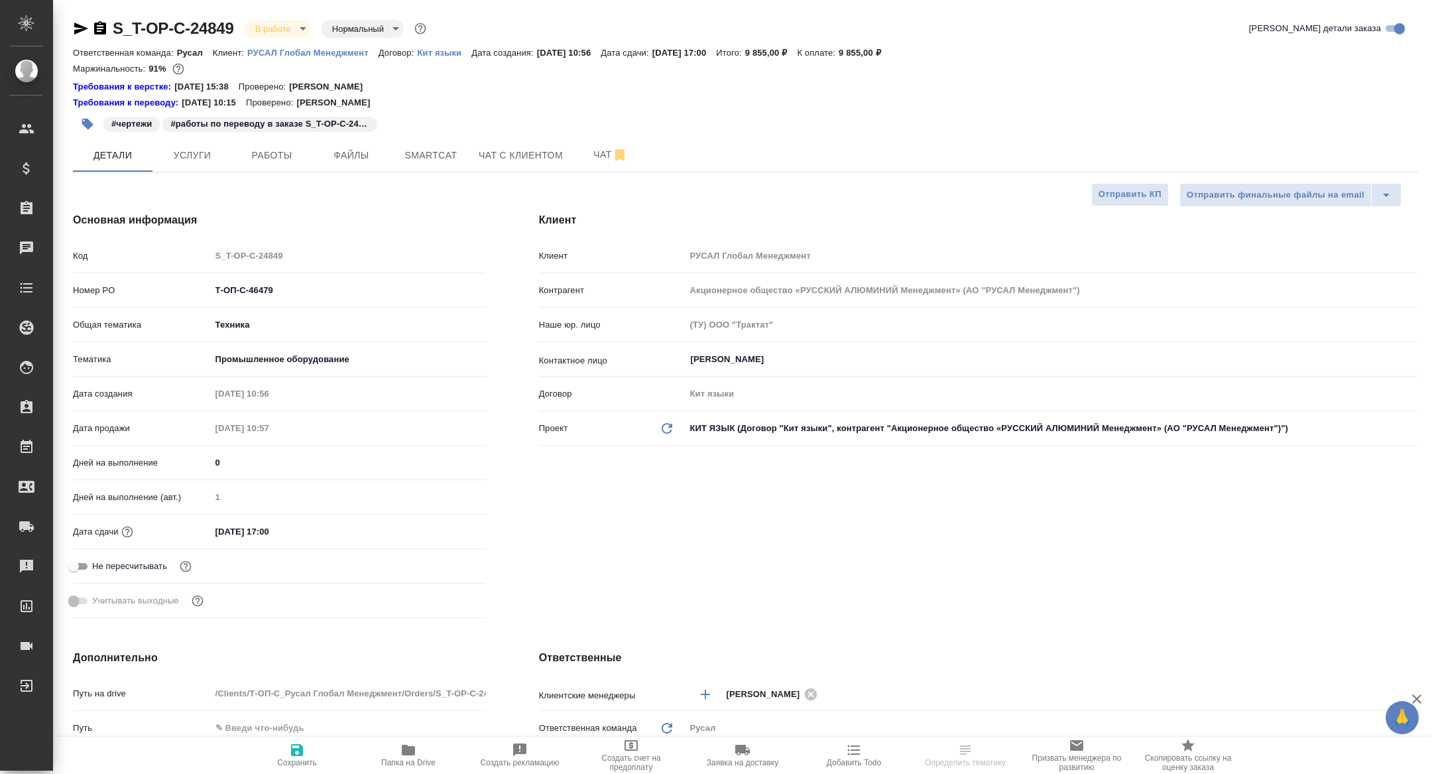
type textarea "x"
click at [413, 752] on icon "button" at bounding box center [408, 750] width 13 height 11
type textarea "x"
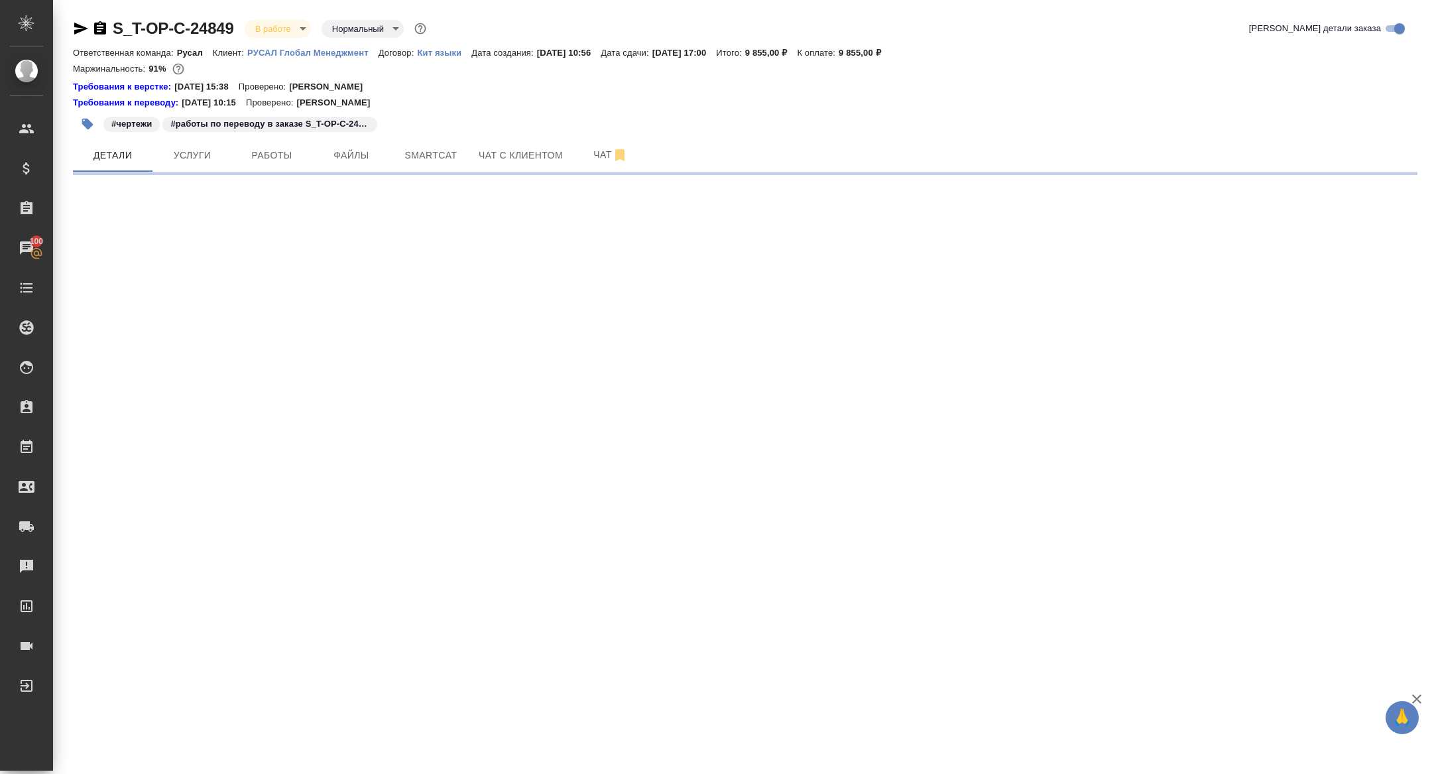
select select "RU"
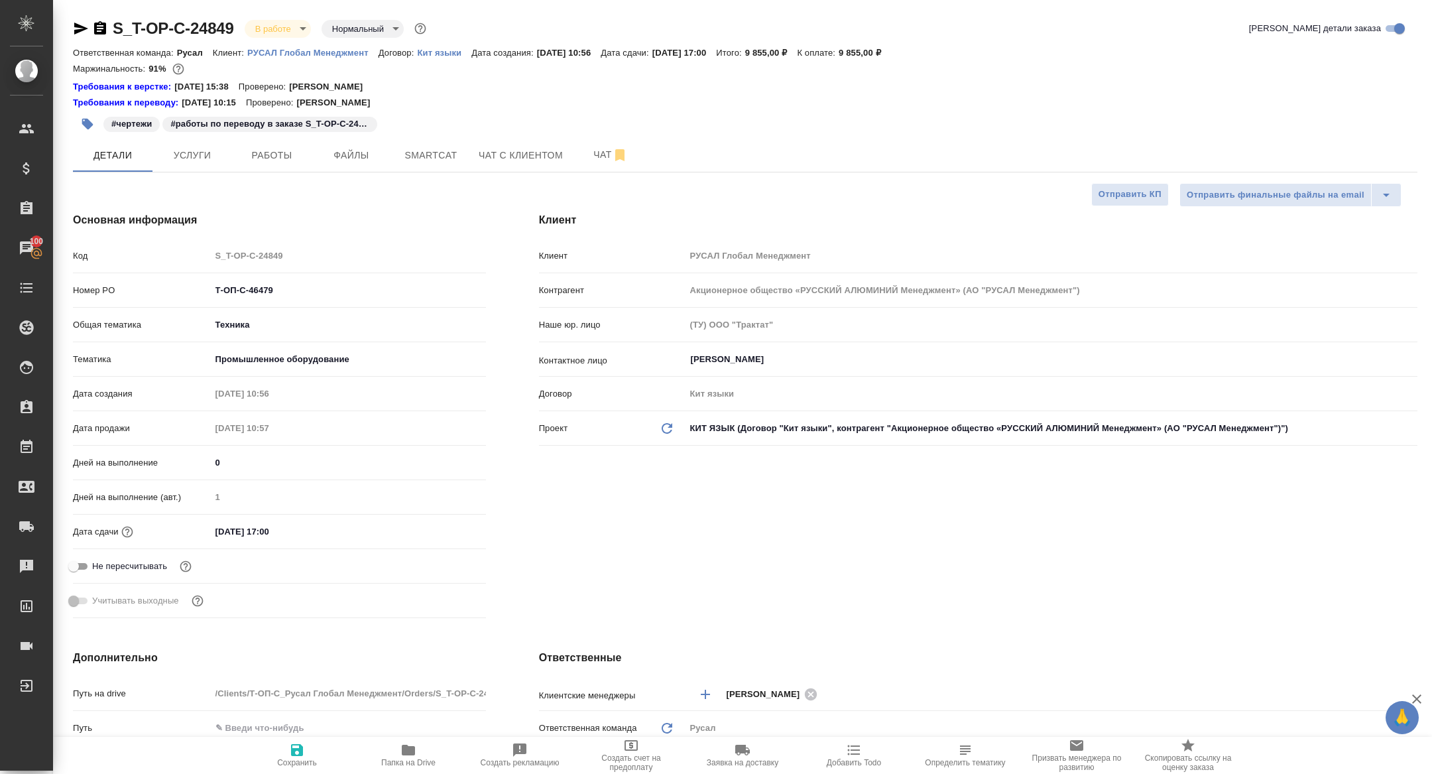
type textarea "x"
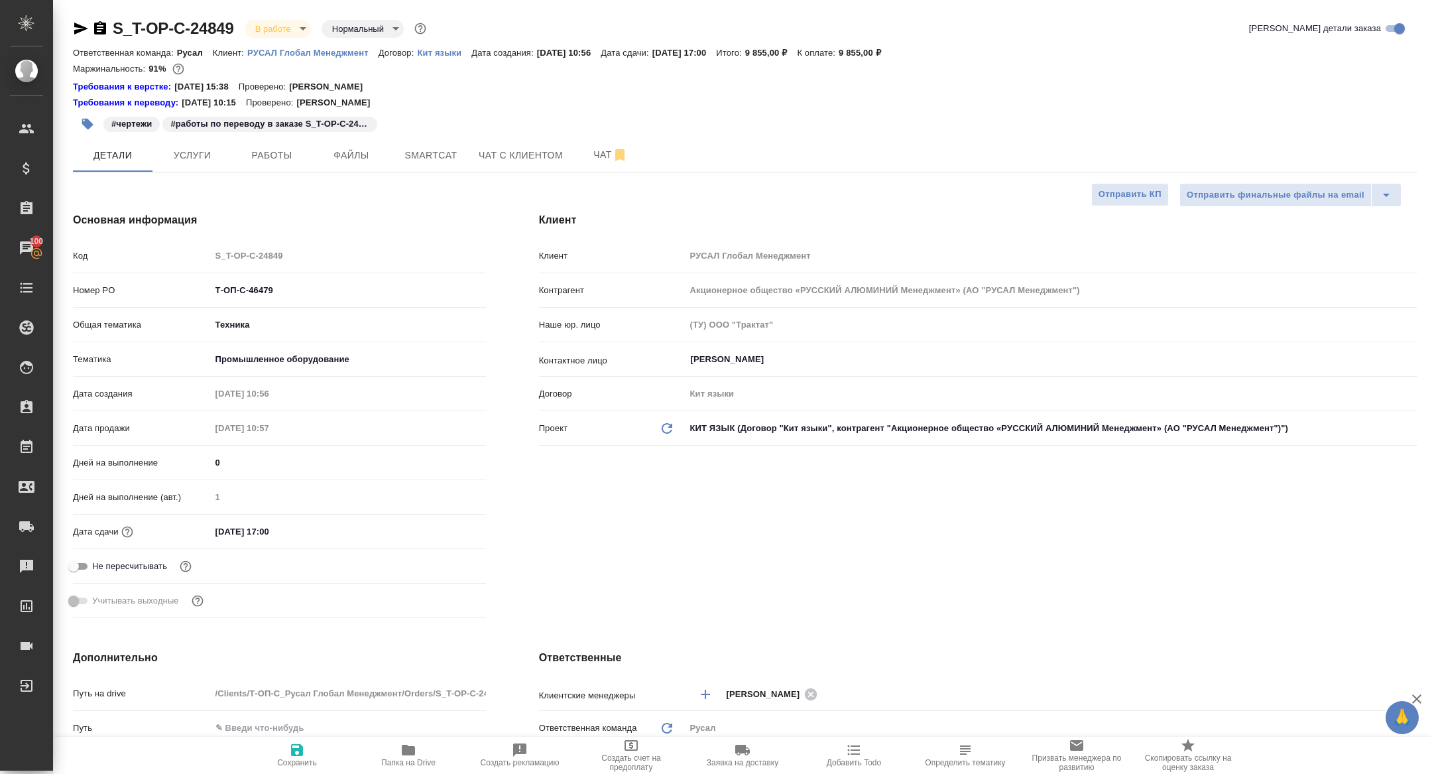
type textarea "x"
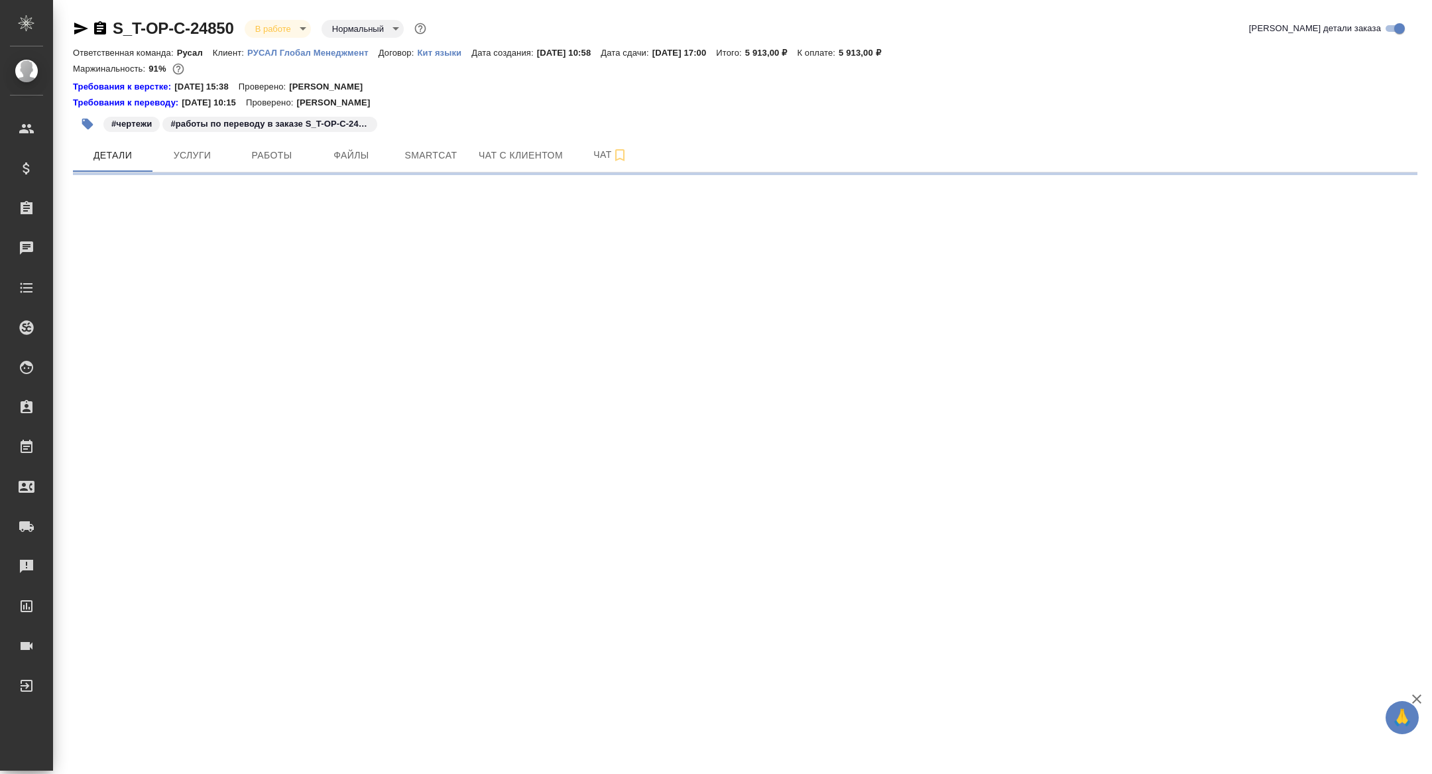
select select "RU"
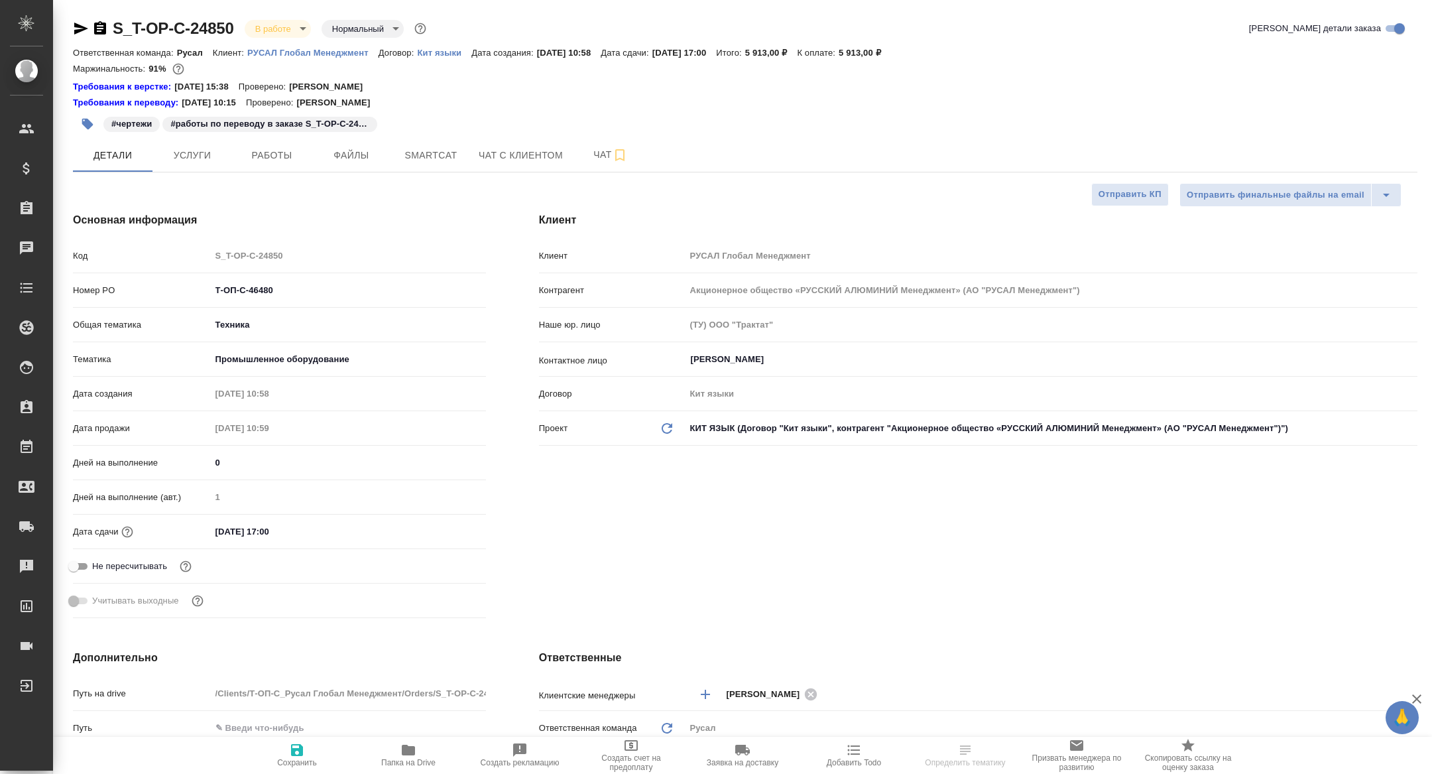
type textarea "x"
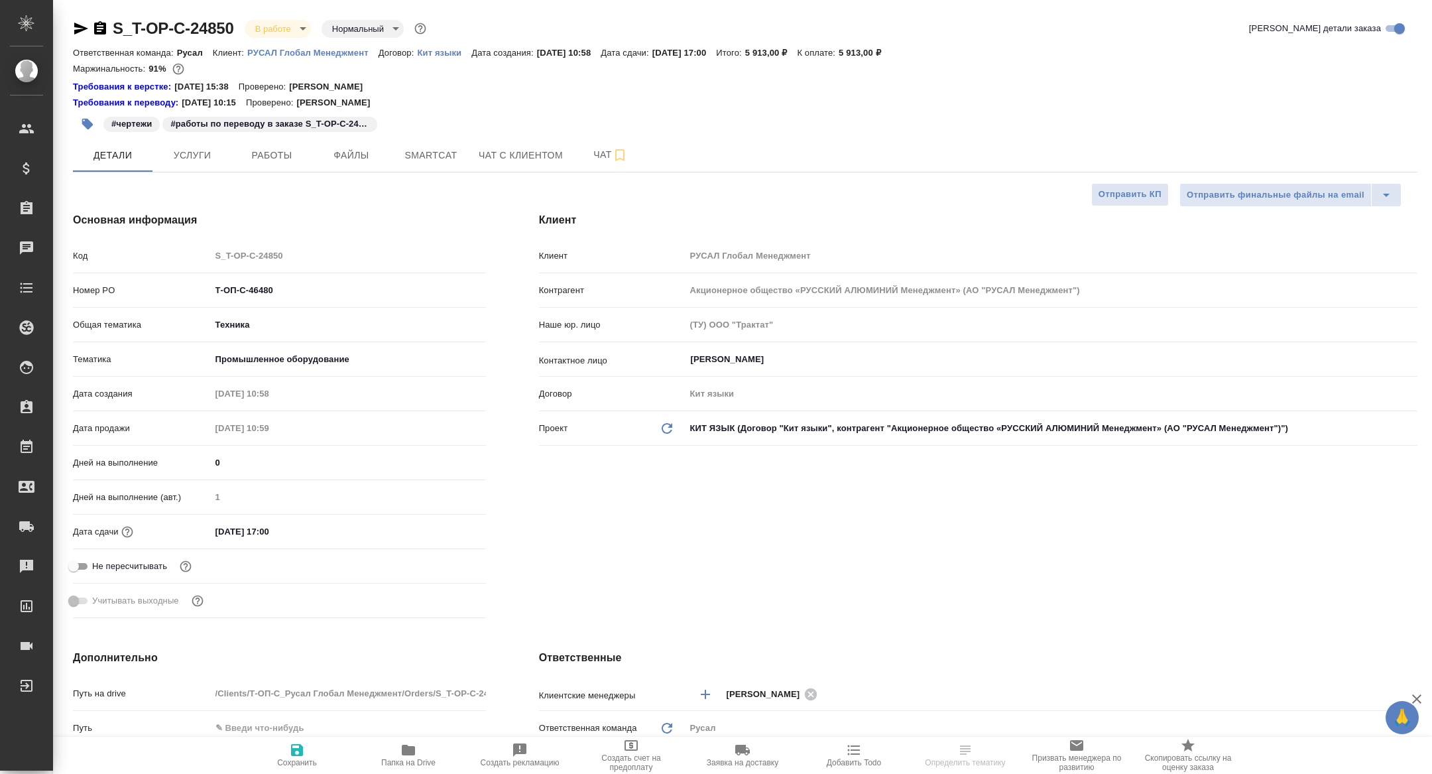
type textarea "x"
click at [425, 760] on span "Папка на Drive" at bounding box center [408, 762] width 54 height 9
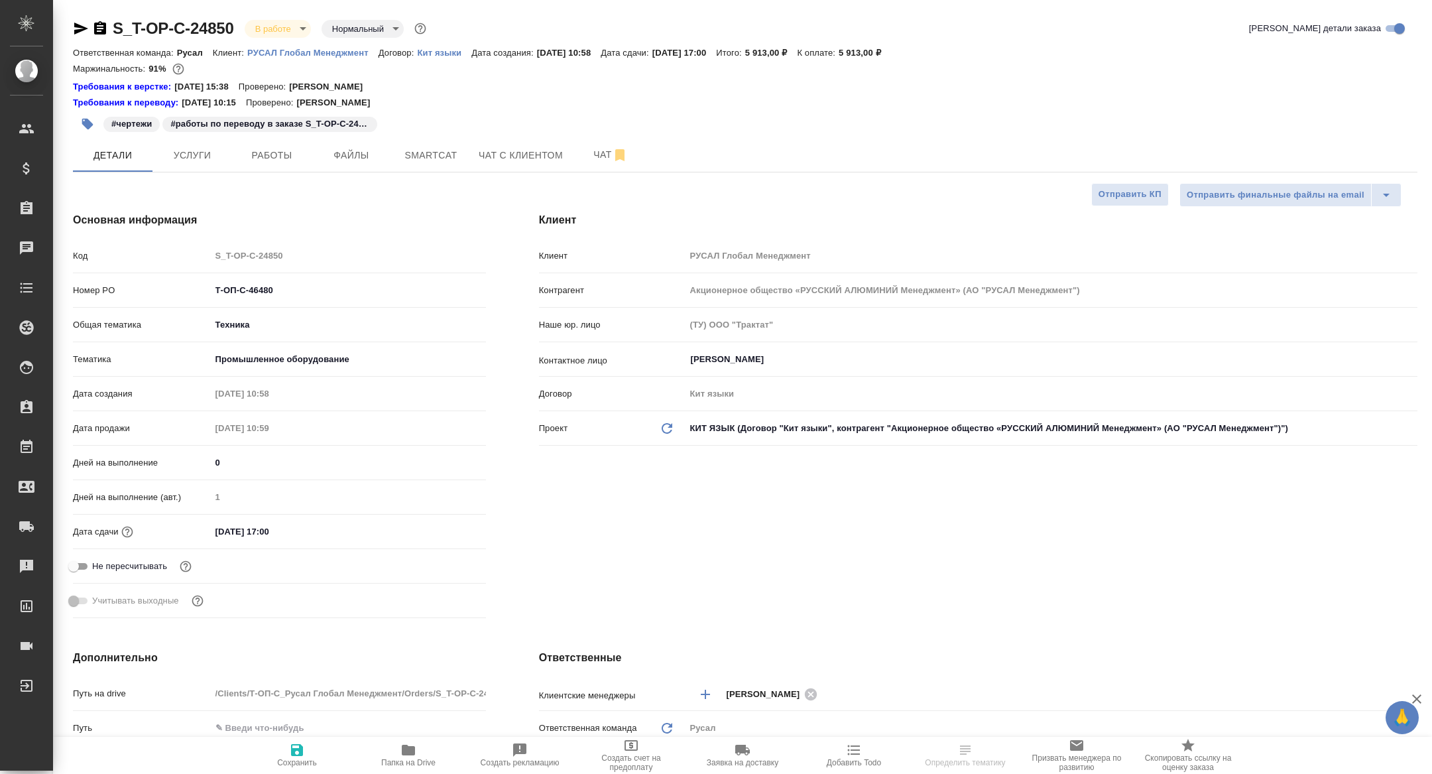
type textarea "x"
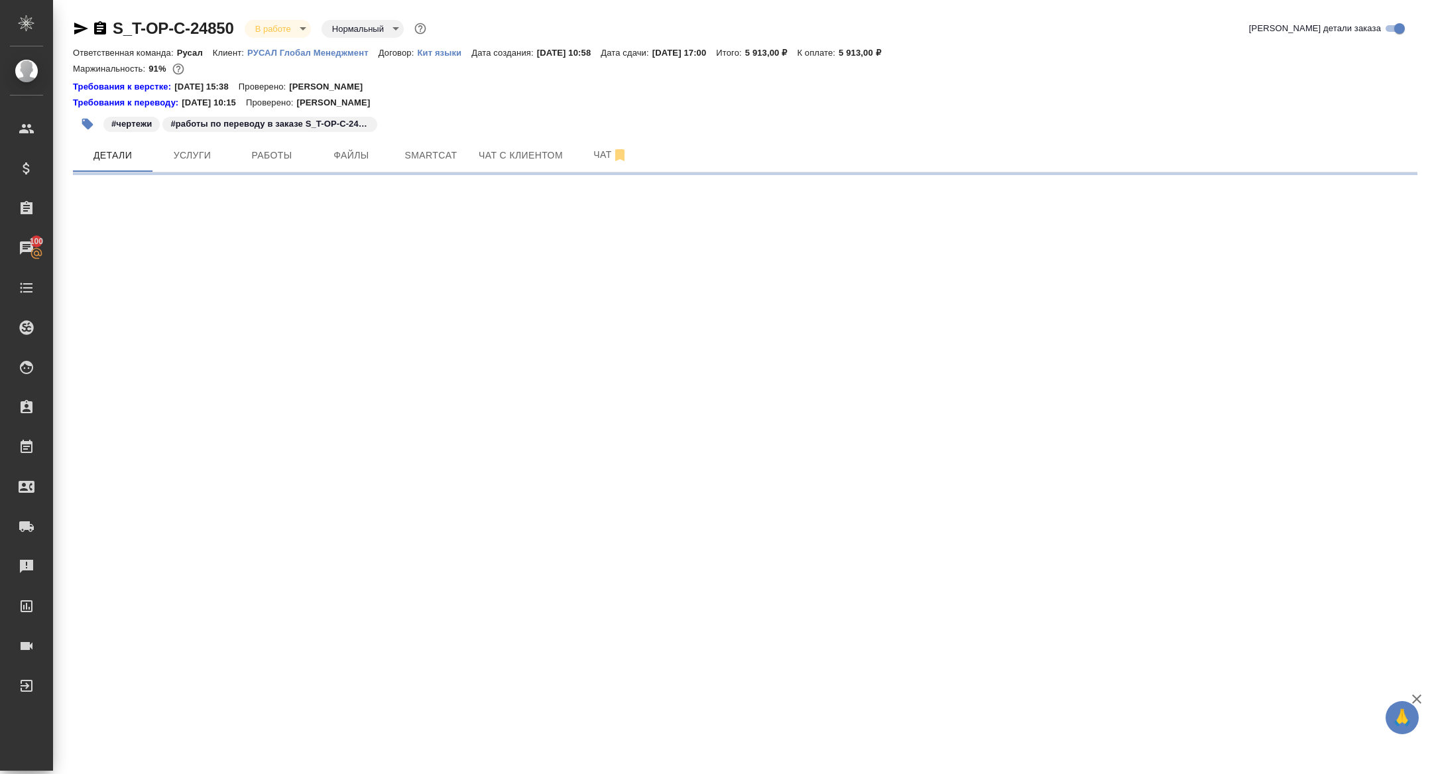
select select "RU"
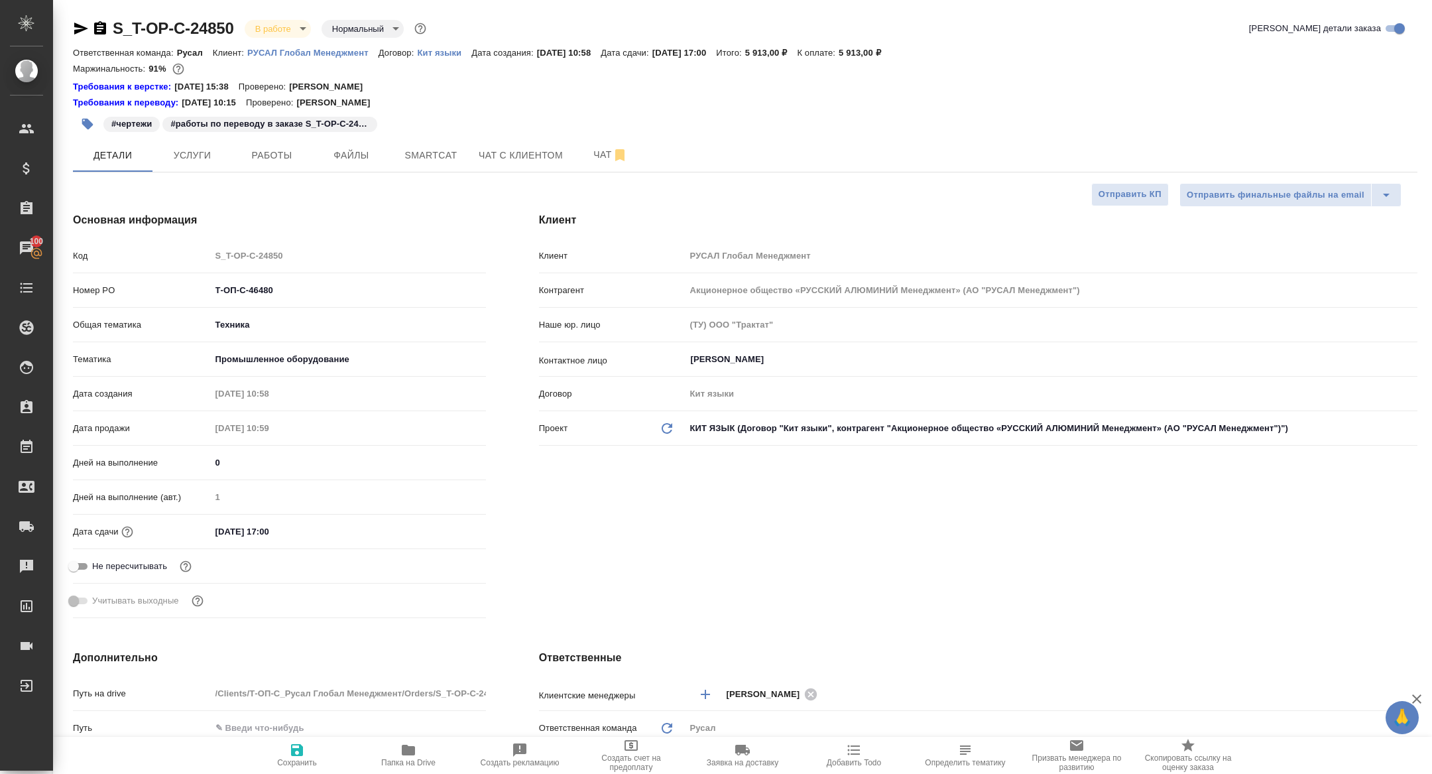
type textarea "x"
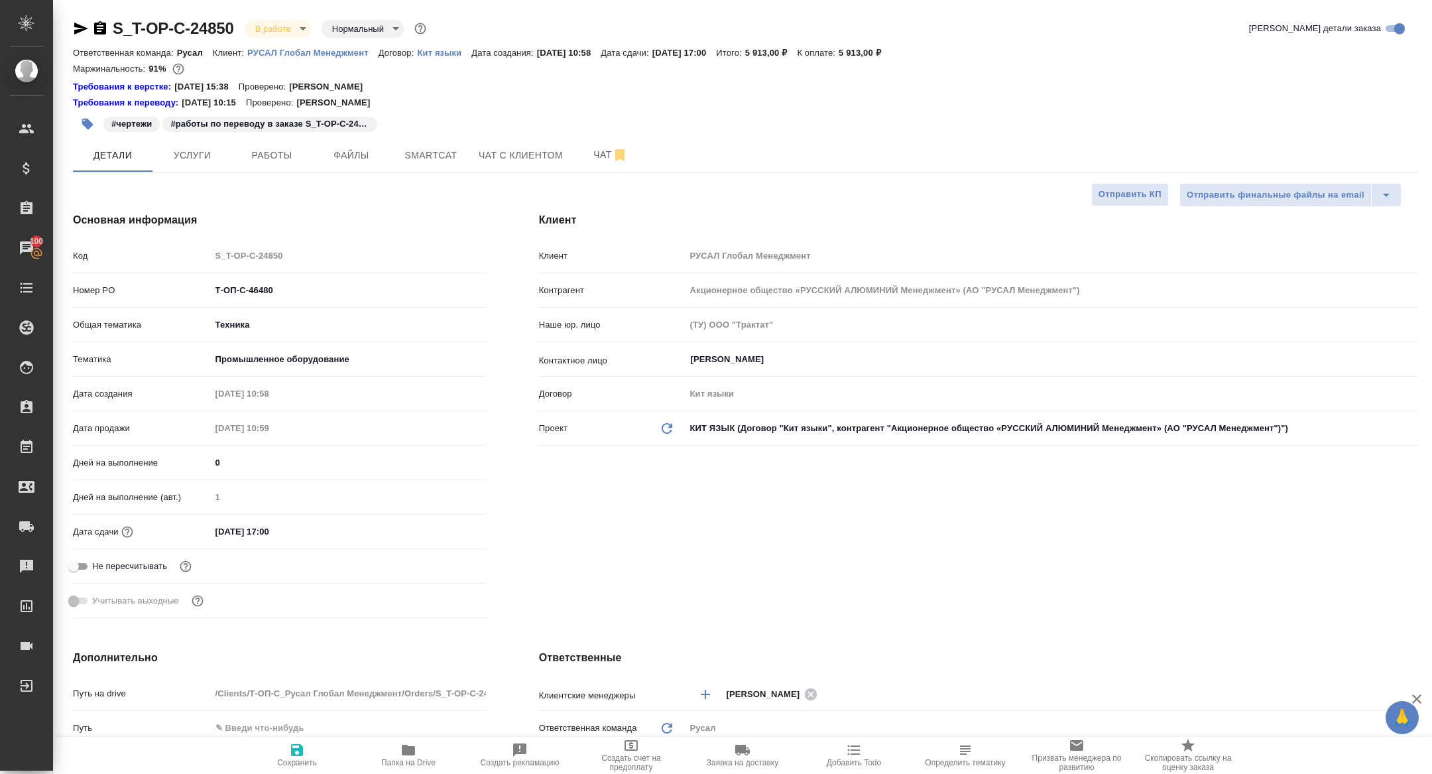
type textarea "x"
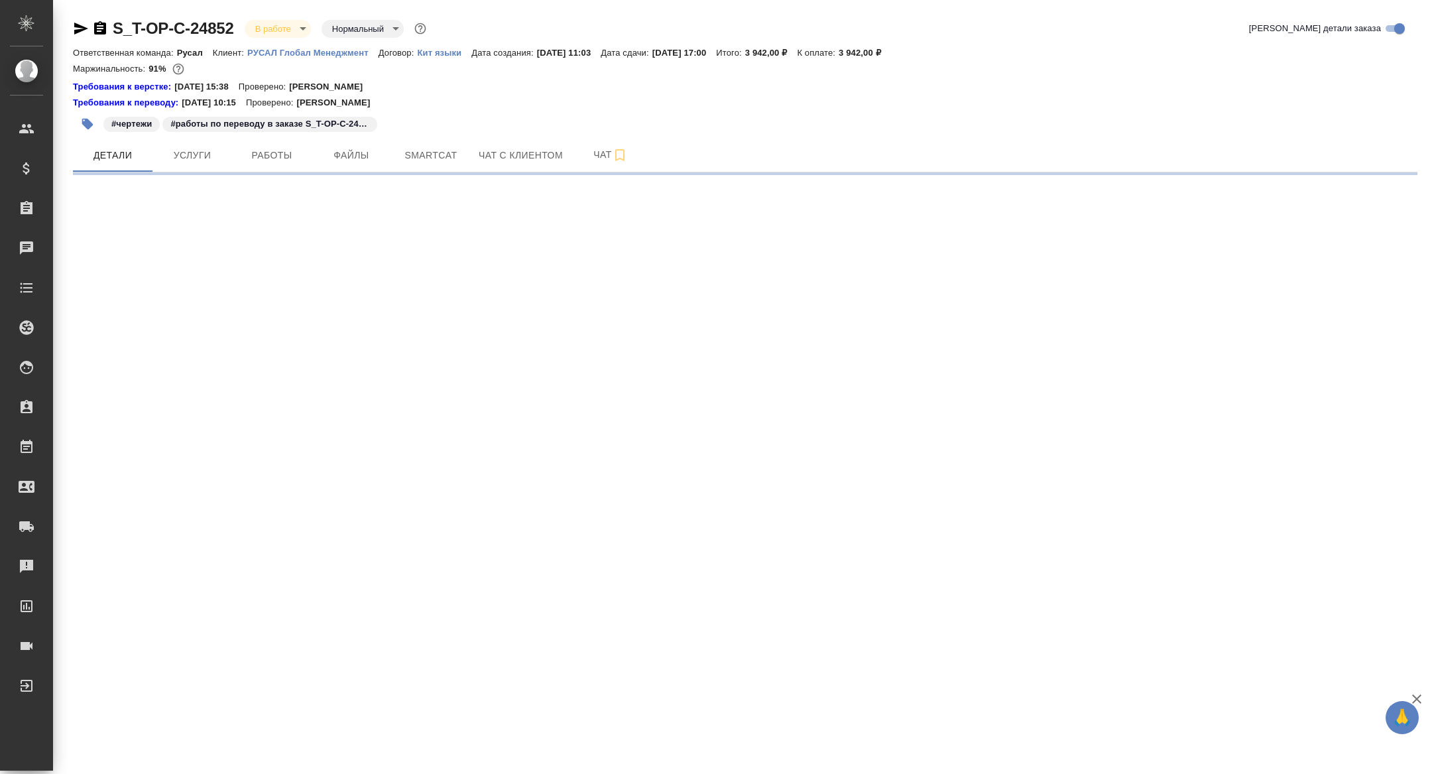
select select "RU"
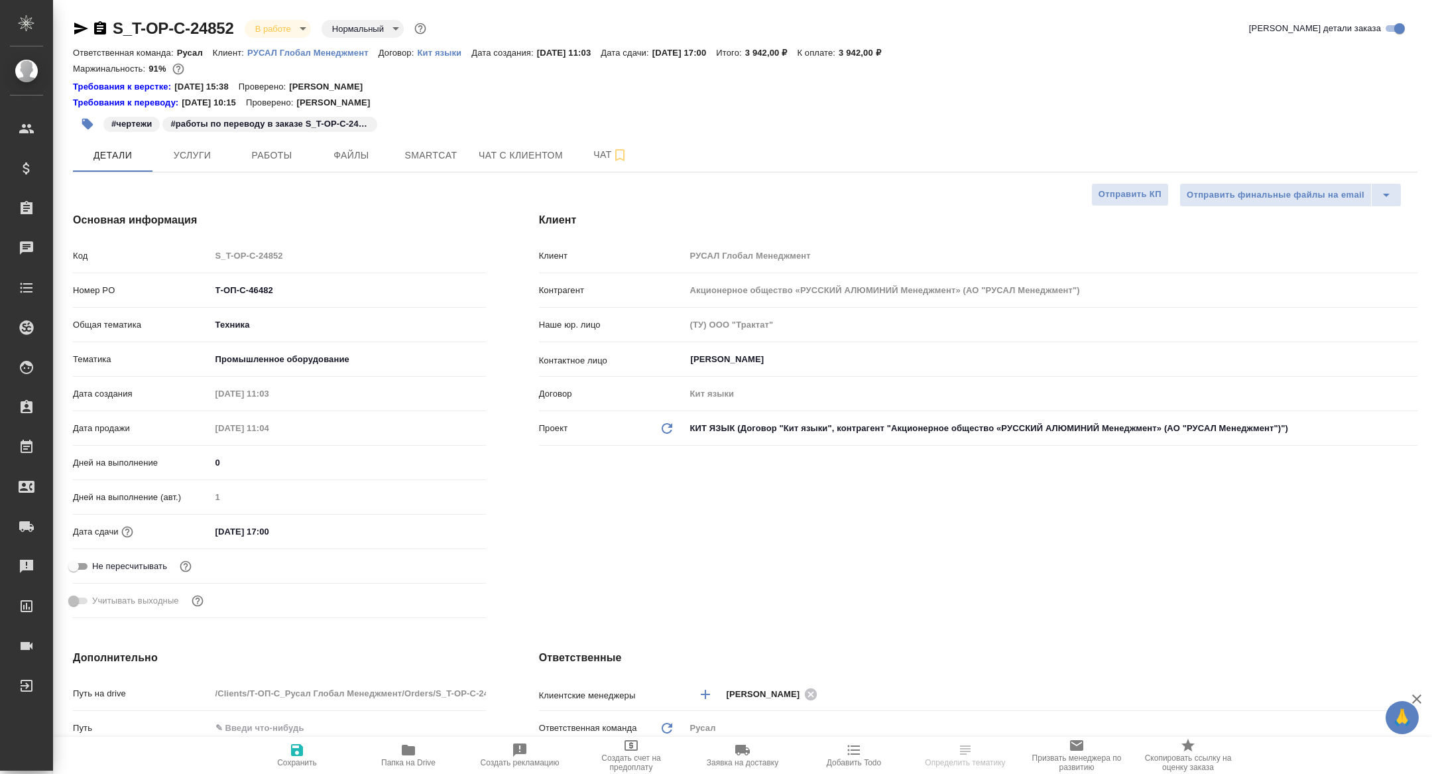
type textarea "x"
click at [406, 765] on span "Папка на Drive" at bounding box center [408, 762] width 54 height 9
type textarea "x"
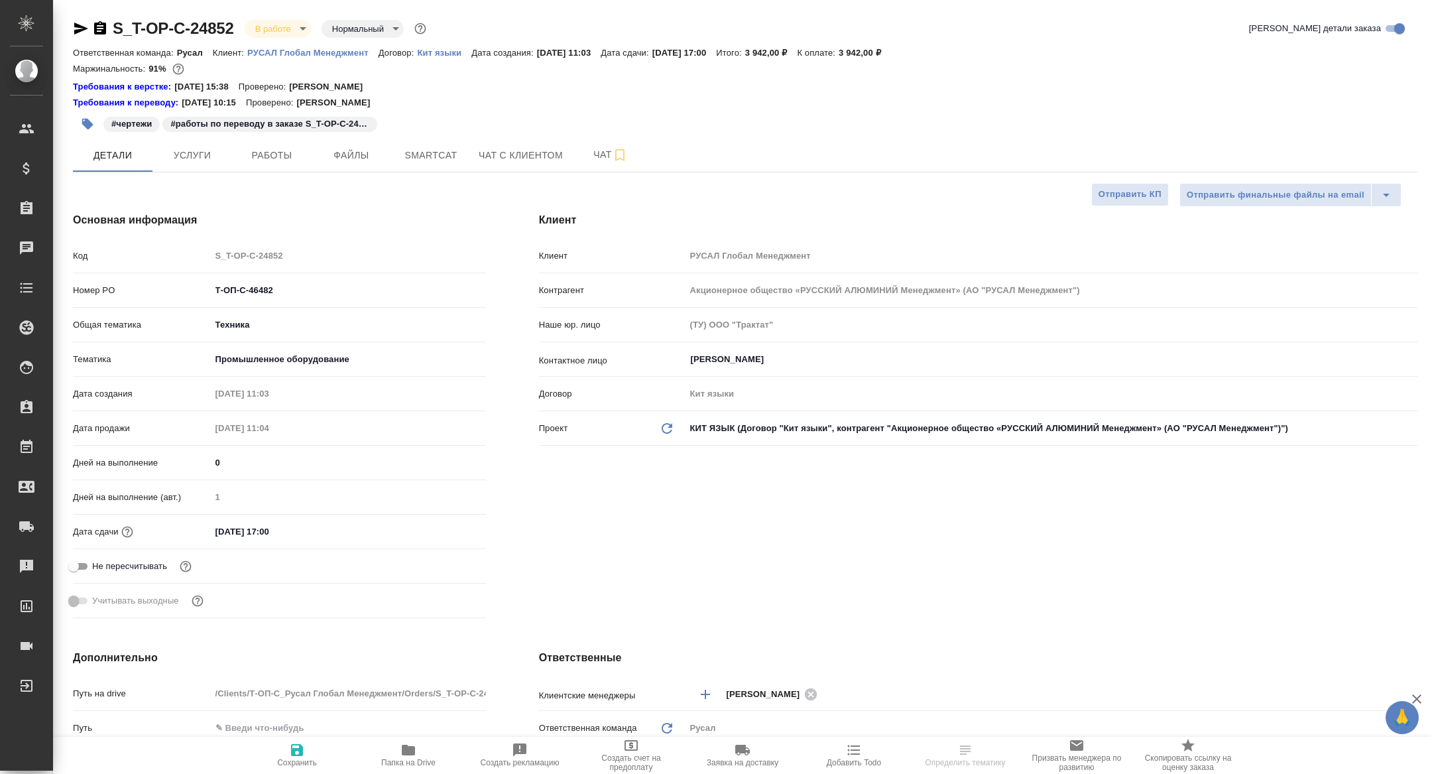
type textarea "x"
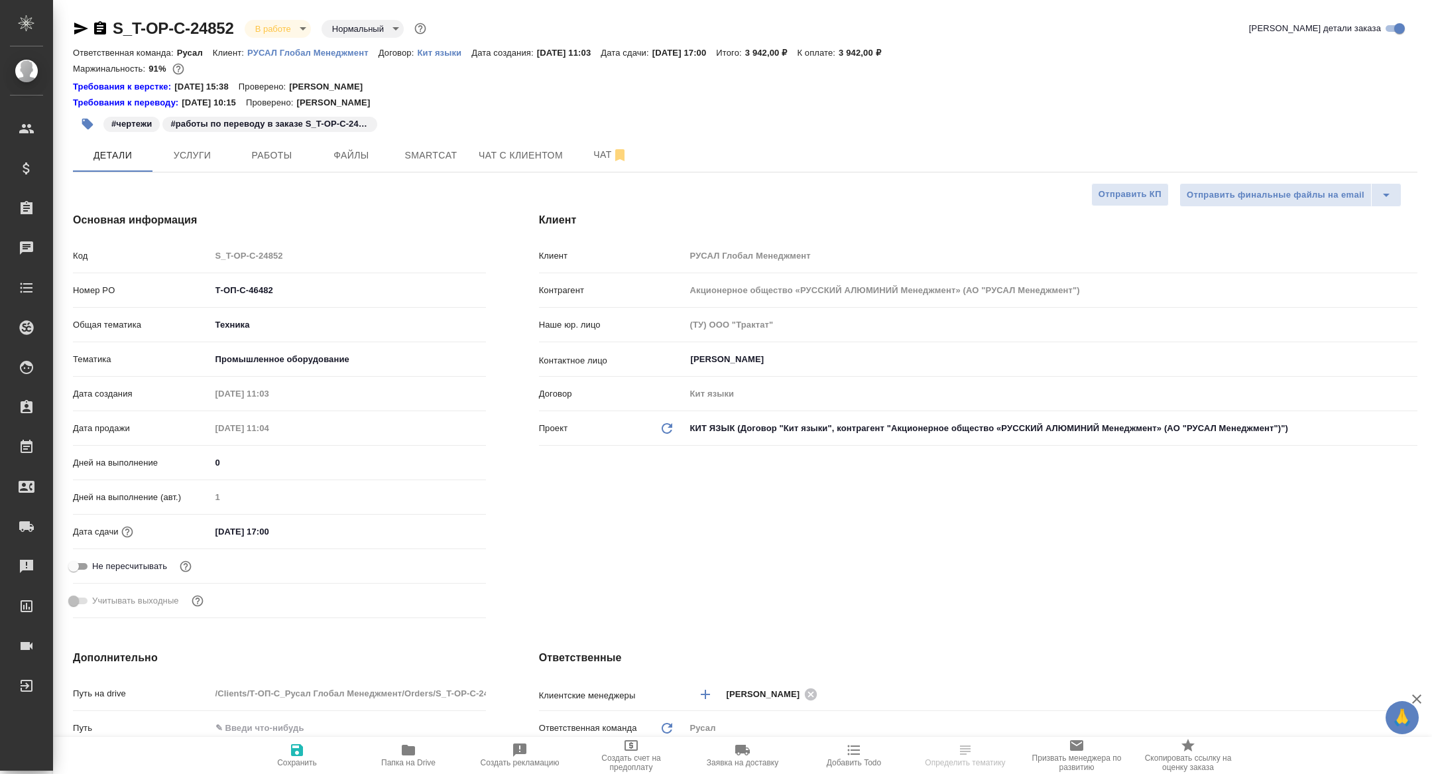
type textarea "x"
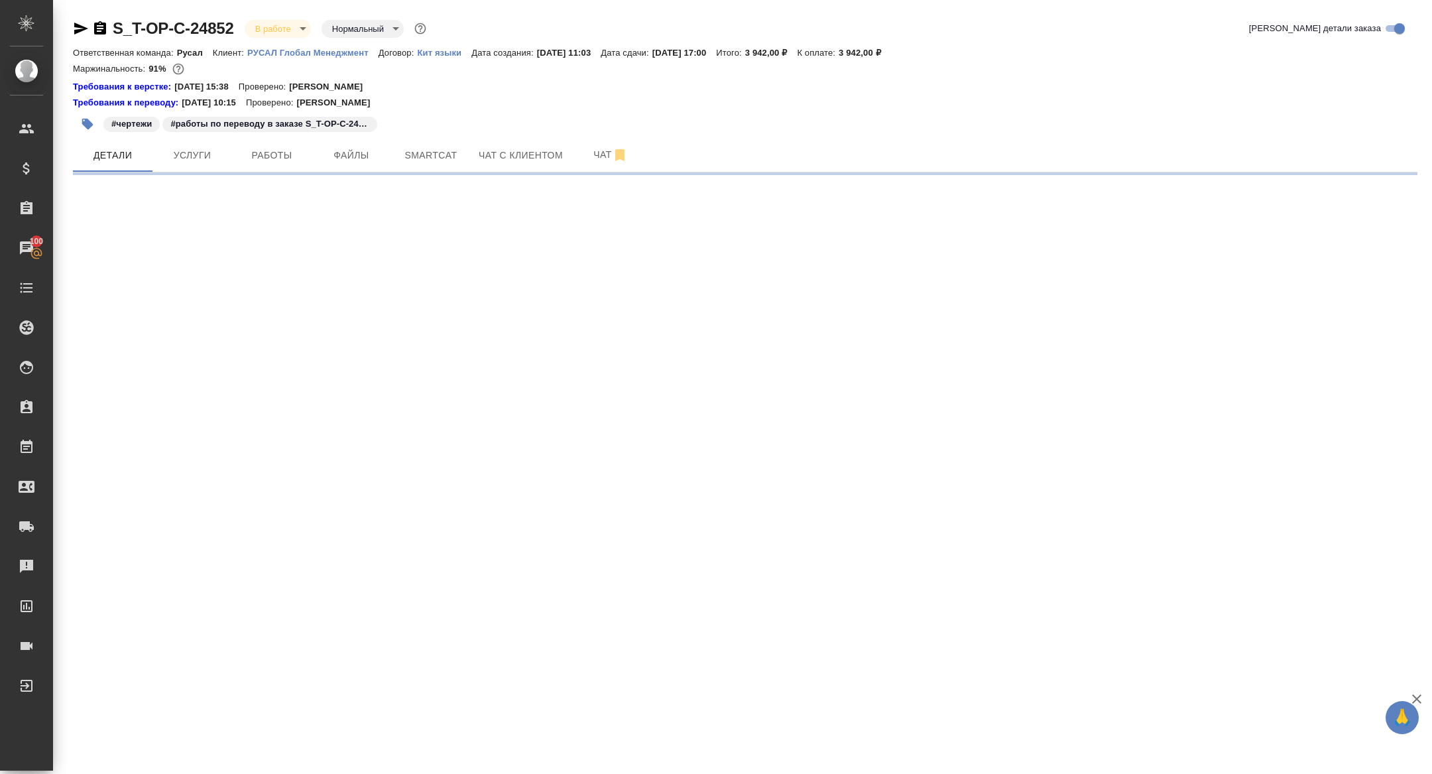
select select "RU"
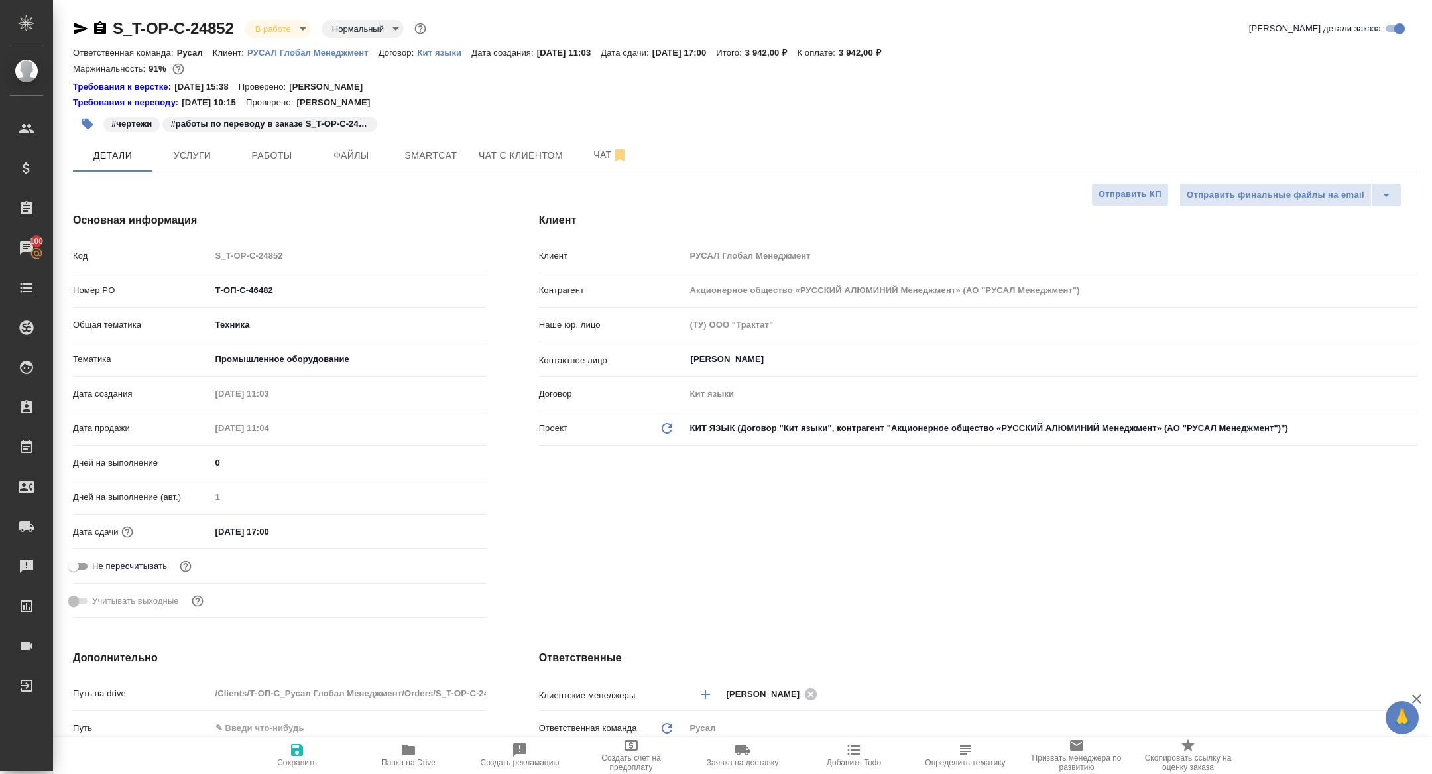
type textarea "x"
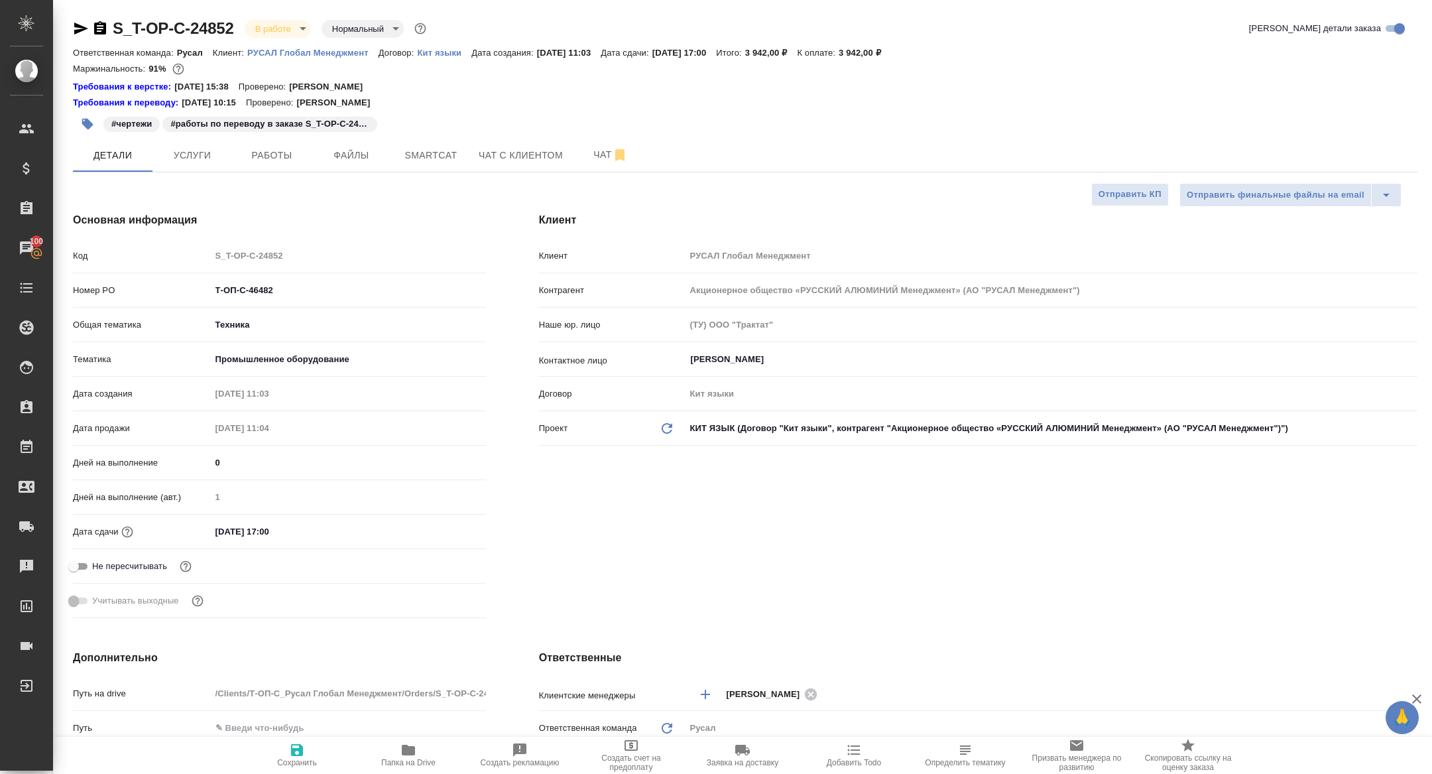
type textarea "x"
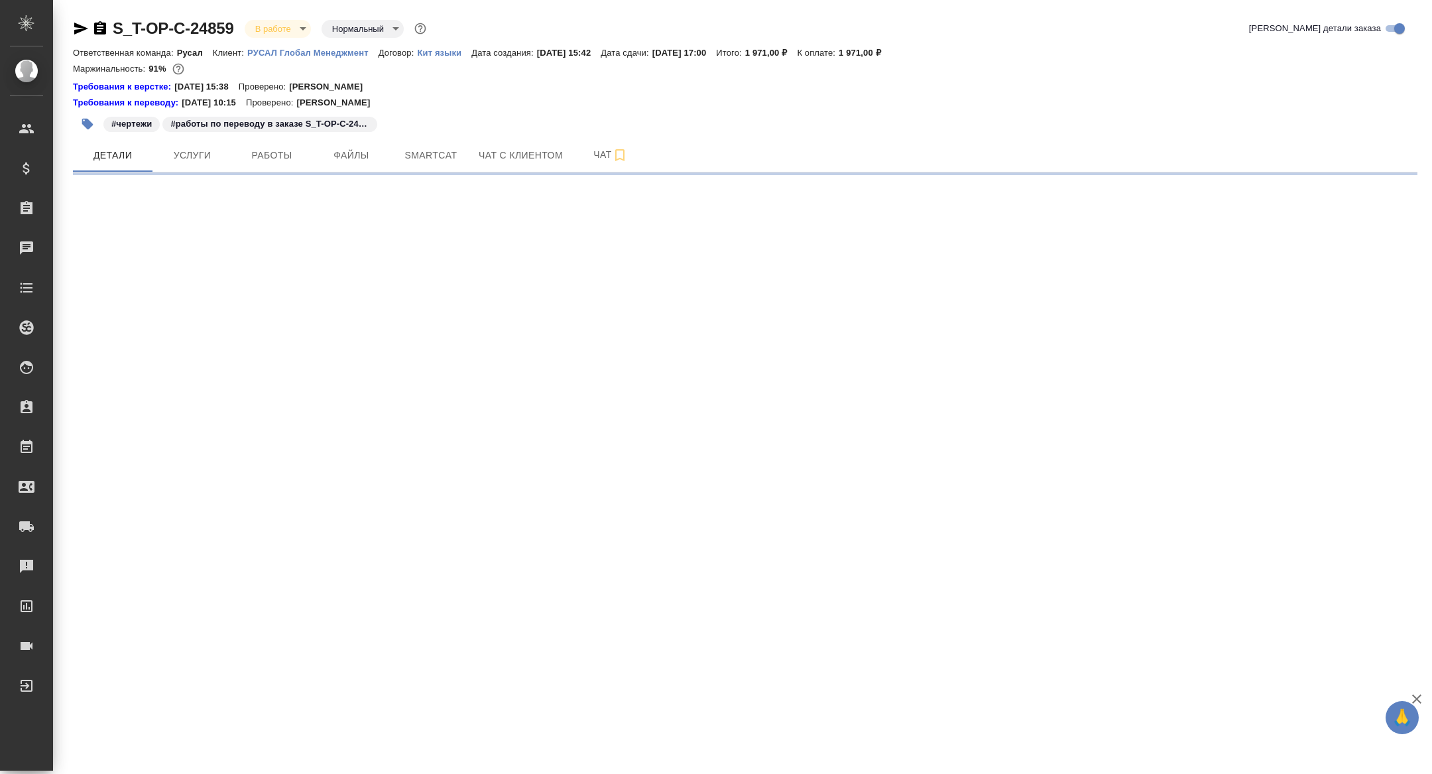
select select "RU"
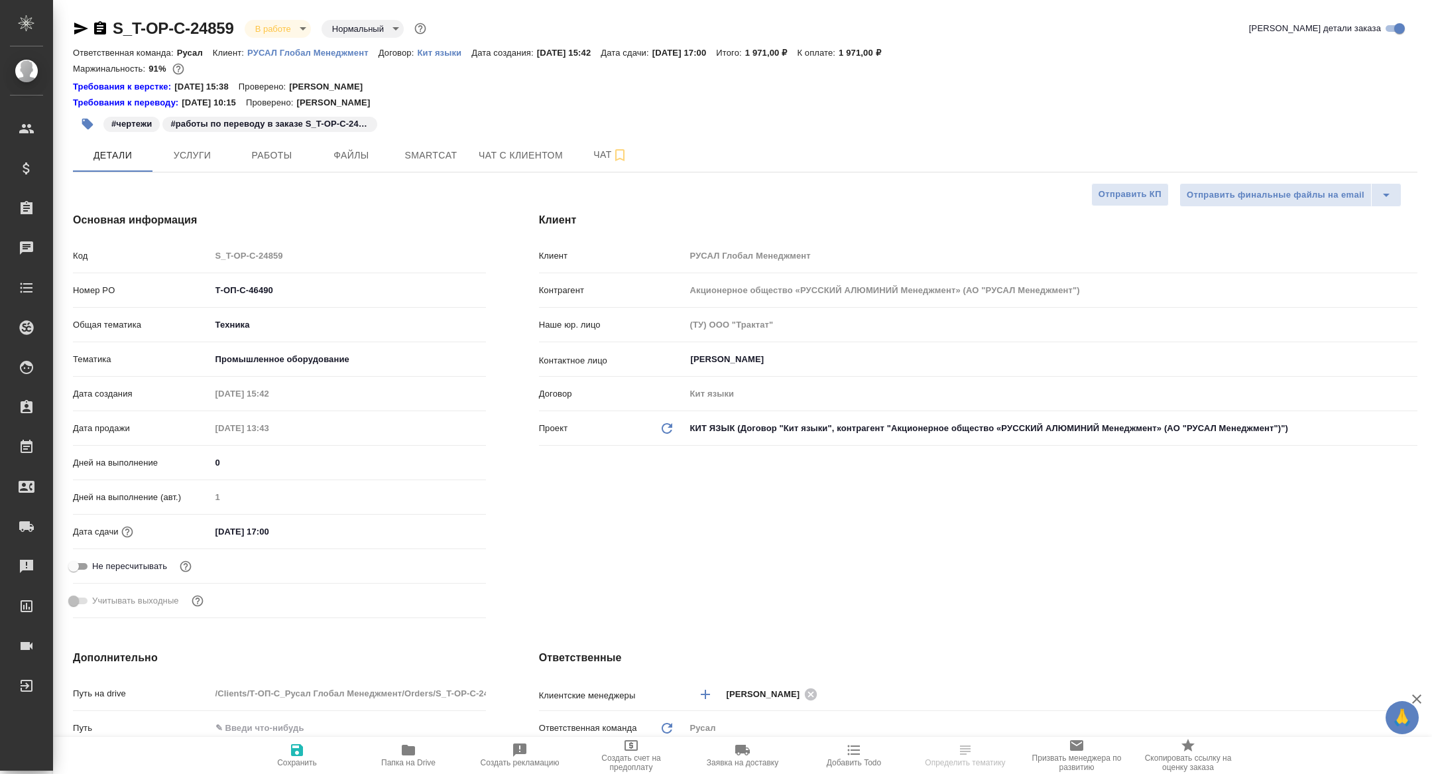
type textarea "x"
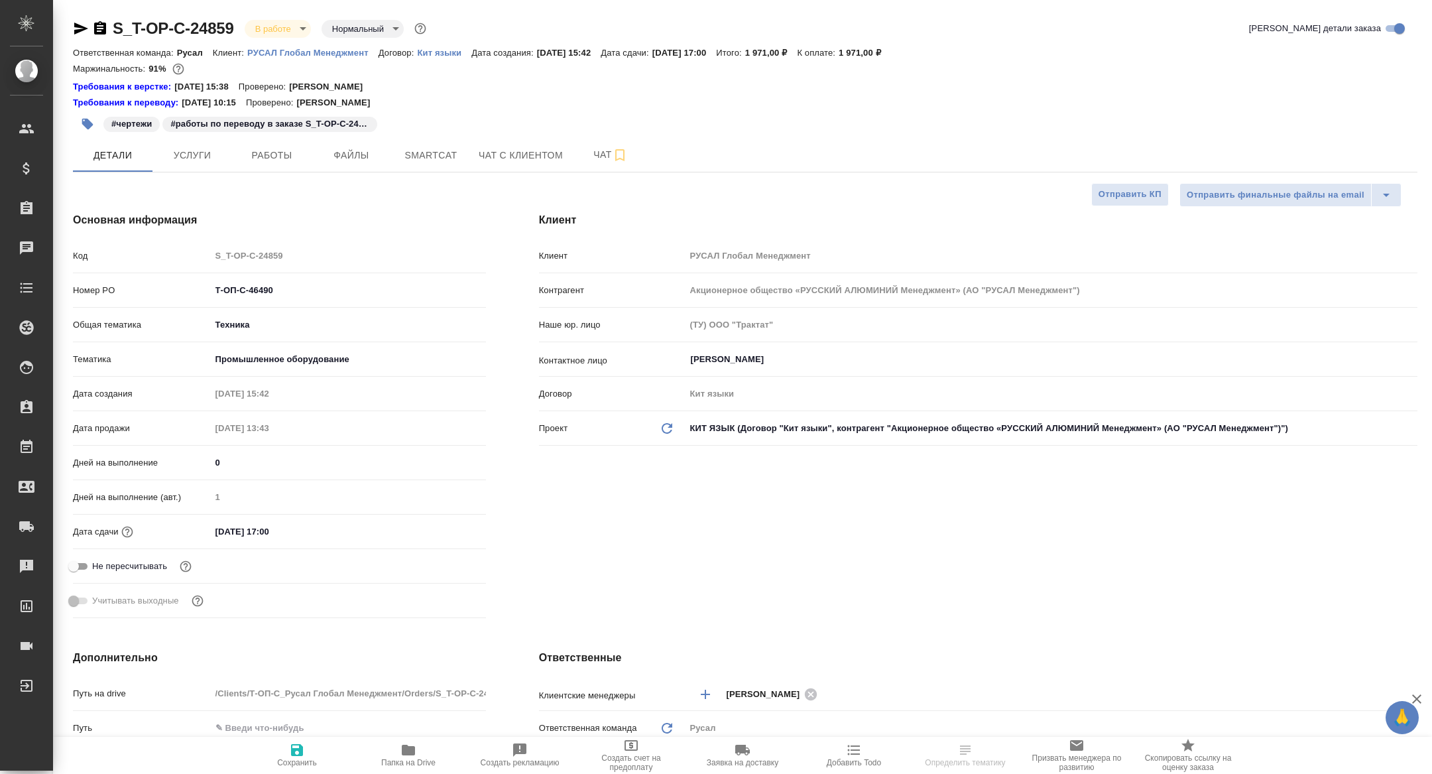
type textarea "x"
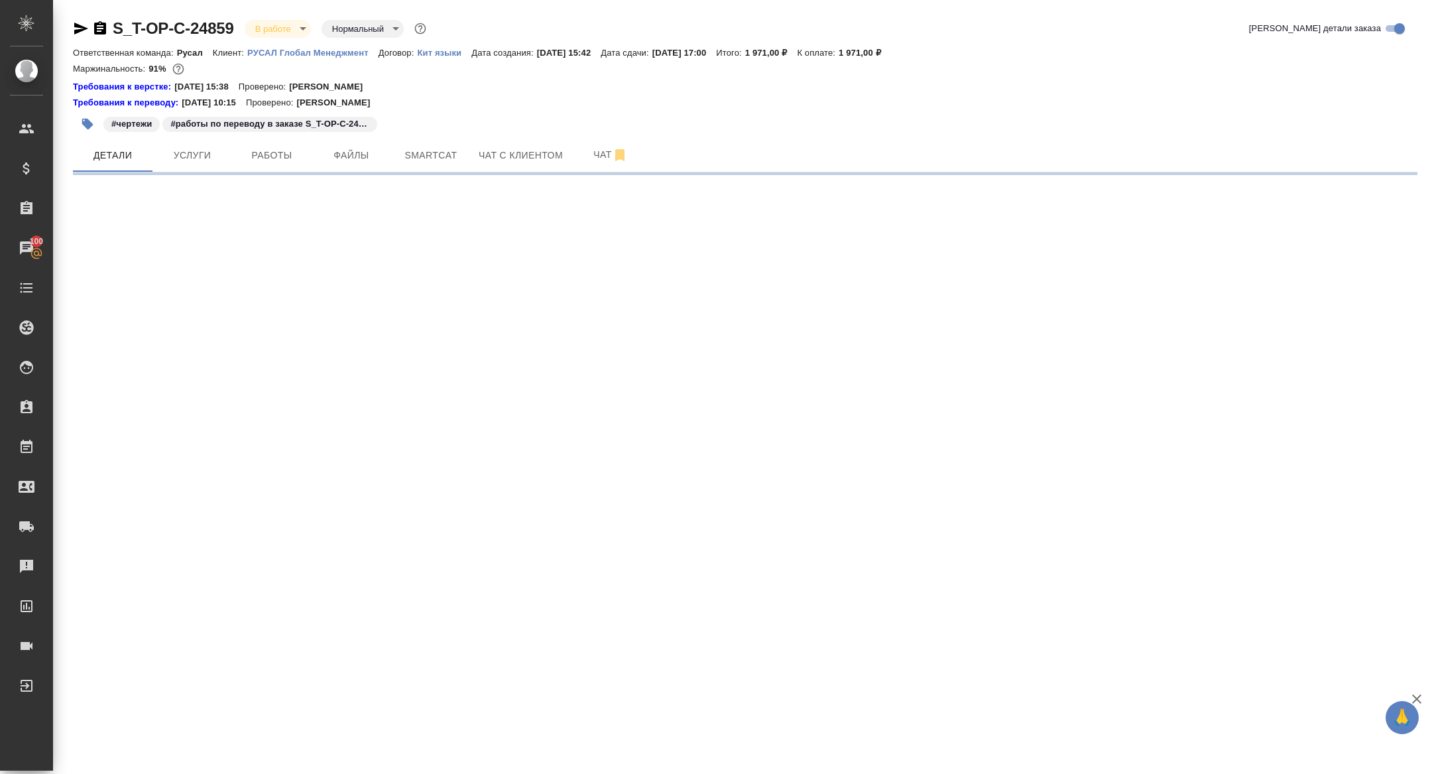
select select "RU"
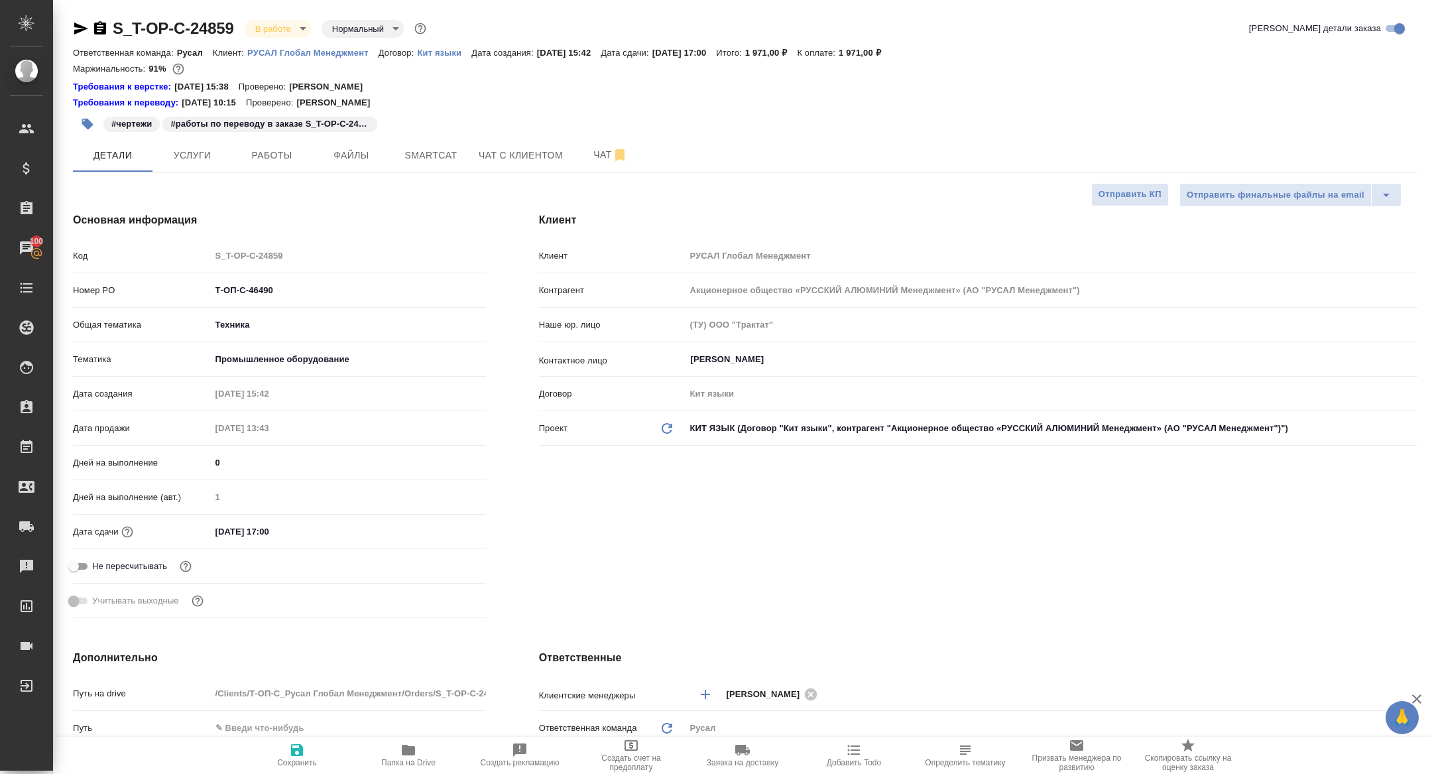
type textarea "x"
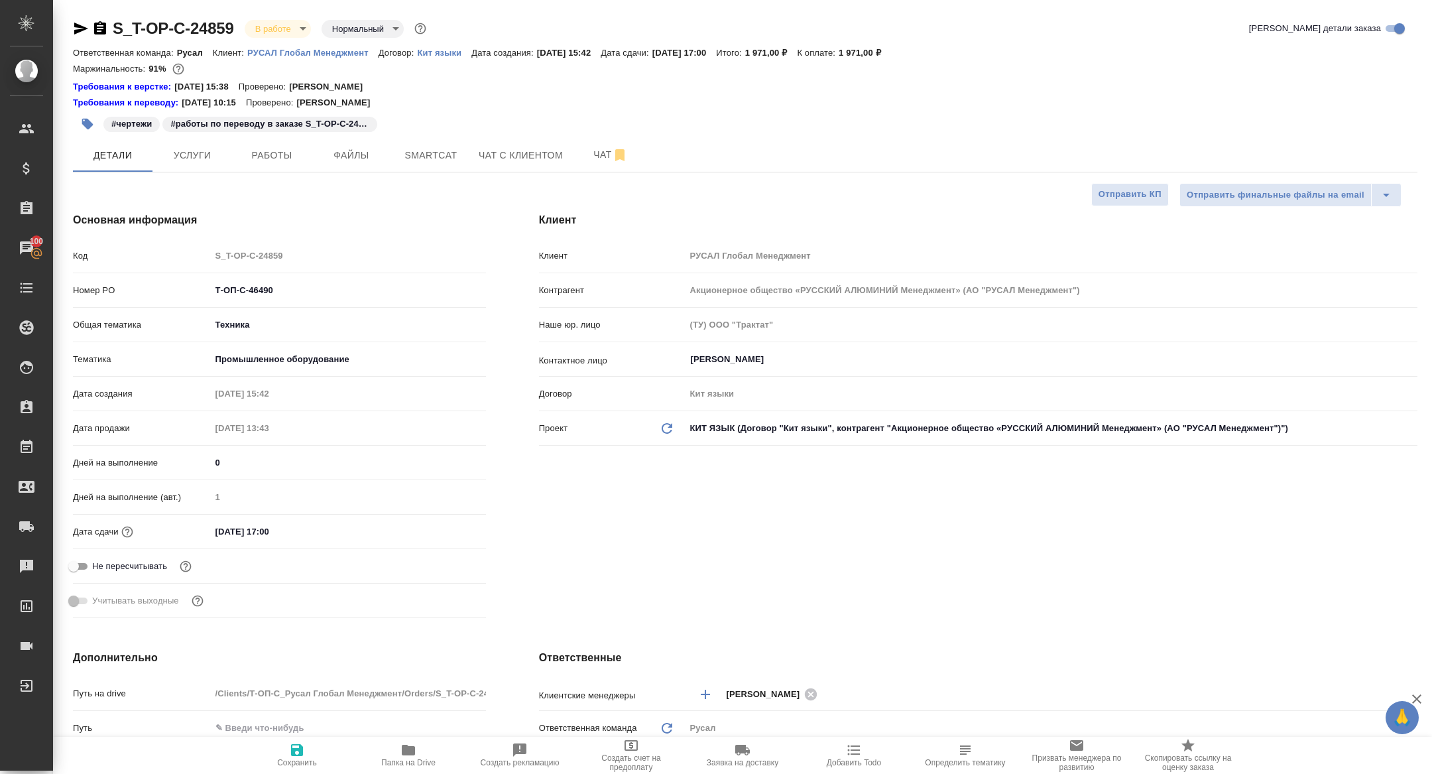
type textarea "x"
click at [449, 750] on span "Папка на Drive" at bounding box center [408, 754] width 95 height 25
type textarea "x"
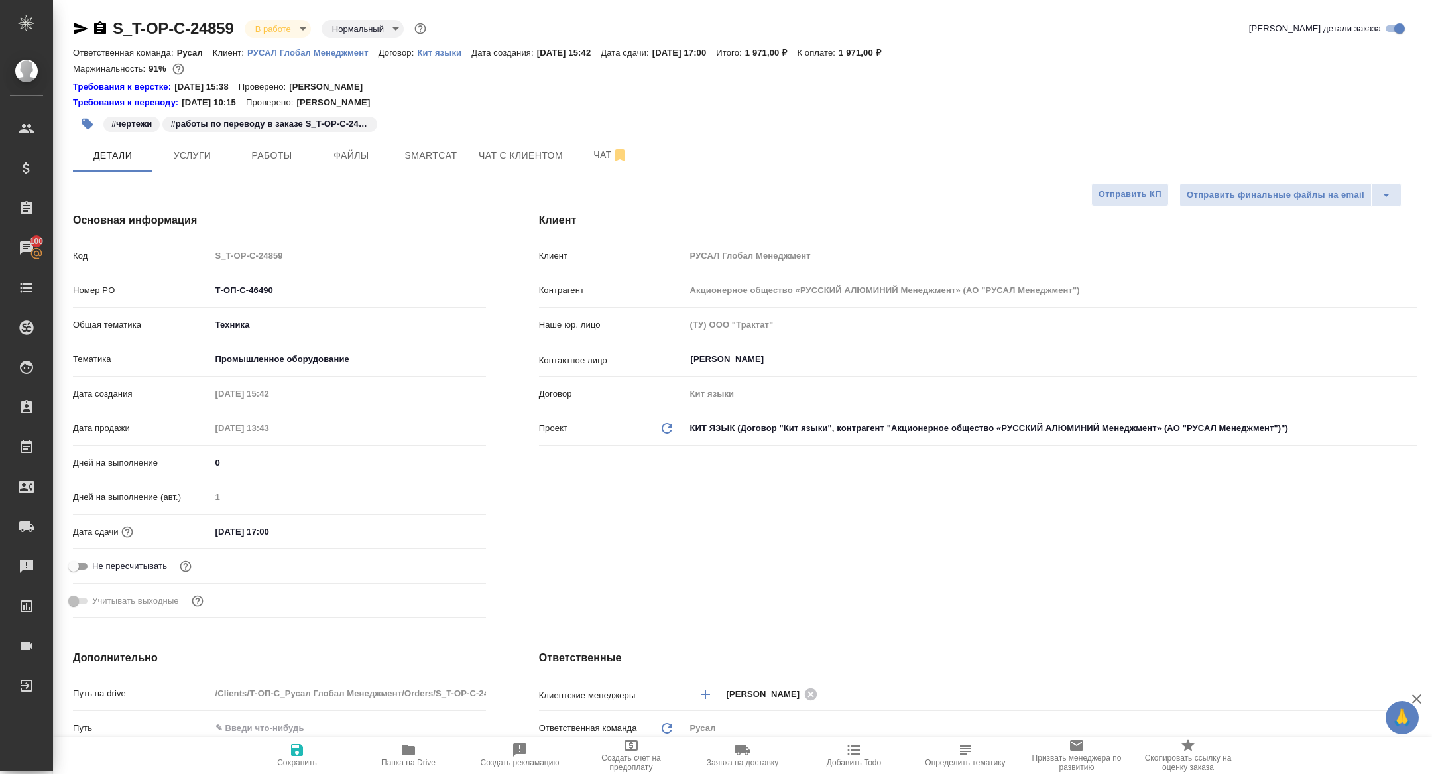
type textarea "x"
click at [270, 164] on button "Работы" at bounding box center [272, 155] width 80 height 33
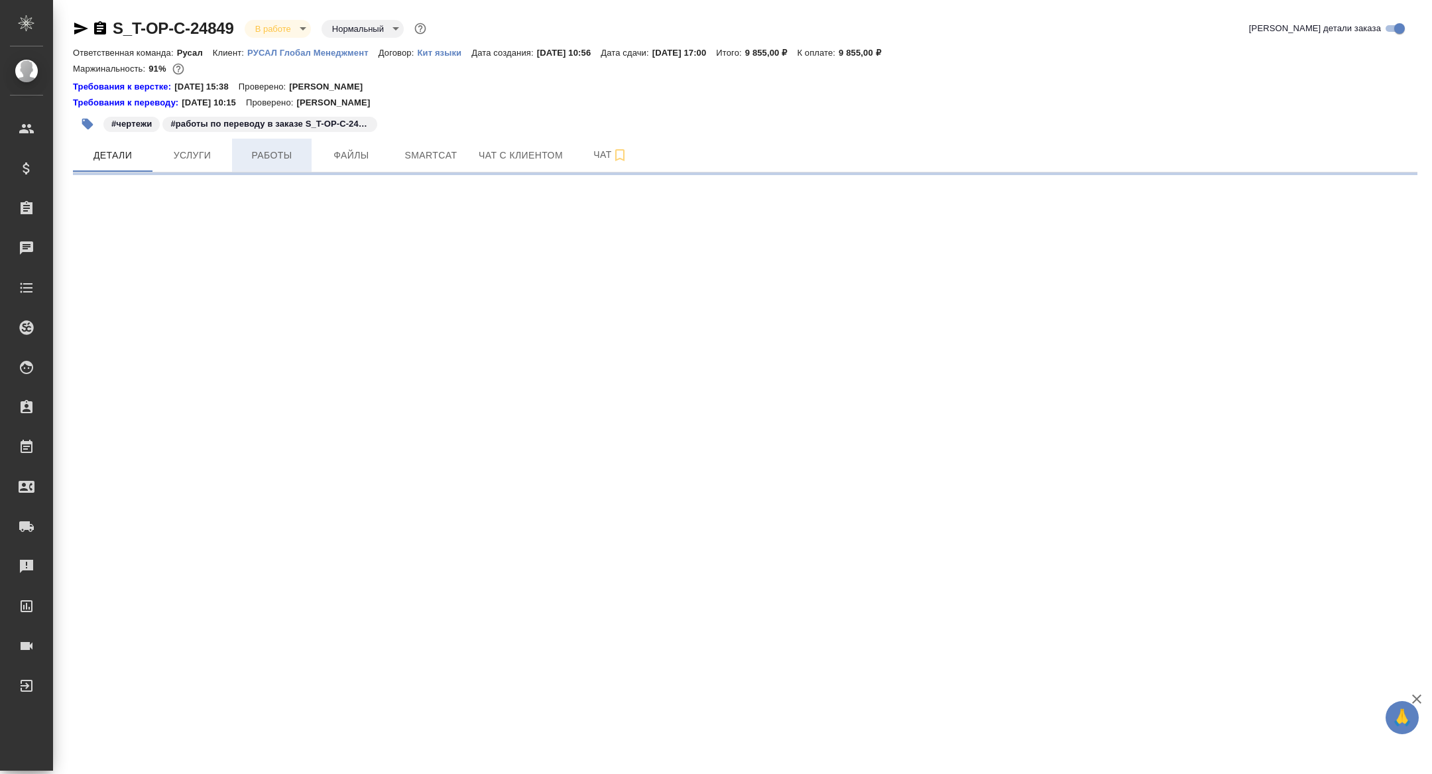
select select "RU"
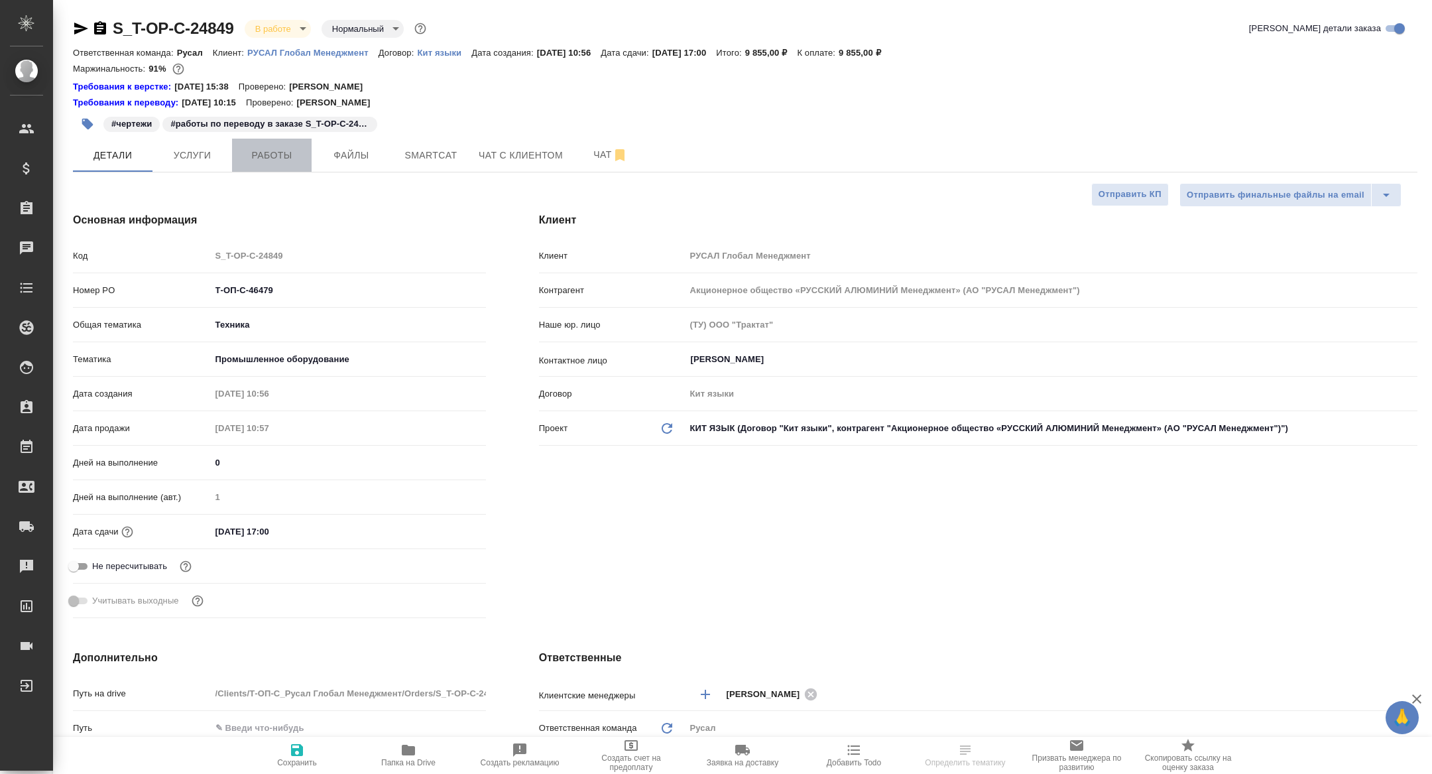
click at [279, 156] on span "Работы" at bounding box center [272, 155] width 64 height 17
type textarea "x"
type input "[PERSON_NAME]"
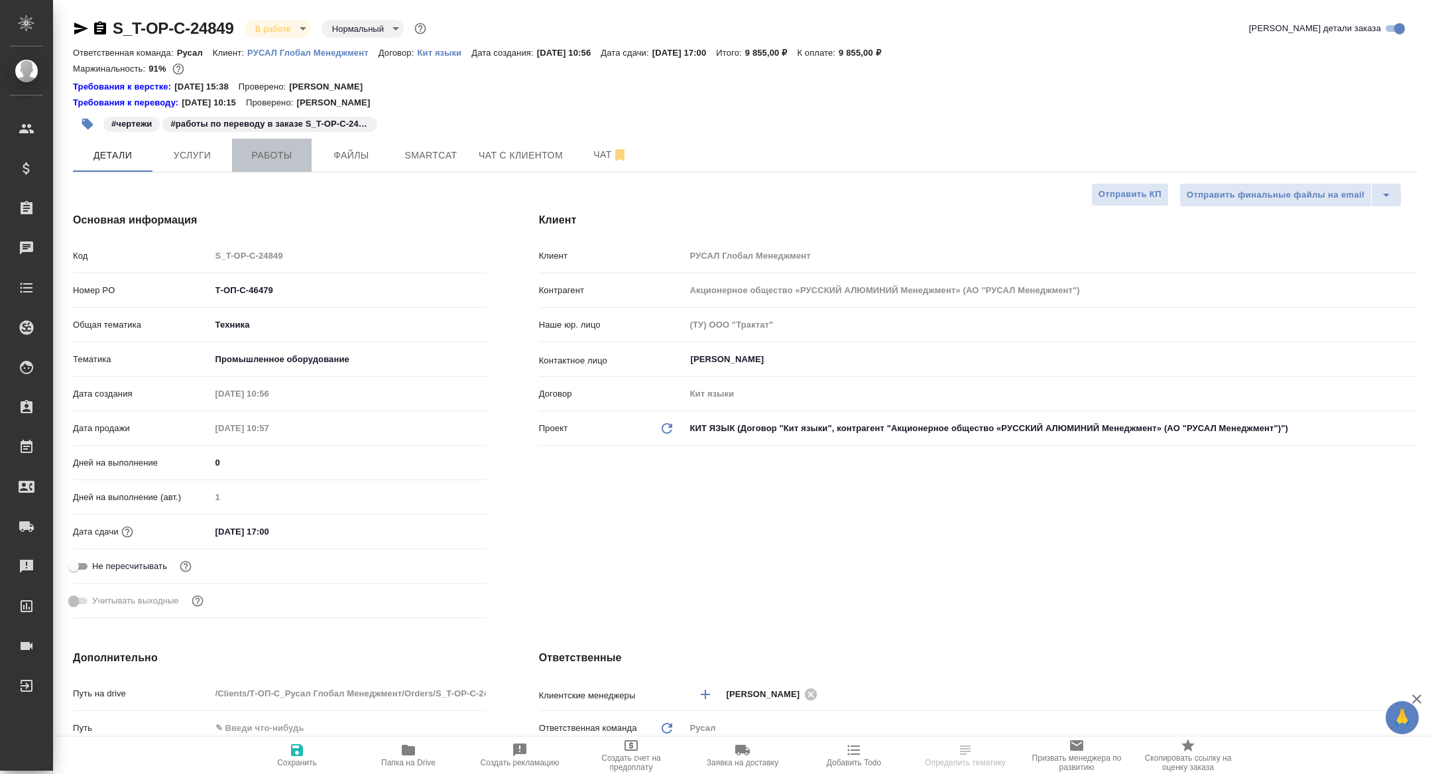
type input "[PERSON_NAME]"
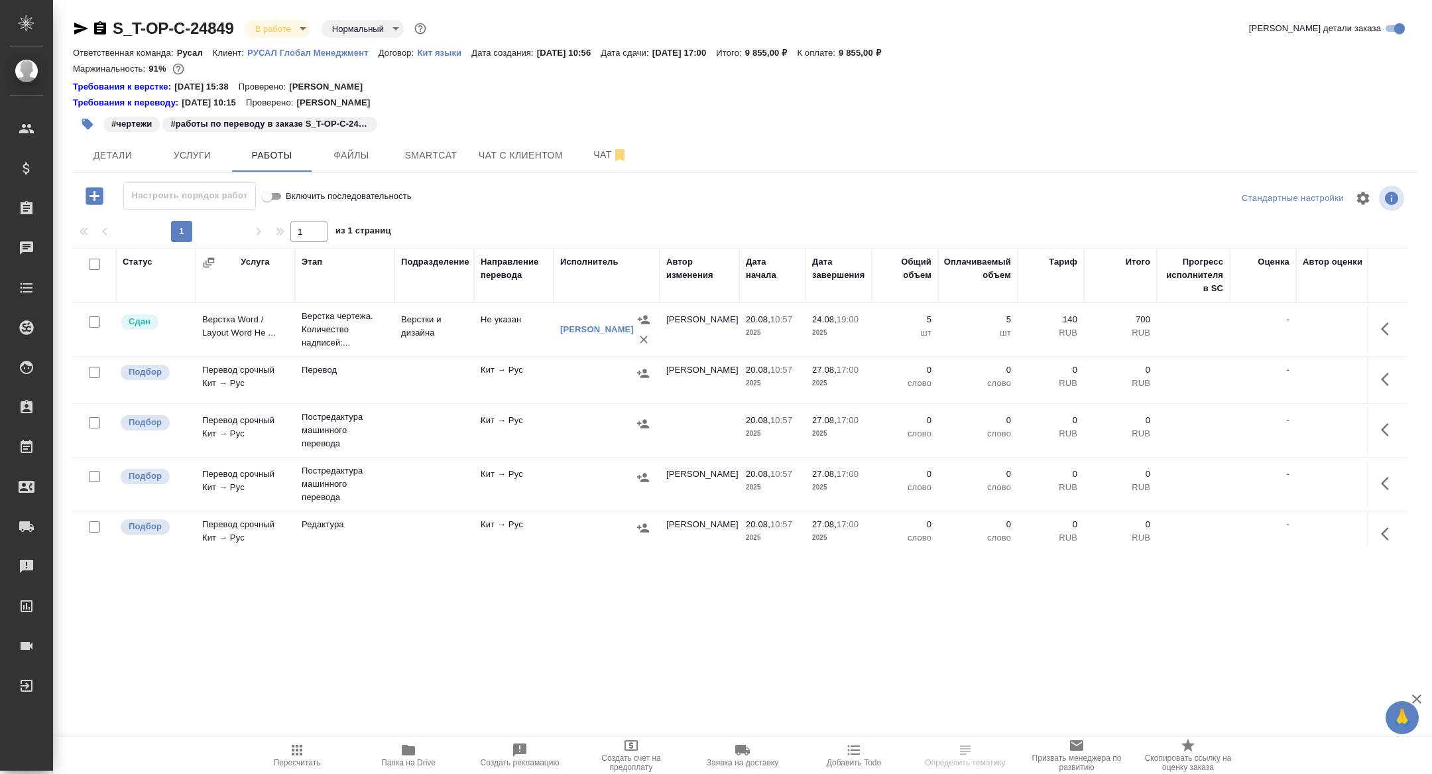
scroll to position [22, 0]
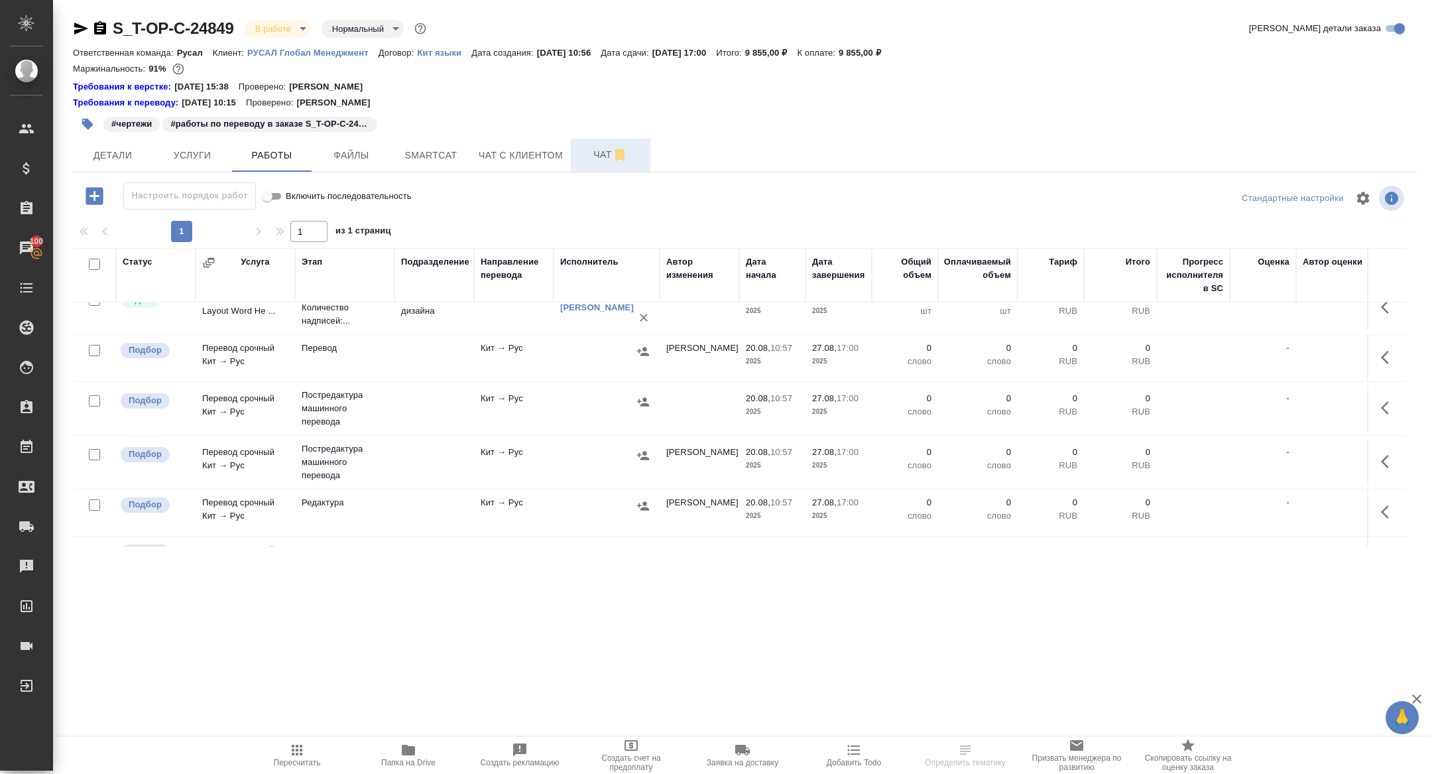
click at [575, 145] on button "Чат" at bounding box center [611, 155] width 80 height 33
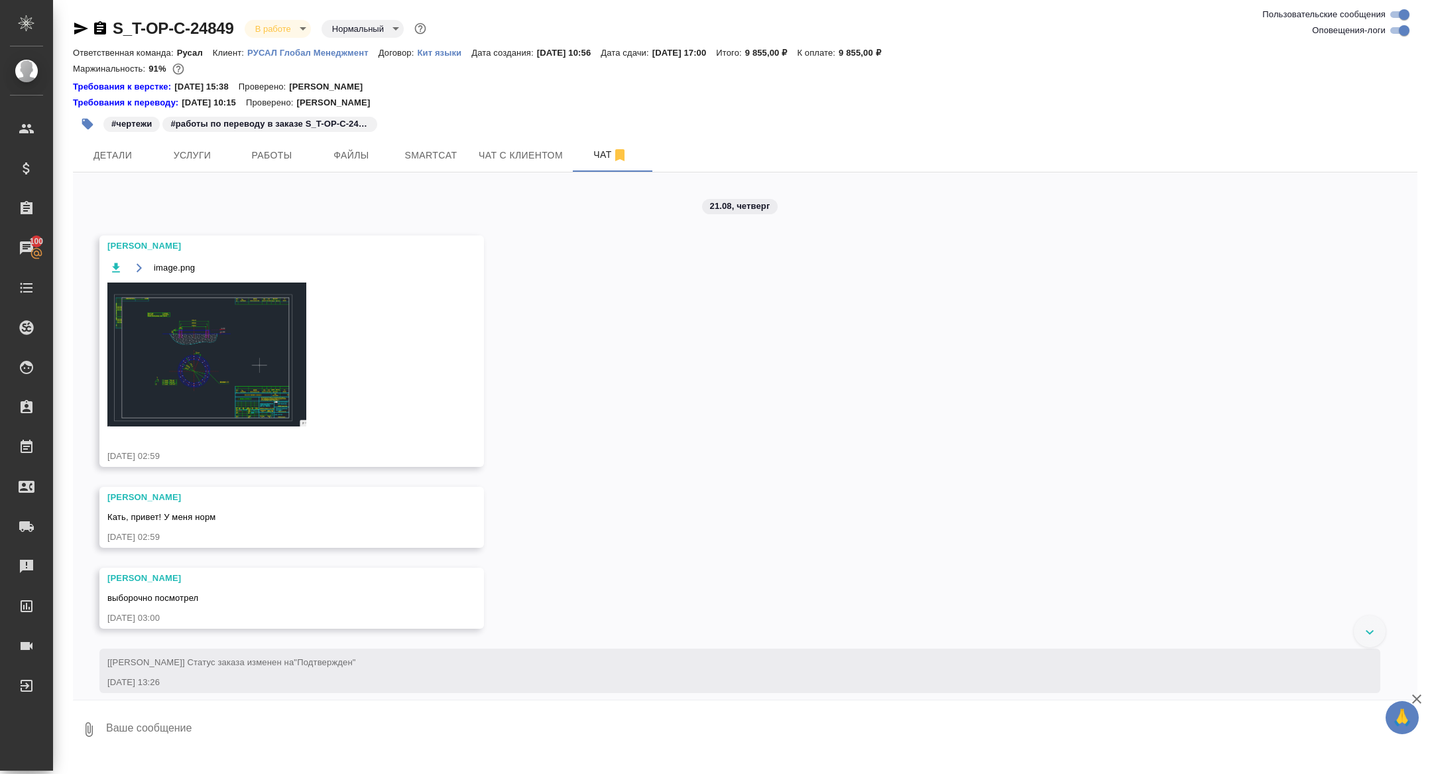
scroll to position [1748, 0]
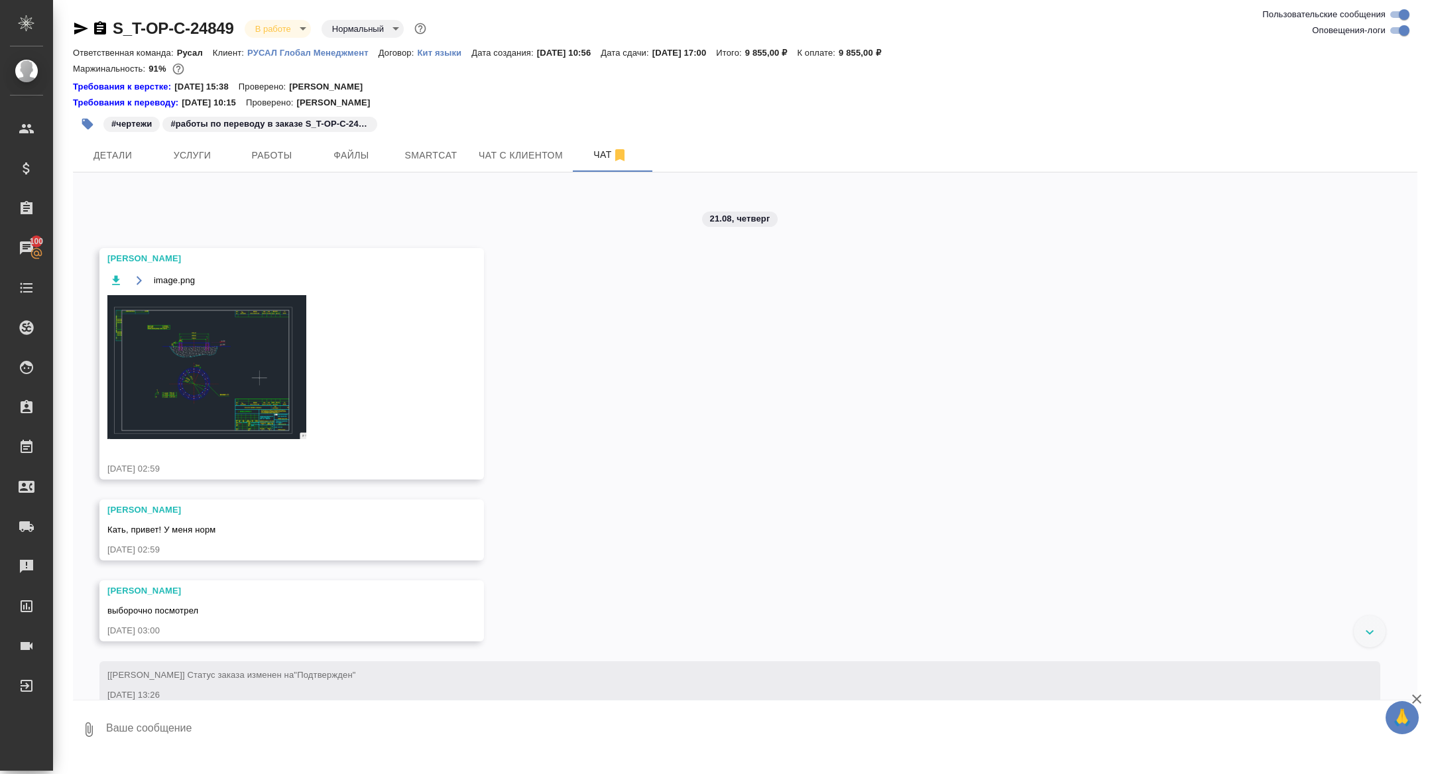
click at [224, 437] on img at bounding box center [206, 366] width 199 height 143
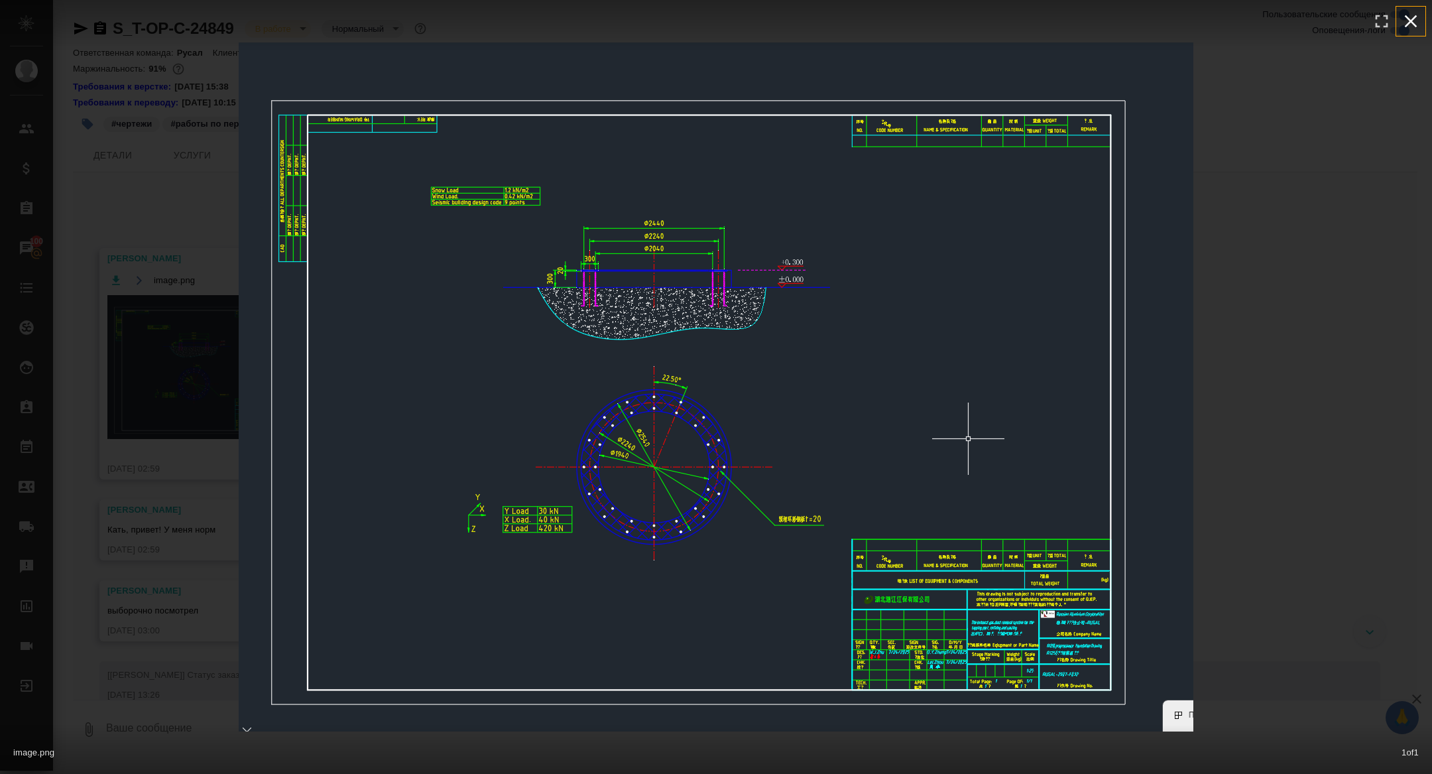
click at [1405, 23] on icon "button" at bounding box center [1411, 21] width 21 height 21
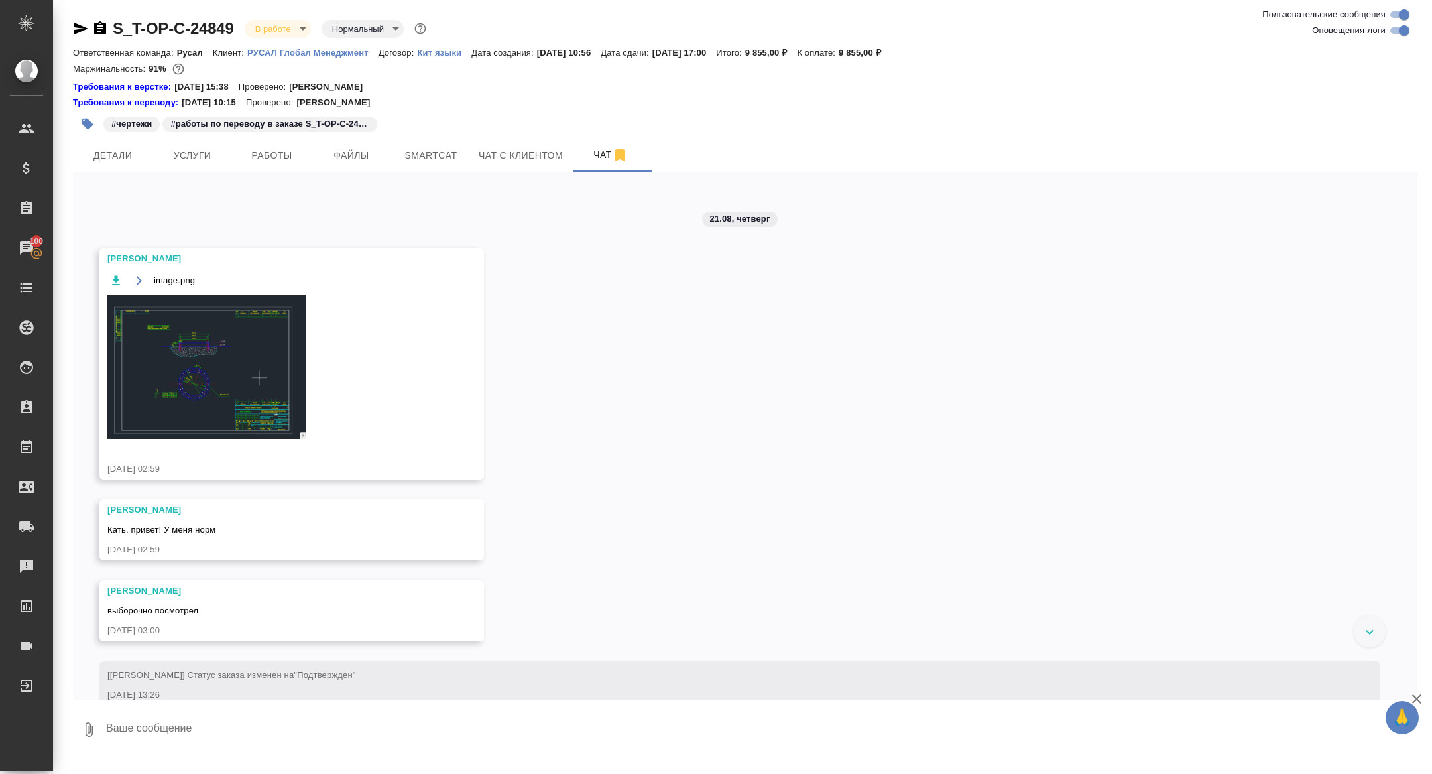
click at [228, 389] on img at bounding box center [206, 366] width 199 height 143
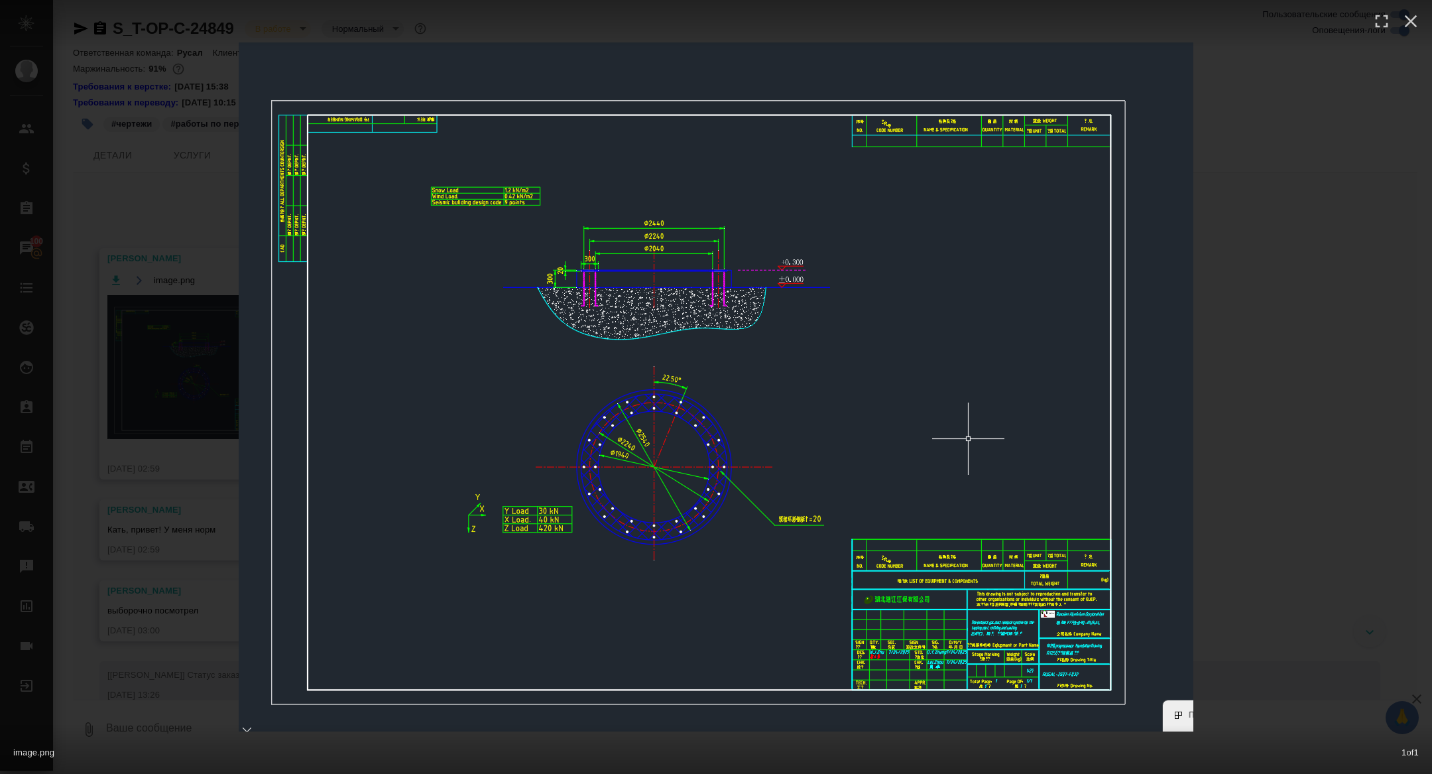
click at [1338, 525] on div "image.png 1 of 1" at bounding box center [716, 387] width 1432 height 774
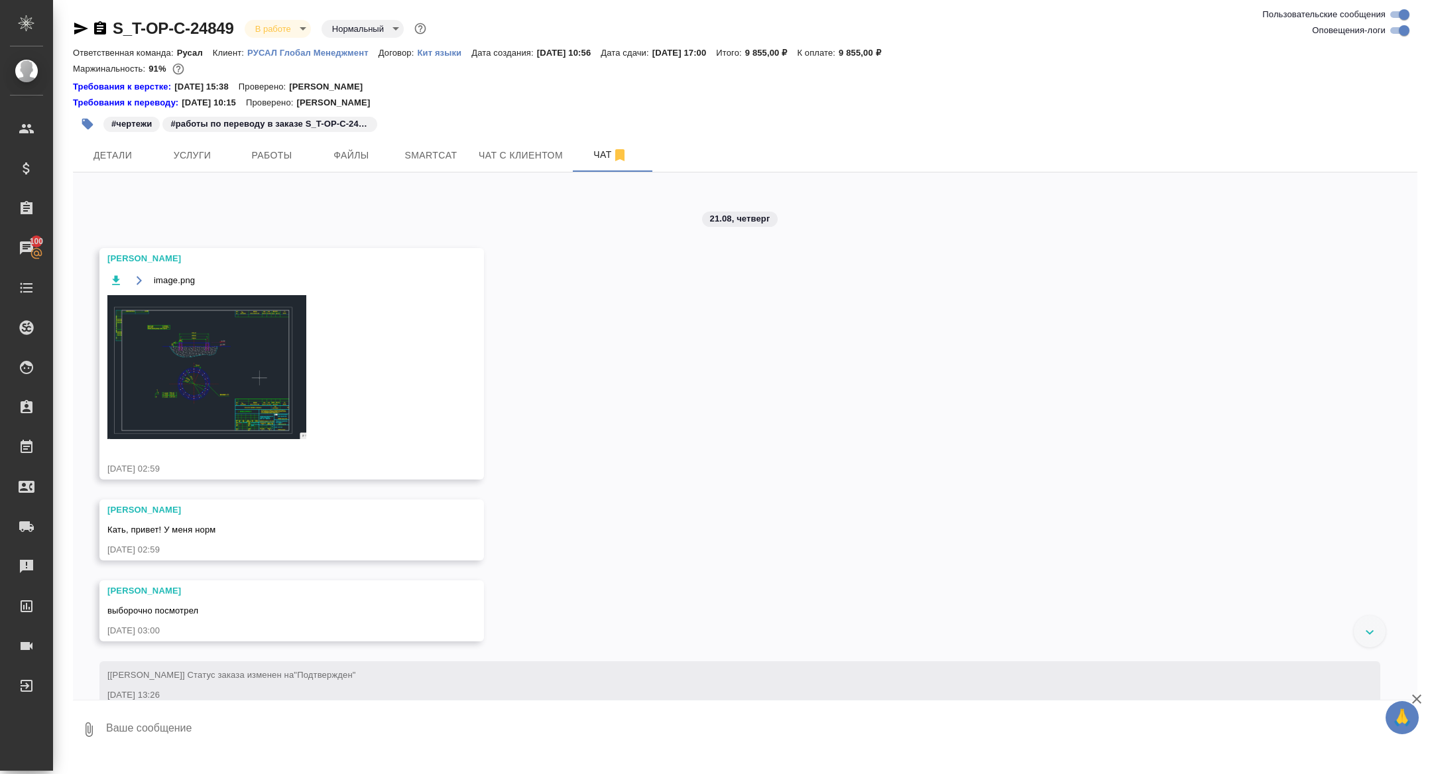
scroll to position [1791, 0]
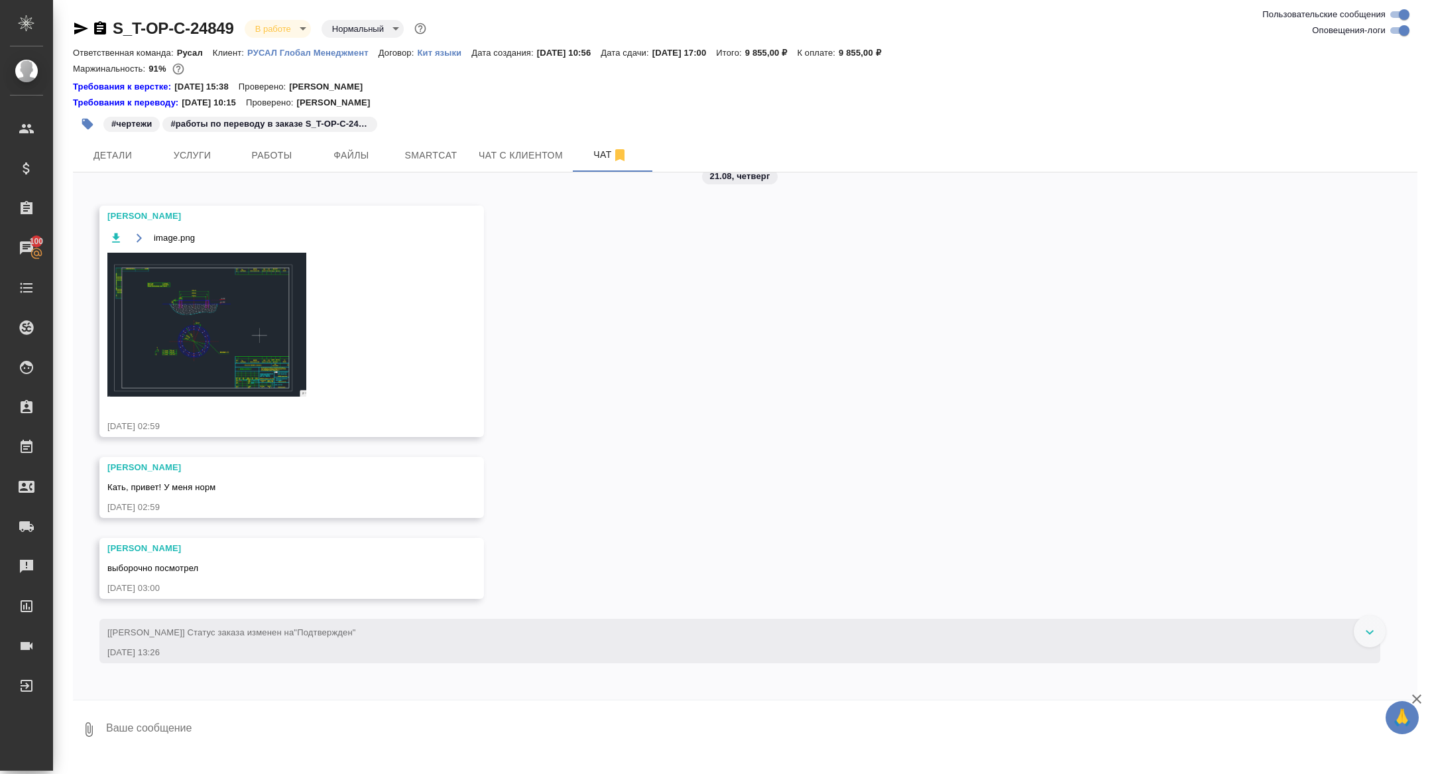
click at [117, 245] on icon "button" at bounding box center [115, 237] width 13 height 13
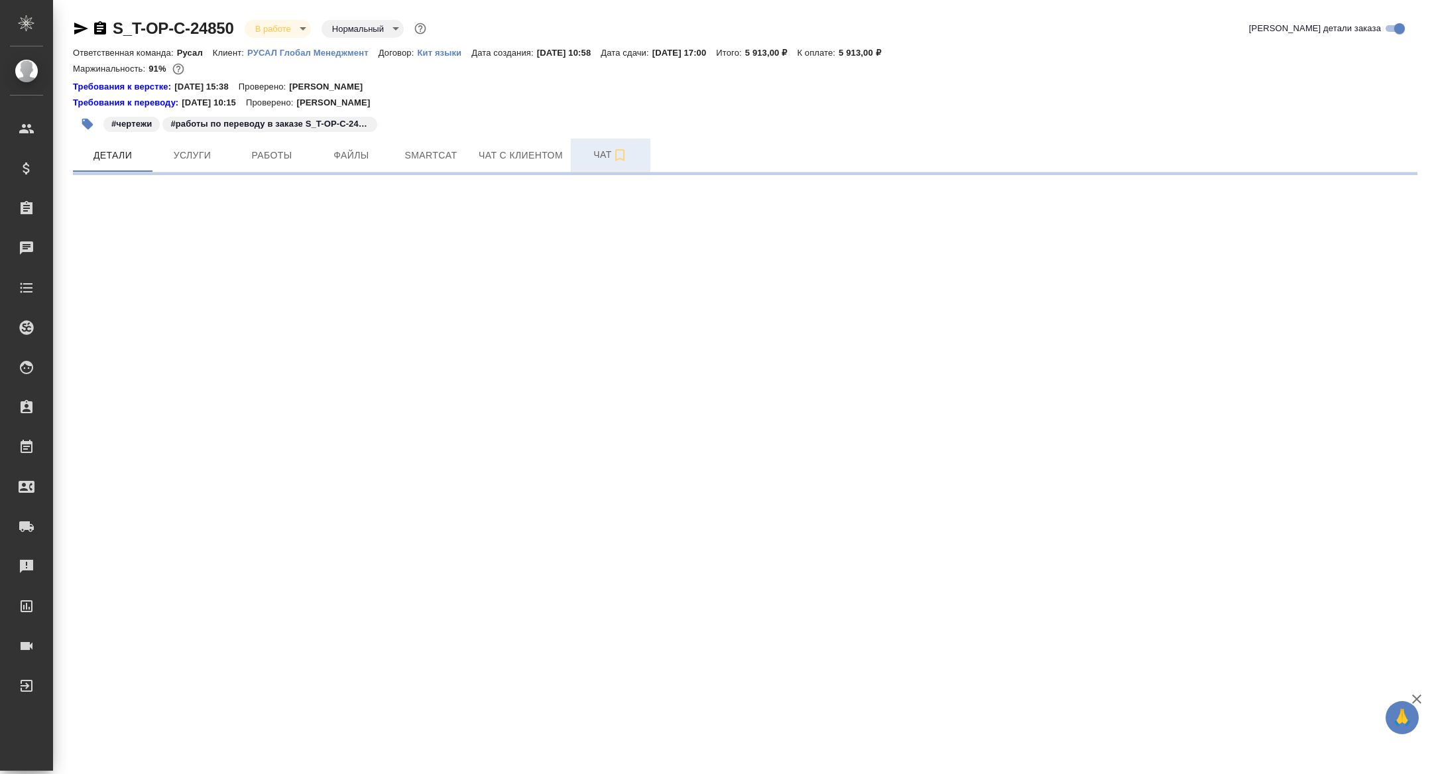
select select "RU"
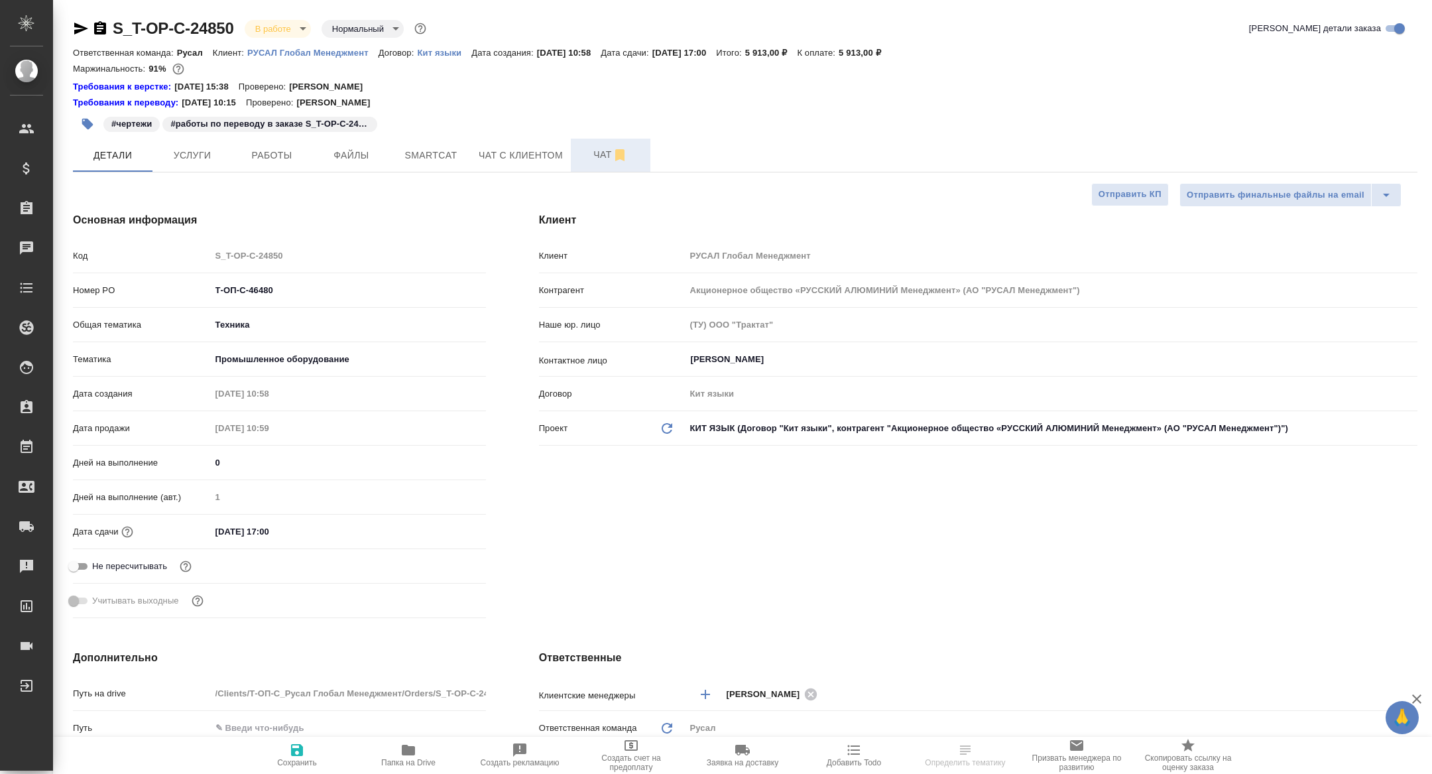
click at [594, 162] on span "Чат" at bounding box center [611, 155] width 64 height 17
type textarea "x"
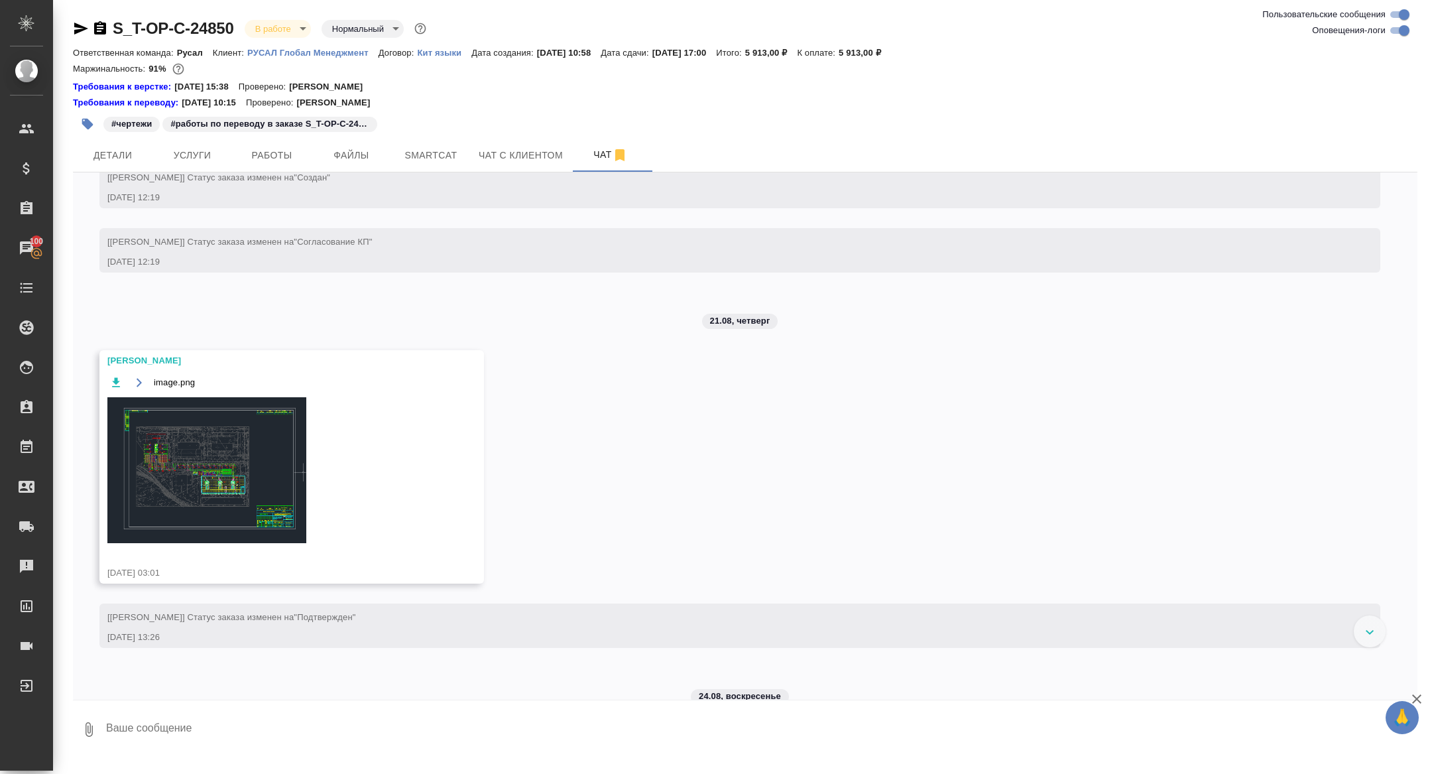
scroll to position [1663, 0]
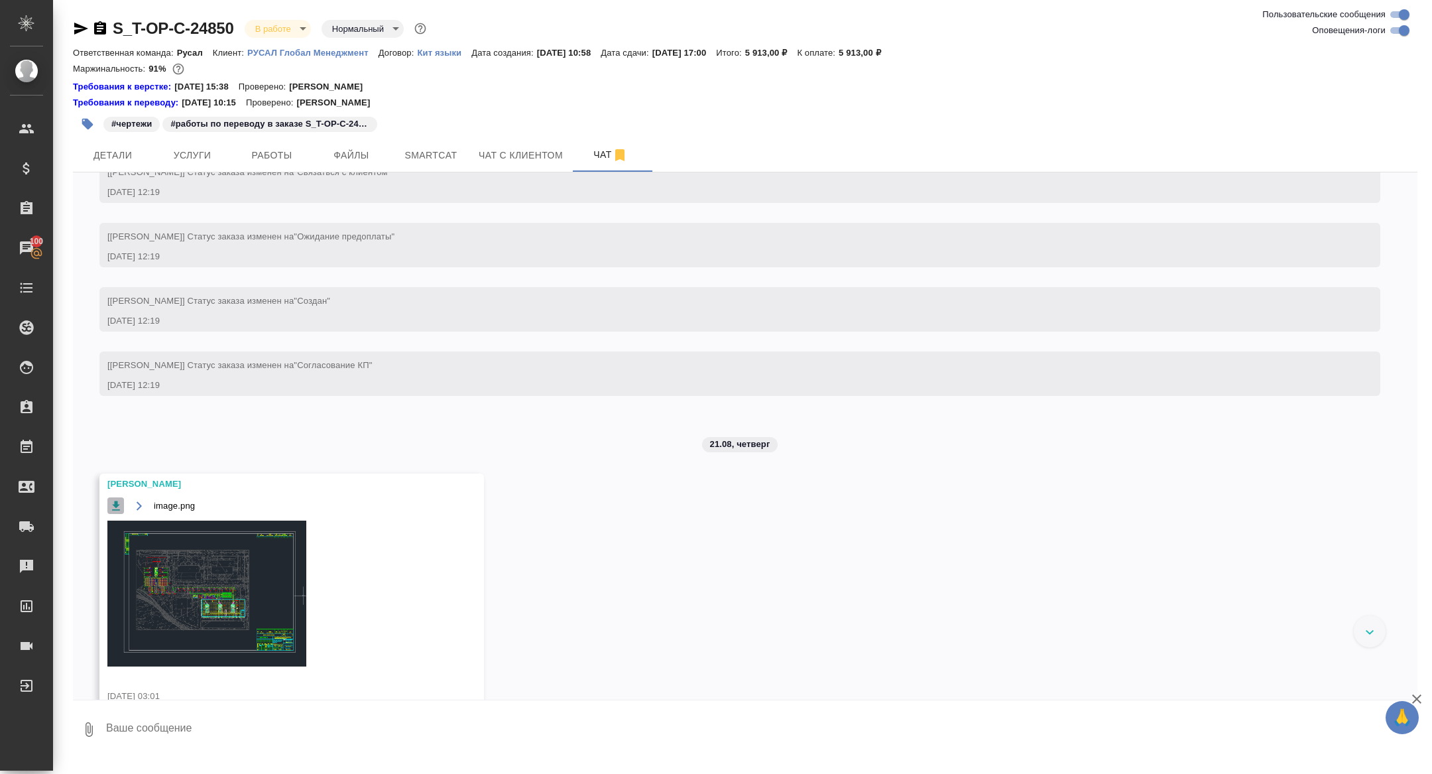
click at [117, 510] on icon "button" at bounding box center [116, 505] width 8 height 9
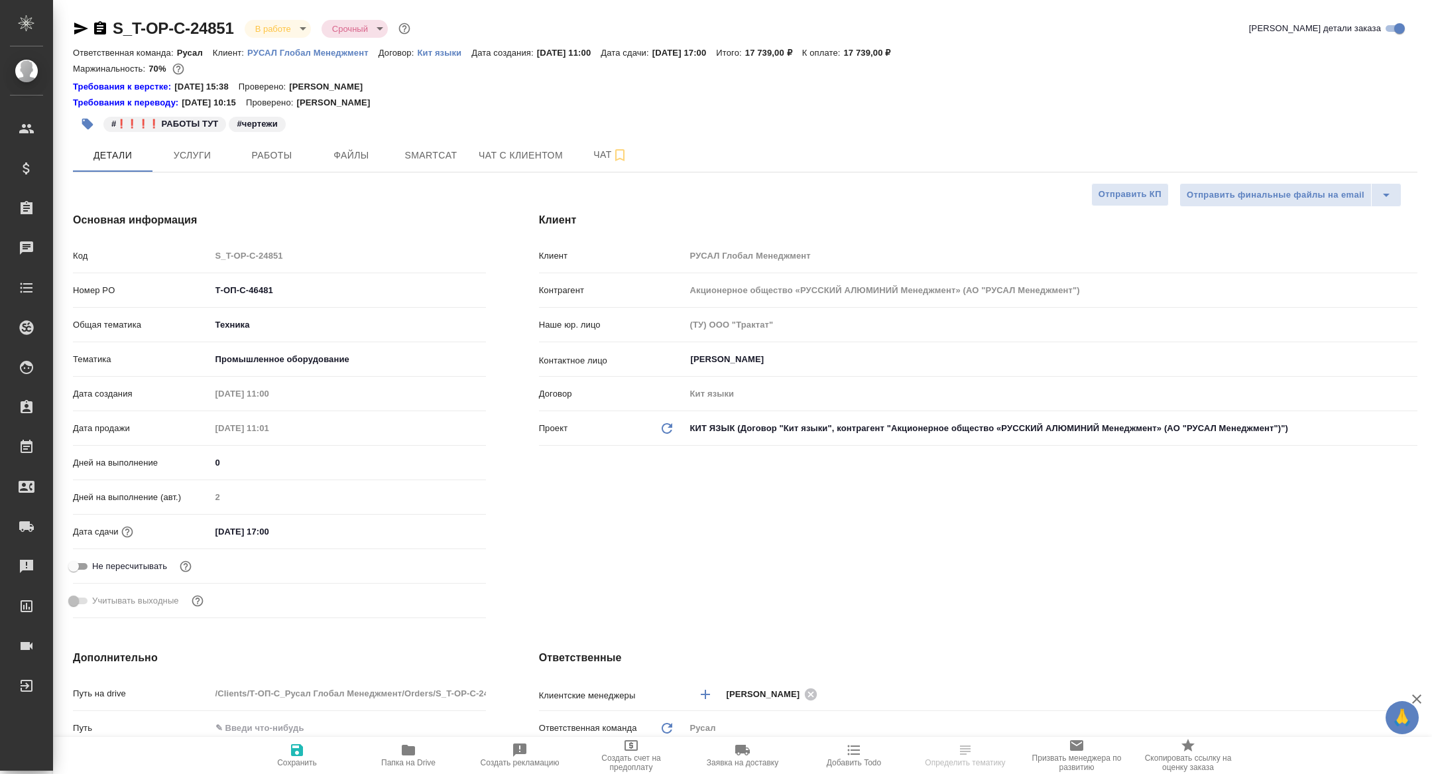
select select "RU"
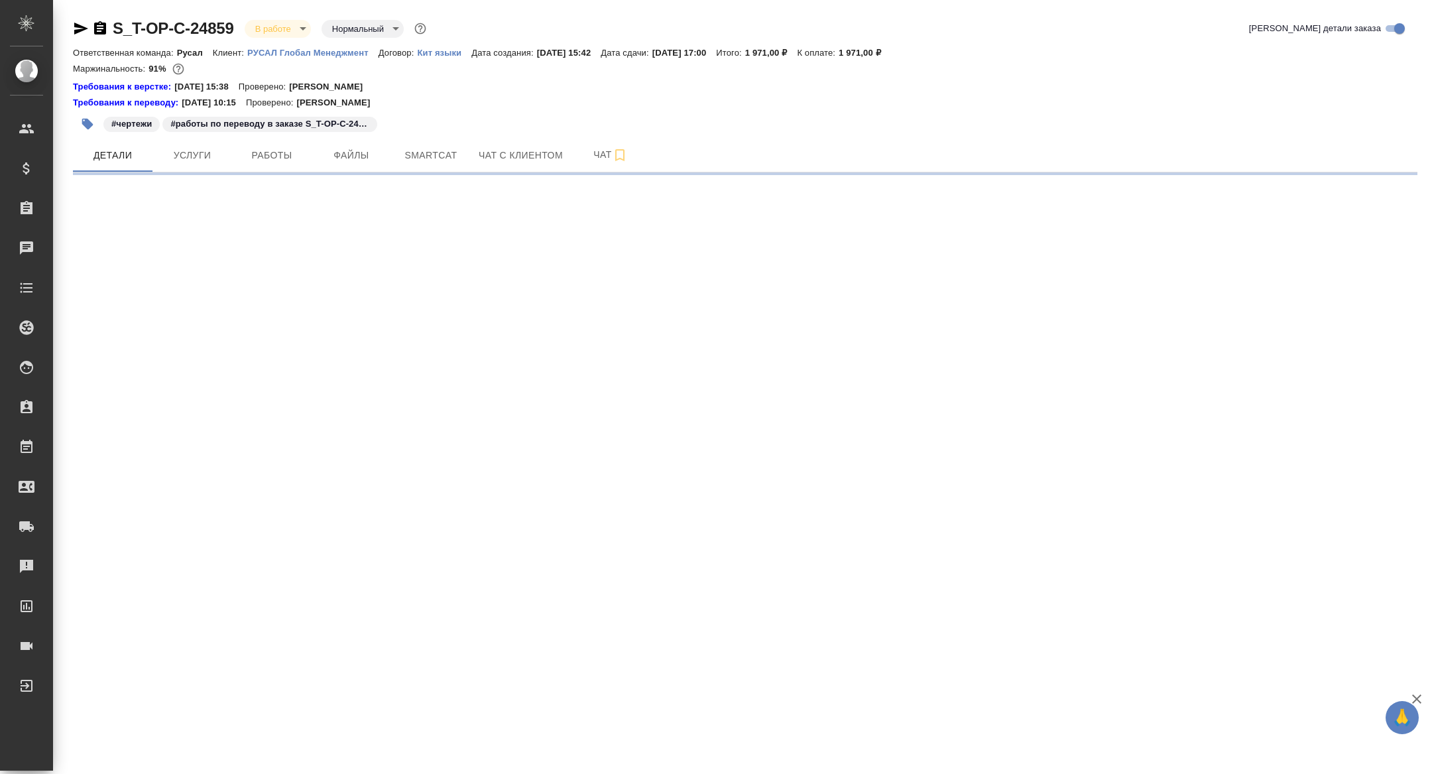
select select "RU"
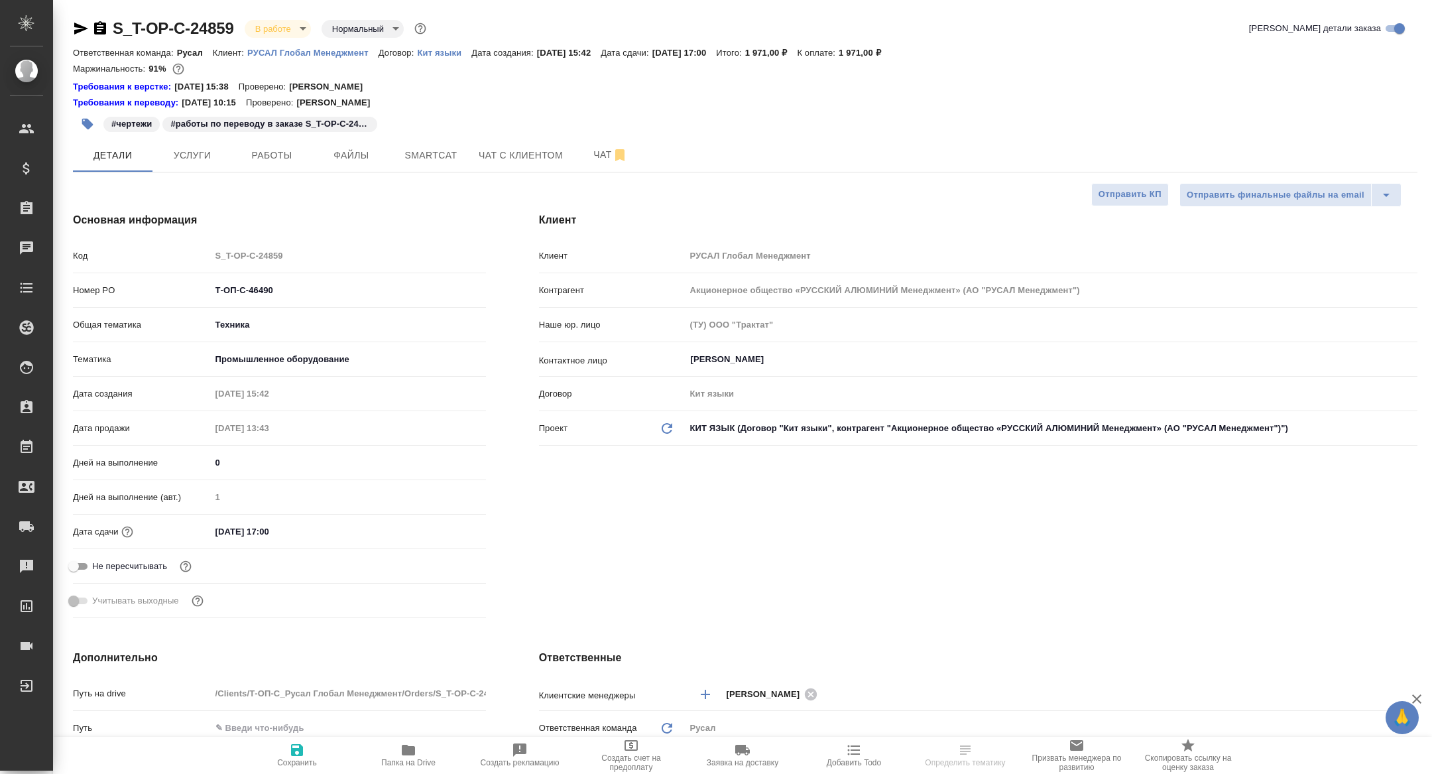
type textarea "x"
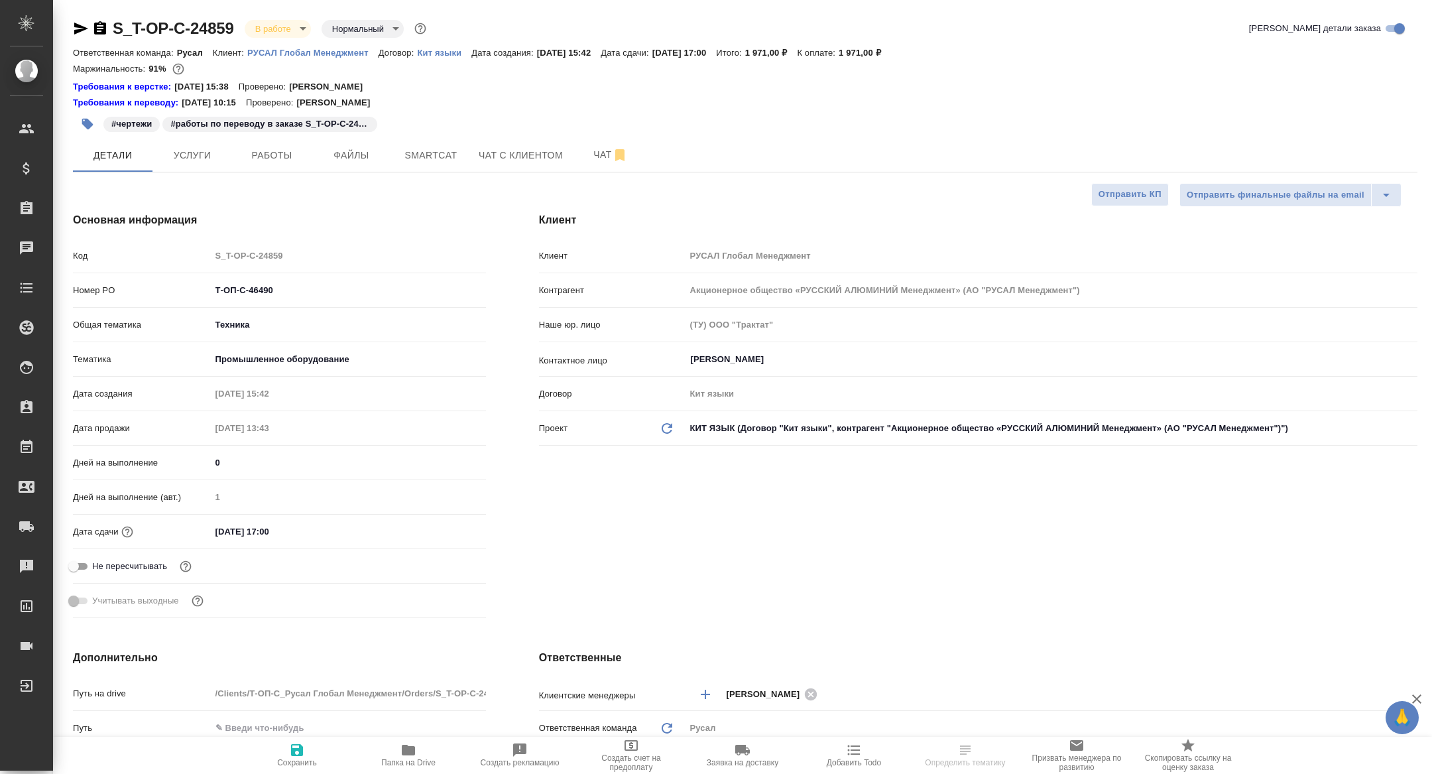
type textarea "x"
click at [613, 165] on button "Чат" at bounding box center [611, 155] width 80 height 33
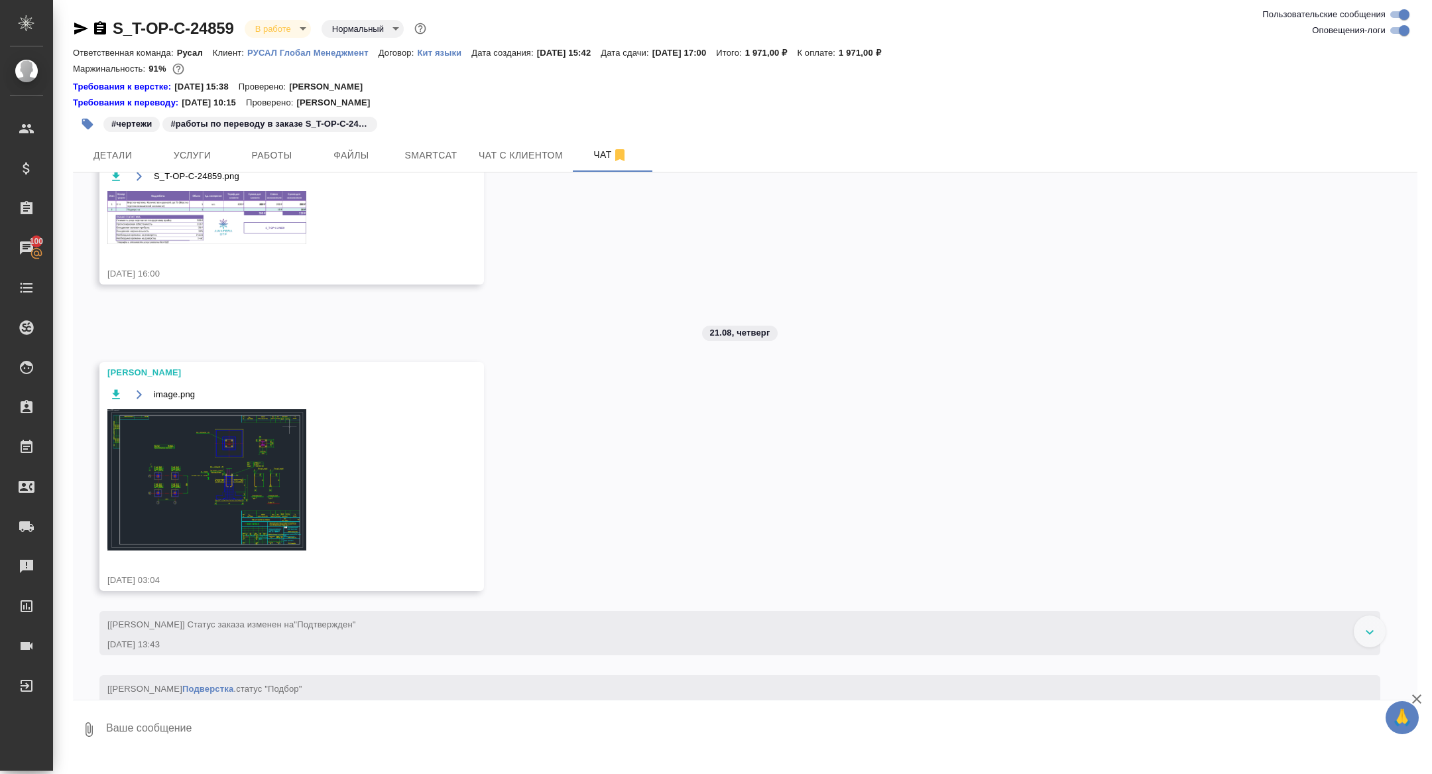
scroll to position [688, 0]
click at [115, 397] on icon "button" at bounding box center [116, 392] width 8 height 9
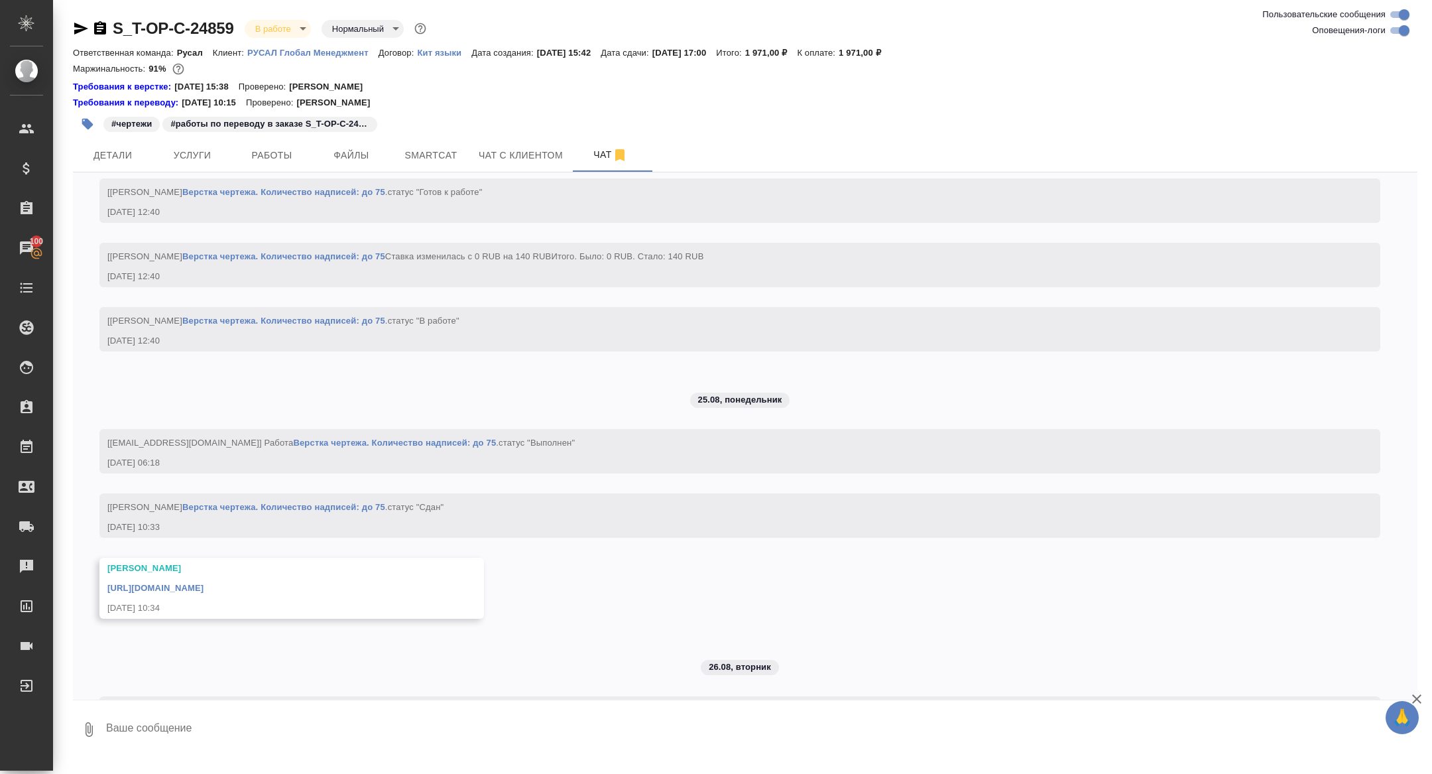
scroll to position [2696, 0]
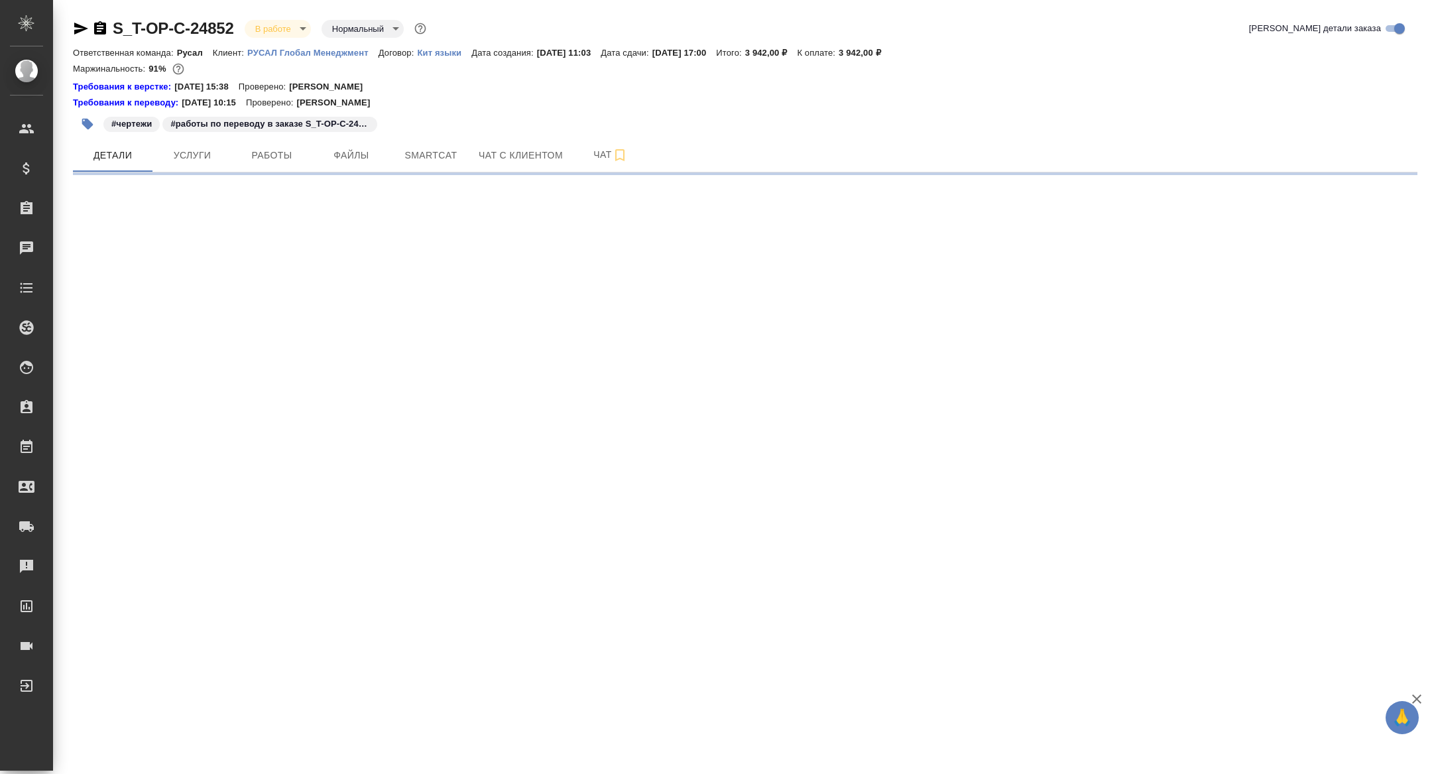
select select "RU"
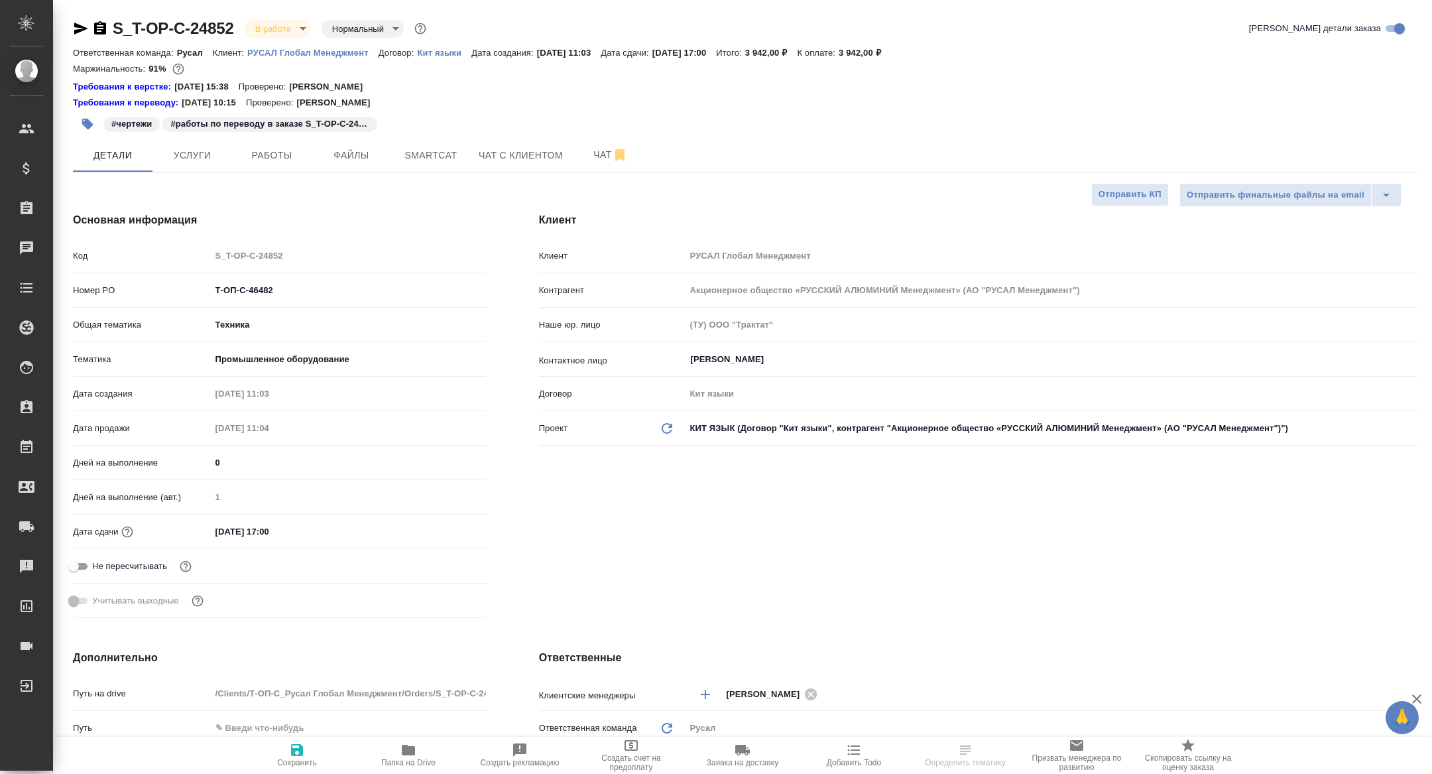
type textarea "x"
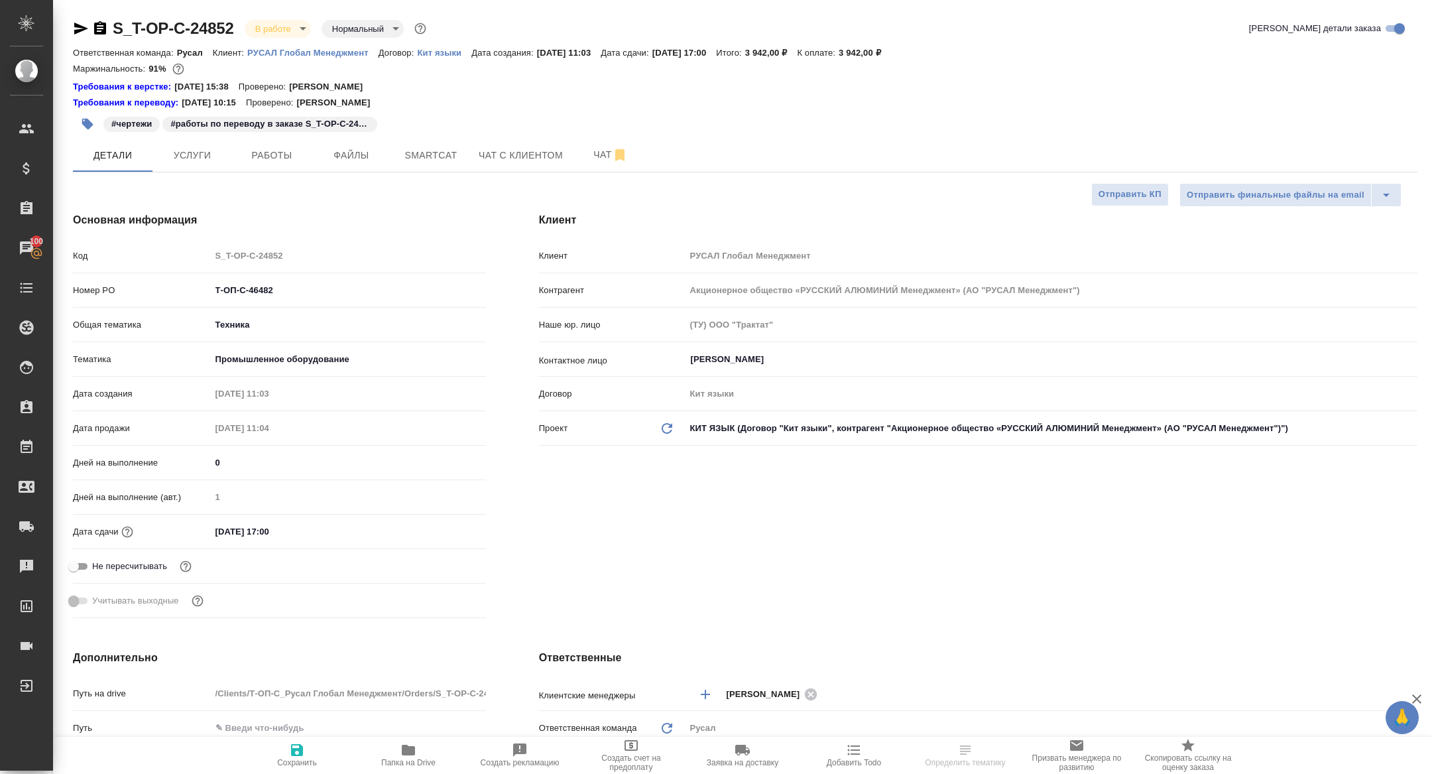
type textarea "x"
click at [590, 148] on span "Чат" at bounding box center [611, 155] width 64 height 17
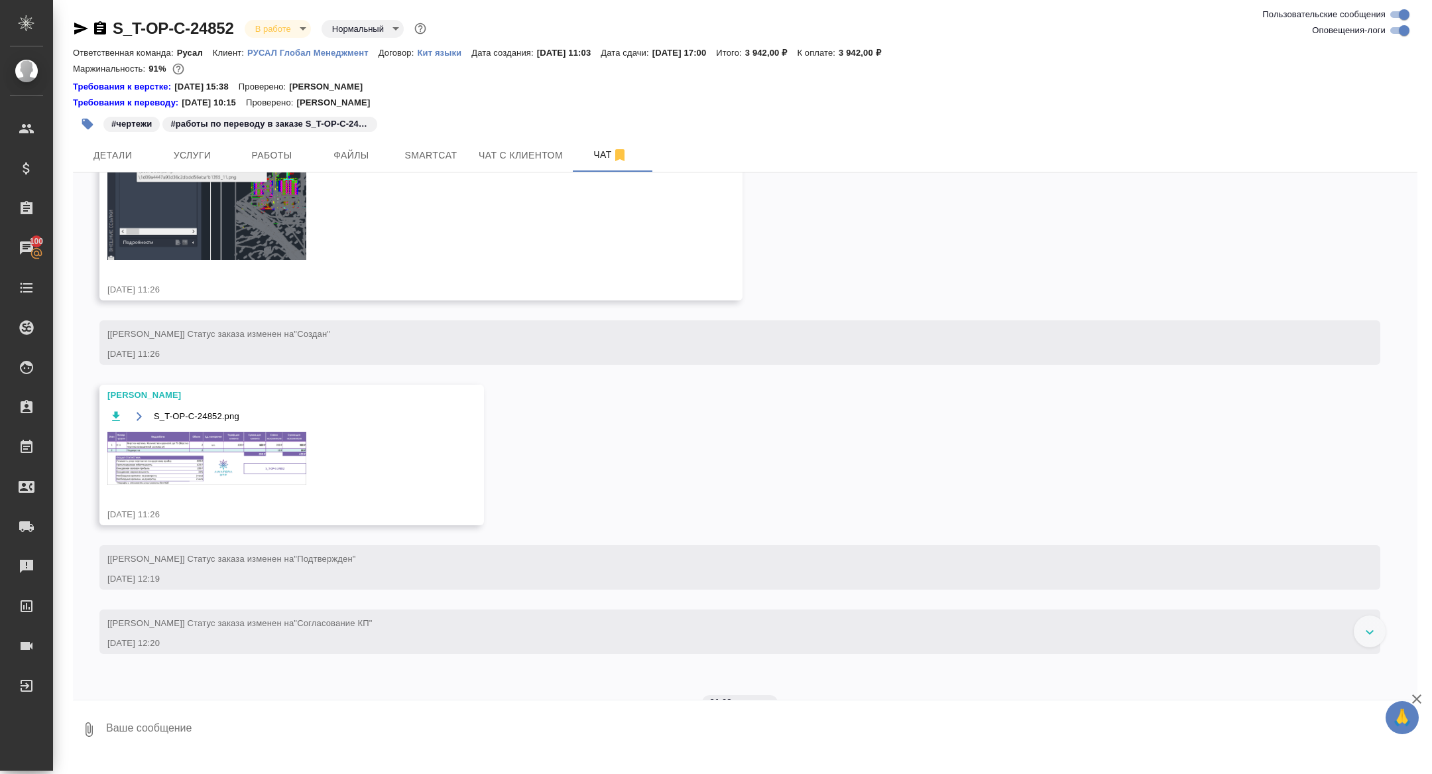
scroll to position [1615, 0]
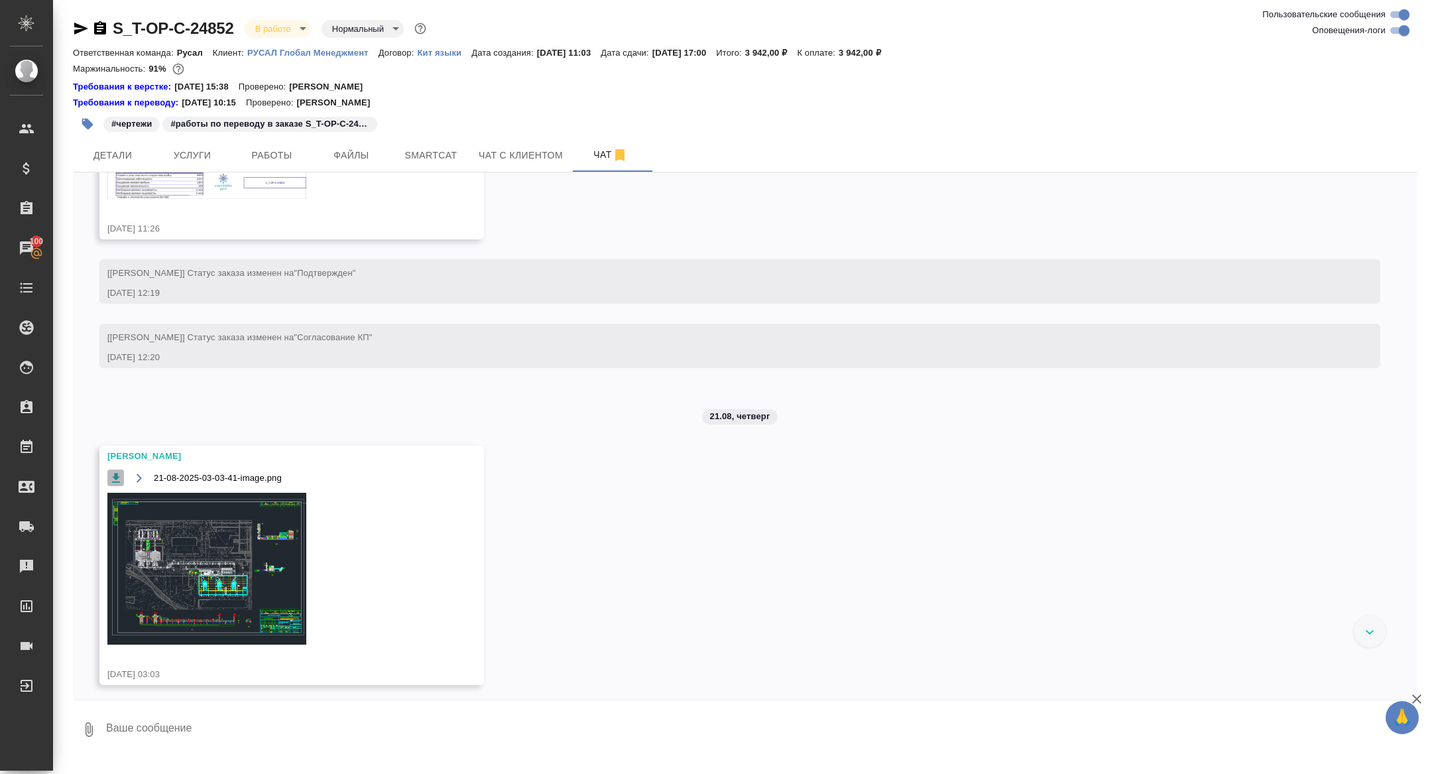
click at [115, 482] on icon "button" at bounding box center [116, 477] width 8 height 9
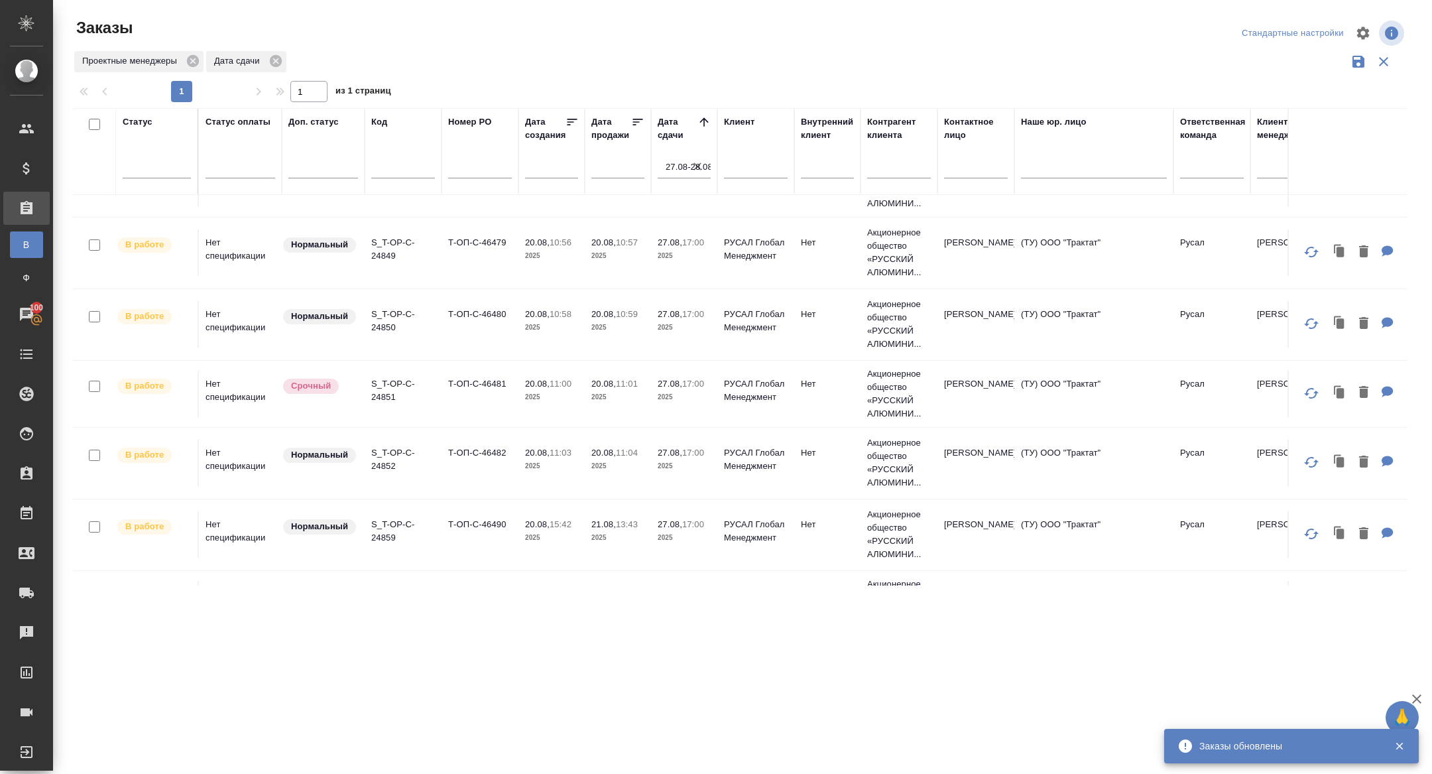
scroll to position [362, 0]
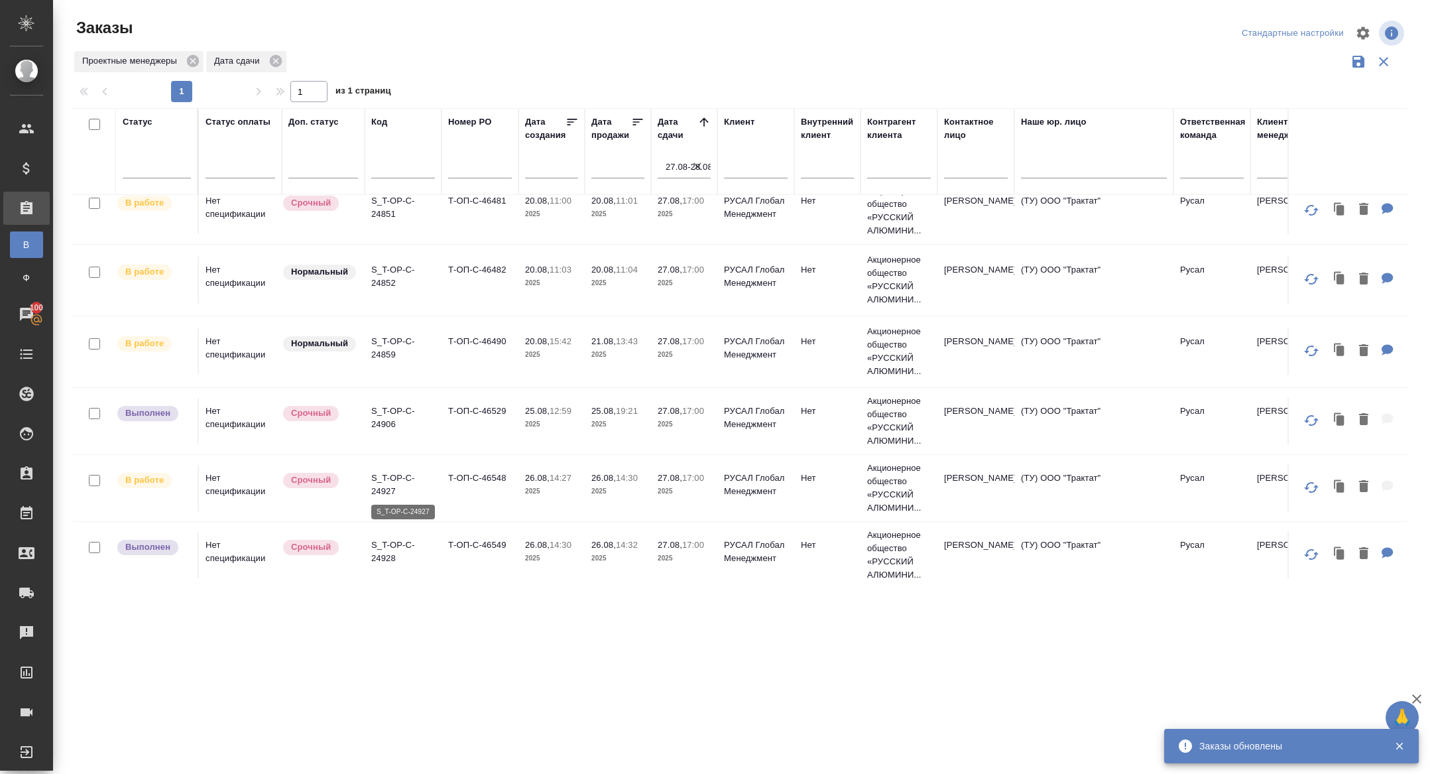
click at [381, 481] on p "S_T-OP-C-24927" at bounding box center [403, 485] width 64 height 27
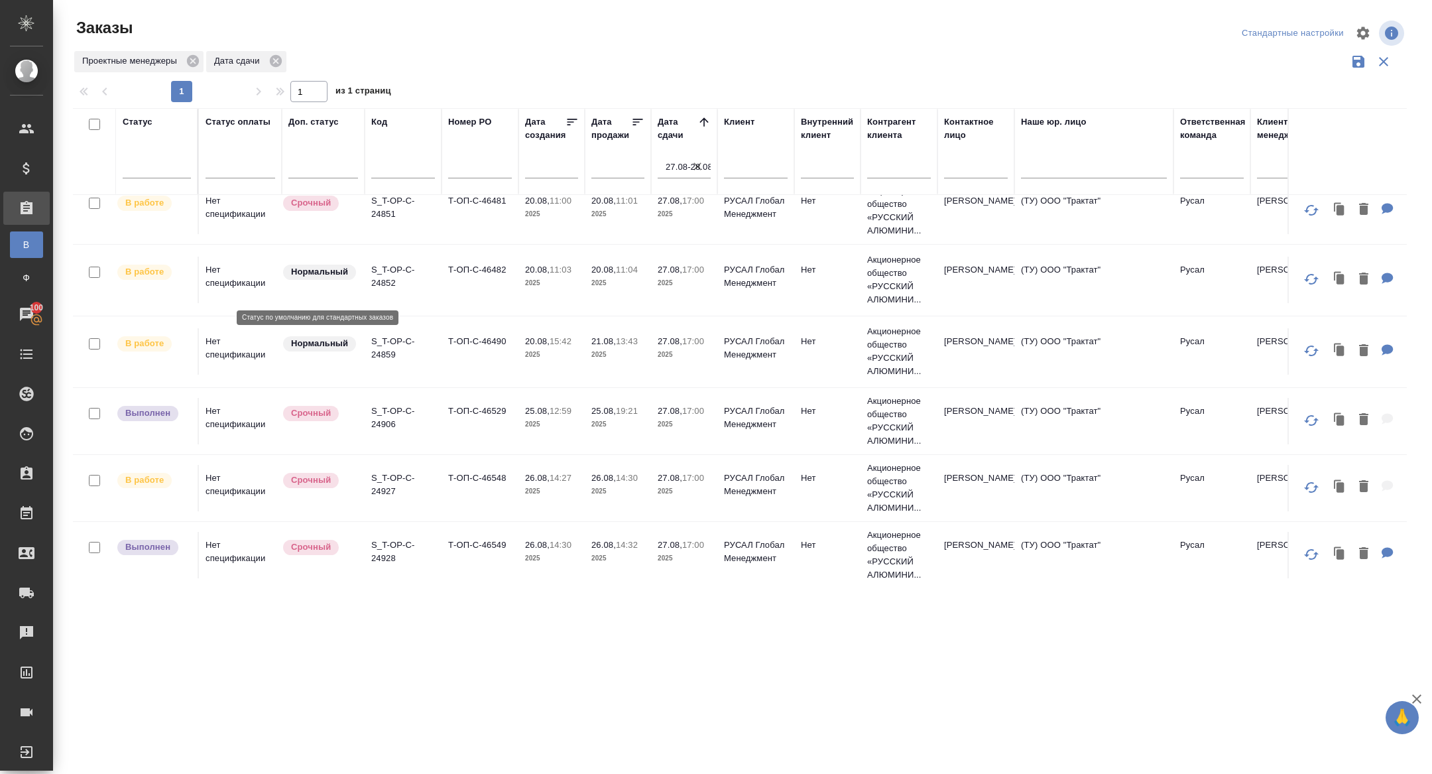
scroll to position [0, 0]
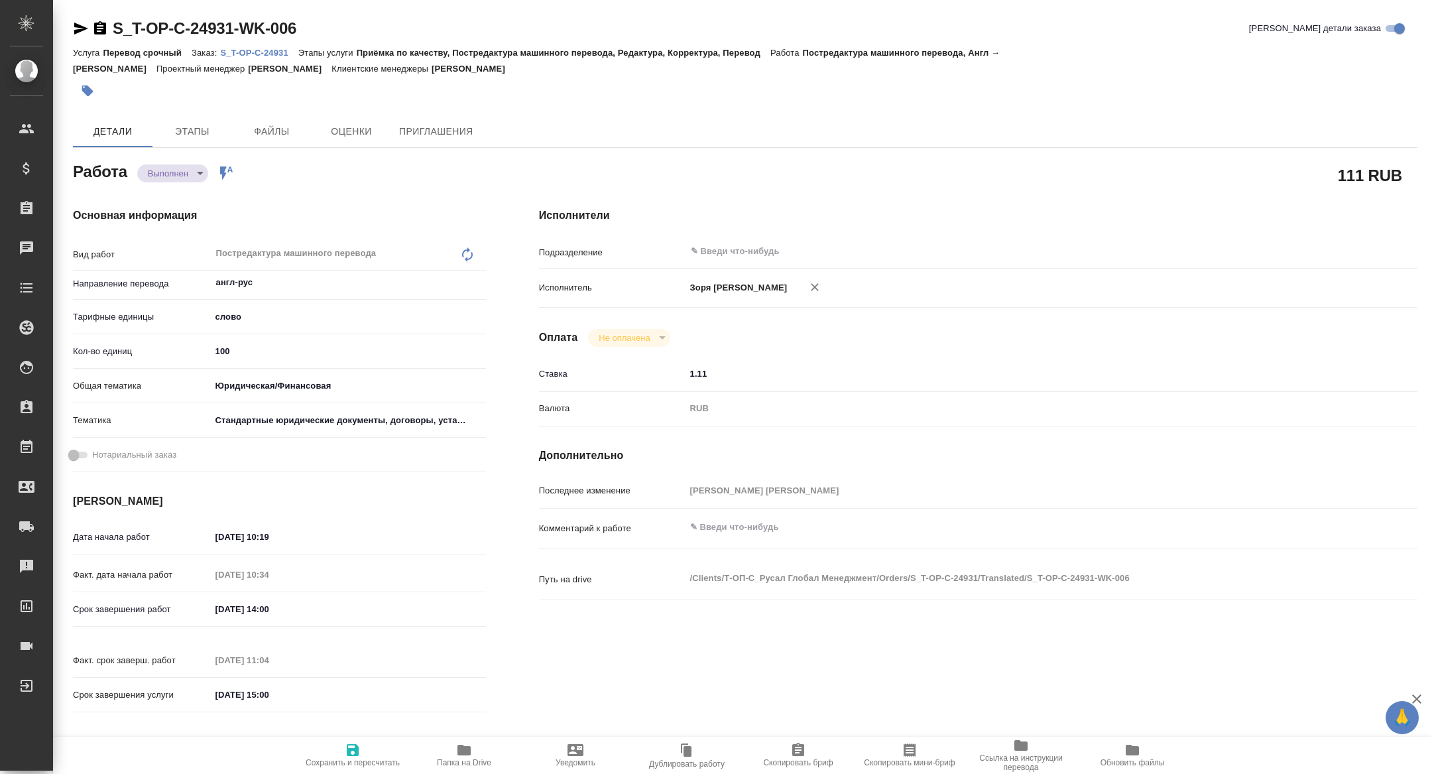
type textarea "x"
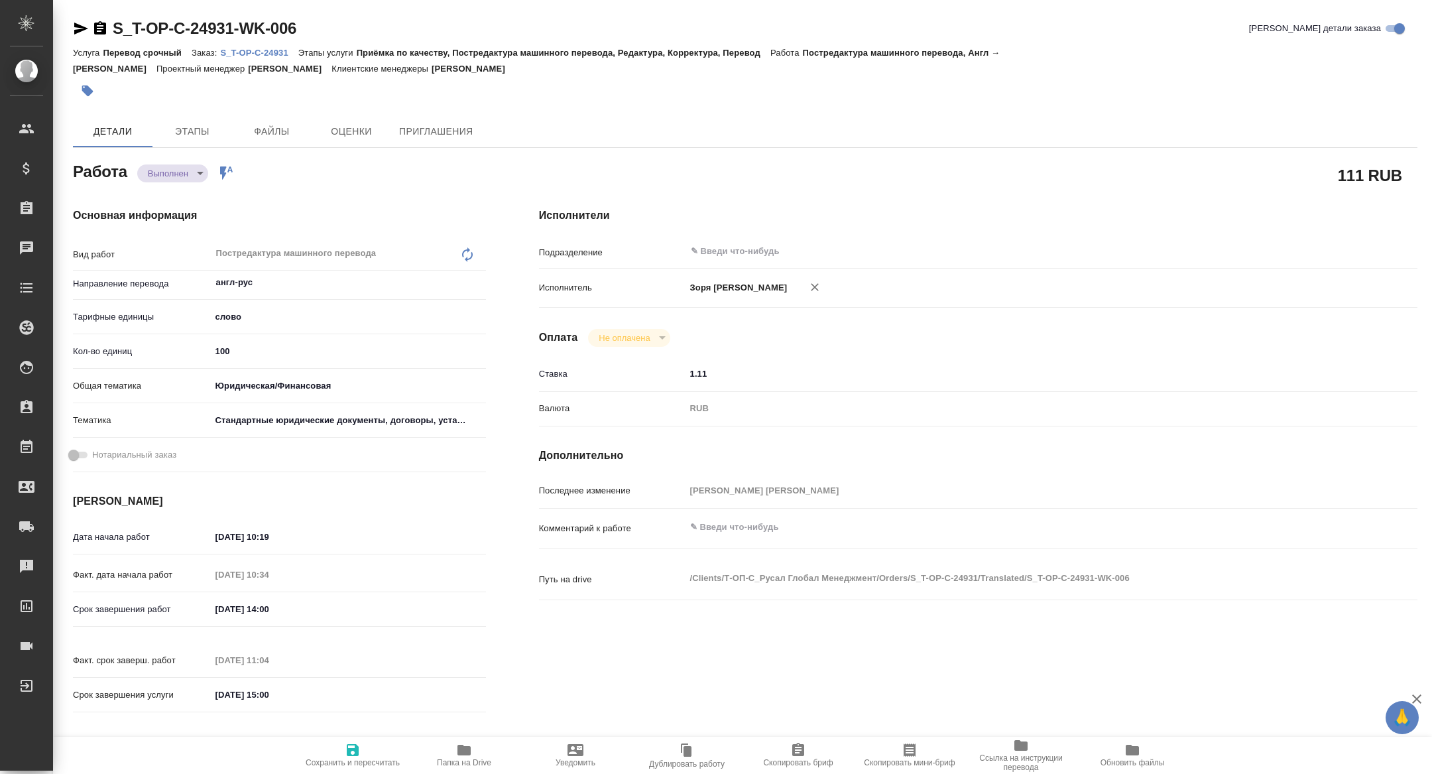
click at [255, 50] on p "S_T-OP-C-24931" at bounding box center [259, 53] width 78 height 10
type textarea "x"
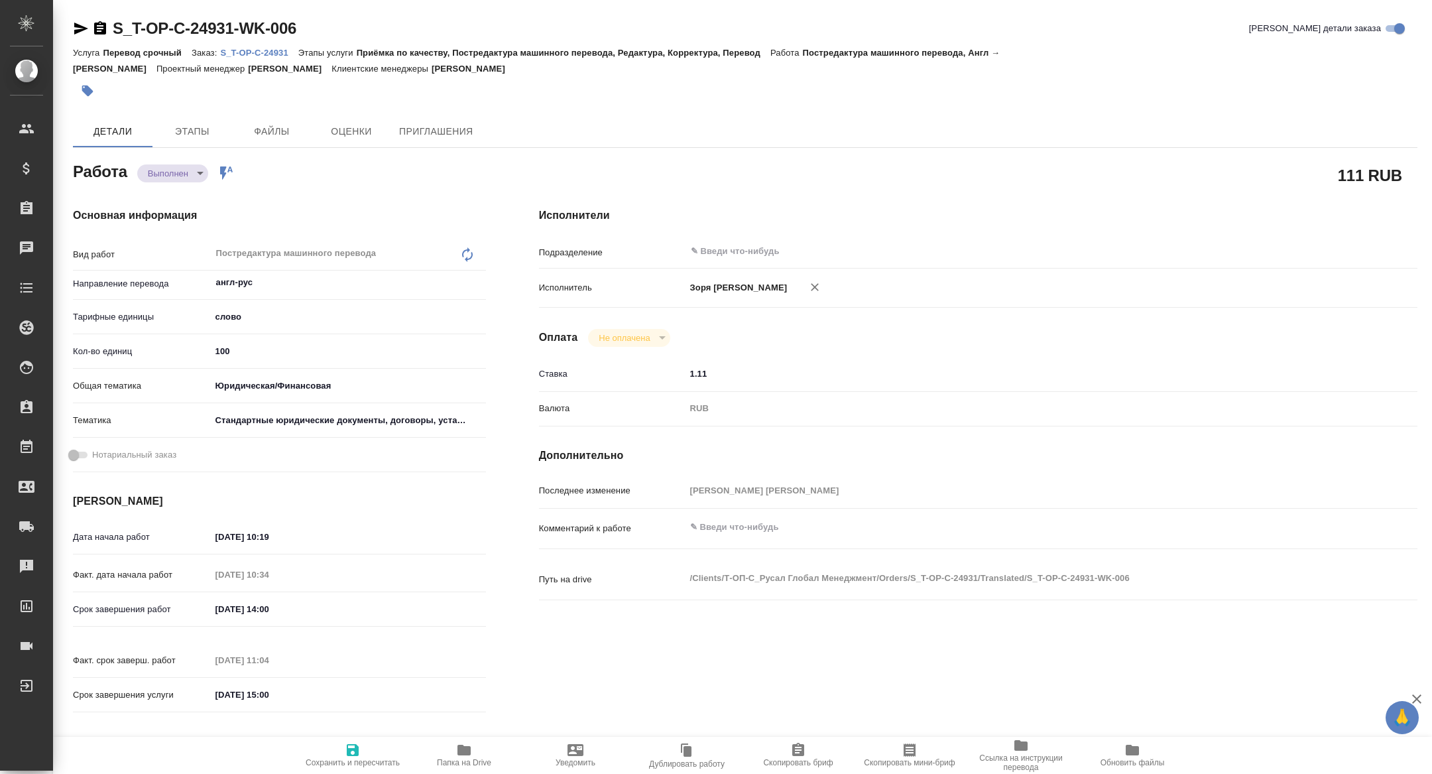
type textarea "x"
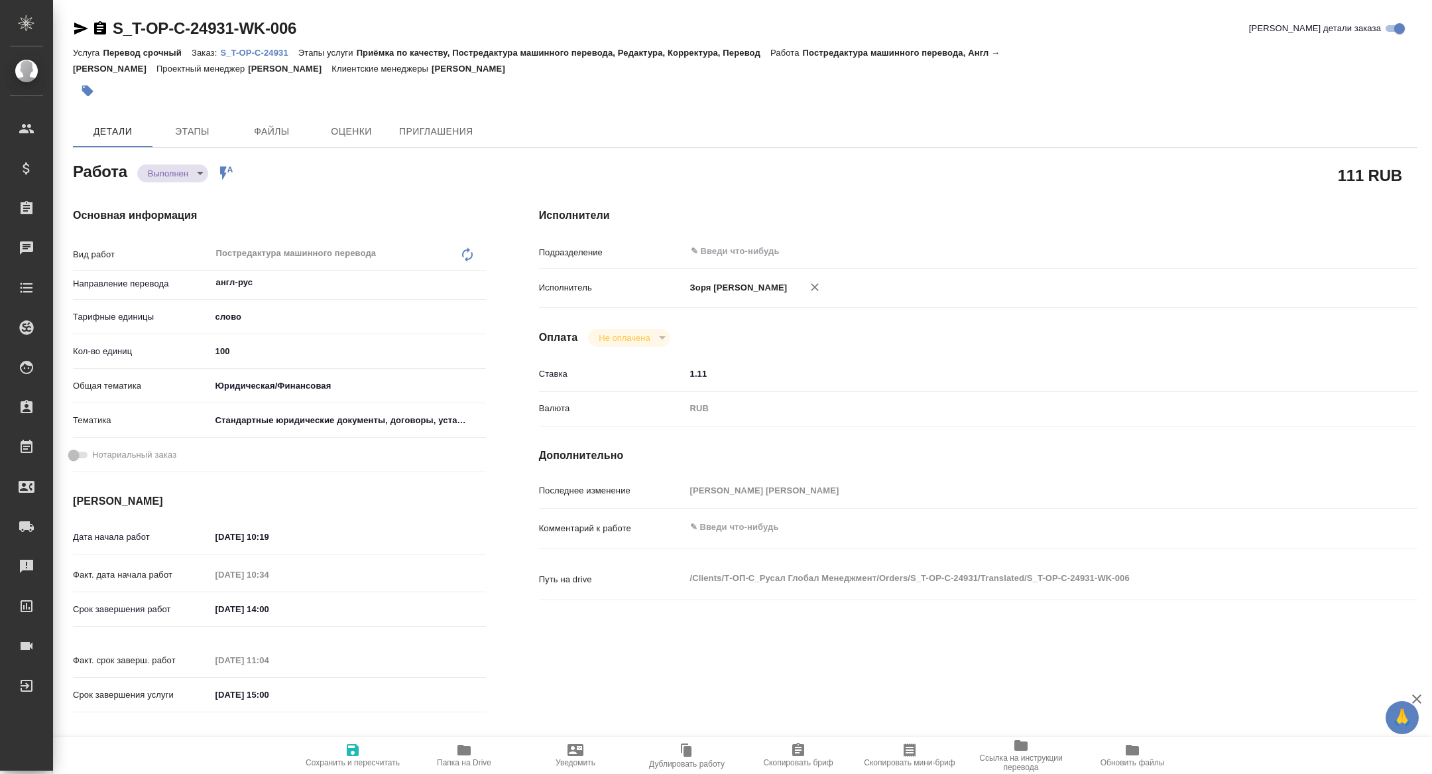
type textarea "x"
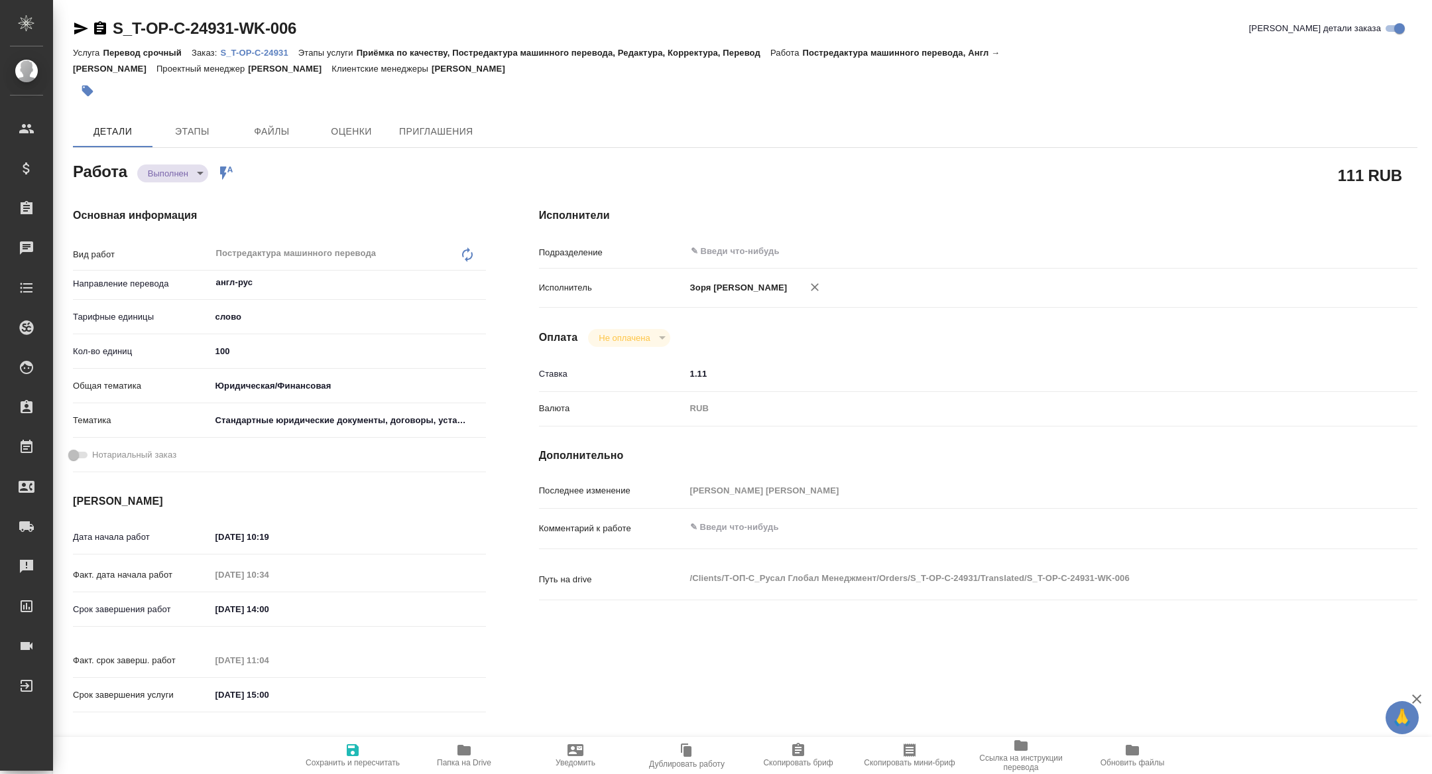
type textarea "x"
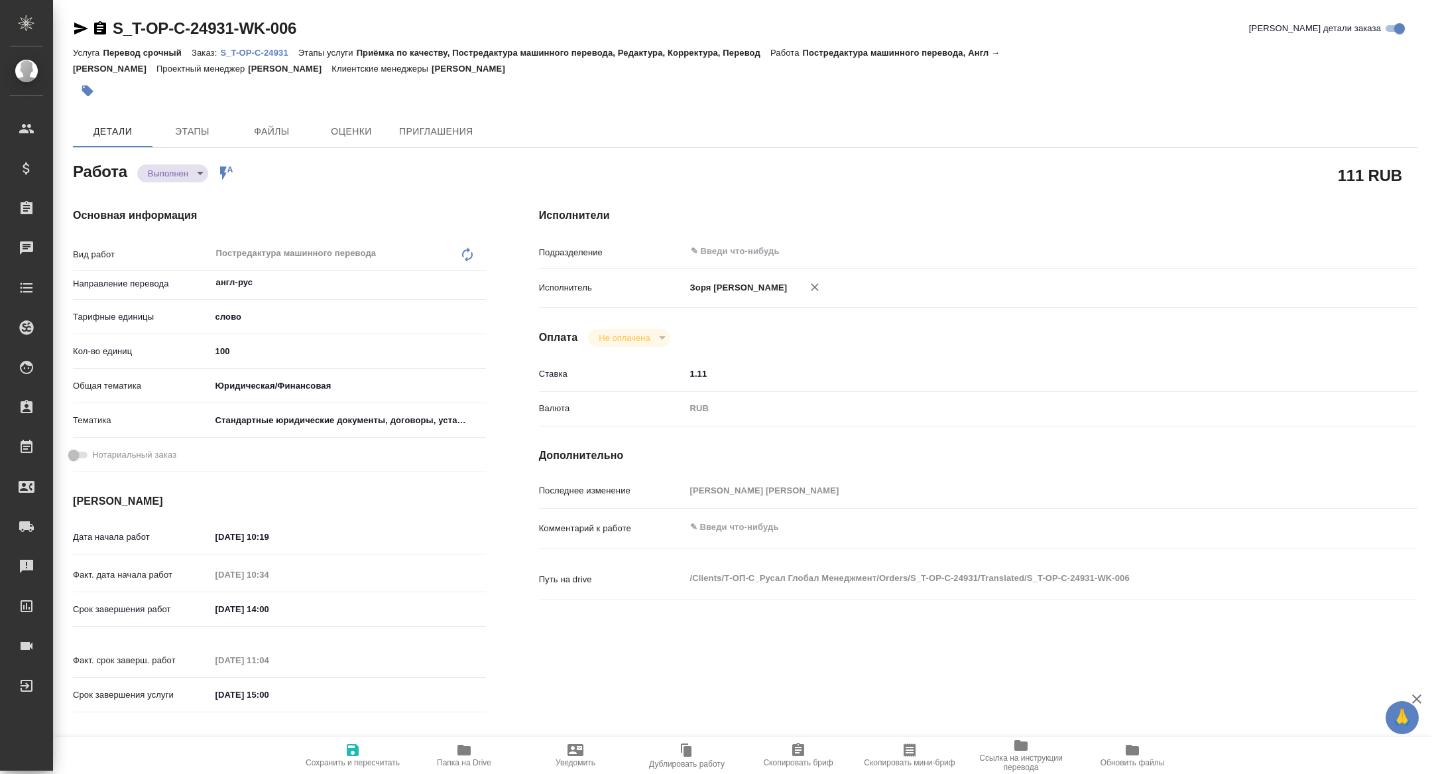
type textarea "x"
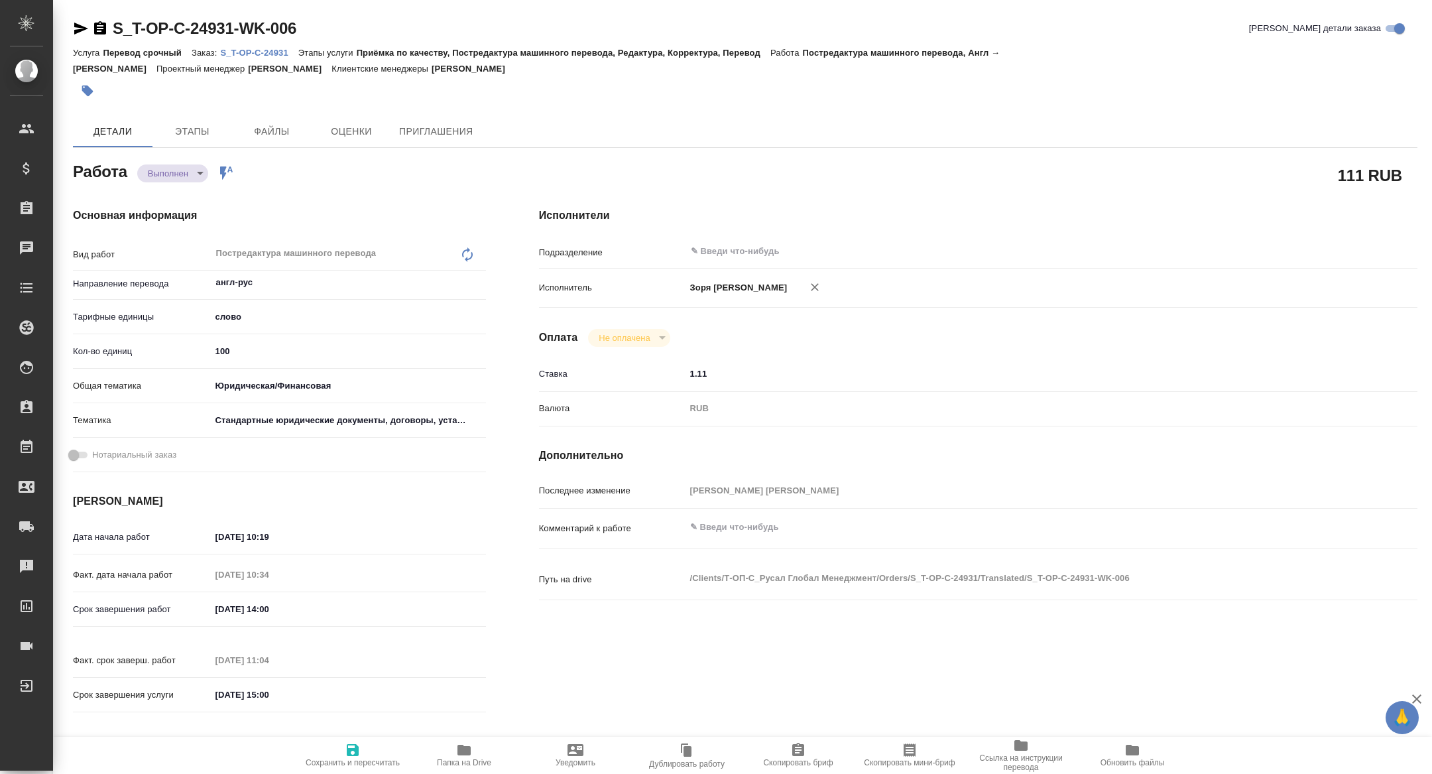
type textarea "x"
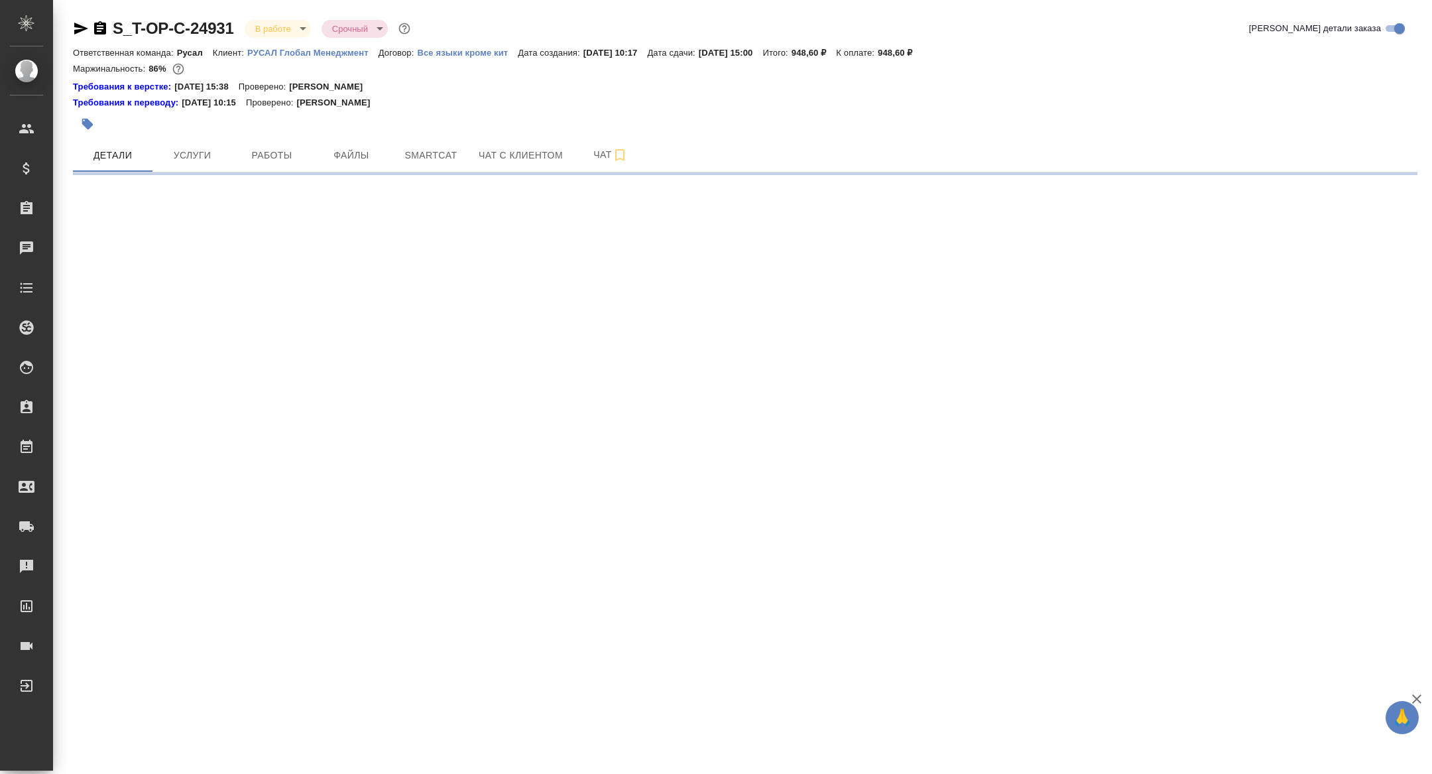
select select "RU"
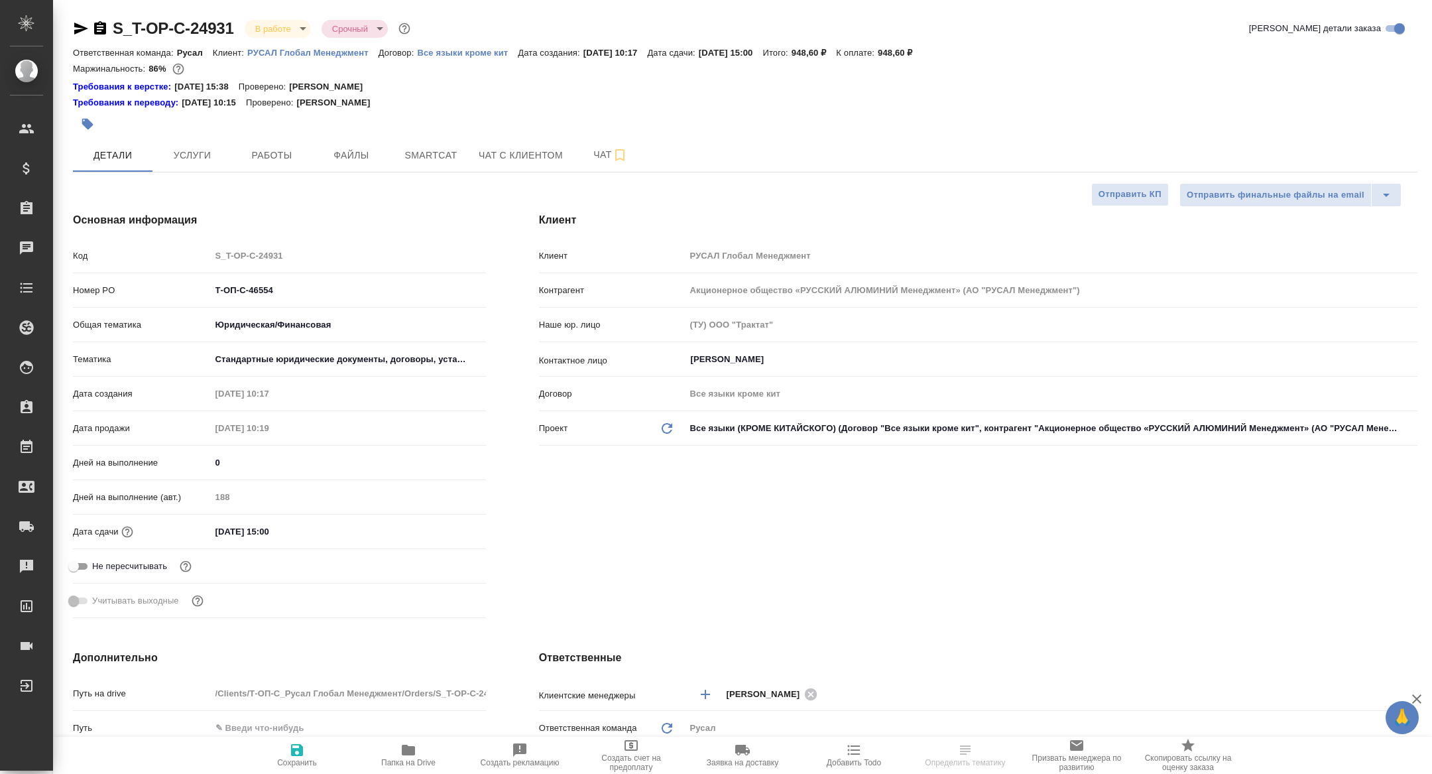
type textarea "x"
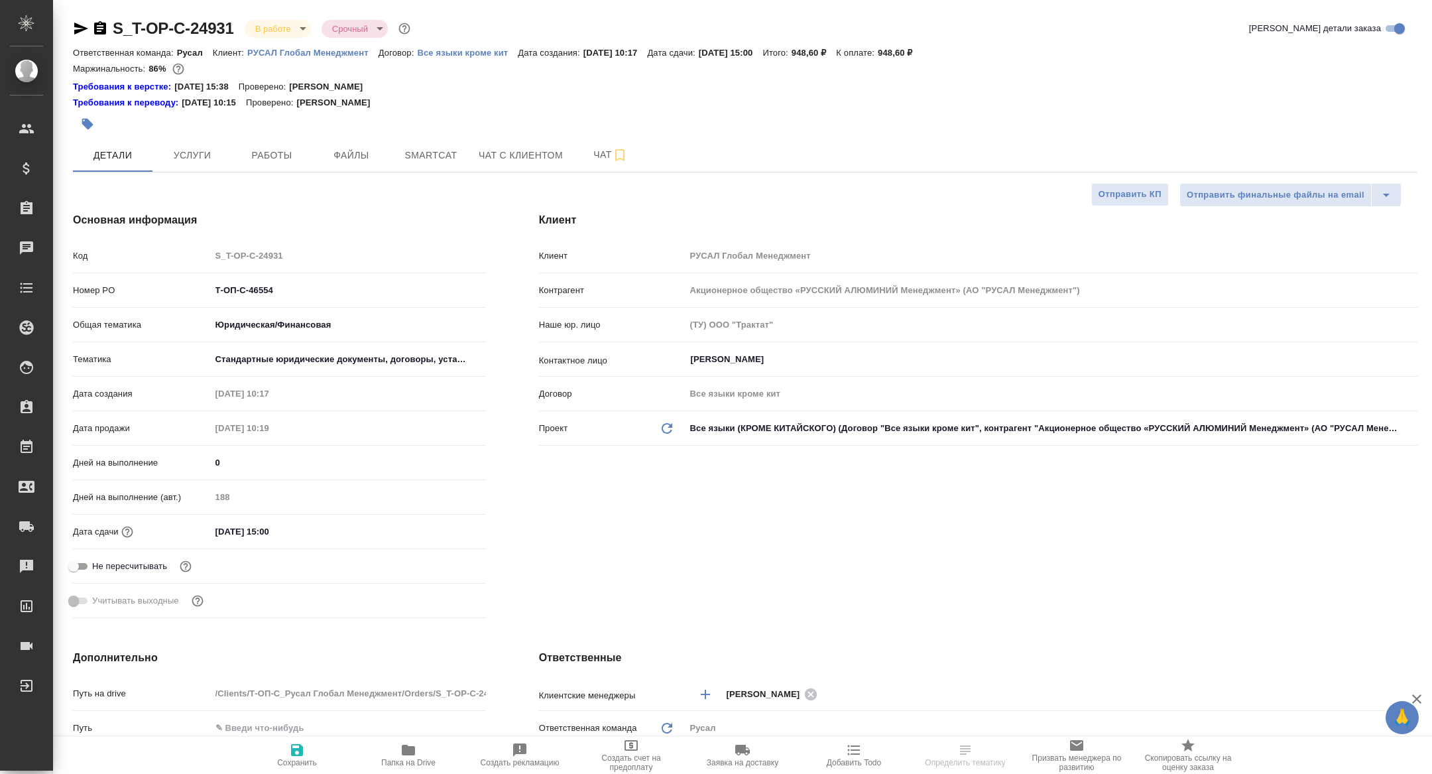
type textarea "x"
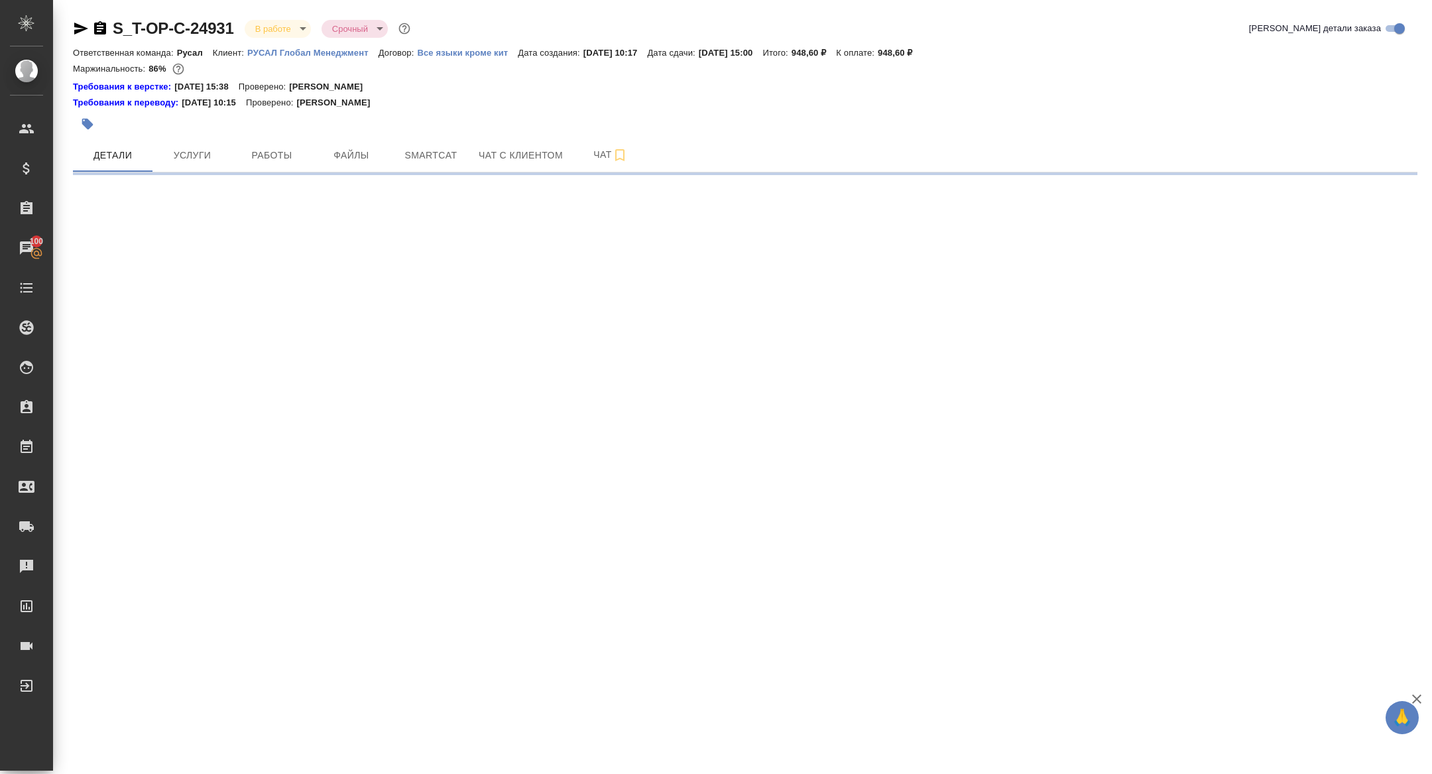
select select "RU"
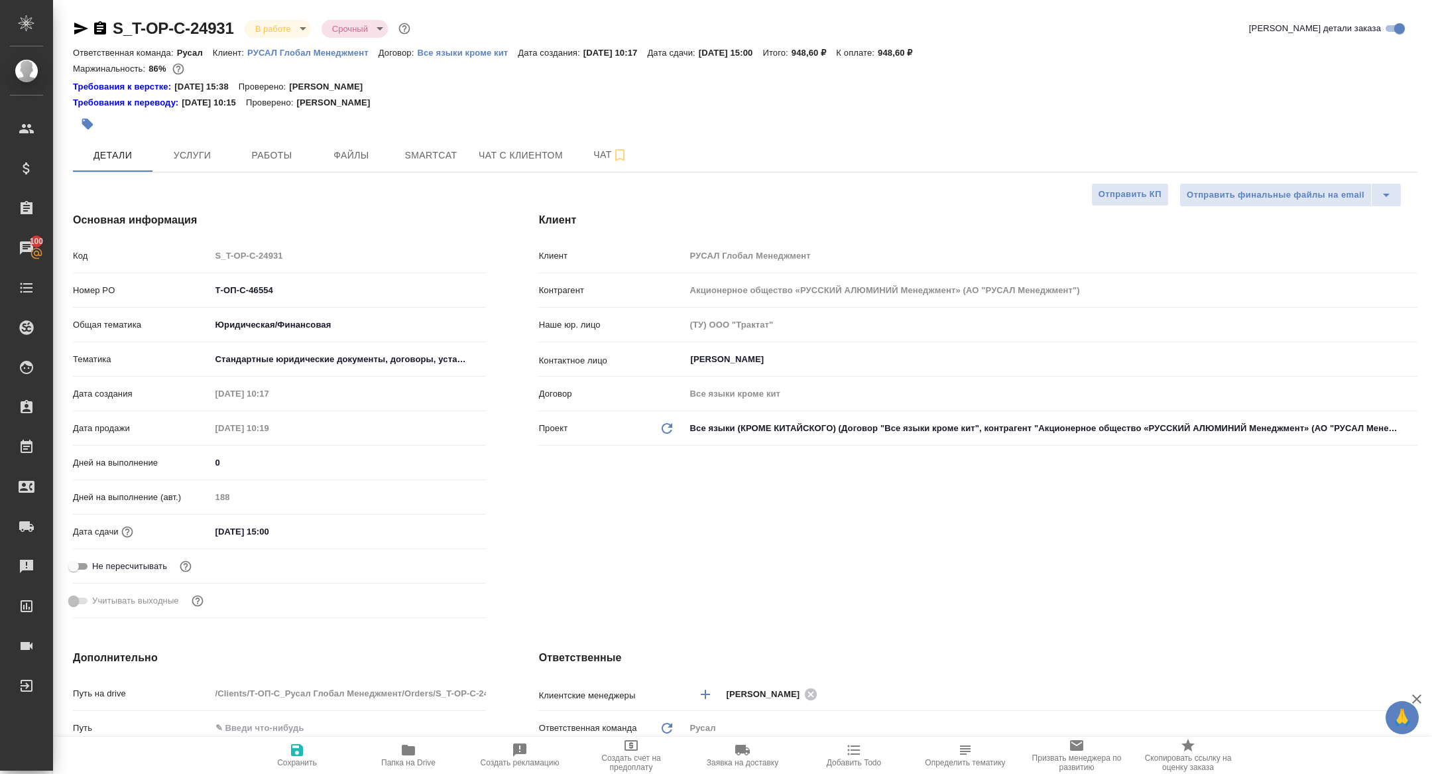
type textarea "x"
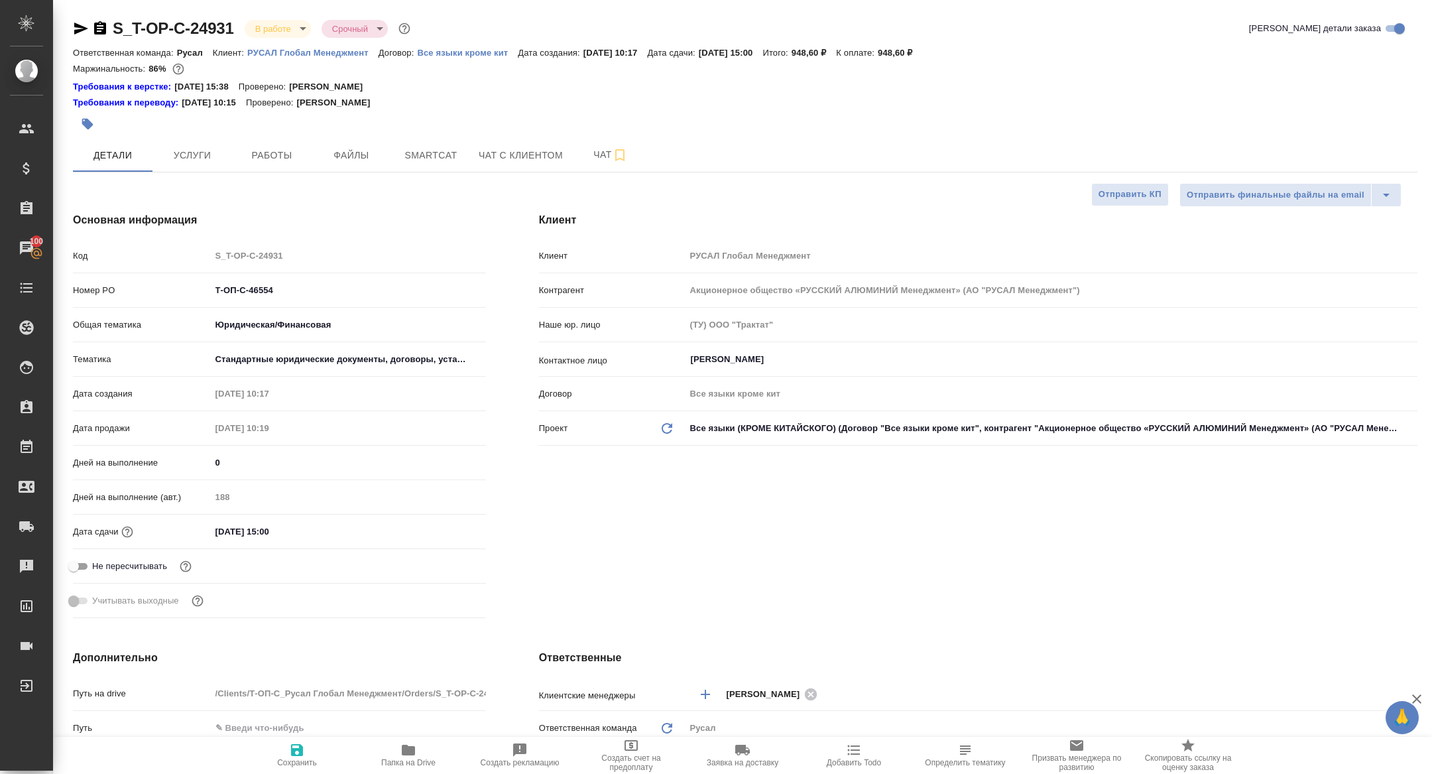
type textarea "x"
drag, startPoint x: 287, startPoint y: 290, endPoint x: 99, endPoint y: 277, distance: 188.1
click at [102, 279] on div "Номер PO Т-ОП-С-46554" at bounding box center [279, 290] width 413 height 23
type textarea "x"
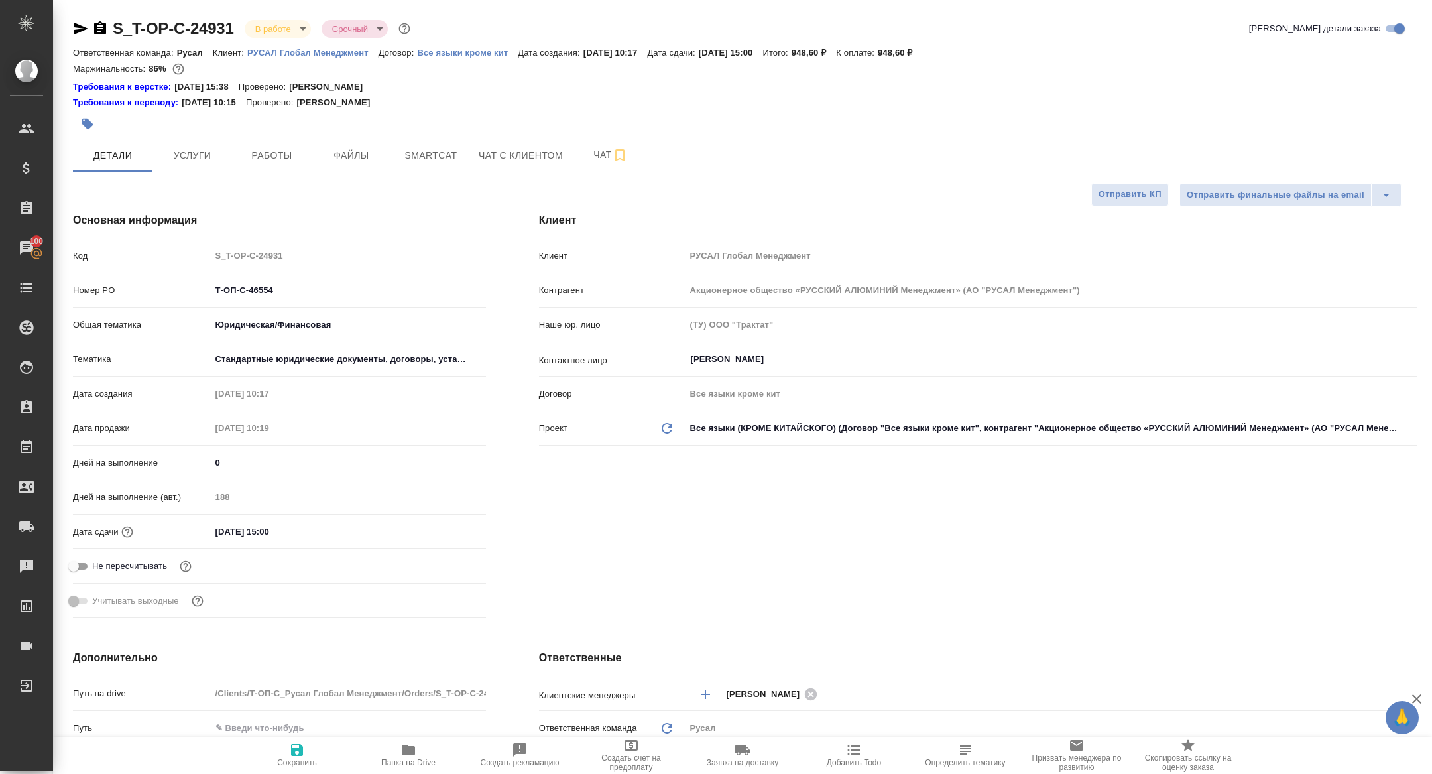
type textarea "x"
click at [253, 149] on span "Работы" at bounding box center [272, 155] width 64 height 17
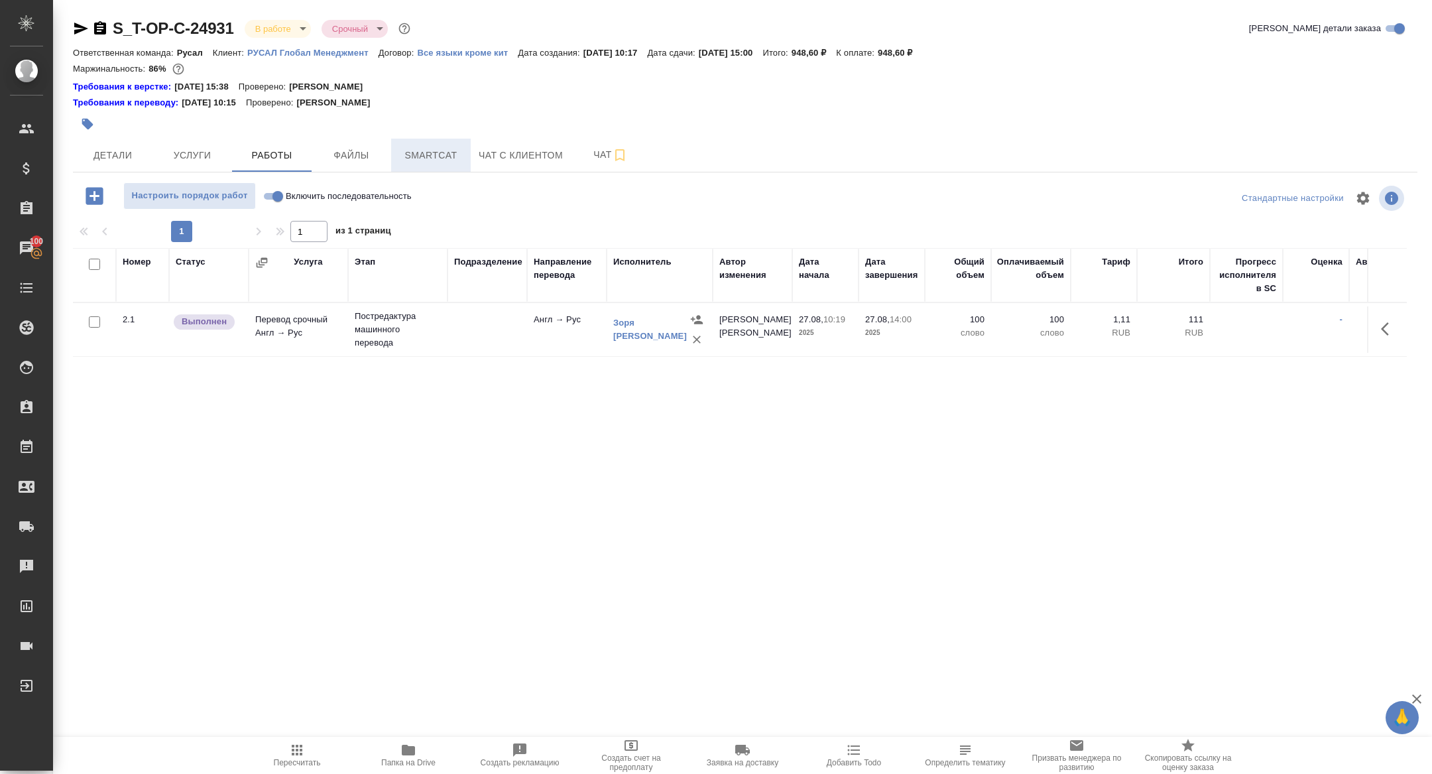
click at [424, 148] on span "Smartcat" at bounding box center [431, 155] width 64 height 17
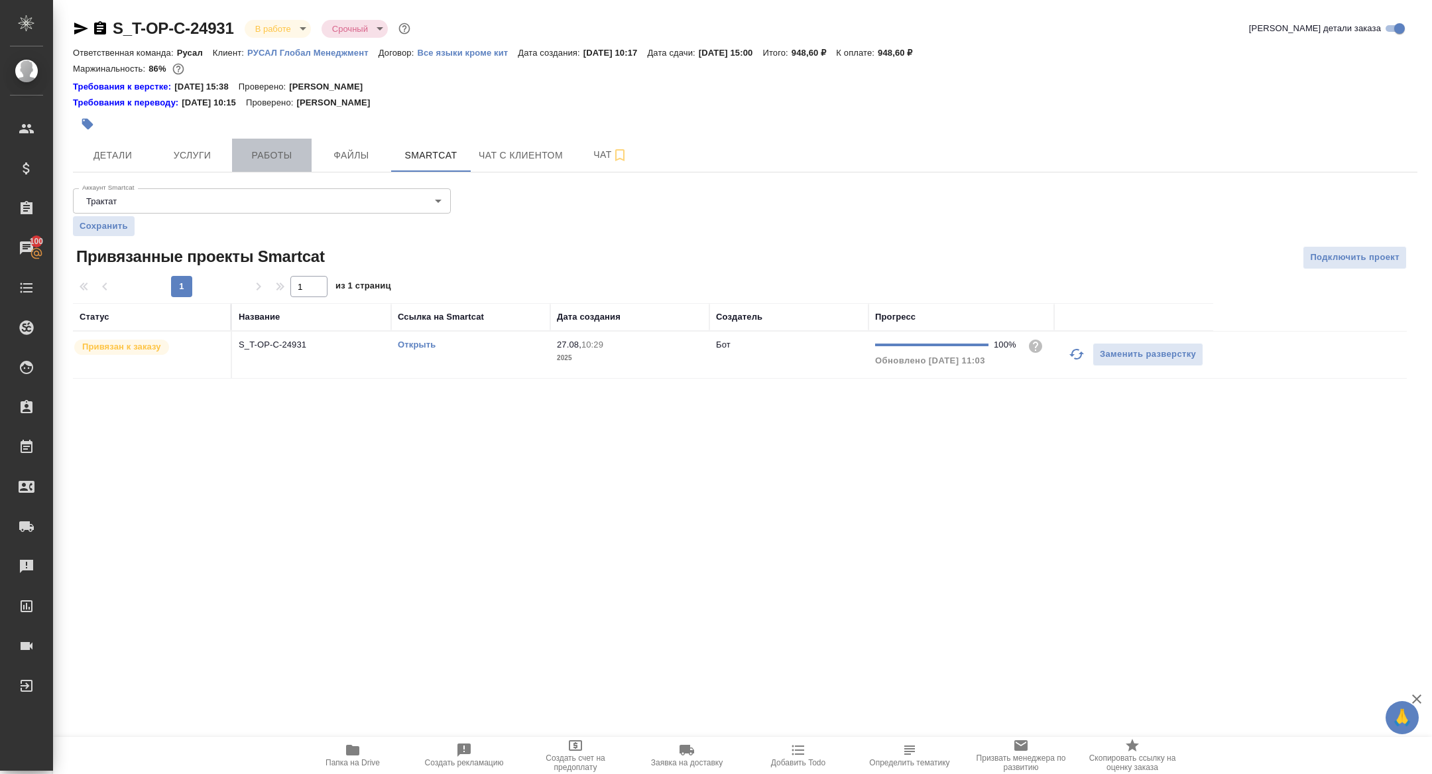
click at [265, 162] on span "Работы" at bounding box center [272, 155] width 64 height 17
click at [265, 157] on span "Работы" at bounding box center [272, 155] width 64 height 17
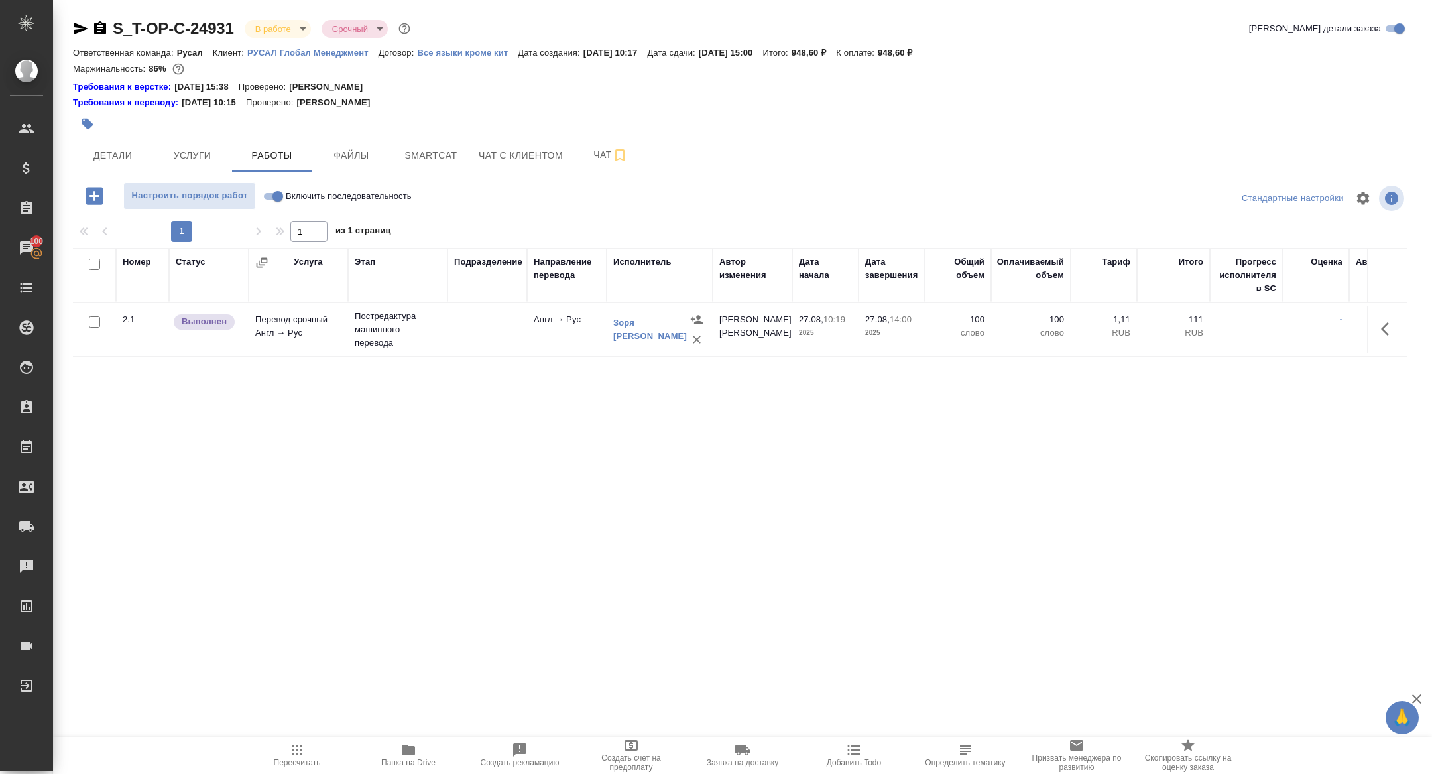
click at [1399, 322] on button "button" at bounding box center [1389, 329] width 32 height 32
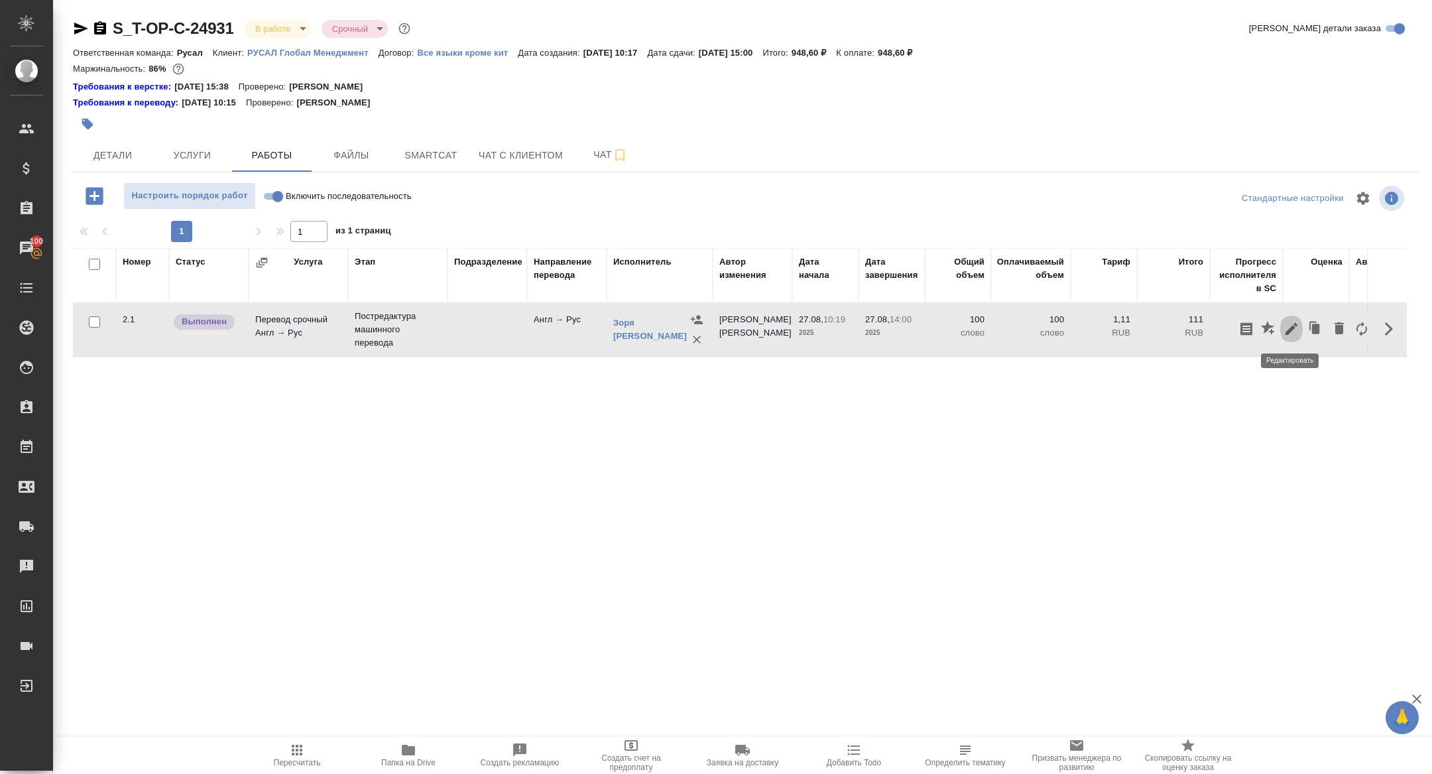
click at [1288, 324] on icon "button" at bounding box center [1292, 329] width 16 height 16
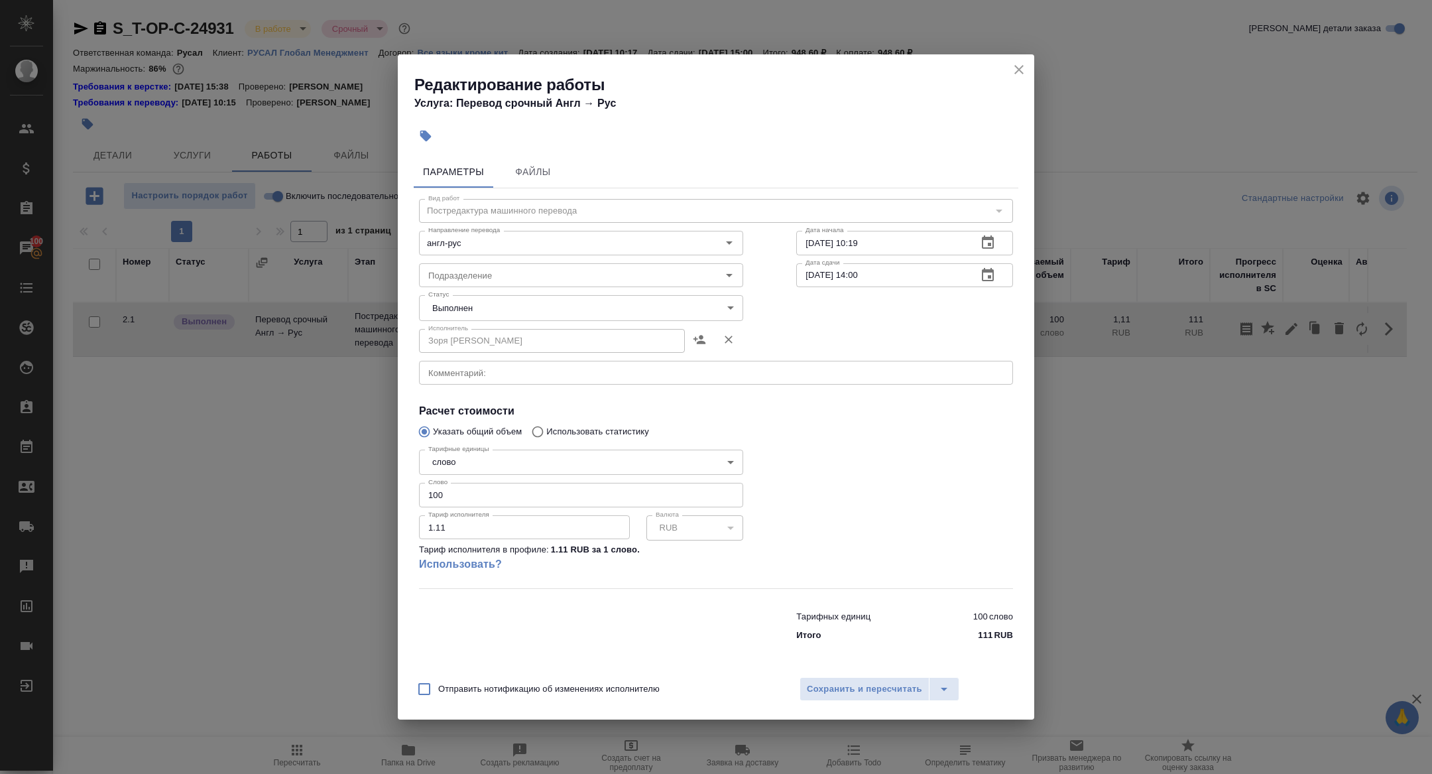
click at [488, 315] on body "🙏 .cls-1 fill:#fff; AWATERA Zhuravleva Alexandra Клиенты Спецификации Заказы 10…" at bounding box center [716, 387] width 1432 height 774
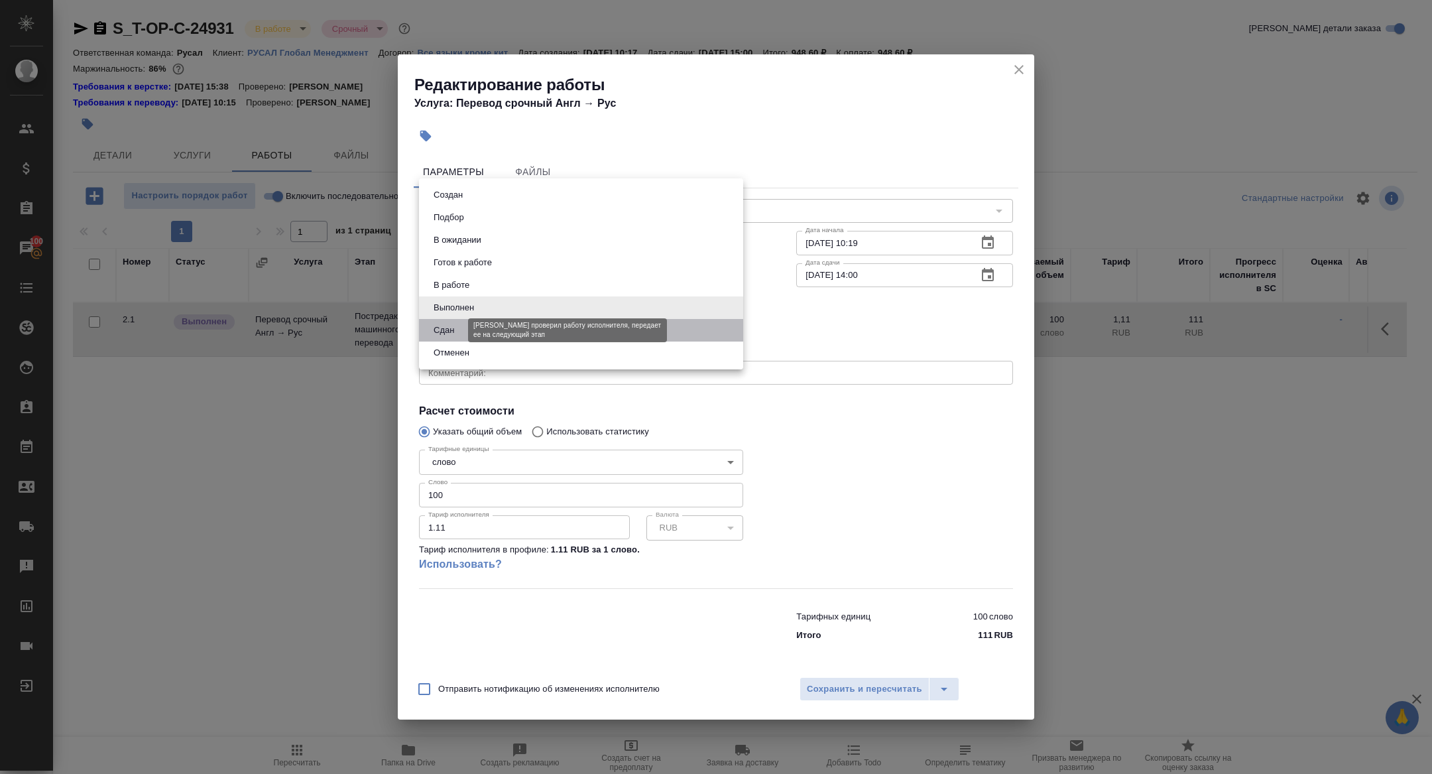
click at [444, 324] on button "Сдан" at bounding box center [444, 330] width 29 height 15
type input "closed"
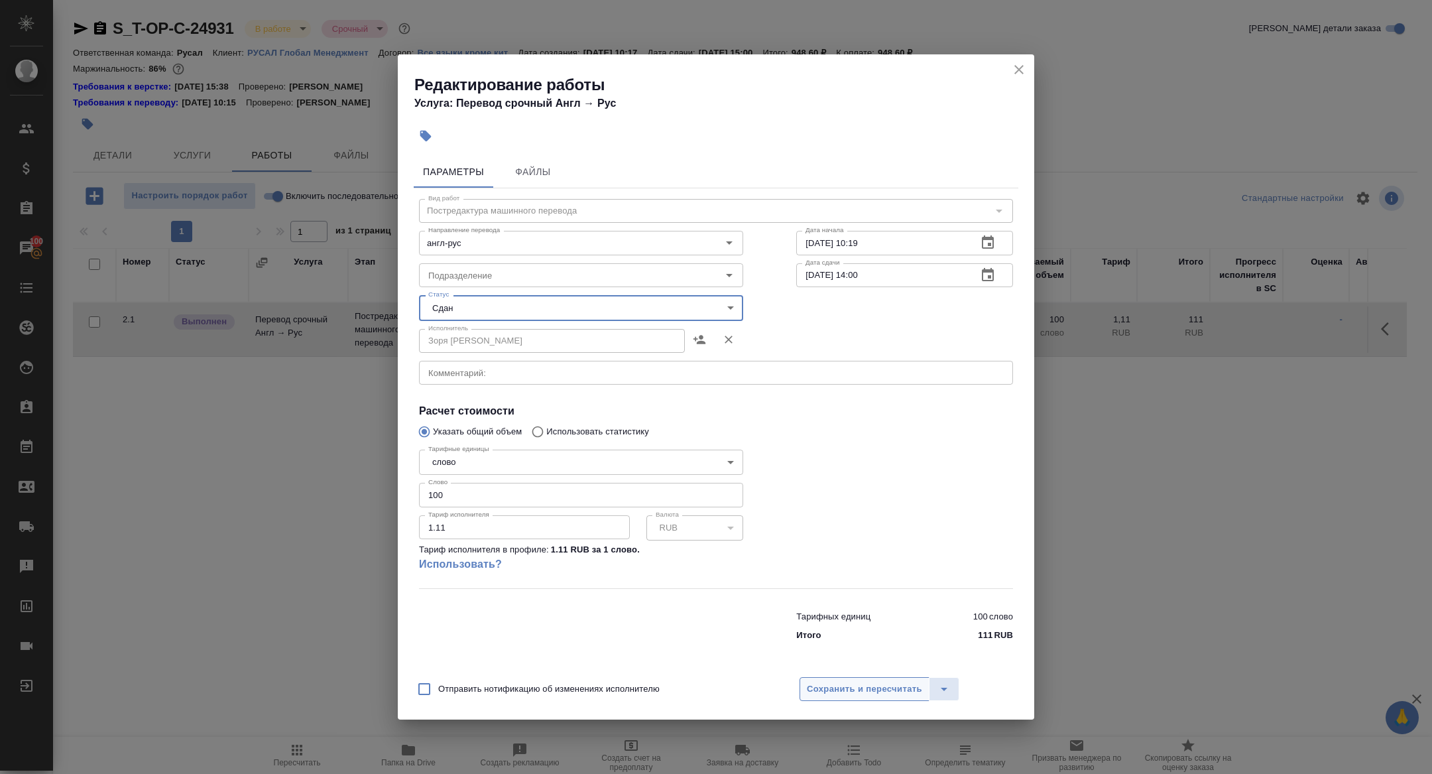
click at [840, 687] on span "Сохранить и пересчитать" at bounding box center [864, 689] width 115 height 15
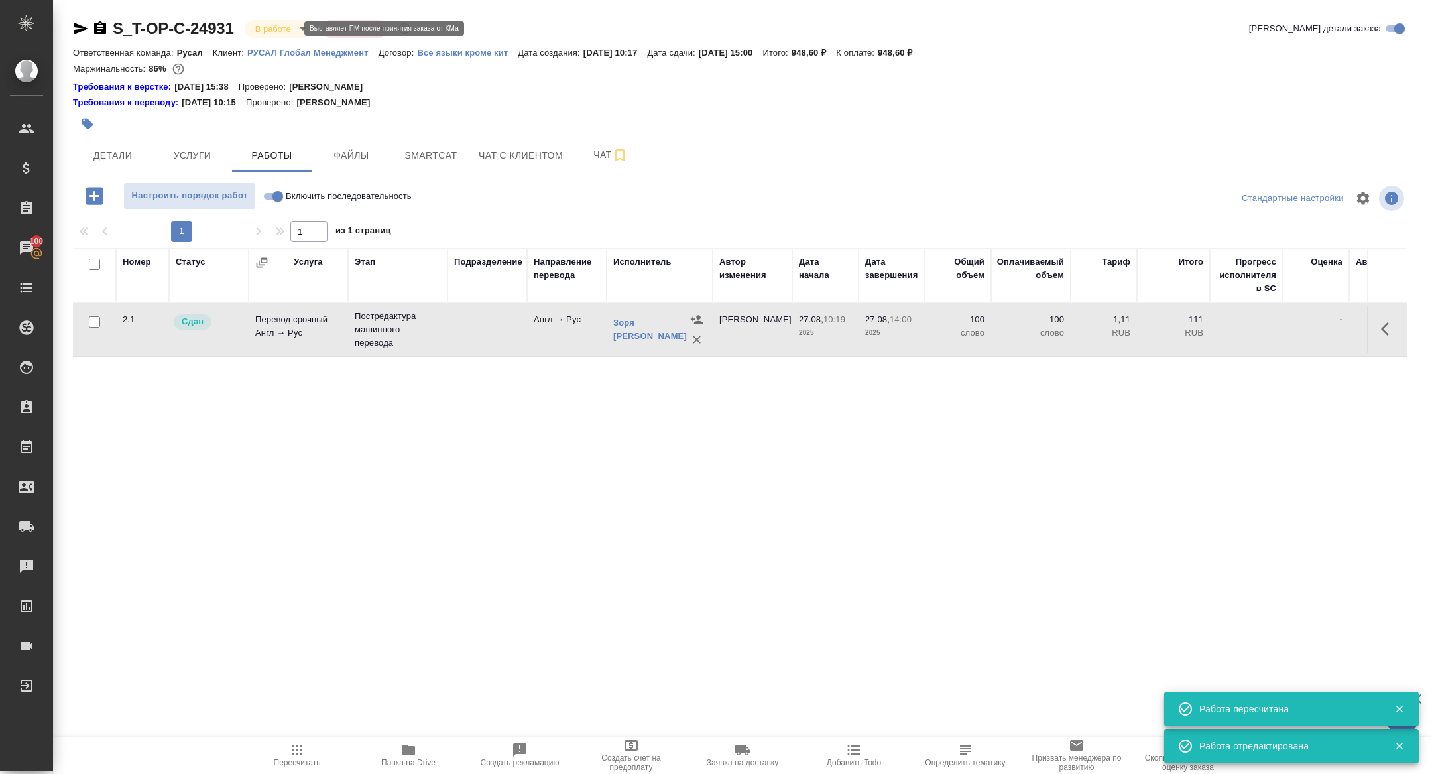
click at [284, 31] on body "🙏 .cls-1 fill:#fff; AWATERA Zhuravleva Alexandra Клиенты Спецификации Заказы 10…" at bounding box center [716, 387] width 1432 height 774
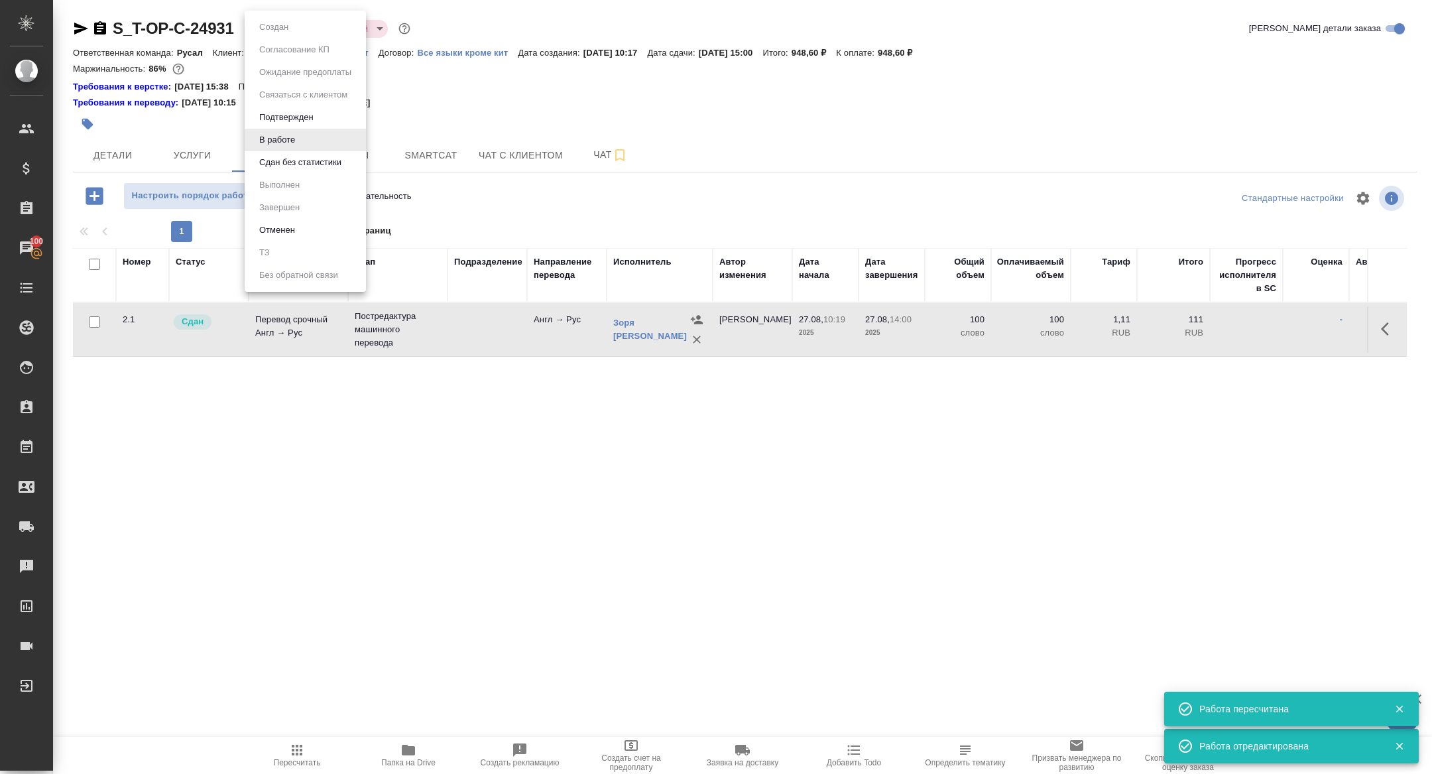
click at [269, 166] on button "Сдан без статистики" at bounding box center [300, 162] width 90 height 15
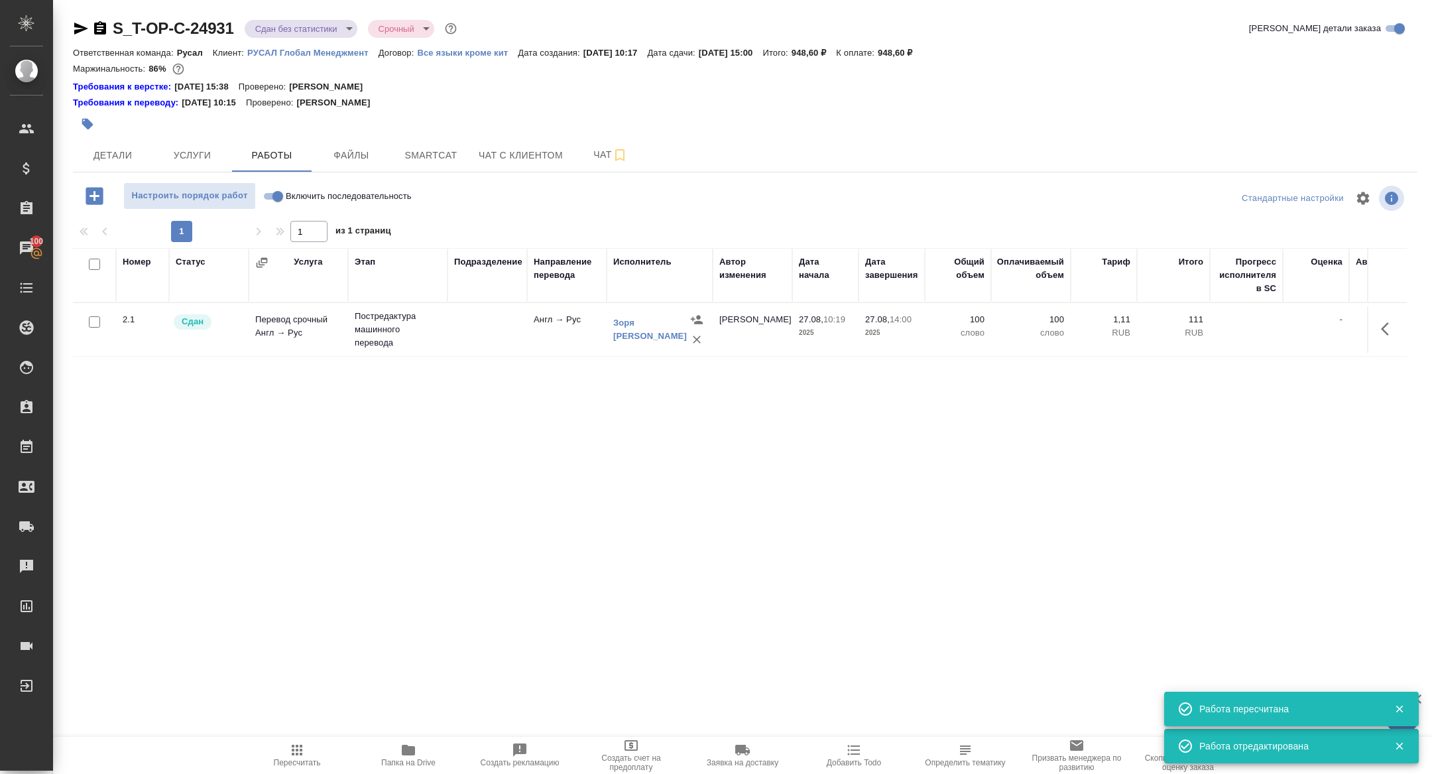
click at [291, 31] on body "🙏 .cls-1 fill:#fff; AWATERA Zhuravleva Alexandra Клиенты Спецификации Заказы 10…" at bounding box center [716, 387] width 1432 height 774
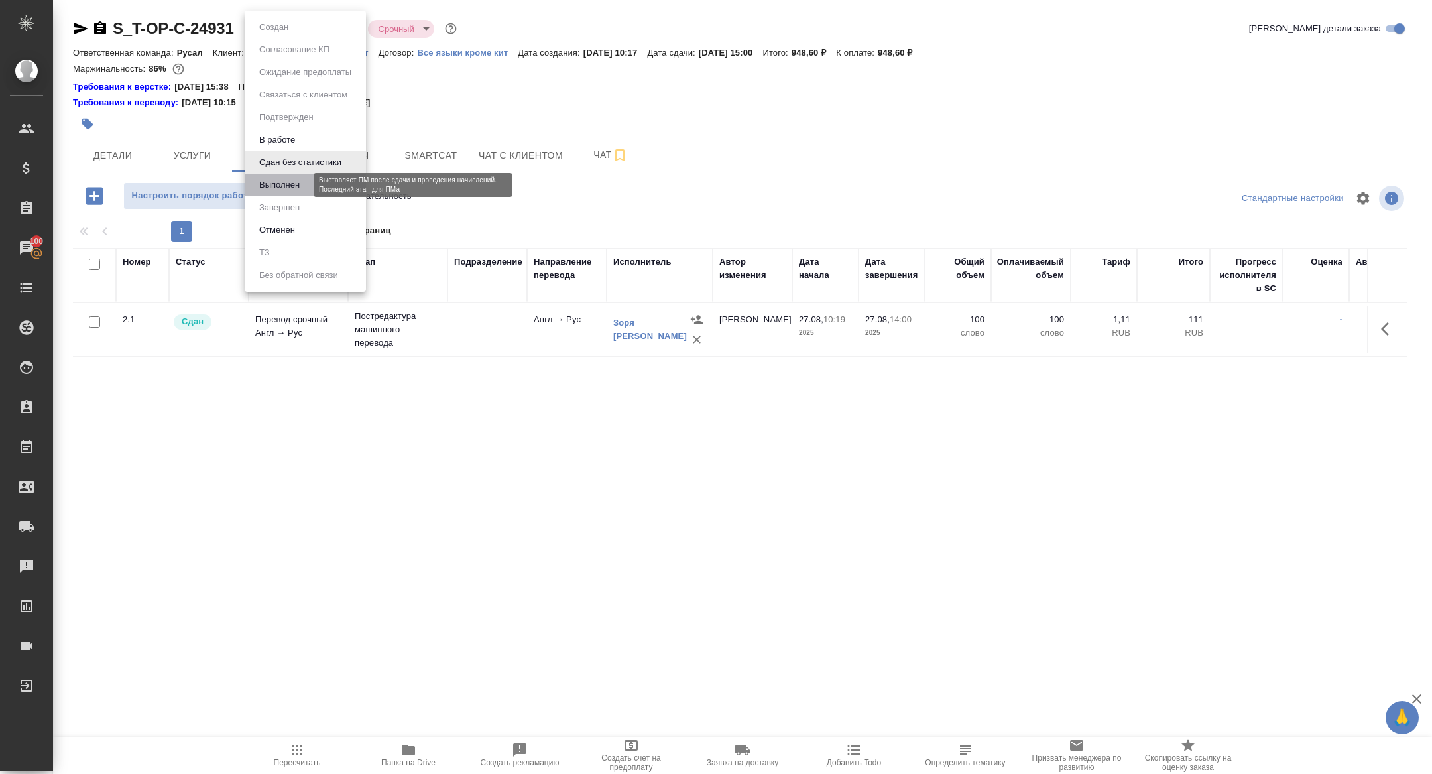
click at [286, 186] on button "Выполнен" at bounding box center [279, 185] width 48 height 15
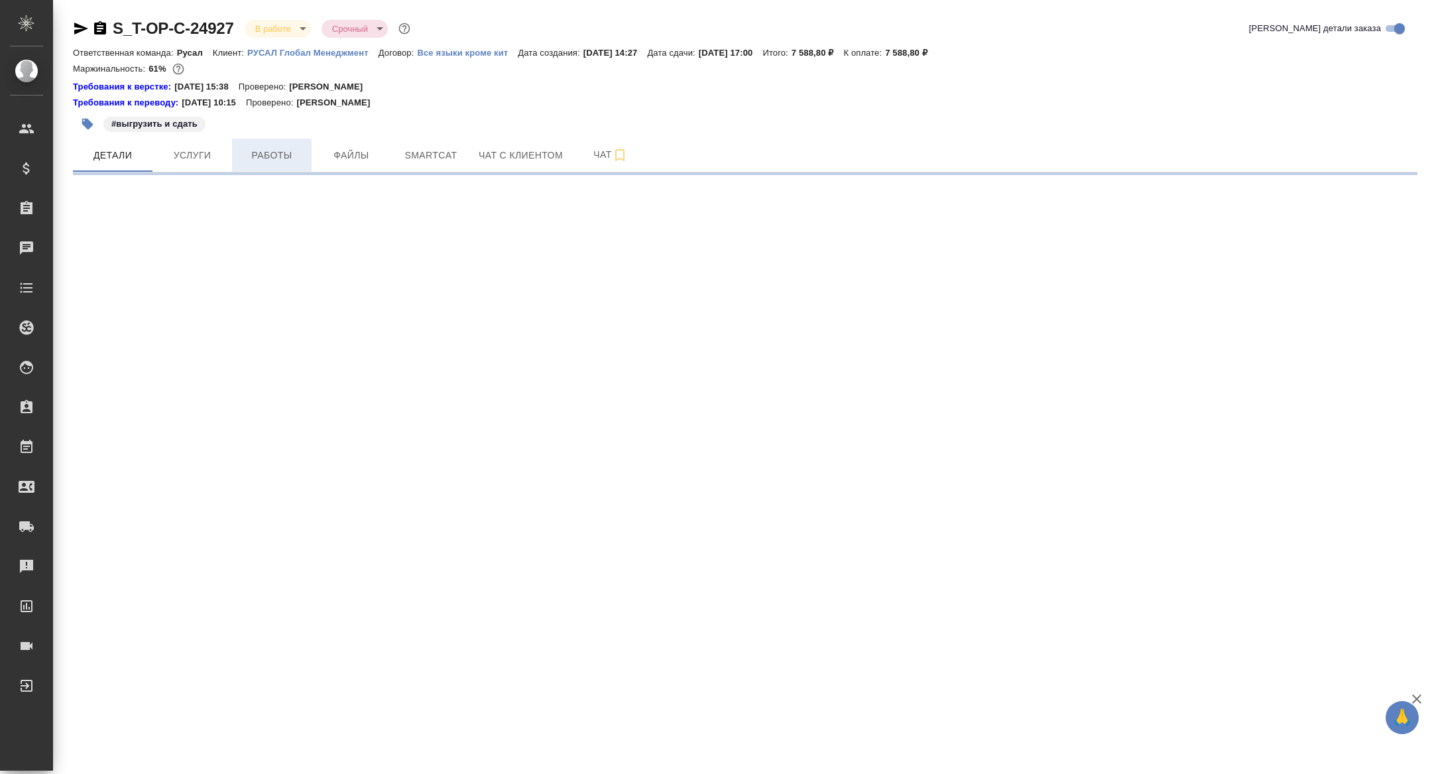
select select "RU"
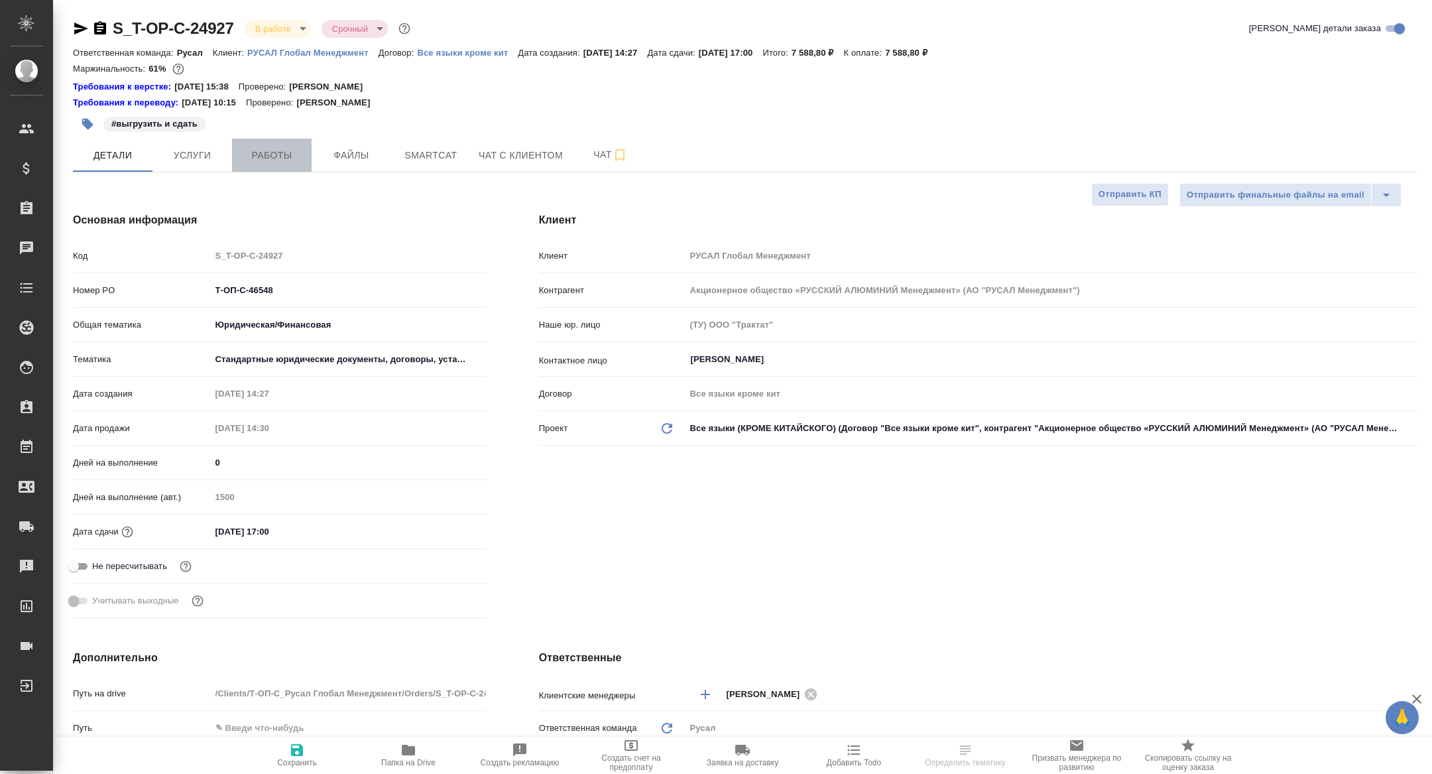
click at [259, 147] on span "Работы" at bounding box center [272, 155] width 64 height 17
type textarea "x"
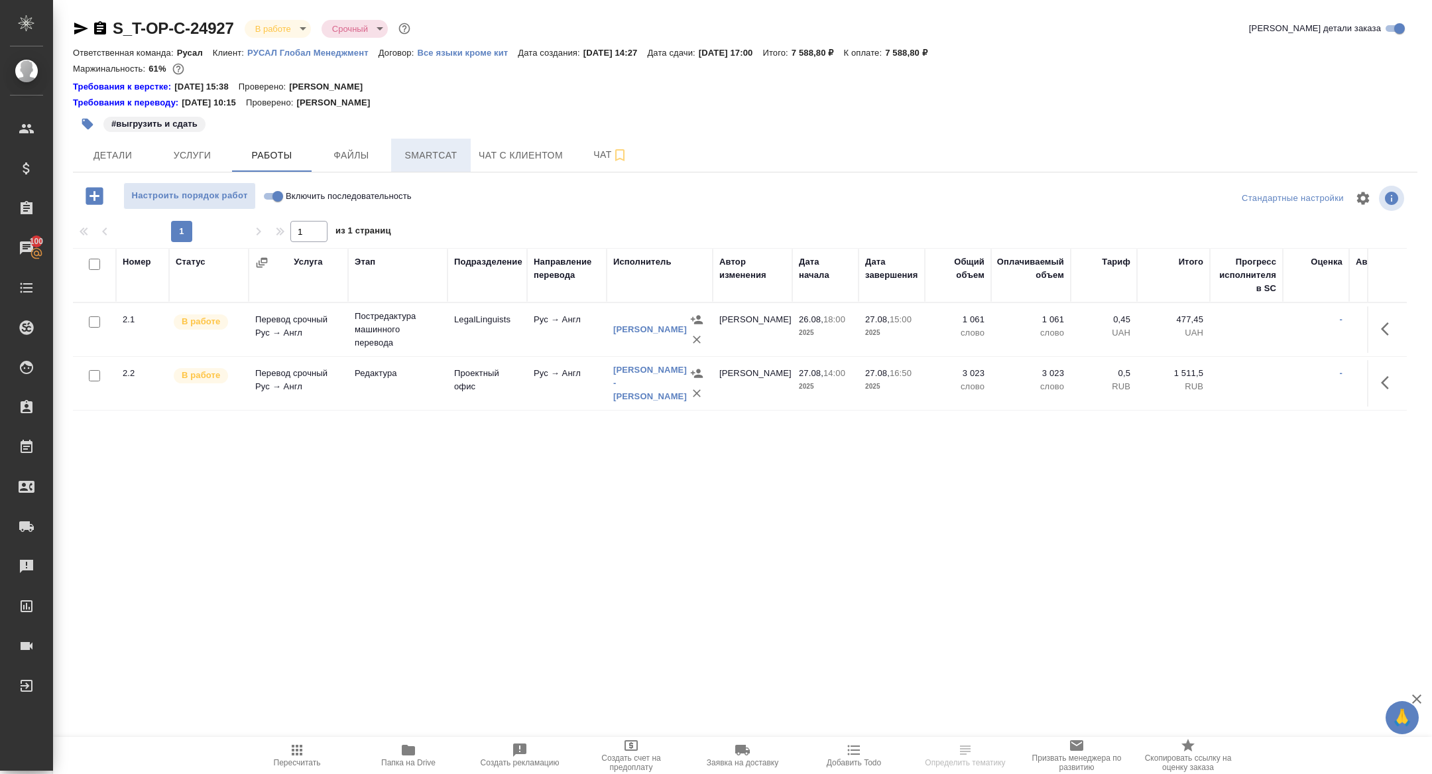
click at [442, 160] on span "Smartcat" at bounding box center [431, 155] width 64 height 17
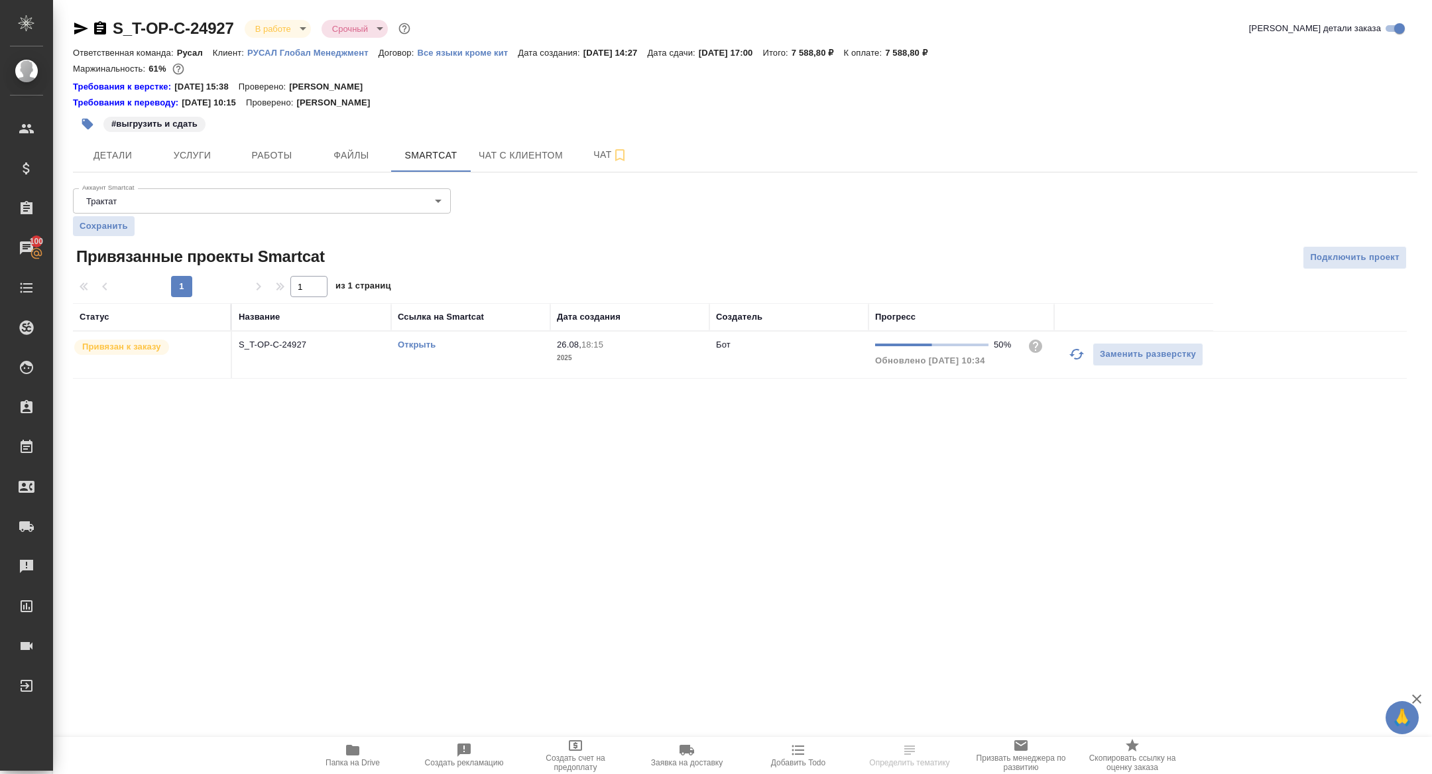
click at [1069, 357] on icon "button" at bounding box center [1077, 354] width 16 height 16
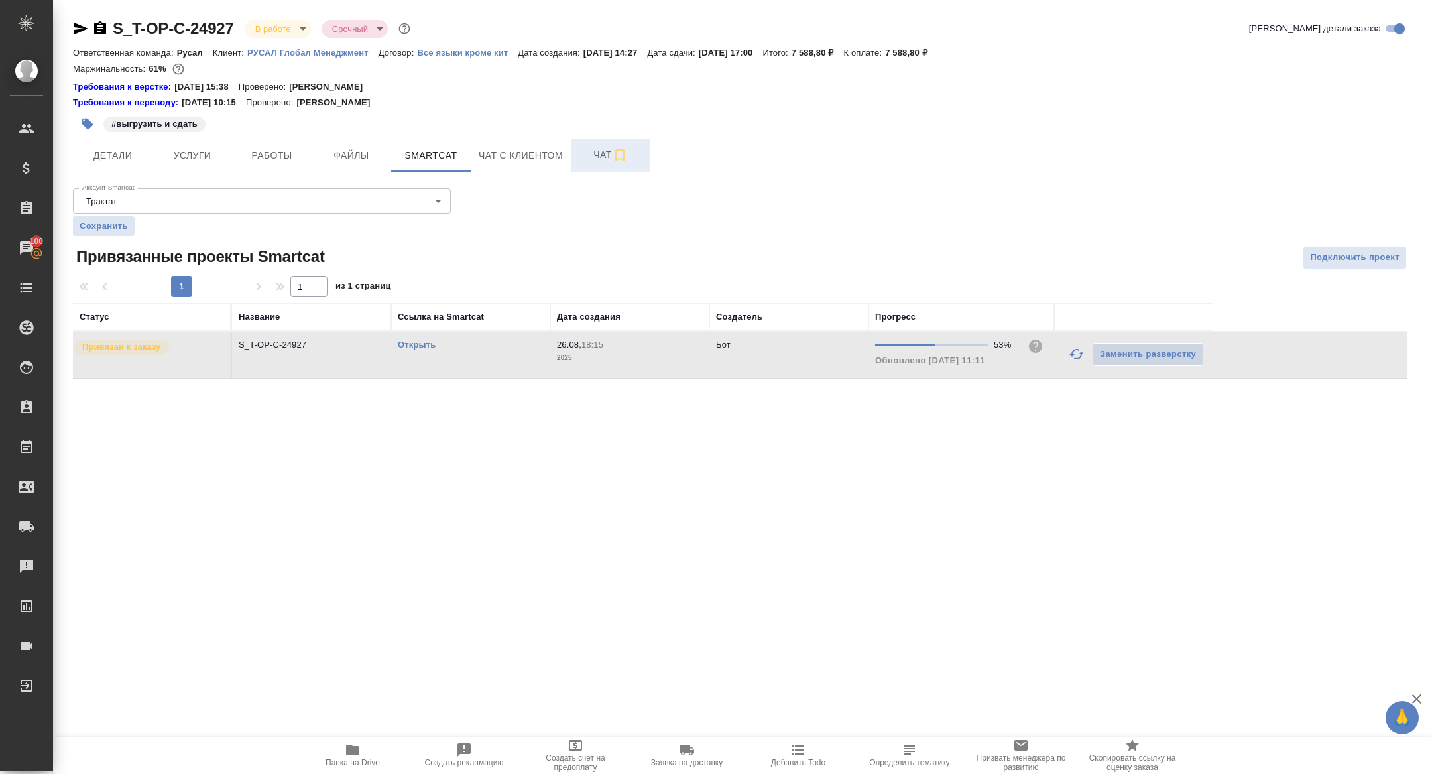
click at [606, 166] on button "Чат" at bounding box center [611, 155] width 80 height 33
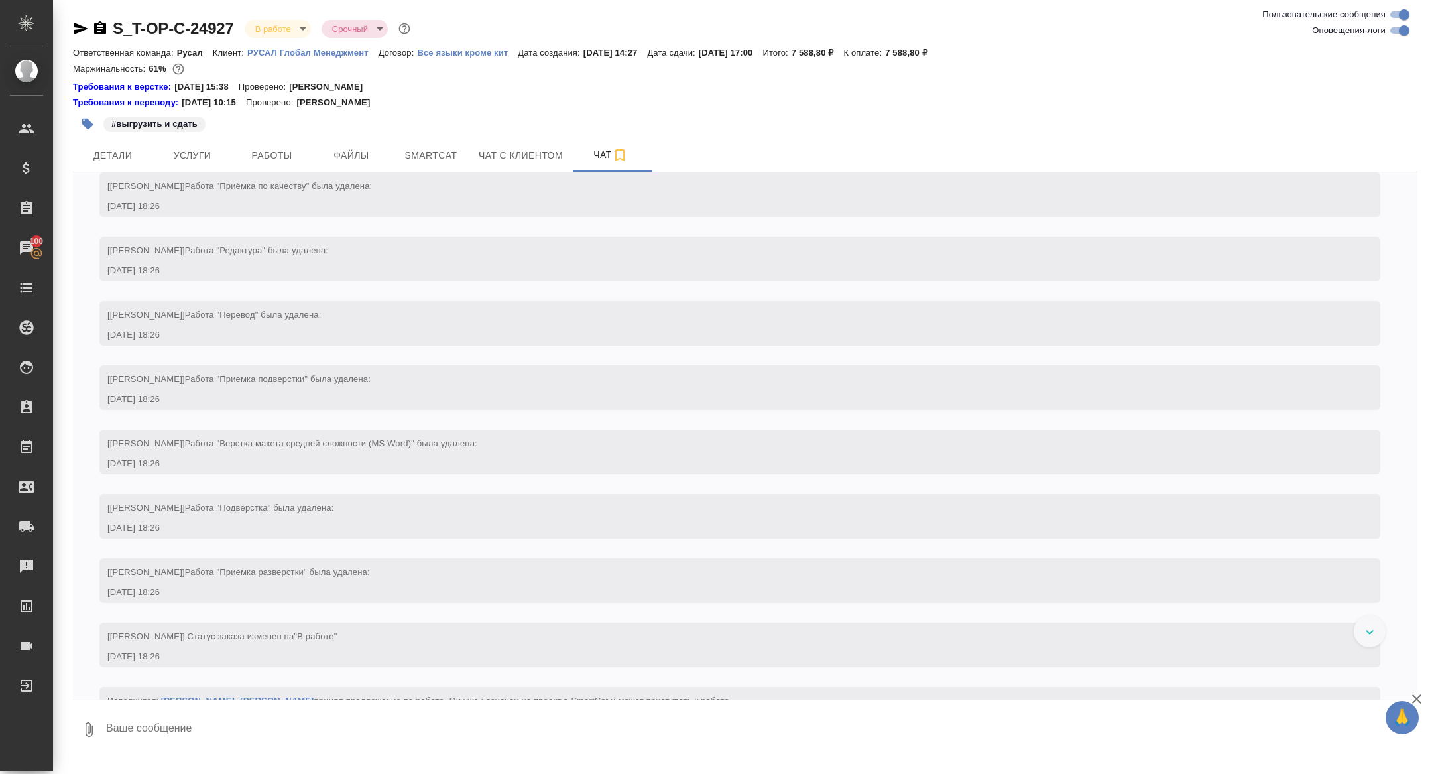
scroll to position [2085, 0]
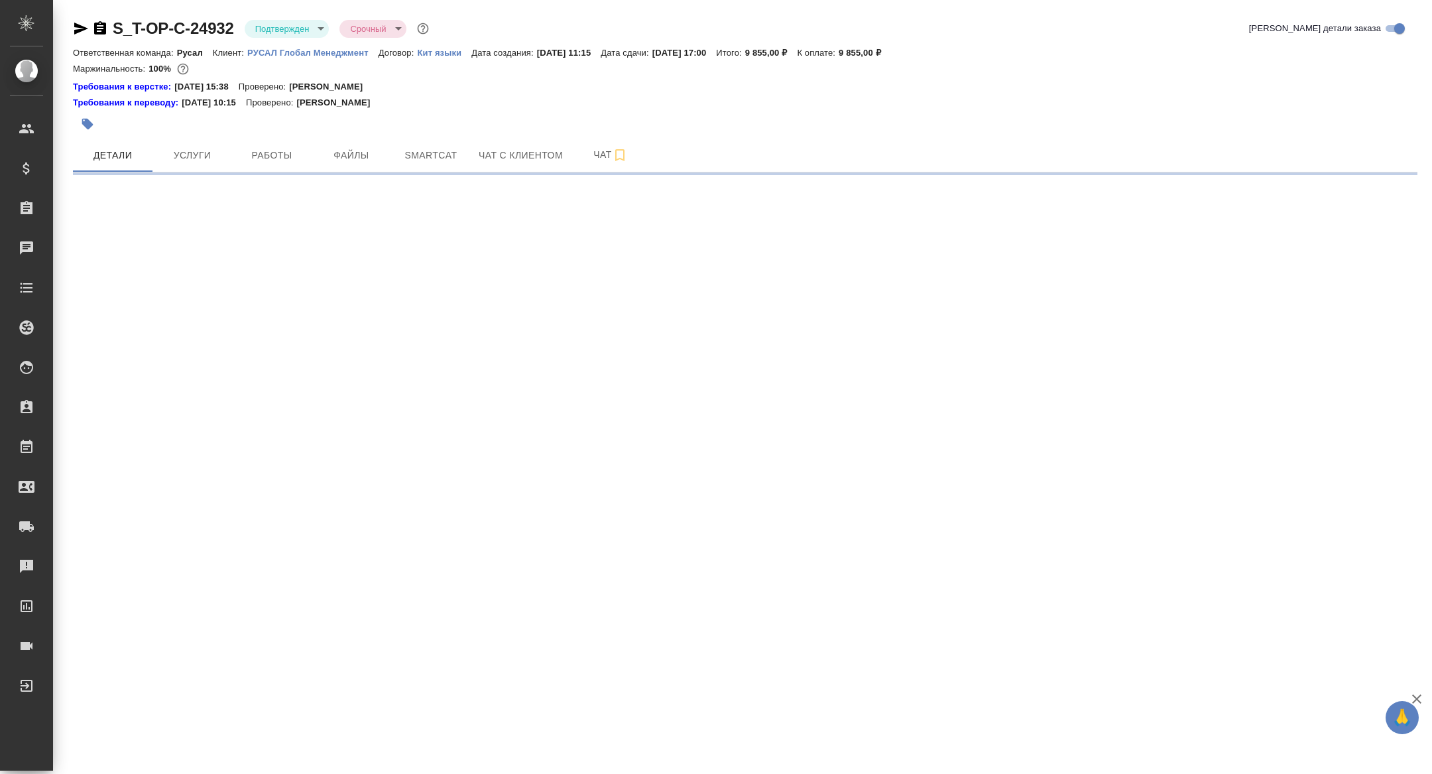
select select "RU"
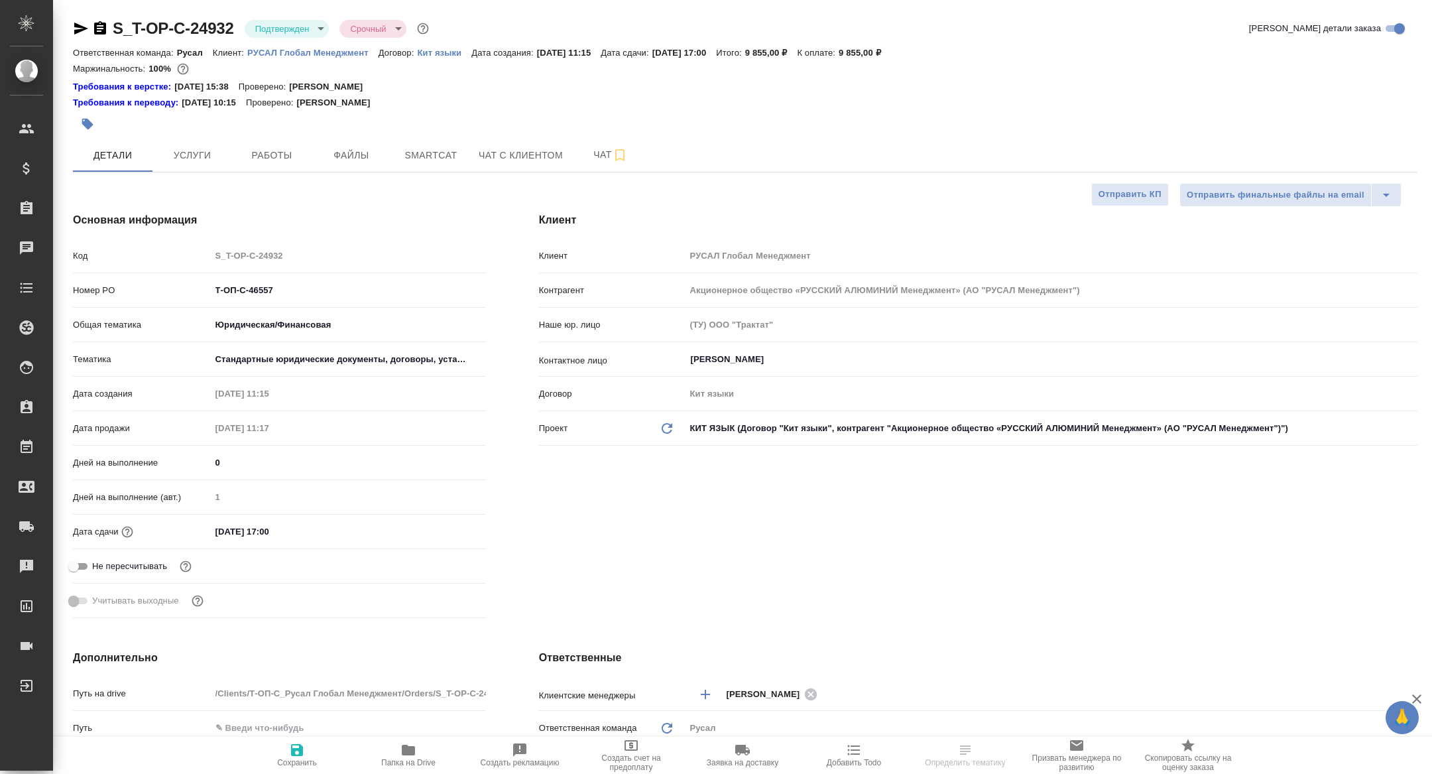
type textarea "x"
click at [419, 759] on span "Папка на Drive" at bounding box center [408, 762] width 54 height 9
type textarea "x"
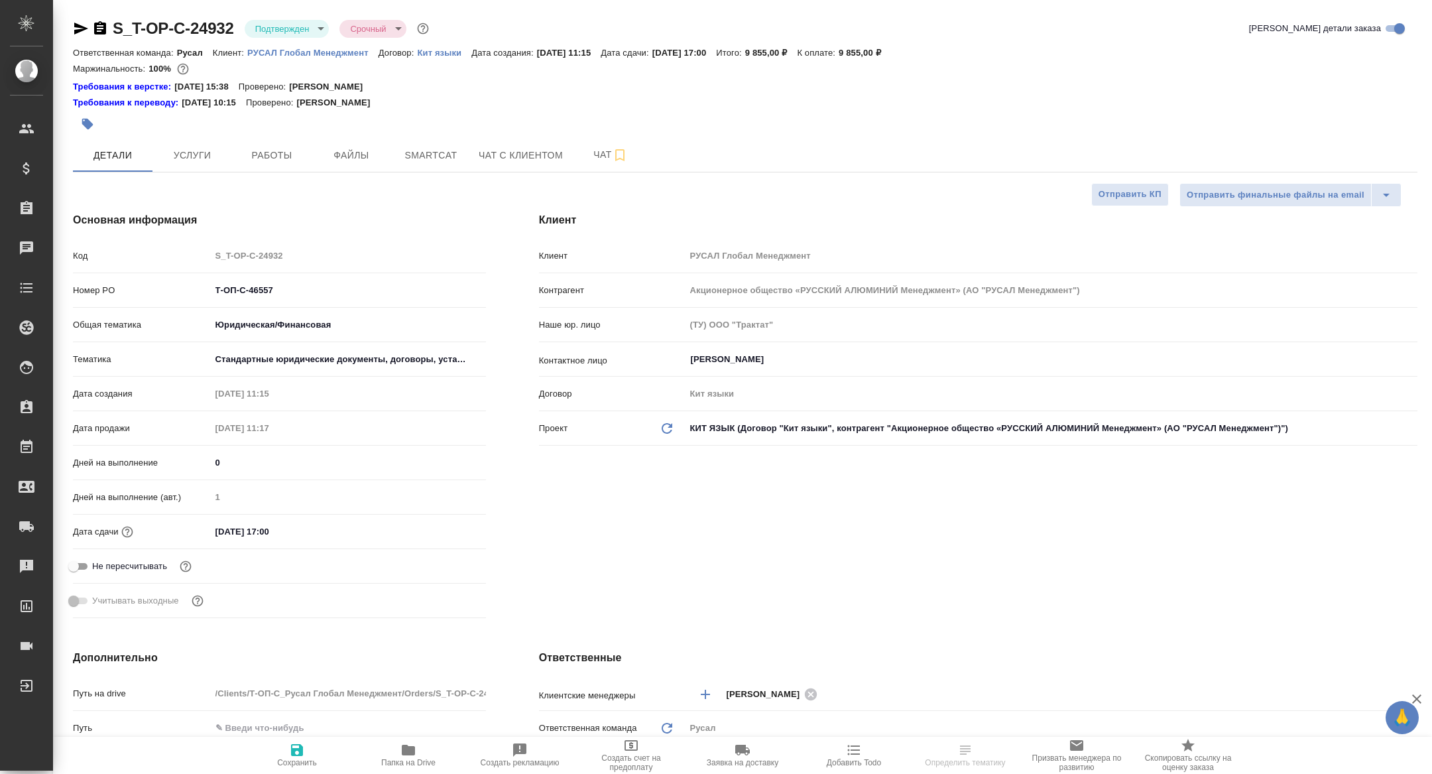
type textarea "x"
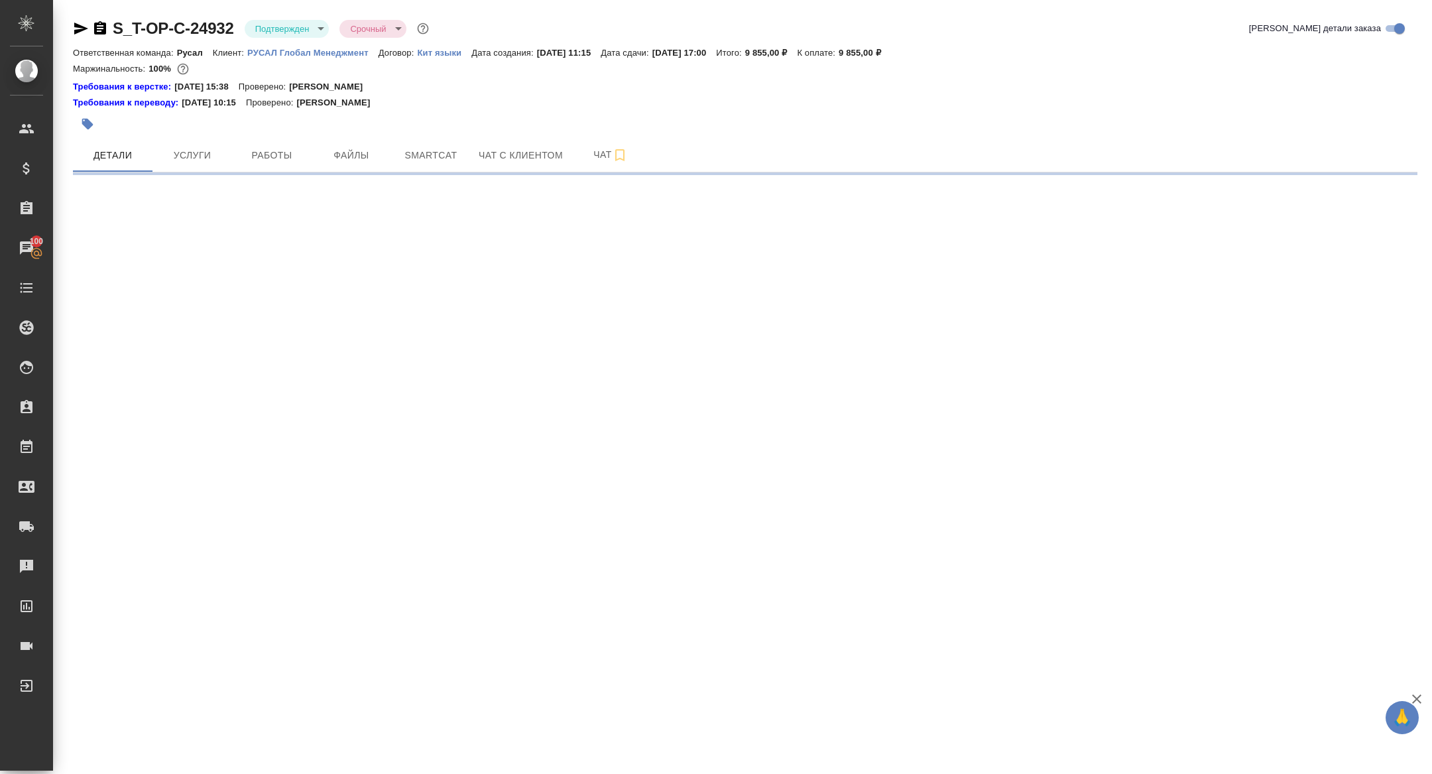
select select "RU"
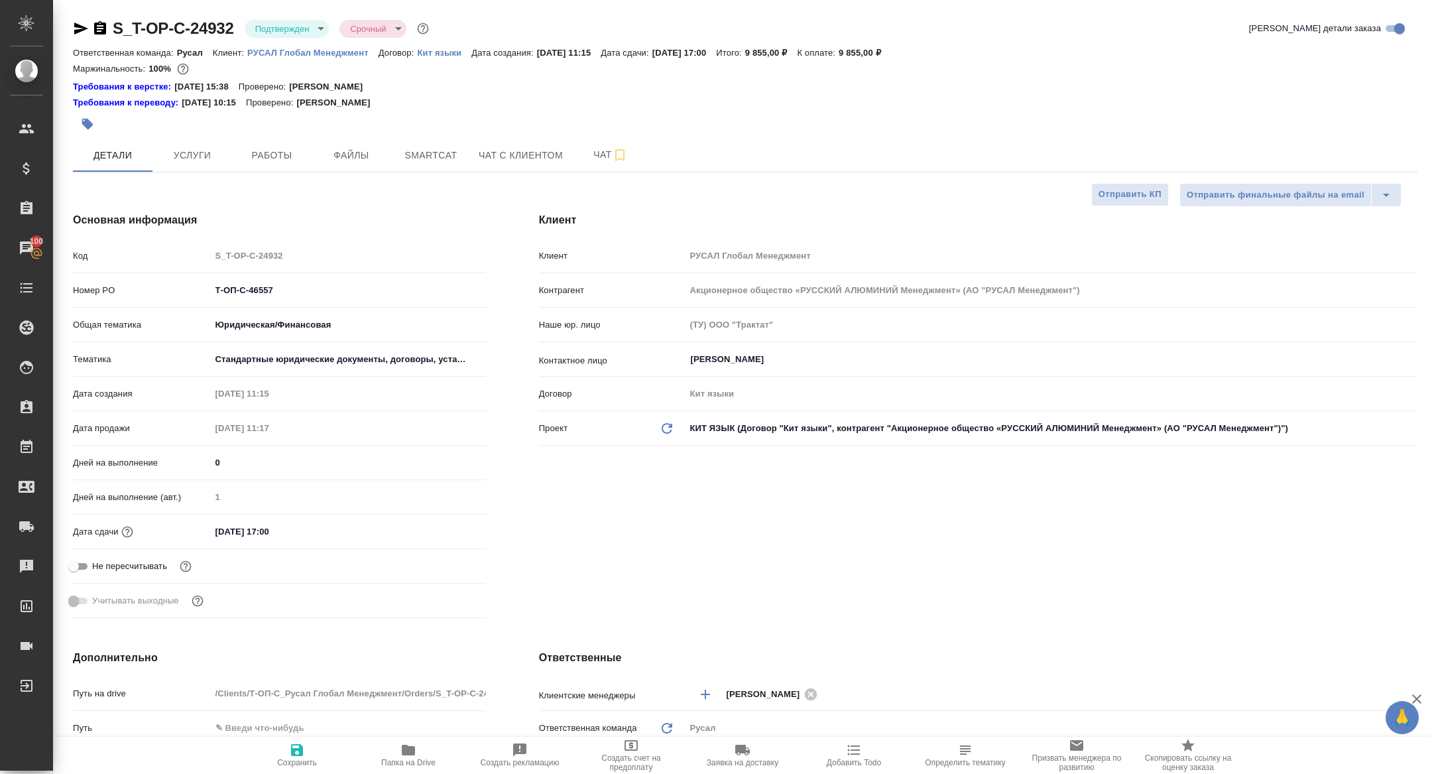
type textarea "x"
click at [279, 145] on button "Работы" at bounding box center [272, 155] width 80 height 33
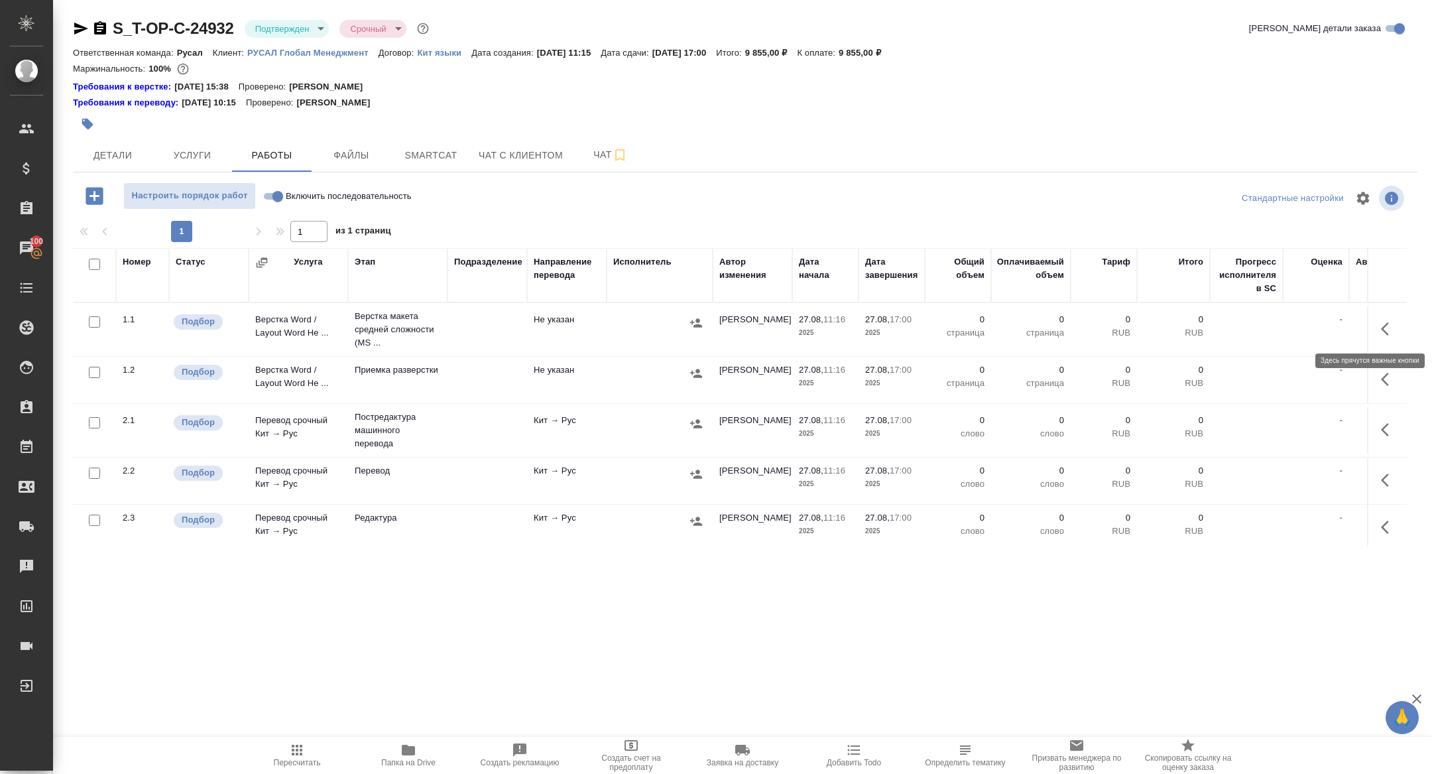
click at [1389, 324] on icon "button" at bounding box center [1389, 329] width 16 height 16
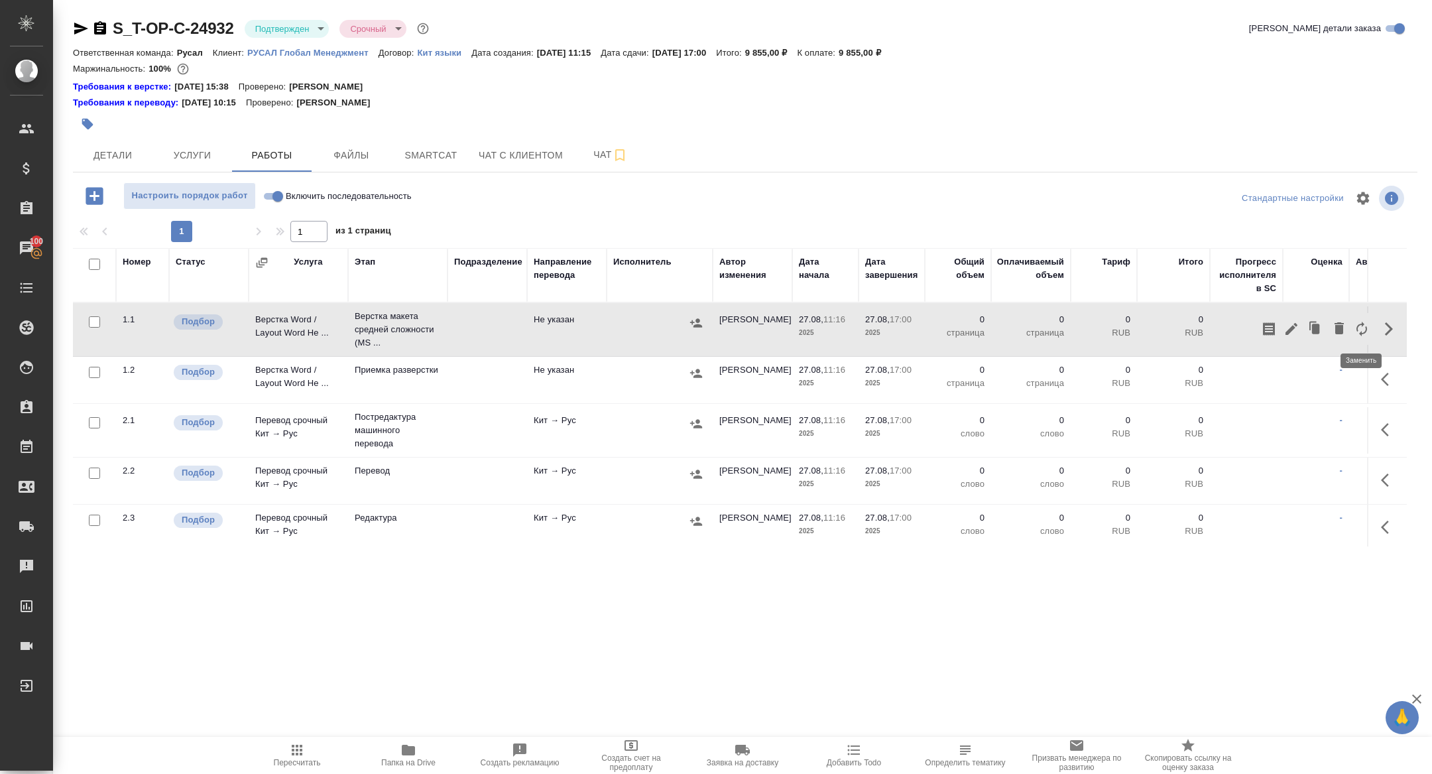
click at [1363, 331] on icon "button" at bounding box center [1362, 329] width 16 height 16
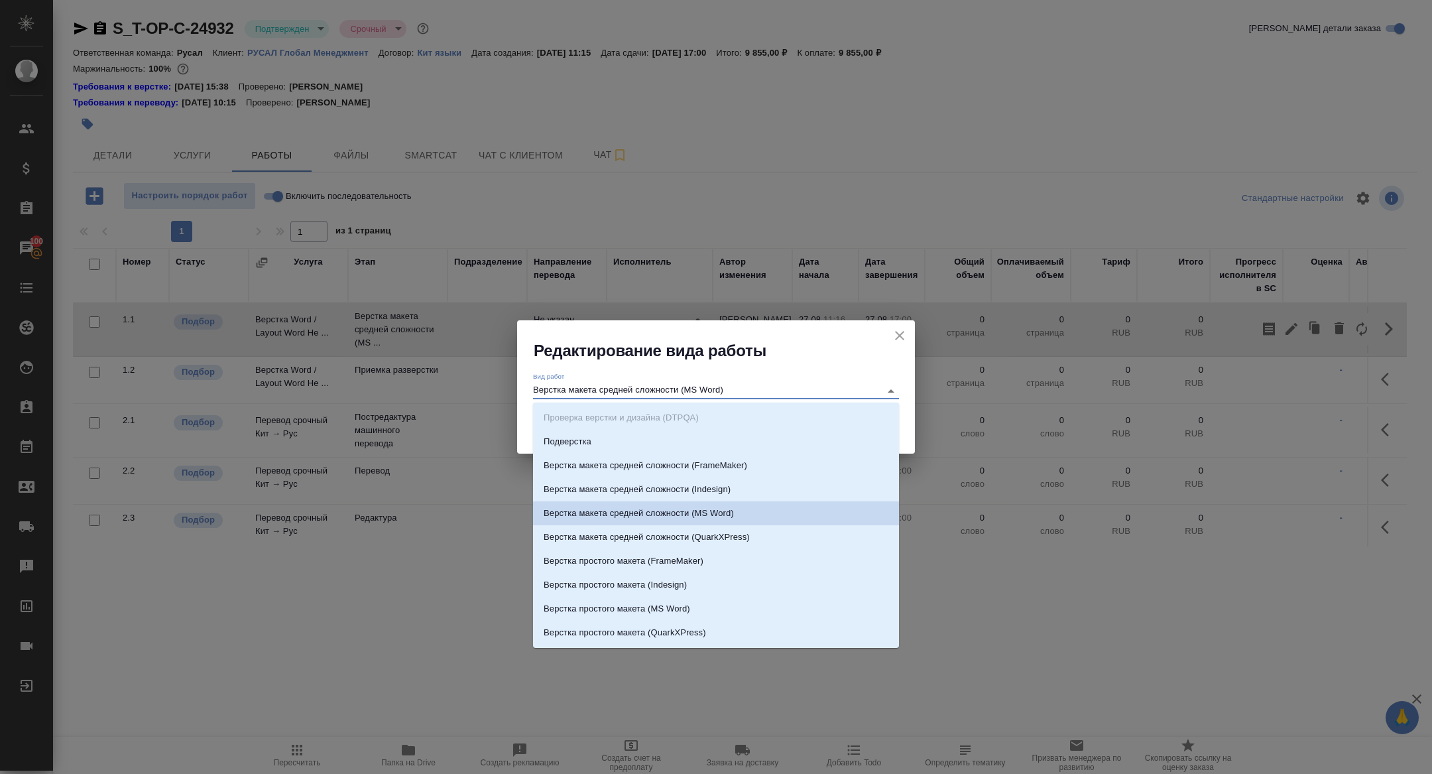
click at [649, 389] on input "Верстка макета средней сложности (MS Word)" at bounding box center [703, 391] width 341 height 16
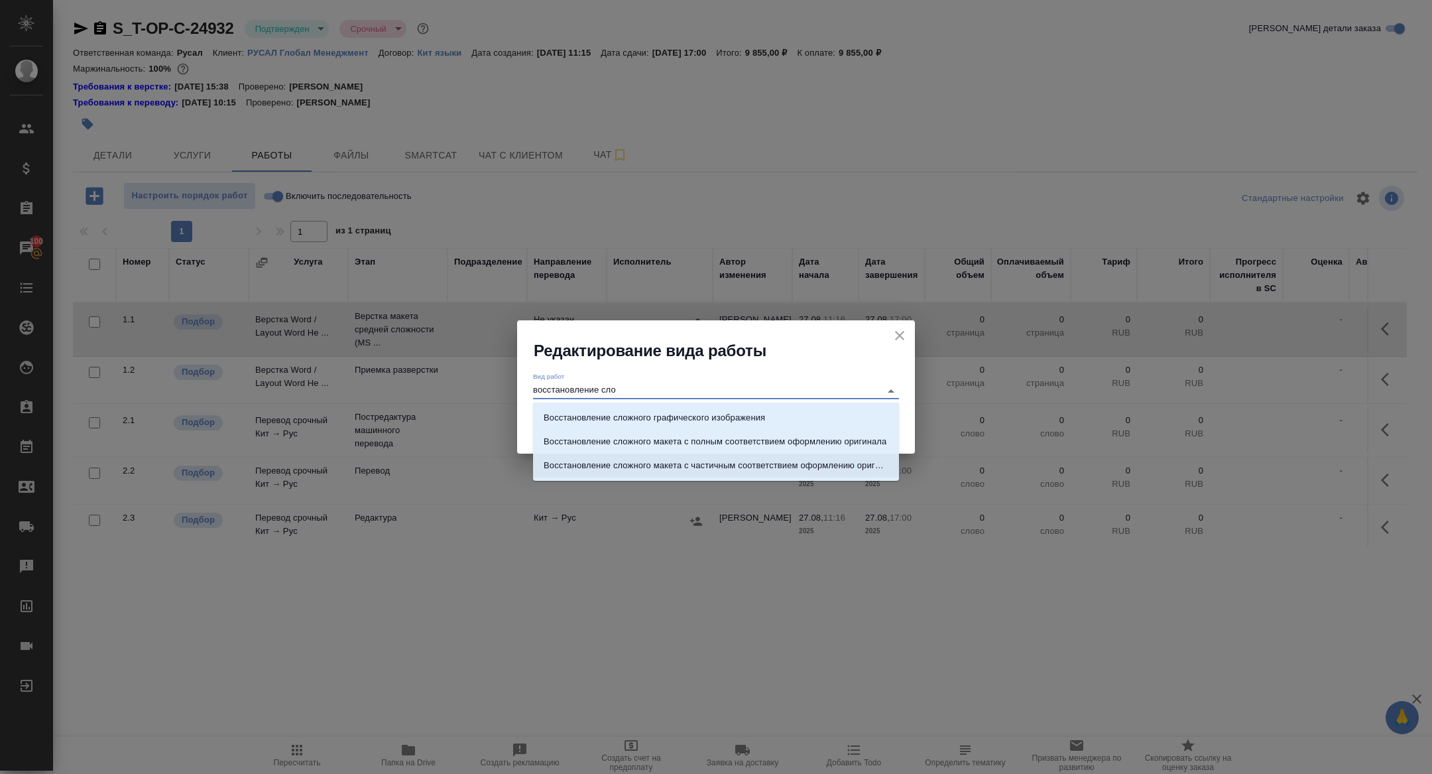
click at [711, 456] on li "Восстановление сложного макета с частичным соответствием оформлению оригинала" at bounding box center [716, 466] width 366 height 24
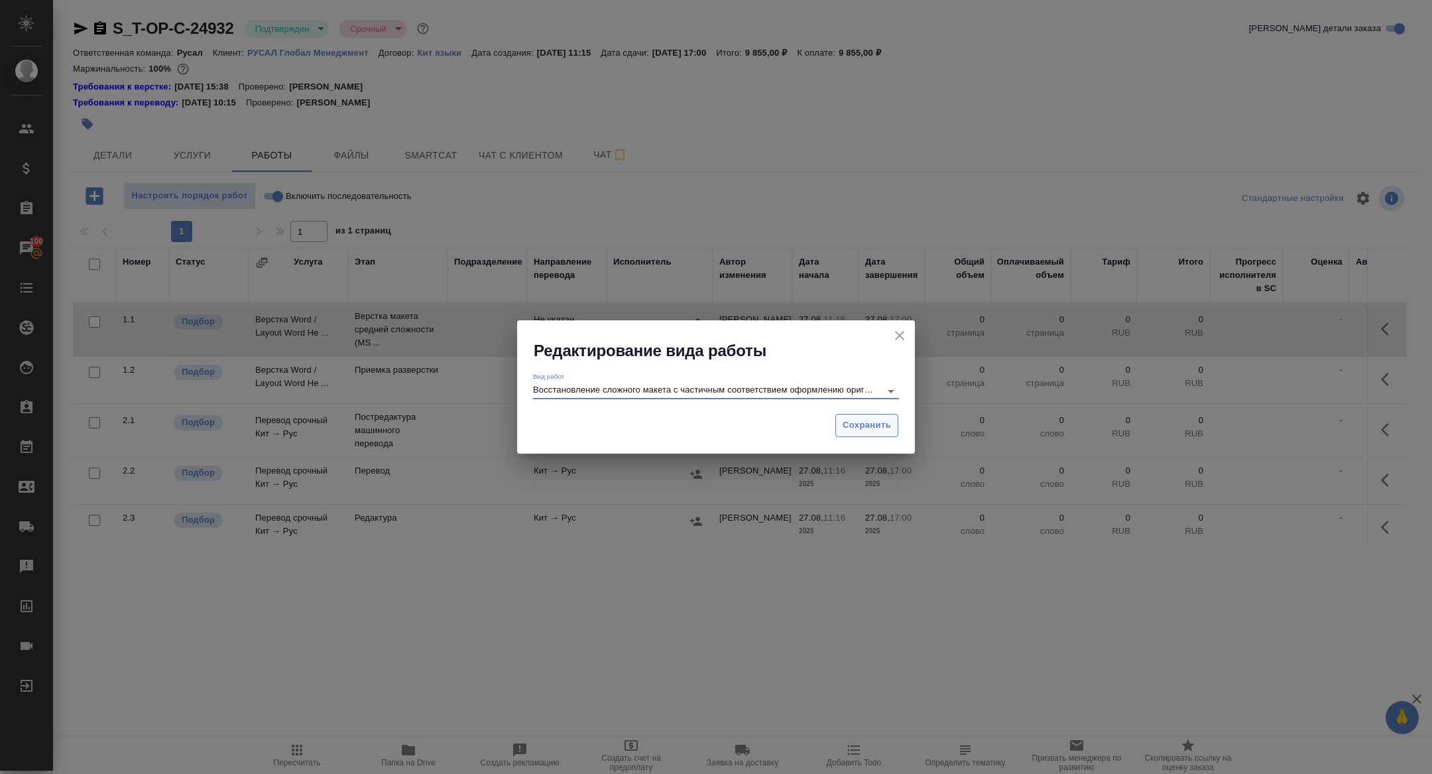
type input "Восстановление сложного макета с частичным соответствием оформлению оригинала"
click at [883, 423] on span "Сохранить" at bounding box center [867, 425] width 48 height 15
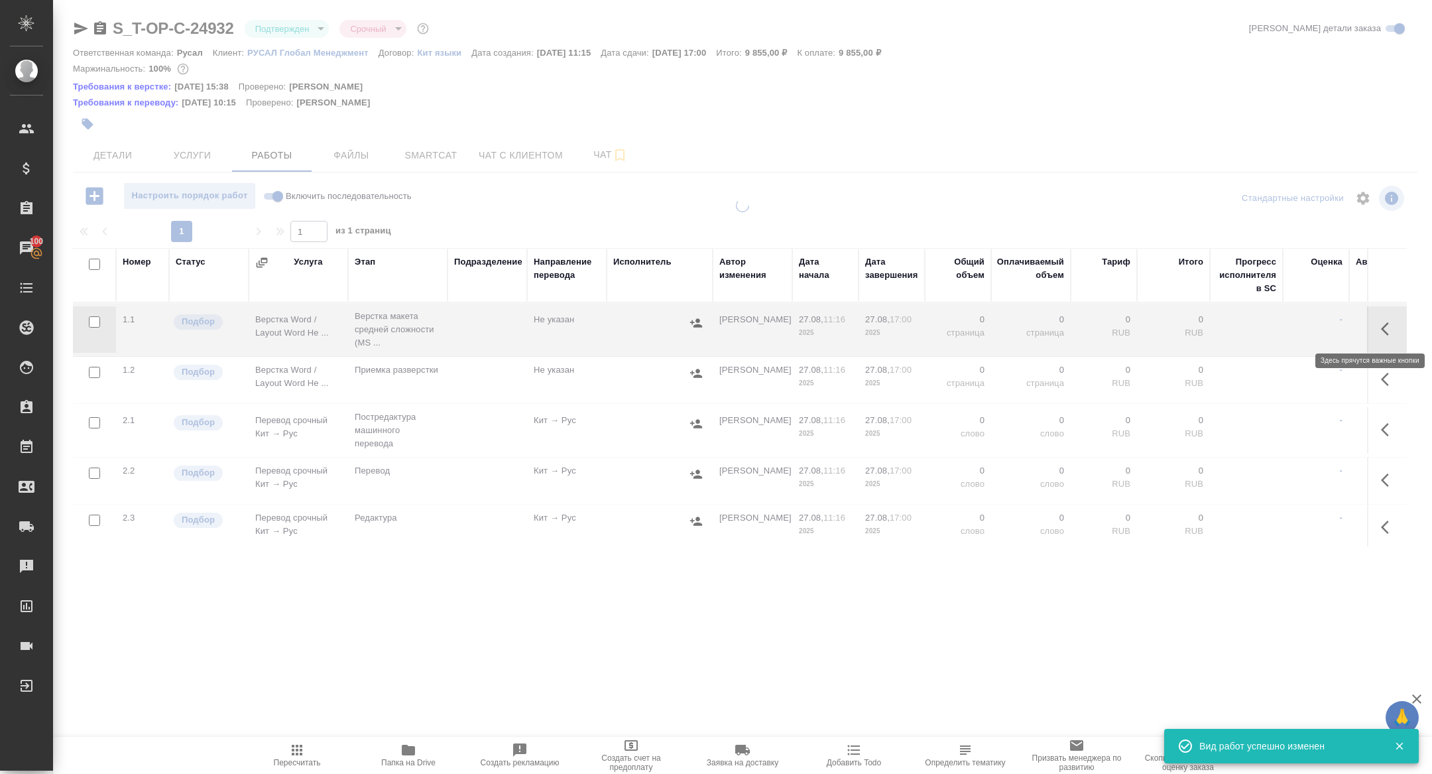
click at [1384, 329] on icon "button" at bounding box center [1385, 328] width 8 height 13
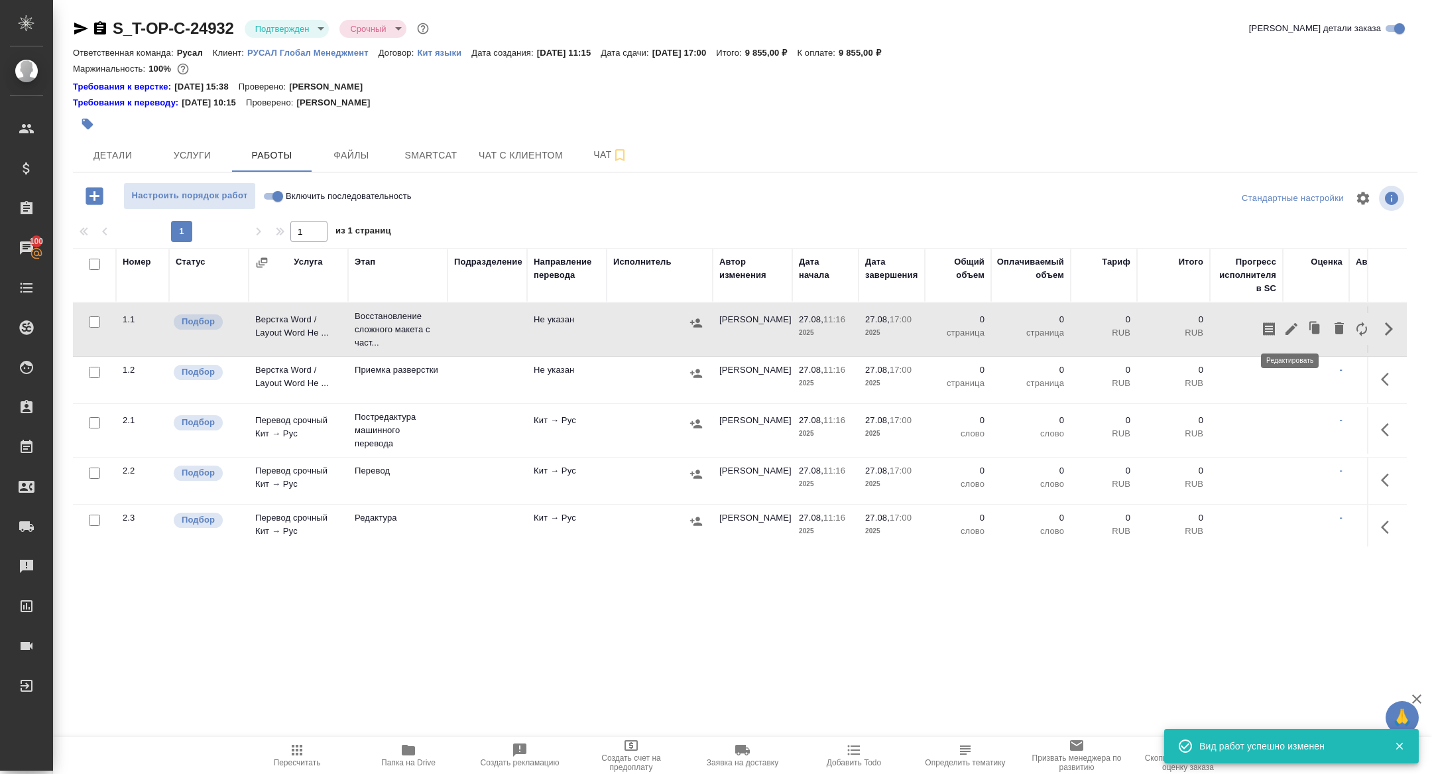
click at [1296, 328] on icon "button" at bounding box center [1292, 329] width 16 height 16
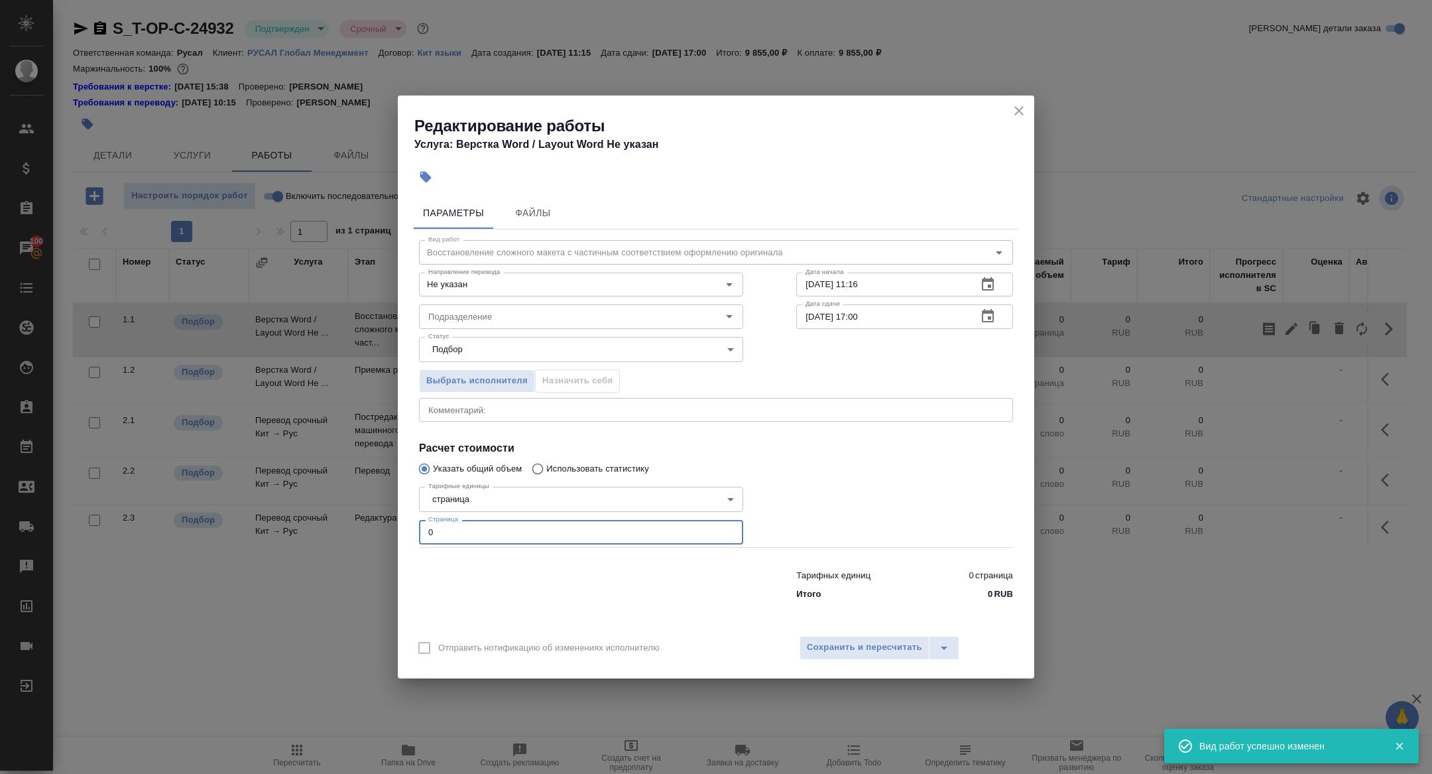
drag, startPoint x: 494, startPoint y: 525, endPoint x: 325, endPoint y: 513, distance: 169.5
click at [325, 513] on div "Редактирование работы Услуга: Верстка Word / Layout Word Не указан Параметры Фа…" at bounding box center [716, 387] width 1432 height 774
type input "5"
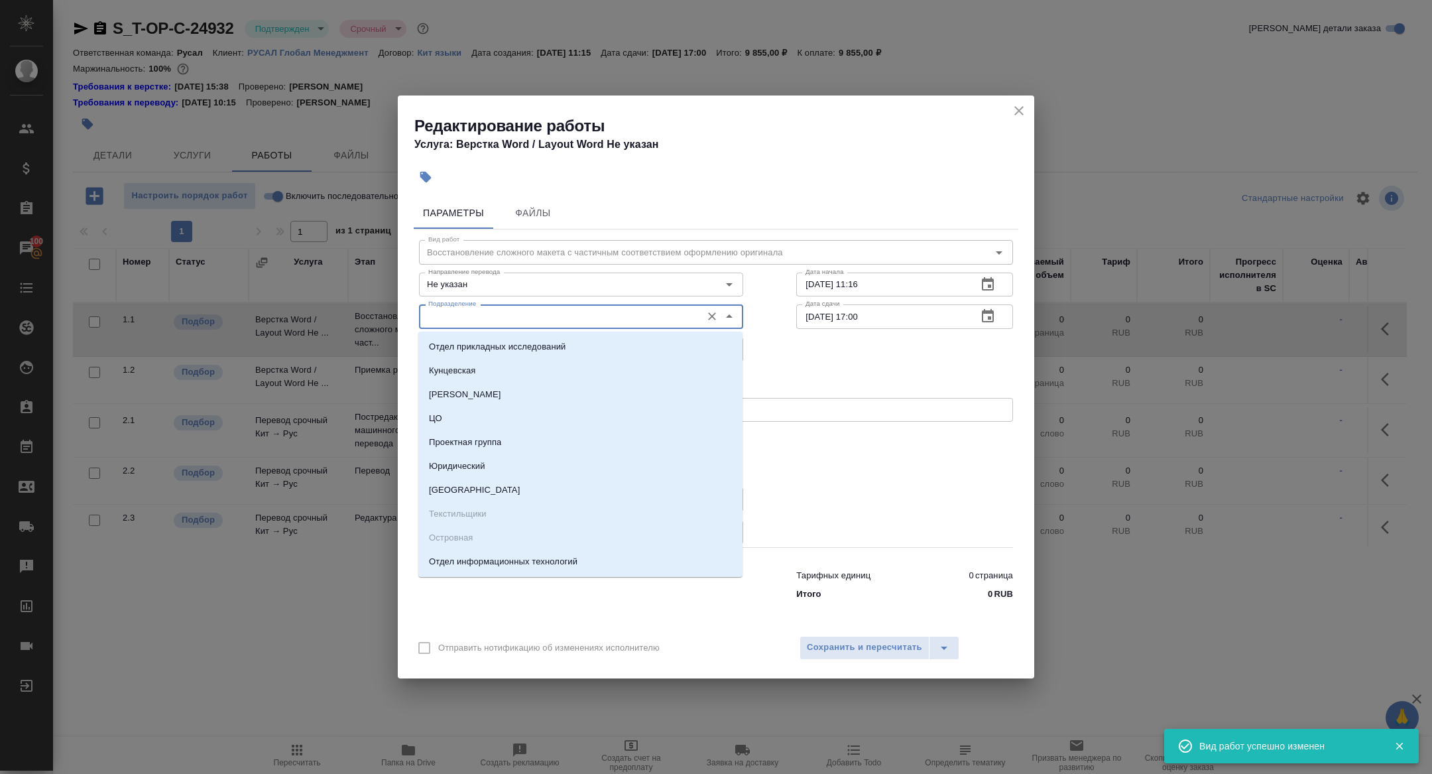
click at [485, 319] on input "Подразделение" at bounding box center [559, 316] width 272 height 16
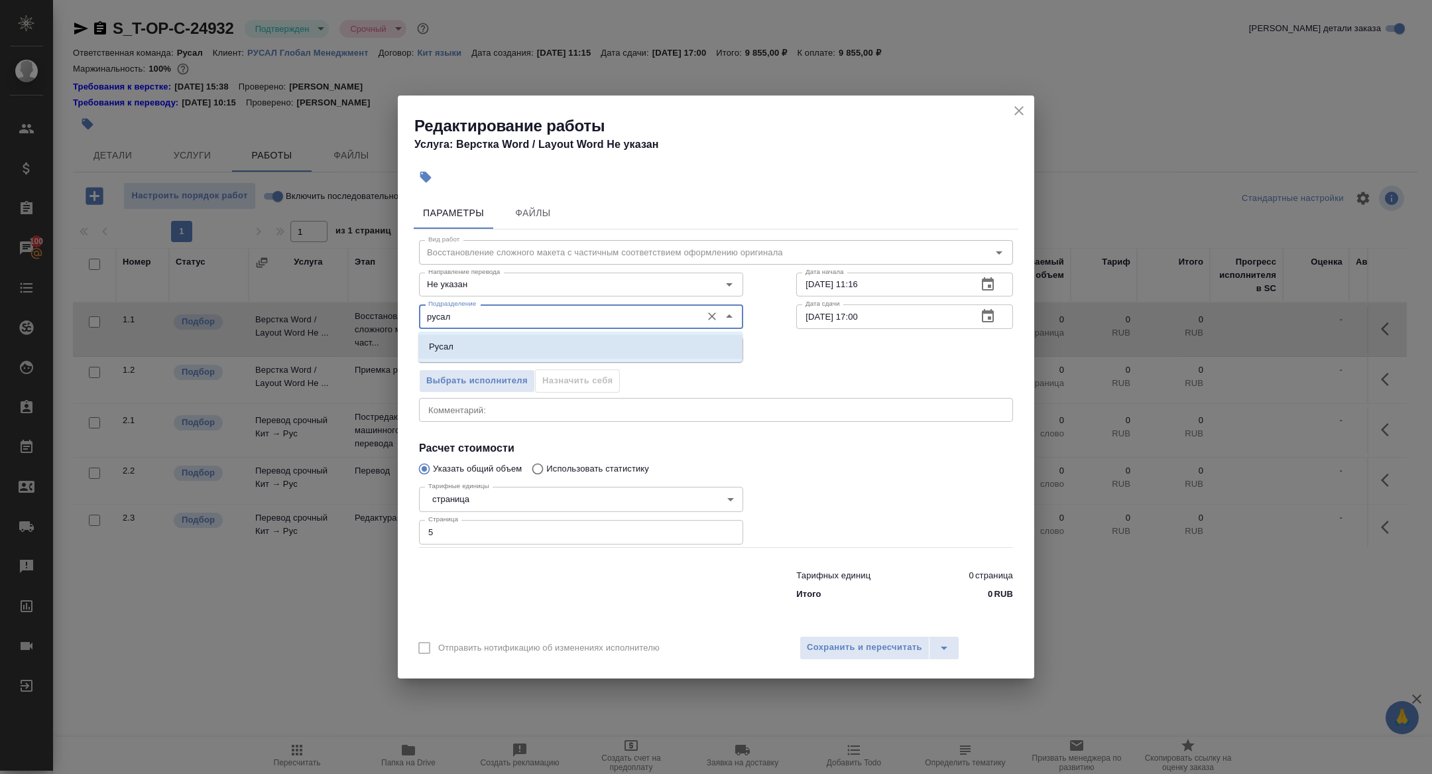
click at [499, 343] on li "Русал" at bounding box center [580, 347] width 324 height 24
type input "Русал"
click at [863, 639] on button "Сохранить и пересчитать" at bounding box center [865, 648] width 130 height 24
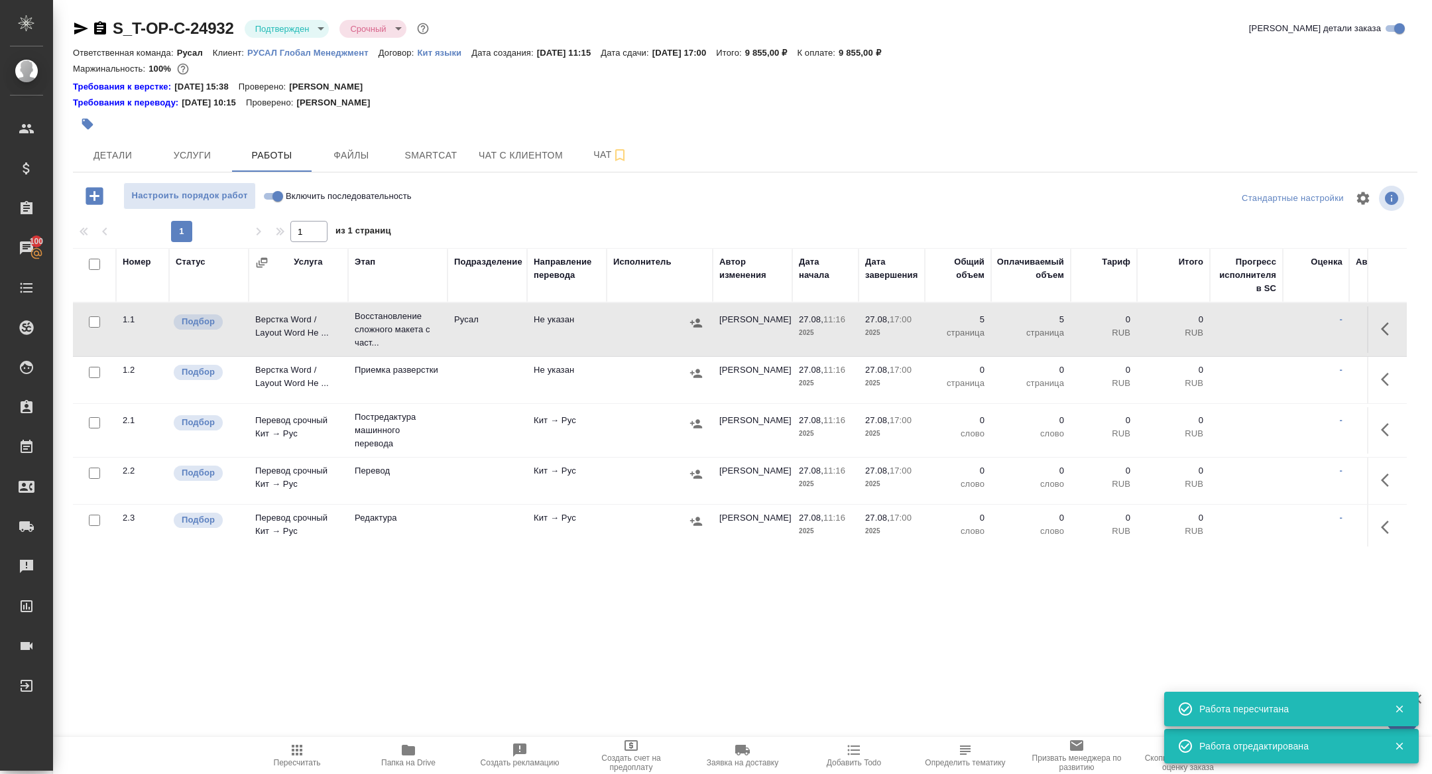
click at [272, 196] on input "Включить последовательность" at bounding box center [278, 196] width 48 height 16
checkbox input "true"
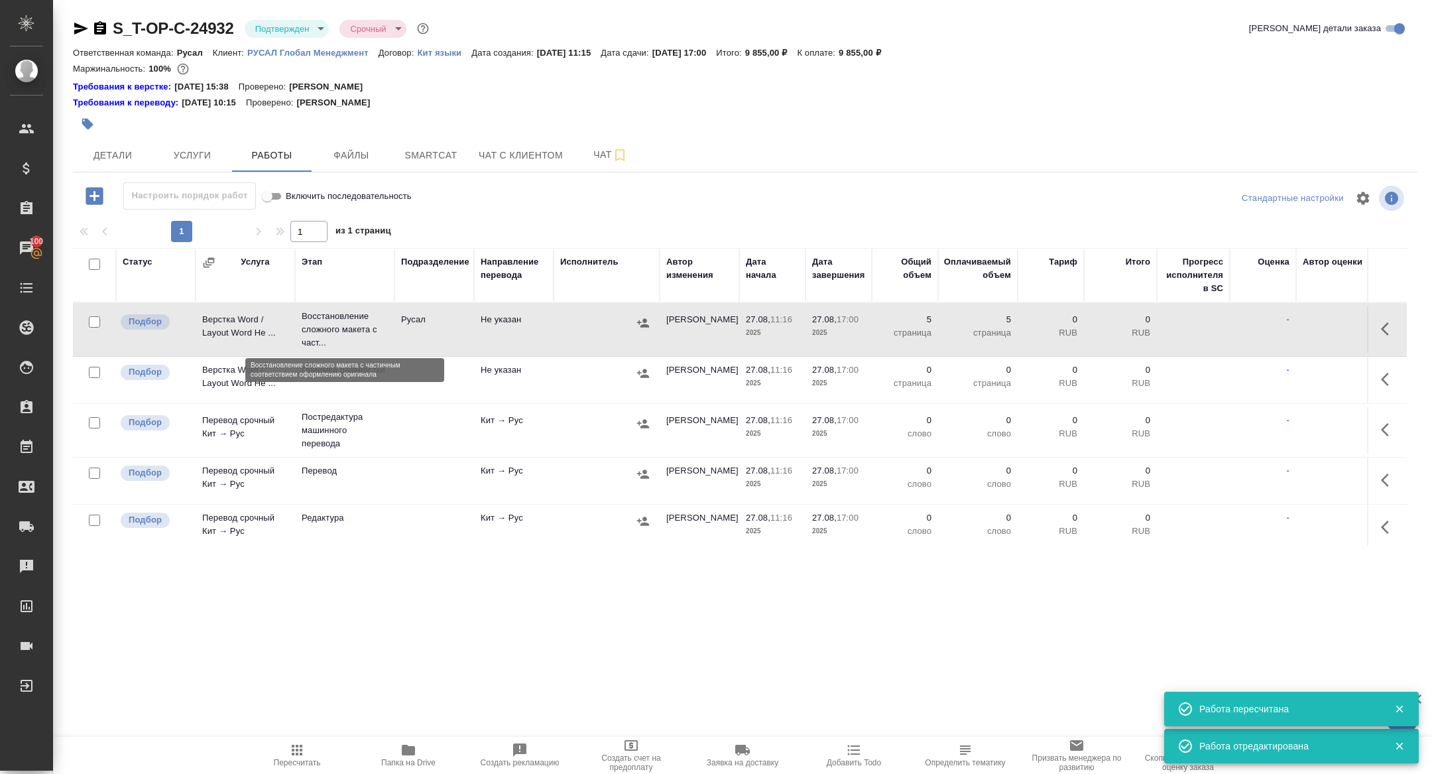
click at [306, 322] on p "Восстановление сложного макета с част..." at bounding box center [345, 330] width 86 height 40
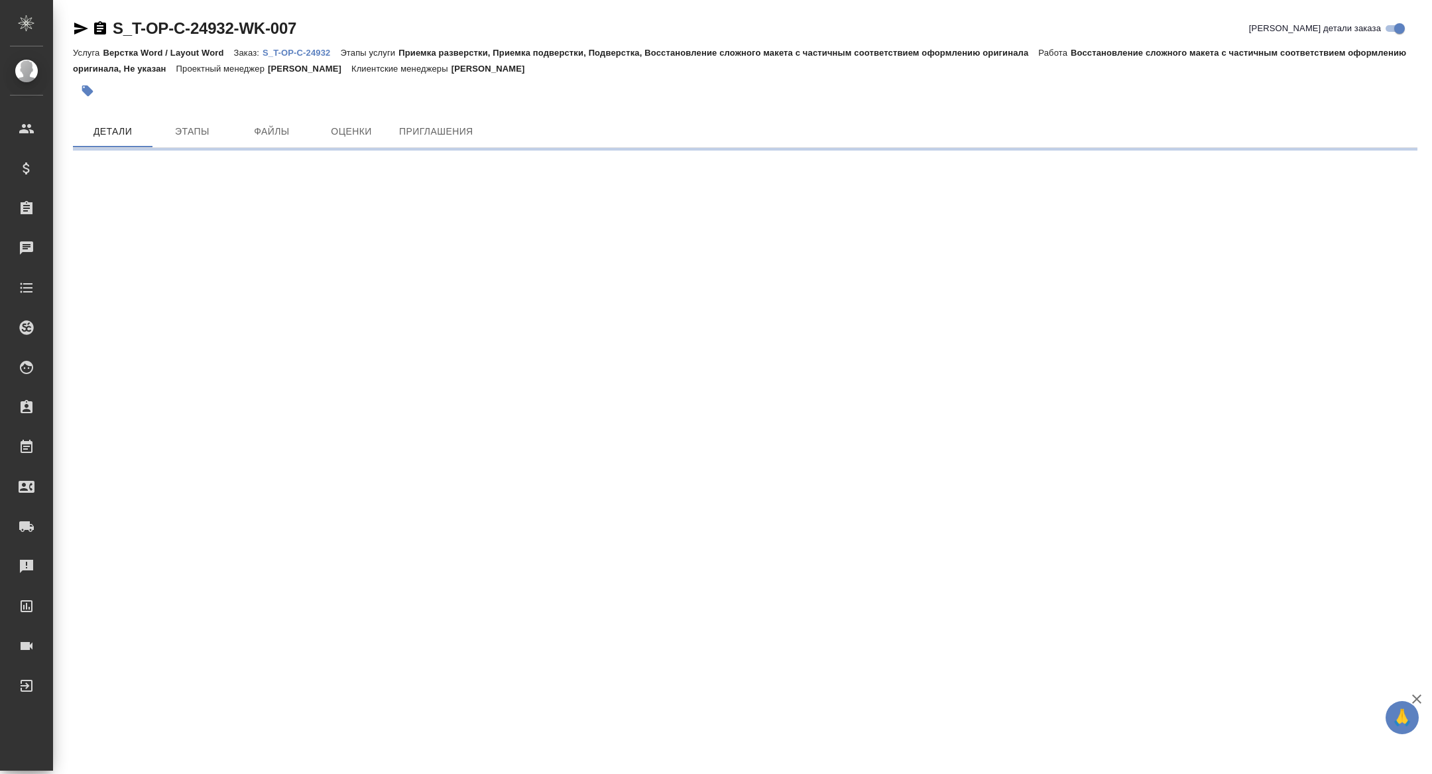
click at [79, 28] on icon "button" at bounding box center [81, 29] width 16 height 16
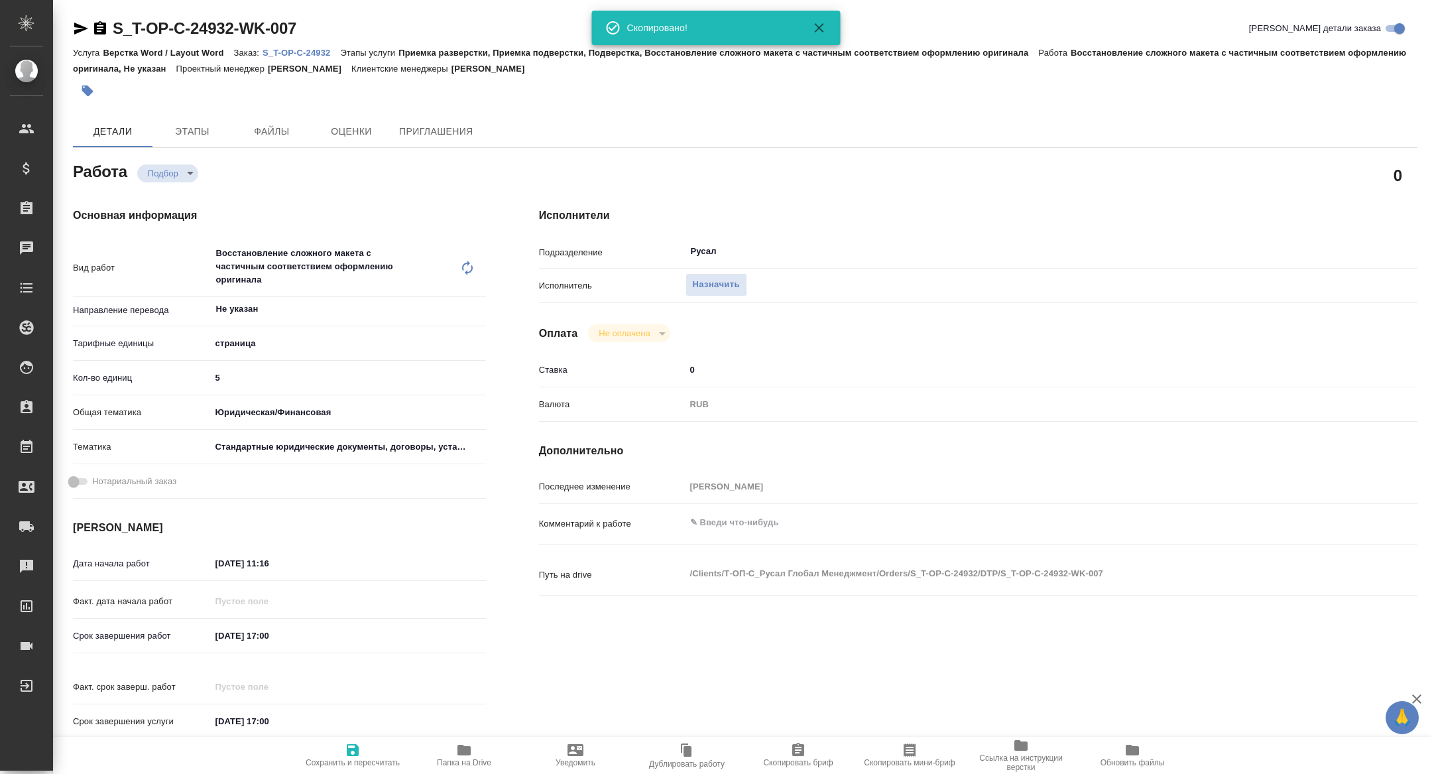
type textarea "x"
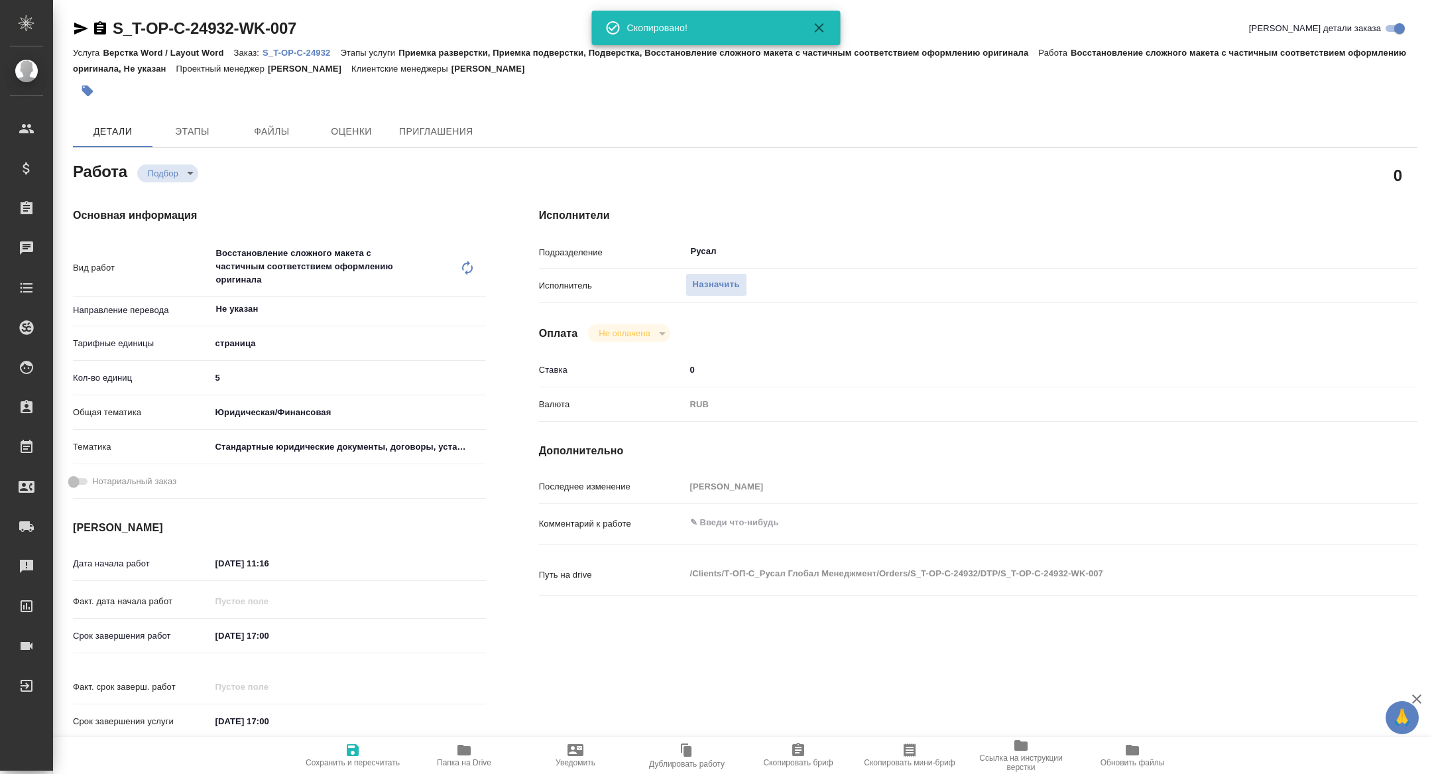
type textarea "x"
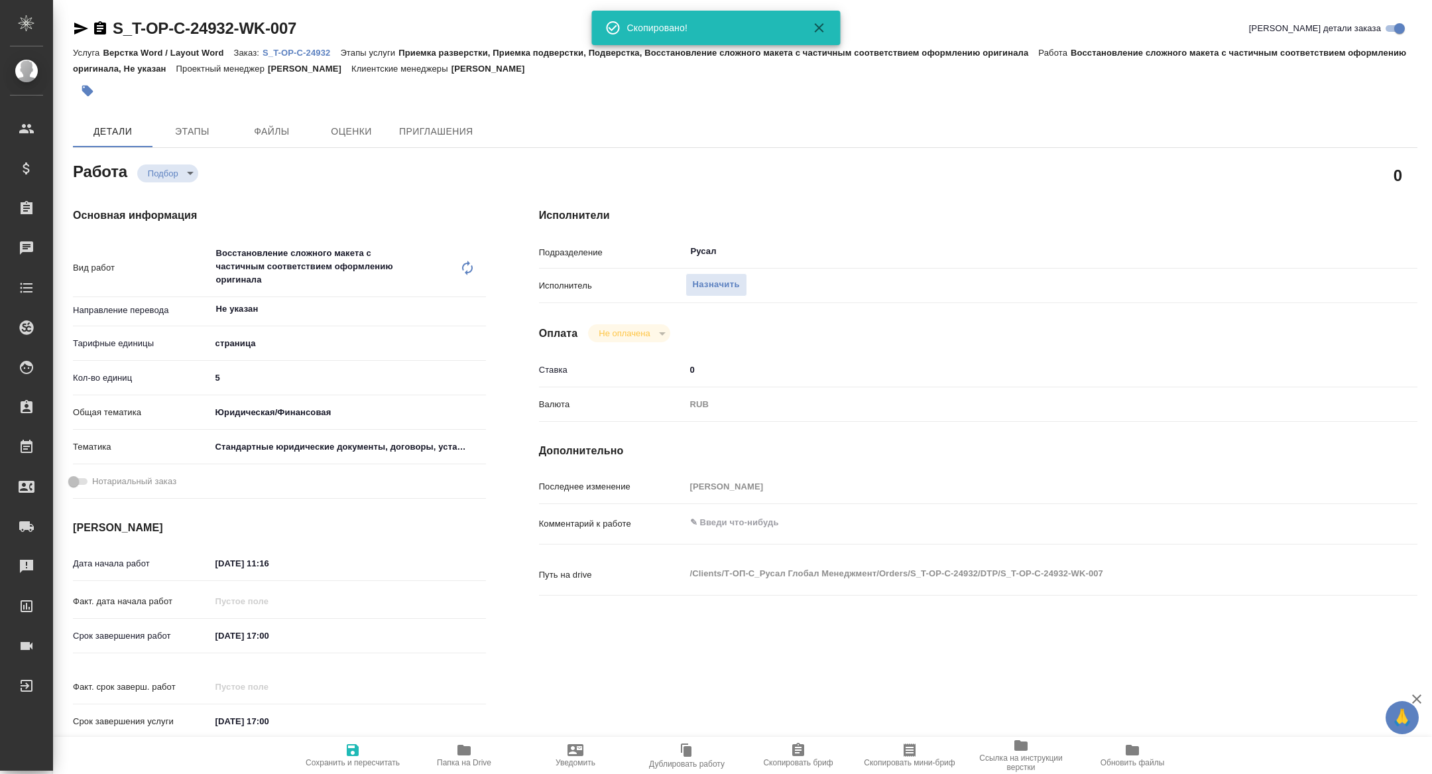
type textarea "x"
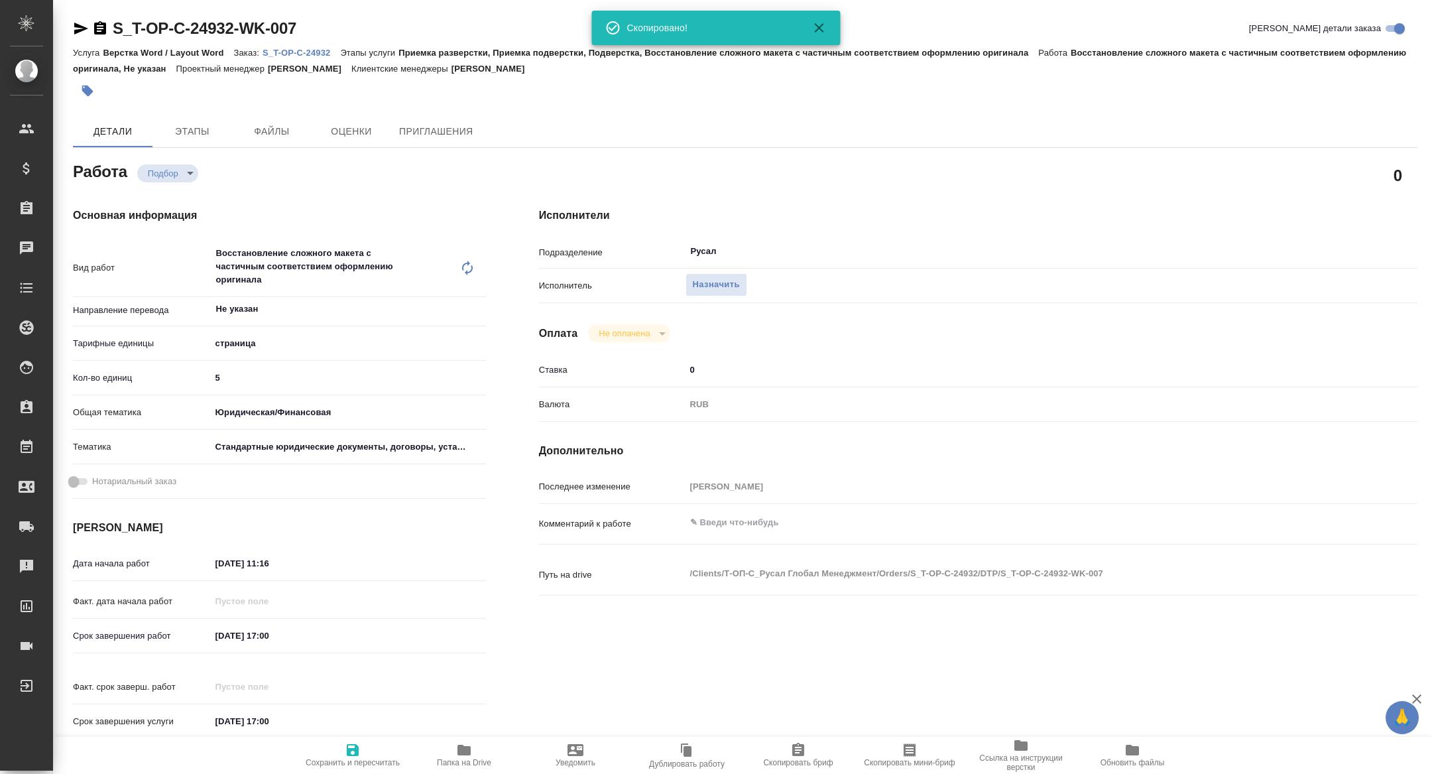
type textarea "x"
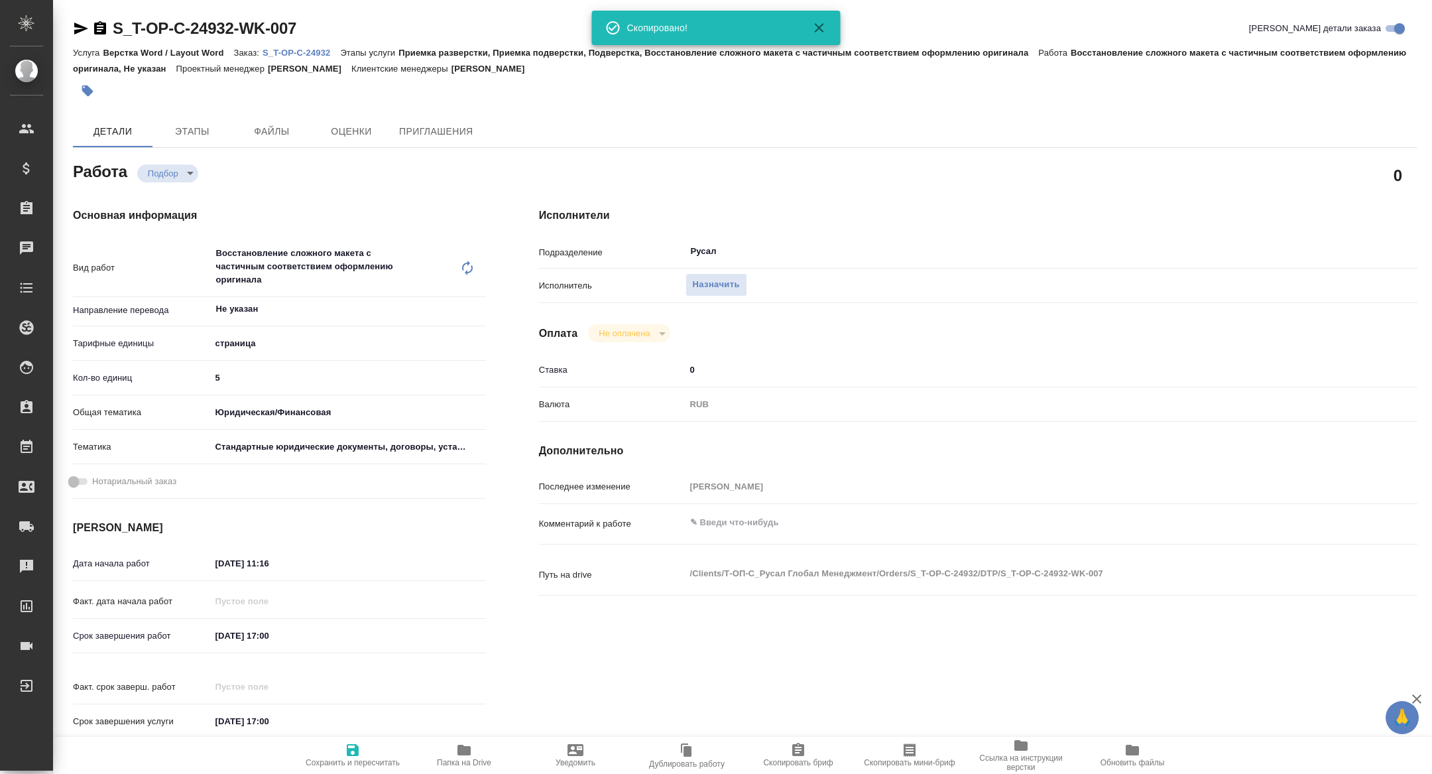
type textarea "x"
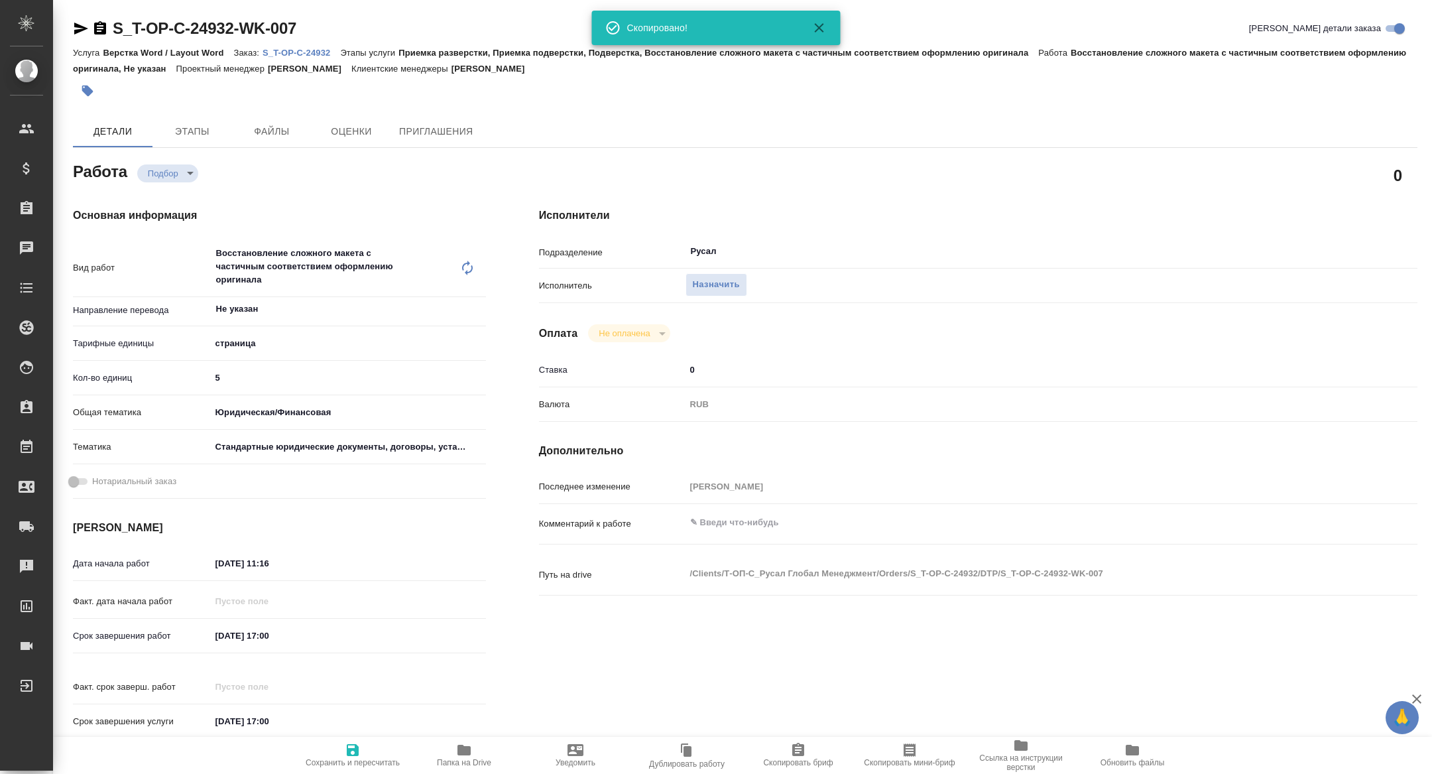
type textarea "x"
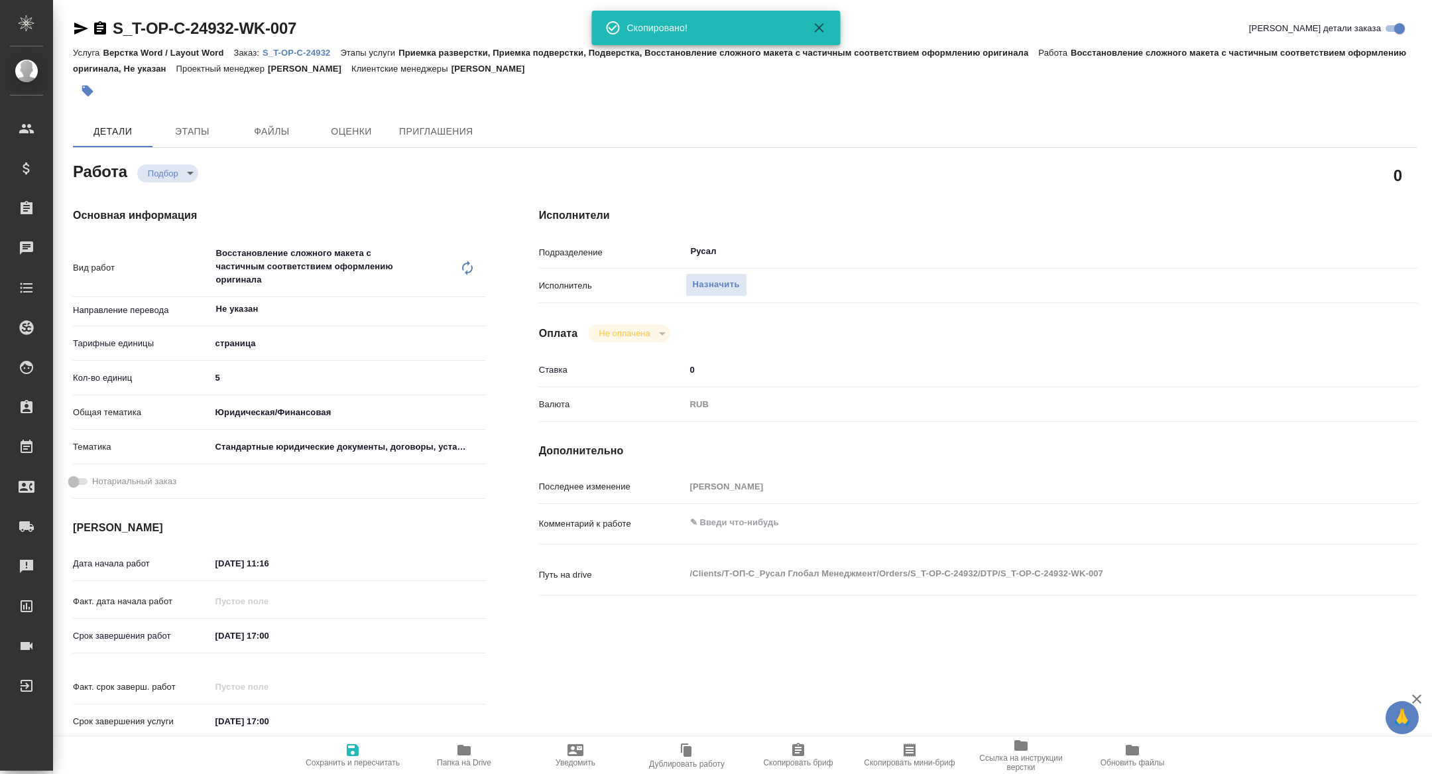
type textarea "x"
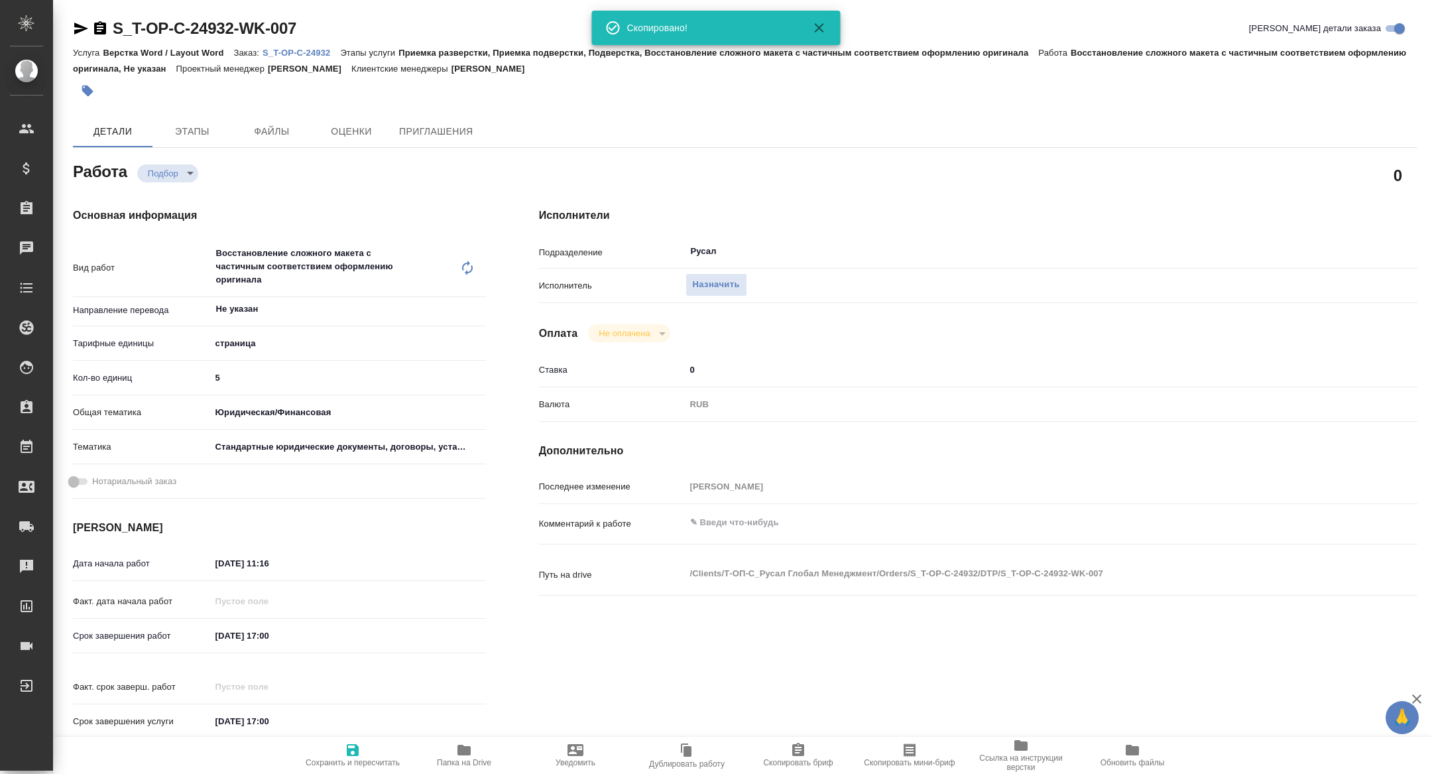
type textarea "x"
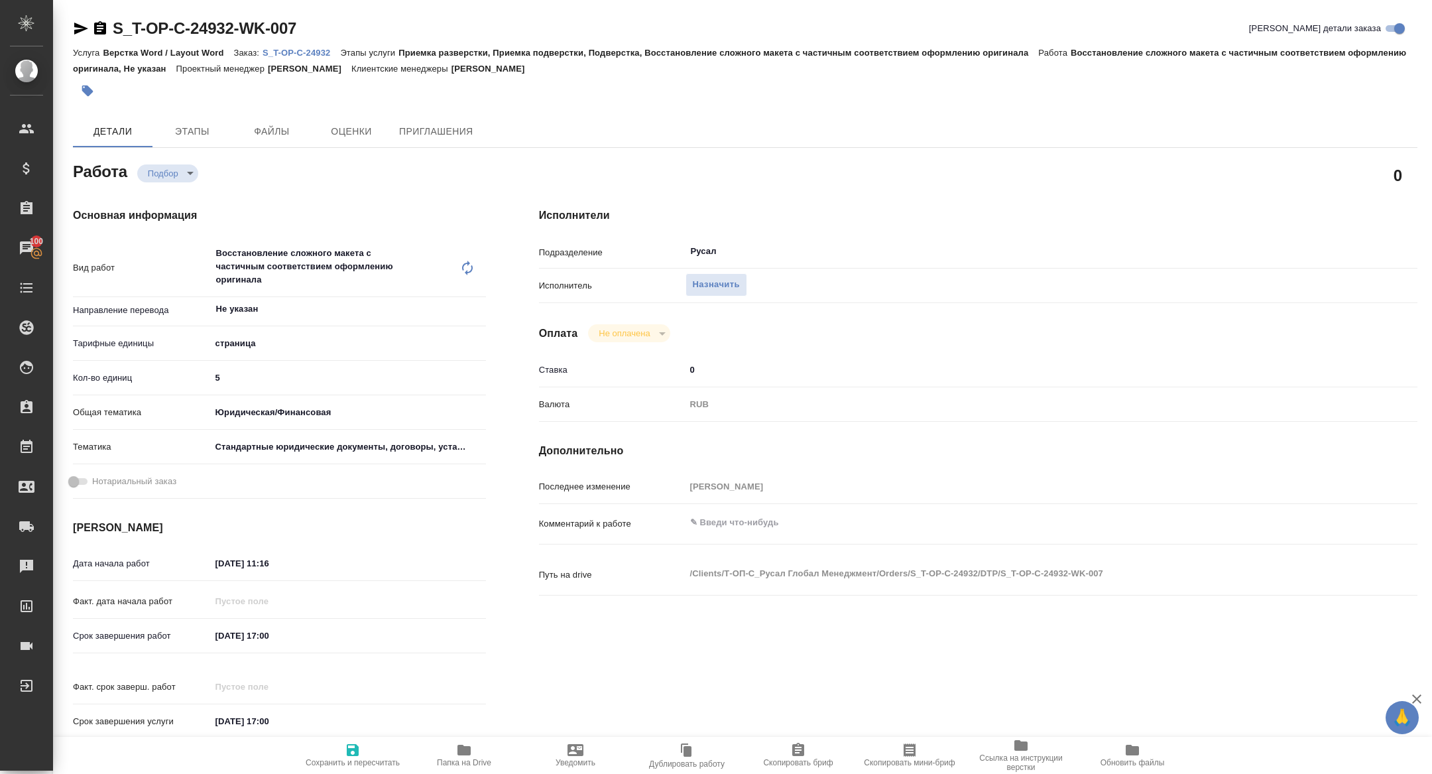
click at [311, 626] on input "[DATE] 17:00" at bounding box center [269, 635] width 116 height 19
click at [448, 631] on icon "button" at bounding box center [448, 634] width 12 height 13
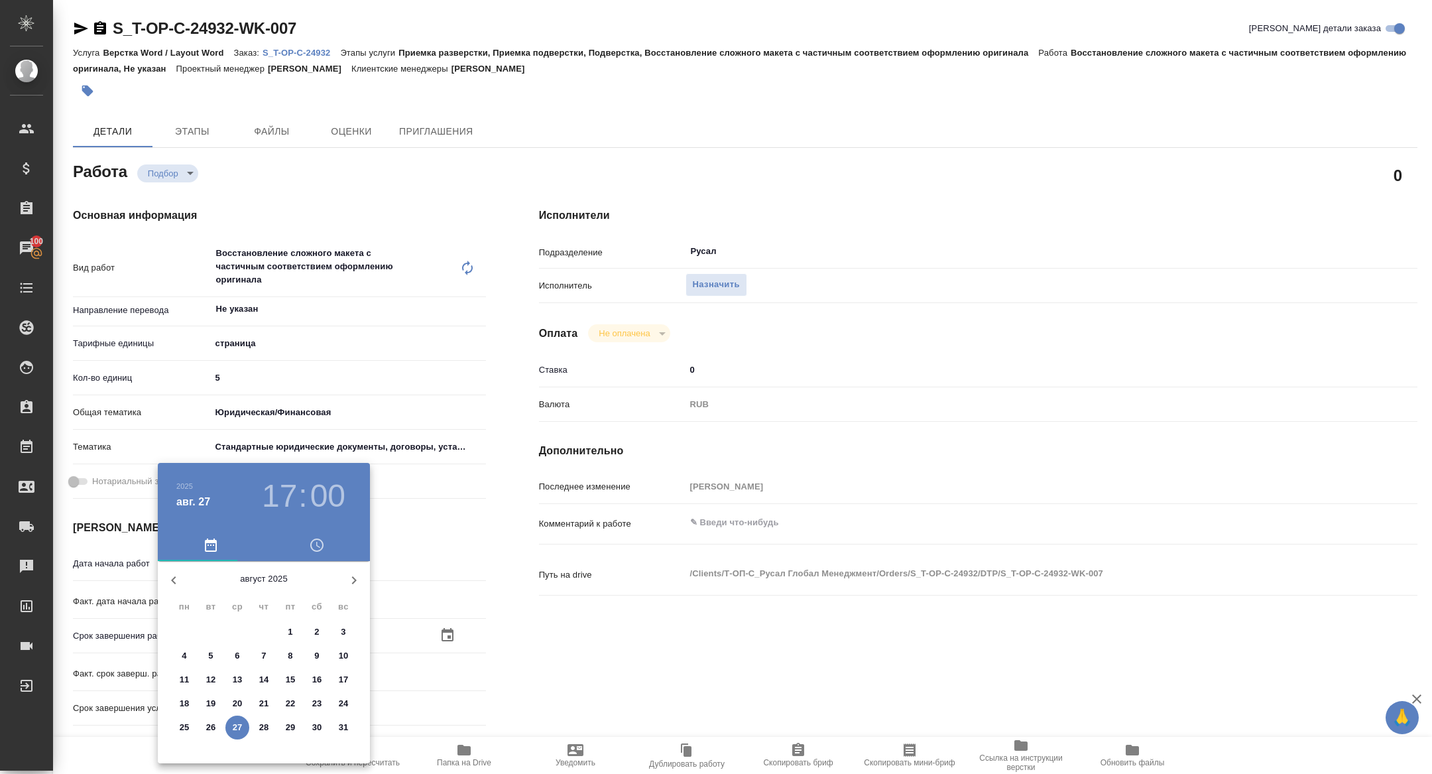
click at [276, 499] on h3 "17" at bounding box center [279, 495] width 35 height 37
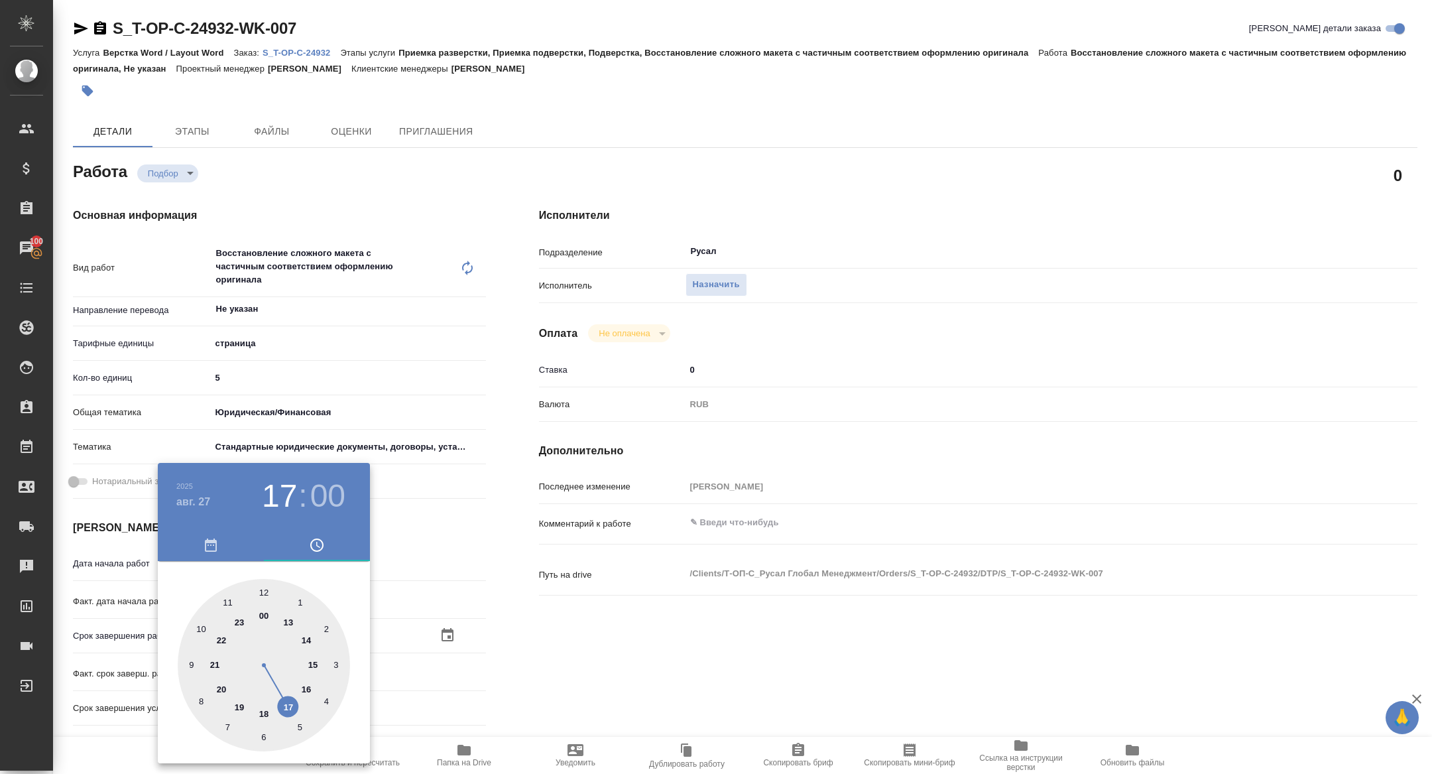
type textarea "x"
type input "[DATE] 12:00"
type textarea "x"
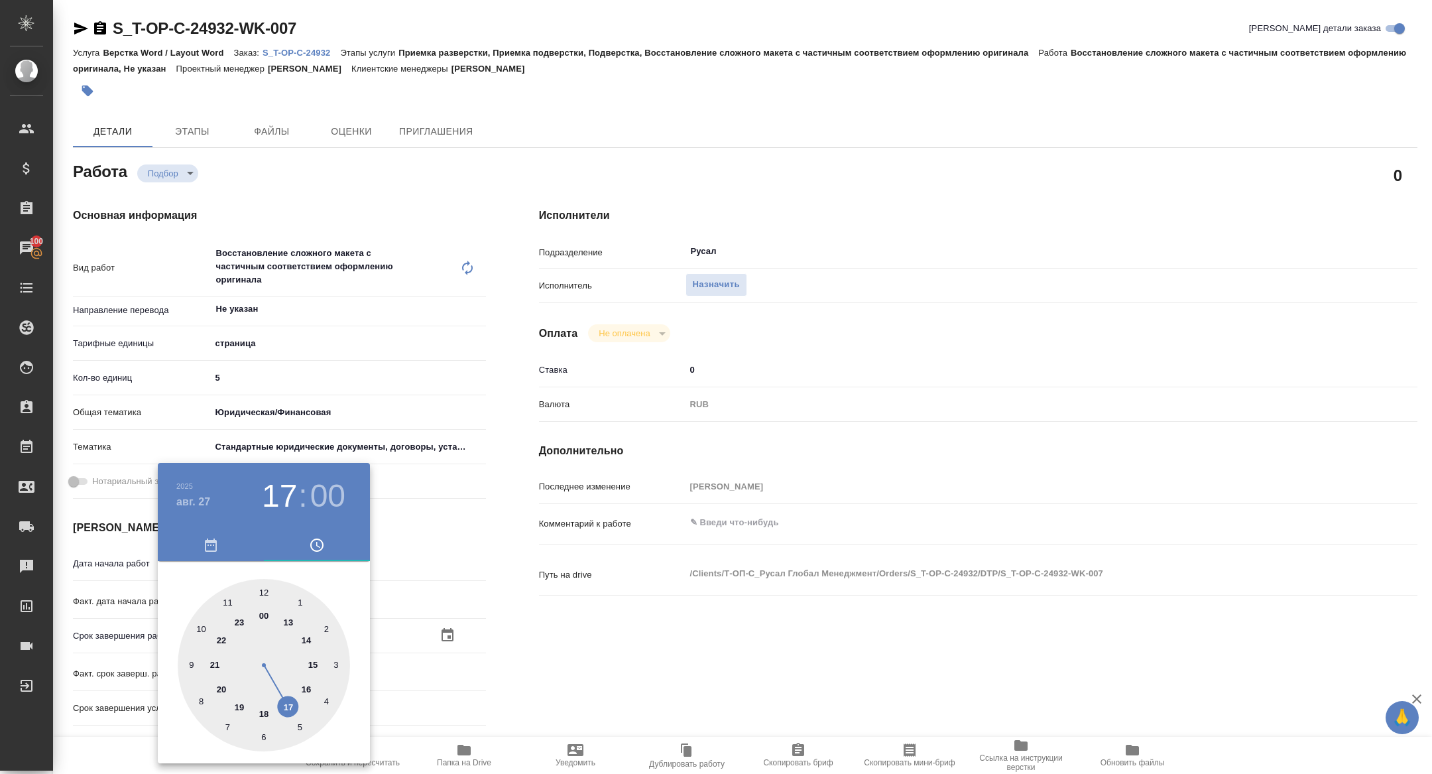
type textarea "x"
click at [264, 590] on div at bounding box center [264, 665] width 172 height 172
type textarea "x"
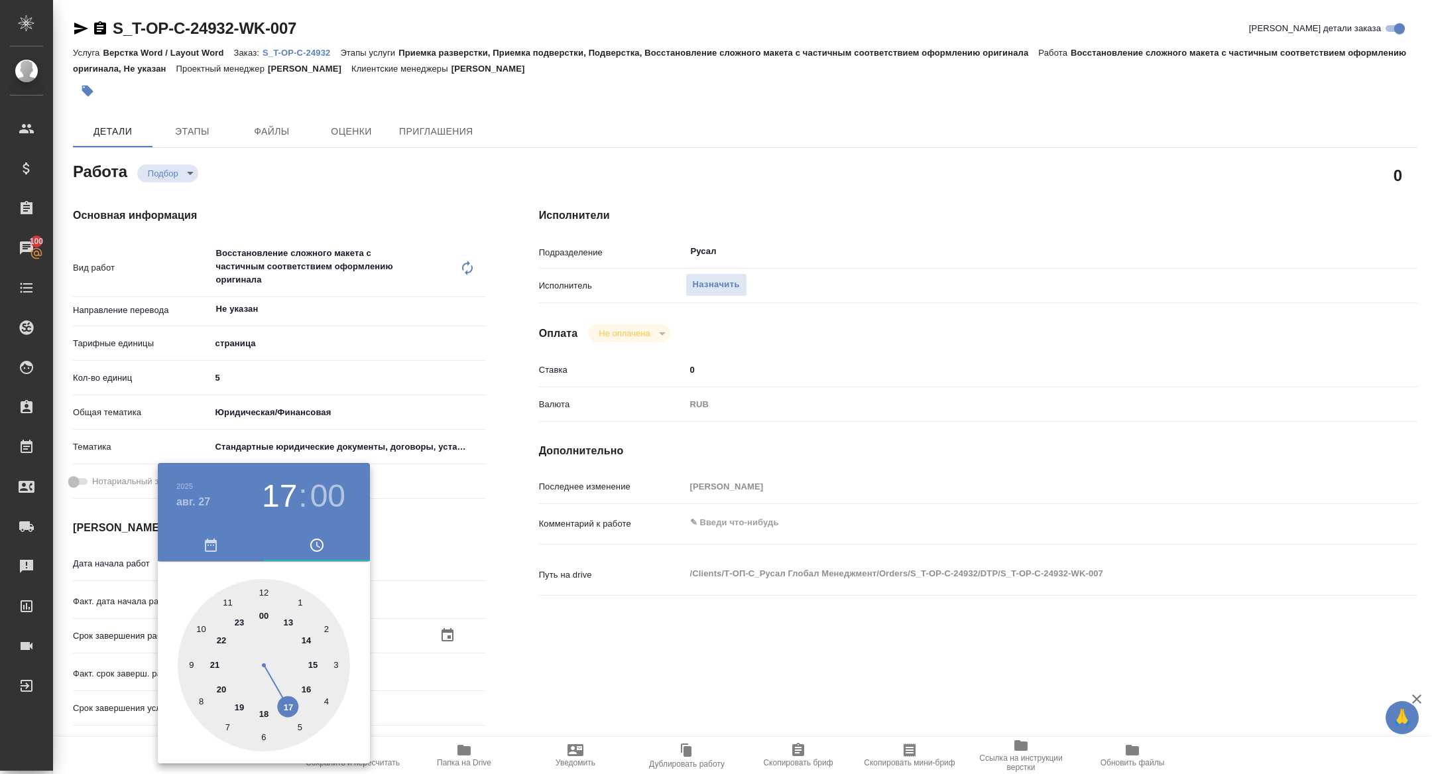
type textarea "x"
click at [328, 623] on div at bounding box center [264, 665] width 172 height 172
type textarea "x"
type input "27.08.2025 12:10"
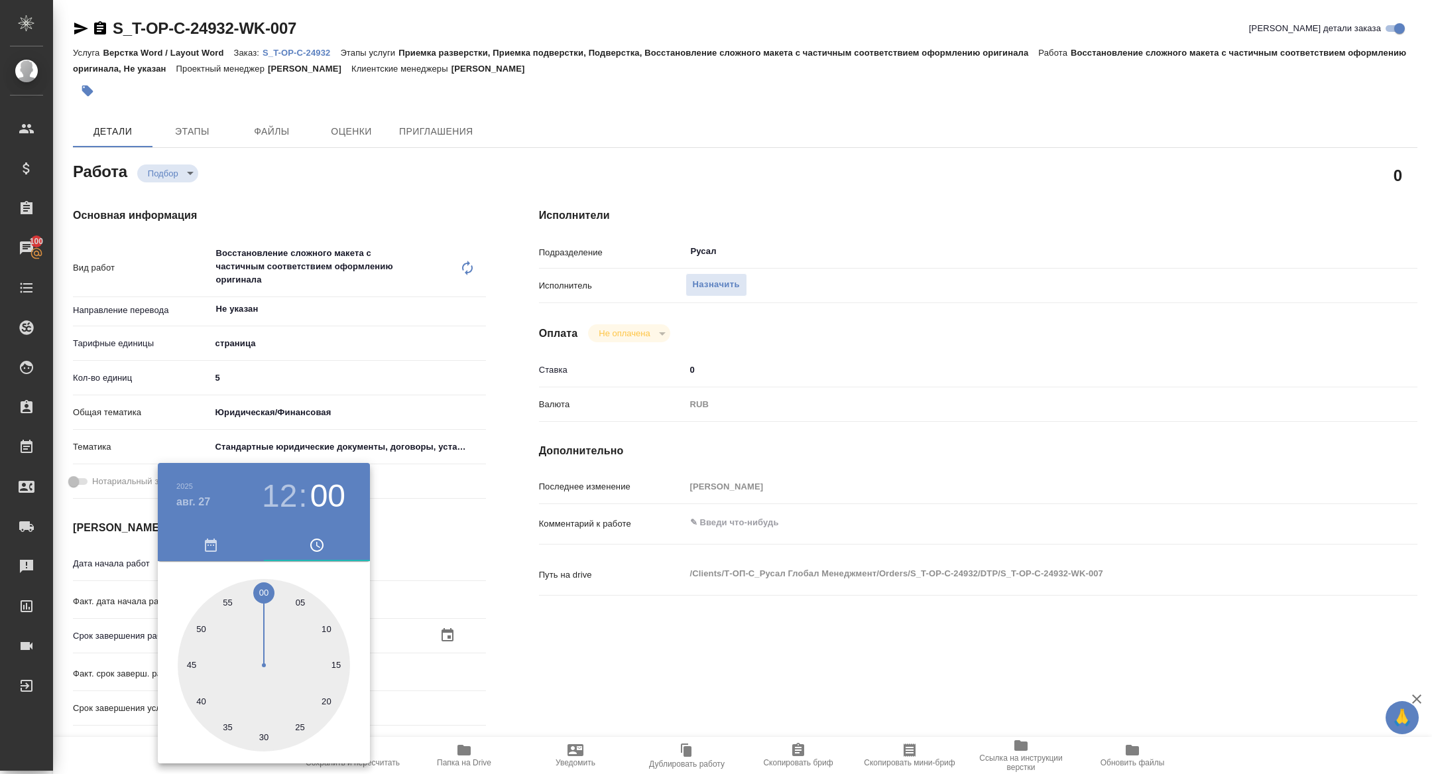
type textarea "x"
click at [495, 501] on div at bounding box center [716, 387] width 1432 height 774
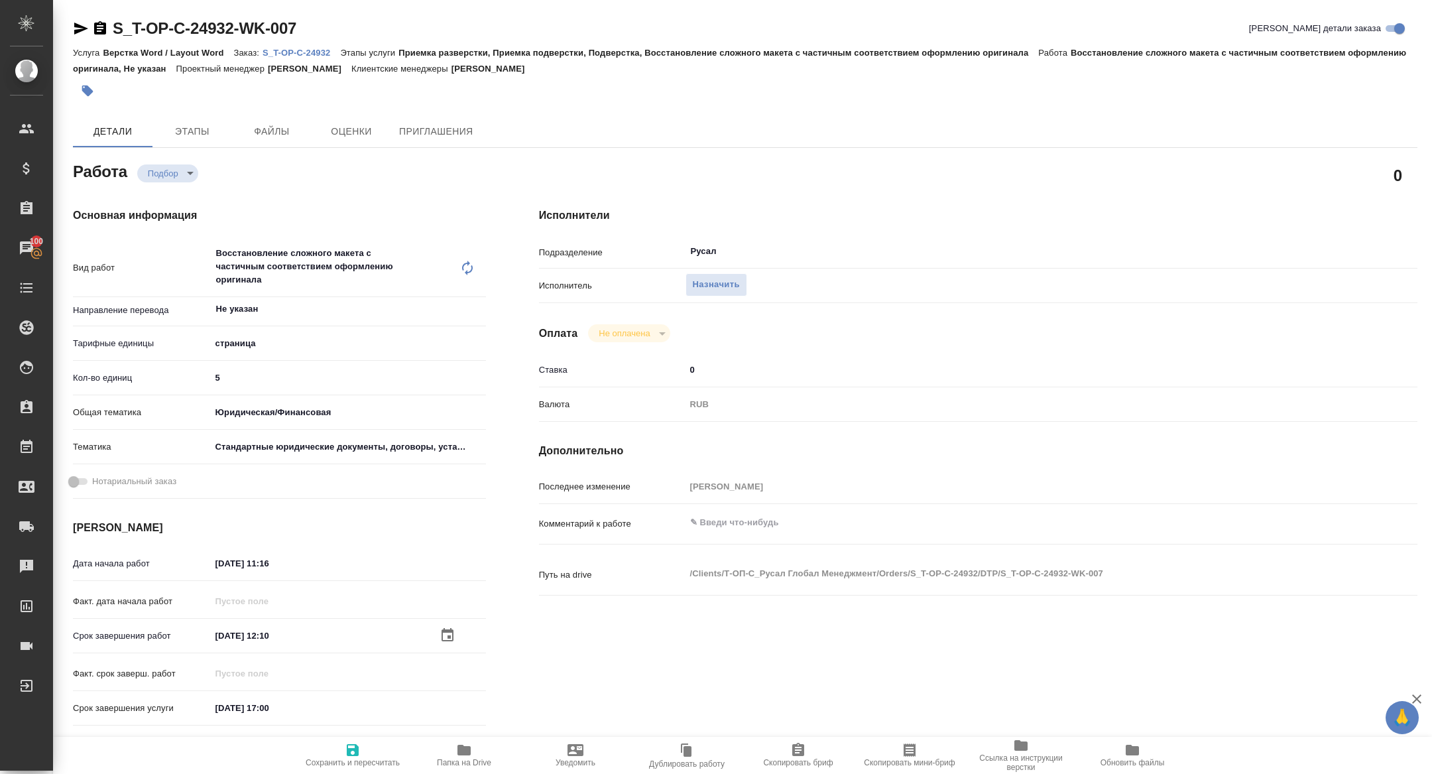
click at [347, 762] on span "Сохранить и пересчитать" at bounding box center [353, 762] width 94 height 9
type textarea "x"
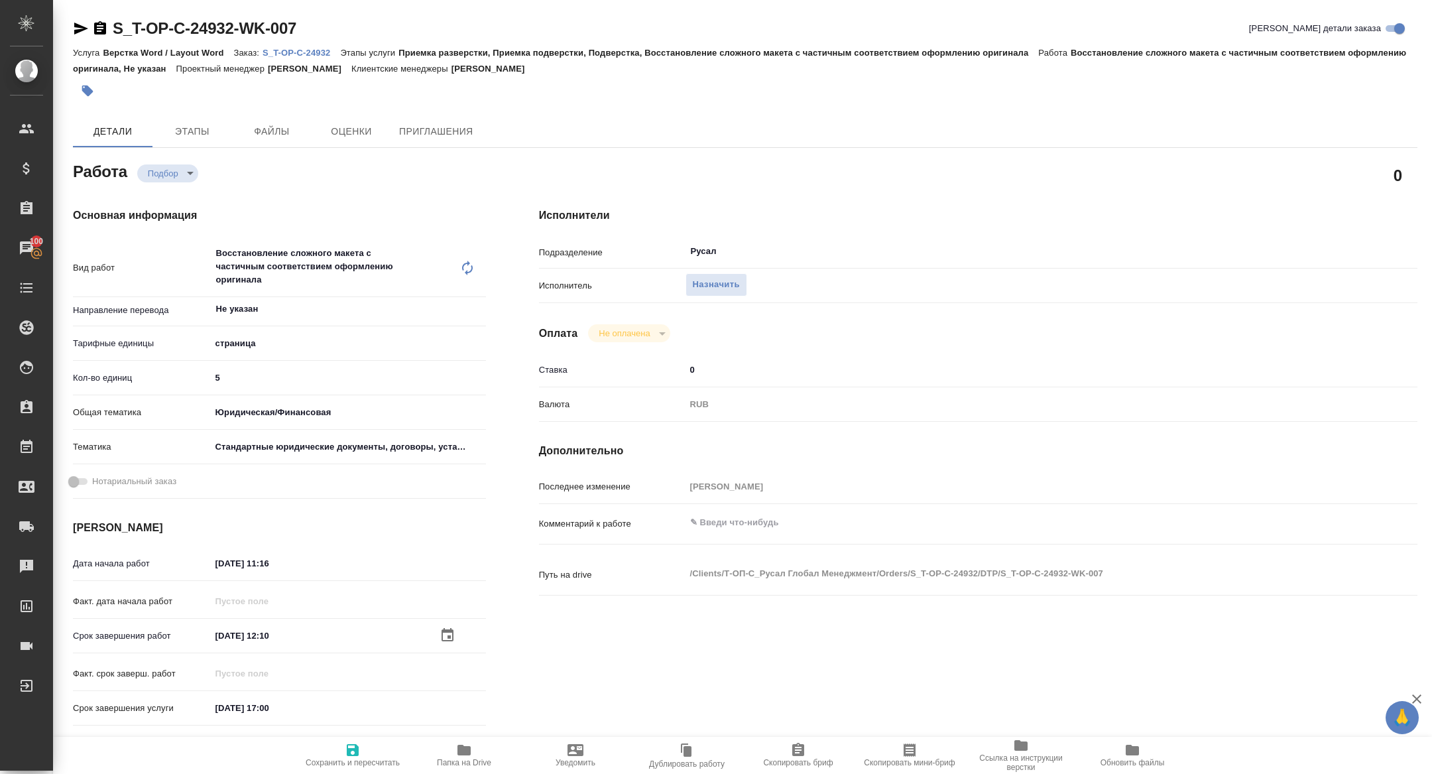
type textarea "x"
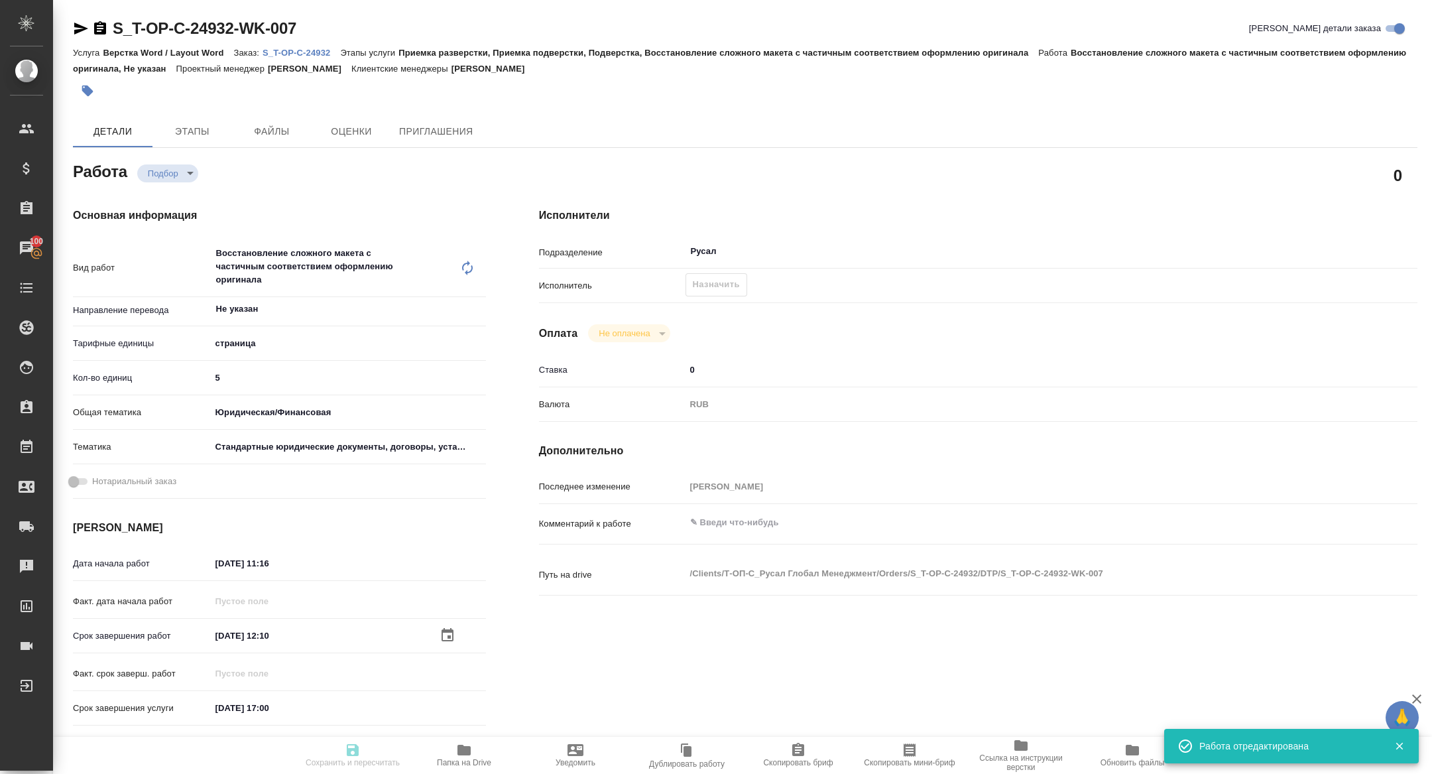
type textarea "x"
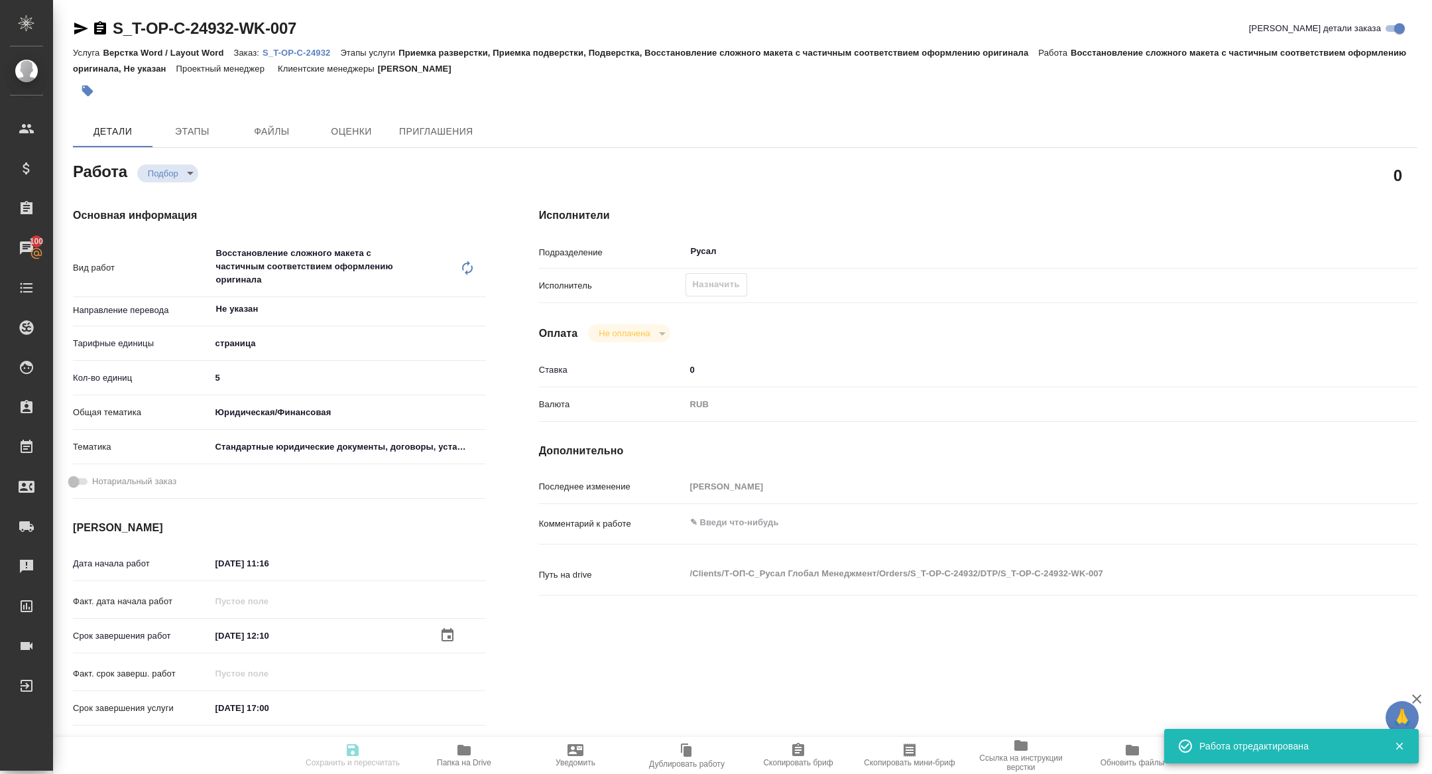
type textarea "x"
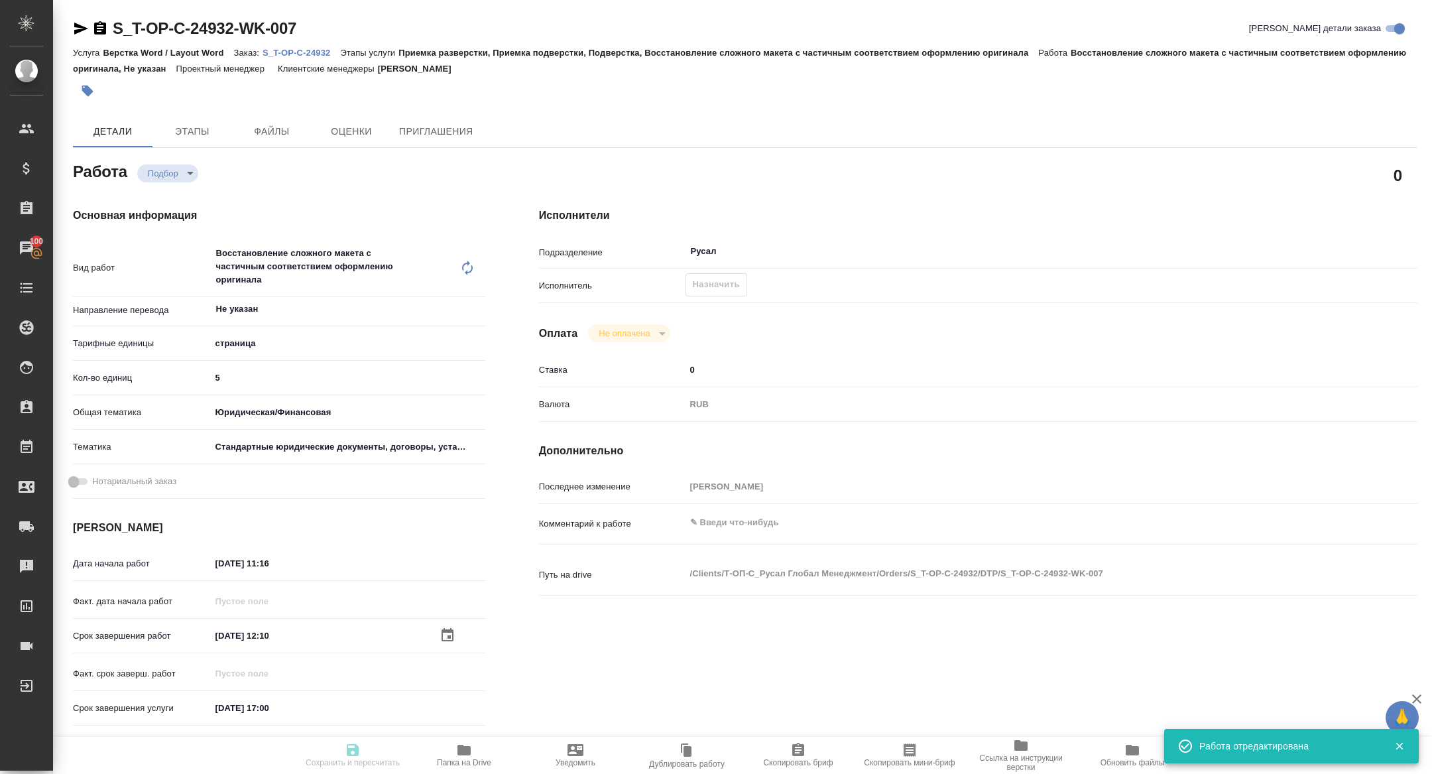
type input "recruiting"
type textarea "Восстановление сложного макета с частичным соответствием оформлению оригинала"
type textarea "x"
type input "Не указан"
type input "5a8b1489cc6b4906c91bfdb2"
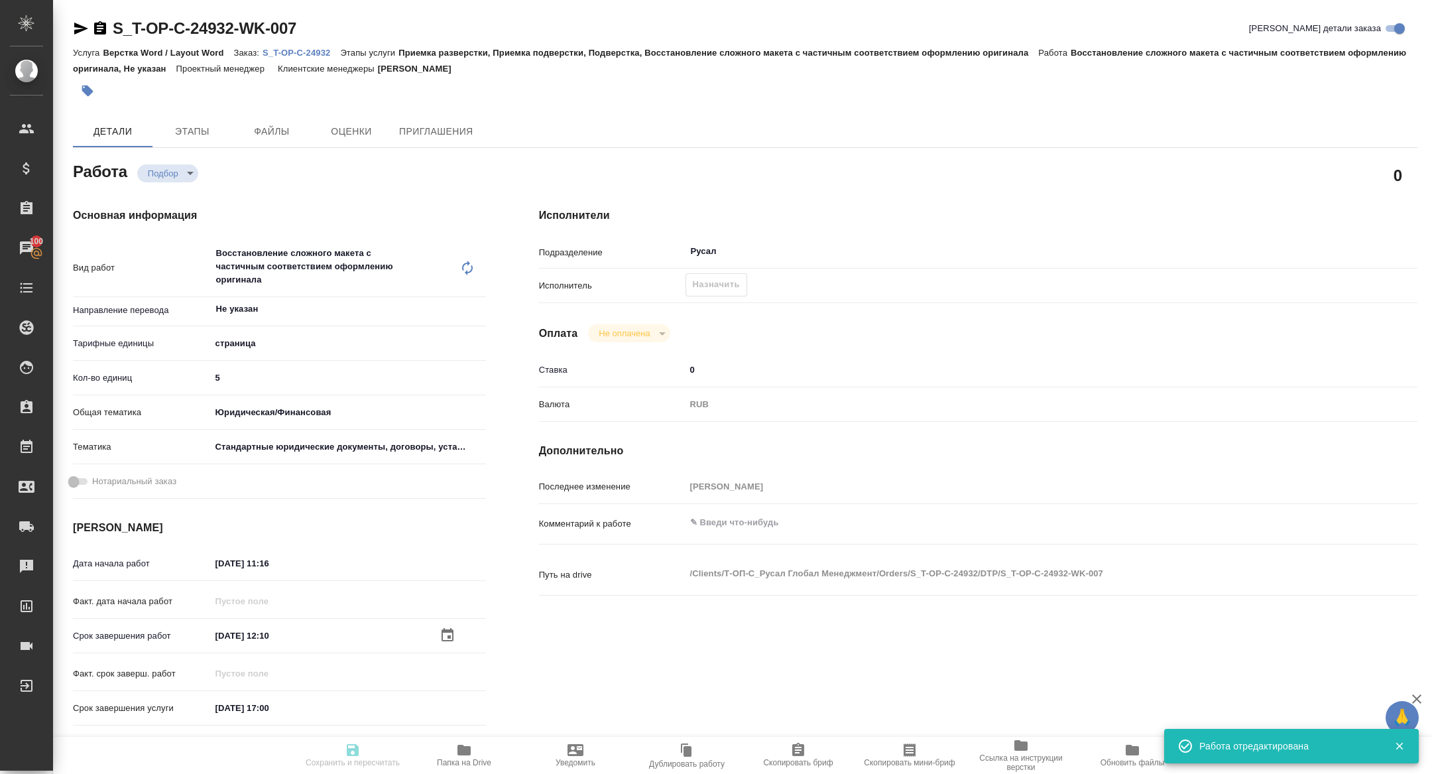
type input "5"
type input "yr-fn"
type input "5f647205b73bc97568ca66bf"
type input "27.08.2025 11:16"
type input "27.08.2025 12:10"
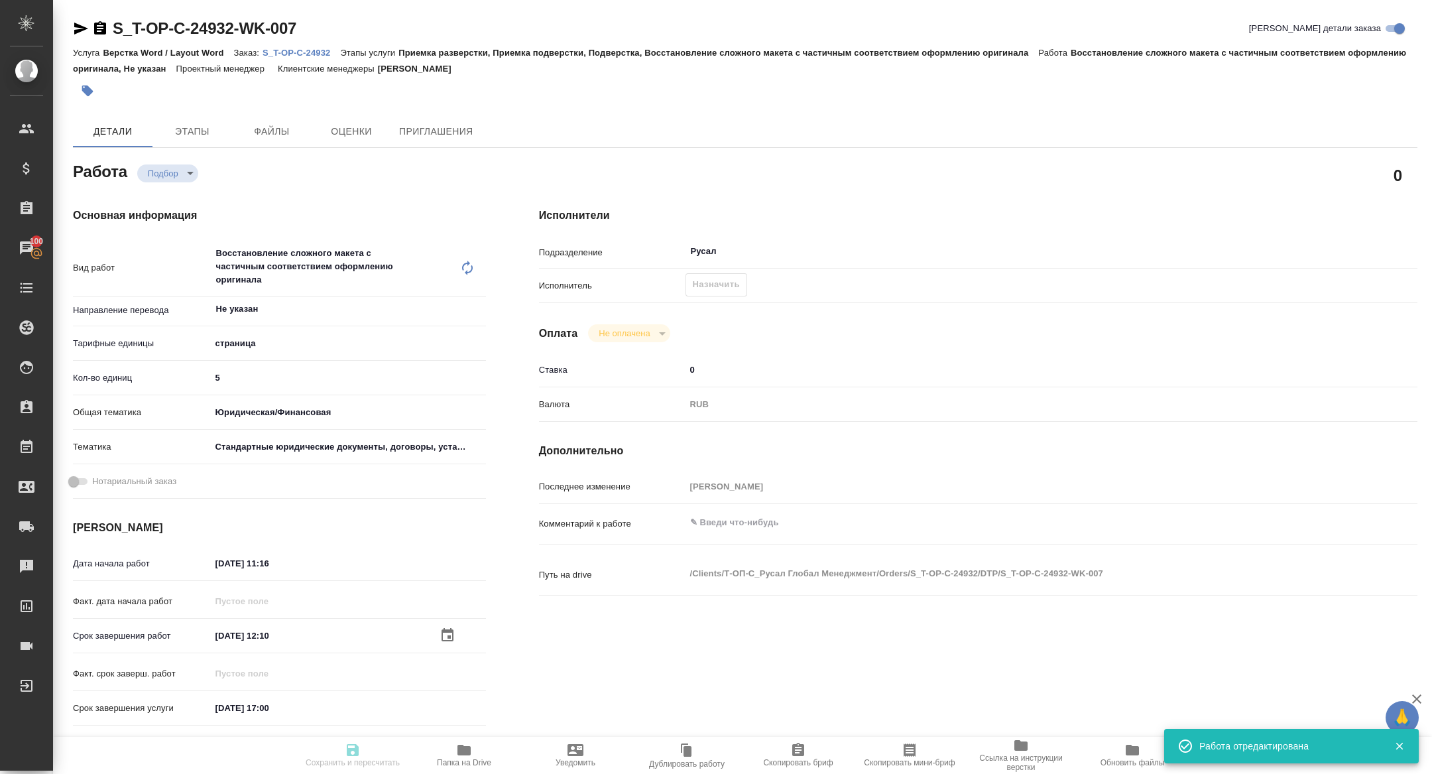
type input "27.08.2025 17:00"
type input "Русал"
type input "notPayed"
type input "0"
type input "RUB"
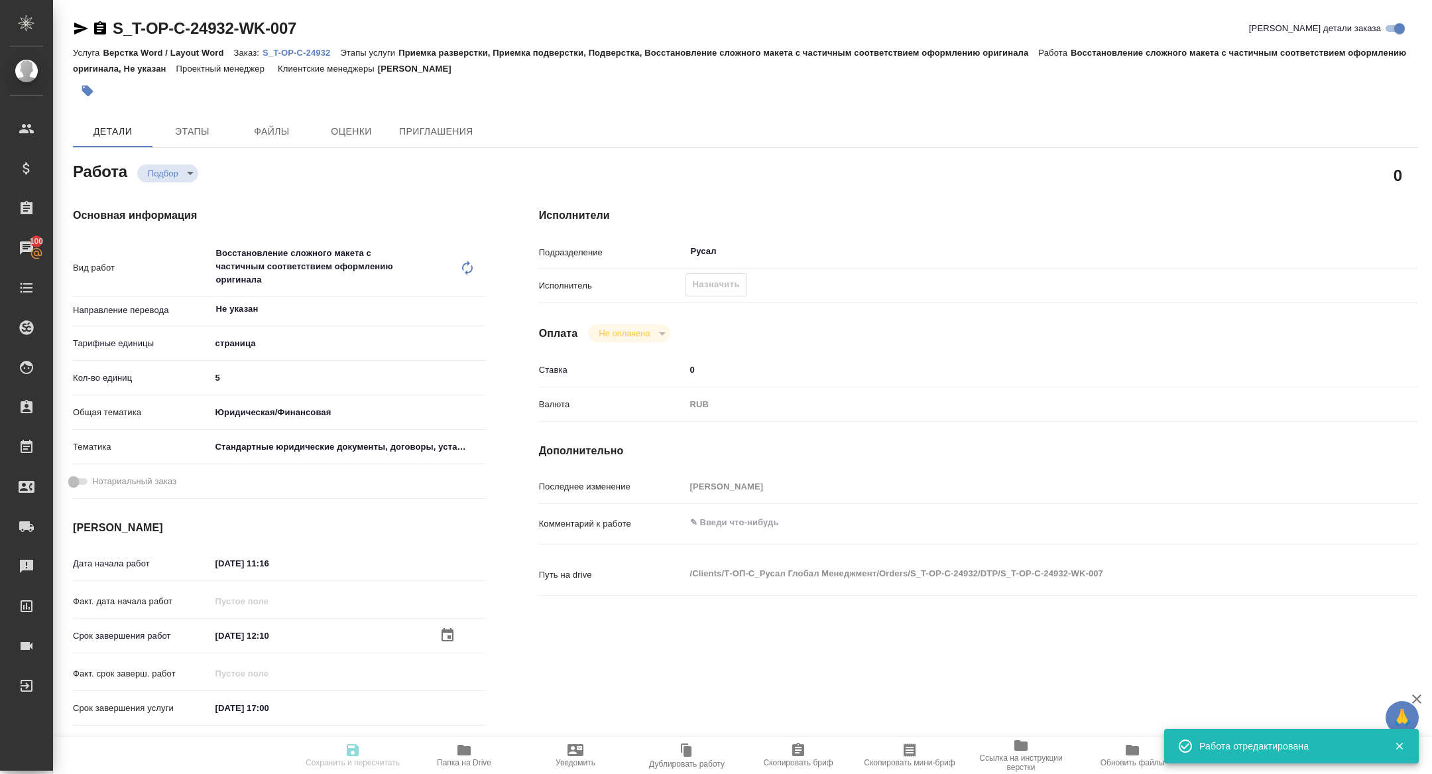
type input "Журавлева Александра"
type textarea "x"
type textarea "/Clients/Т-ОП-С_Русал Глобал Менеджмент/Orders/S_T-OP-C-24932/DTP/S_T-OP-C-2493…"
type textarea "x"
type input "S_T-OP-C-24932"
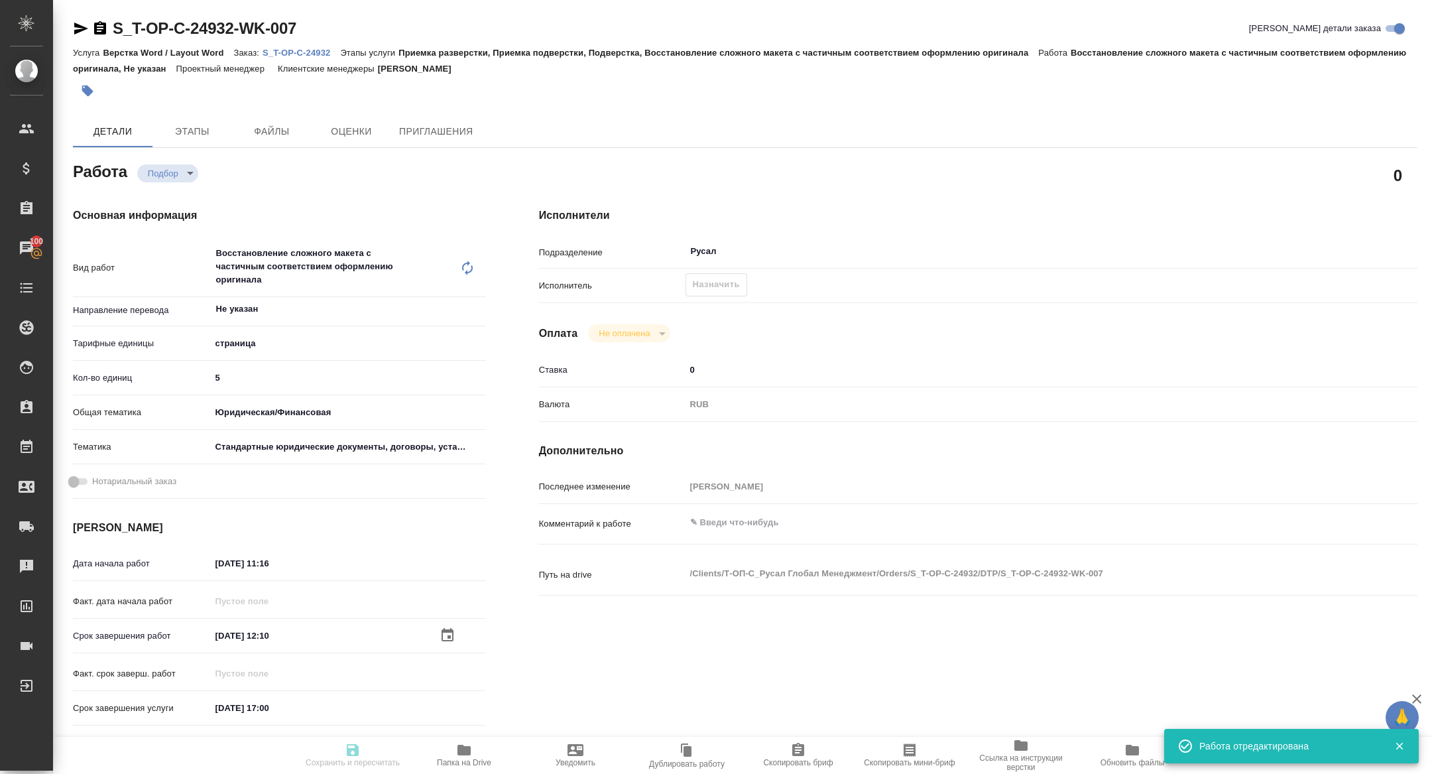
type input "Т-ОП-С-46557"
type input "Верстка Word / Layout Word"
type input "Приемка разверстки, Приемка подверстки, Подверстка, Восстановление сложного мак…"
type input "[PERSON_NAME]"
type input "/Clients/Т-ОП-С_Русал Глобал Менеджмент/Orders/S_T-OP-C-24932"
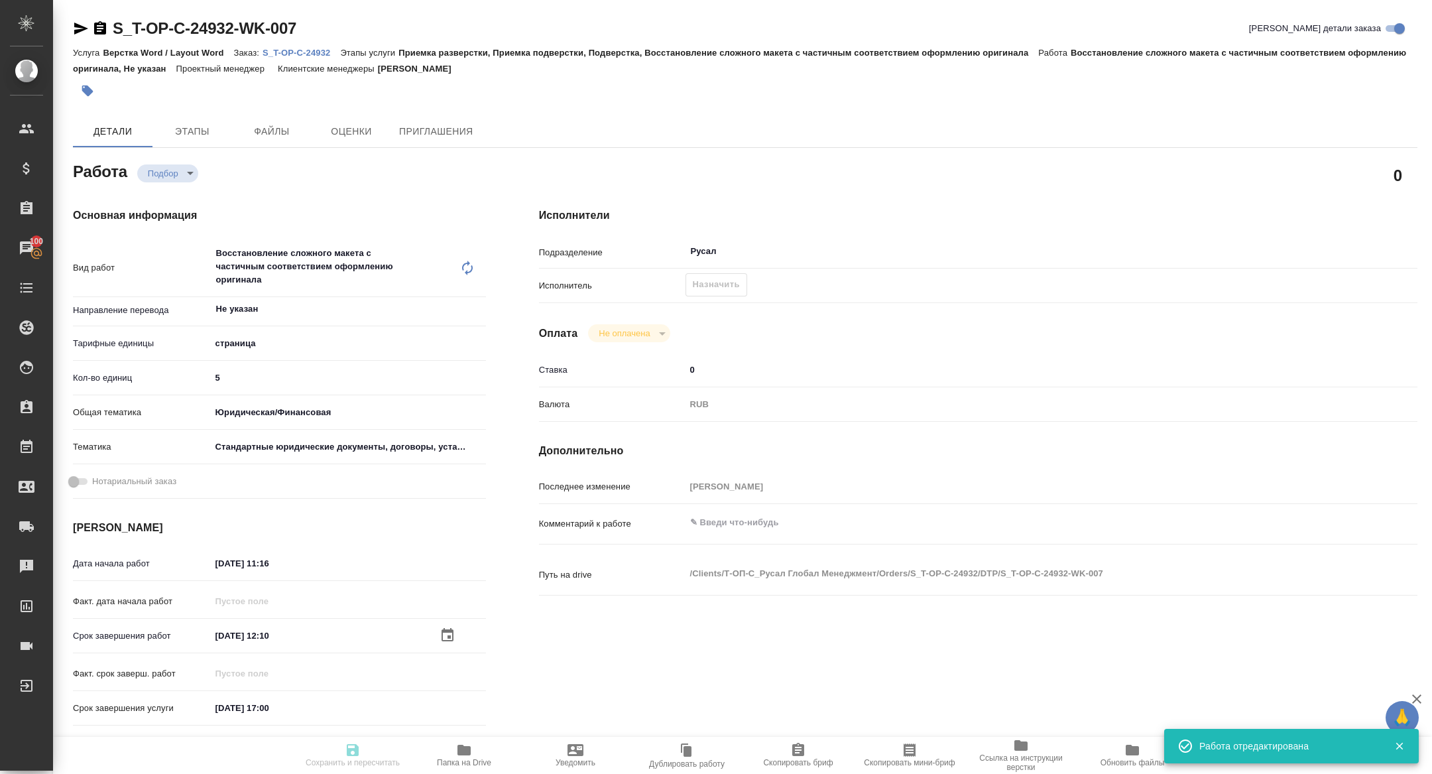
type textarea "x"
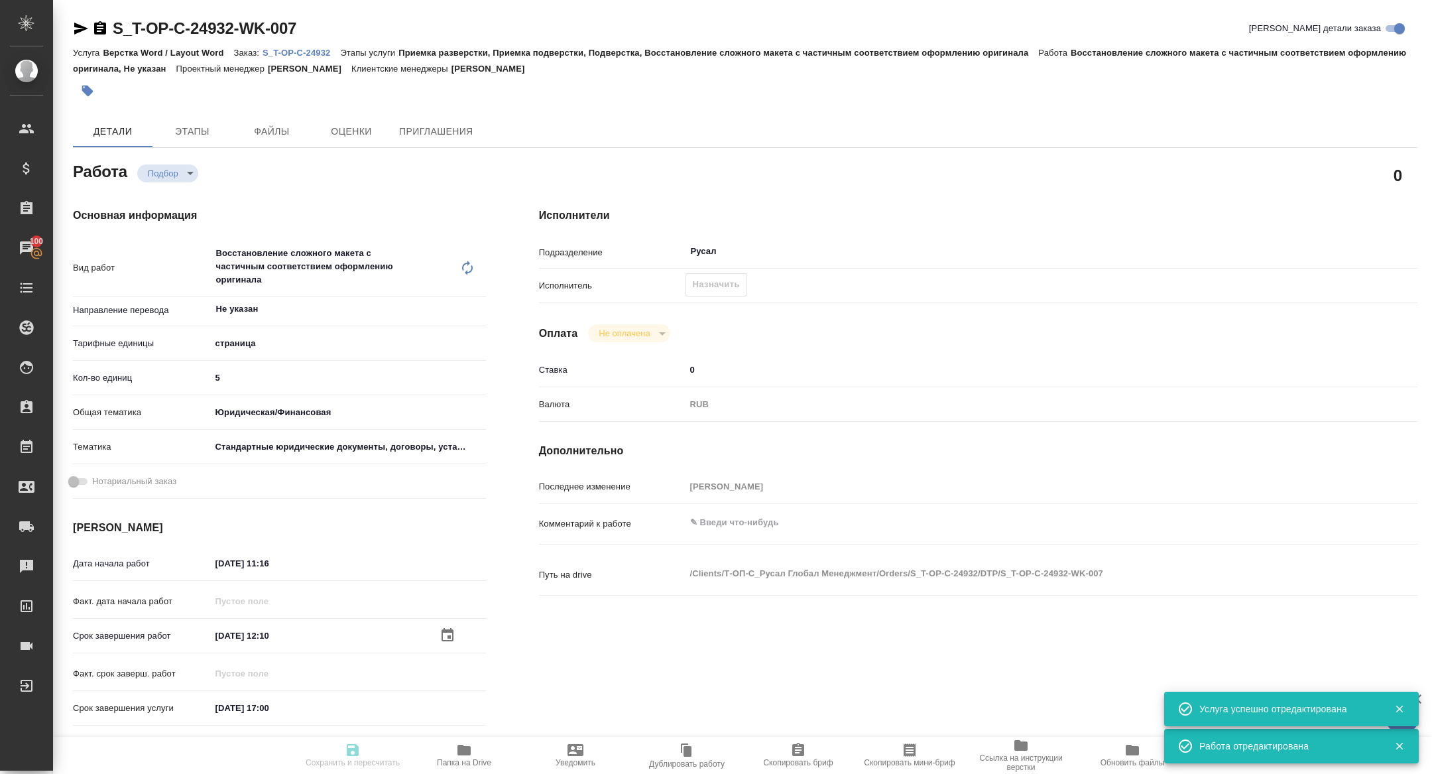
type textarea "x"
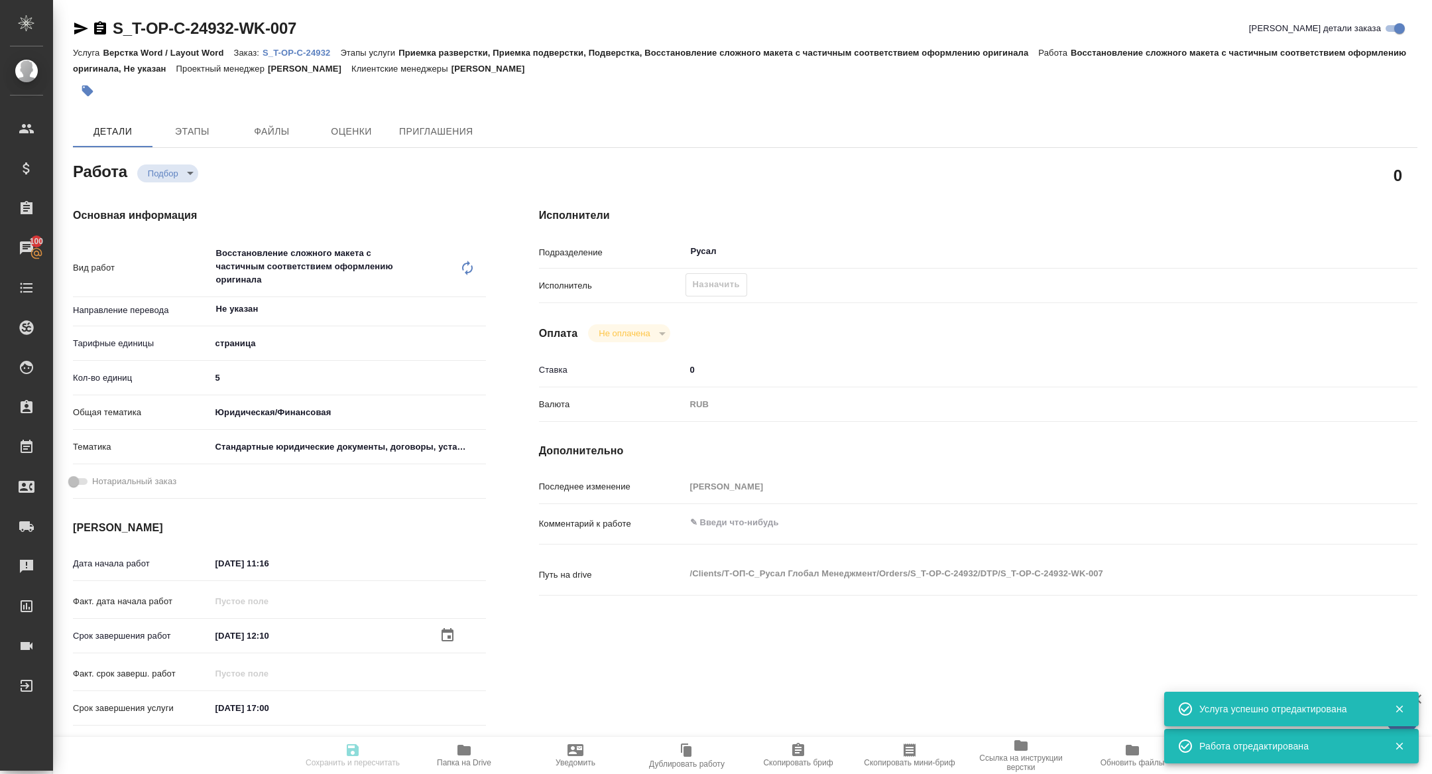
type textarea "x"
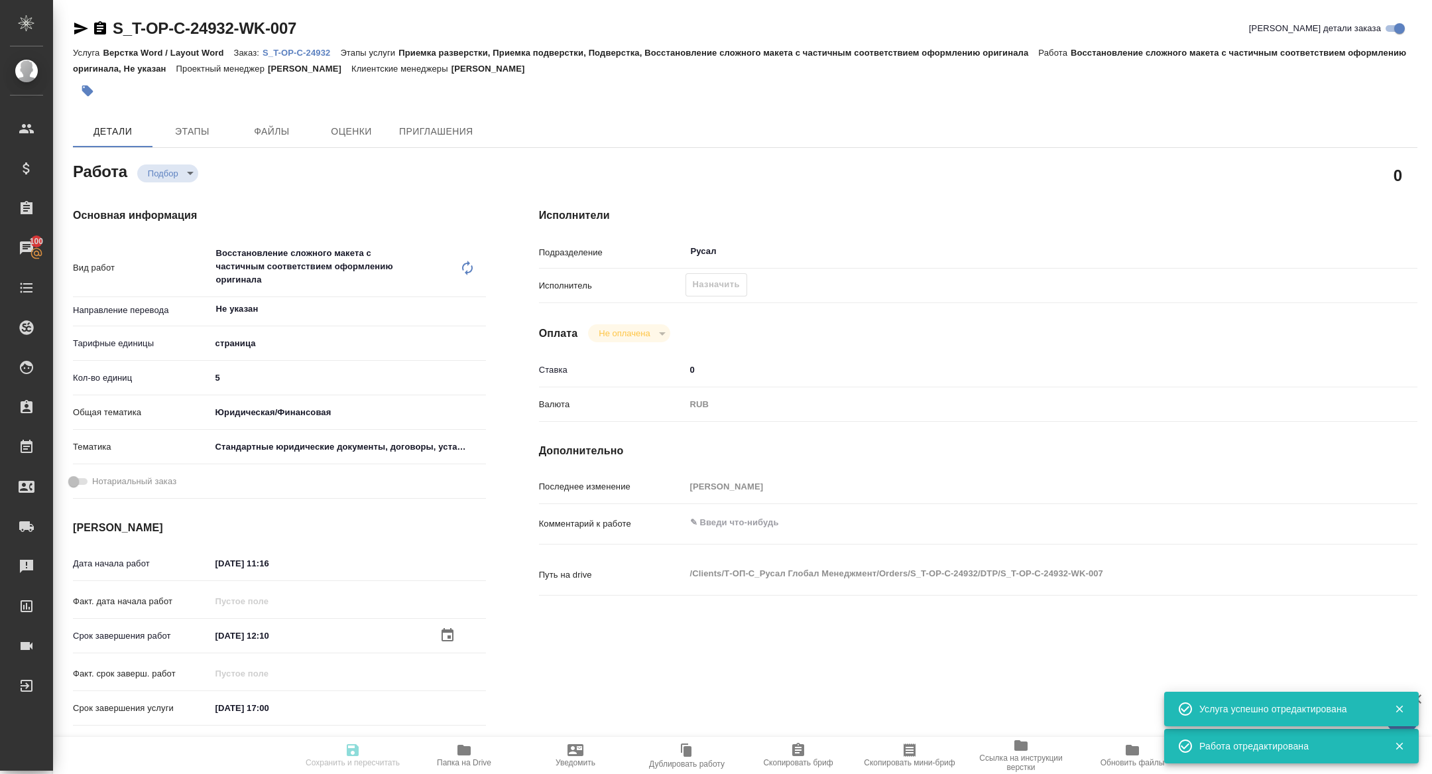
type textarea "x"
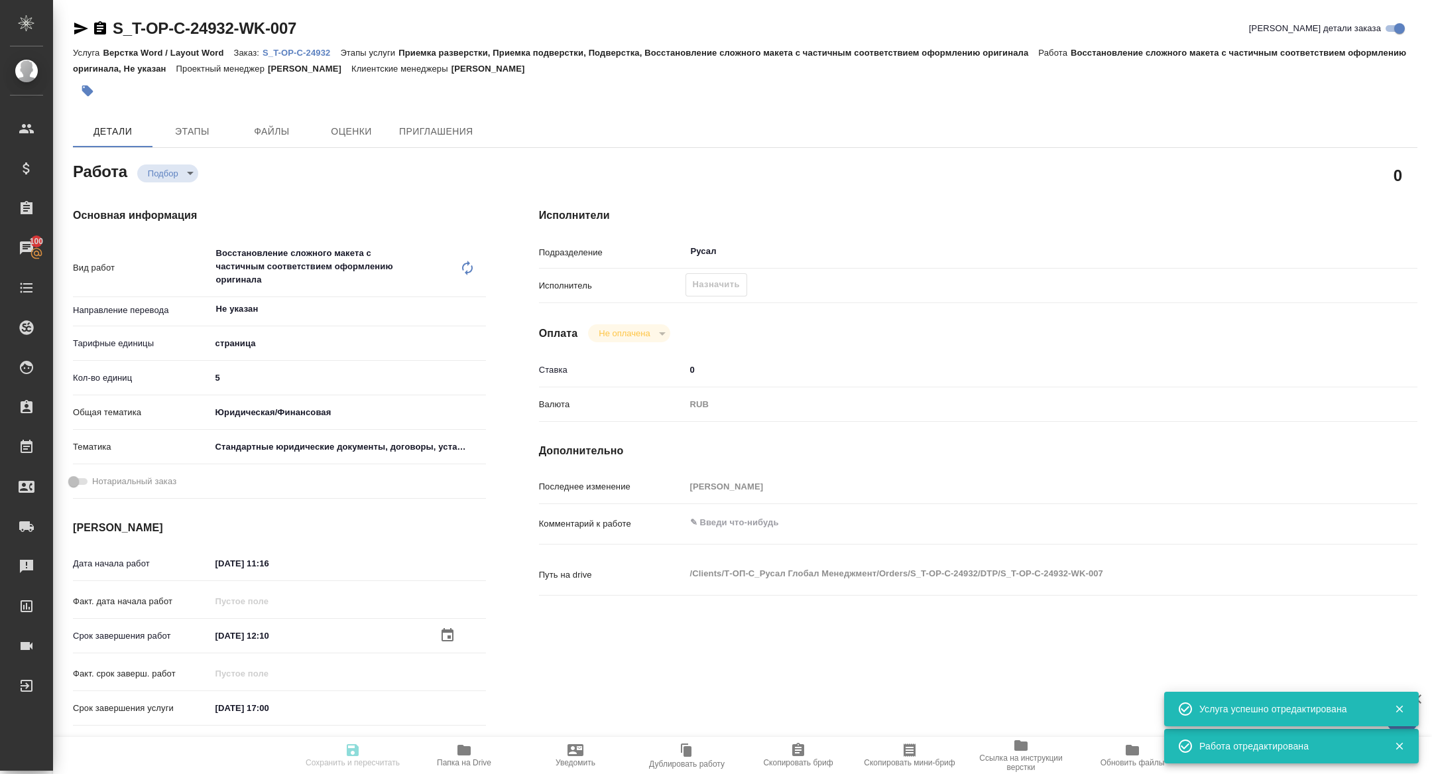
type textarea "x"
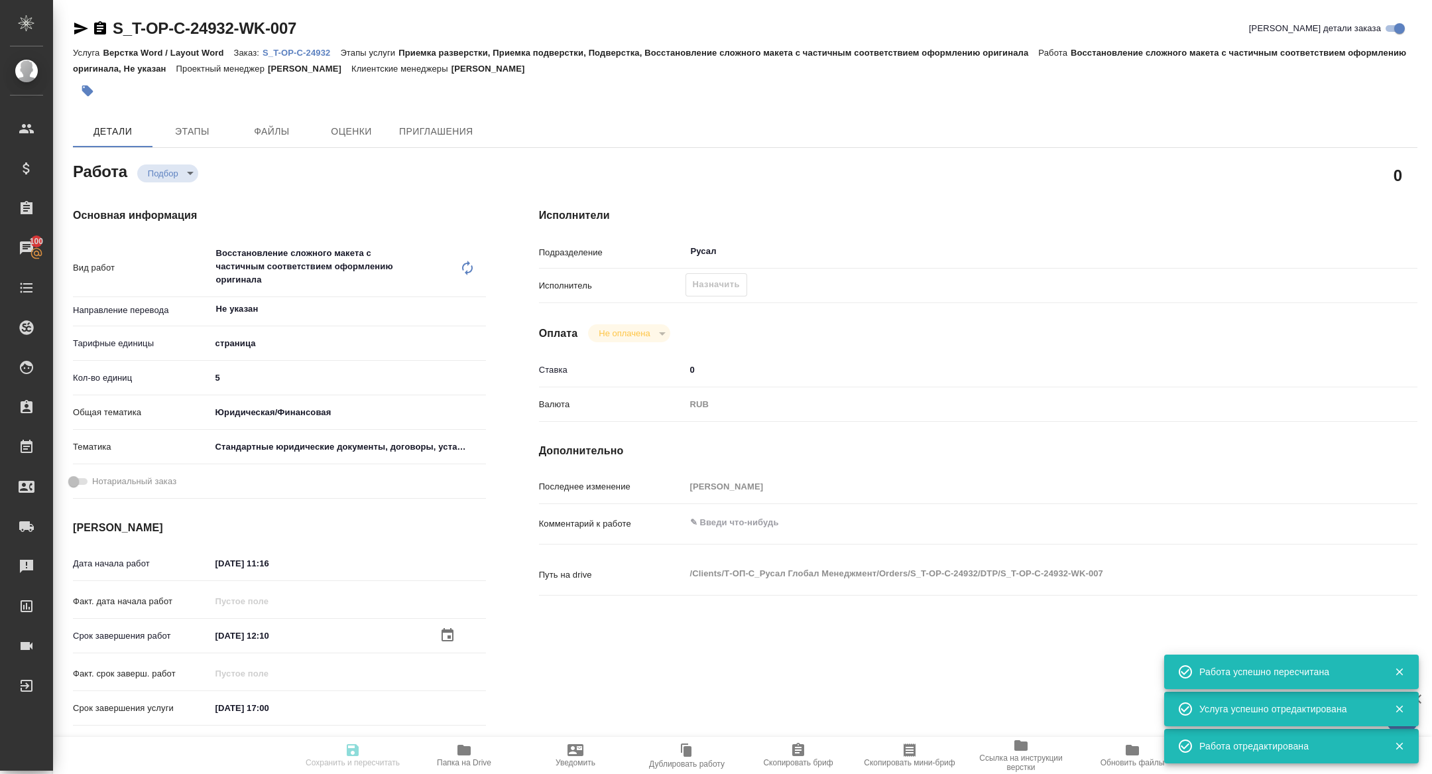
type input "recruiting"
type textarea "Восстановление сложного макета с частичным соответствием оформлению оригинала"
type textarea "x"
type input "Не указан"
type input "5a8b1489cc6b4906c91bfdb2"
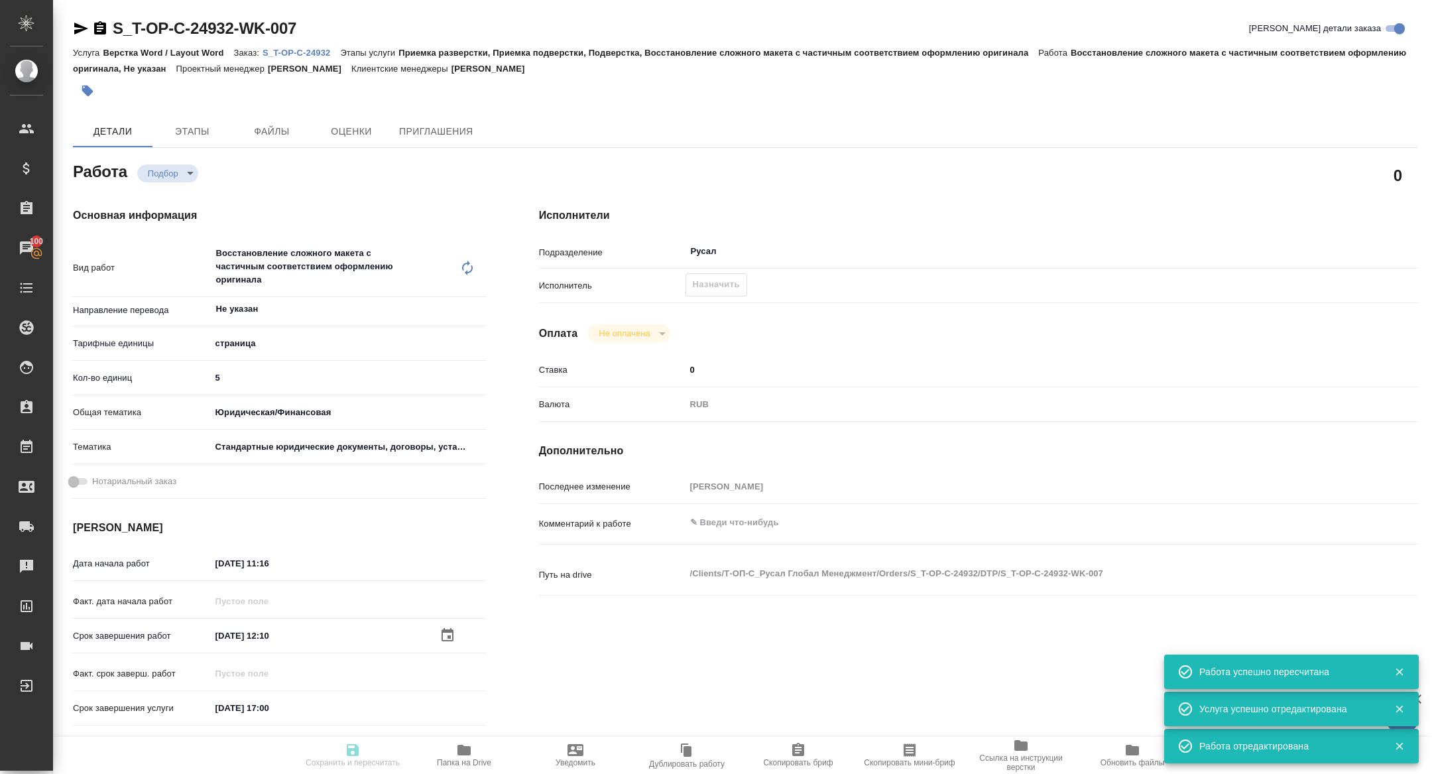
type input "5"
type input "yr-fn"
type input "5f647205b73bc97568ca66bf"
type input "27.08.2025 11:16"
type input "27.08.2025 12:10"
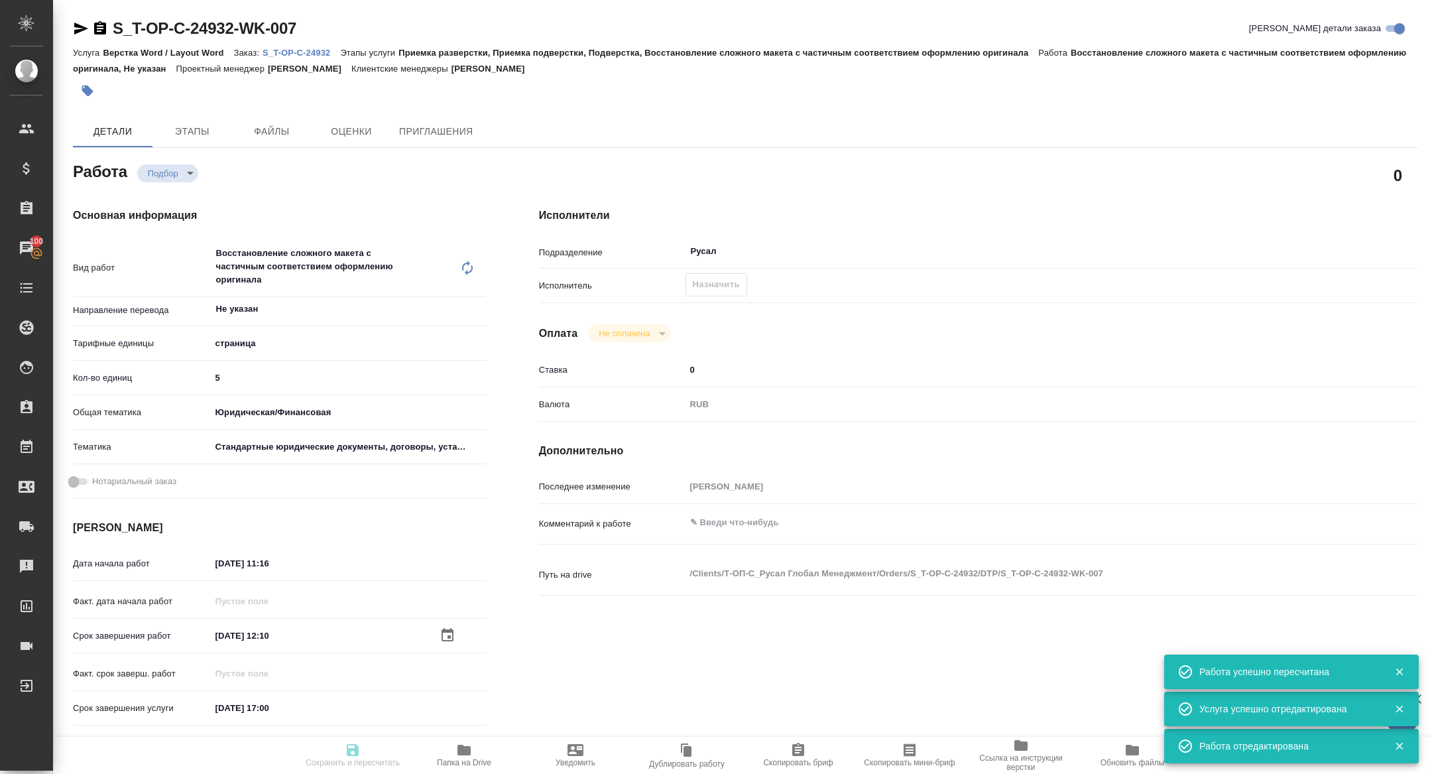
type input "27.08.2025 17:00"
type input "Русал"
type input "notPayed"
type input "0"
type input "RUB"
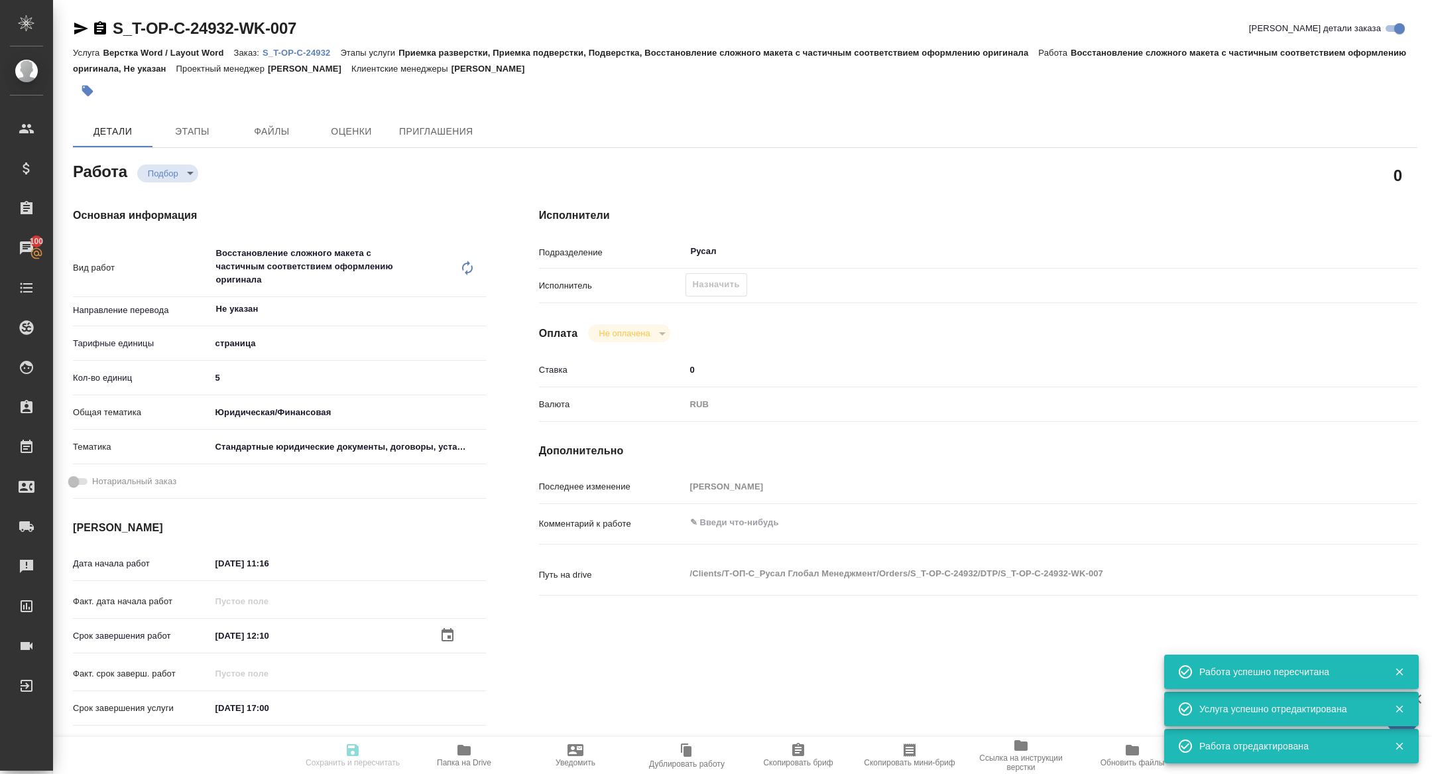
type input "Журавлева Александра"
type textarea "x"
type textarea "/Clients/Т-ОП-С_Русал Глобал Менеджмент/Orders/S_T-OP-C-24932/DTP/S_T-OP-C-2493…"
type textarea "x"
type input "S_T-OP-C-24932"
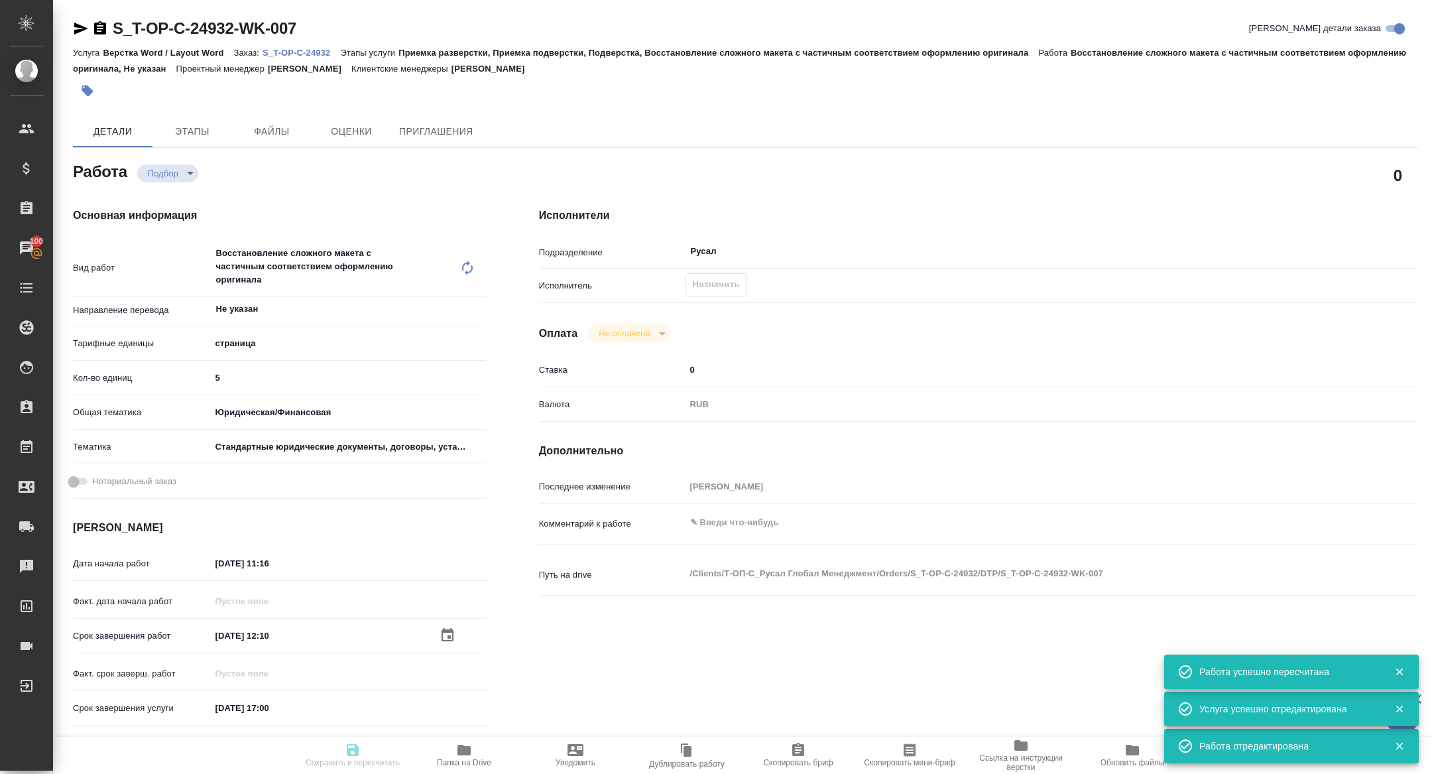
type input "Т-ОП-С-46557"
type input "Верстка Word / Layout Word"
type input "Приемка разверстки, Приемка подверстки, Подверстка, Восстановление сложного мак…"
type input "[PERSON_NAME]"
type input "/Clients/Т-ОП-С_Русал Глобал Менеджмент/Orders/S_T-OP-C-24932"
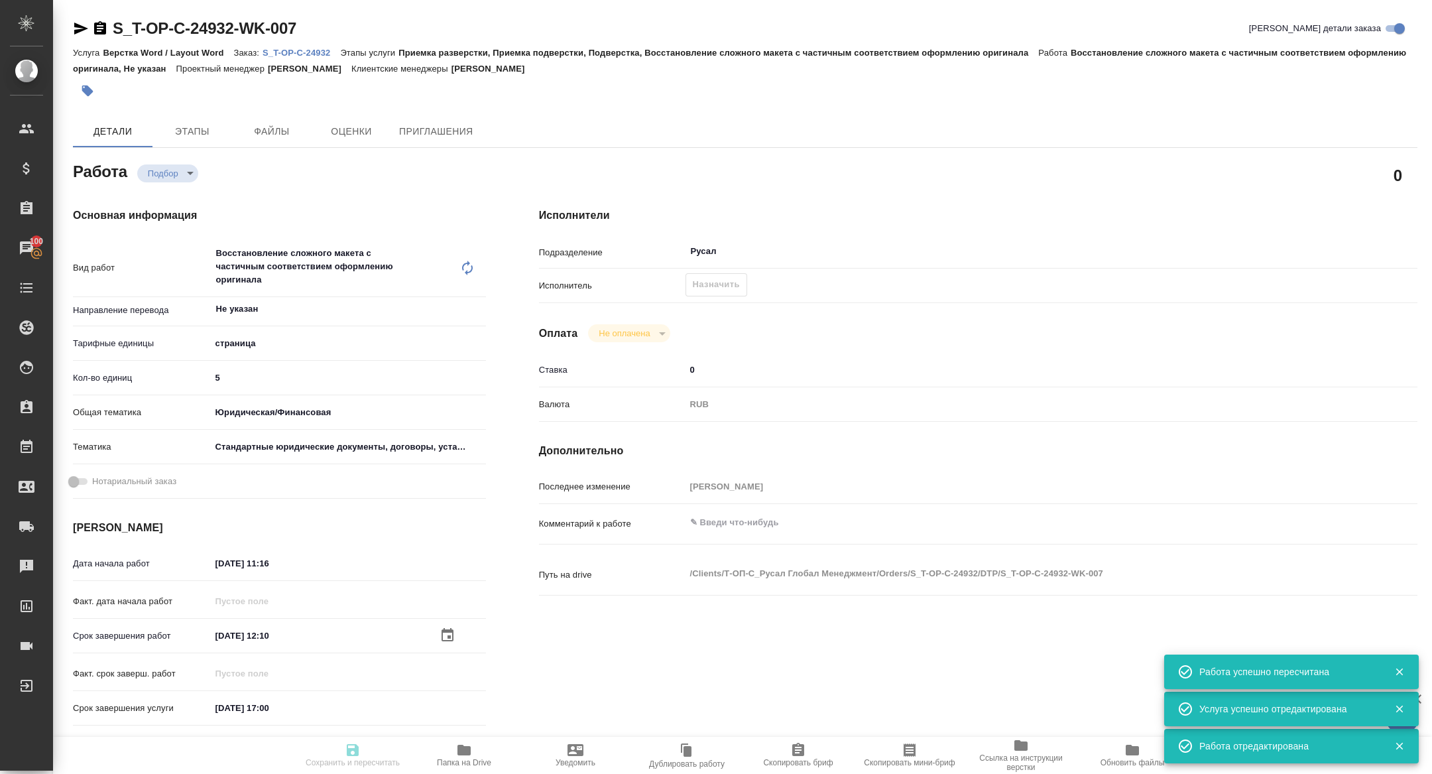
type textarea "x"
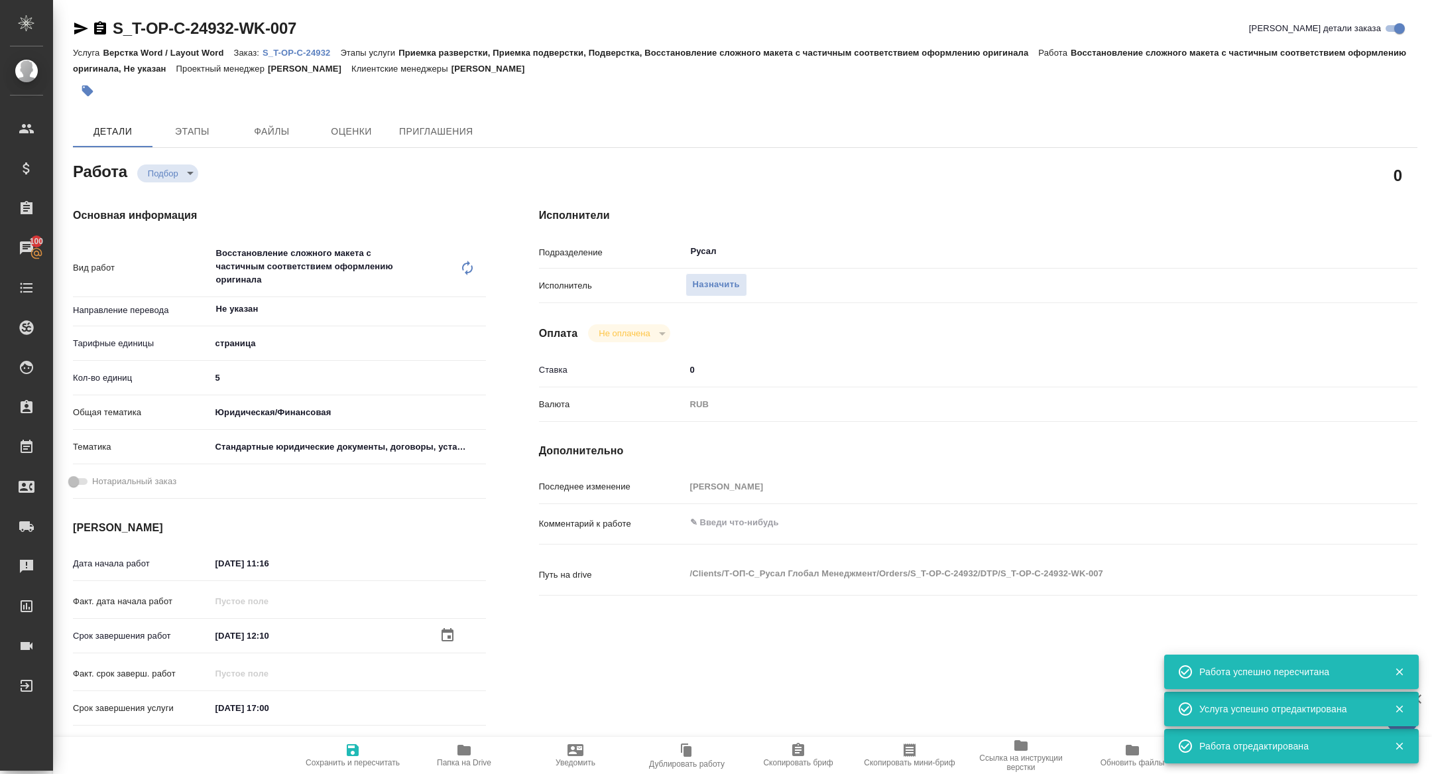
type textarea "x"
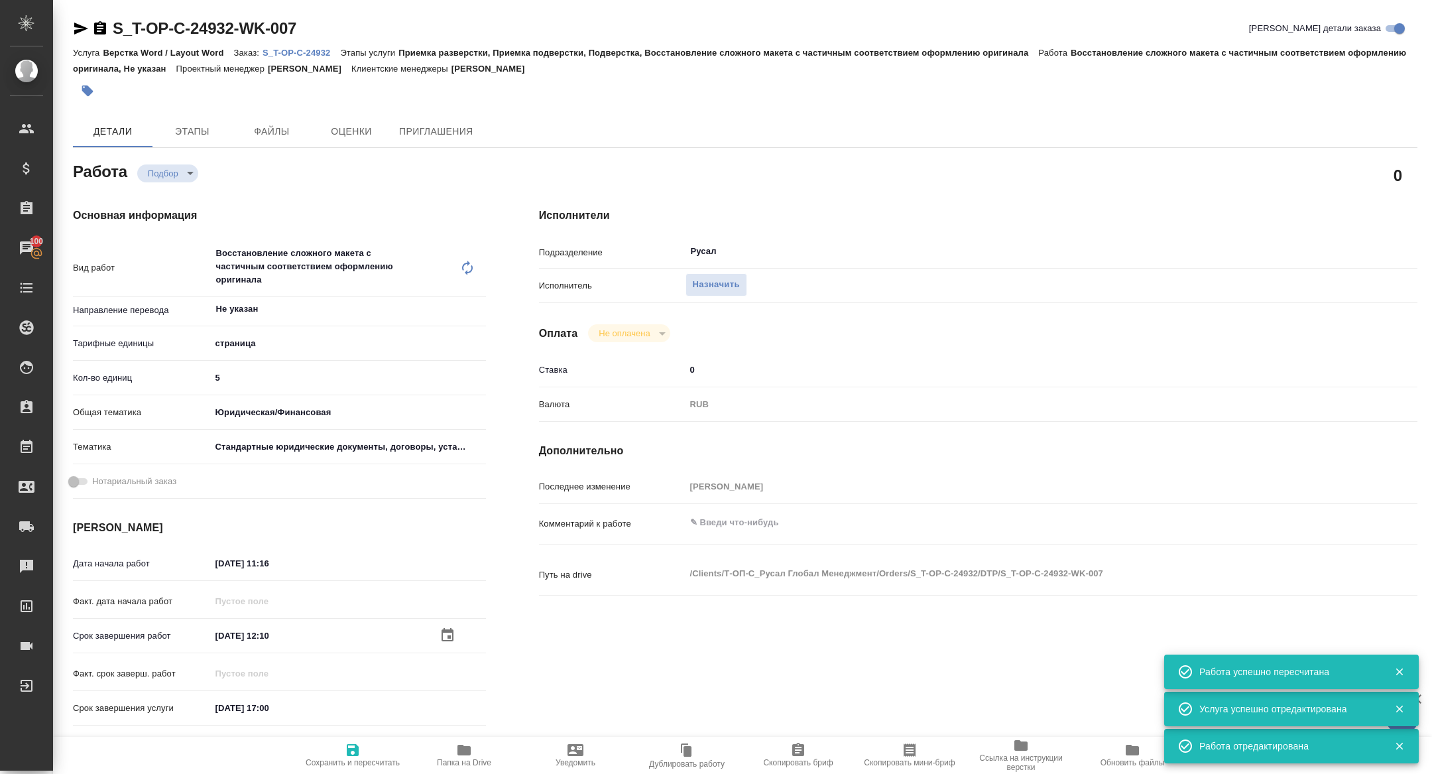
type textarea "x"
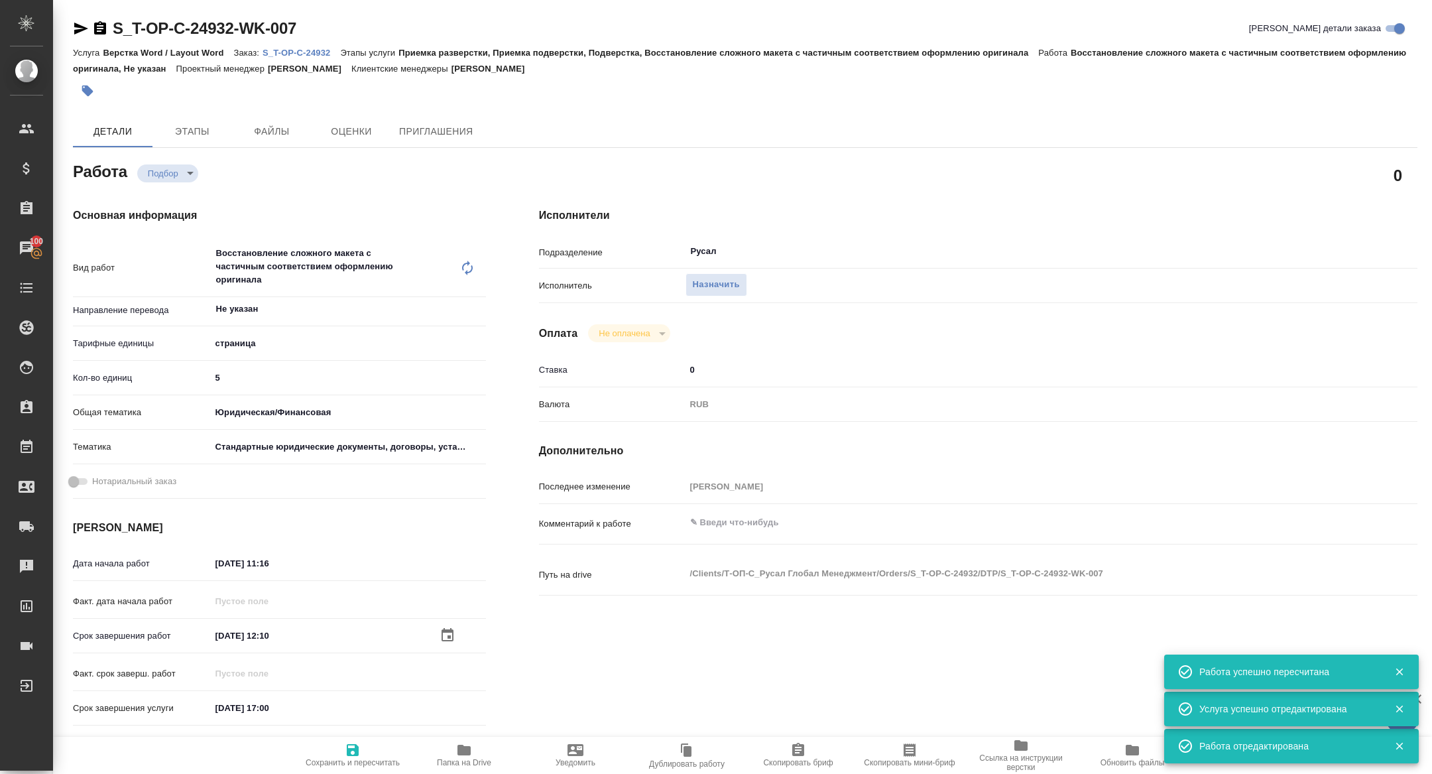
type textarea "x"
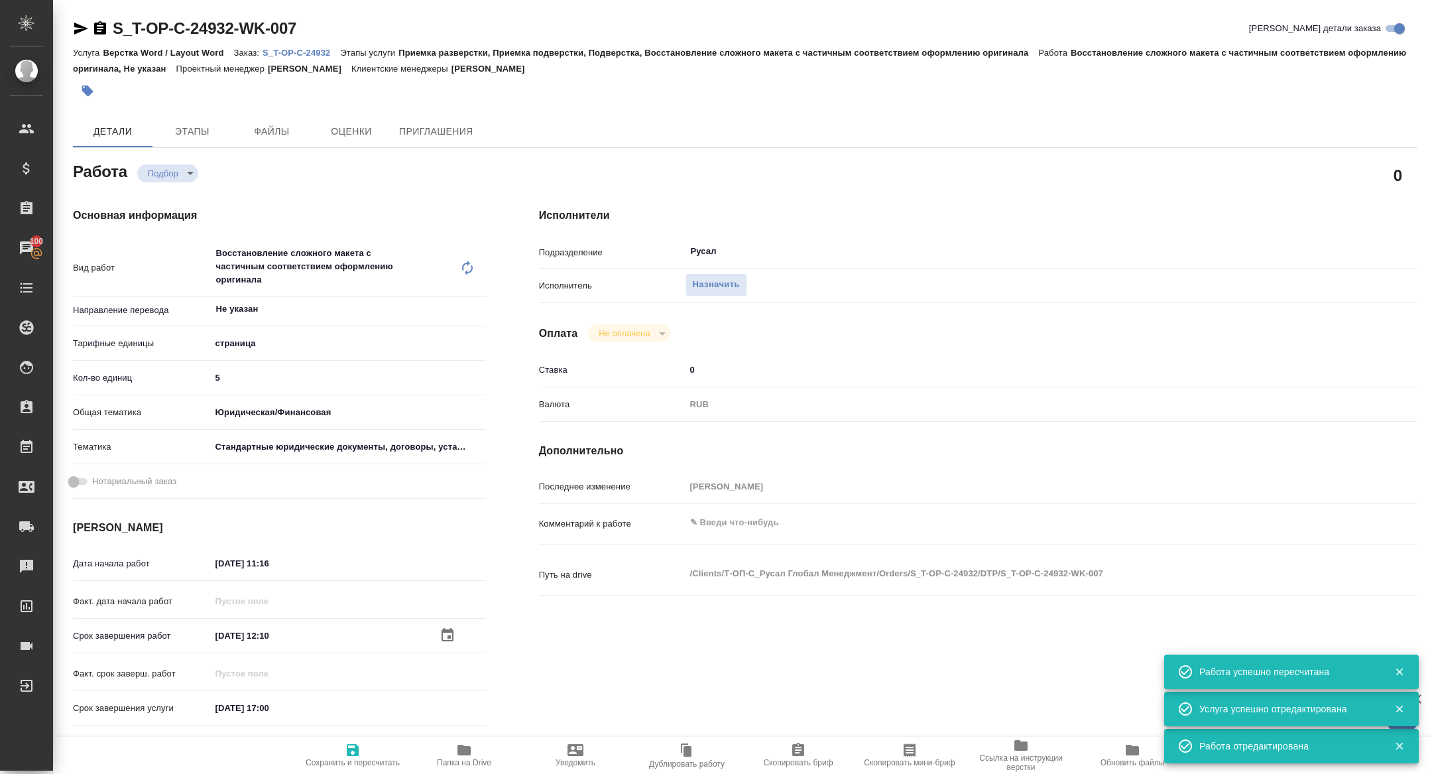
type textarea "x"
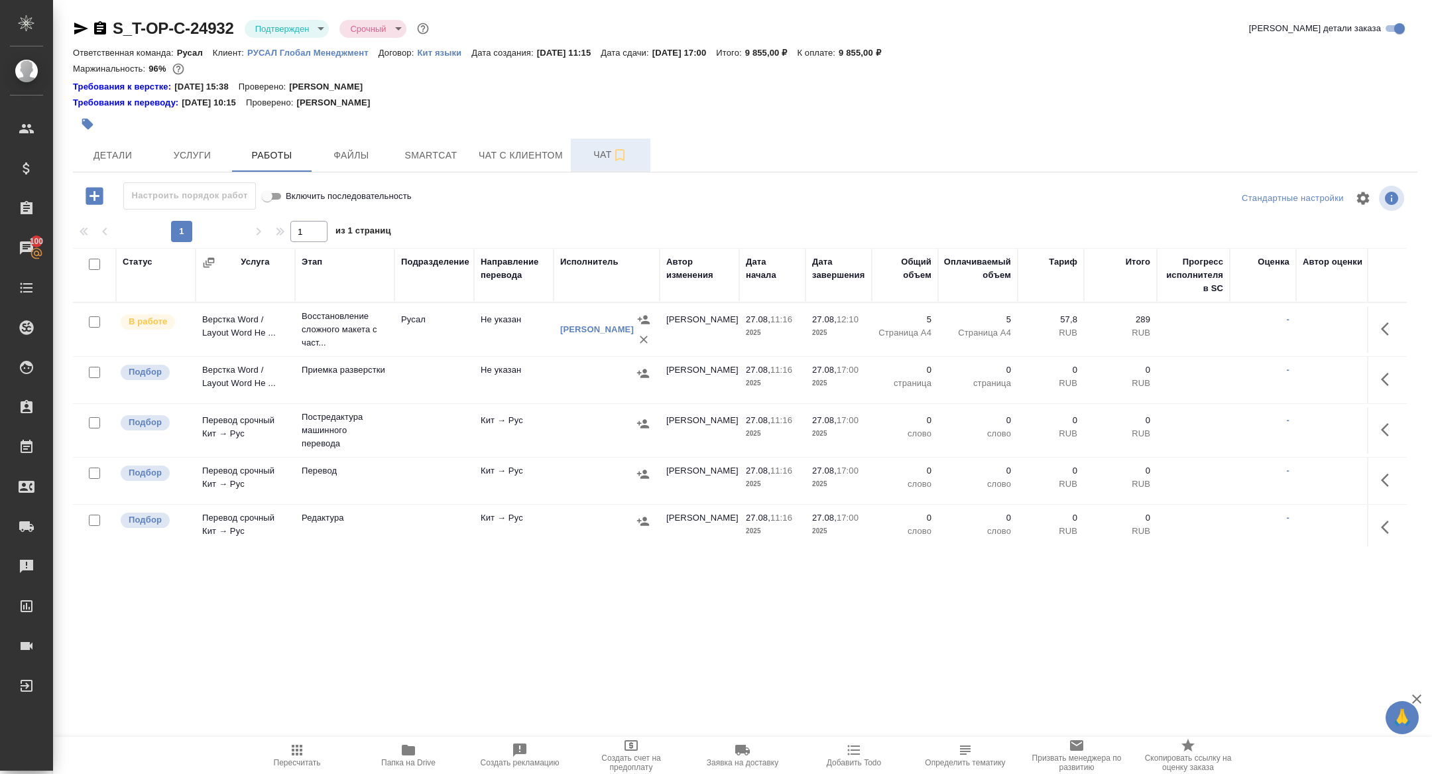
click at [609, 163] on button "Чат" at bounding box center [611, 155] width 80 height 33
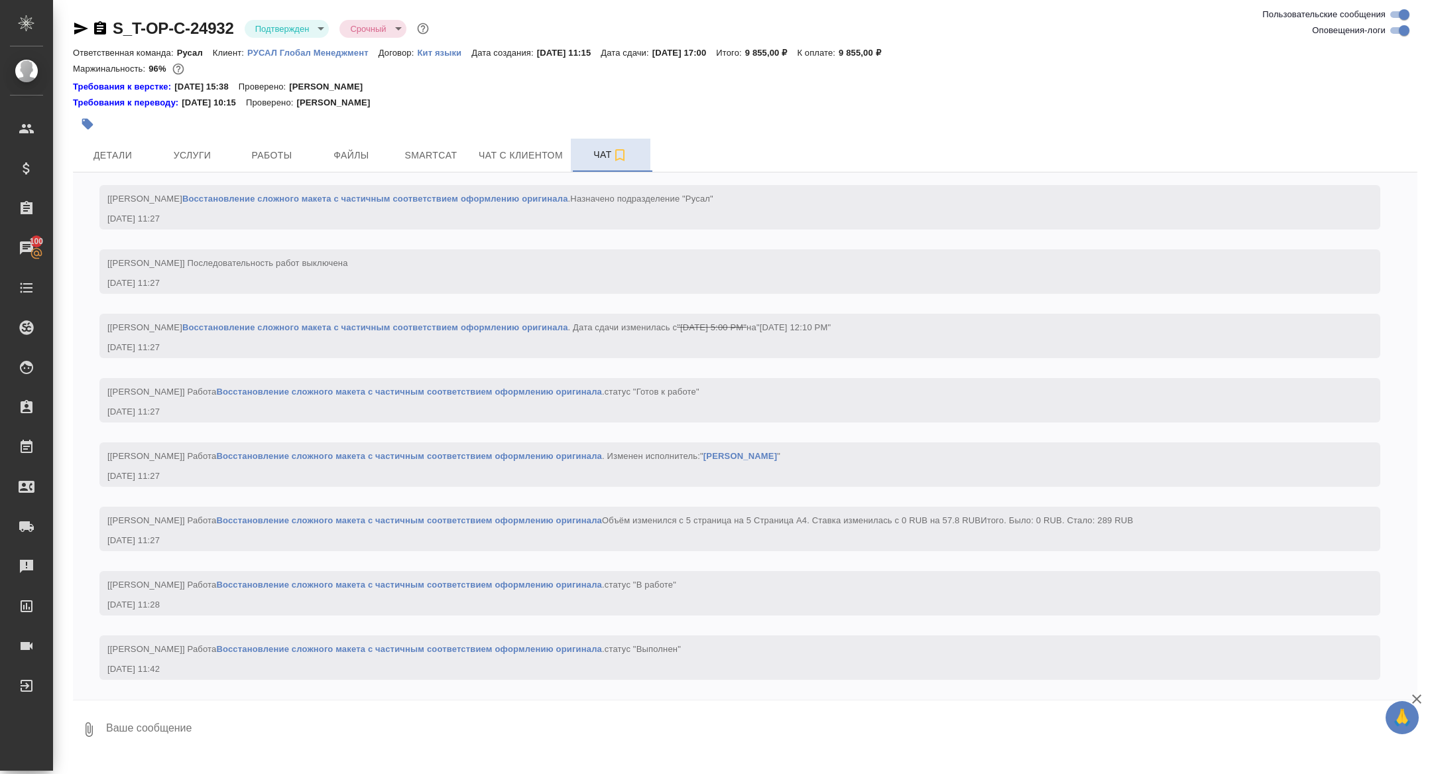
scroll to position [1180, 0]
